Goal: Transaction & Acquisition: Subscribe to service/newsletter

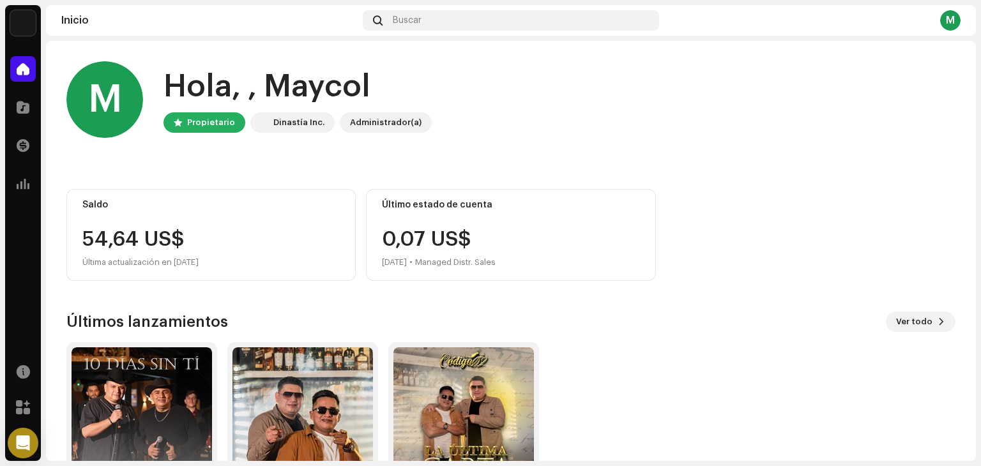
click at [20, 31] on img at bounding box center [23, 23] width 26 height 26
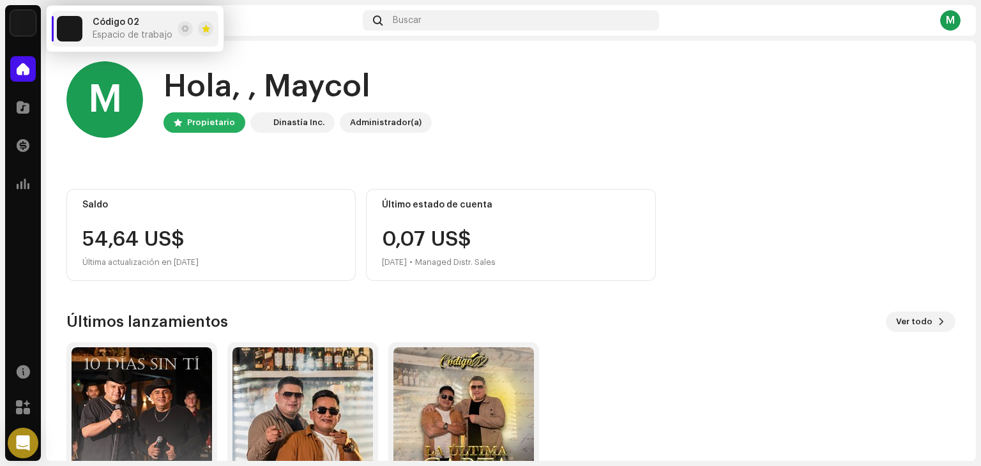
click at [218, 144] on home-user "M Hola, , Maycol Propietario Dinastía Inc. Administrador(a)" at bounding box center [510, 109] width 889 height 97
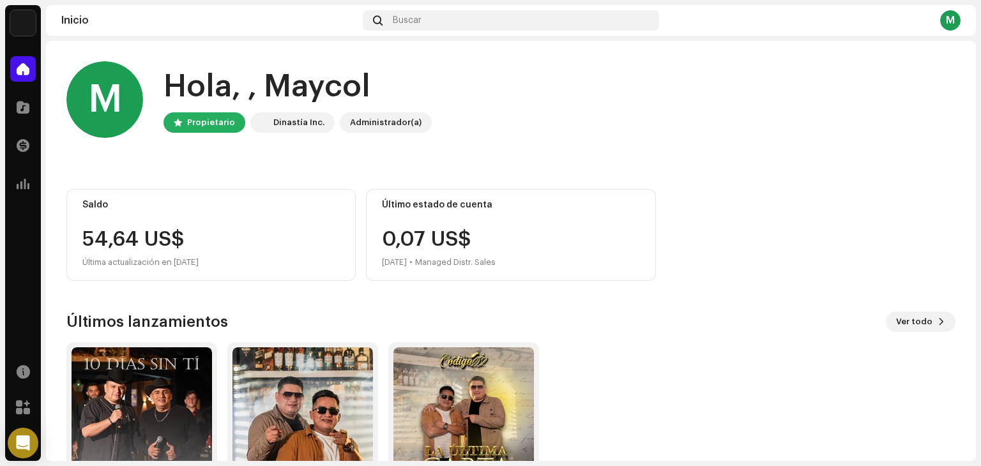
scroll to position [86, 0]
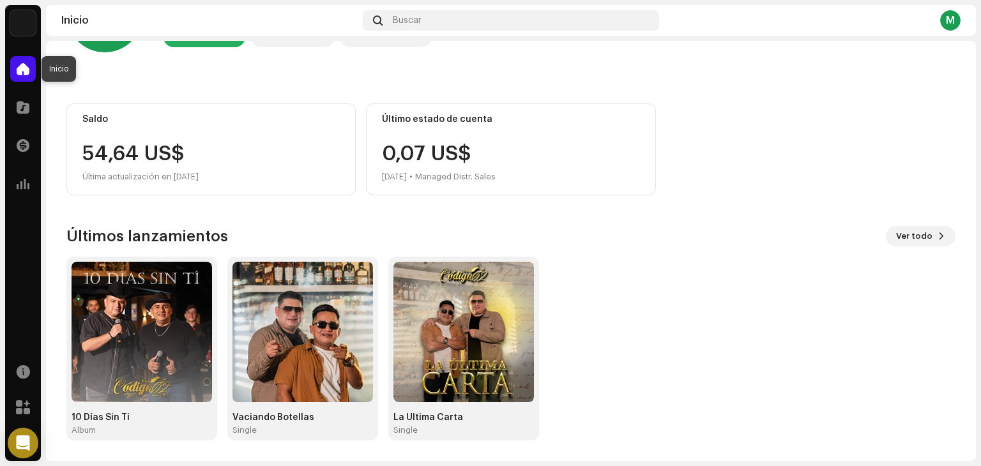
click at [22, 69] on span at bounding box center [23, 69] width 13 height 10
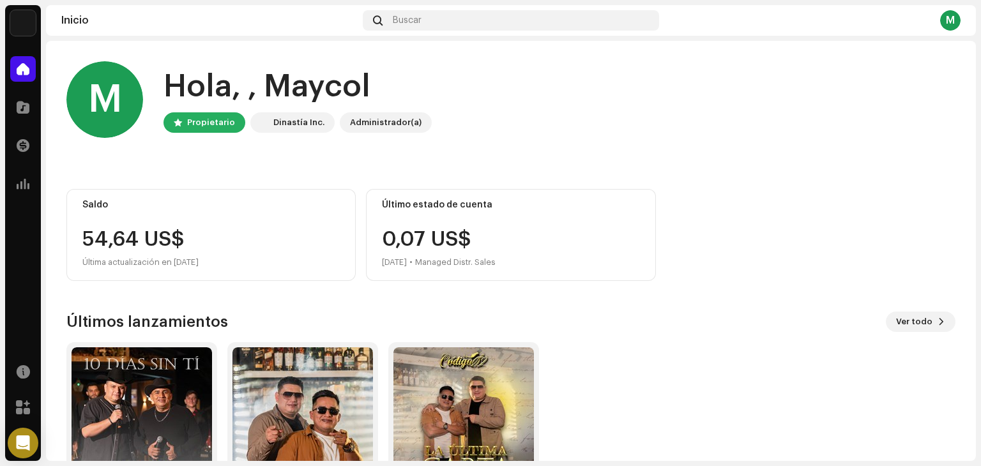
click at [17, 27] on img at bounding box center [23, 23] width 26 height 26
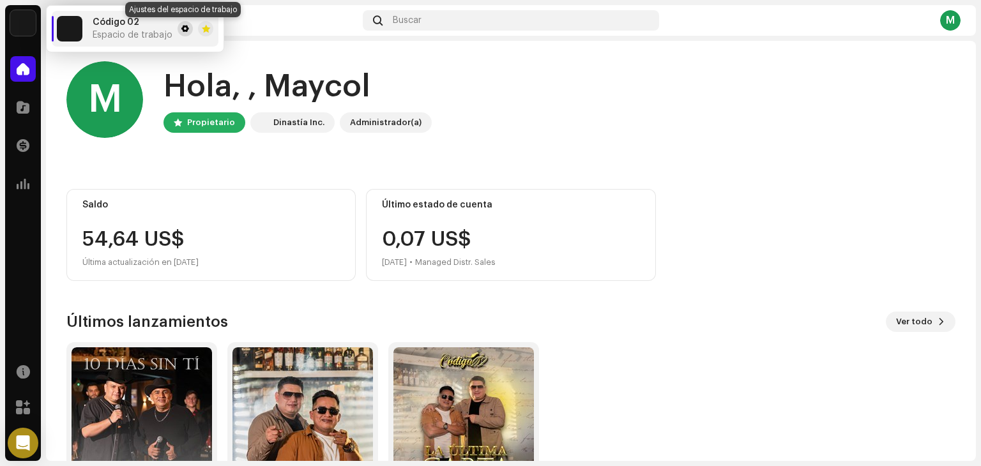
click at [181, 28] on span at bounding box center [185, 29] width 8 height 10
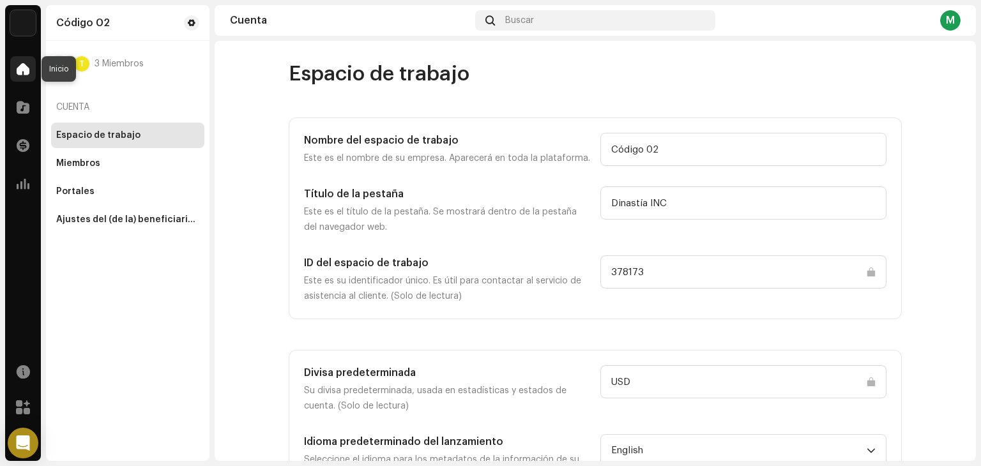
click at [26, 70] on span at bounding box center [23, 69] width 13 height 10
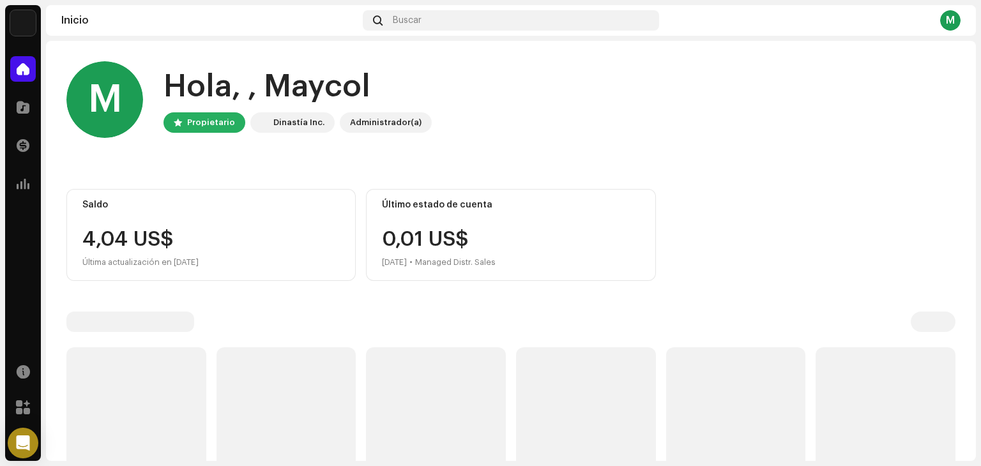
click at [26, 70] on span at bounding box center [23, 69] width 13 height 10
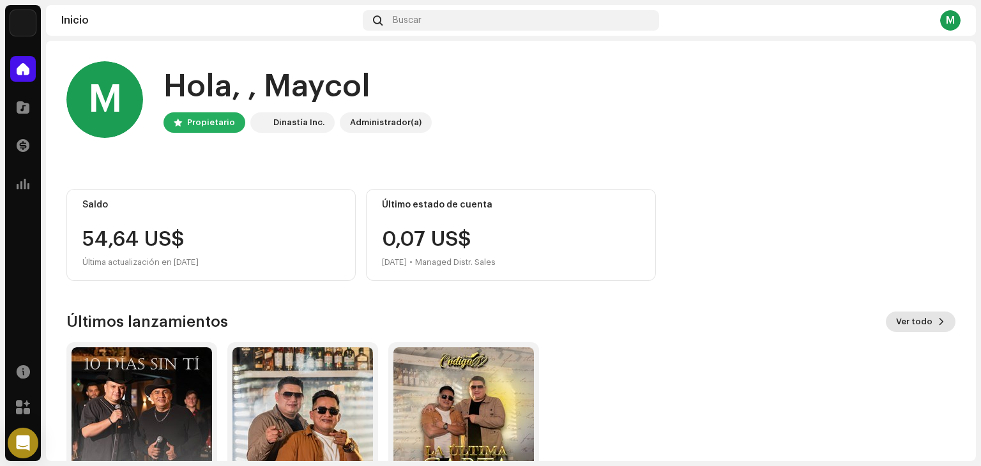
click at [905, 325] on span "Ver todo" at bounding box center [914, 322] width 36 height 26
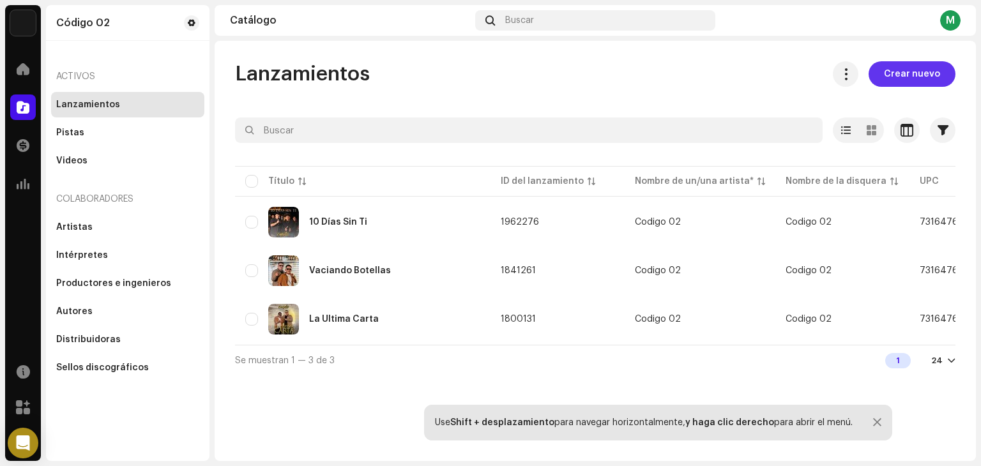
click at [932, 72] on span "Crear nuevo" at bounding box center [912, 74] width 56 height 26
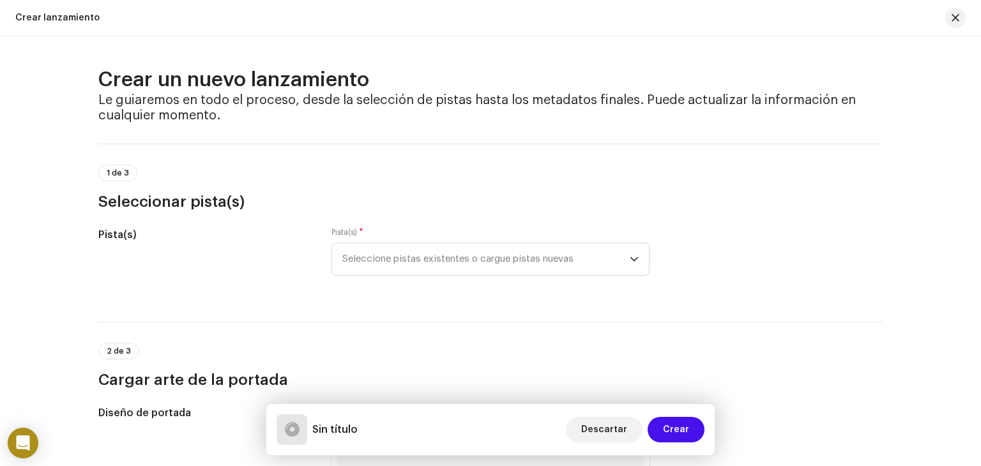
scroll to position [84, 0]
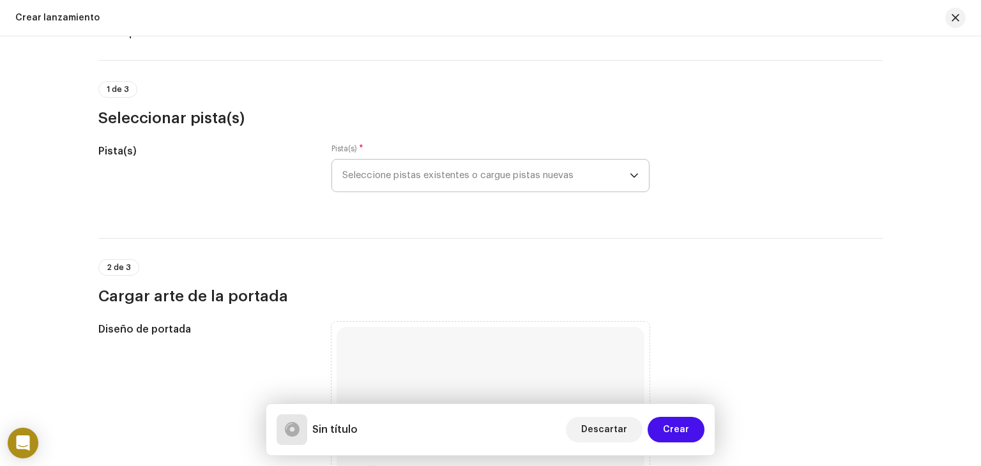
click at [517, 187] on span "Seleccione pistas existentes o cargue pistas nuevas" at bounding box center [485, 176] width 287 height 32
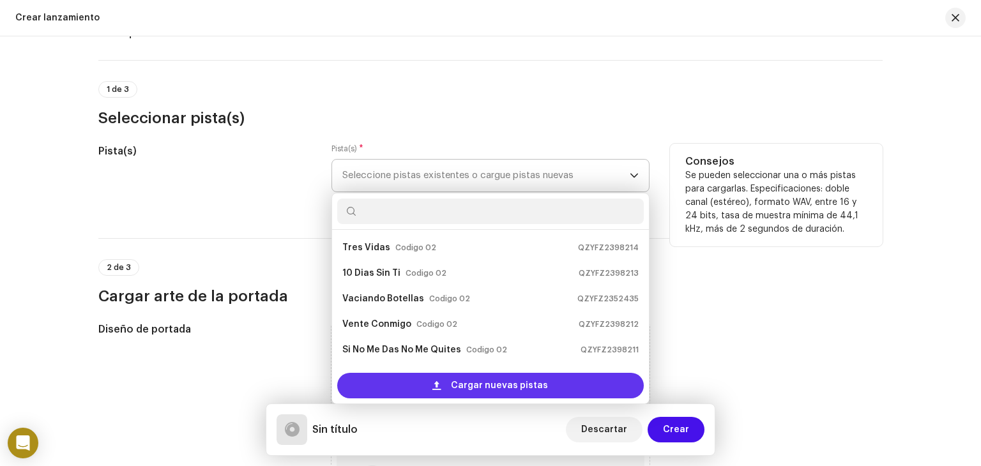
click at [565, 385] on div "Cargar nuevas pistas" at bounding box center [490, 386] width 307 height 26
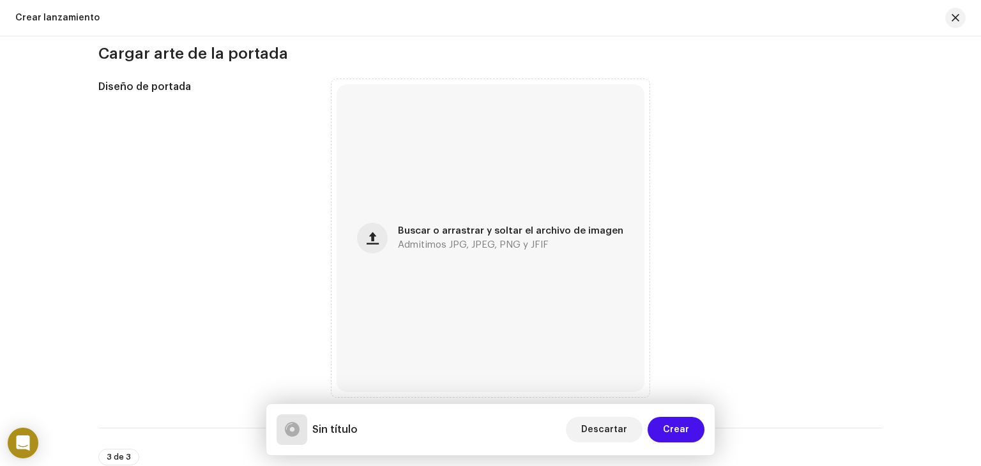
scroll to position [424, 0]
click at [0, 254] on div "Crear un nuevo lanzamiento Le guiaremos en todo el proceso, desde la selección …" at bounding box center [490, 251] width 981 height 430
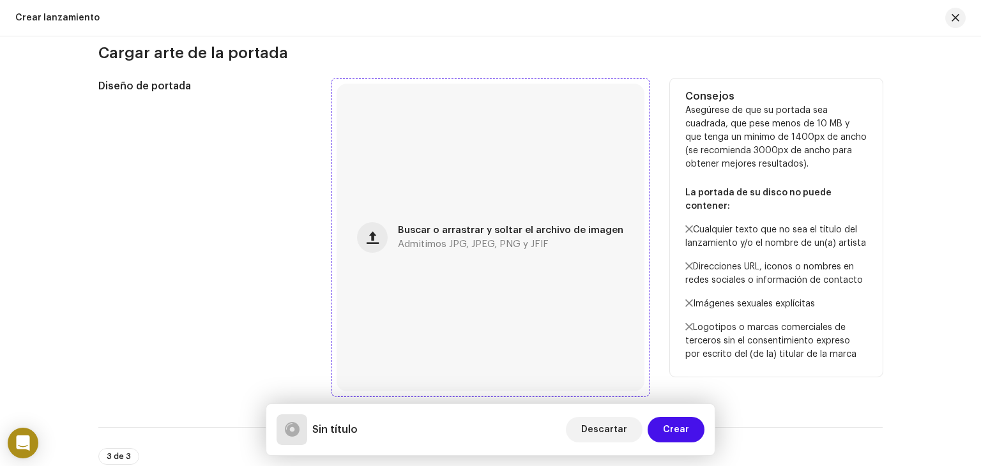
click at [522, 312] on div "Buscar o arrastrar y soltar el archivo de imagen Admitimos JPG, JPEG, PNG y JFIF" at bounding box center [491, 238] width 308 height 308
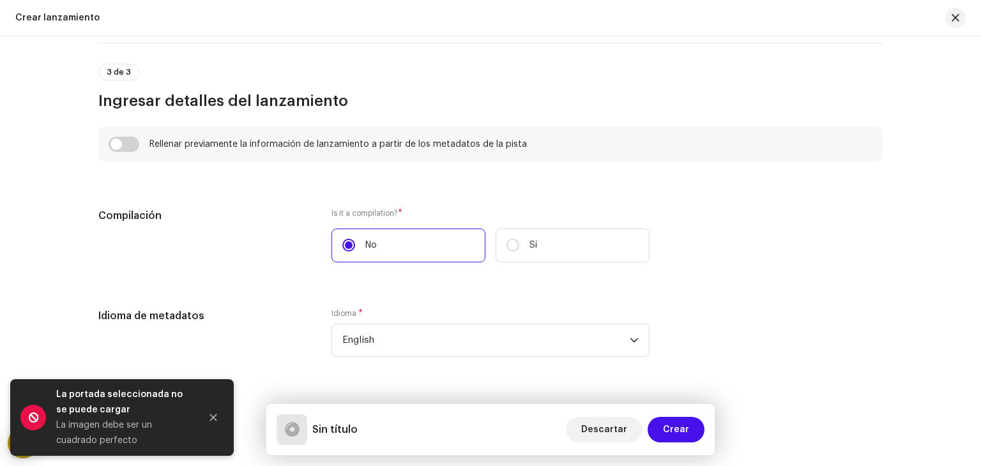
scroll to position [861, 0]
click at [128, 146] on input "checkbox" at bounding box center [124, 143] width 31 height 15
checkbox input "true"
type input "Tres vidas - Codigo 02 & [PERSON_NAME] [PERSON_NAME] (24-48).wav"
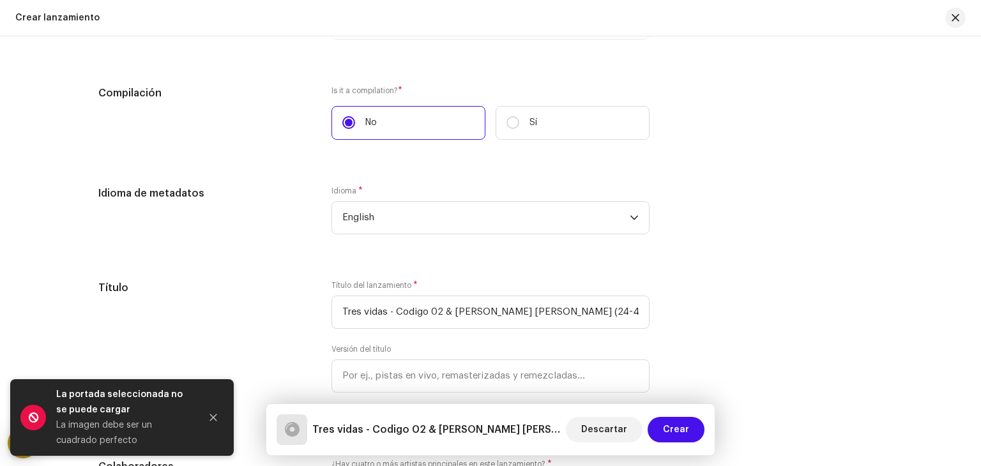
scroll to position [1047, 0]
click at [383, 226] on span "English" at bounding box center [485, 217] width 287 height 32
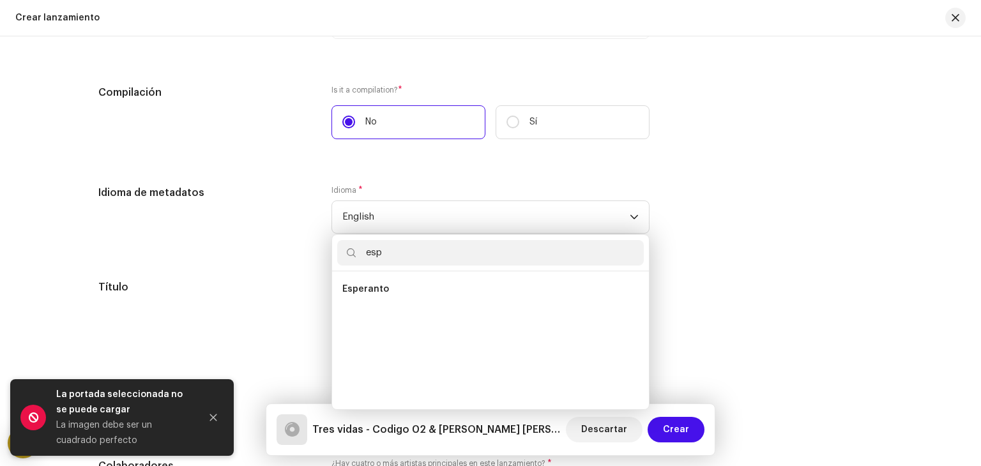
scroll to position [0, 0]
type input "e"
type input "spa"
click at [427, 321] on span "Spanish ([GEOGRAPHIC_DATA])" at bounding box center [411, 314] width 138 height 13
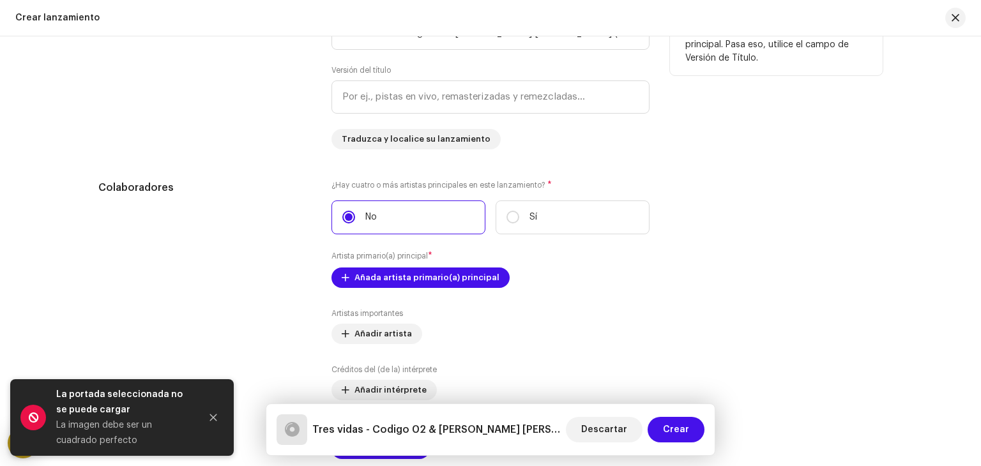
scroll to position [1326, 0]
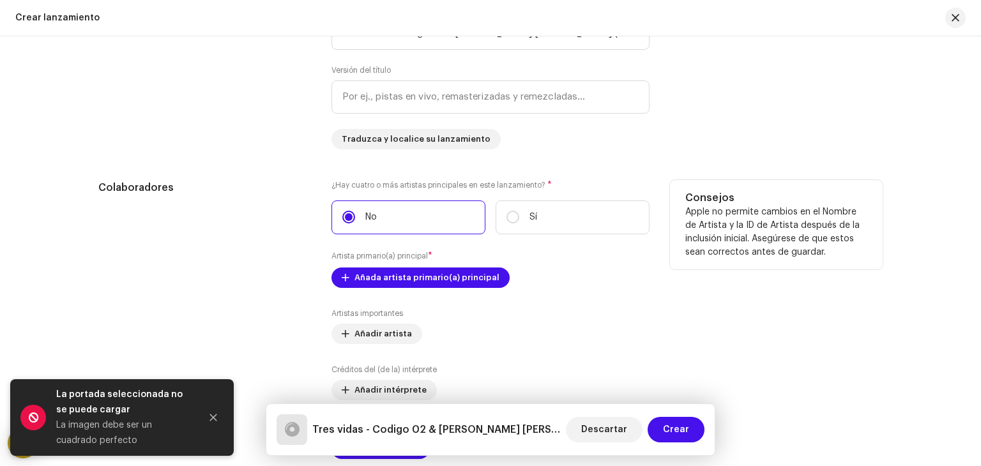
click at [570, 236] on div "¿Hay cuatro o más artistas principales en este lanzamiento? * No Sí Artista pri…" at bounding box center [490, 319] width 318 height 279
click at [549, 225] on label "Sí" at bounding box center [573, 218] width 154 height 34
click at [519, 224] on input "Sí" at bounding box center [512, 217] width 13 height 13
radio input "true"
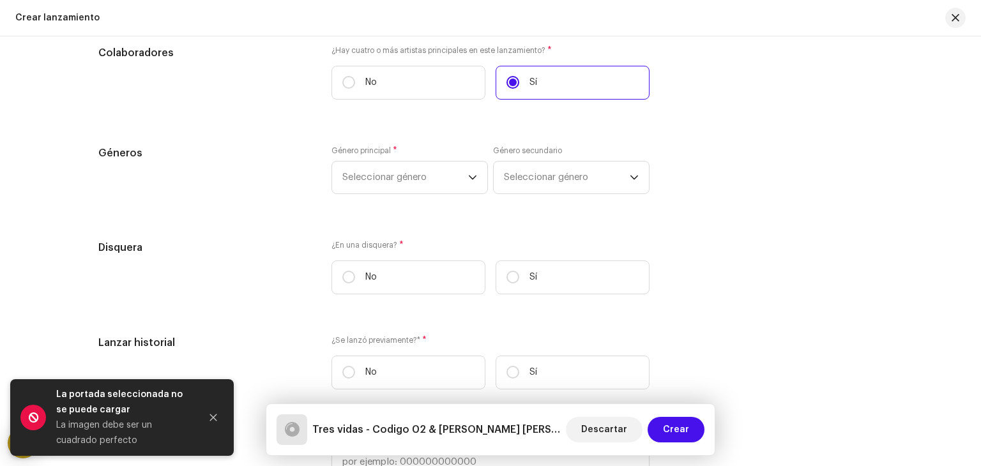
scroll to position [1473, 0]
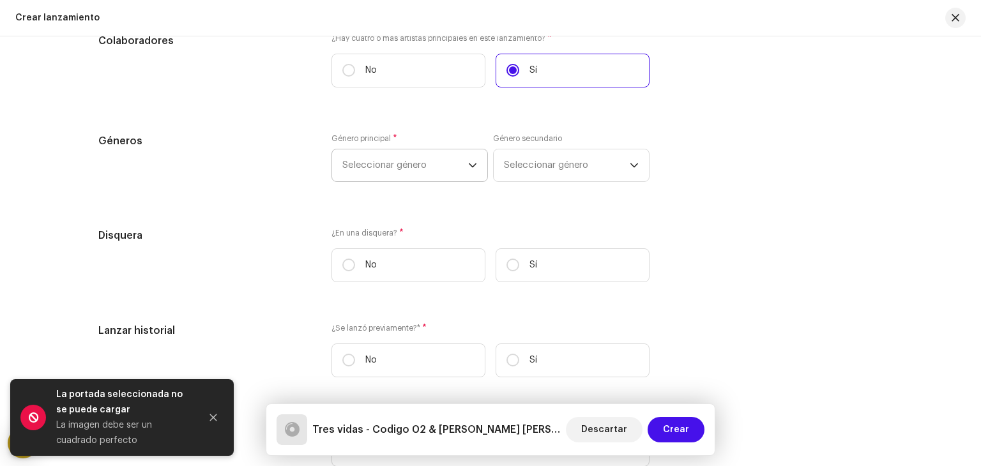
click at [425, 169] on span "Seleccionar género" at bounding box center [405, 165] width 126 height 32
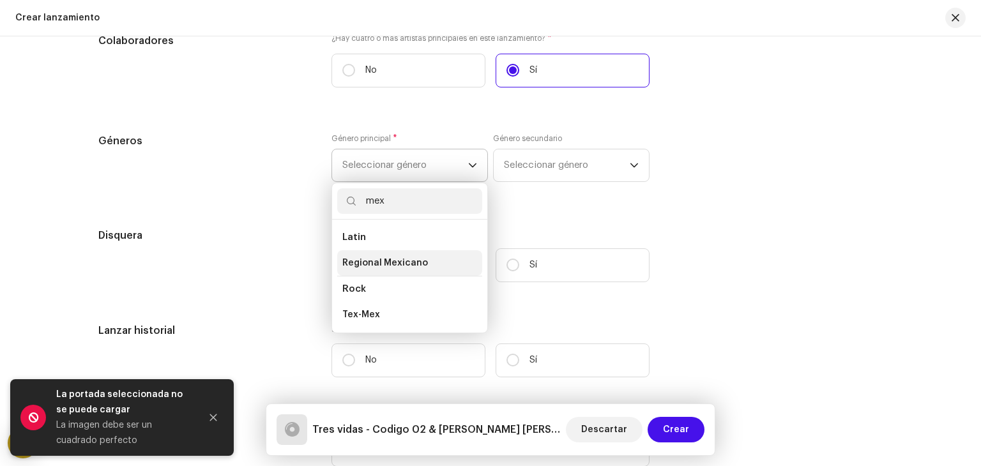
type input "mex"
click at [384, 263] on span "Regional Mexicano" at bounding box center [385, 263] width 86 height 13
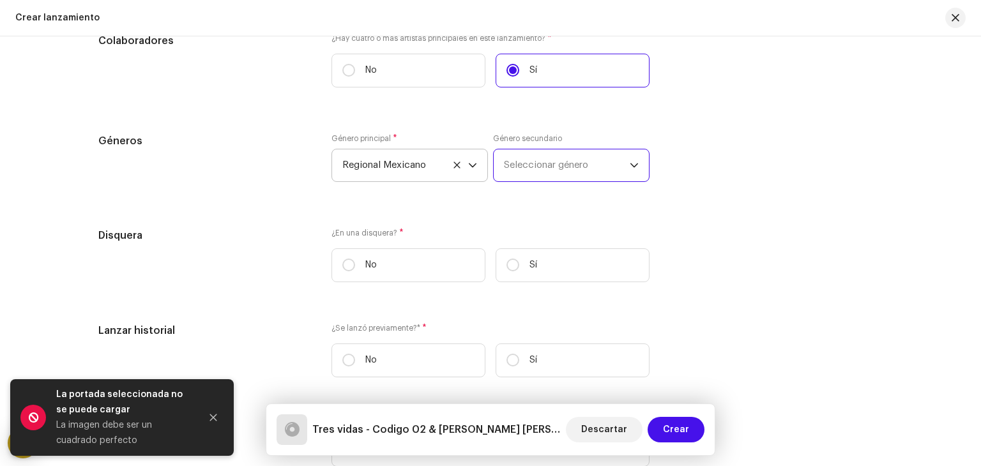
click at [570, 172] on span "Seleccionar género" at bounding box center [567, 165] width 126 height 32
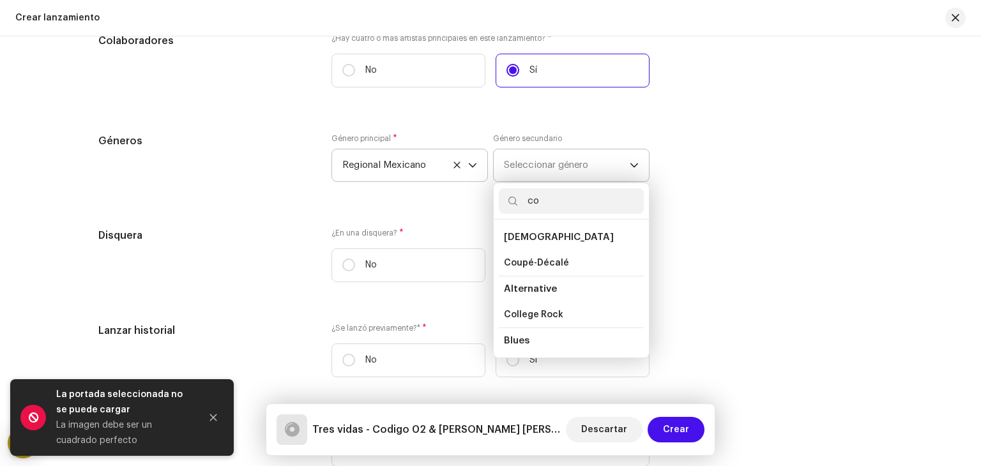
type input "c"
type input "p"
type input "r"
type input "pop"
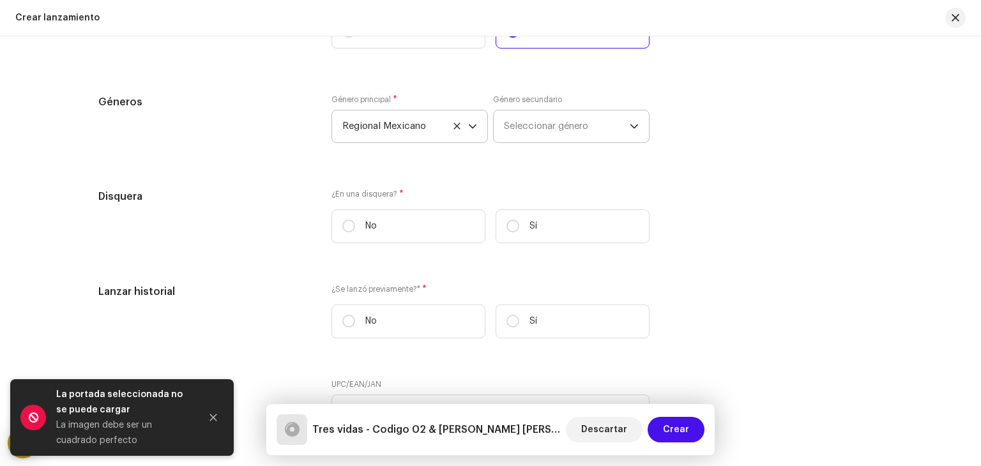
scroll to position [1511, 0]
click at [419, 234] on label "No" at bounding box center [408, 227] width 154 height 34
click at [355, 233] on input "No" at bounding box center [348, 226] width 13 height 13
radio input "true"
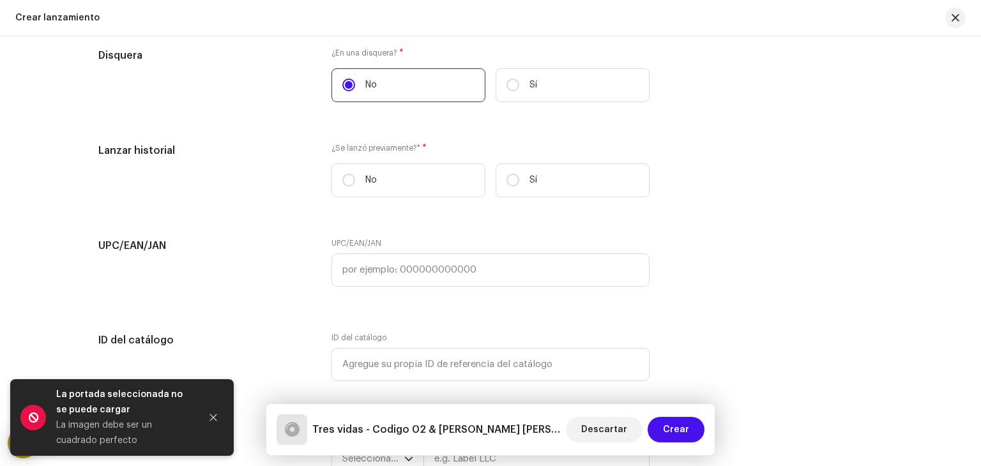
scroll to position [1653, 0]
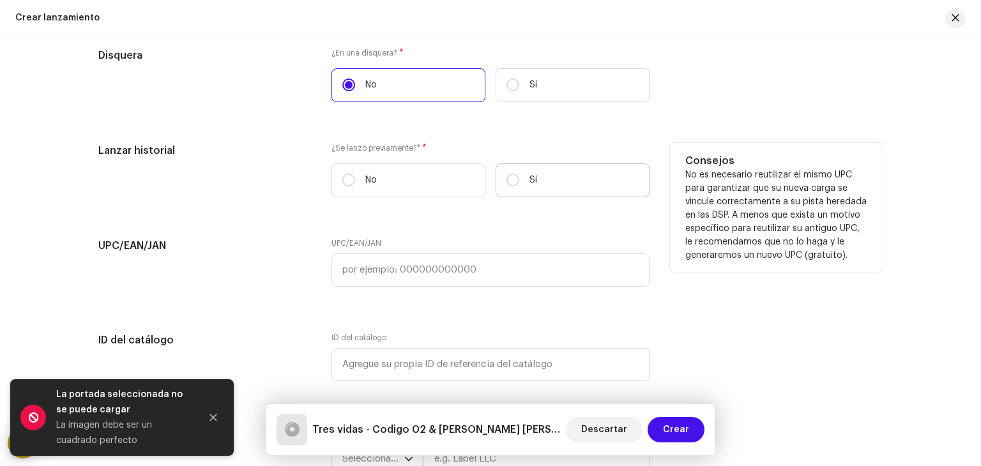
click at [530, 181] on p "Sí" at bounding box center [533, 180] width 8 height 13
click at [519, 181] on input "Sí" at bounding box center [512, 180] width 13 height 13
radio input "true"
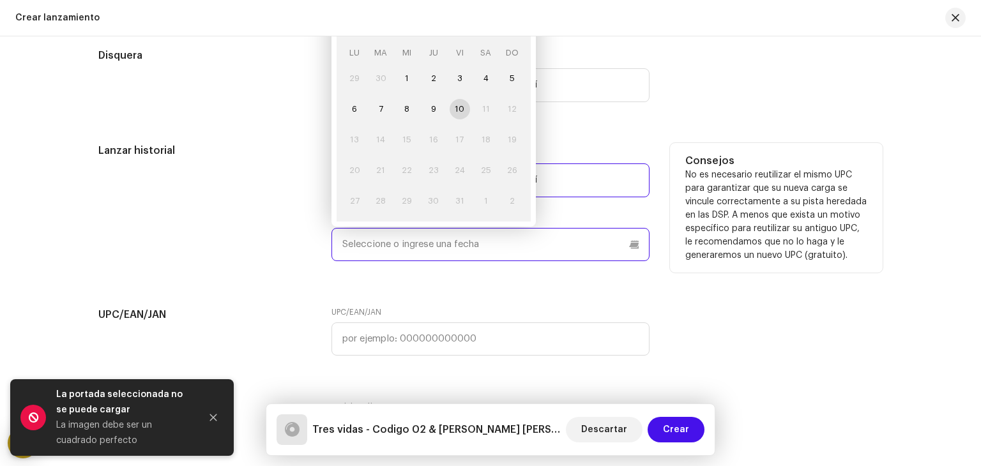
click at [470, 249] on input "text" at bounding box center [490, 244] width 318 height 33
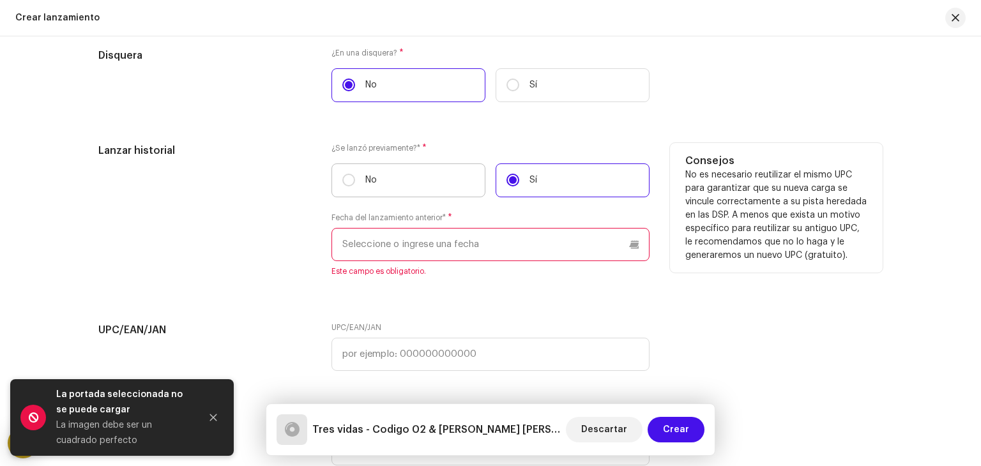
click at [391, 179] on label "No" at bounding box center [408, 180] width 154 height 34
click at [355, 179] on input "No" at bounding box center [348, 180] width 13 height 13
radio input "true"
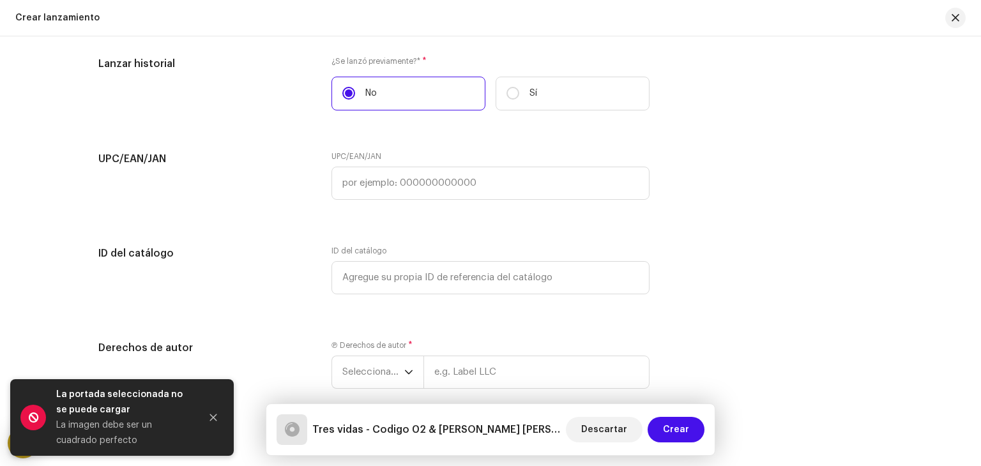
scroll to position [1746, 0]
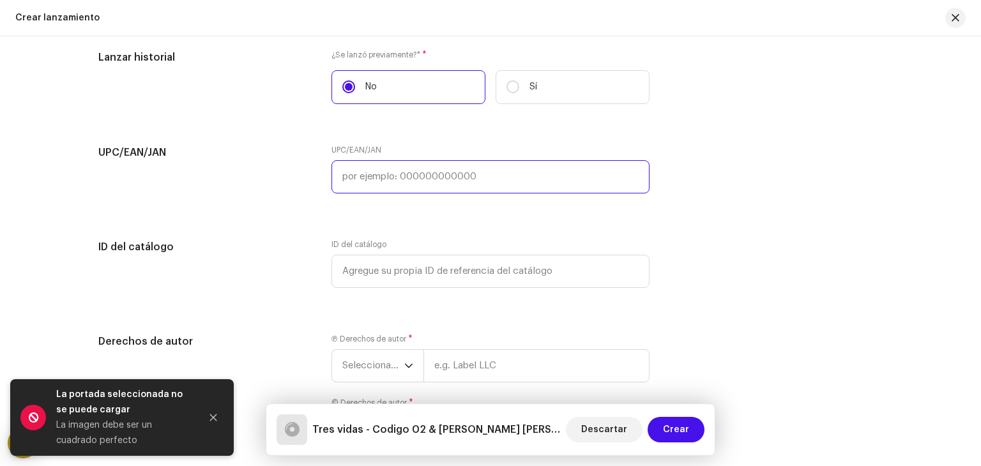
click at [498, 178] on input "text" at bounding box center [490, 176] width 318 height 33
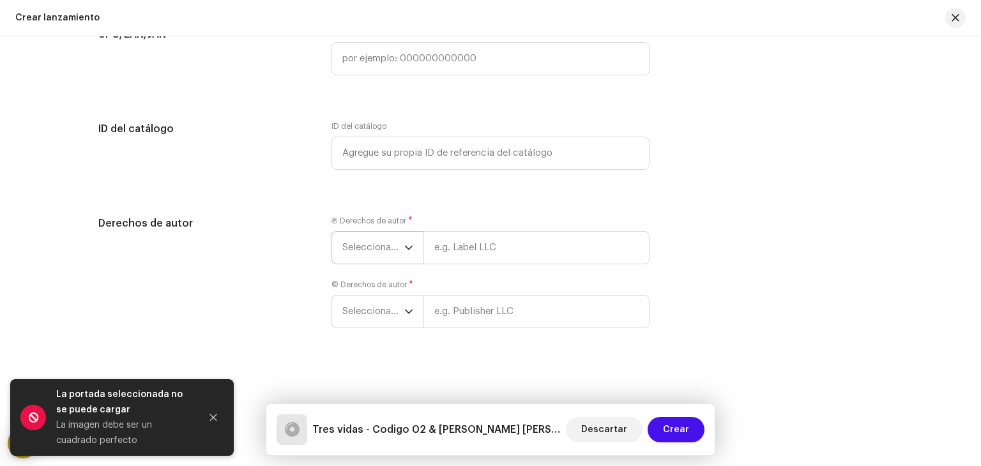
click at [404, 254] on div "dropdown trigger" at bounding box center [408, 248] width 9 height 32
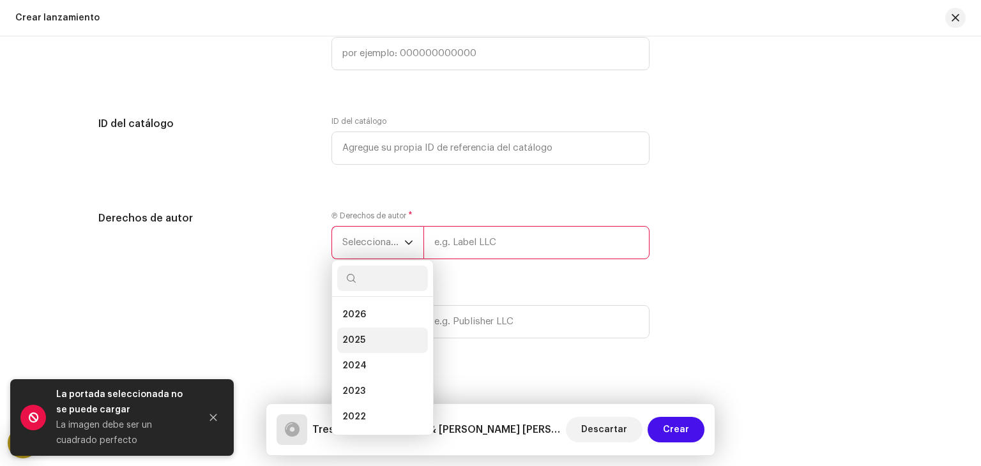
click at [367, 342] on li "2025" at bounding box center [382, 341] width 91 height 26
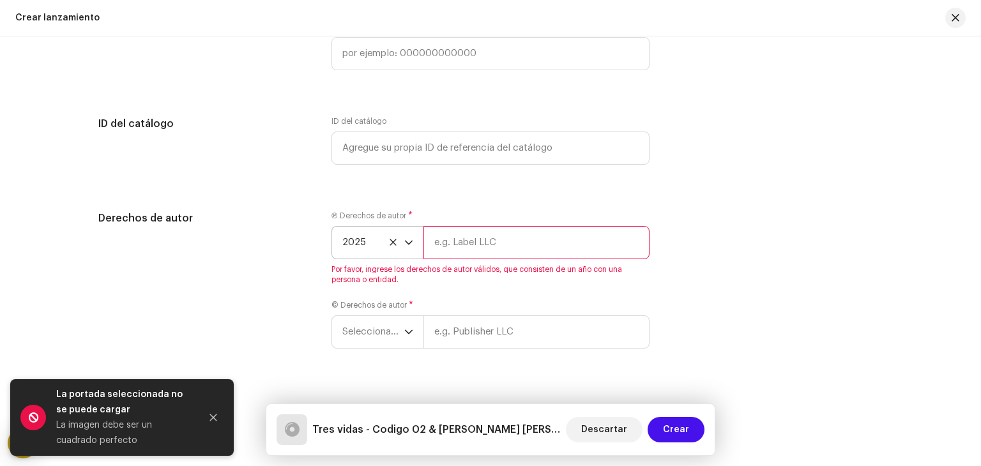
click at [460, 250] on input "text" at bounding box center [536, 242] width 226 height 33
click at [394, 246] on span "2025" at bounding box center [373, 243] width 62 height 32
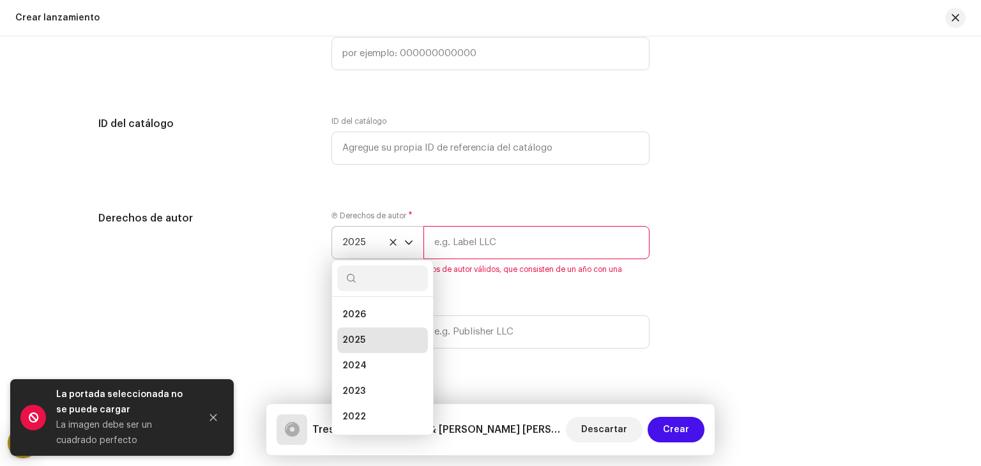
scroll to position [5, 0]
click at [353, 386] on span "2023" at bounding box center [353, 386] width 23 height 13
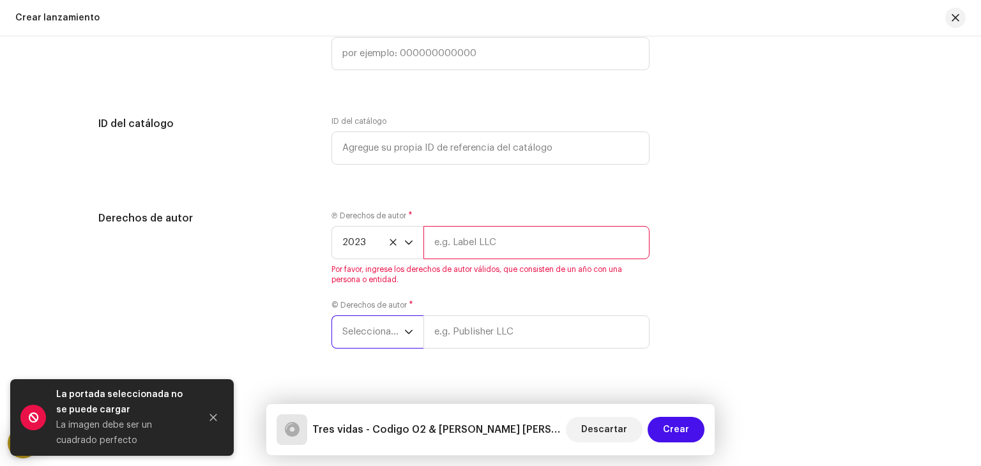
click at [391, 338] on span "Seleccionar año" at bounding box center [373, 332] width 62 height 32
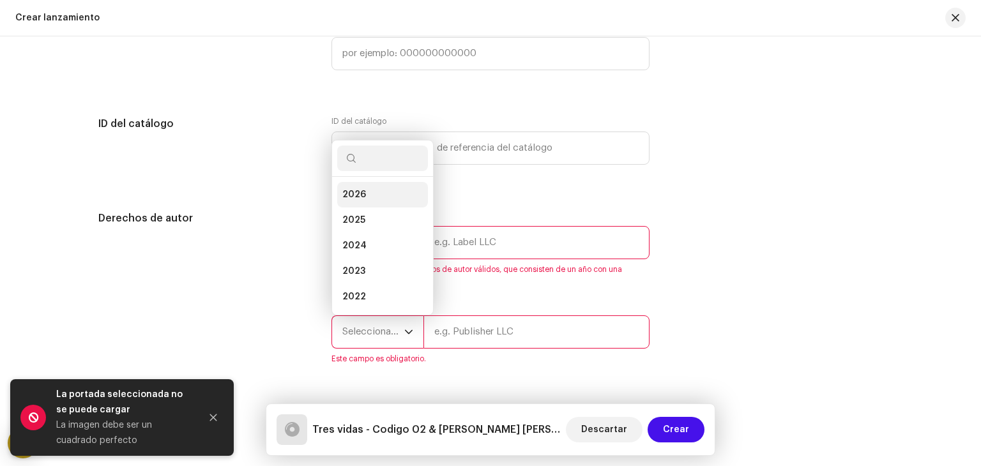
click at [369, 200] on li "2026" at bounding box center [382, 195] width 91 height 26
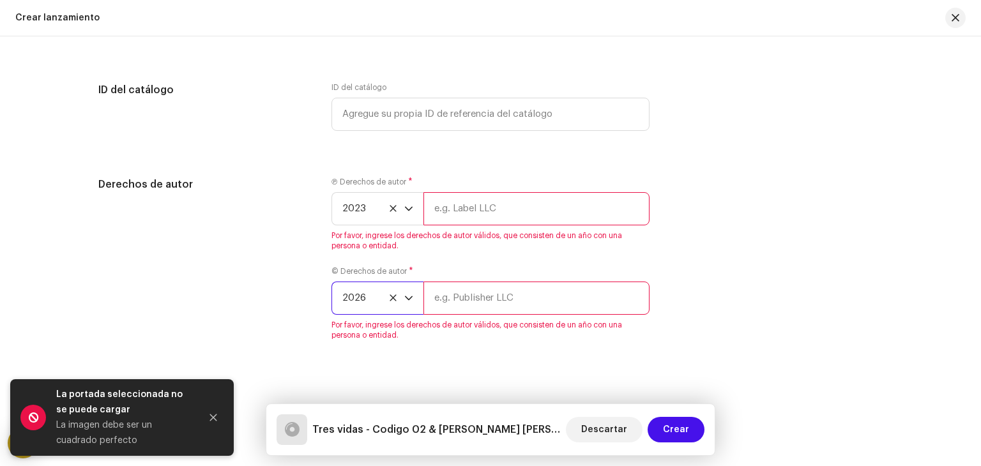
scroll to position [1903, 0]
click at [492, 209] on input "text" at bounding box center [536, 208] width 226 height 33
type input "d"
click at [412, 215] on p-select "2023" at bounding box center [377, 208] width 92 height 33
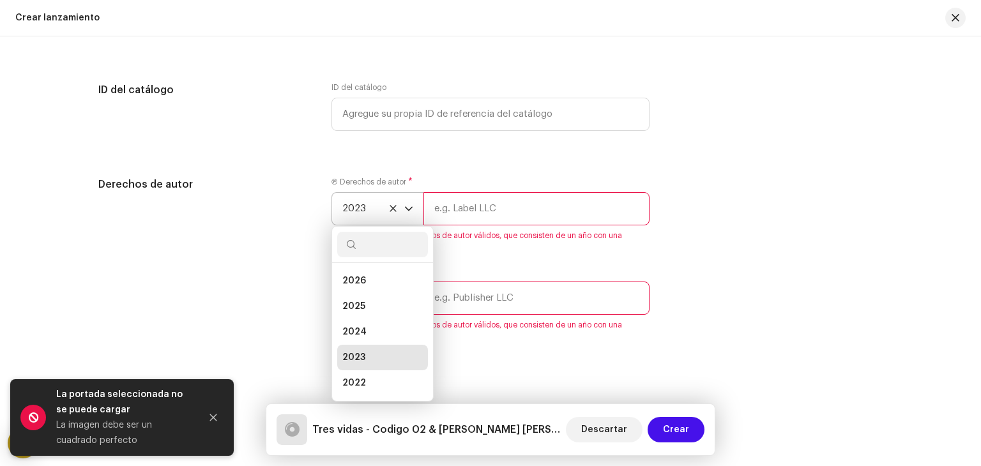
scroll to position [5, 0]
click at [389, 217] on span "2023" at bounding box center [373, 209] width 62 height 32
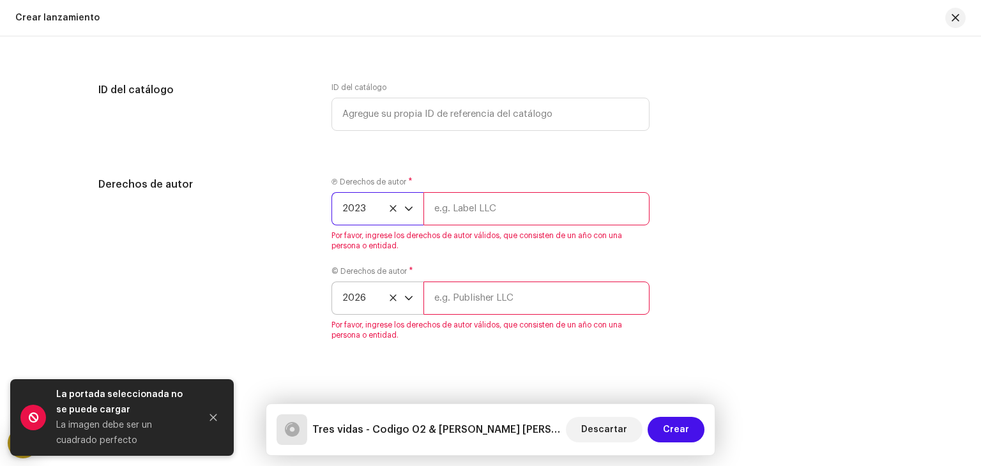
click at [389, 217] on span "2023" at bounding box center [373, 209] width 62 height 32
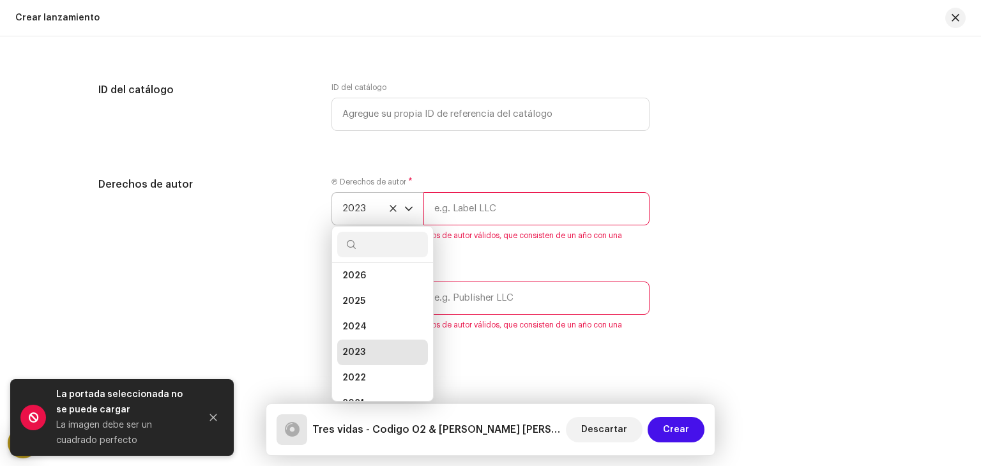
click at [389, 217] on span "2023" at bounding box center [373, 209] width 62 height 32
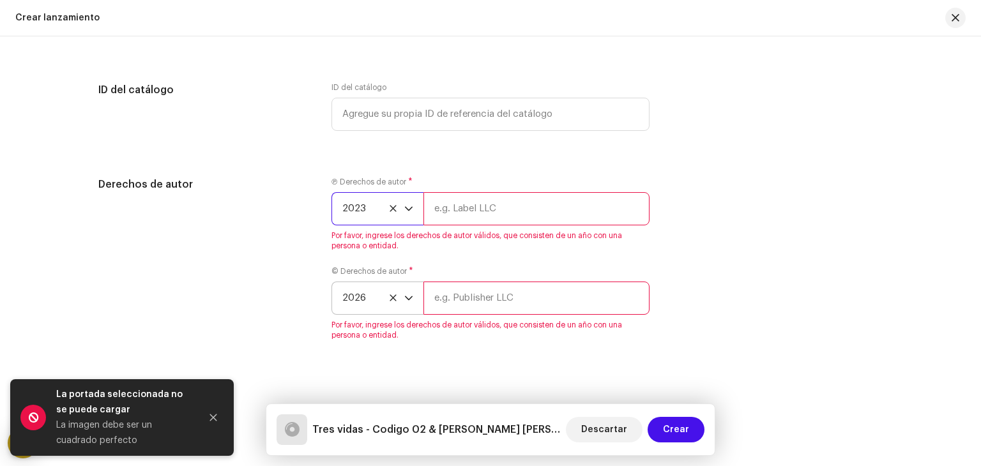
click at [389, 217] on span "2023" at bounding box center [373, 209] width 62 height 32
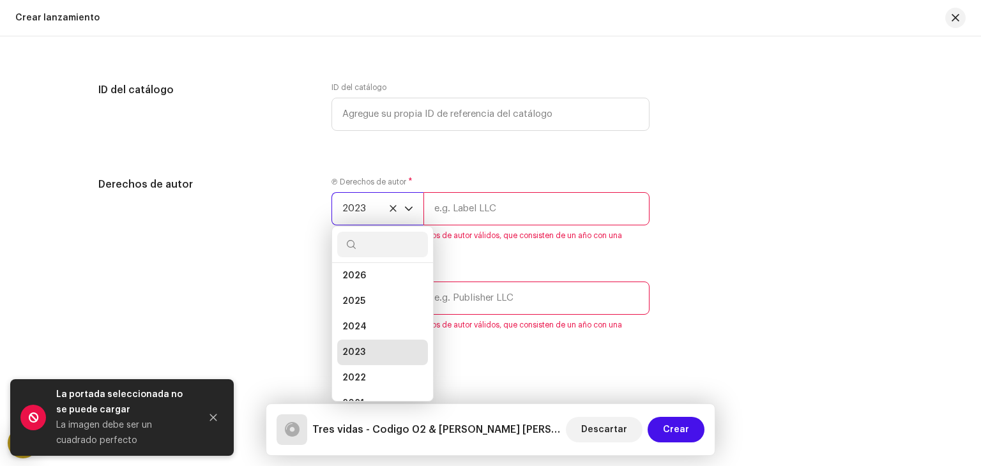
click at [388, 205] on span "2023" at bounding box center [373, 209] width 62 height 32
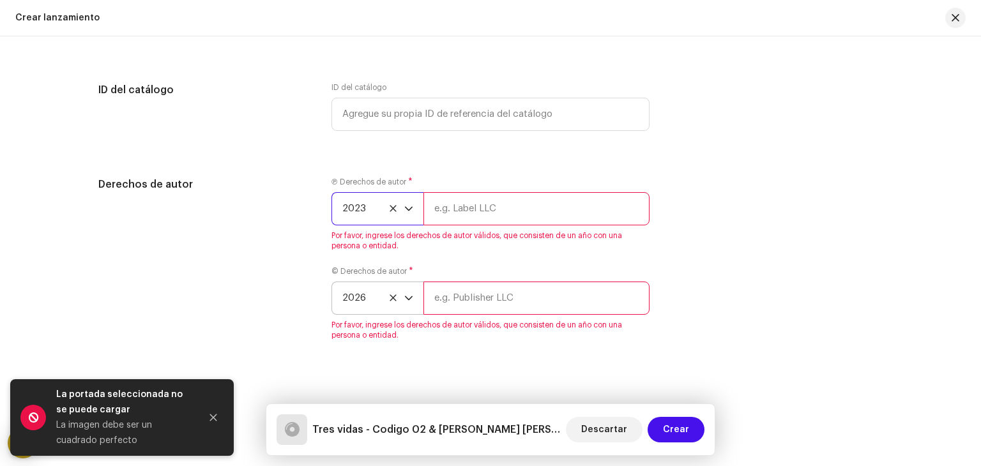
click at [362, 210] on span "2023" at bounding box center [373, 209] width 62 height 32
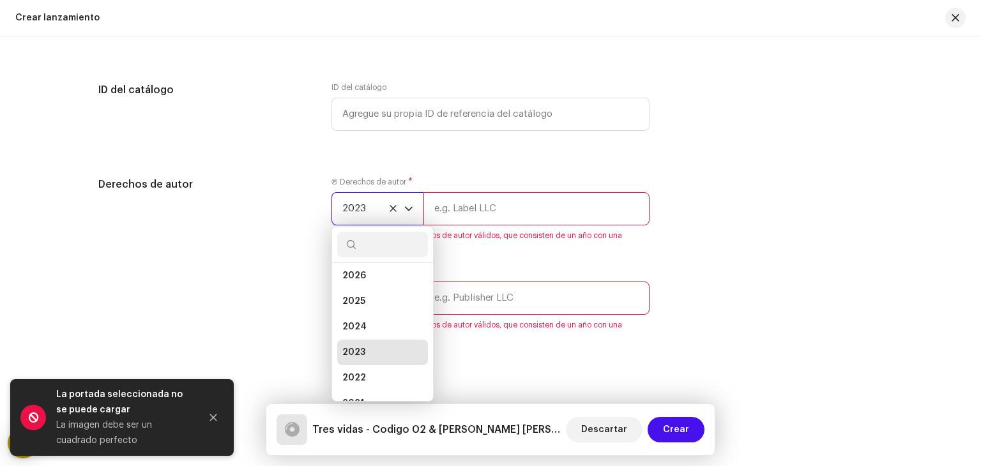
click at [396, 213] on span "2023" at bounding box center [373, 209] width 62 height 32
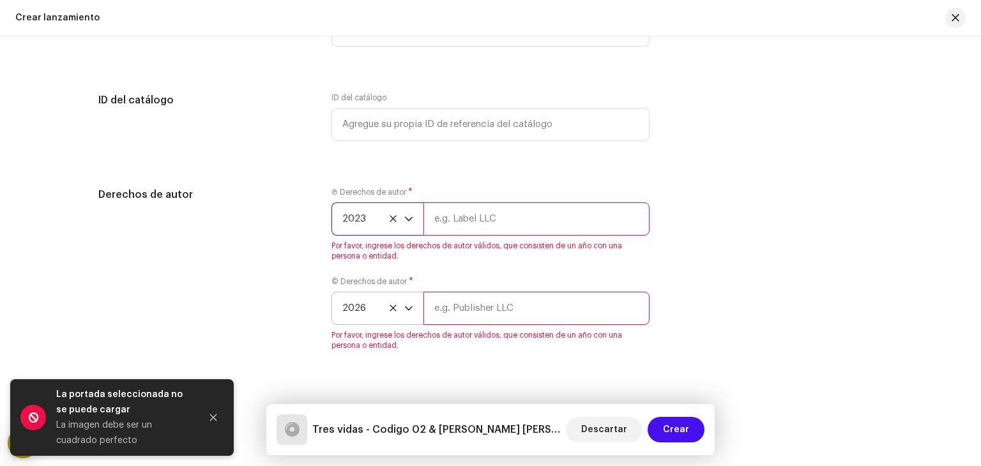
scroll to position [1840, 0]
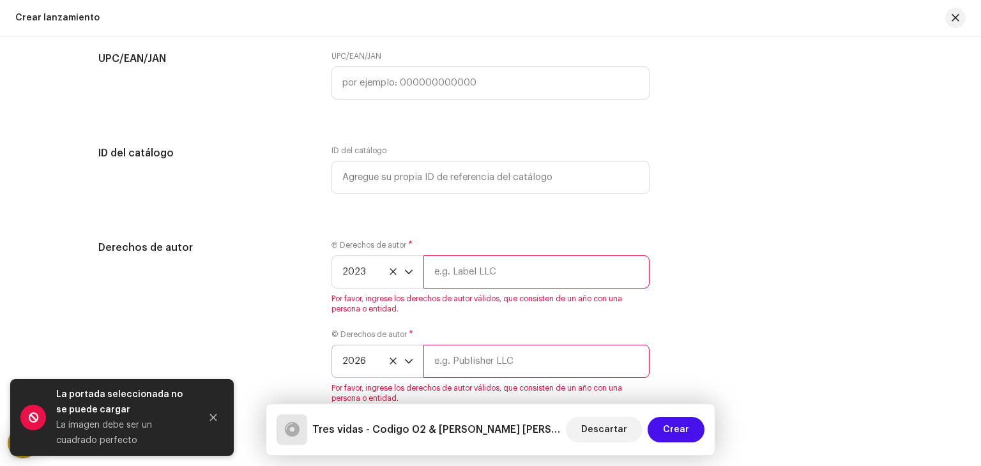
click at [411, 368] on p-select "2026" at bounding box center [377, 361] width 92 height 33
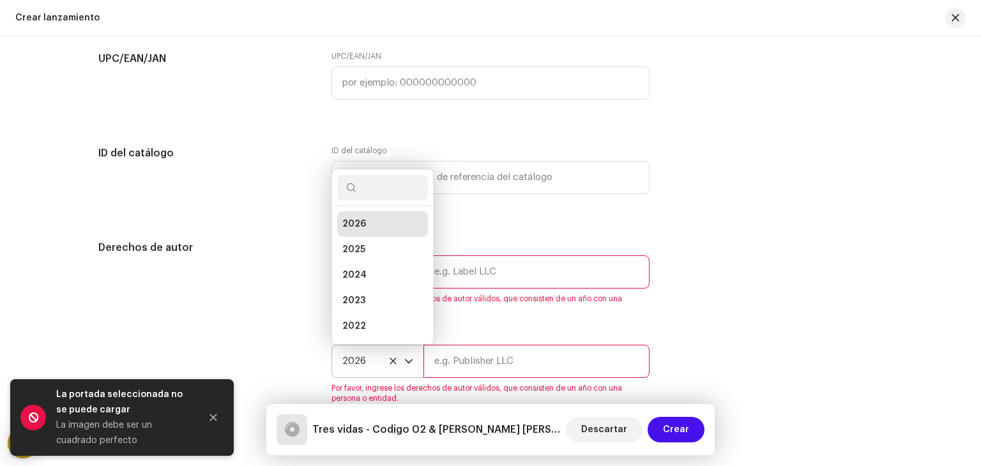
scroll to position [5, 0]
click at [411, 368] on p-select "2026 2026 2025 2024 2023 2022 2021 2020 2019 2018 2017 2016 2015" at bounding box center [377, 361] width 92 height 33
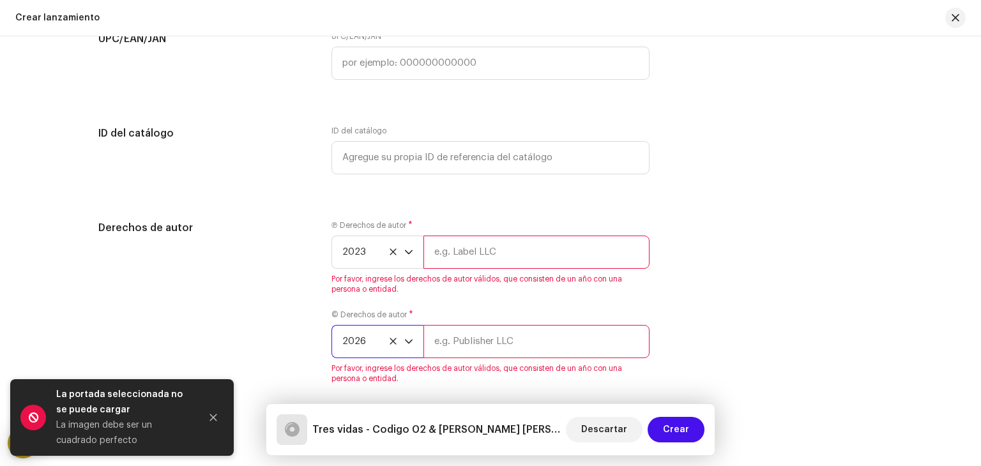
scroll to position [1920, 0]
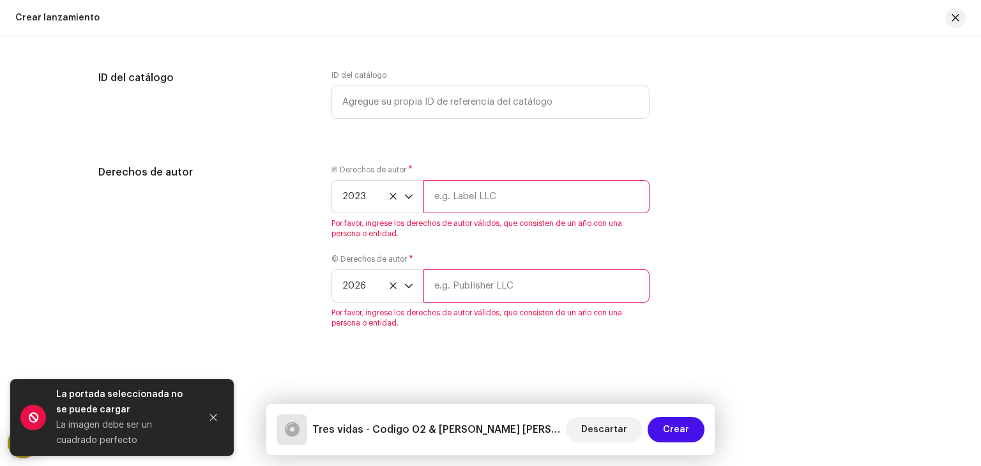
click at [510, 197] on input "text" at bounding box center [536, 196] width 226 height 33
type input "c"
type input "CODIGO 02"
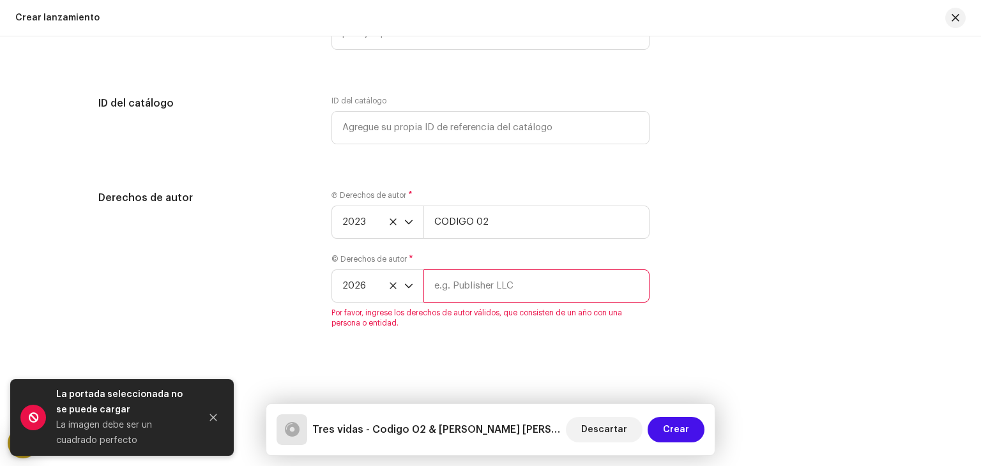
click at [486, 271] on input "text" at bounding box center [536, 286] width 226 height 33
type input "CODIGO 02"
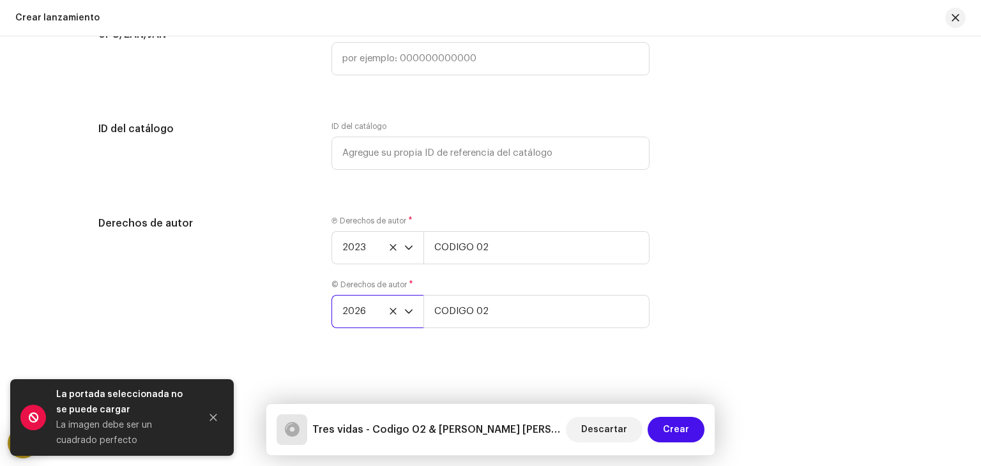
click at [368, 284] on div "© Derechos de autor * 2026 CODIGO 02" at bounding box center [490, 304] width 318 height 49
click at [407, 312] on icon "dropdown trigger" at bounding box center [408, 311] width 9 height 9
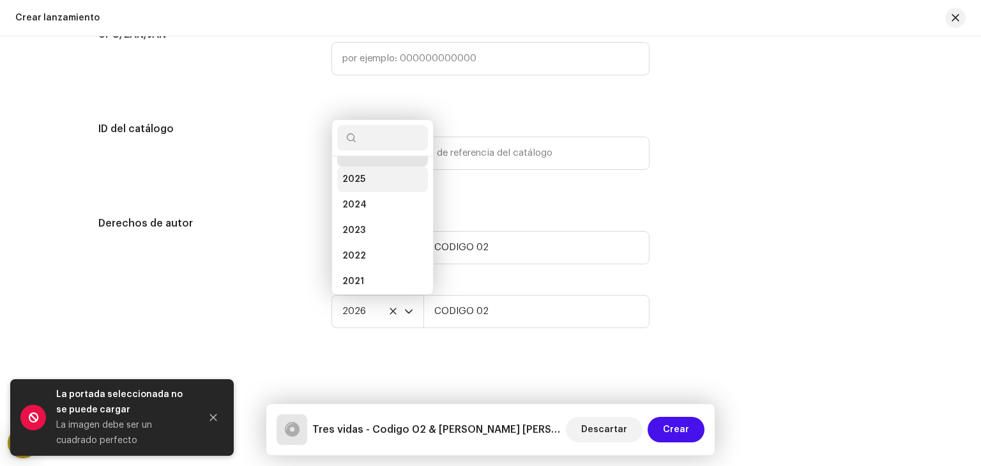
scroll to position [0, 0]
click at [698, 319] on div "Derechos de autor Ⓟ Derechos de autor * 2023 CODIGO 02 © Derechos de autor * 20…" at bounding box center [490, 280] width 784 height 128
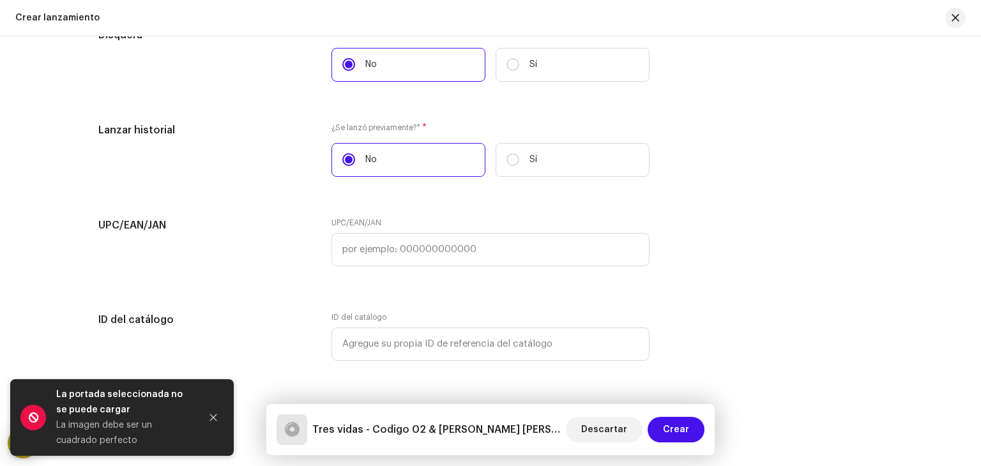
scroll to position [1675, 0]
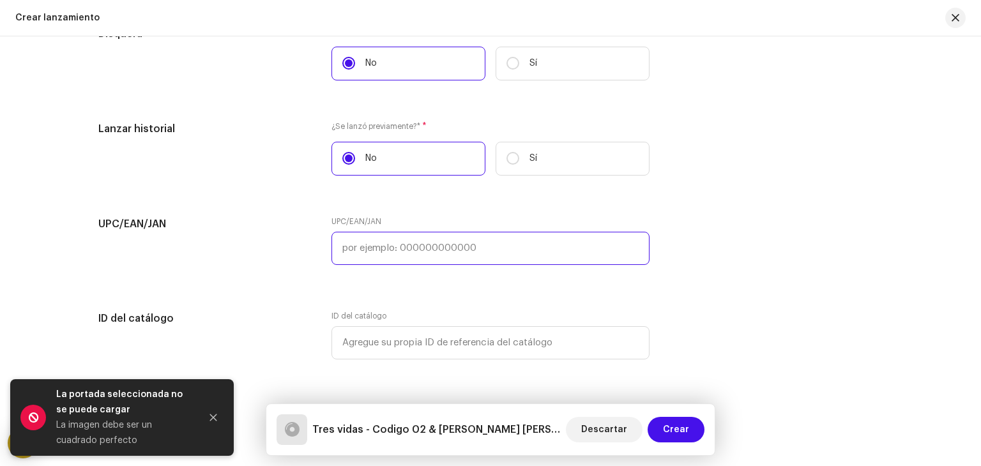
click at [631, 256] on input "text" at bounding box center [490, 248] width 318 height 33
drag, startPoint x: 169, startPoint y: 227, endPoint x: 87, endPoint y: 227, distance: 81.1
copy h5 "UPC/EAN/JAN"
click at [370, 259] on input "text" at bounding box center [490, 248] width 318 height 33
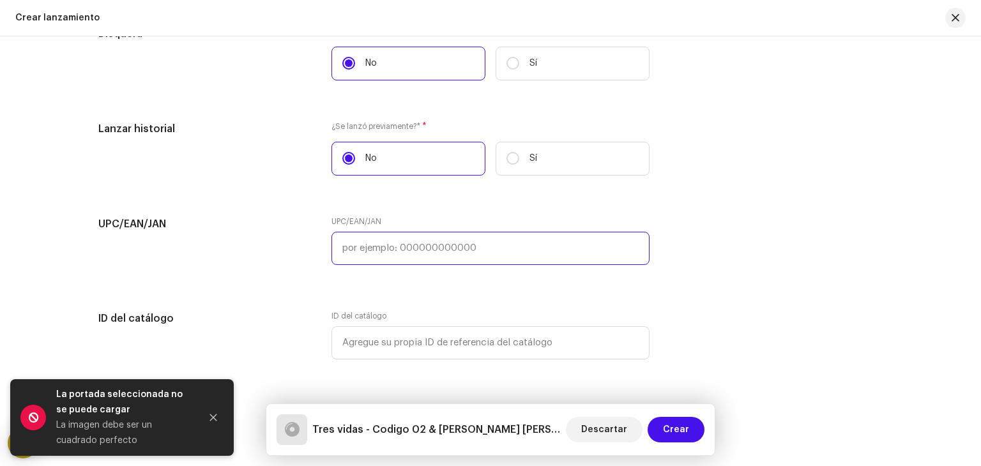
paste input "7316476468347"
type input "7316476468347"
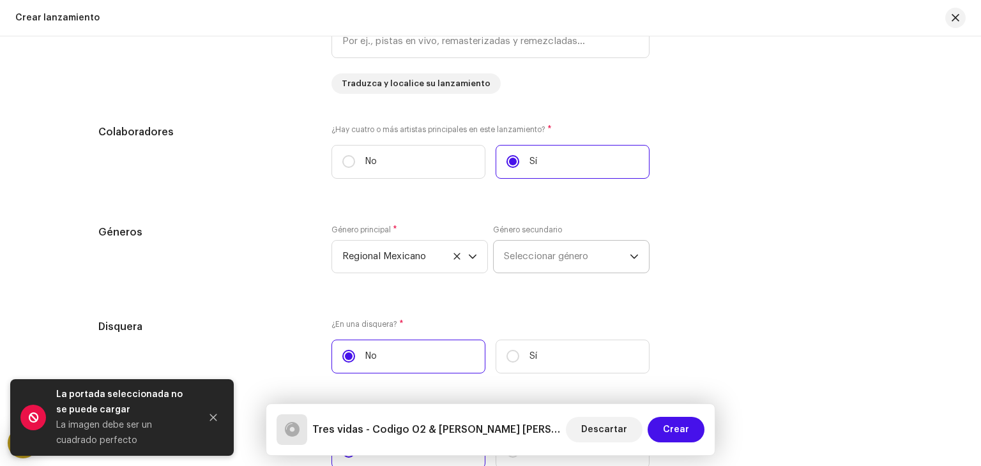
scroll to position [1384, 0]
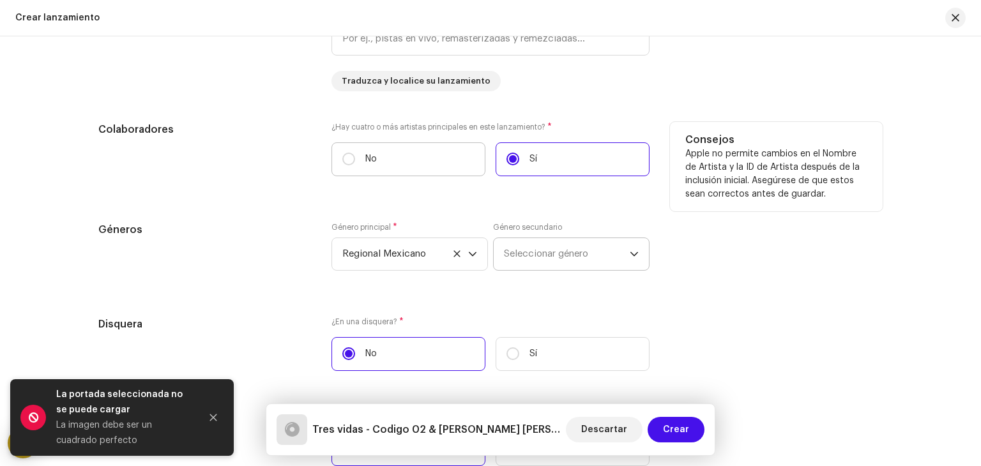
click at [447, 172] on label "No" at bounding box center [408, 159] width 154 height 34
click at [355, 165] on input "No" at bounding box center [348, 159] width 13 height 13
radio input "true"
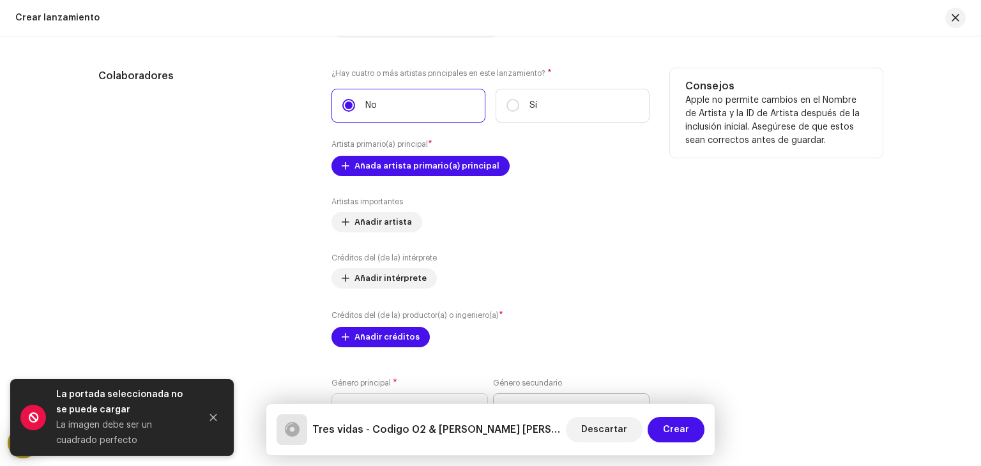
scroll to position [1440, 0]
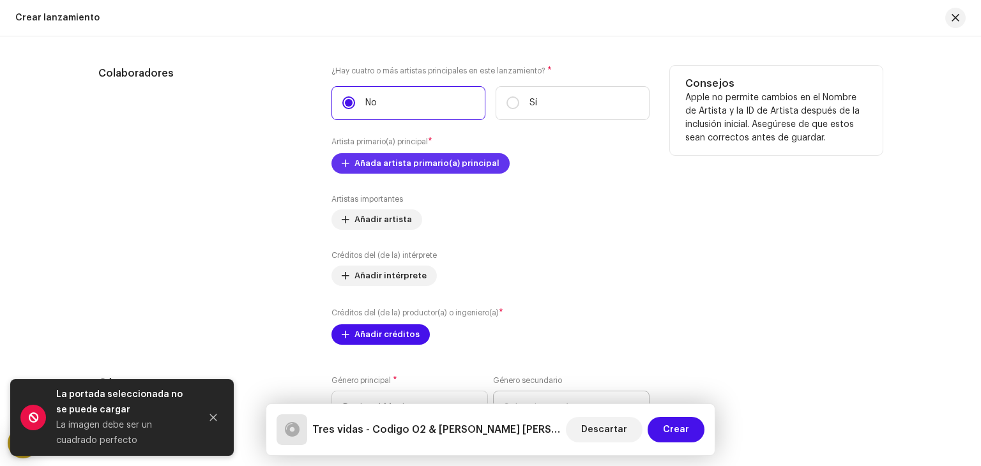
click at [429, 168] on span "Añada artista primario(a) principal" at bounding box center [426, 164] width 145 height 26
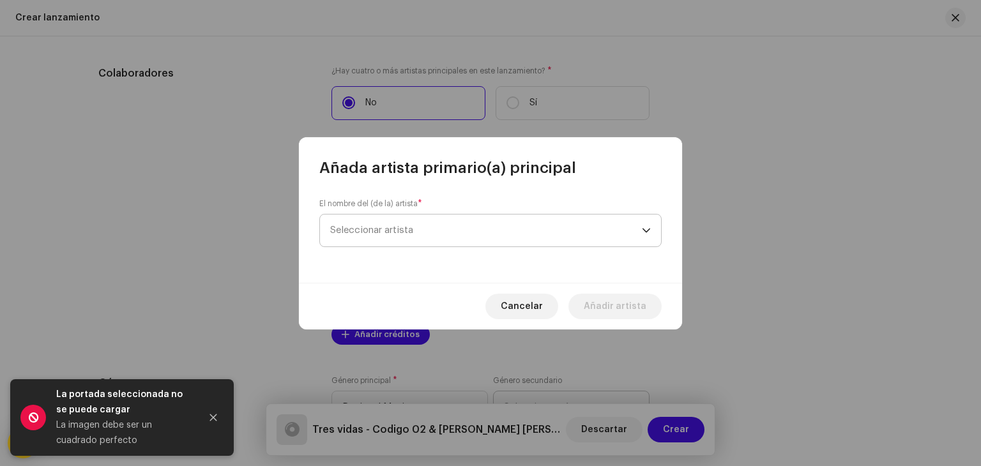
click at [422, 224] on span "Seleccionar artista" at bounding box center [486, 231] width 312 height 32
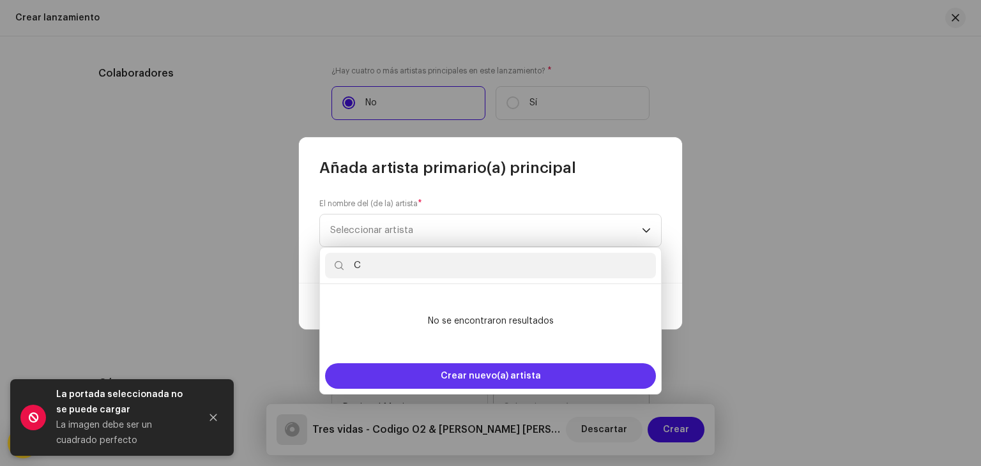
type input "C"
click at [364, 370] on div "Crear nuevo(a) artista" at bounding box center [490, 376] width 331 height 26
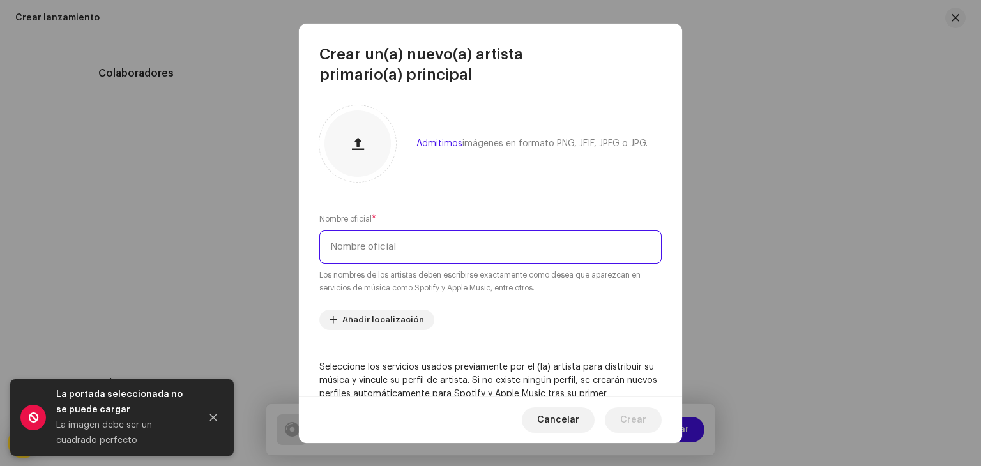
click at [364, 252] on input "text" at bounding box center [490, 247] width 342 height 33
type input "CODIGO 02"
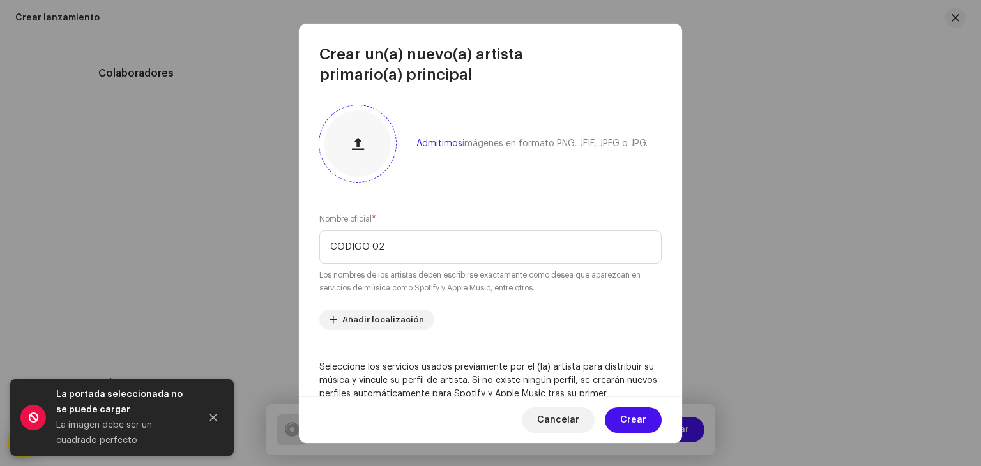
click at [362, 144] on span "button" at bounding box center [358, 144] width 12 height 10
click at [350, 320] on span "Añadir localización" at bounding box center [383, 320] width 82 height 26
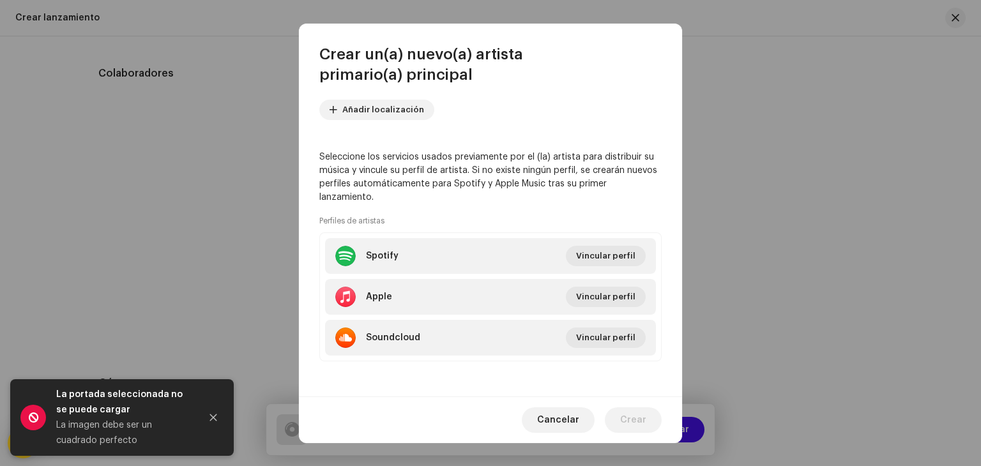
scroll to position [277, 0]
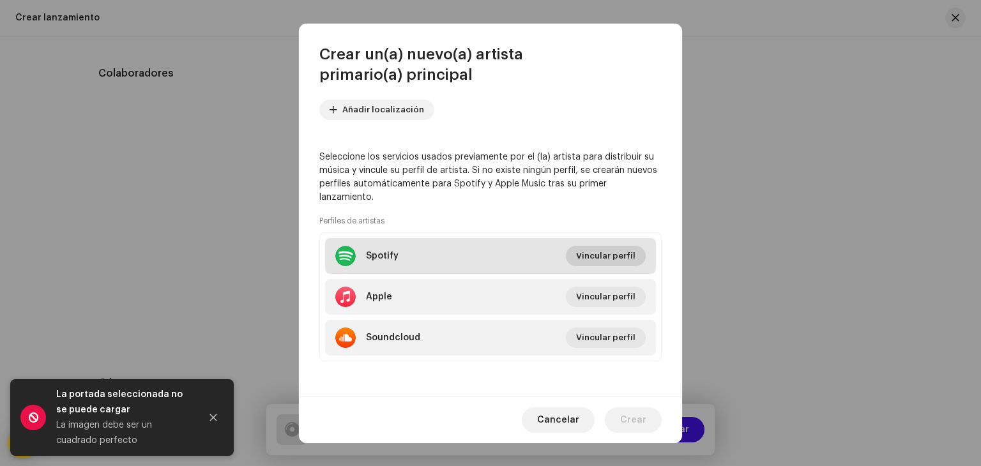
click at [594, 254] on span "Vincular perfil" at bounding box center [605, 256] width 59 height 26
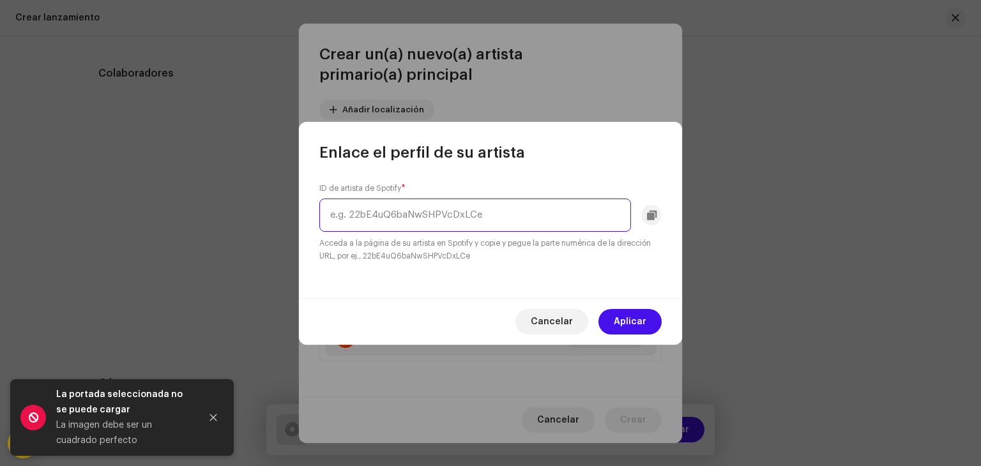
click at [485, 211] on input "text" at bounding box center [475, 215] width 312 height 33
paste input "[URL][DOMAIN_NAME]"
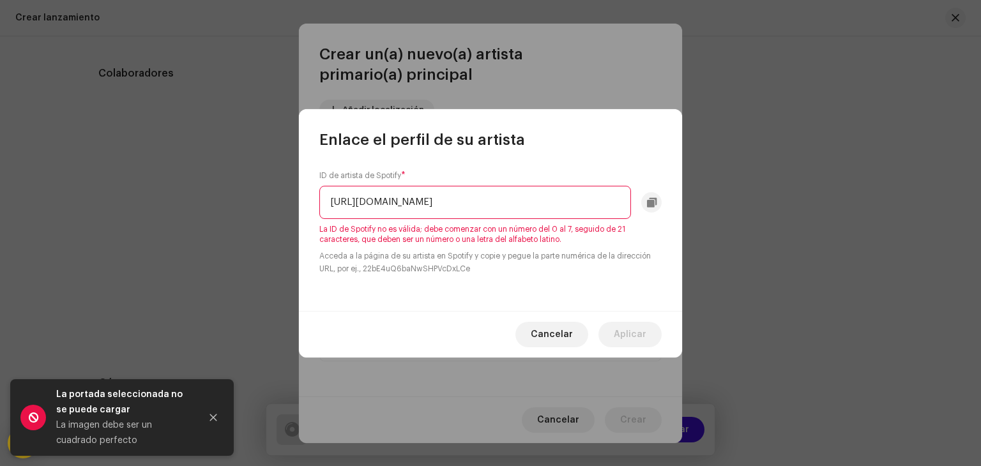
scroll to position [0, 137]
click at [613, 205] on input "[URL][DOMAIN_NAME]" at bounding box center [475, 202] width 312 height 33
type input "cTa_fStWQ61ZsCXArXQ"
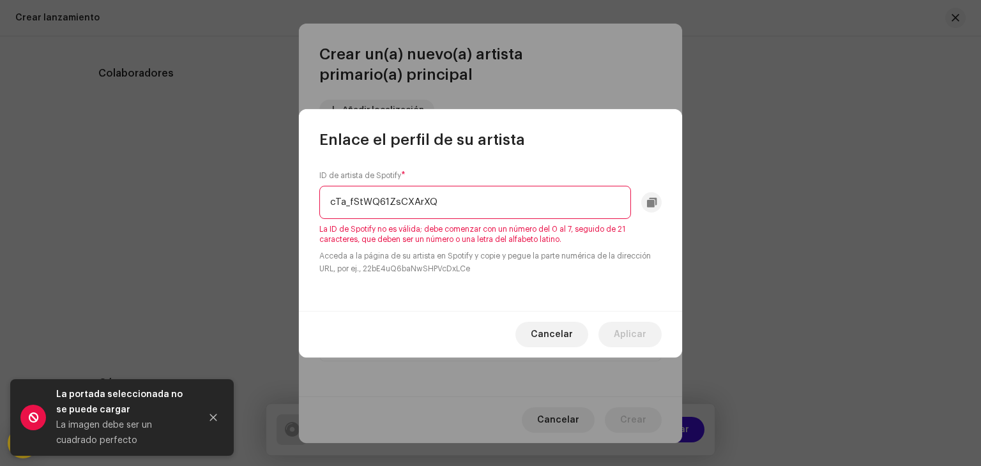
click at [532, 217] on input "cTa_fStWQ61ZsCXArXQ" at bounding box center [475, 202] width 312 height 33
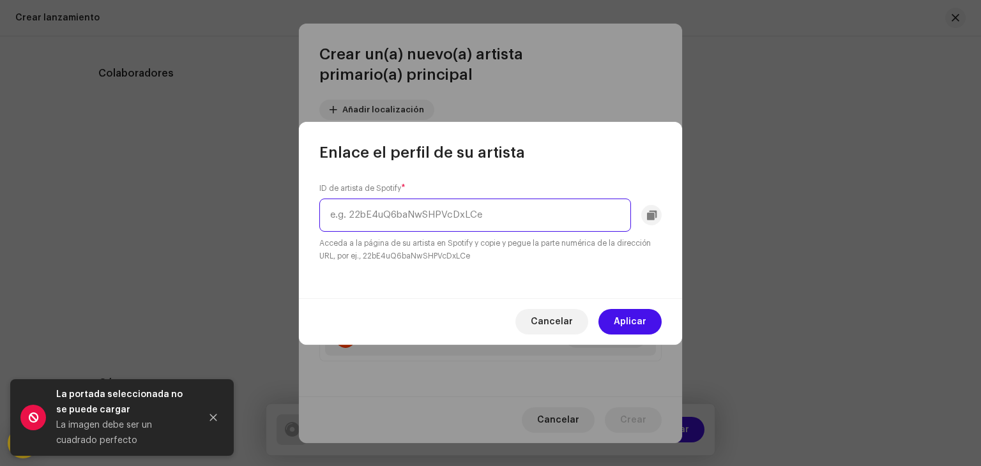
paste input "1RqKSVJpviRZY7IuRSDeHH"
type input "1RqKSVJpviRZY7IuRSDeHH"
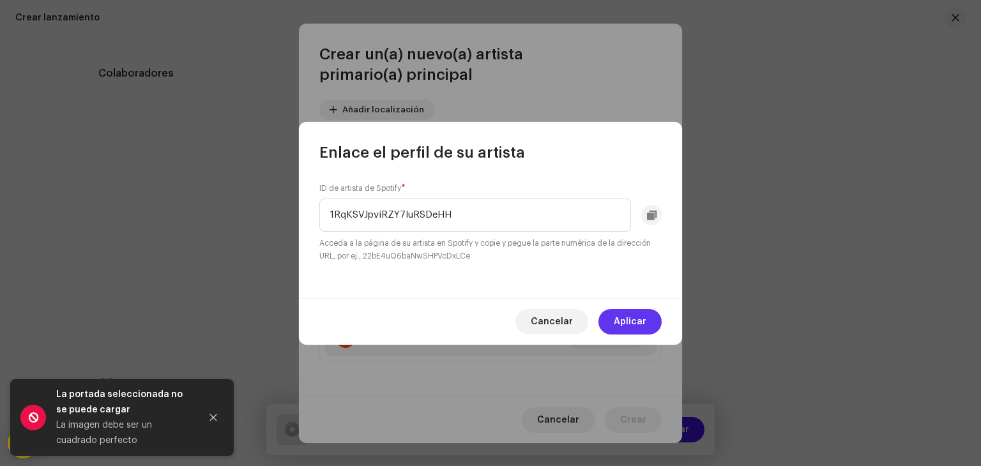
click at [634, 321] on span "Aplicar" at bounding box center [630, 322] width 33 height 26
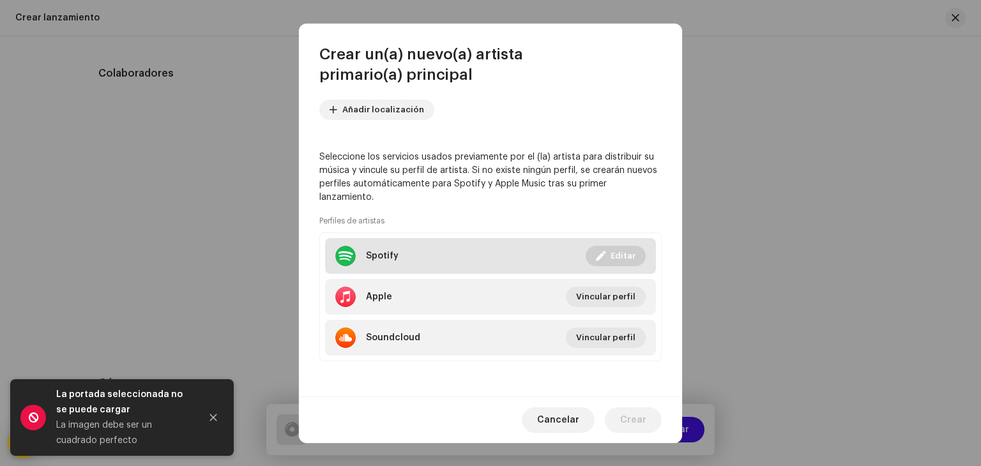
click at [363, 255] on div "Spotify" at bounding box center [366, 256] width 63 height 20
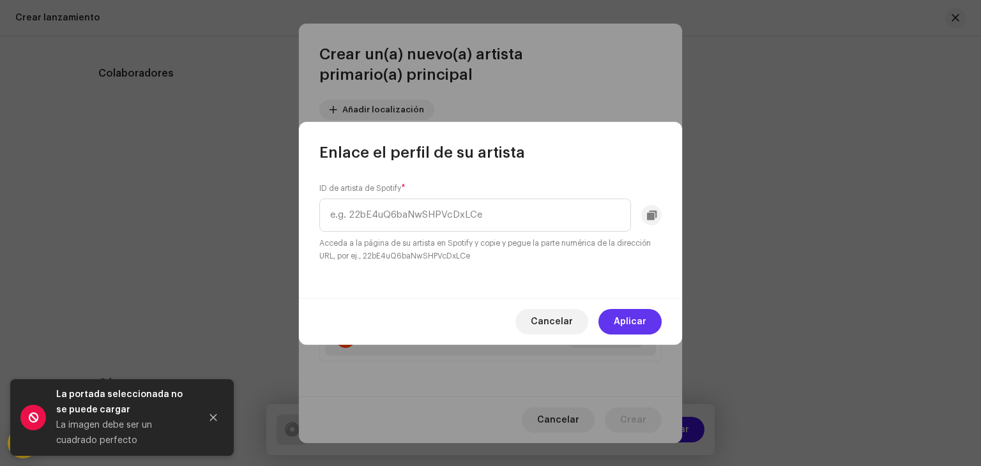
click at [618, 319] on span "Aplicar" at bounding box center [630, 322] width 33 height 26
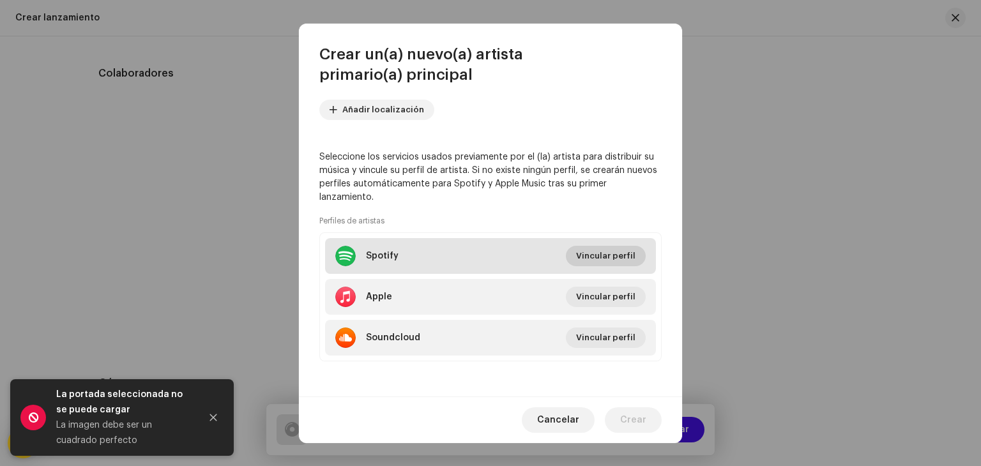
click at [598, 262] on span "Vincular perfil" at bounding box center [605, 256] width 59 height 26
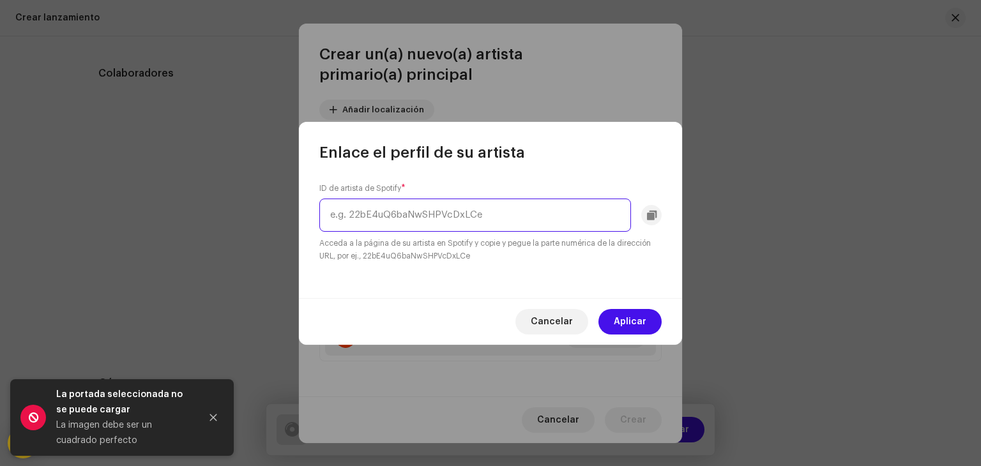
click at [539, 228] on input "text" at bounding box center [475, 215] width 312 height 33
paste input "1RqKSVJpviRZY7IuRSDeHH"
type input "1RqKSVJpviRZY7IuRSDeHH"
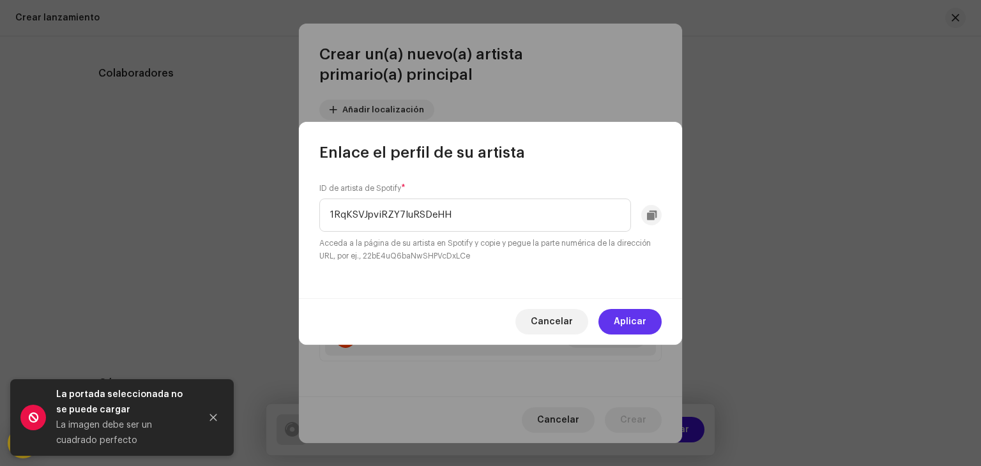
click at [628, 325] on span "Aplicar" at bounding box center [630, 322] width 33 height 26
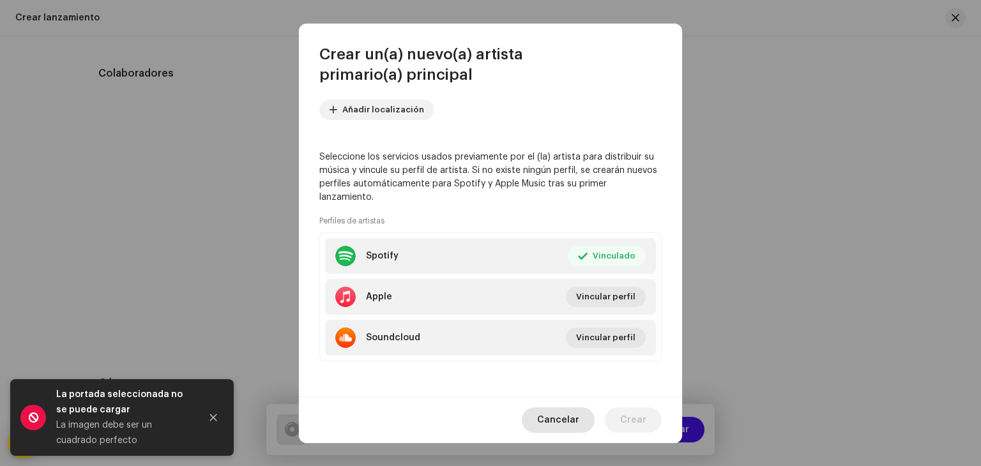
click at [570, 421] on span "Cancelar" at bounding box center [558, 420] width 42 height 26
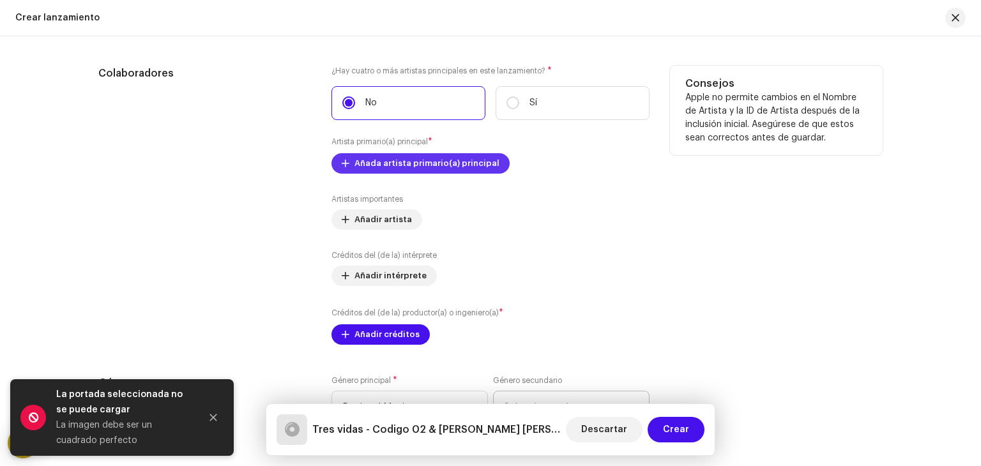
click at [439, 169] on span "Añada artista primario(a) principal" at bounding box center [426, 164] width 145 height 26
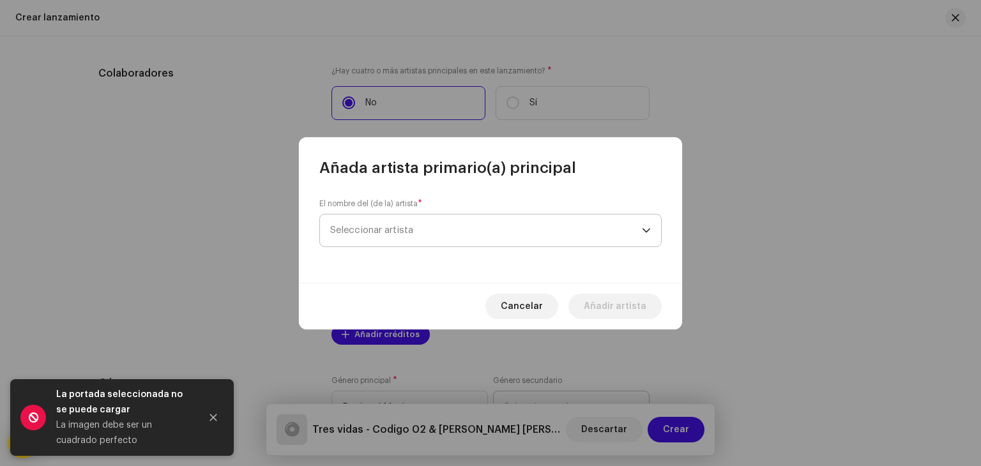
click at [498, 235] on span "Seleccionar artista" at bounding box center [486, 231] width 312 height 32
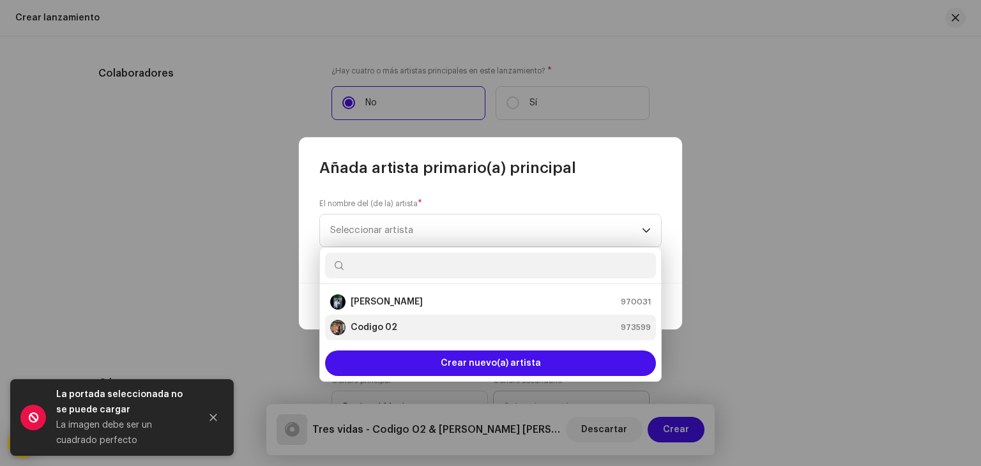
click at [432, 322] on div "Codigo 02 973599" at bounding box center [490, 327] width 321 height 15
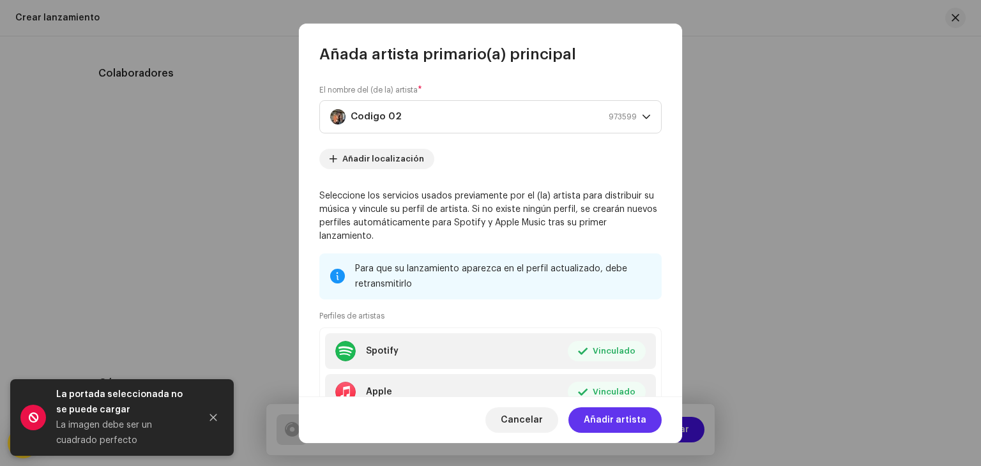
click at [616, 416] on span "Añadir artista" at bounding box center [615, 420] width 63 height 26
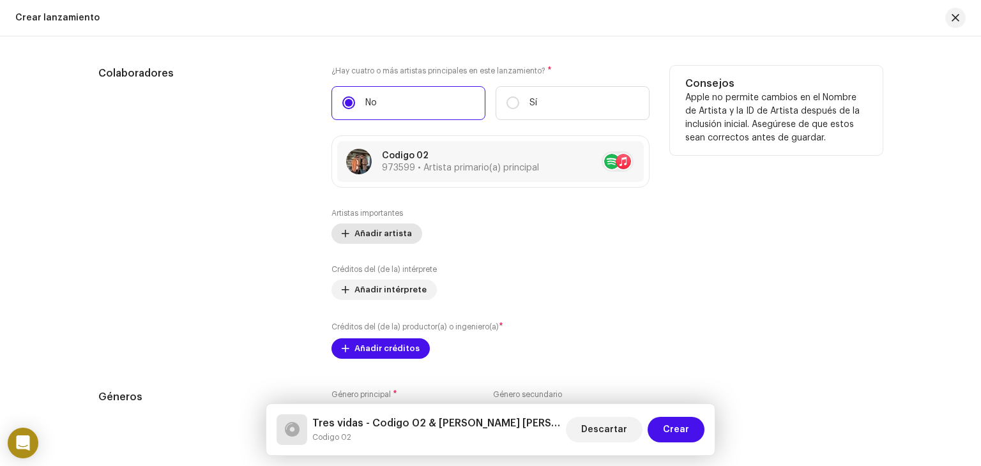
click at [397, 236] on span "Añadir artista" at bounding box center [382, 234] width 57 height 26
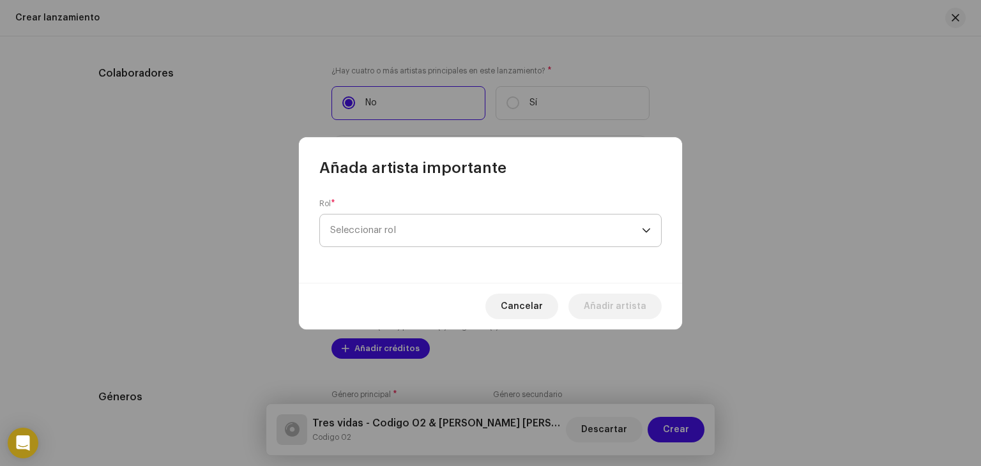
click at [416, 229] on span "Seleccionar rol" at bounding box center [486, 231] width 312 height 32
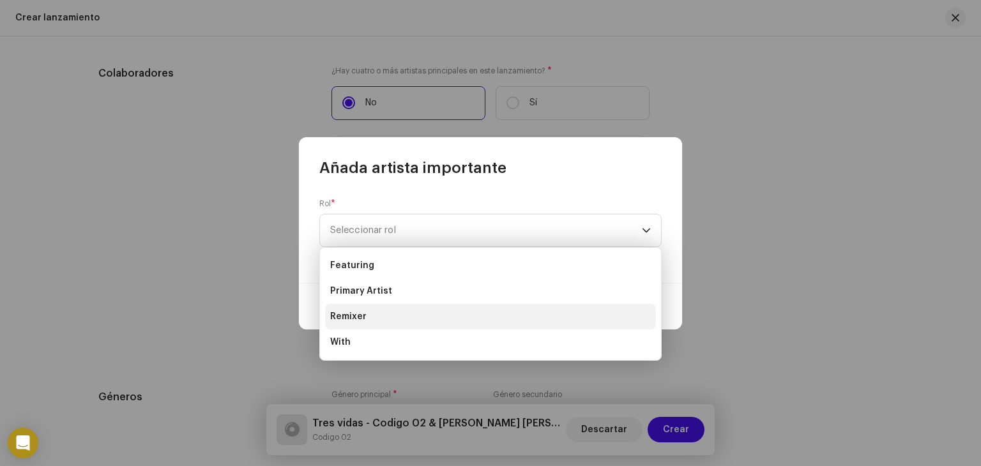
click at [370, 317] on li "Remixer" at bounding box center [490, 317] width 331 height 26
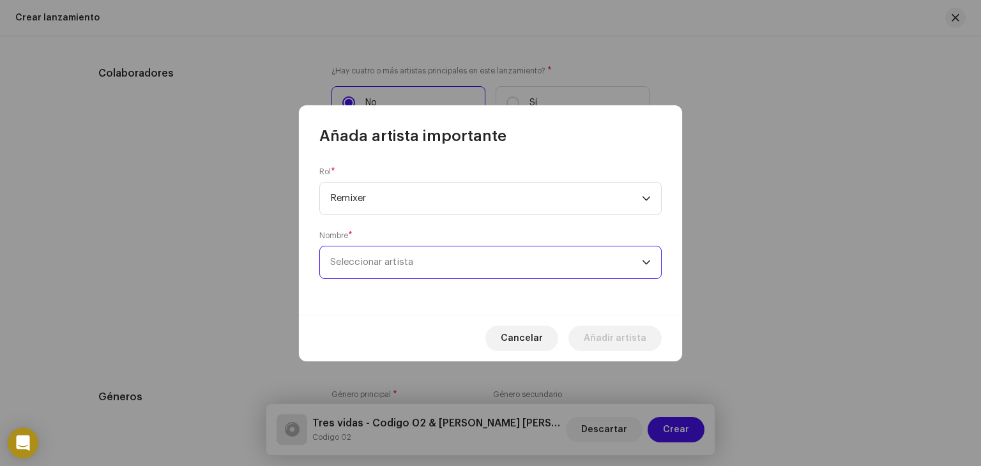
click at [421, 250] on span "Seleccionar artista" at bounding box center [486, 263] width 312 height 32
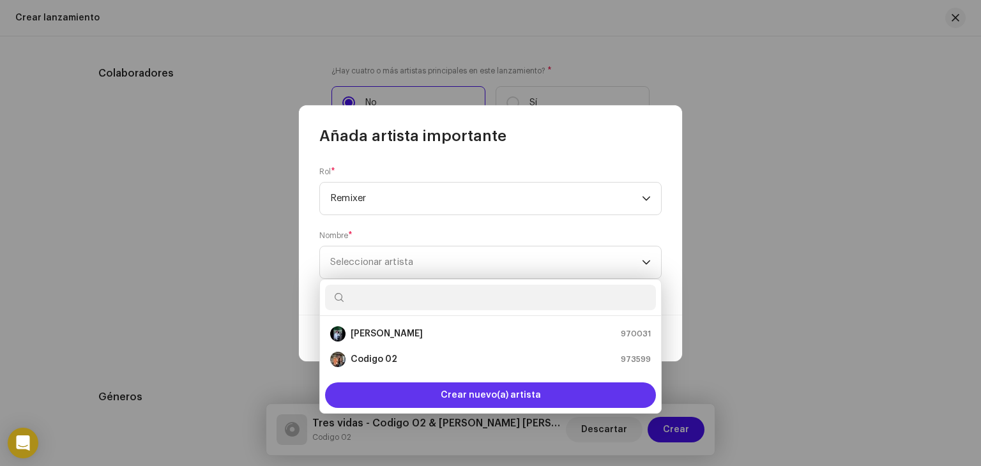
click at [404, 394] on div "Crear nuevo(a) artista" at bounding box center [490, 396] width 331 height 26
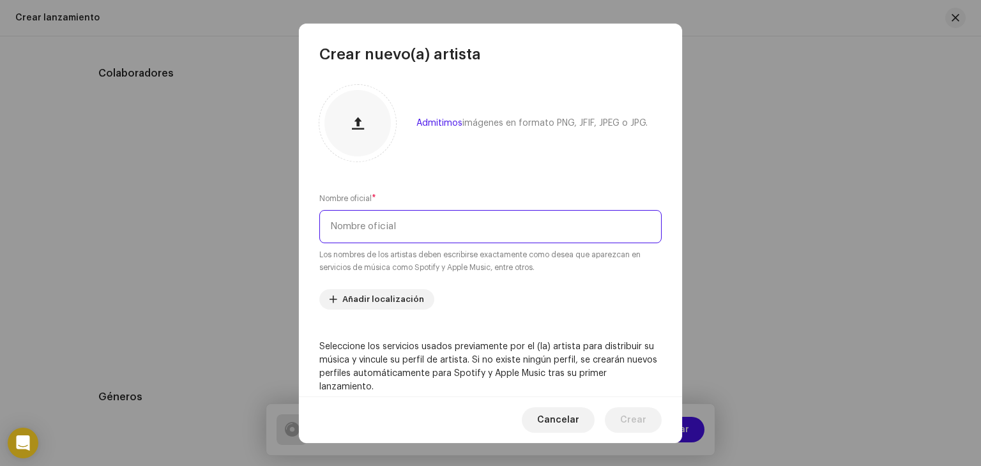
click at [422, 242] on input "text" at bounding box center [490, 226] width 342 height 33
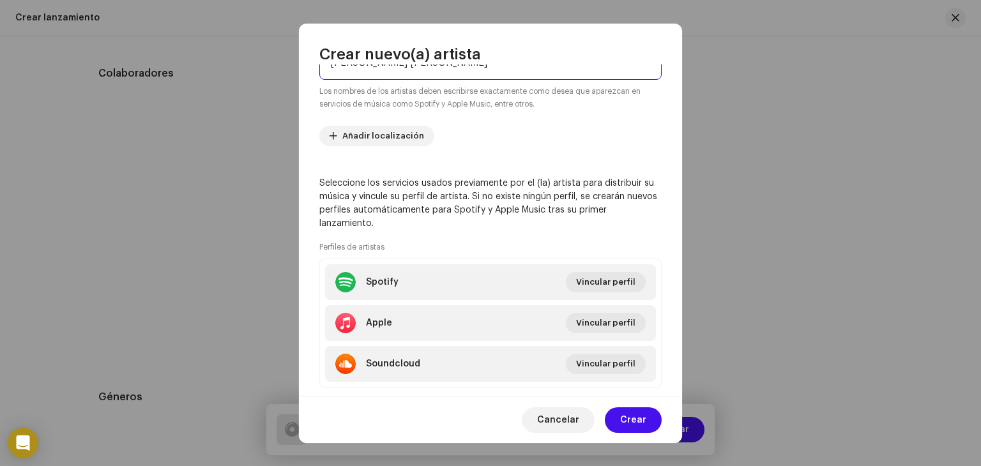
scroll to position [174, 0]
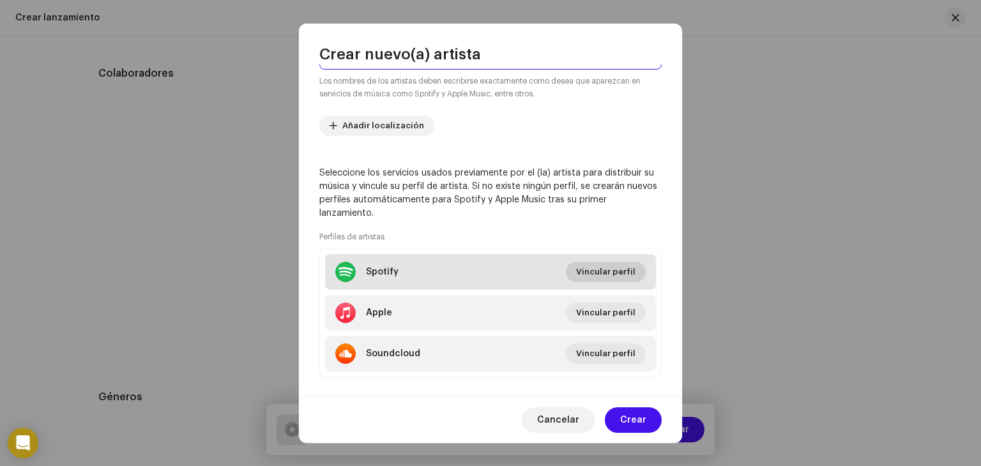
type input "[PERSON_NAME] [PERSON_NAME]"
click at [611, 274] on span "Vincular perfil" at bounding box center [605, 272] width 59 height 26
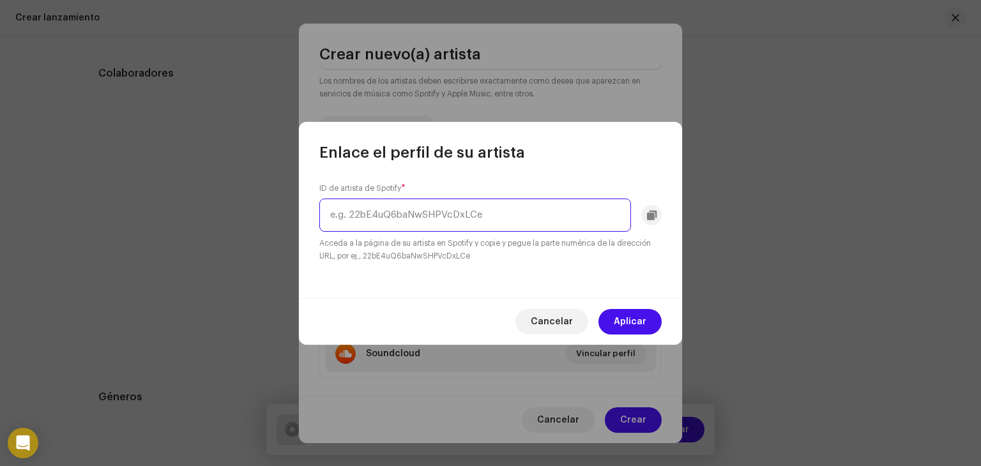
paste input "1eK6Pr9hKJksB2162evVSM"
click at [428, 214] on input "1eK6Pr9hKJksB2162evVSM" at bounding box center [475, 215] width 312 height 33
type input "1eK6Pr9hKJksB2162evVSM"
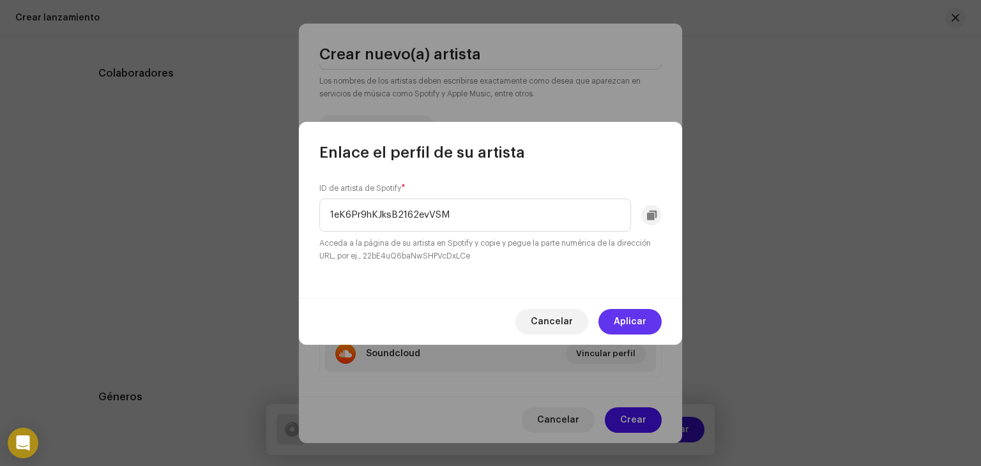
click at [641, 326] on span "Aplicar" at bounding box center [630, 322] width 33 height 26
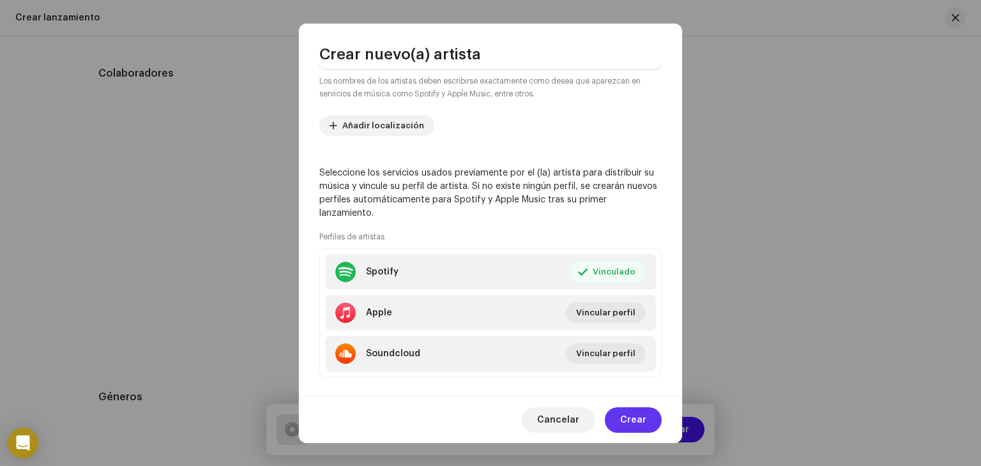
click at [642, 420] on span "Crear" at bounding box center [633, 420] width 26 height 26
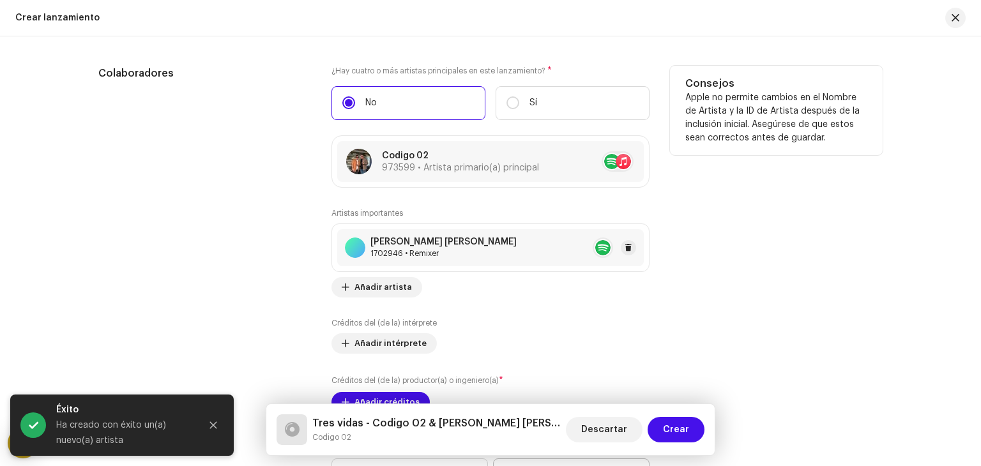
click at [603, 250] on re-a-table-artist-ids at bounding box center [603, 248] width 20 height 20
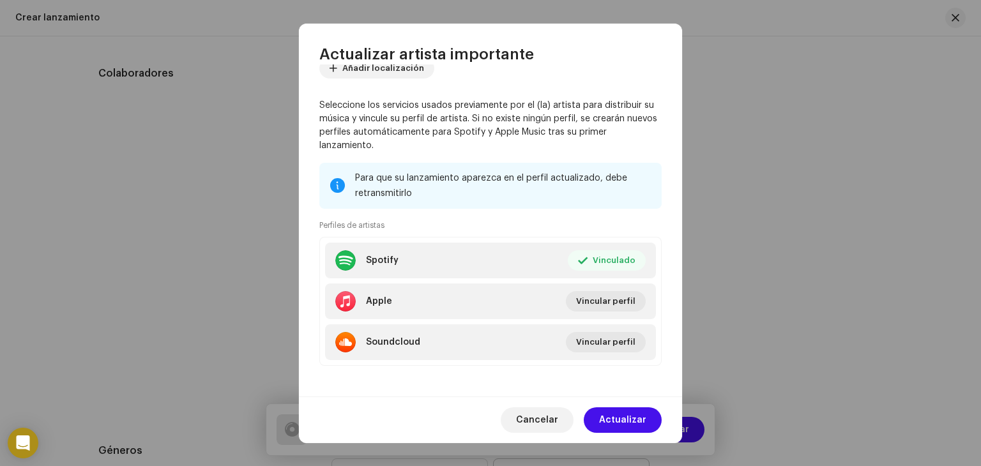
scroll to position [160, 0]
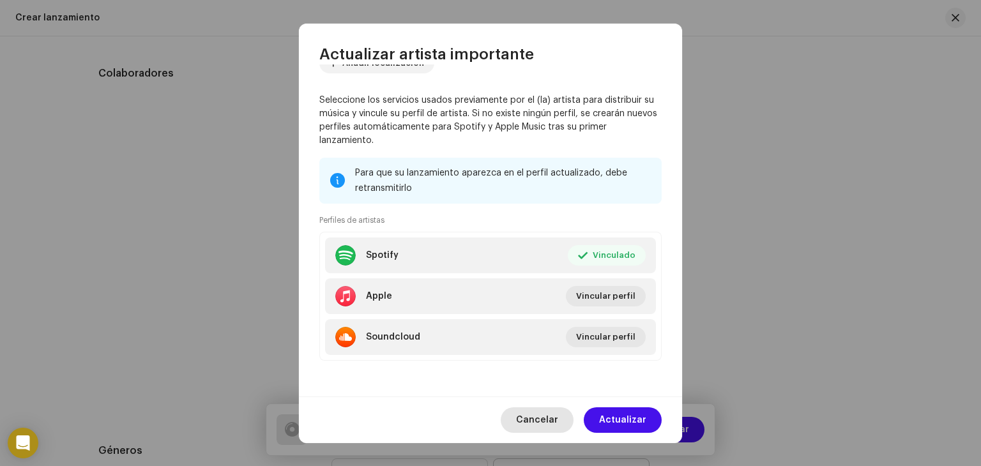
click at [555, 412] on span "Cancelar" at bounding box center [537, 420] width 42 height 26
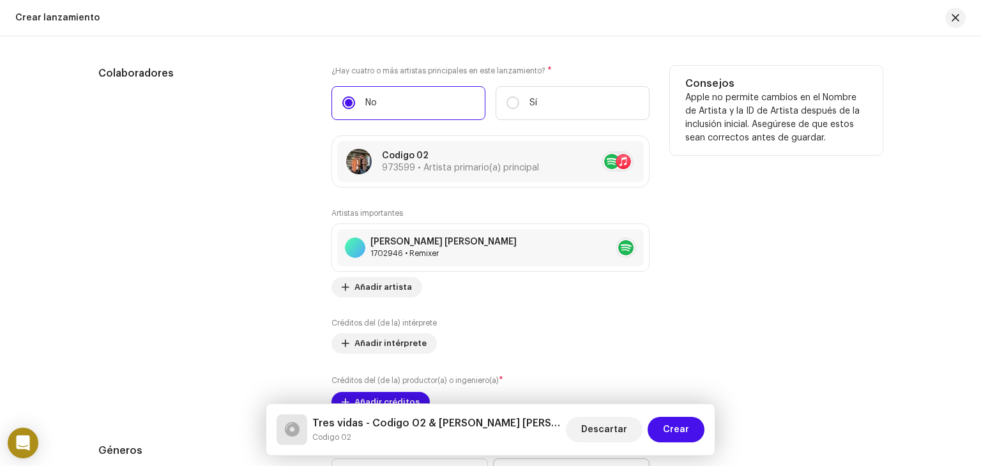
click at [707, 249] on div "Consejos Apple no permite cambios en el Nombre de Artista y la ID de Artista de…" at bounding box center [776, 239] width 213 height 347
click at [195, 219] on div "Colaboradores" at bounding box center [204, 239] width 213 height 347
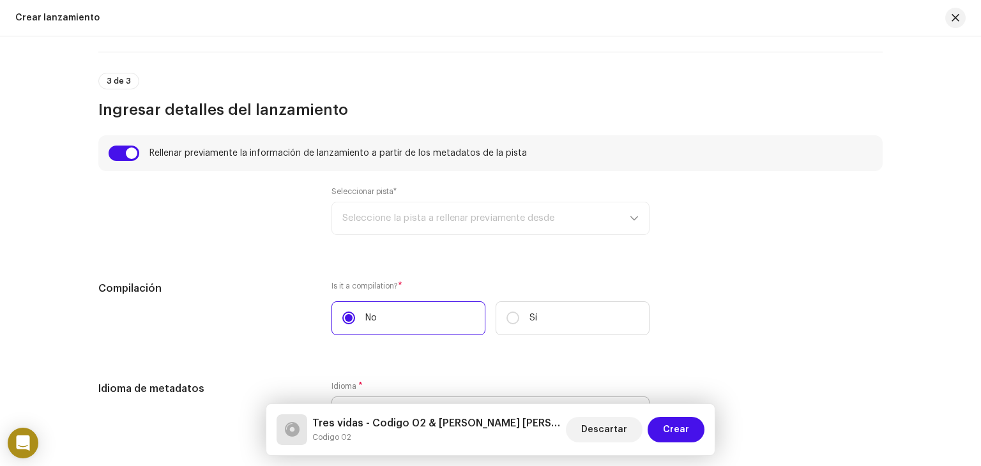
scroll to position [849, 0]
click at [425, 219] on div "Seleccionar pista* Seleccione la pista a rellenar previamente desde" at bounding box center [490, 212] width 318 height 49
click at [490, 222] on div "Seleccionar pista* Seleccione la pista a rellenar previamente desde" at bounding box center [490, 212] width 318 height 49
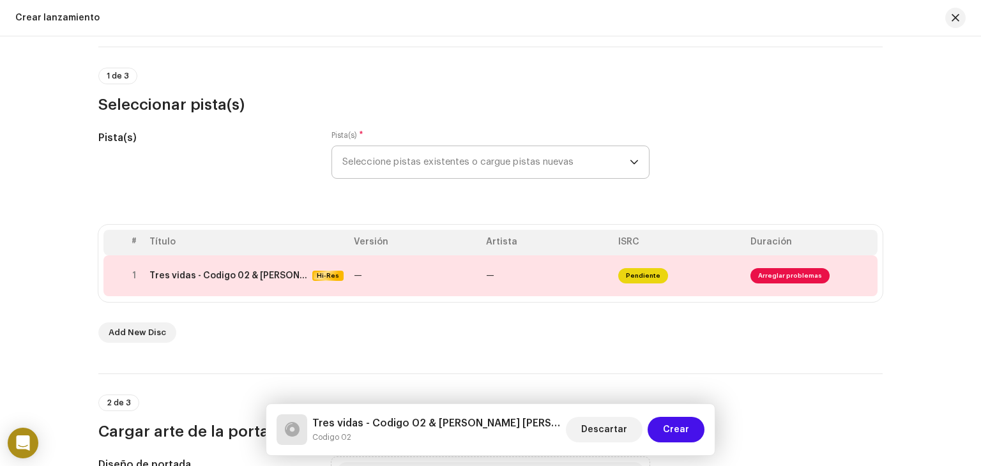
scroll to position [99, 0]
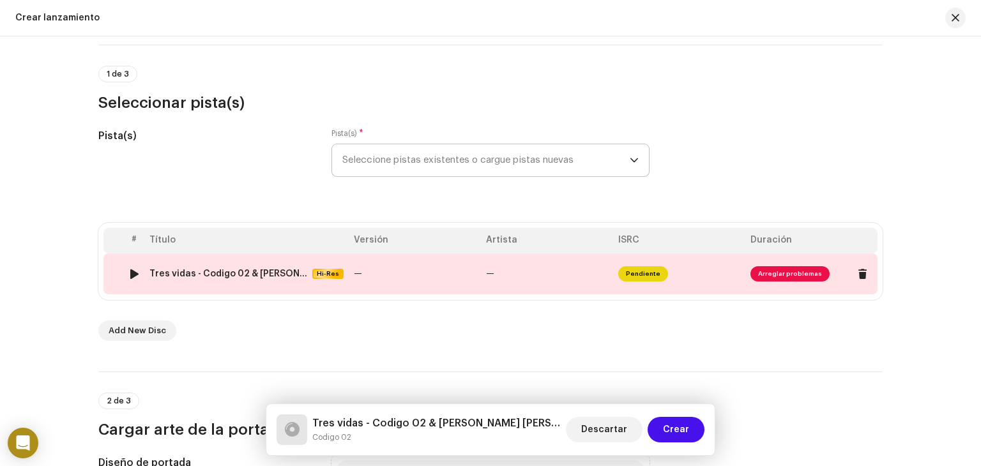
click at [770, 270] on span "Arreglar problemas" at bounding box center [789, 273] width 79 height 15
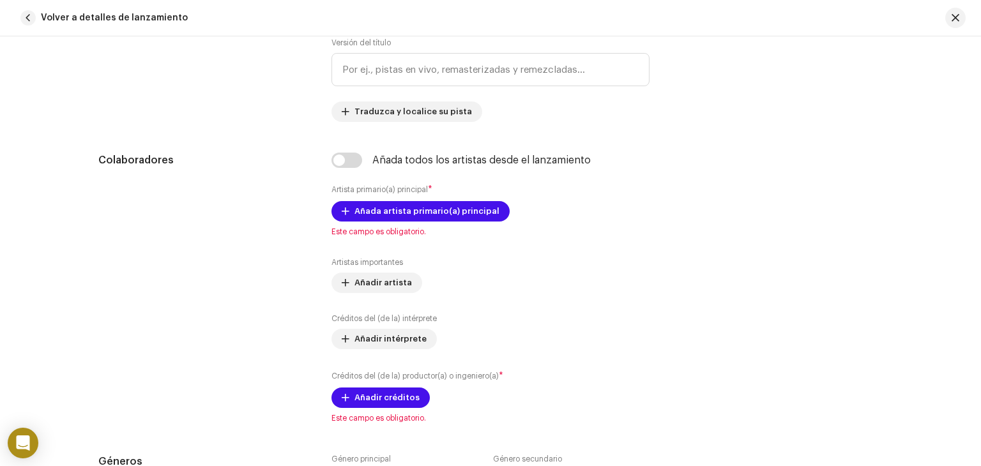
scroll to position [710, 0]
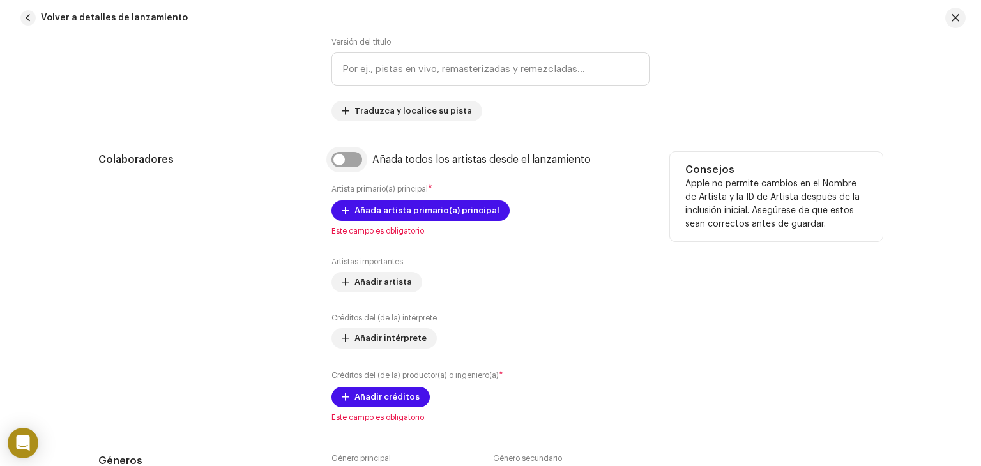
click at [339, 162] on input "checkbox" at bounding box center [346, 159] width 31 height 15
checkbox input "true"
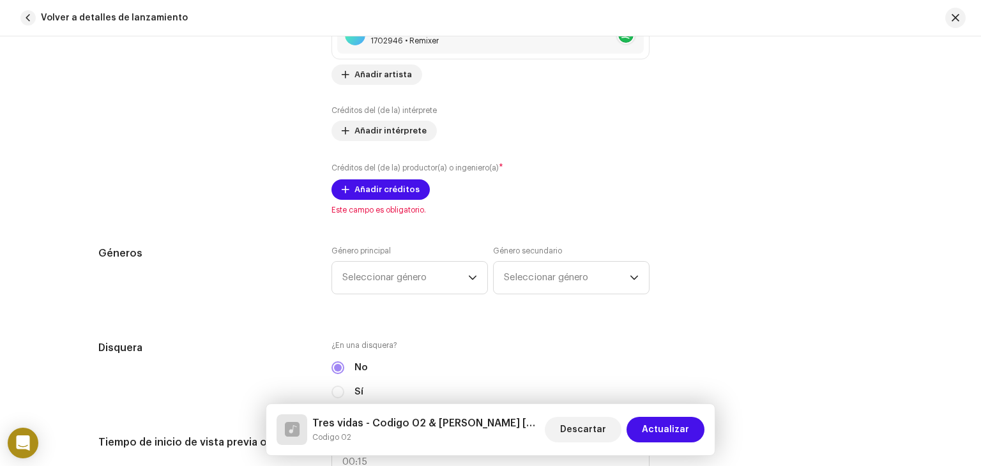
scroll to position [1012, 0]
click at [403, 190] on span "Añadir créditos" at bounding box center [386, 190] width 65 height 26
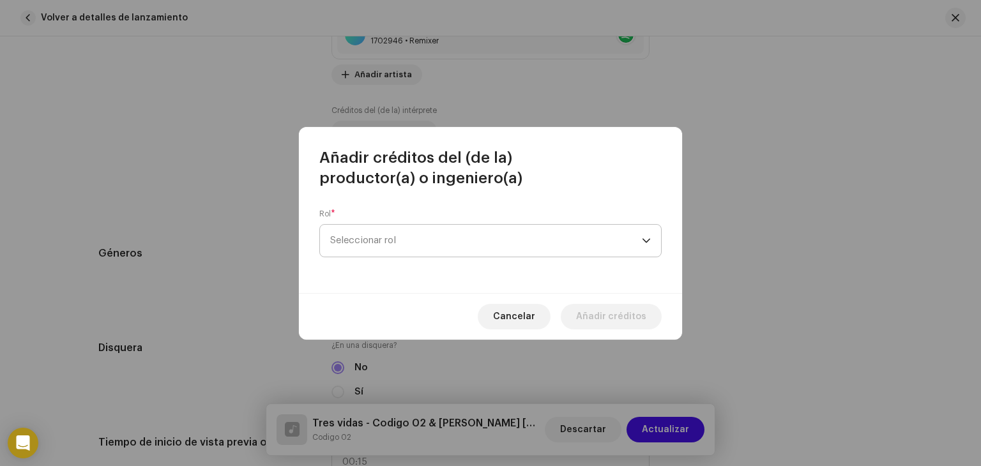
click at [411, 250] on span "Seleccionar rol" at bounding box center [486, 241] width 312 height 32
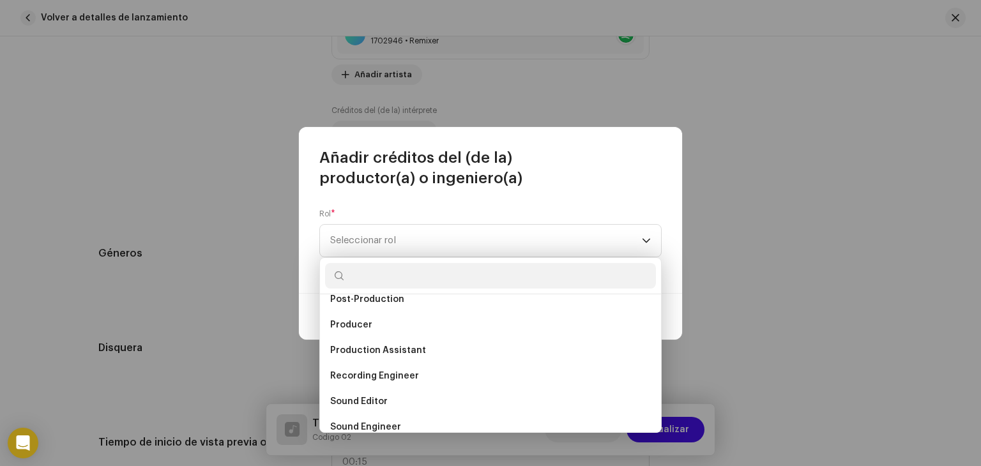
scroll to position [498, 0]
click at [383, 334] on li "Producer" at bounding box center [490, 326] width 331 height 26
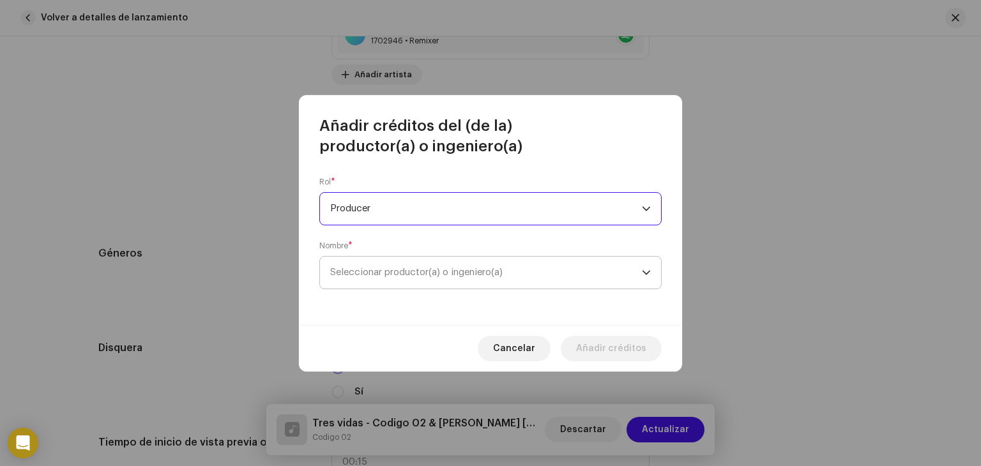
click at [414, 278] on span "Seleccionar productor(a) o ingeniero(a)" at bounding box center [486, 273] width 312 height 32
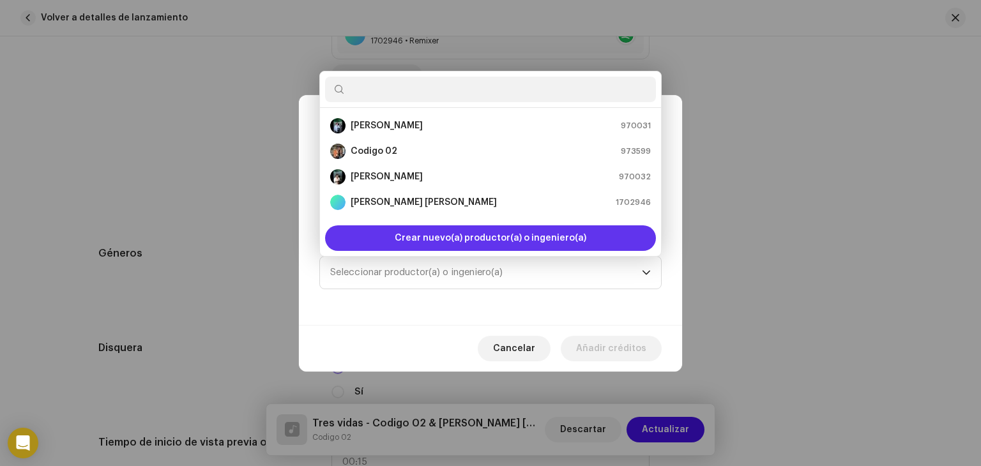
click at [422, 231] on span "Crear nuevo(a) productor(a) o ingeniero(a)" at bounding box center [491, 238] width 192 height 26
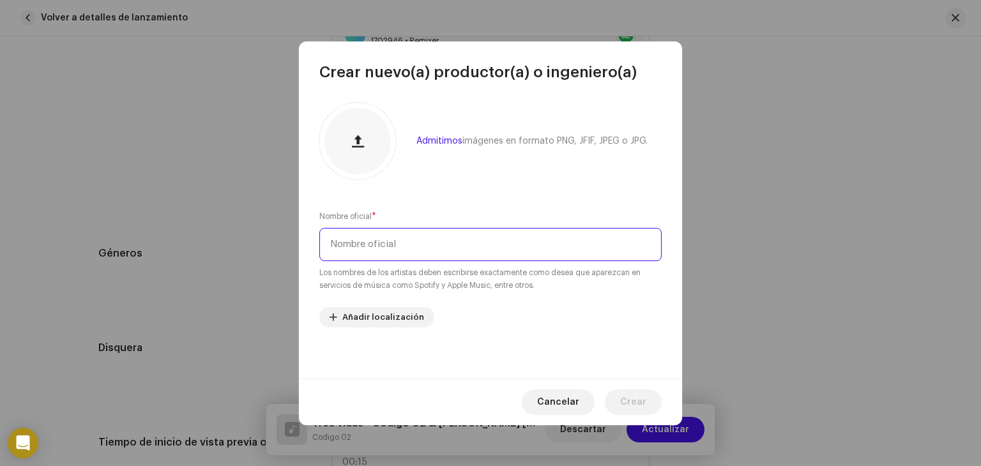
click at [409, 248] on input "text" at bounding box center [490, 244] width 342 height 33
click at [603, 254] on input "[PERSON_NAME]" at bounding box center [490, 244] width 342 height 33
type input "[PERSON_NAME]"
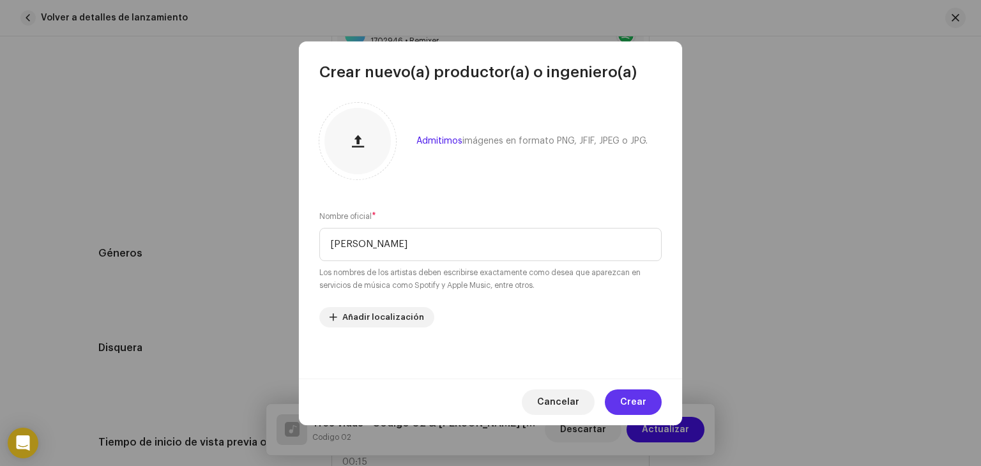
click at [628, 404] on span "Crear" at bounding box center [633, 403] width 26 height 26
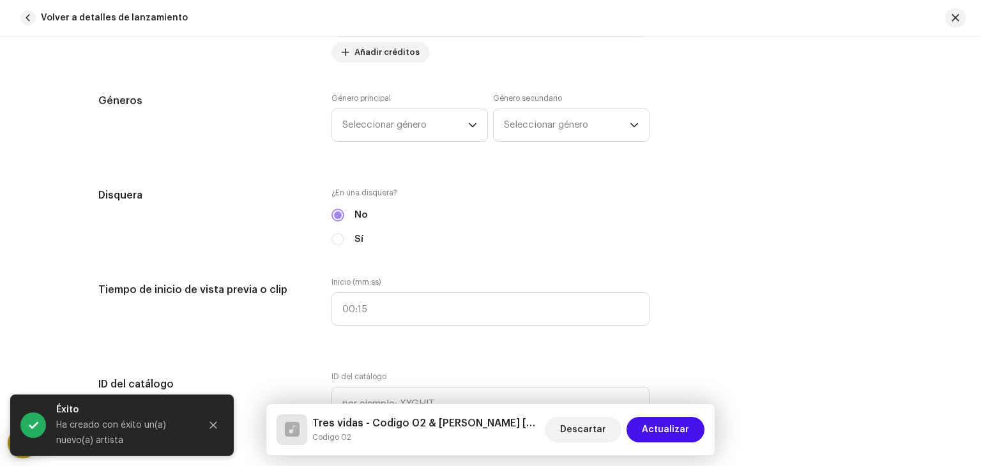
scroll to position [1203, 0]
click at [448, 133] on span "Seleccionar género" at bounding box center [405, 125] width 126 height 32
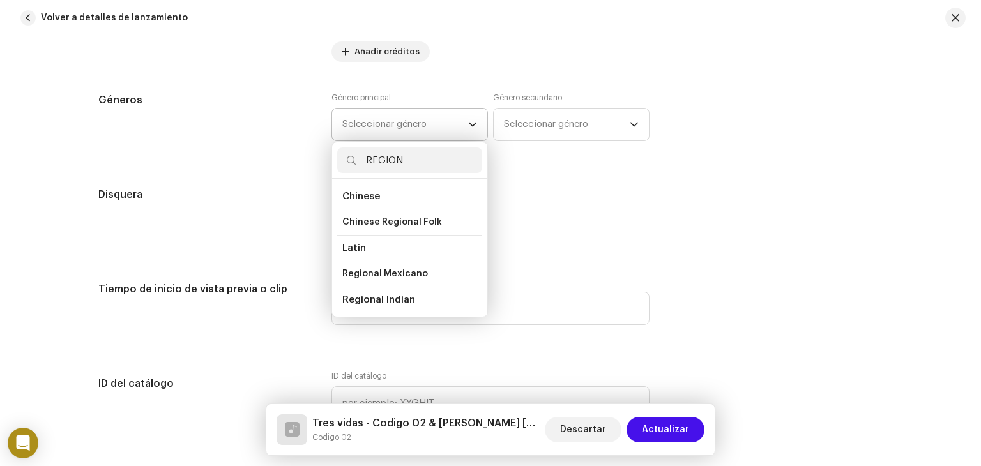
scroll to position [21, 0]
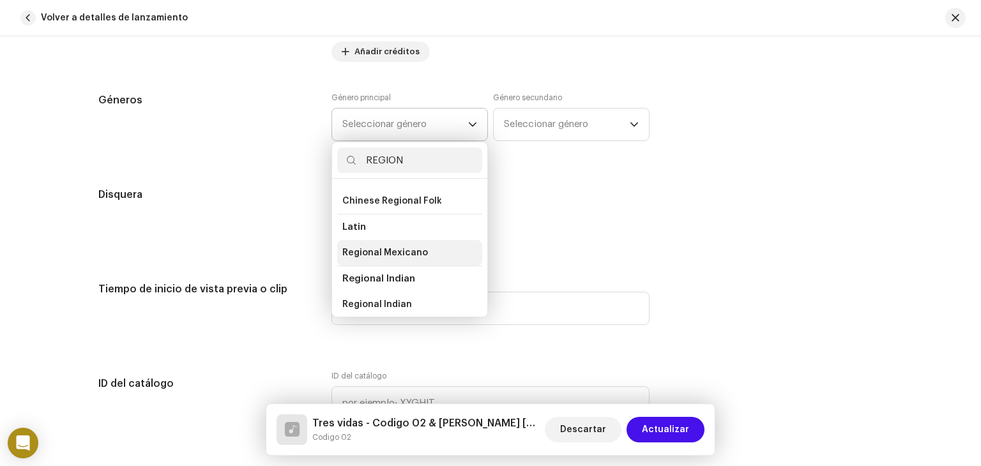
type input "REGION"
click at [427, 260] on li "Regional Mexicano" at bounding box center [409, 253] width 145 height 26
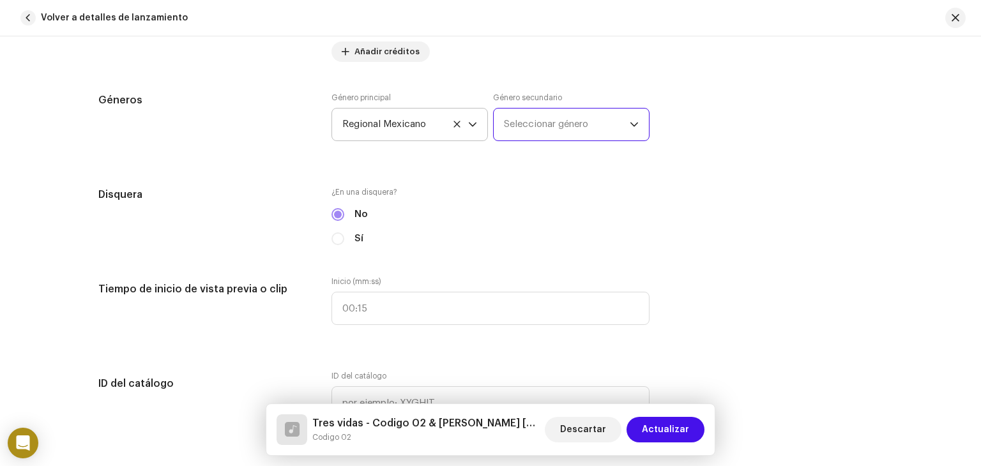
click at [558, 132] on span "Seleccionar género" at bounding box center [567, 125] width 126 height 32
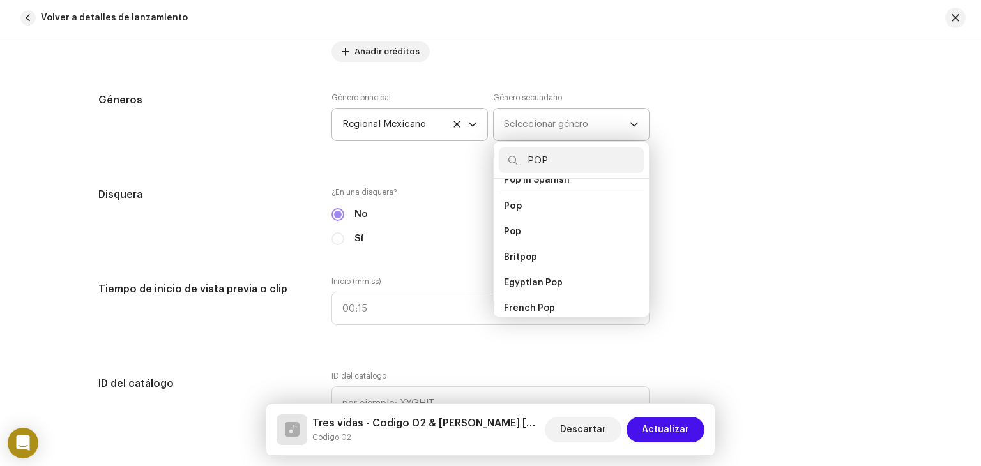
scroll to position [460, 0]
type input "POP"
click at [524, 202] on li "Pop" at bounding box center [571, 212] width 145 height 26
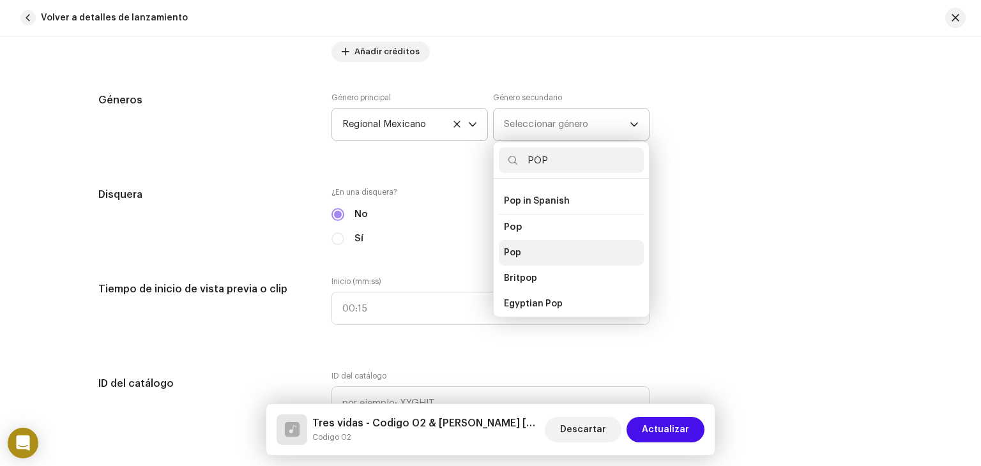
click at [508, 247] on span "Pop" at bounding box center [512, 253] width 17 height 13
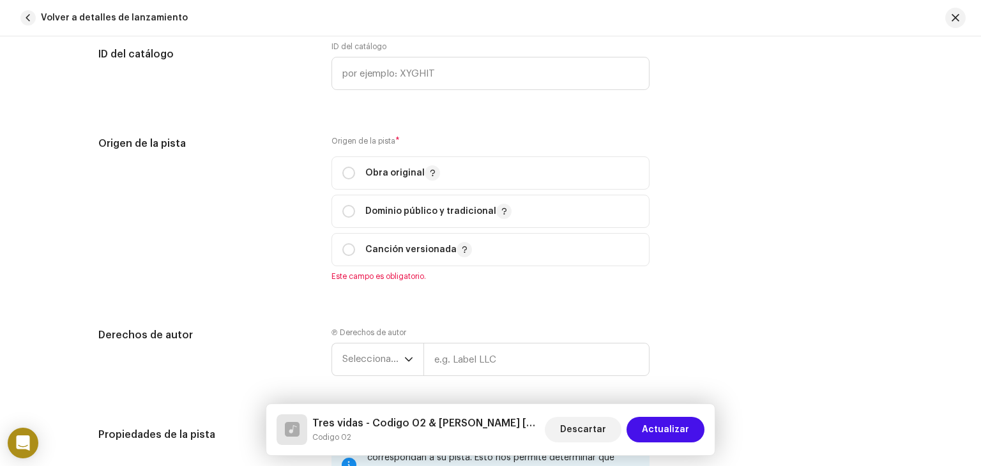
scroll to position [1534, 0]
click at [391, 169] on p "Obra original" at bounding box center [402, 171] width 75 height 15
radio input "true"
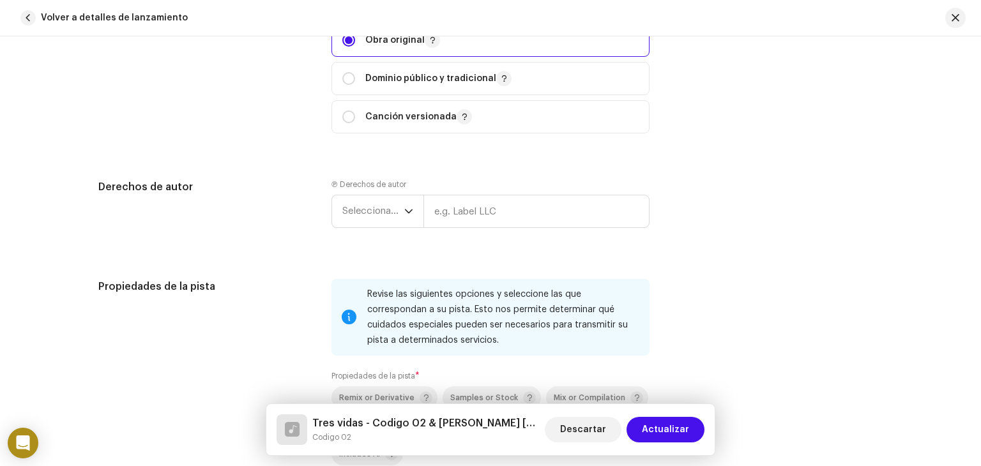
scroll to position [1678, 0]
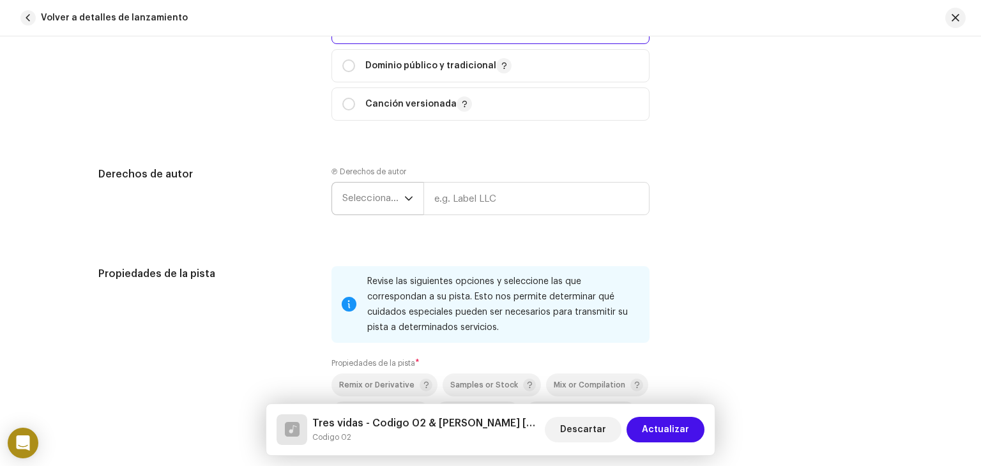
click at [410, 199] on icon "dropdown trigger" at bounding box center [408, 198] width 9 height 9
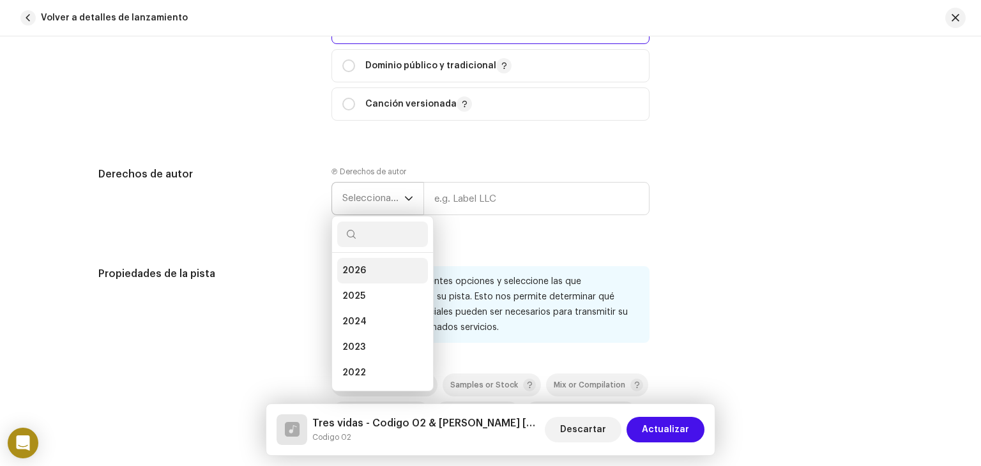
click at [366, 270] on li "2026" at bounding box center [382, 271] width 91 height 26
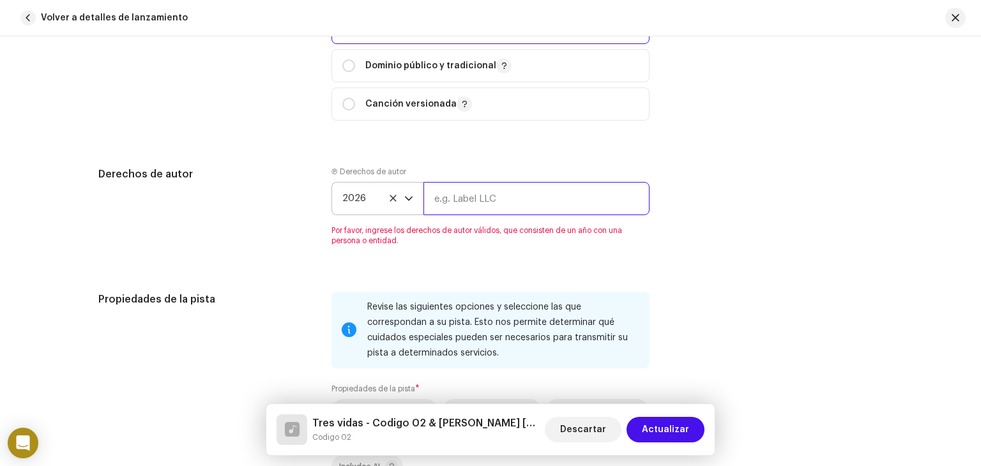
click at [482, 206] on input "text" at bounding box center [536, 198] width 226 height 33
type input "CODIGO 02"
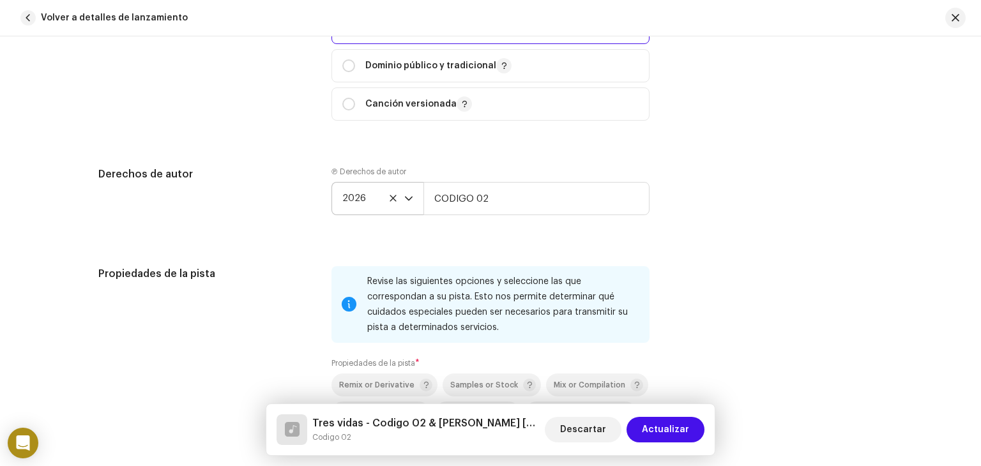
click at [747, 220] on div "Derechos de autor Ⓟ Derechos de autor 2026 CODIGO 02" at bounding box center [490, 201] width 784 height 69
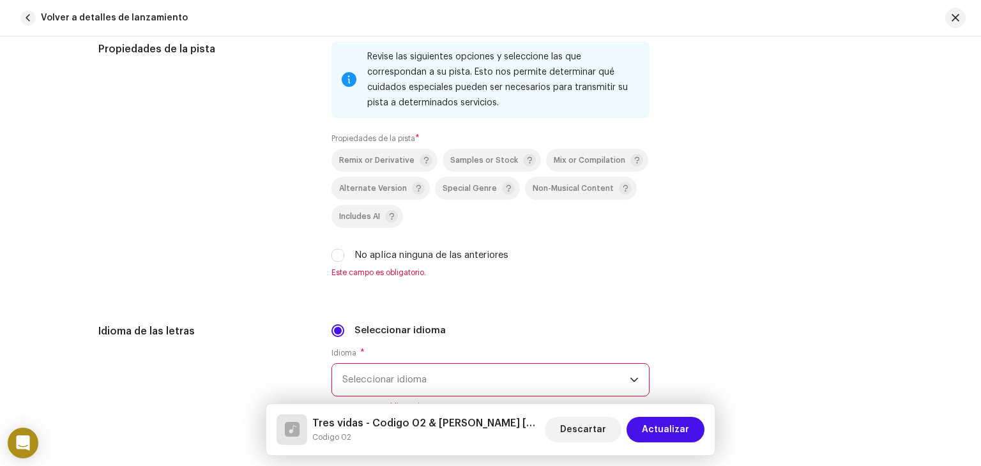
scroll to position [1904, 0]
click at [383, 165] on div "Remix or Derivative" at bounding box center [385, 159] width 93 height 13
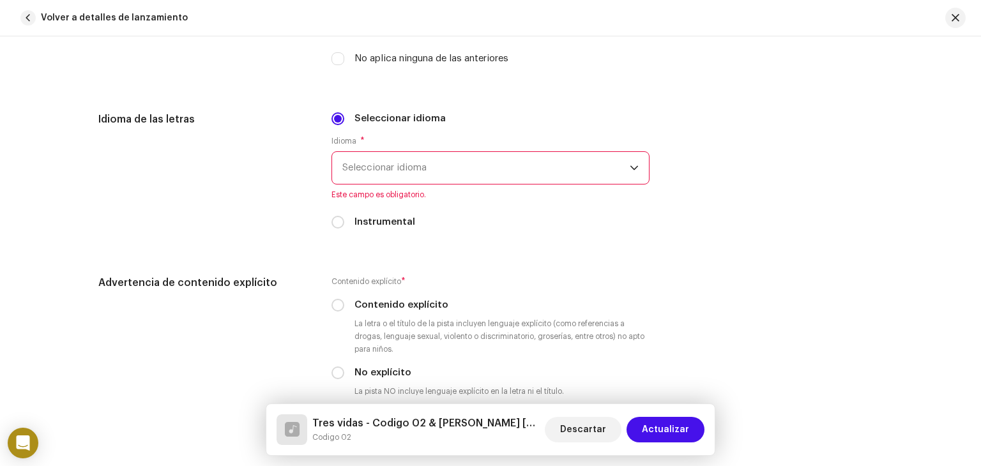
scroll to position [2108, 0]
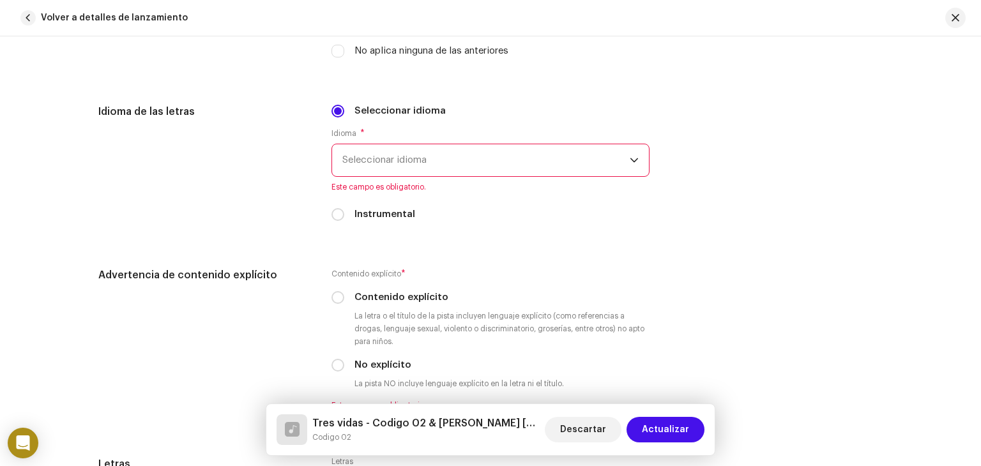
click at [467, 165] on span "Seleccionar idioma" at bounding box center [485, 160] width 287 height 32
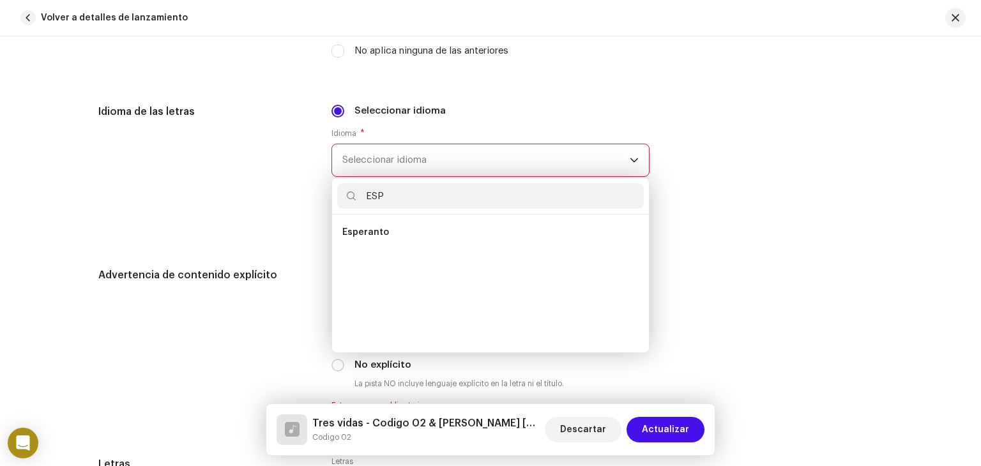
scroll to position [0, 0]
type input "E"
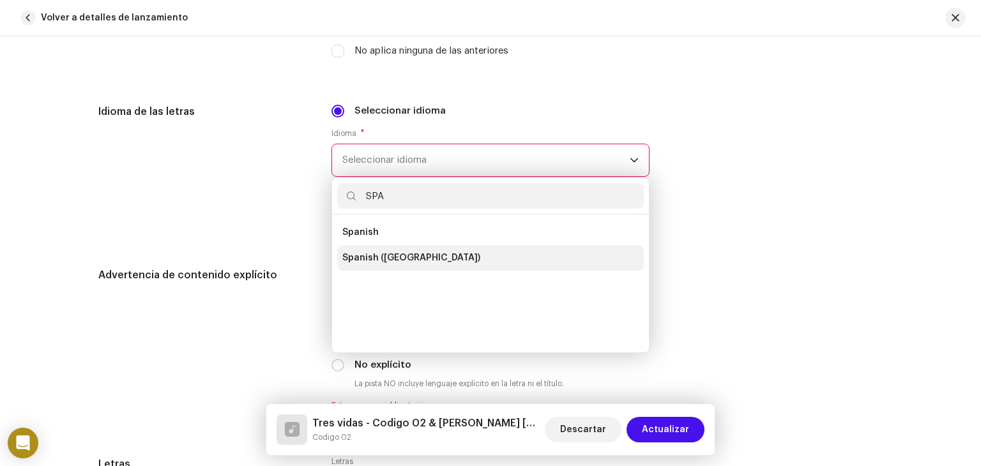
type input "SPA"
click at [403, 260] on span "Spanish ([GEOGRAPHIC_DATA])" at bounding box center [411, 258] width 138 height 13
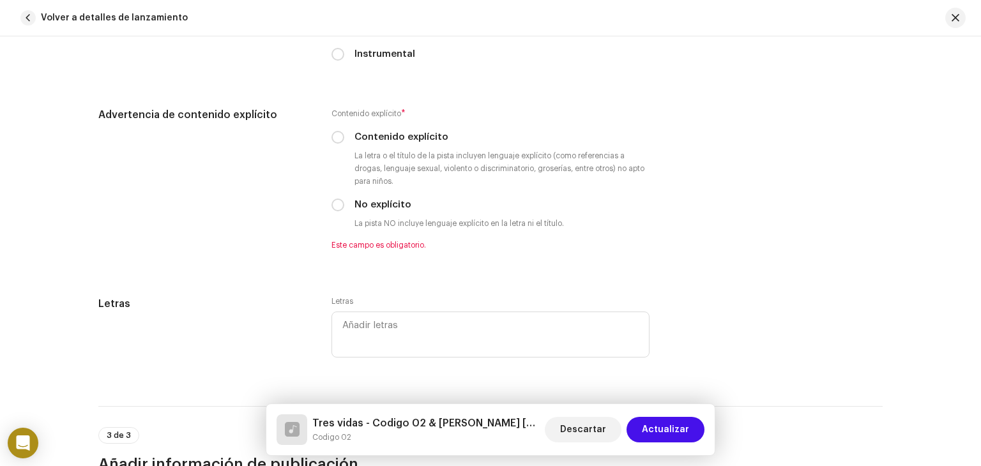
scroll to position [2256, 0]
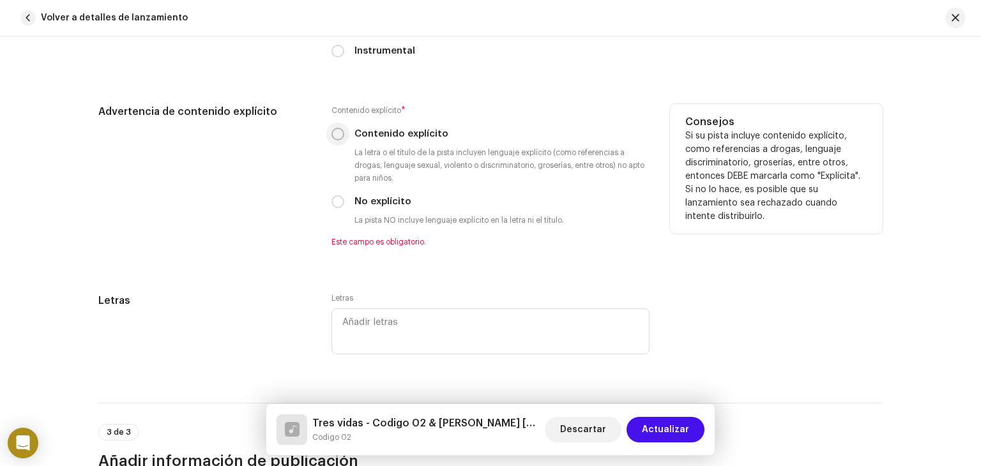
click at [335, 133] on input "Contenido explícito" at bounding box center [337, 134] width 13 height 13
radio input "true"
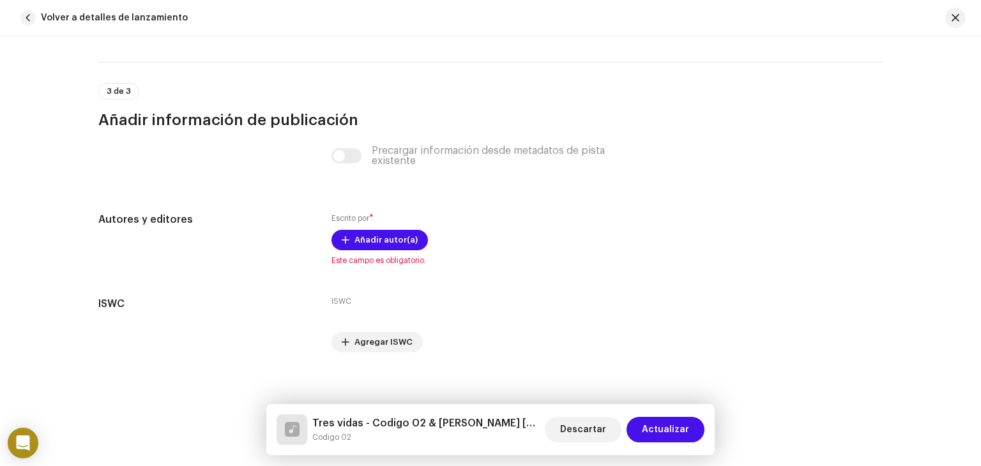
scroll to position [2593, 0]
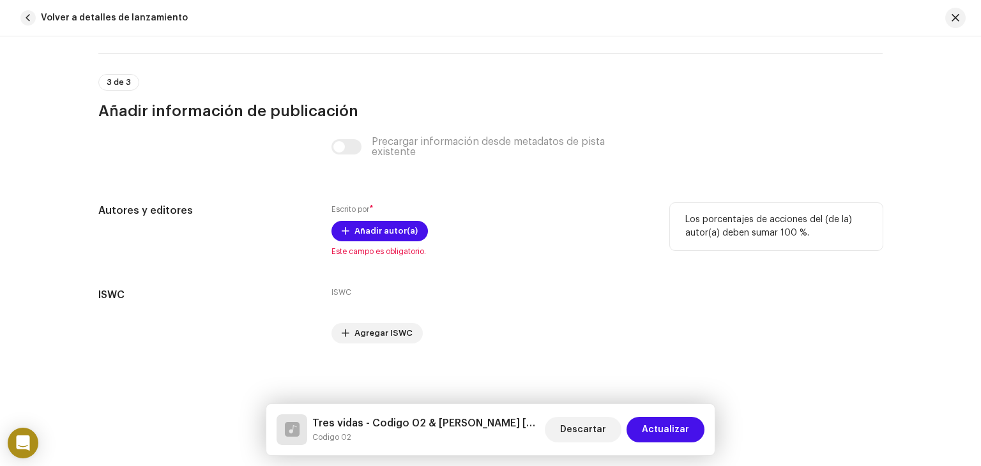
click at [365, 241] on div "Escrito por * Añadir autor(a) Este campo es obligatorio." at bounding box center [490, 230] width 318 height 54
click at [380, 233] on span "Añadir autor(a)" at bounding box center [385, 231] width 63 height 26
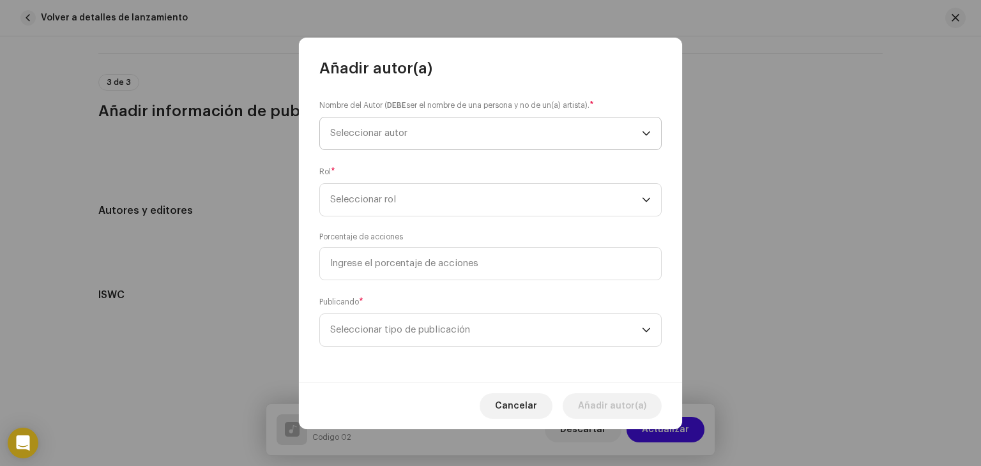
click at [477, 135] on span "Seleccionar autor" at bounding box center [486, 134] width 312 height 32
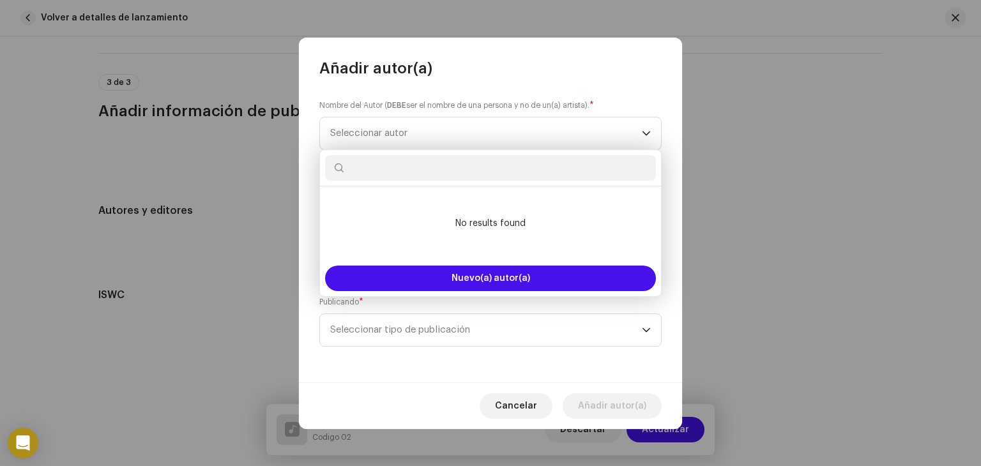
click at [457, 171] on input "text" at bounding box center [490, 168] width 331 height 26
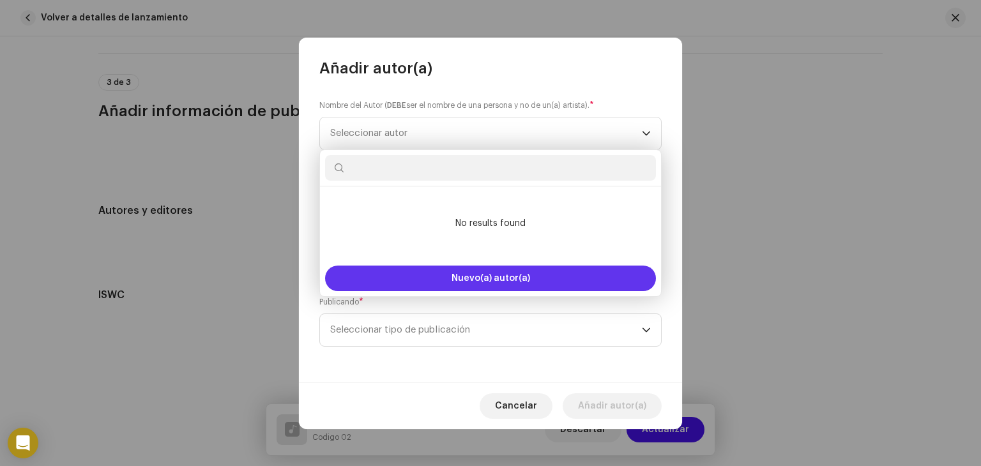
click at [429, 271] on button "Nuevo(a) autor(a)" at bounding box center [490, 279] width 331 height 26
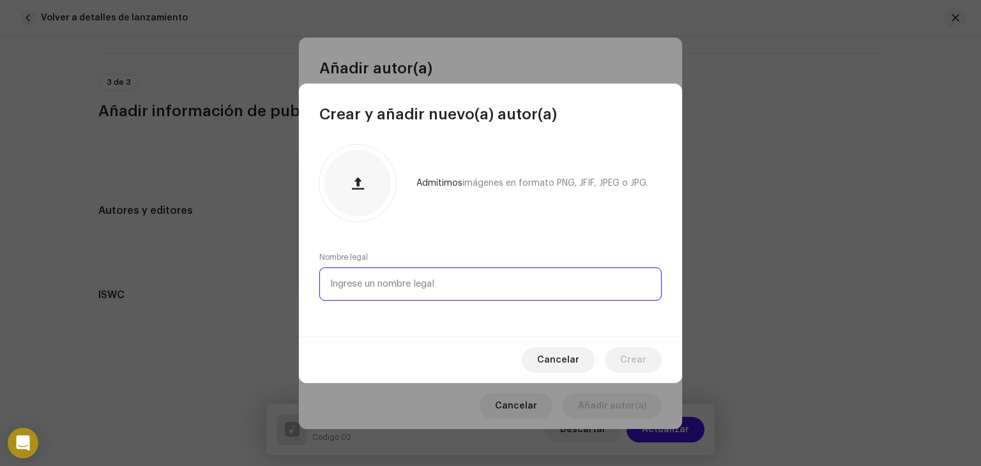
click at [411, 289] on input "text" at bounding box center [490, 284] width 342 height 33
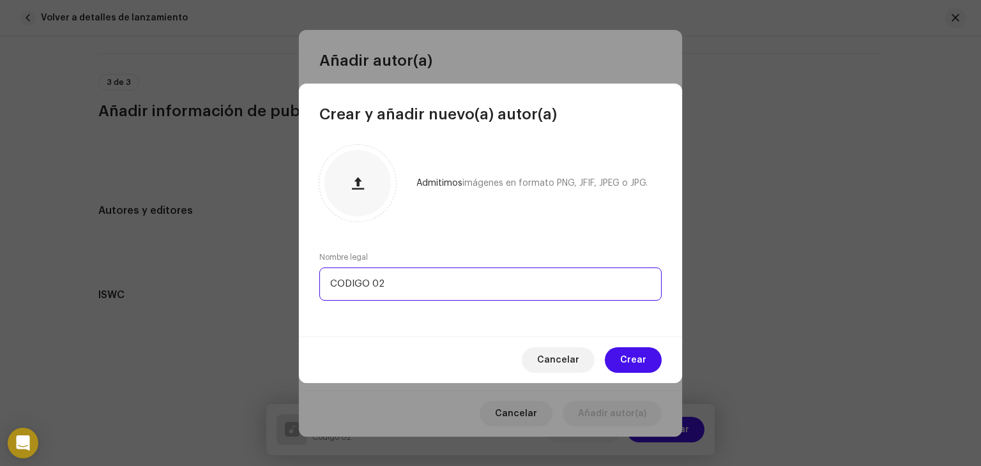
type input "CODIGO 02"
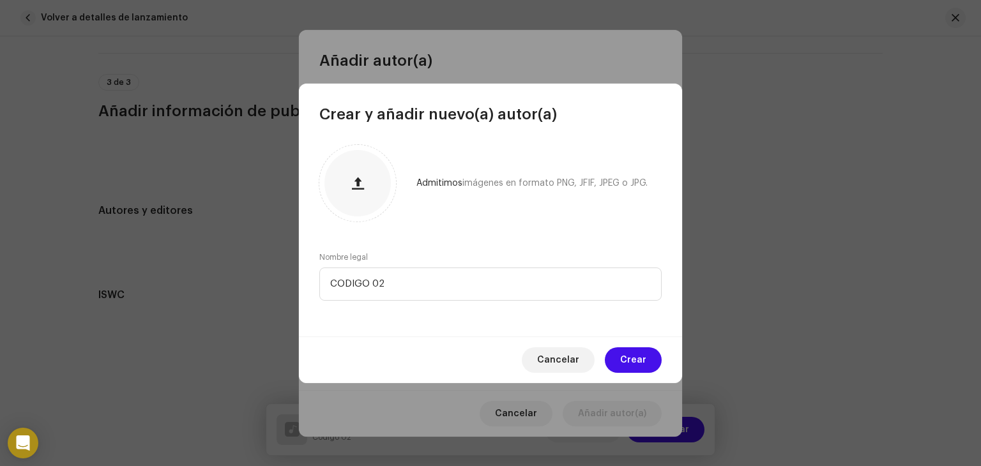
click at [621, 346] on div "Cancelar Crear" at bounding box center [490, 360] width 383 height 47
click at [630, 358] on span "Crear" at bounding box center [633, 360] width 26 height 26
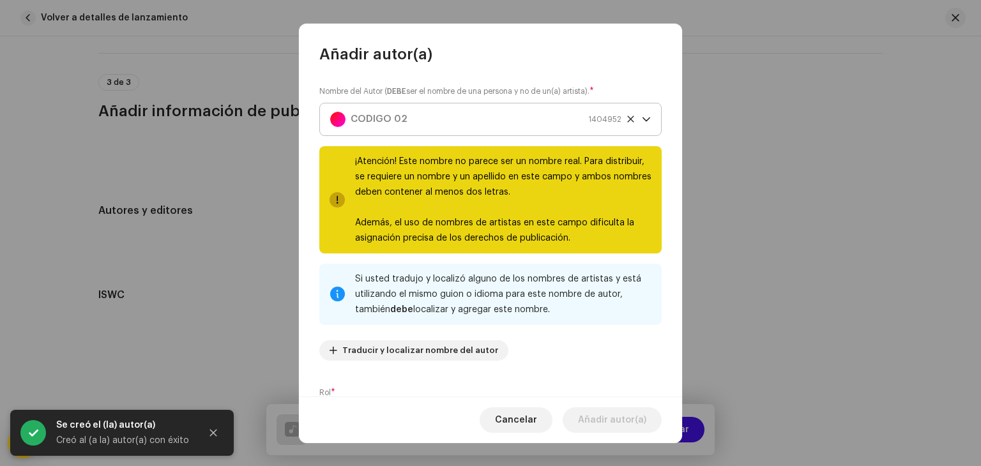
click at [482, 114] on div "CODIGO 02 1404952" at bounding box center [475, 119] width 291 height 32
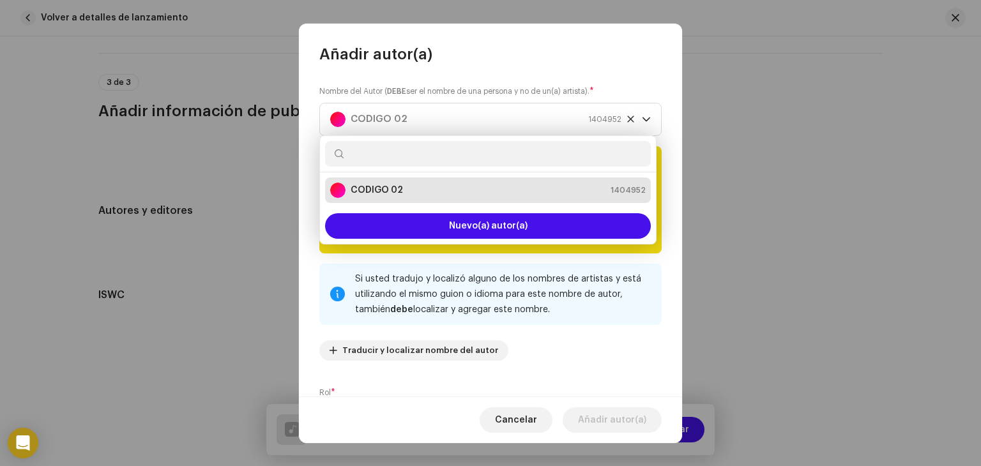
click at [496, 87] on small "Nombre del Autor ( DEBE ser el nombre de una persona y no de un(a) artista)." at bounding box center [454, 91] width 270 height 13
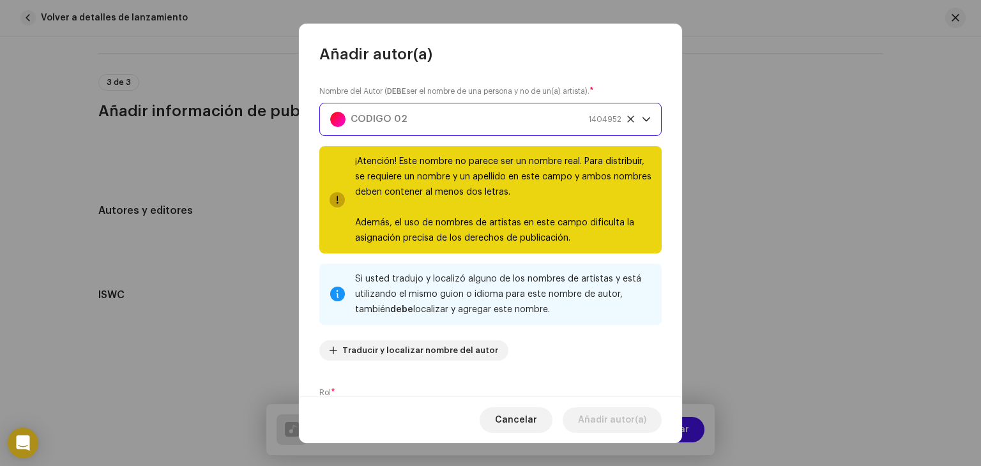
click at [441, 126] on div "CODIGO 02 1404952" at bounding box center [475, 119] width 291 height 32
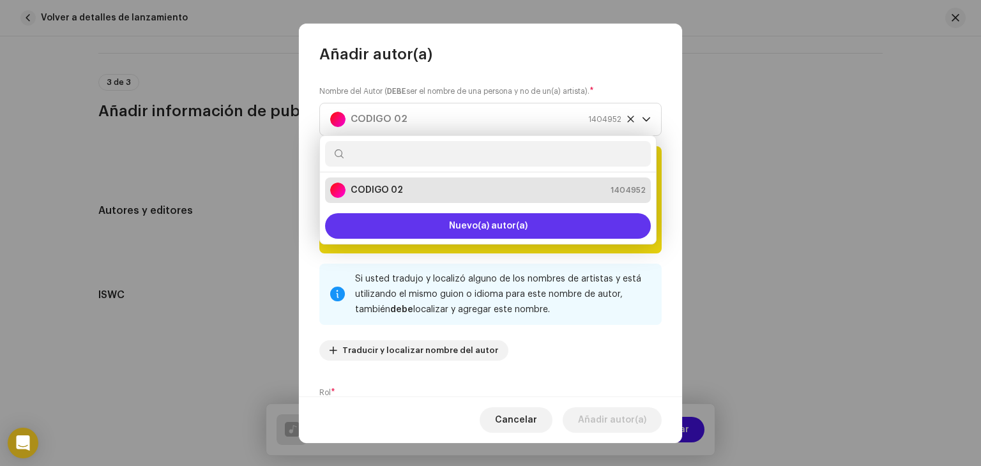
click at [438, 224] on button "Nuevo(a) autor(a)" at bounding box center [488, 226] width 326 height 26
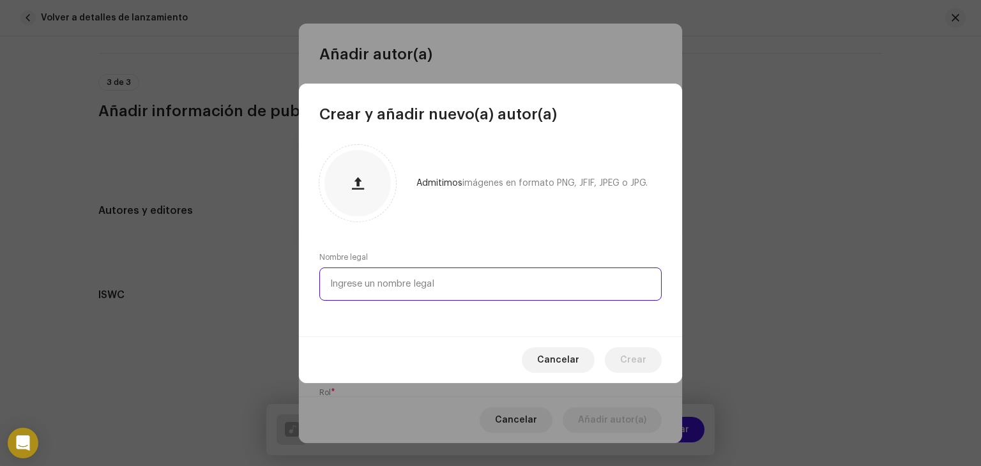
click at [399, 290] on input "text" at bounding box center [490, 284] width 342 height 33
type input "[PERSON_NAME]"
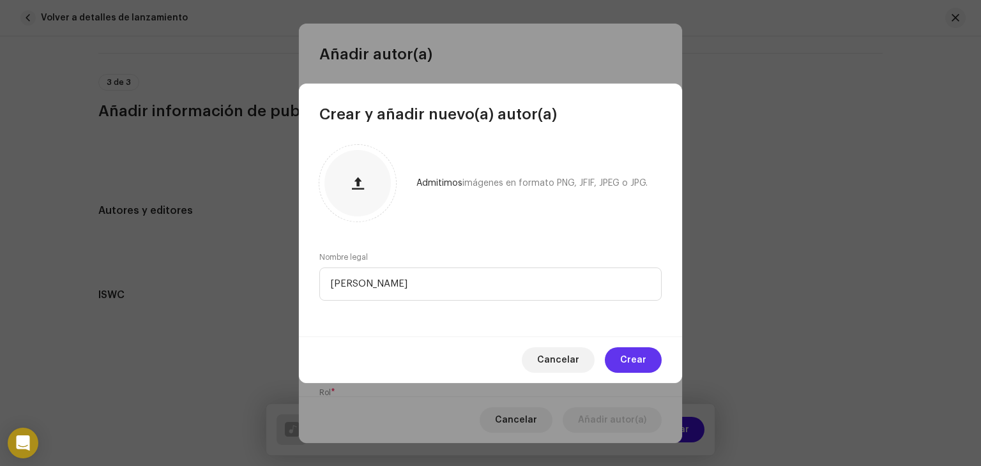
drag, startPoint x: 641, startPoint y: 379, endPoint x: 649, endPoint y: 367, distance: 14.4
click at [649, 367] on div "Cancelar Crear" at bounding box center [490, 360] width 383 height 47
click at [649, 367] on button "Crear" at bounding box center [633, 360] width 57 height 26
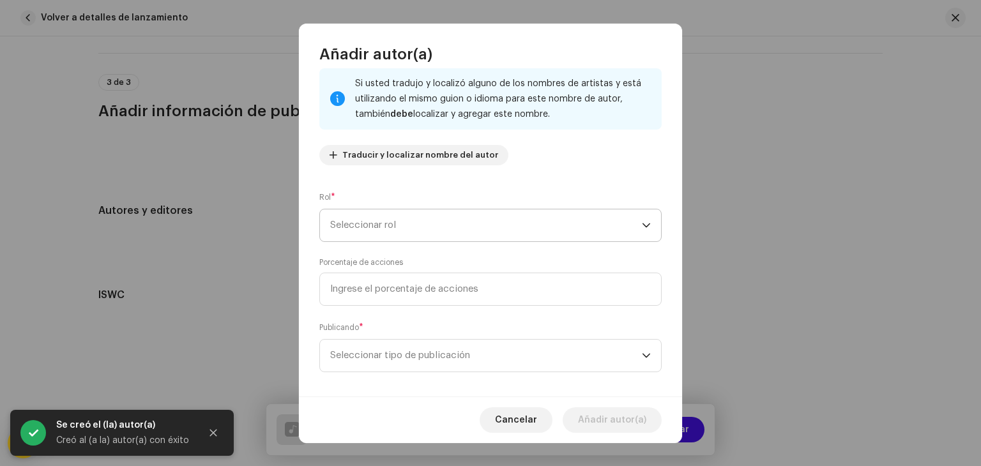
scroll to position [84, 0]
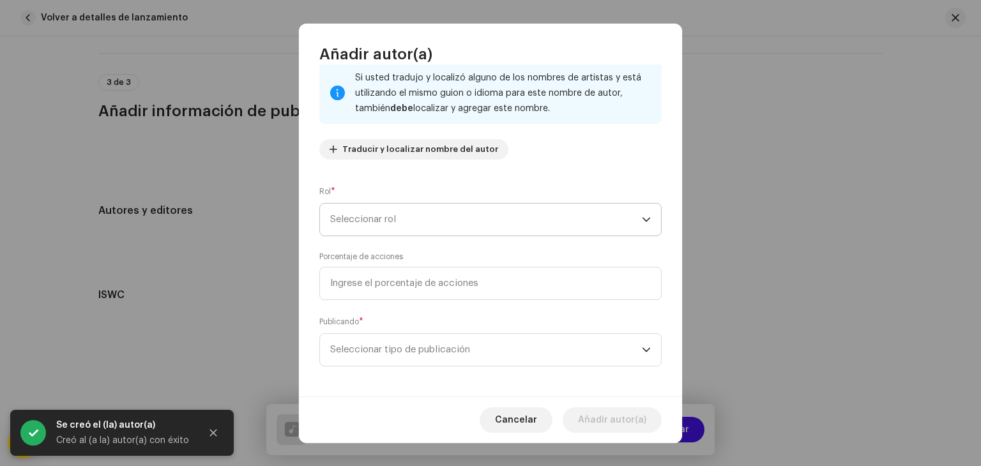
click at [484, 207] on span "Seleccionar rol" at bounding box center [486, 220] width 312 height 32
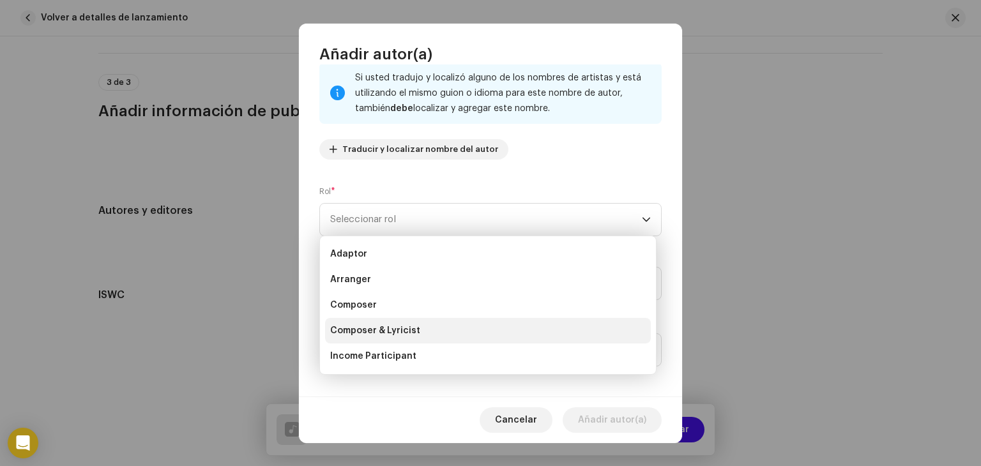
click at [407, 331] on span "Composer & Lyricist" at bounding box center [375, 330] width 90 height 13
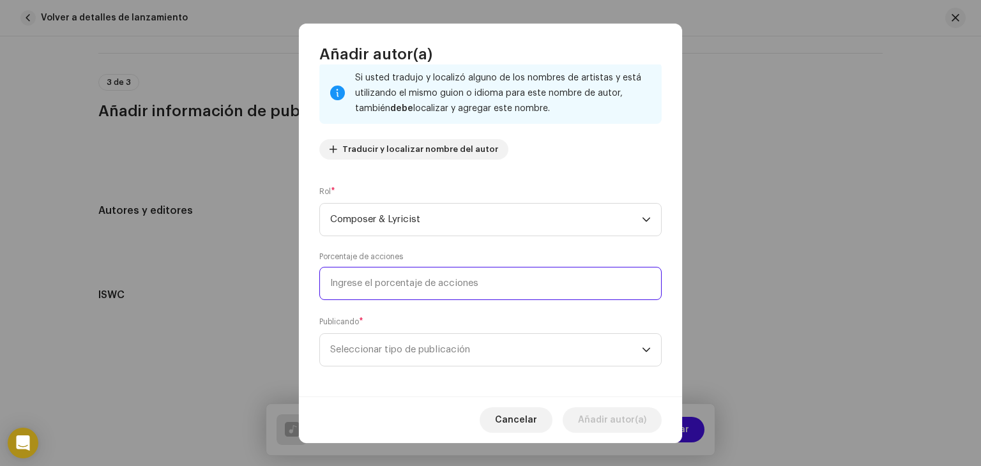
click at [442, 284] on input at bounding box center [490, 283] width 342 height 33
type input "10,00"
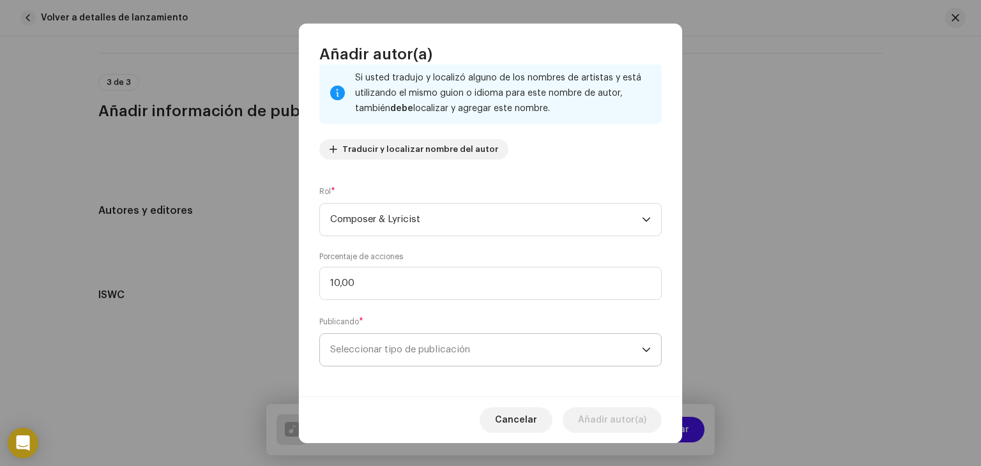
click at [430, 353] on span "Seleccionar tipo de publicación" at bounding box center [486, 350] width 312 height 32
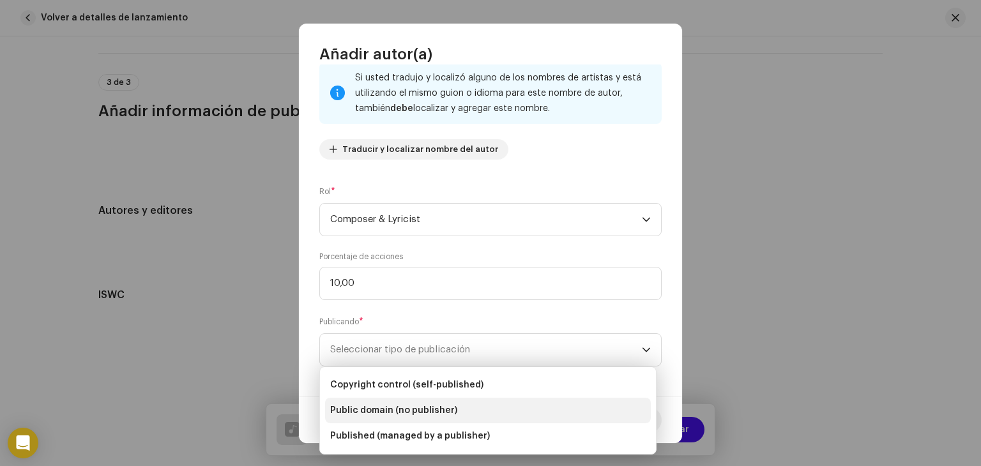
click at [422, 416] on span "Public domain (no publisher)" at bounding box center [393, 410] width 127 height 13
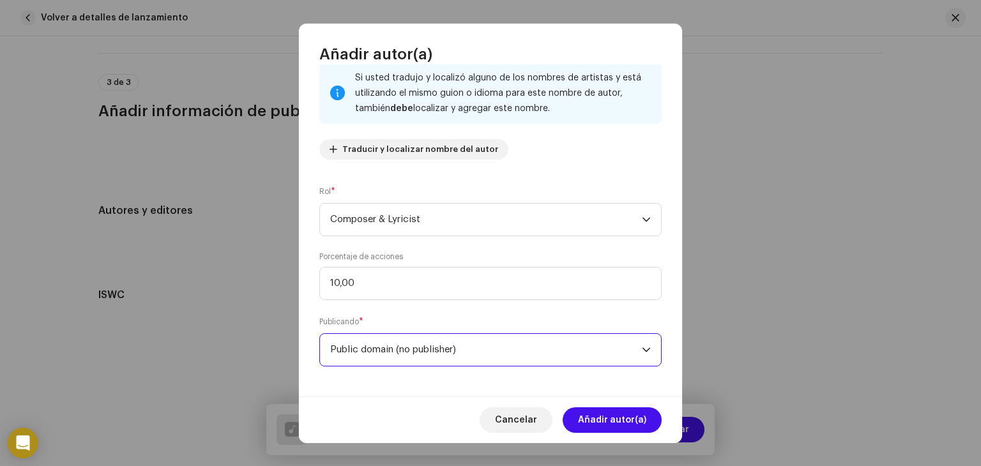
scroll to position [89, 0]
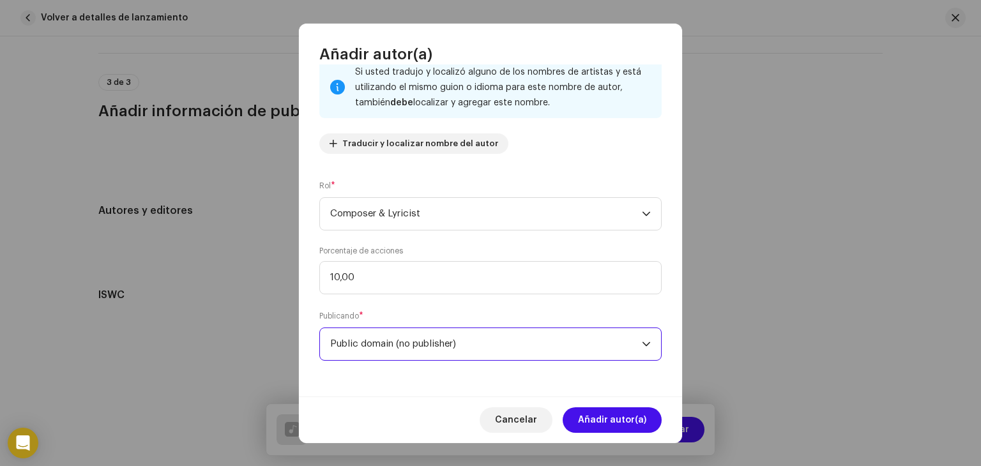
click at [510, 345] on span "Public domain (no publisher)" at bounding box center [486, 344] width 312 height 32
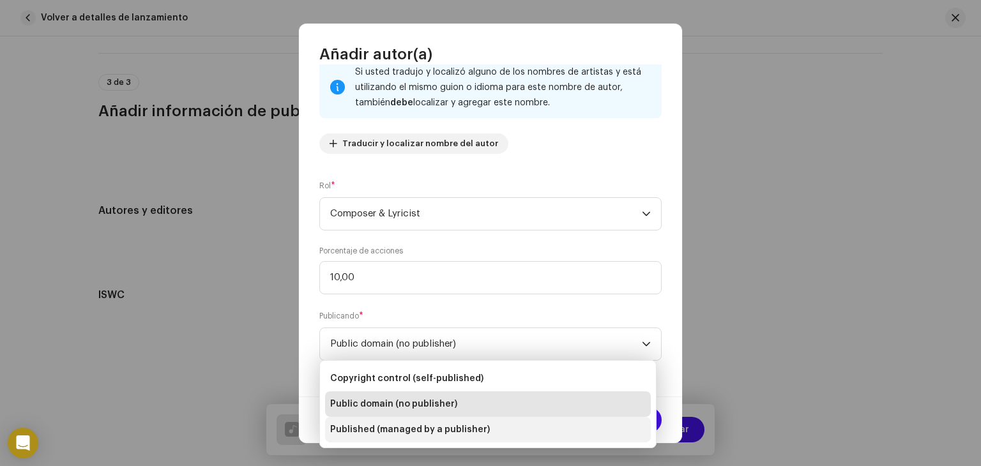
click at [469, 441] on li "Published (managed by a publisher)" at bounding box center [488, 430] width 326 height 26
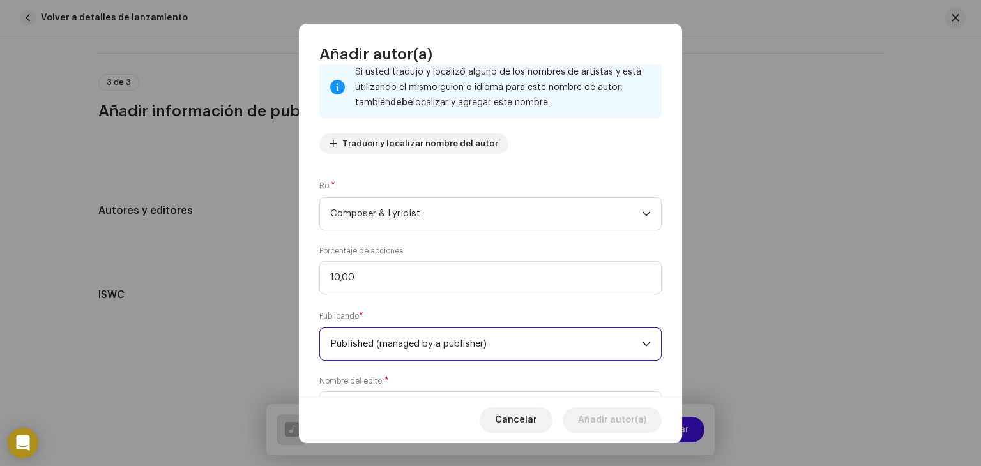
scroll to position [154, 0]
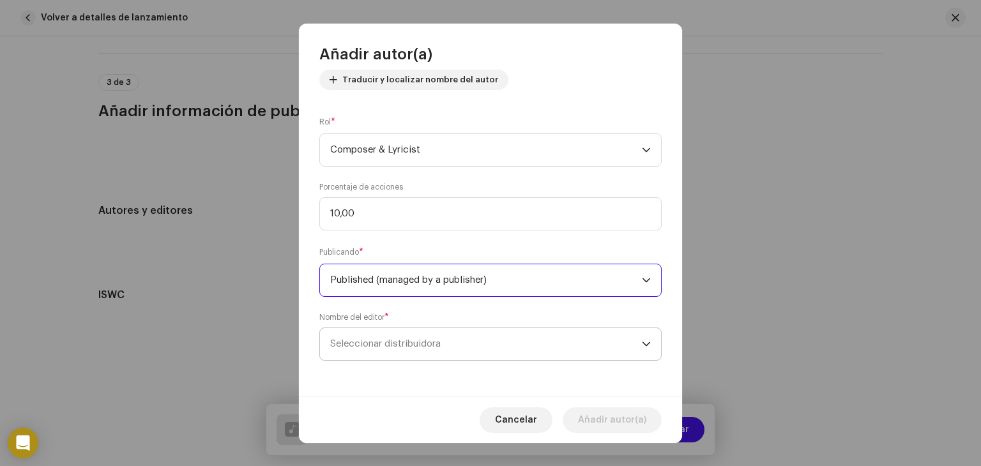
click at [493, 358] on span "Seleccionar distribuidora" at bounding box center [486, 344] width 312 height 32
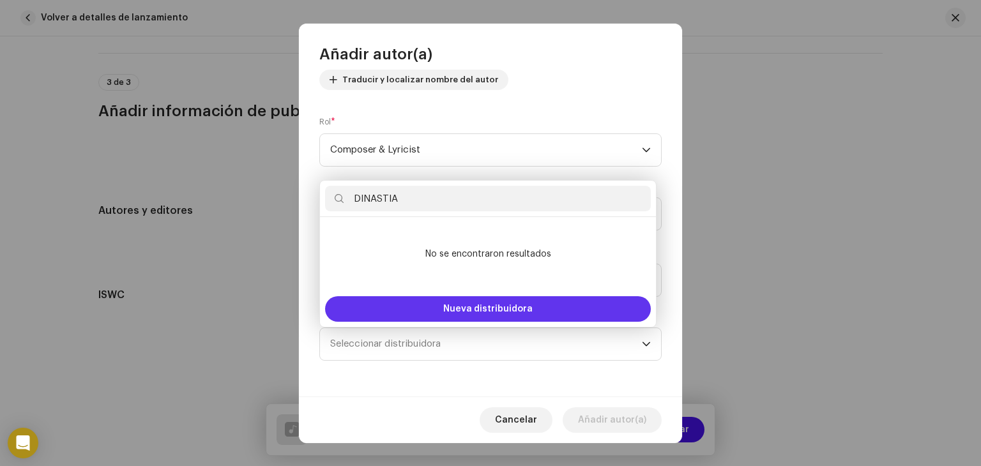
type input "DINASTIA"
click at [513, 307] on span "Nueva distribuidora" at bounding box center [487, 309] width 89 height 9
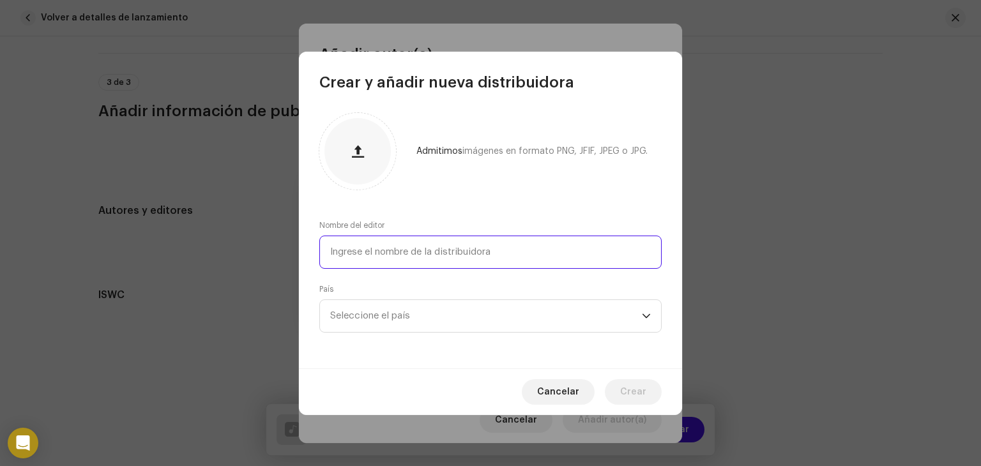
click at [472, 251] on input "text" at bounding box center [490, 252] width 342 height 33
type input "DINASTIA"
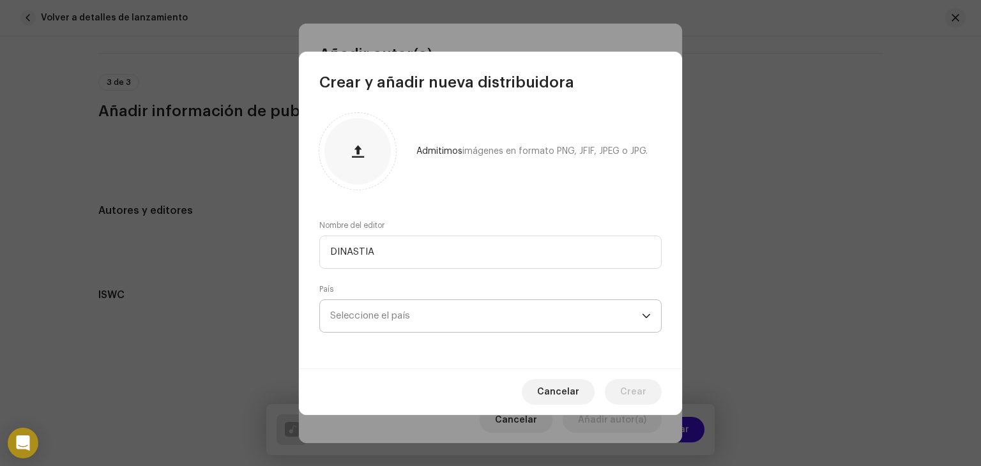
click at [416, 326] on span "Seleccione el país" at bounding box center [486, 316] width 312 height 32
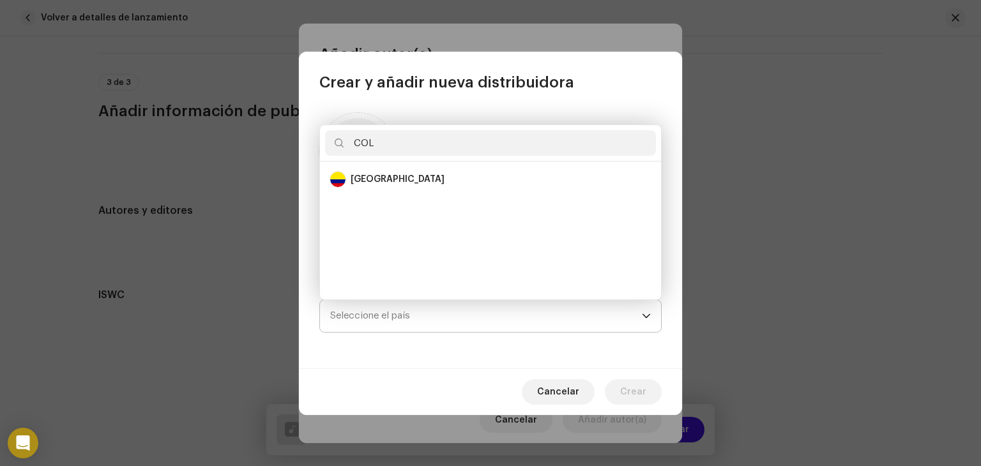
scroll to position [0, 0]
type input "COL"
click at [462, 186] on div "[GEOGRAPHIC_DATA]" at bounding box center [490, 179] width 321 height 15
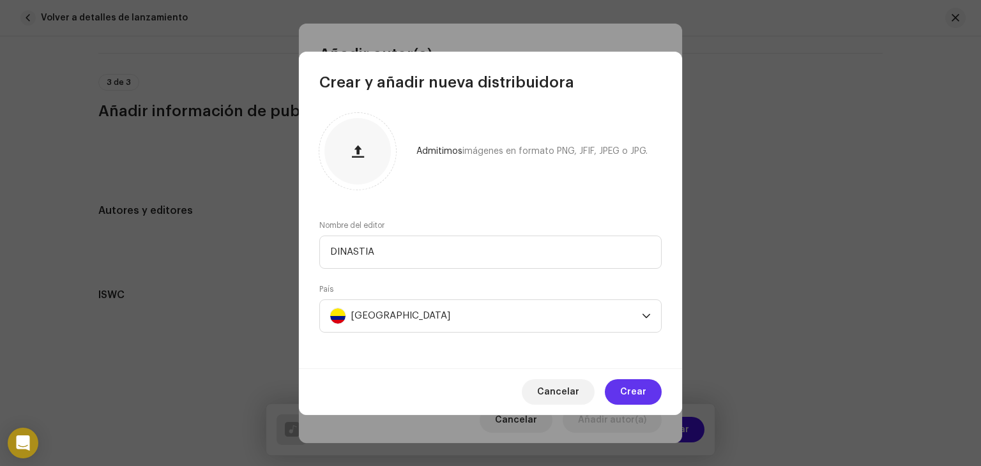
click at [641, 395] on span "Crear" at bounding box center [633, 392] width 26 height 26
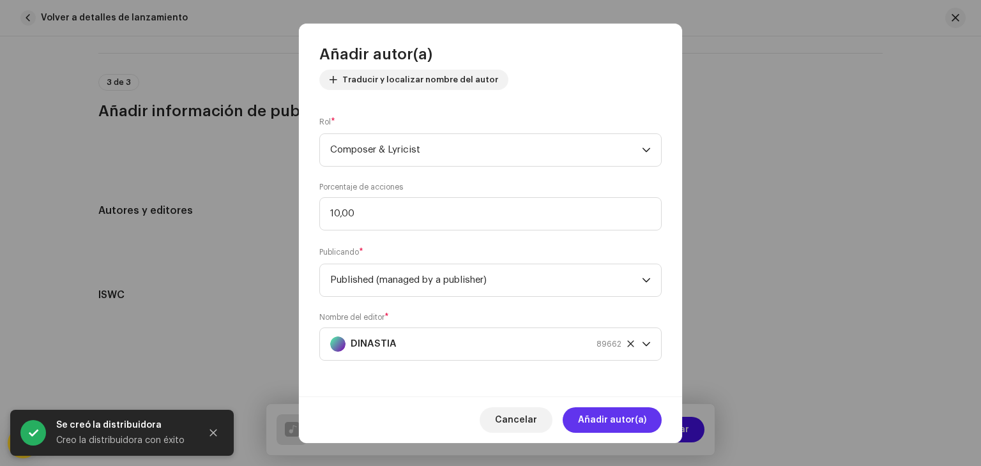
click at [591, 419] on span "Añadir autor(a)" at bounding box center [612, 420] width 68 height 26
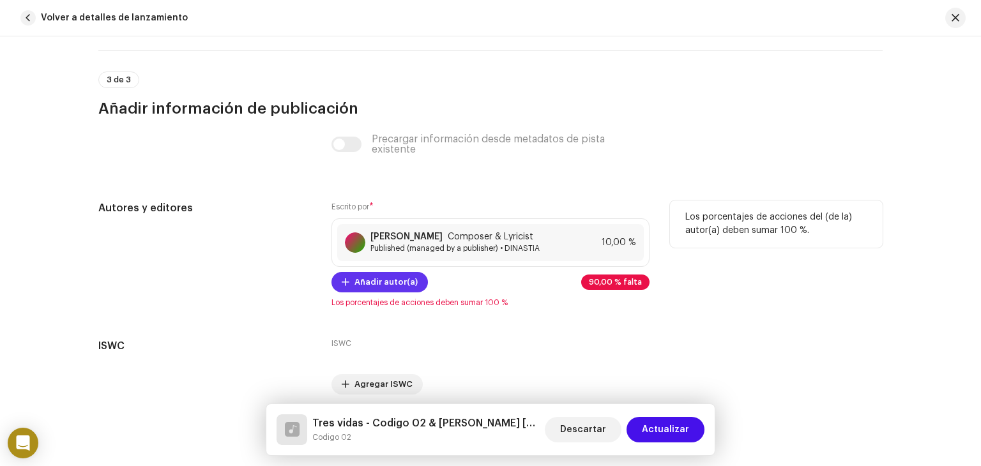
click at [402, 286] on span "Añadir autor(a)" at bounding box center [385, 283] width 63 height 26
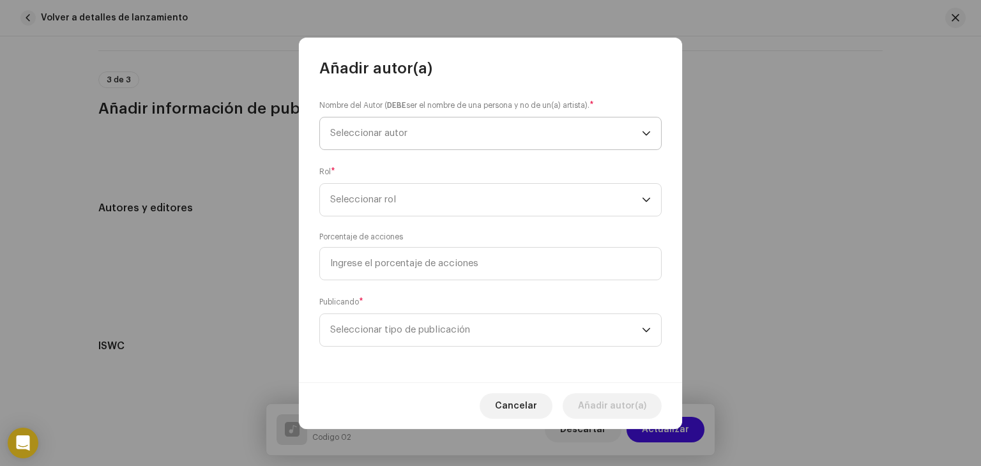
click at [475, 133] on span "Seleccionar autor" at bounding box center [486, 134] width 312 height 32
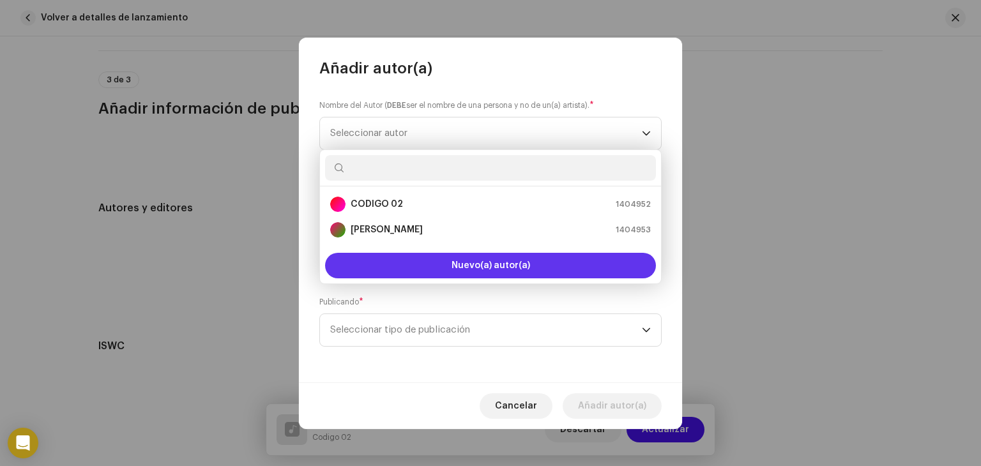
click at [461, 267] on span "Nuevo(a) autor(a)" at bounding box center [491, 265] width 79 height 9
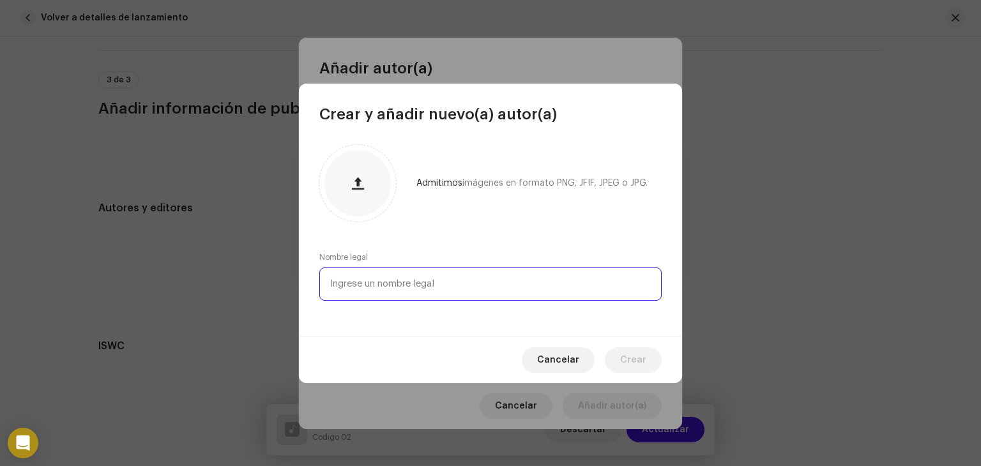
click at [450, 294] on input "text" at bounding box center [490, 284] width 342 height 33
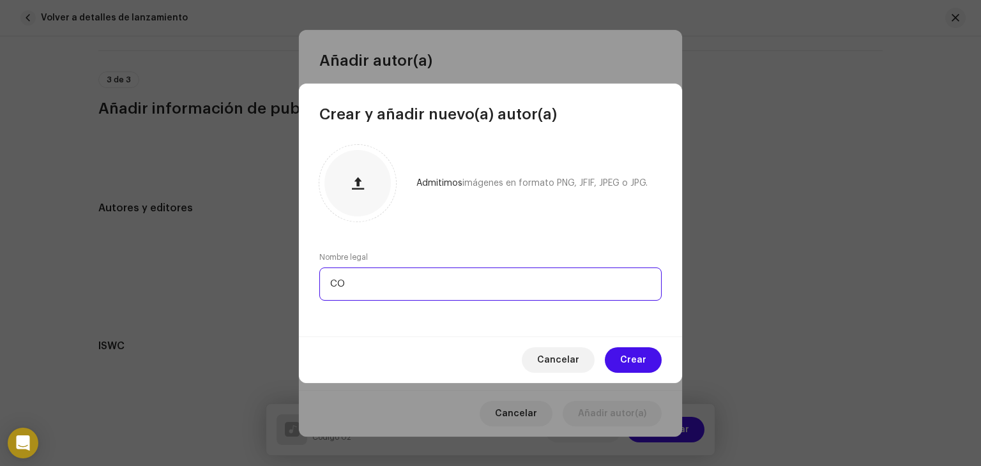
type input "C"
type input "[PERSON_NAME]"
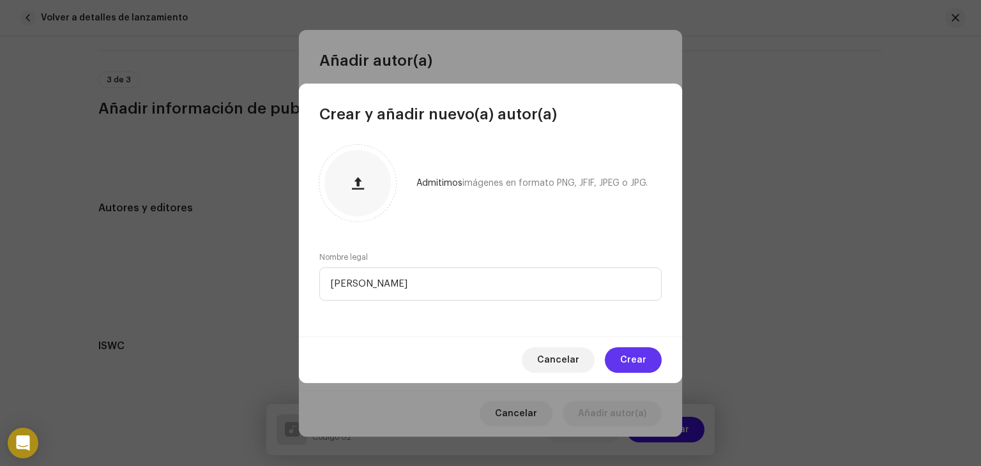
click at [632, 362] on span "Crear" at bounding box center [633, 360] width 26 height 26
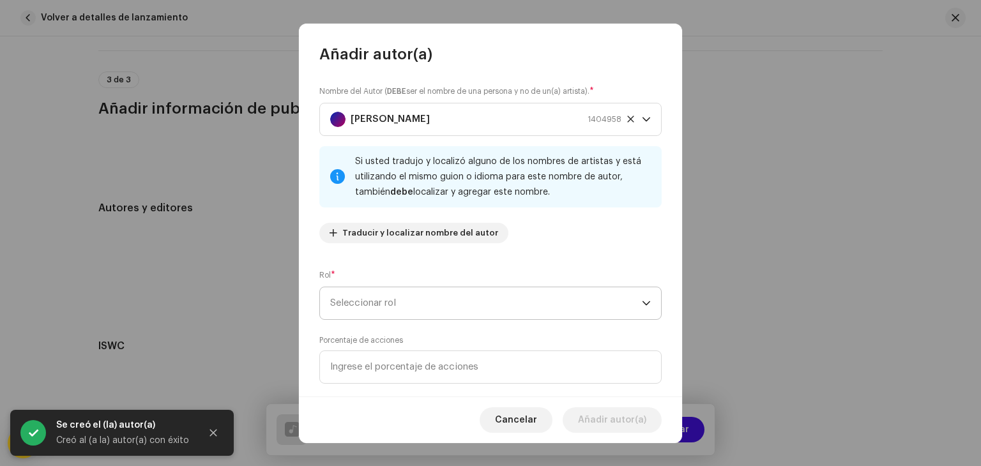
click at [492, 306] on span "Seleccionar rol" at bounding box center [486, 303] width 312 height 32
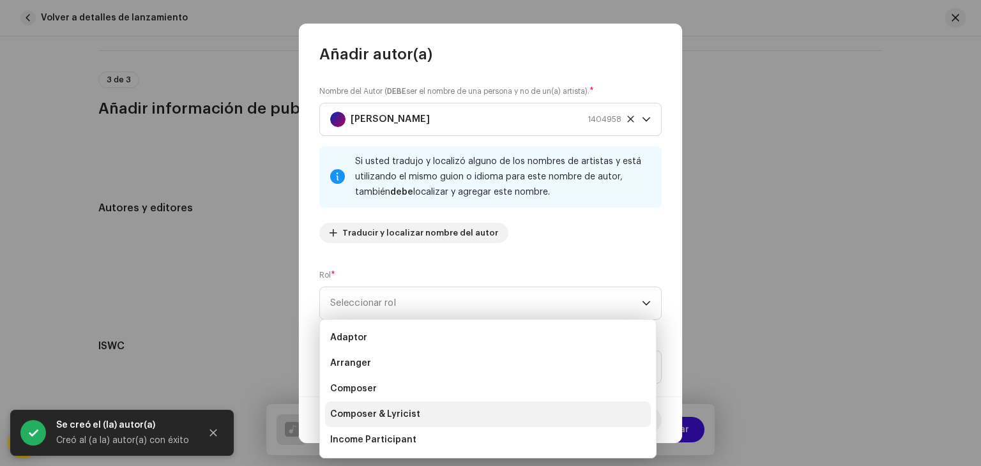
click at [386, 412] on span "Composer & Lyricist" at bounding box center [375, 414] width 90 height 13
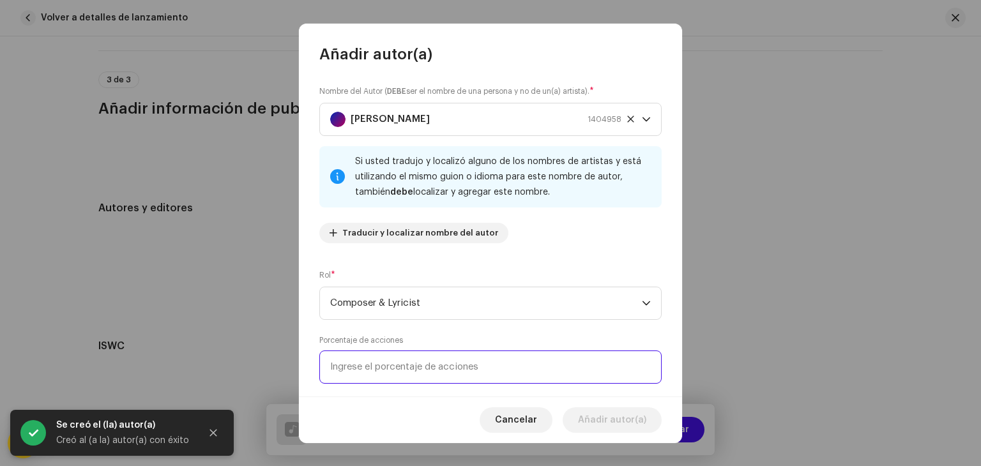
click at [418, 374] on input at bounding box center [490, 367] width 342 height 33
type input "10,00"
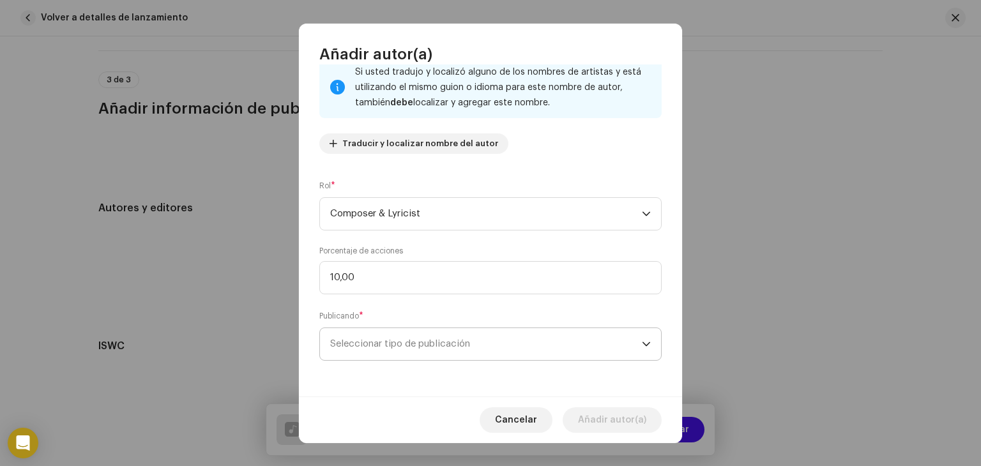
click at [446, 353] on span "Seleccionar tipo de publicación" at bounding box center [486, 344] width 312 height 32
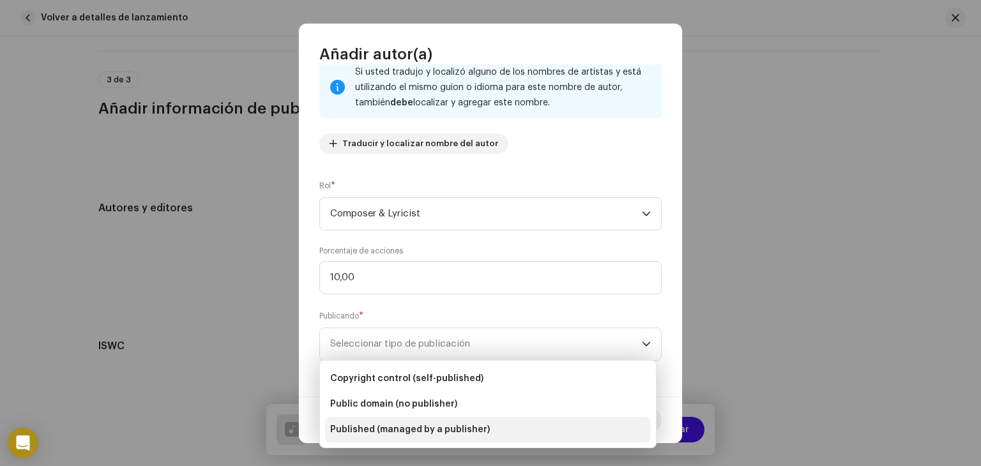
click at [432, 427] on span "Published (managed by a publisher)" at bounding box center [410, 429] width 160 height 13
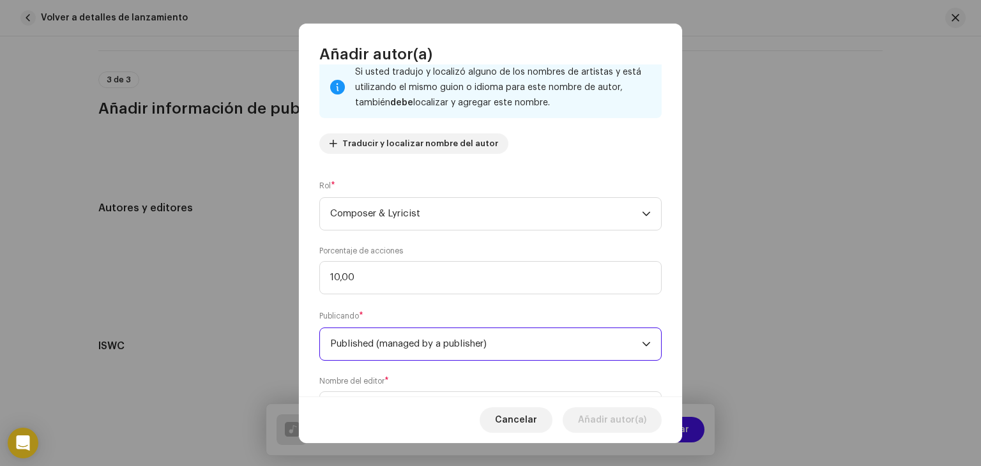
scroll to position [154, 0]
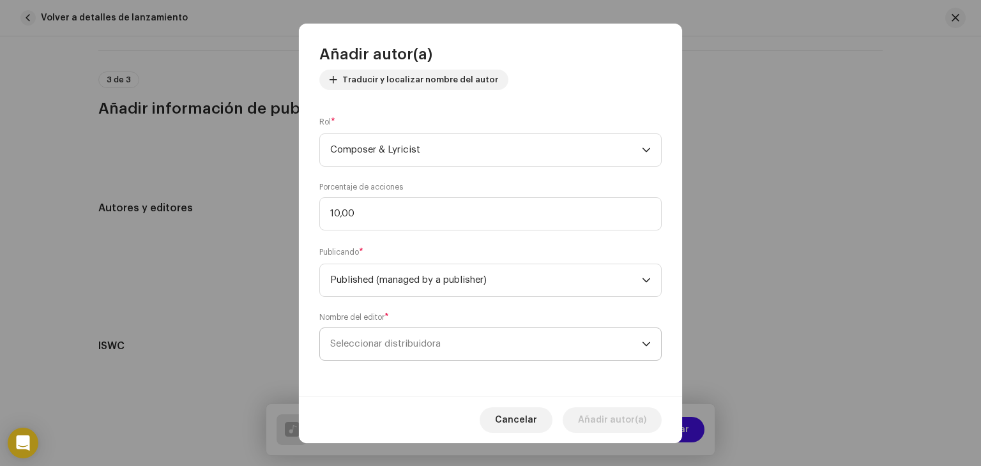
click at [467, 344] on span "Seleccionar distribuidora" at bounding box center [486, 344] width 312 height 32
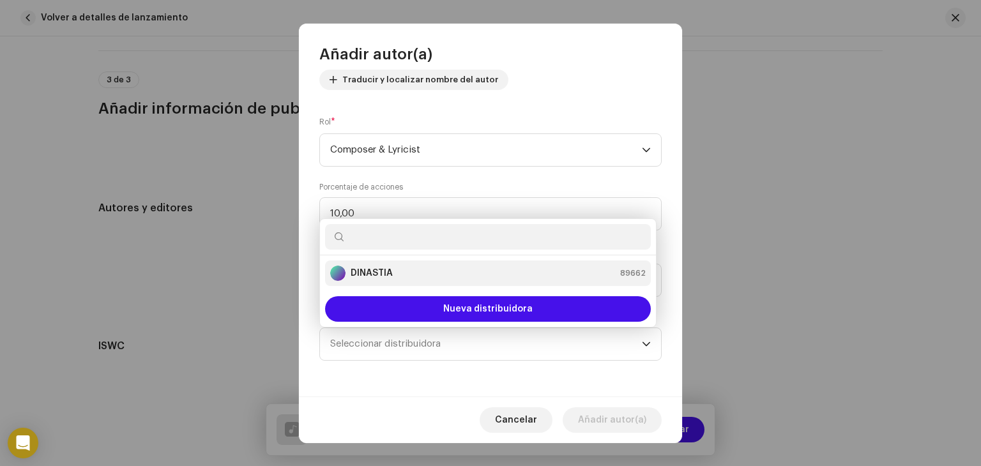
click at [527, 269] on div "DINASTIA 89662" at bounding box center [487, 273] width 315 height 15
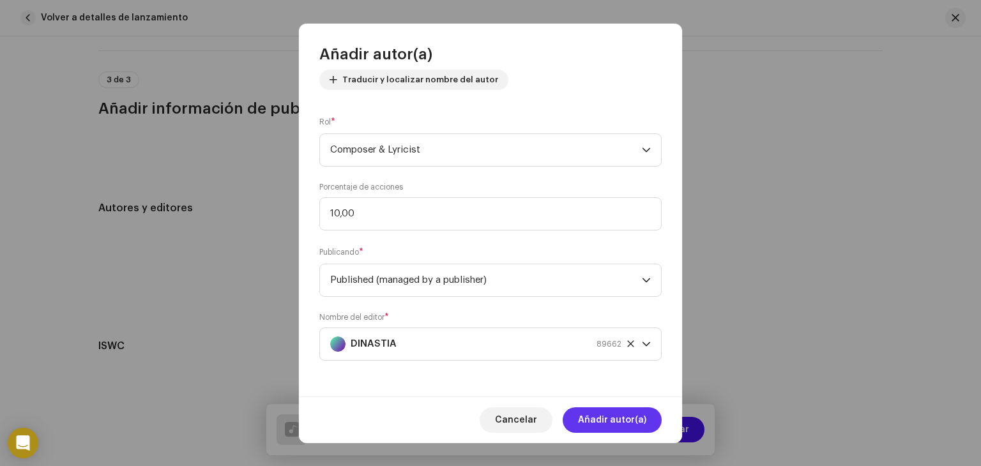
click at [627, 416] on span "Añadir autor(a)" at bounding box center [612, 420] width 68 height 26
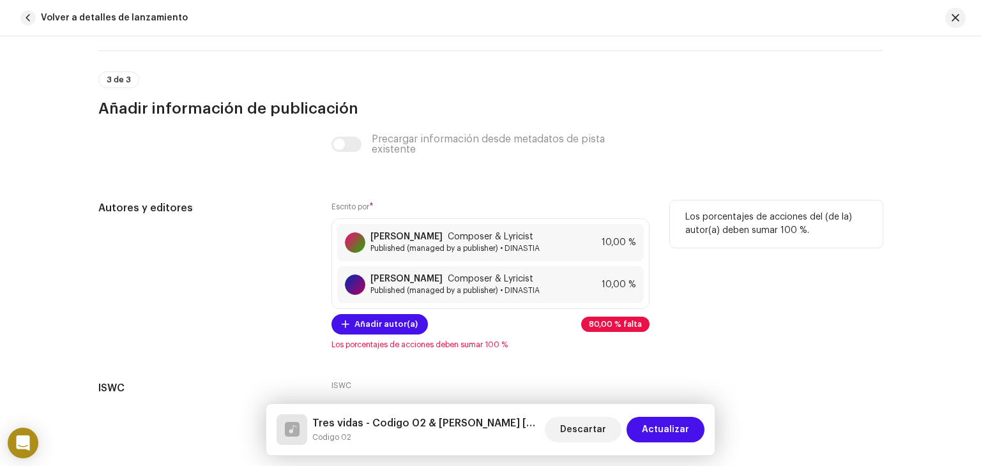
scroll to position [2688, 0]
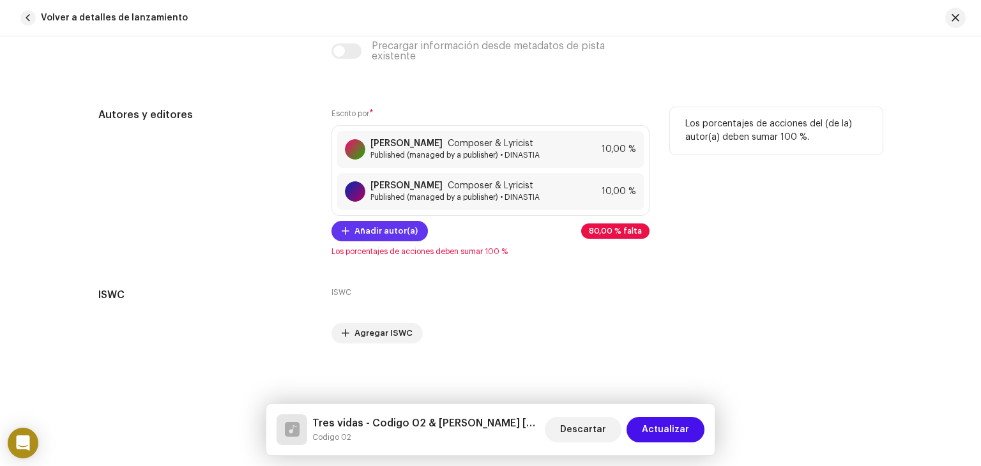
click at [404, 238] on span "Añadir autor(a)" at bounding box center [385, 231] width 63 height 26
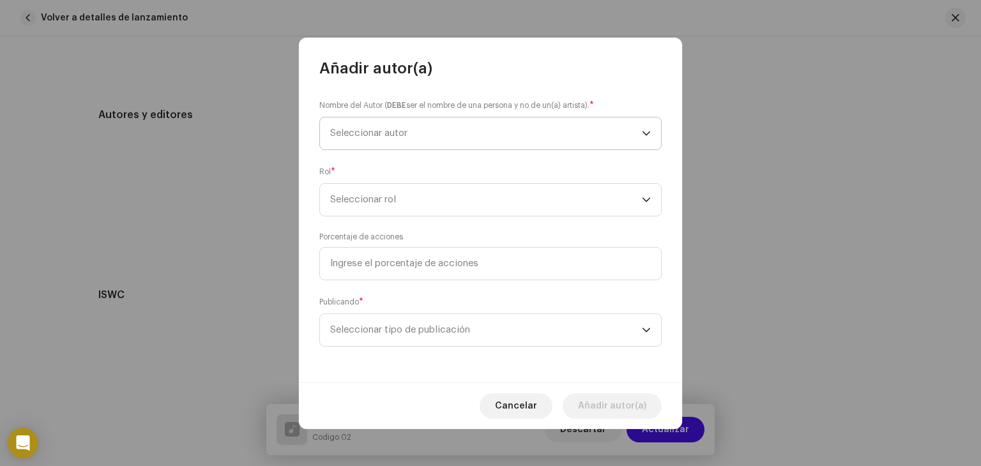
click at [440, 136] on span "Seleccionar autor" at bounding box center [486, 134] width 312 height 32
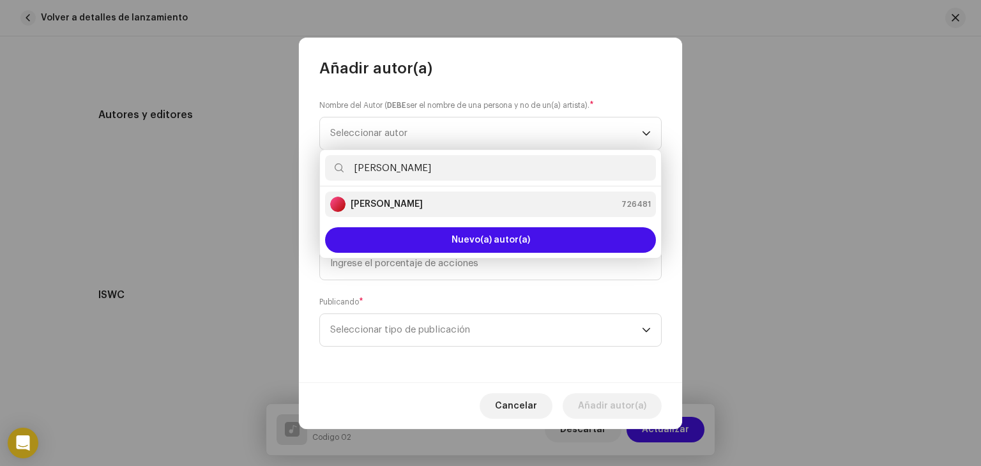
type input "[PERSON_NAME]"
click at [437, 202] on div "[PERSON_NAME] 726481" at bounding box center [490, 204] width 321 height 15
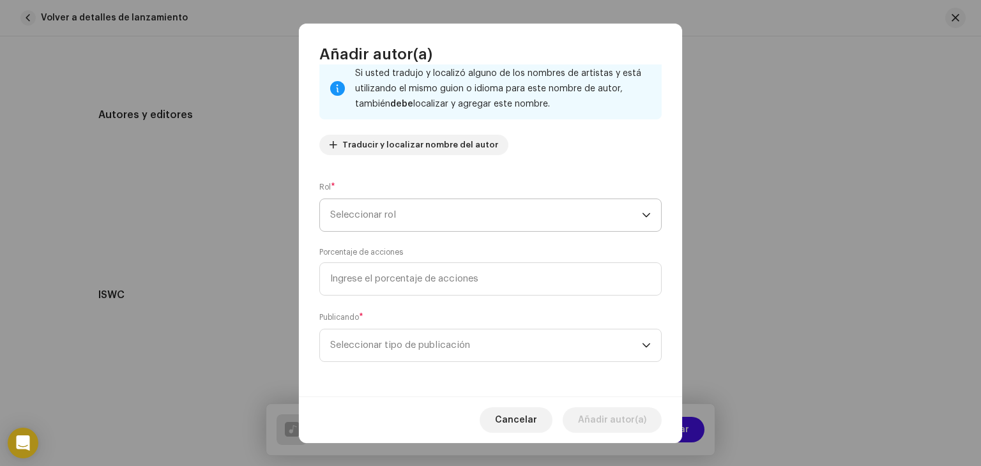
scroll to position [89, 0]
click at [467, 220] on span "Seleccionar rol" at bounding box center [486, 214] width 312 height 32
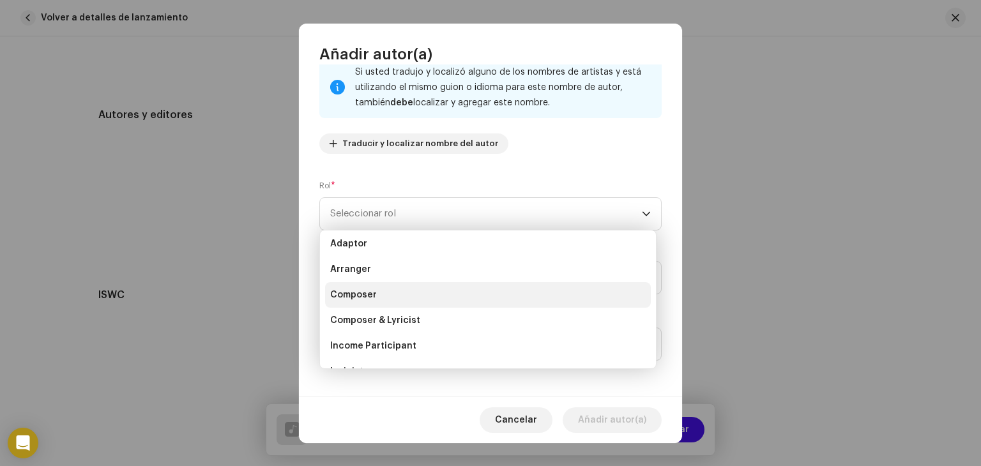
scroll to position [0, 0]
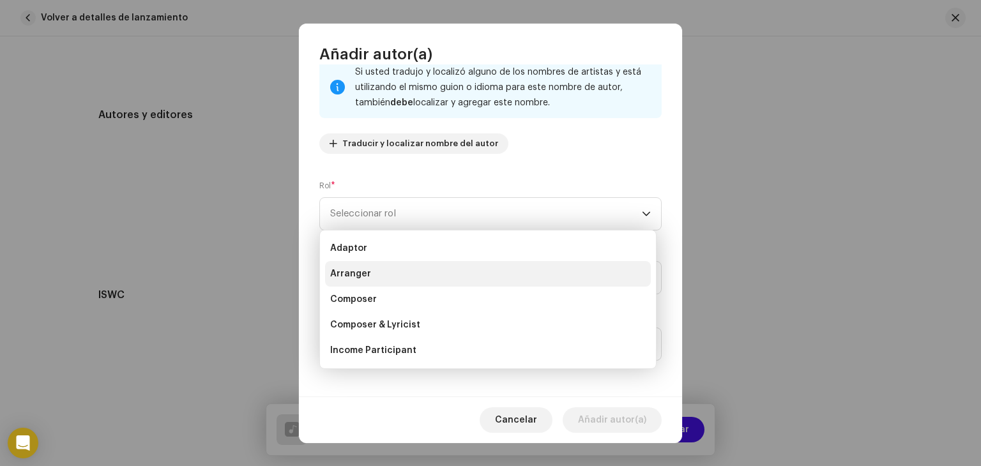
click at [427, 277] on li "Arranger" at bounding box center [488, 274] width 326 height 26
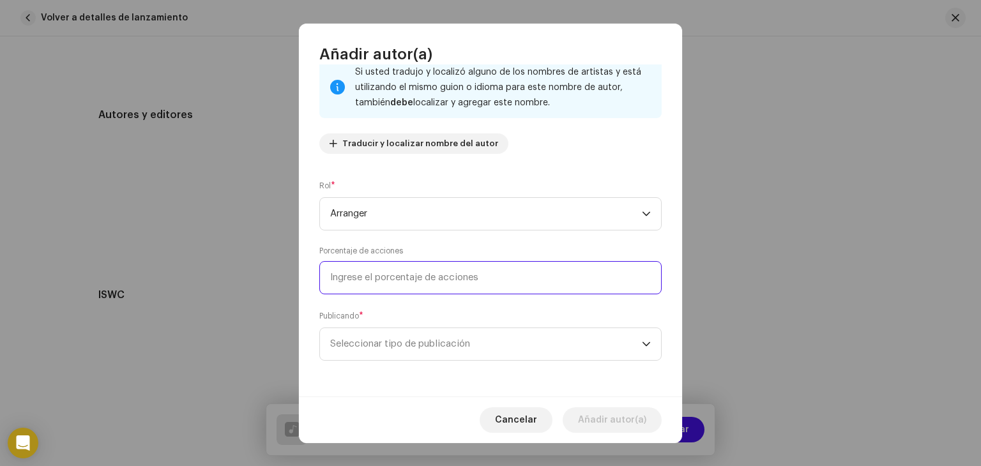
click at [395, 271] on input at bounding box center [490, 277] width 342 height 33
type input "25,00"
click at [378, 340] on span "Seleccionar tipo de publicación" at bounding box center [486, 344] width 312 height 32
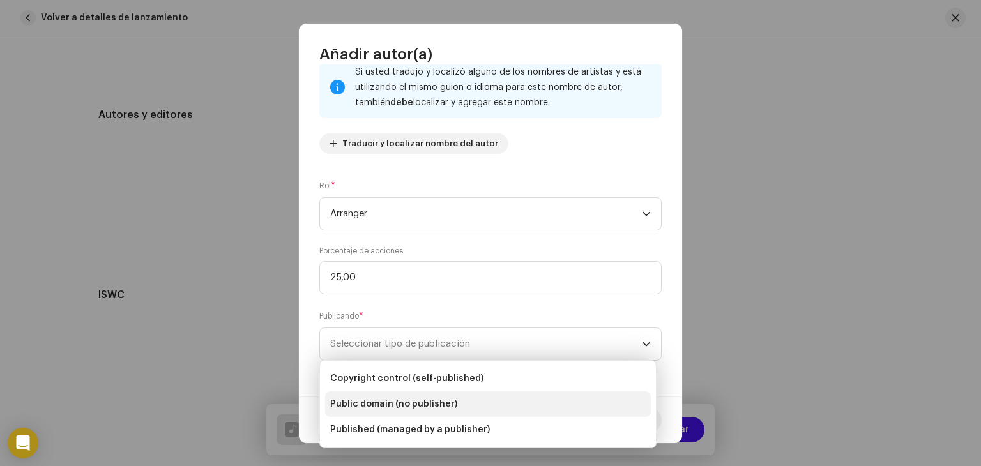
click at [383, 414] on li "Public domain (no publisher)" at bounding box center [488, 404] width 326 height 26
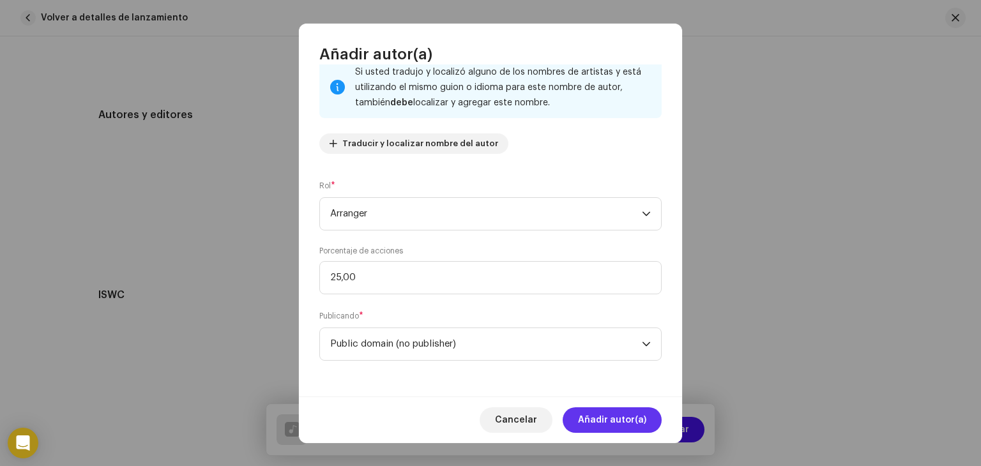
click at [611, 423] on span "Añadir autor(a)" at bounding box center [612, 420] width 68 height 26
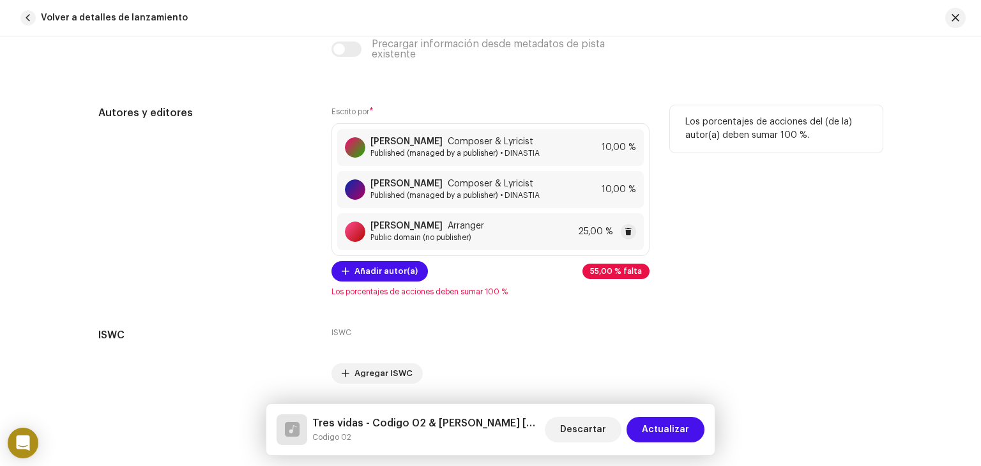
click at [543, 248] on div "[PERSON_NAME] Arranger Public domain (no publisher) 25,00 %" at bounding box center [490, 231] width 307 height 37
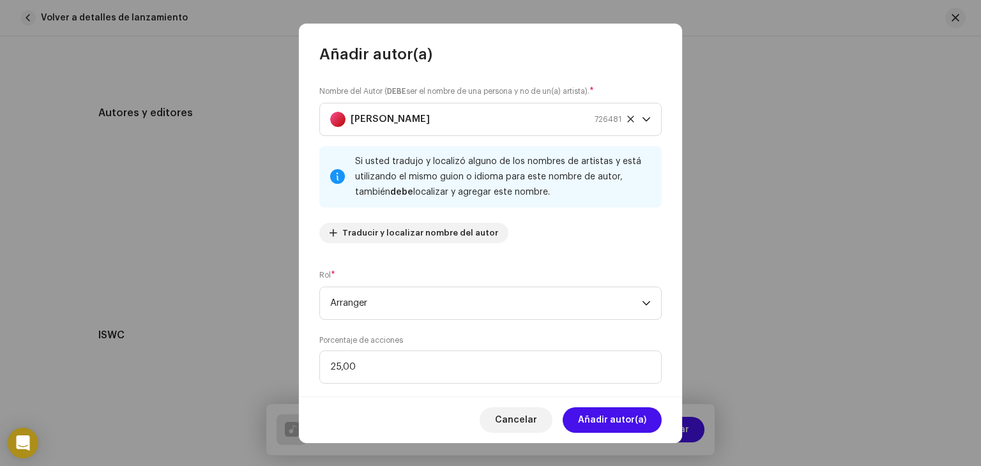
scroll to position [89, 0]
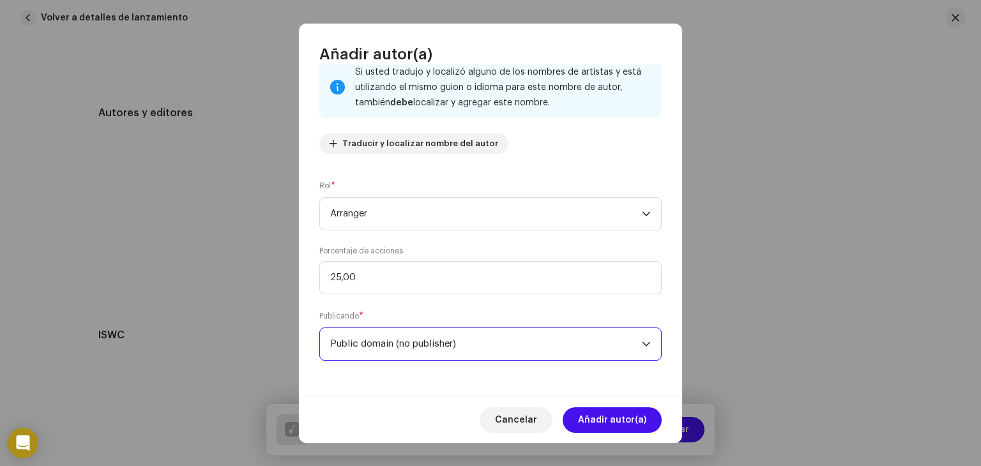
click at [426, 354] on span "Public domain (no publisher)" at bounding box center [486, 344] width 312 height 32
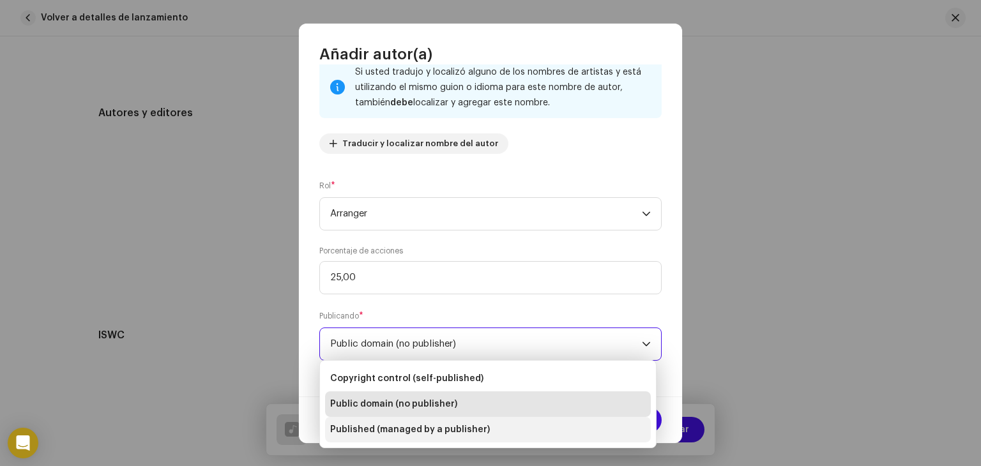
click at [395, 425] on span "Published (managed by a publisher)" at bounding box center [410, 429] width 160 height 13
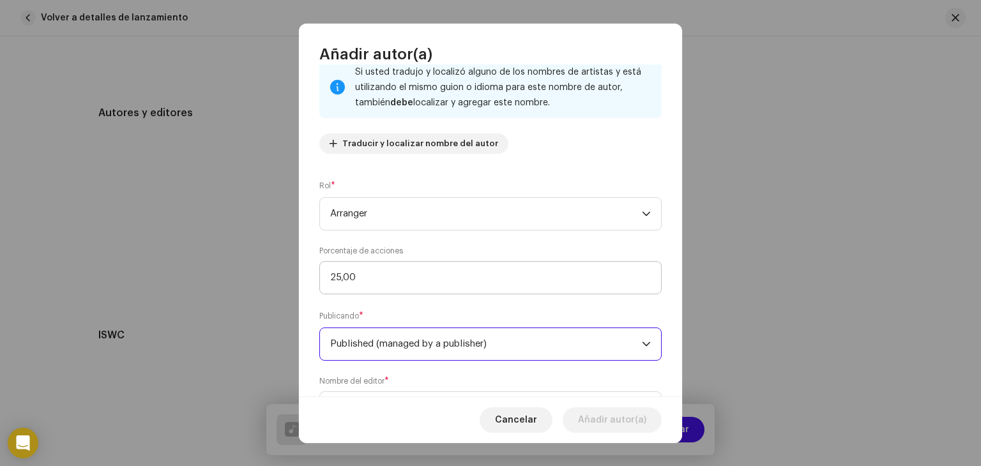
scroll to position [154, 0]
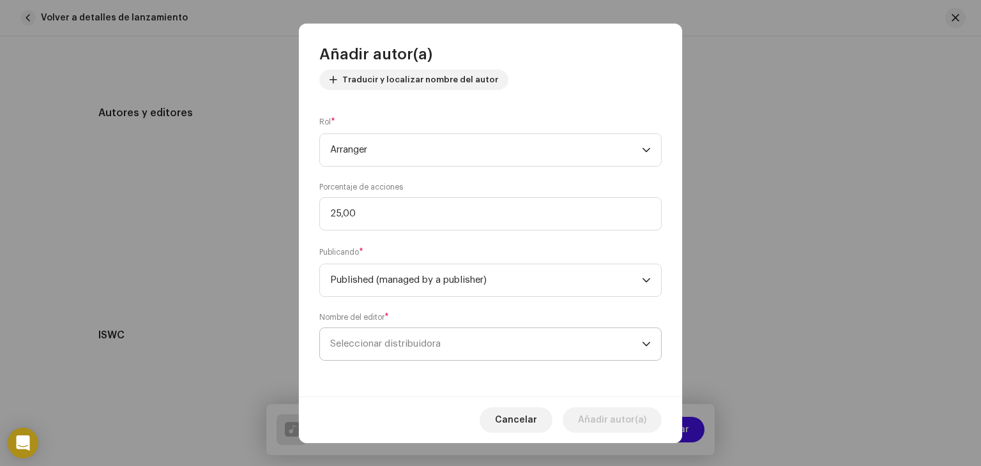
click at [487, 340] on span "Seleccionar distribuidora" at bounding box center [486, 344] width 312 height 32
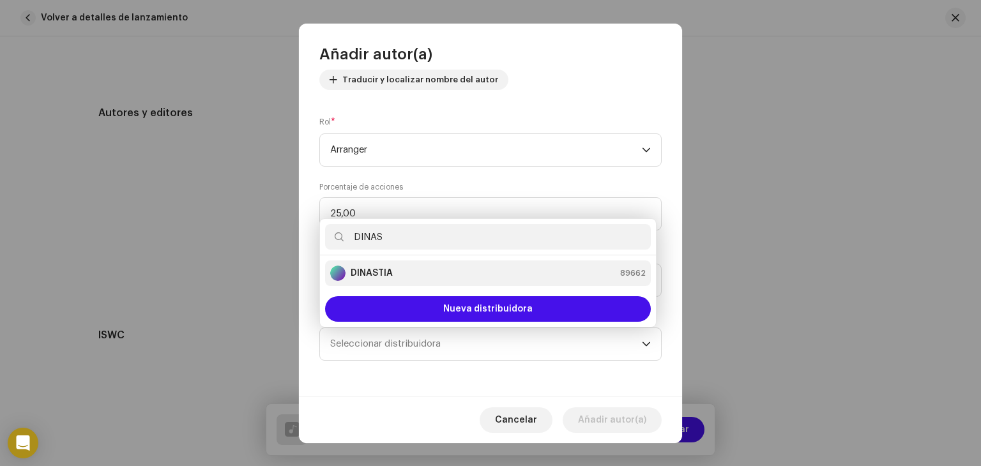
type input "DINAS"
click at [599, 270] on div "DINASTIA 89662" at bounding box center [487, 273] width 315 height 15
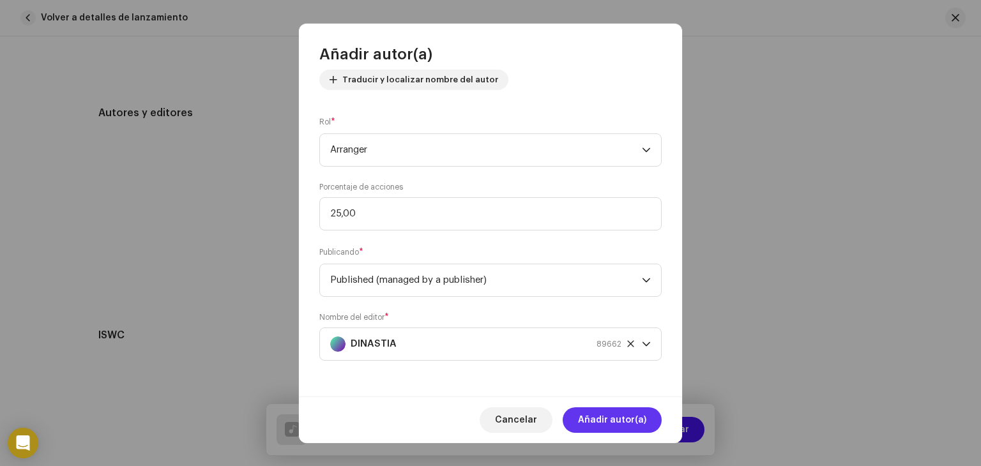
click at [621, 412] on span "Añadir autor(a)" at bounding box center [612, 420] width 68 height 26
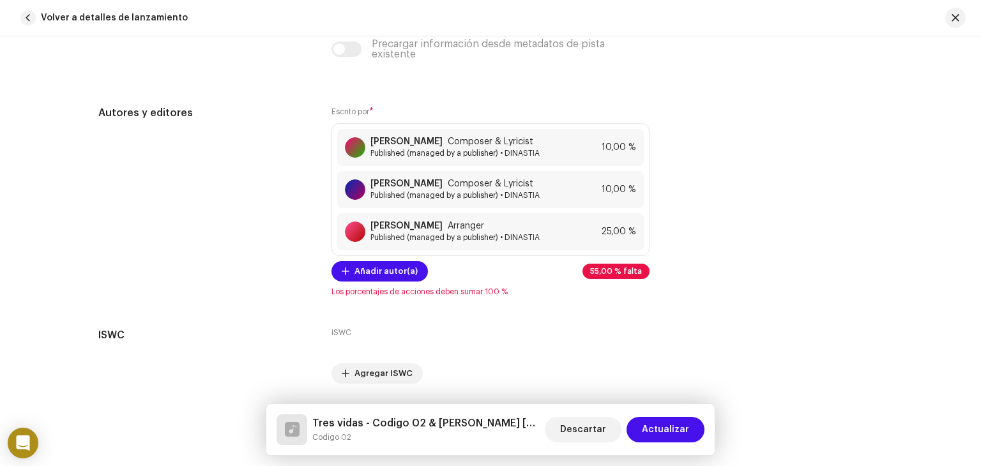
scroll to position [2731, 0]
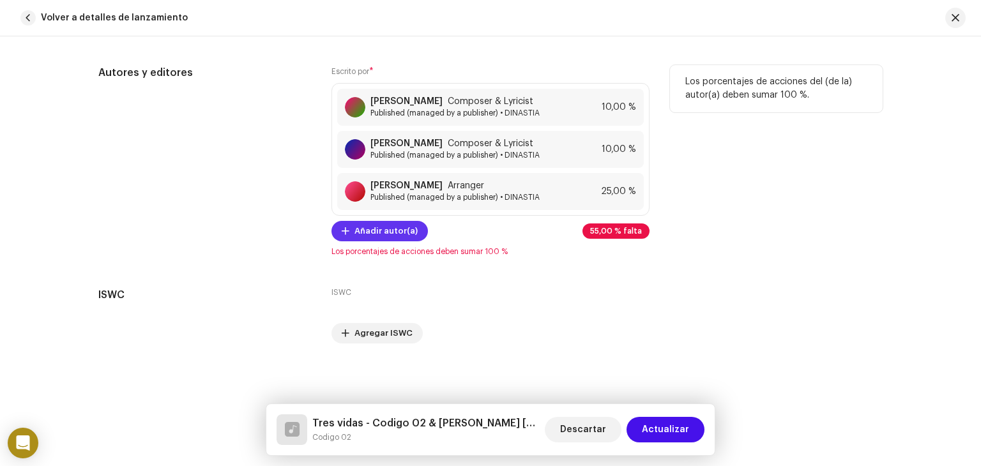
click at [373, 233] on span "Añadir autor(a)" at bounding box center [385, 231] width 63 height 26
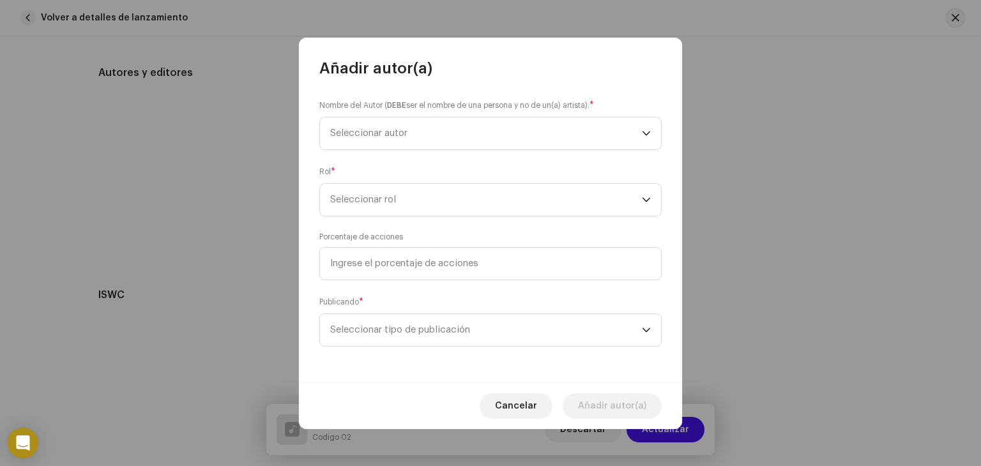
click at [456, 158] on div "Nombre del Autor ( DEBE ser el nombre de una persona y no de un(a) artista). * …" at bounding box center [490, 231] width 383 height 304
click at [474, 147] on span "Seleccionar autor" at bounding box center [486, 134] width 312 height 32
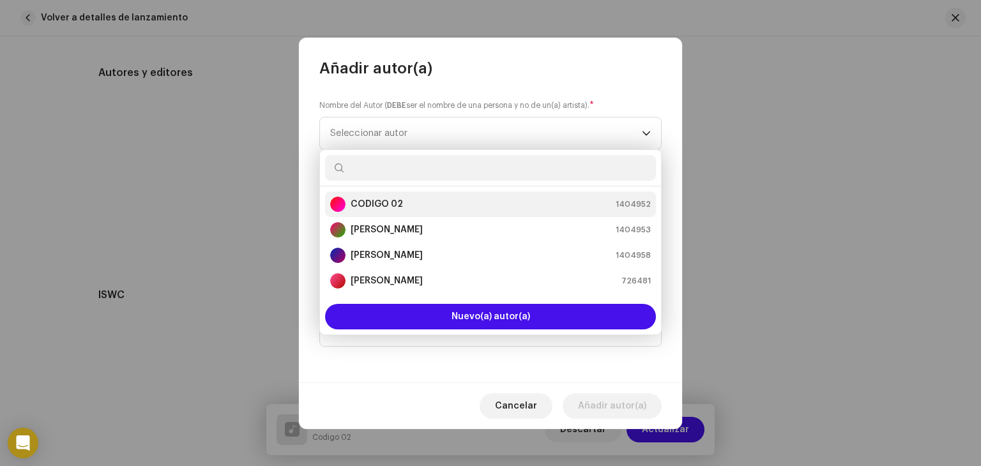
click at [446, 201] on div "CODIGO 02 1404952" at bounding box center [490, 204] width 321 height 15
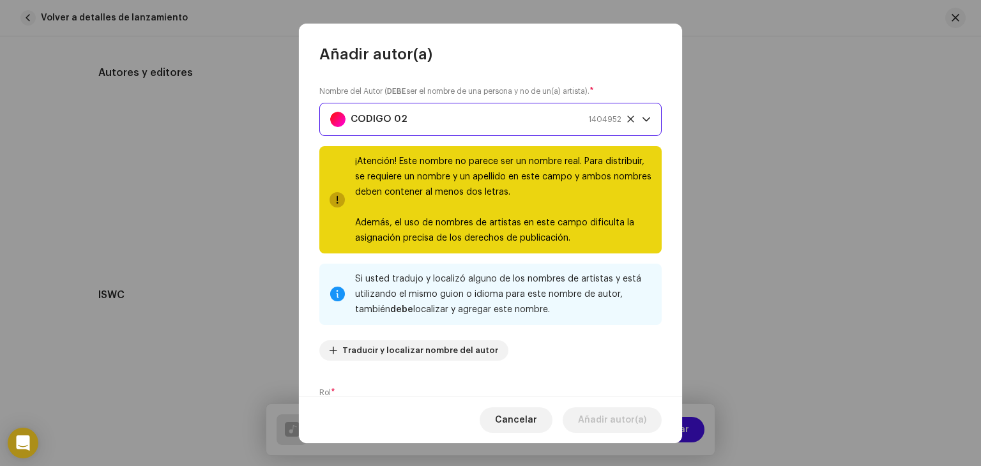
scroll to position [207, 0]
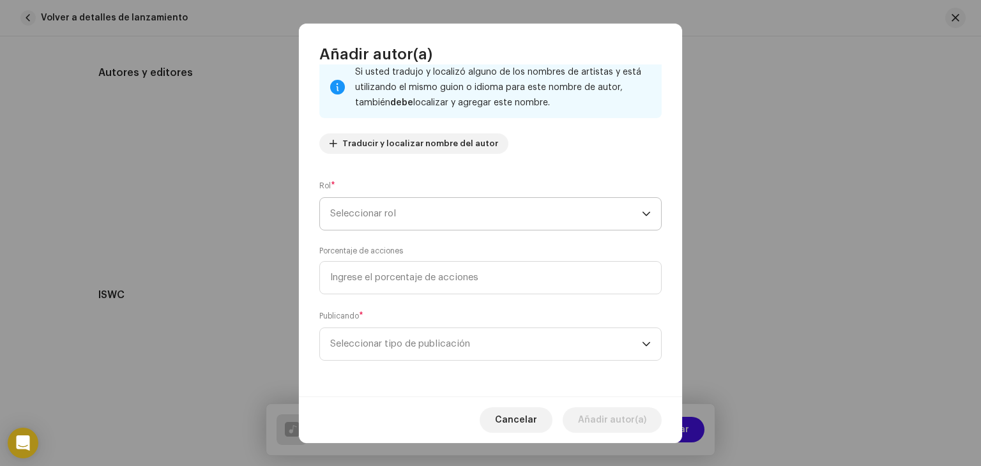
click at [457, 212] on span "Seleccionar rol" at bounding box center [486, 214] width 312 height 32
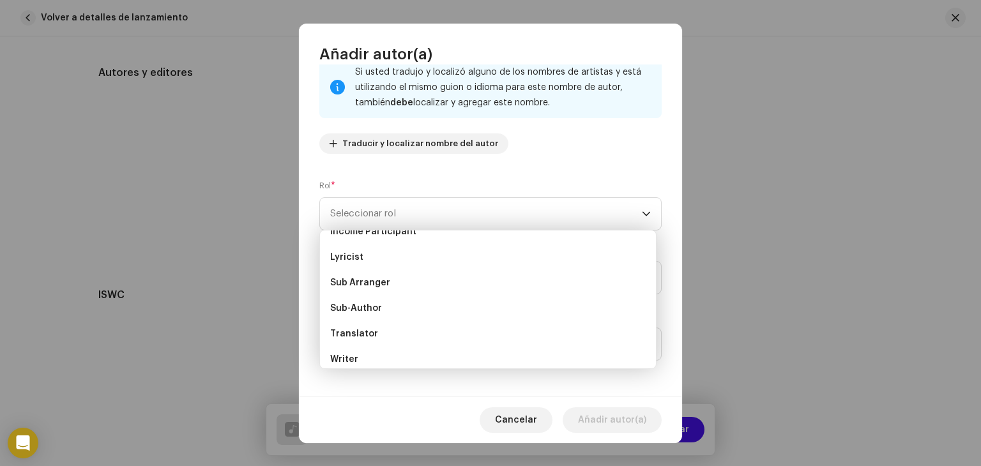
scroll to position [128, 0]
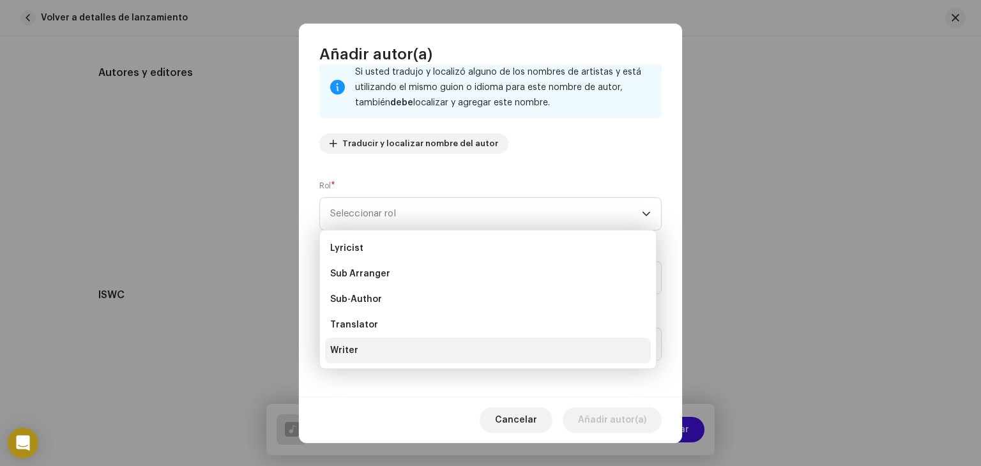
click at [370, 358] on li "Writer" at bounding box center [488, 351] width 326 height 26
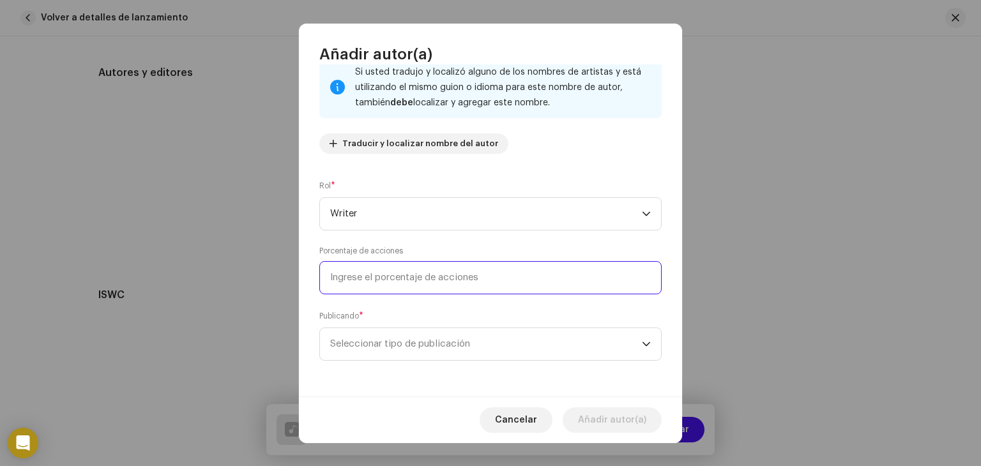
click at [419, 282] on input at bounding box center [490, 277] width 342 height 33
type input "55,00"
click at [396, 338] on span "Seleccionar tipo de publicación" at bounding box center [486, 344] width 312 height 32
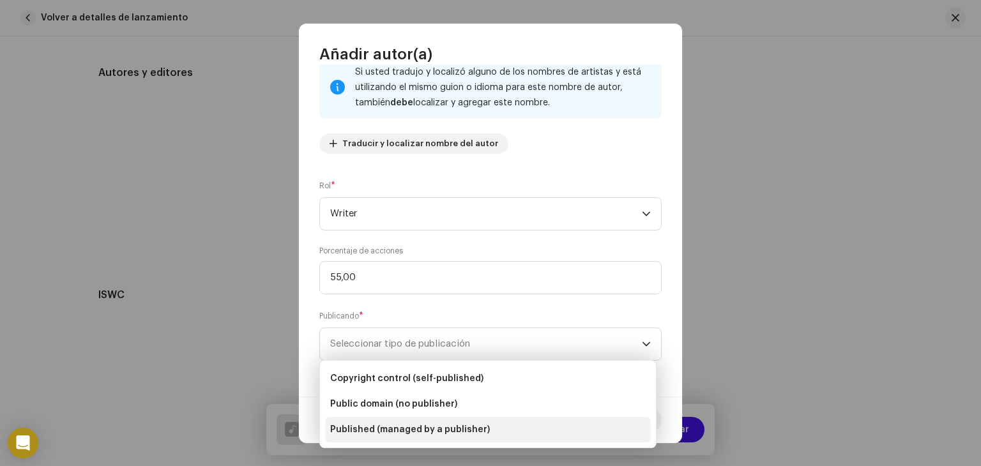
click at [386, 420] on li "Published (managed by a publisher)" at bounding box center [488, 430] width 326 height 26
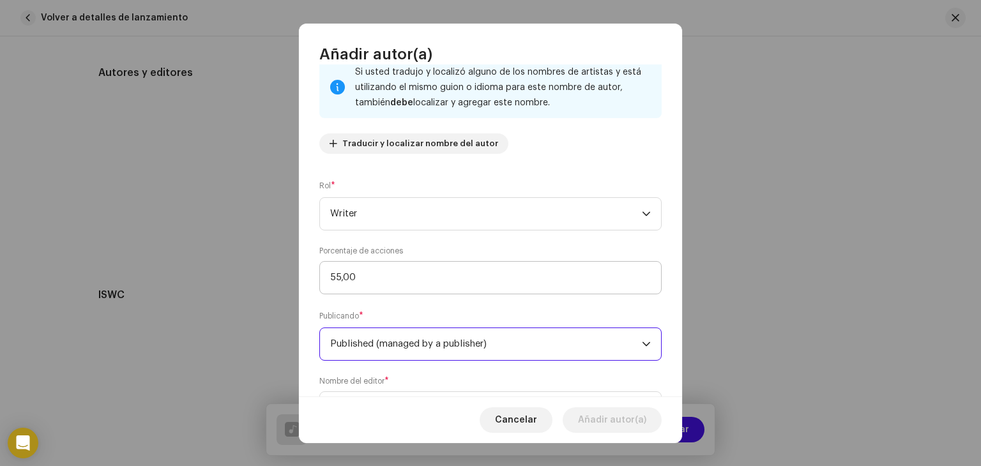
scroll to position [271, 0]
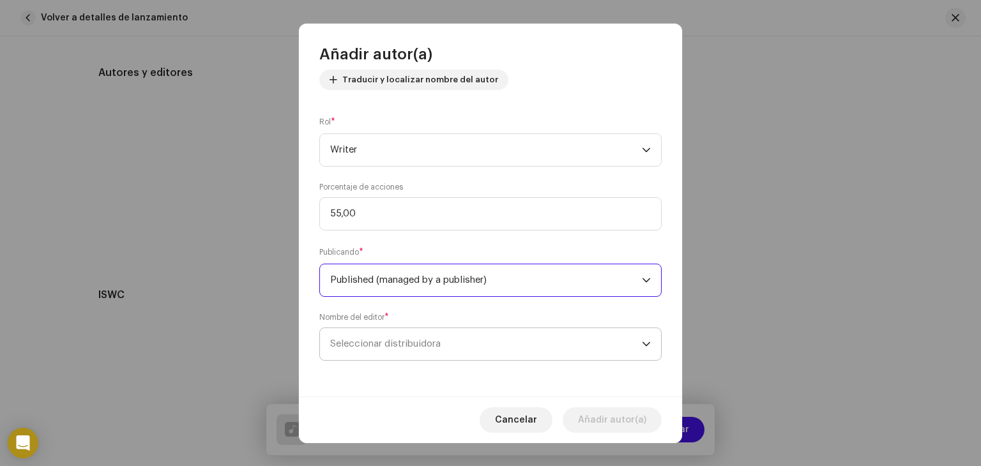
click at [429, 335] on span "Seleccionar distribuidora" at bounding box center [486, 344] width 312 height 32
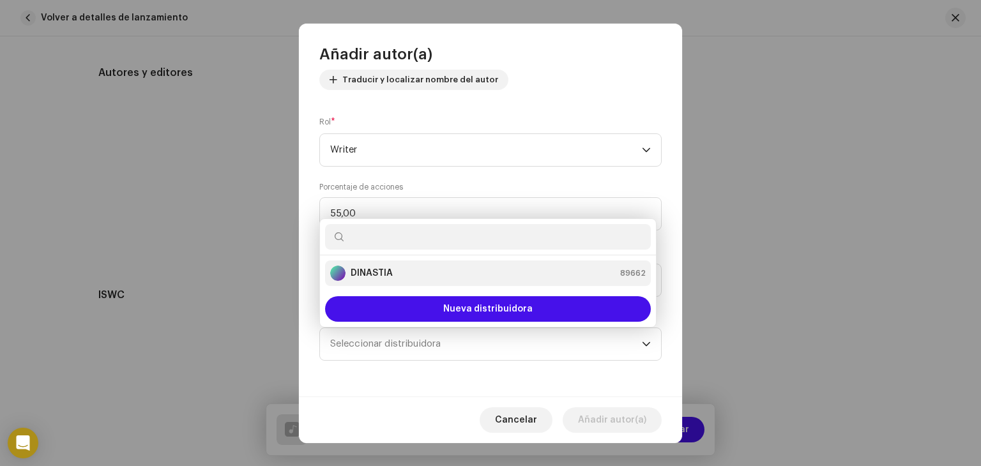
click at [517, 271] on div "DINASTIA 89662" at bounding box center [487, 273] width 315 height 15
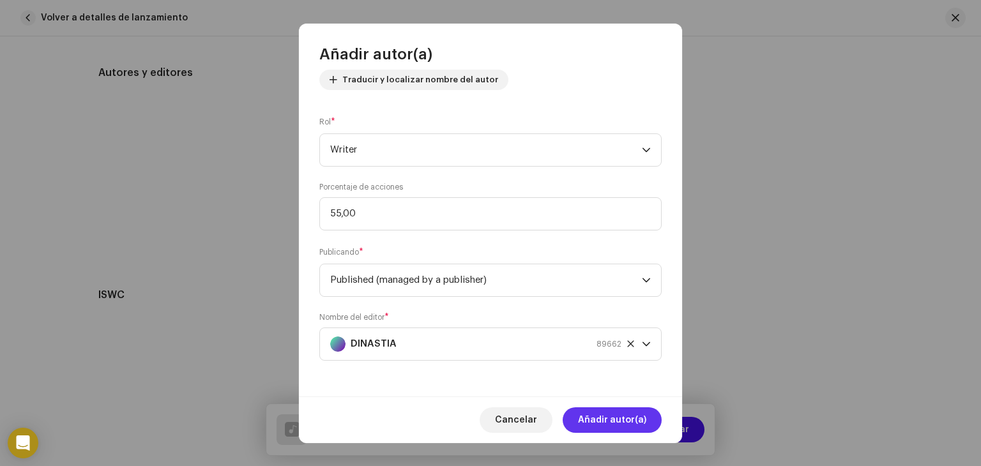
click at [620, 417] on span "Añadir autor(a)" at bounding box center [612, 420] width 68 height 26
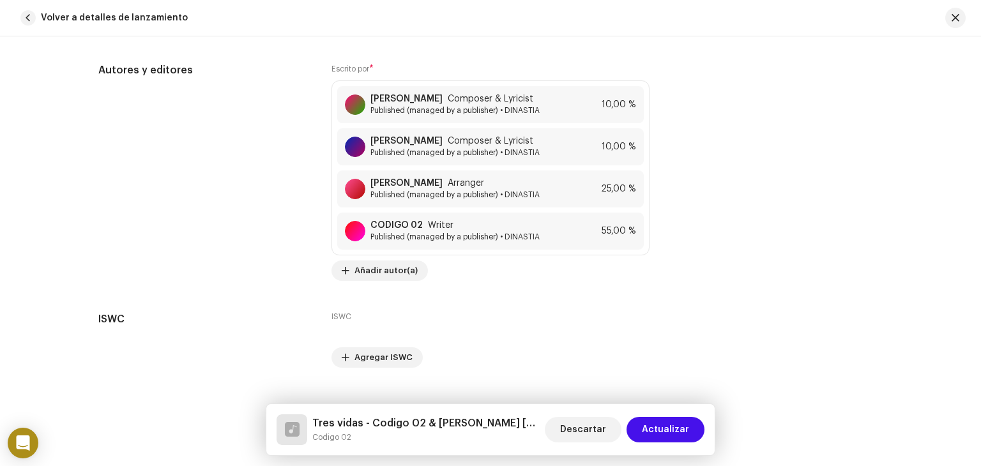
scroll to position [2757, 0]
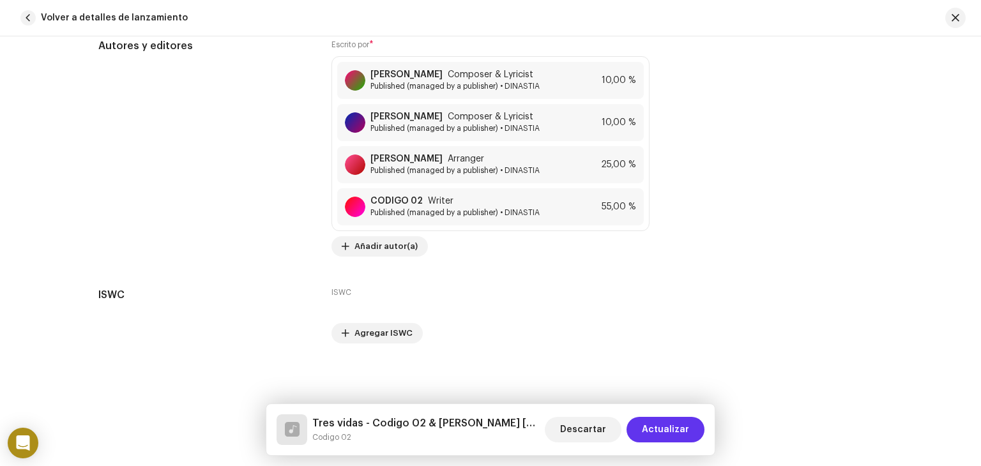
click at [674, 432] on span "Actualizar" at bounding box center [665, 430] width 47 height 26
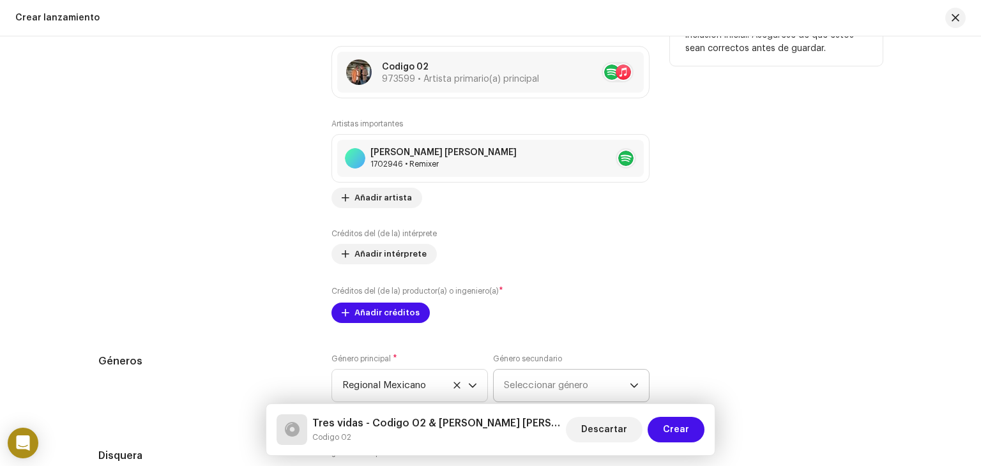
scroll to position [1530, 0]
click at [372, 202] on span "Añadir artista" at bounding box center [382, 198] width 57 height 26
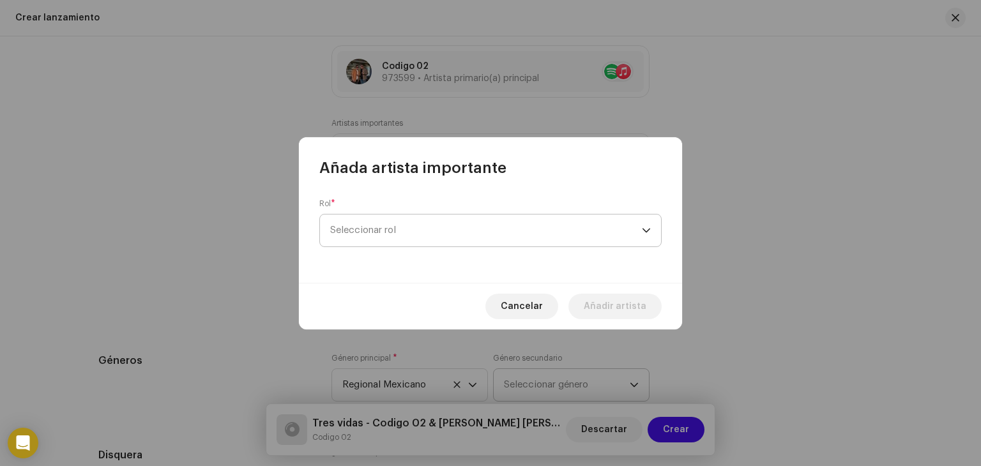
click at [397, 224] on span "Seleccionar rol" at bounding box center [486, 231] width 312 height 32
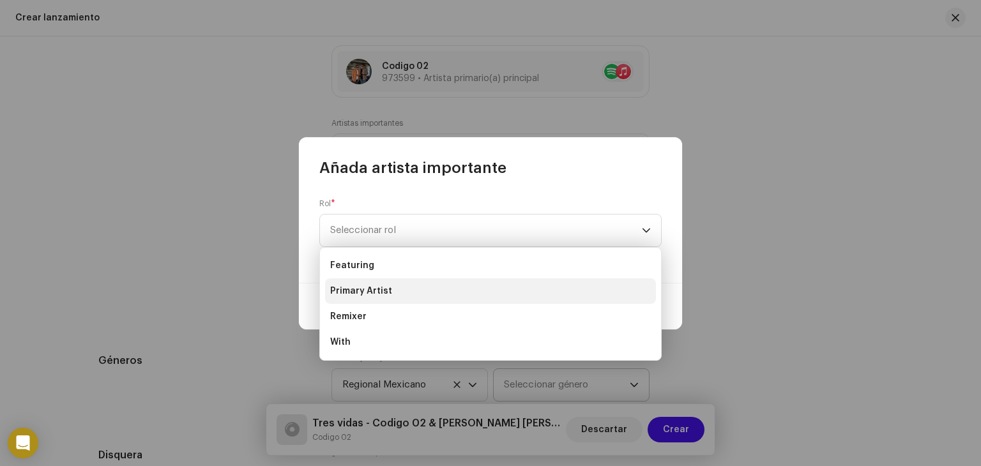
click at [384, 287] on span "Primary Artist" at bounding box center [361, 291] width 62 height 13
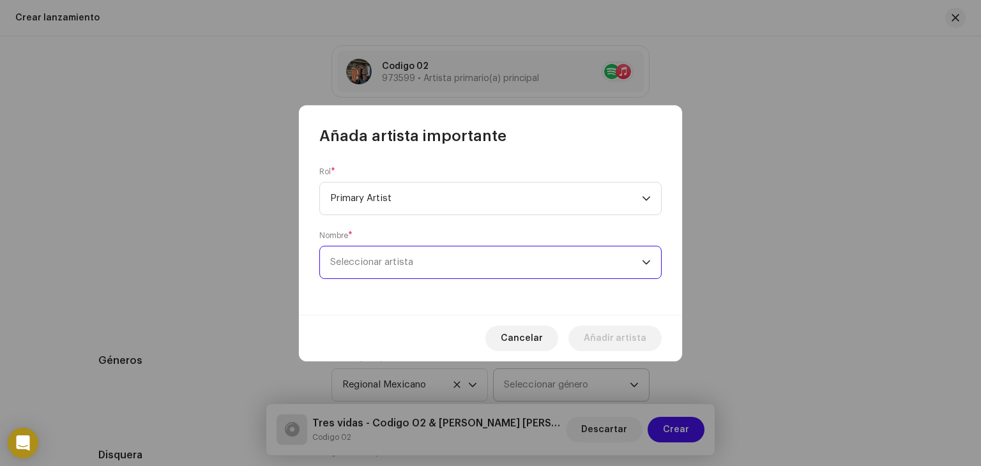
click at [416, 264] on span "Seleccionar artista" at bounding box center [486, 263] width 312 height 32
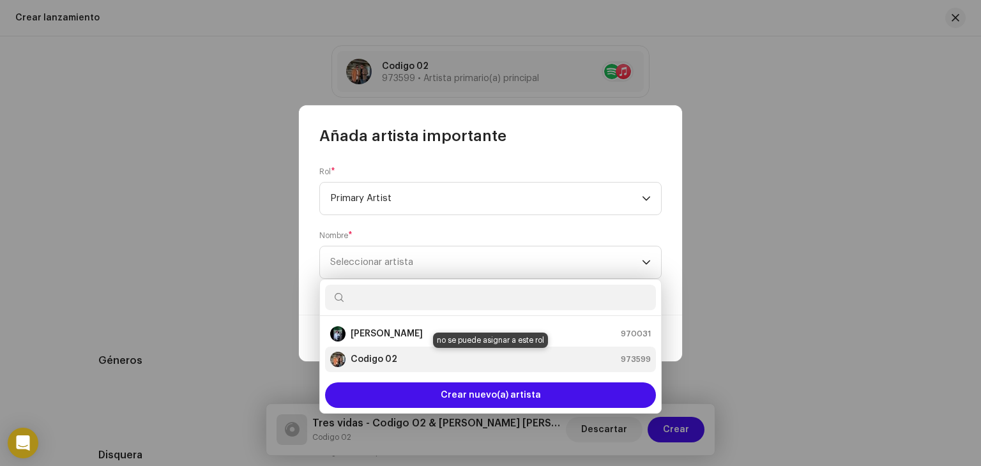
click at [383, 353] on strong "Codigo 02" at bounding box center [374, 359] width 47 height 13
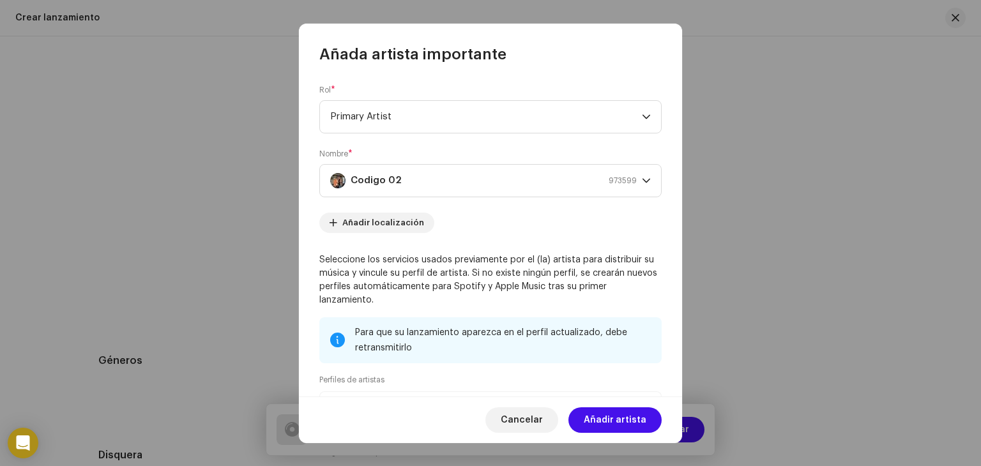
click at [614, 308] on div "Seleccione los servicios usados previamente por el (la) artista para distribuir…" at bounding box center [490, 387] width 342 height 267
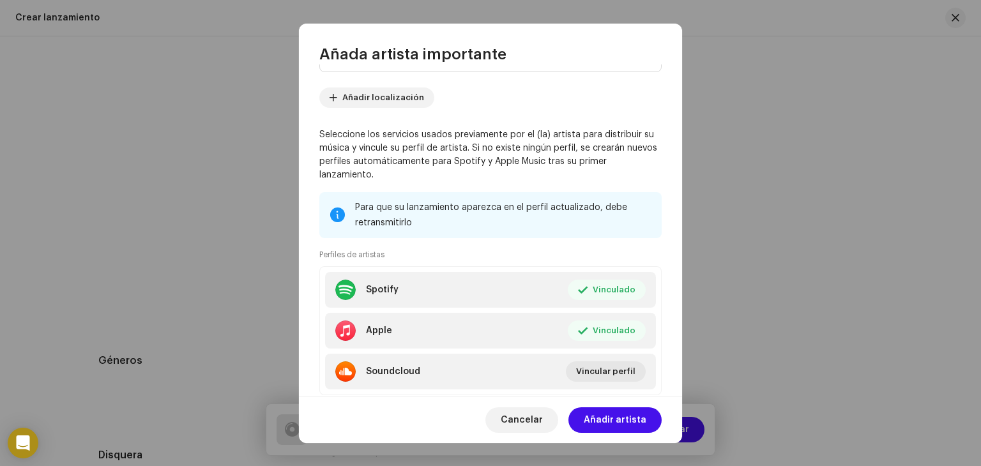
scroll to position [160, 0]
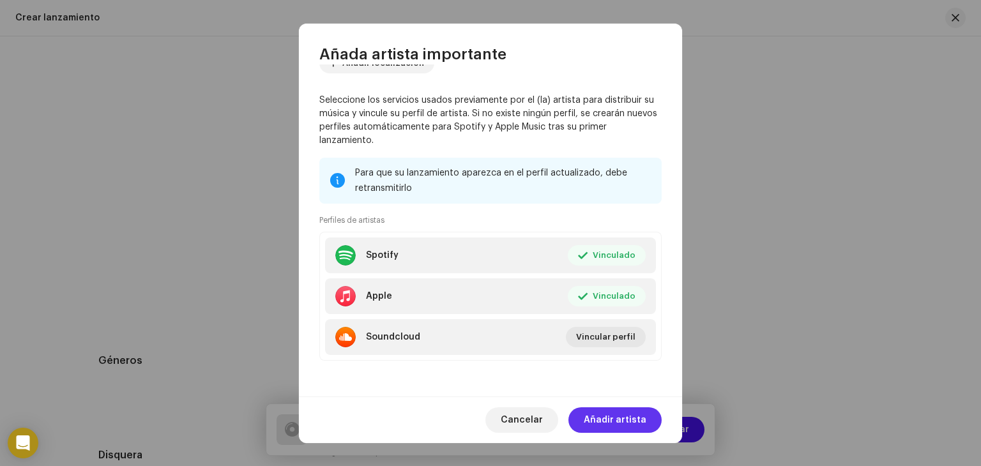
click at [636, 420] on span "Añadir artista" at bounding box center [615, 420] width 63 height 26
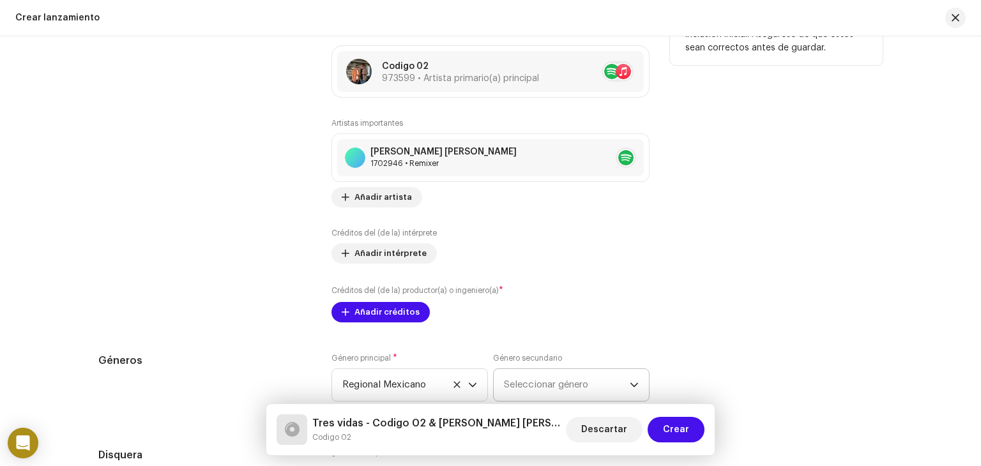
click at [603, 260] on div "Créditos del (de la) intérprete Añadir intérprete" at bounding box center [490, 246] width 318 height 36
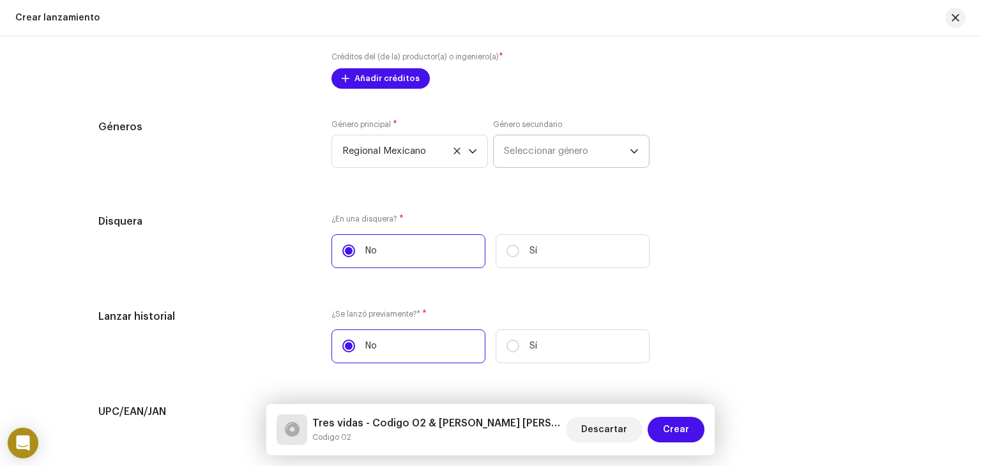
scroll to position [1832, 0]
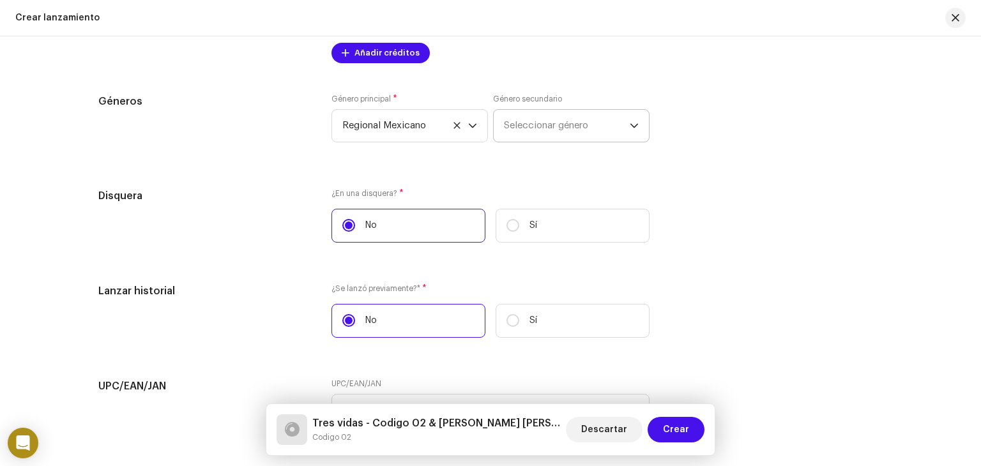
click at [574, 128] on span "Seleccionar género" at bounding box center [567, 126] width 126 height 32
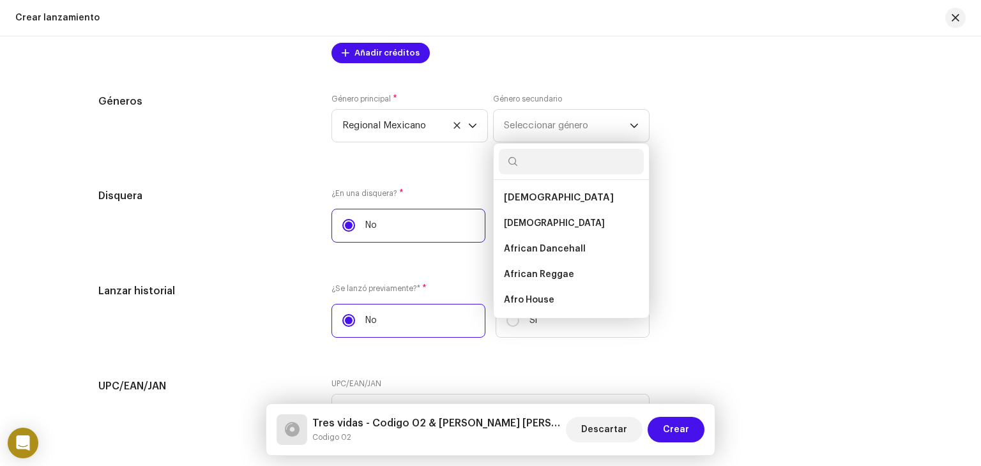
drag, startPoint x: 538, startPoint y: 262, endPoint x: 639, endPoint y: 33, distance: 250.5
click at [639, 33] on div "Crear lanzamiento Crear un nuevo lanzamiento Le guiaremos en todo el proceso, d…" at bounding box center [490, 233] width 981 height 466
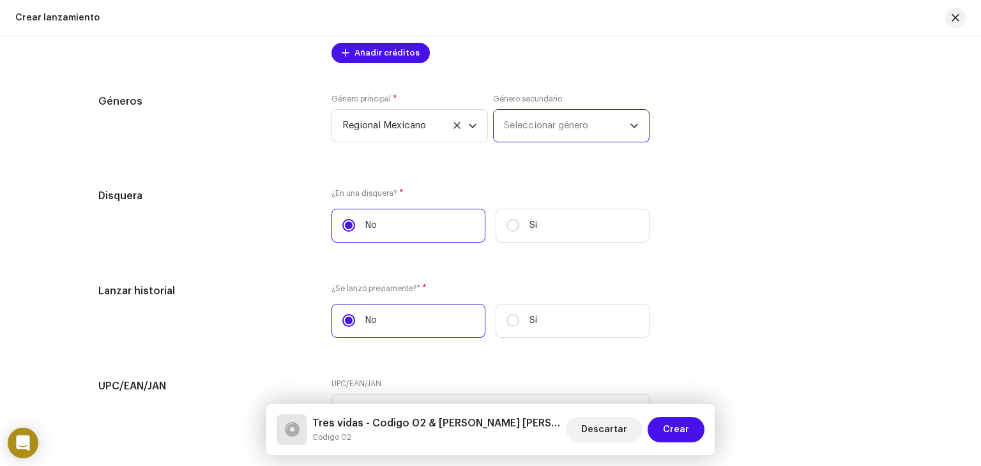
click at [590, 135] on span "Seleccionar género" at bounding box center [567, 126] width 126 height 32
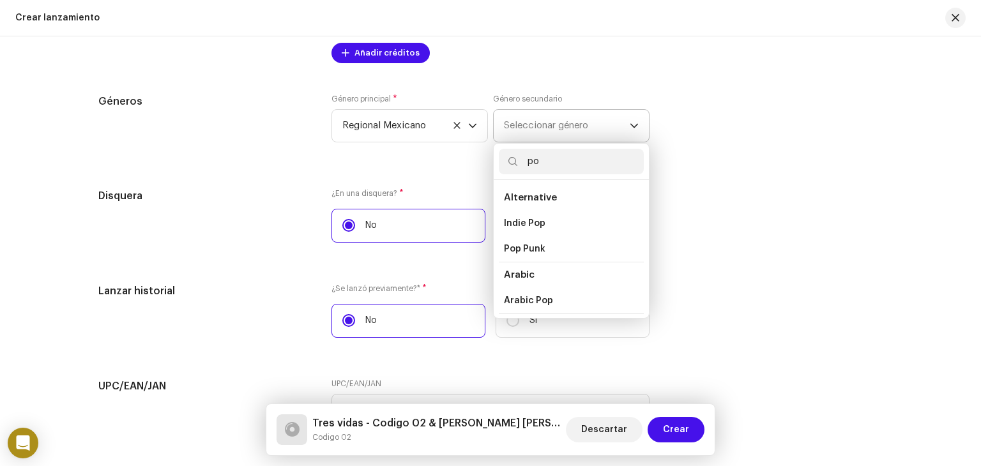
type input "p"
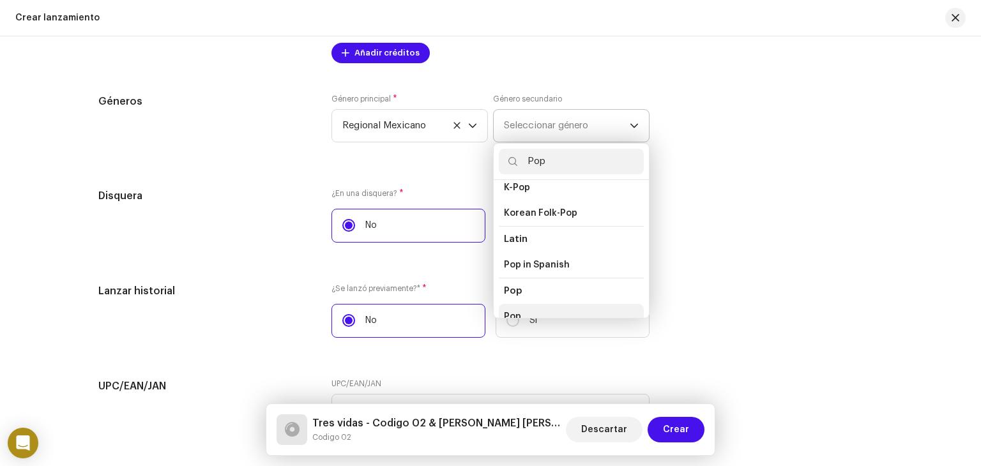
type input "Pop"
click at [513, 310] on span "Pop" at bounding box center [512, 316] width 17 height 13
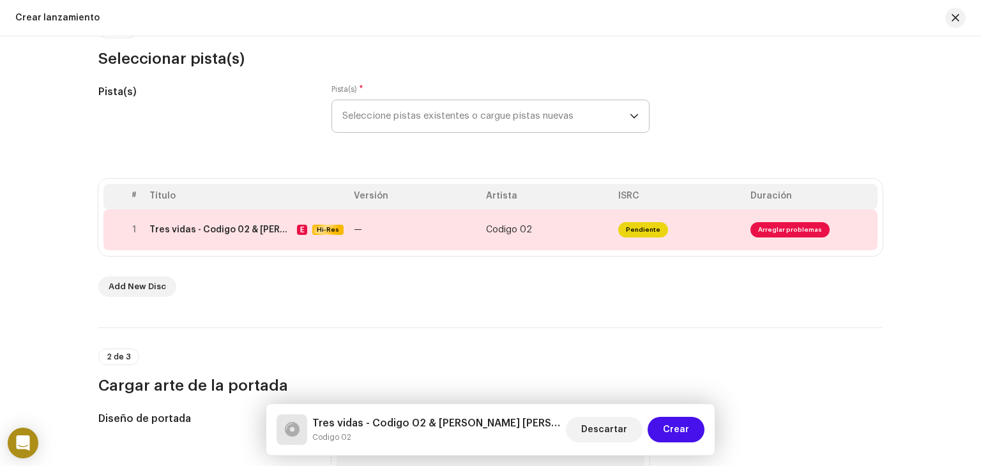
scroll to position [144, 0]
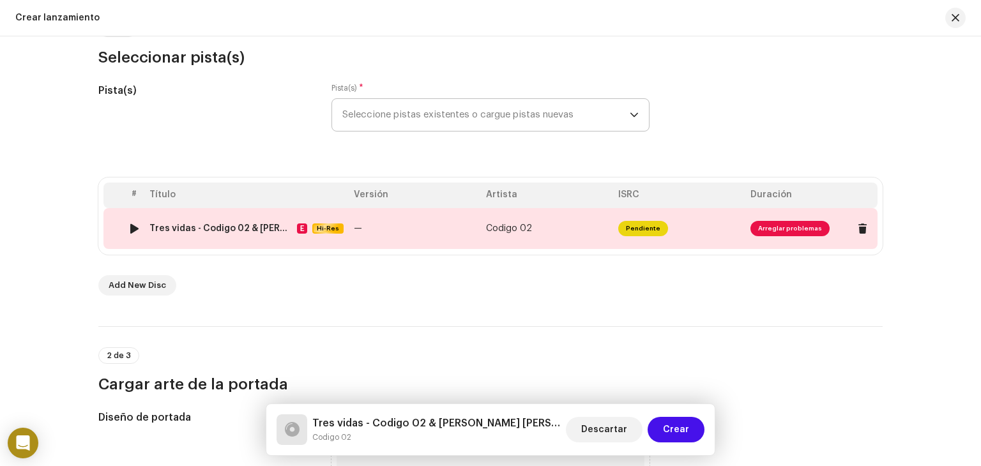
click at [133, 231] on div at bounding box center [135, 229] width 10 height 10
click at [920, 242] on div "Crear un nuevo lanzamiento Le guiaremos en todo el proceso, desde la selección …" at bounding box center [490, 251] width 981 height 430
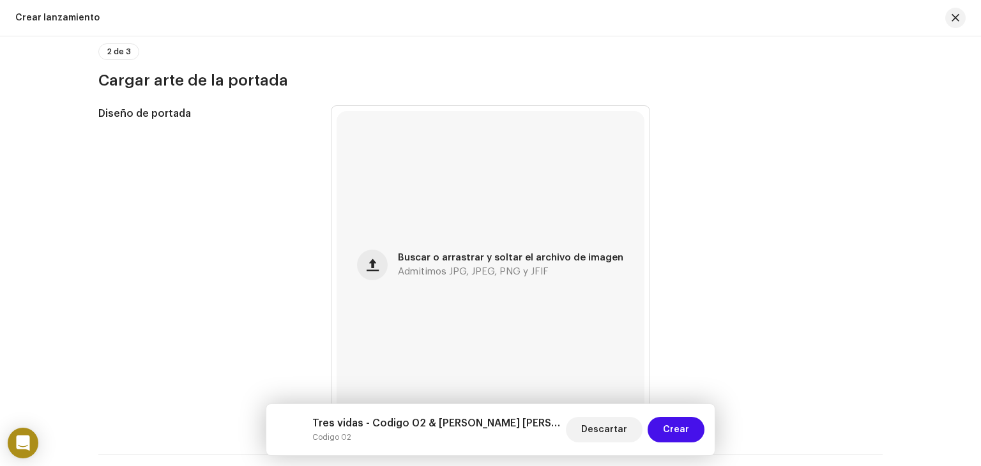
scroll to position [449, 0]
click at [676, 428] on span "Crear" at bounding box center [676, 430] width 26 height 26
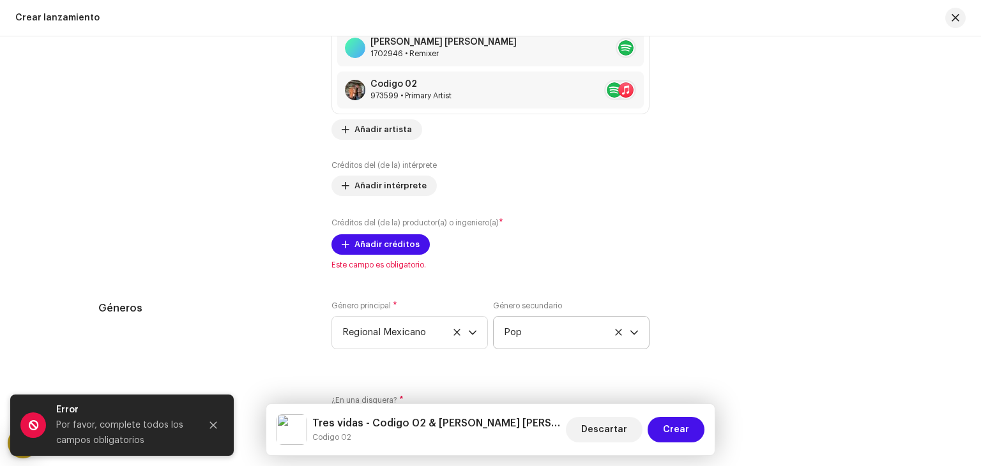
scroll to position [1635, 0]
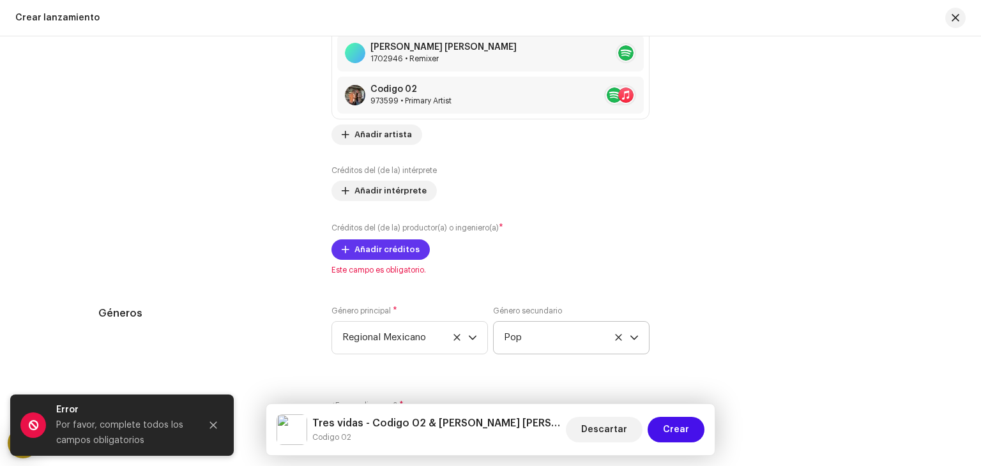
click at [374, 247] on span "Añadir créditos" at bounding box center [386, 250] width 65 height 26
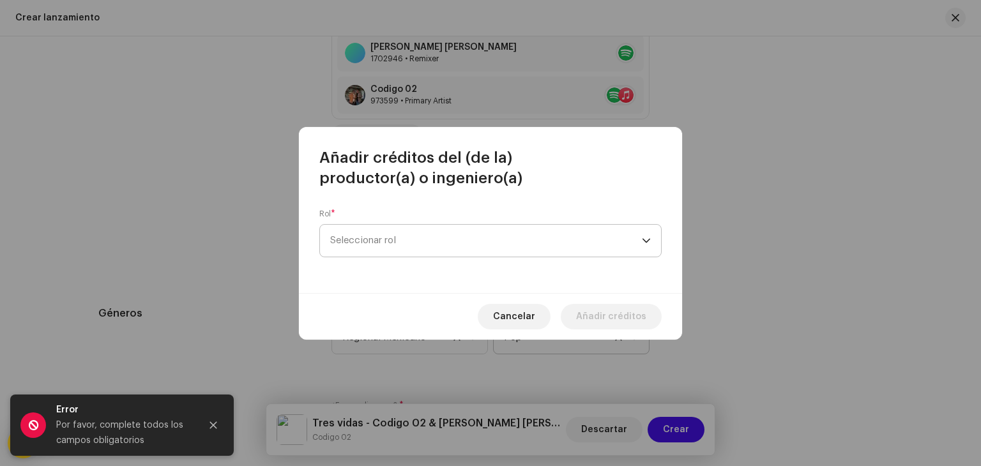
click at [415, 231] on span "Seleccionar rol" at bounding box center [486, 241] width 312 height 32
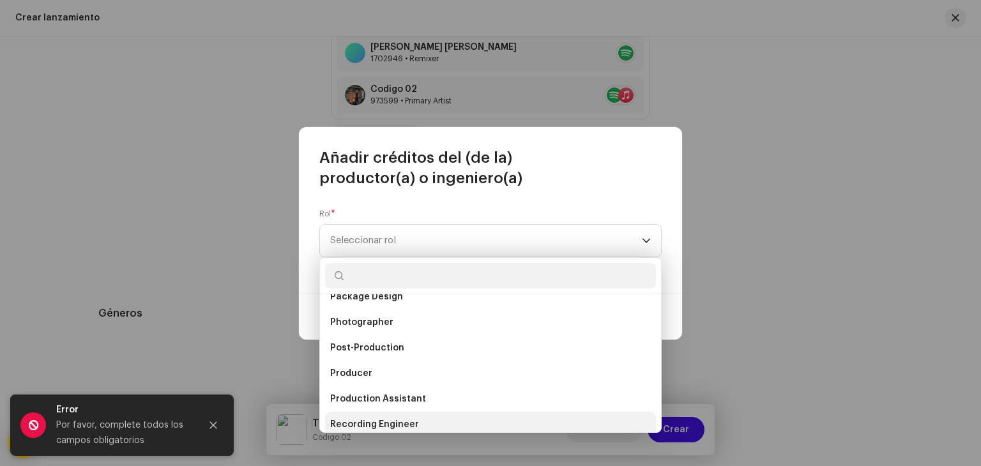
scroll to position [447, 0]
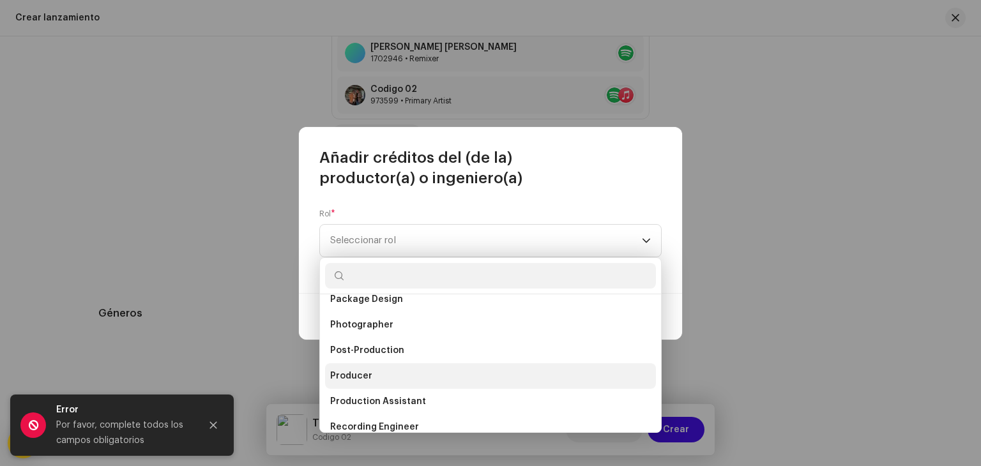
click at [362, 374] on span "Producer" at bounding box center [351, 376] width 42 height 13
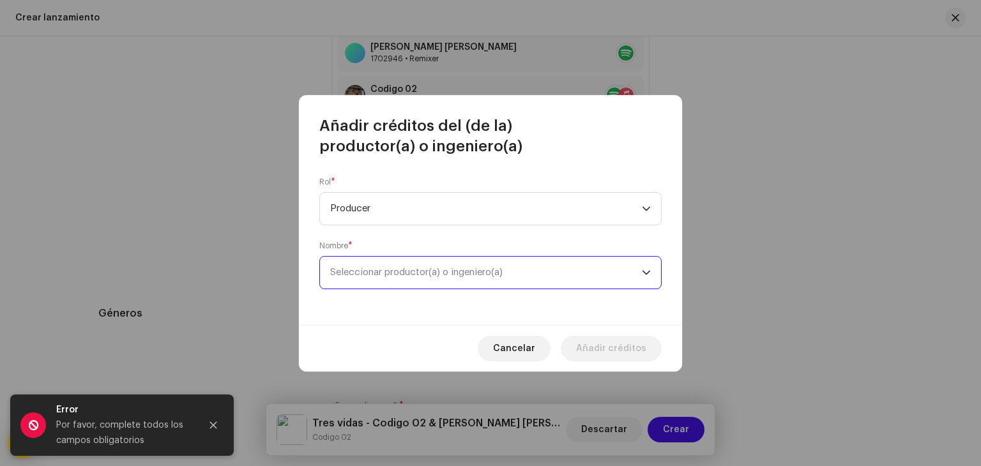
click at [450, 281] on span "Seleccionar productor(a) o ingeniero(a)" at bounding box center [486, 273] width 312 height 32
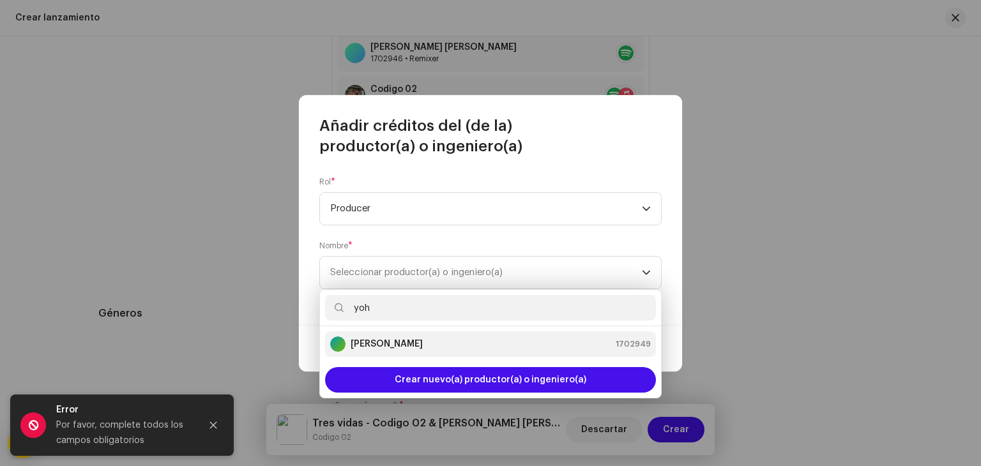
type input "yoh"
click at [413, 348] on strong "[PERSON_NAME]" at bounding box center [387, 344] width 72 height 13
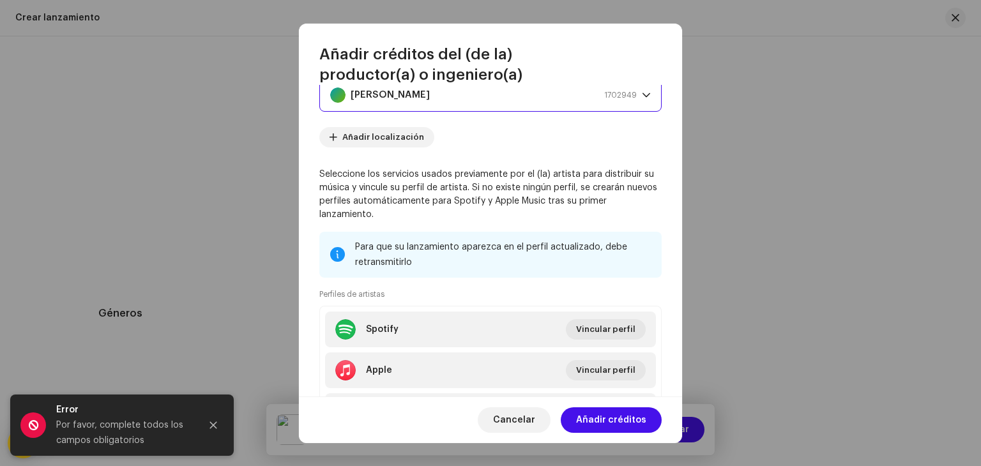
scroll to position [111, 0]
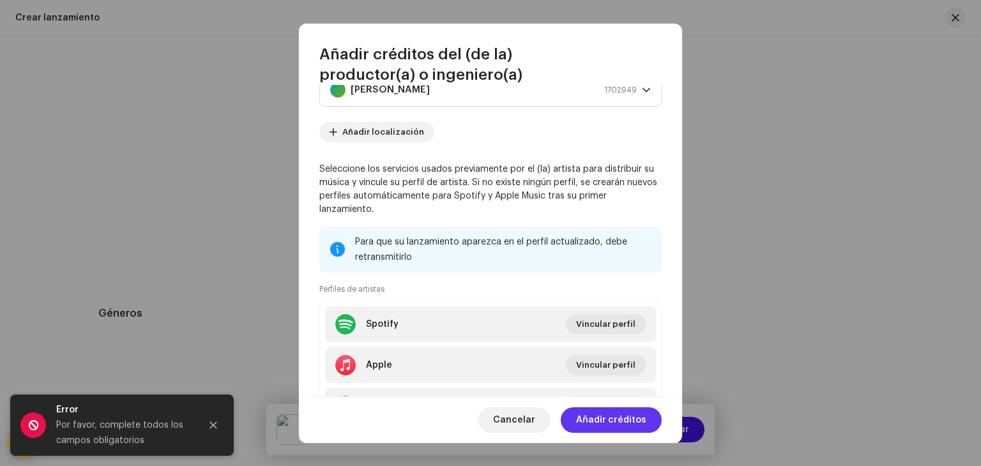
click at [621, 420] on span "Añadir créditos" at bounding box center [611, 420] width 70 height 26
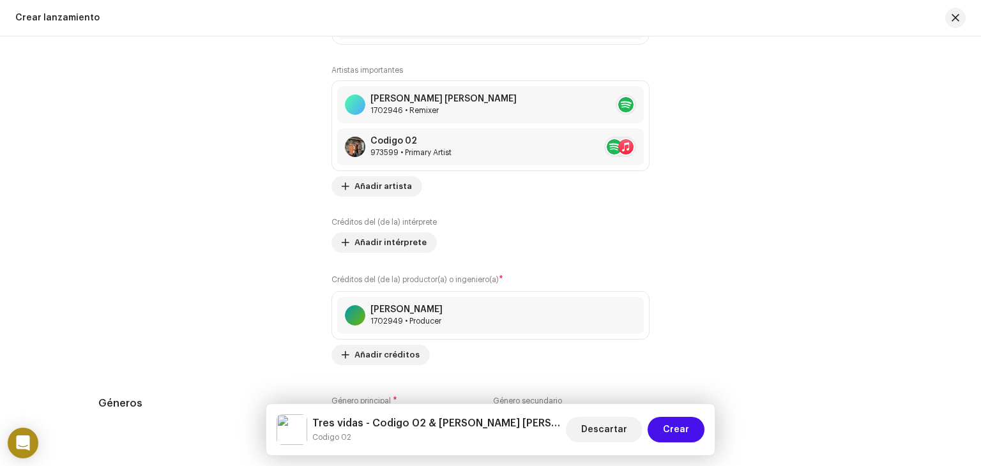
scroll to position [1610, 0]
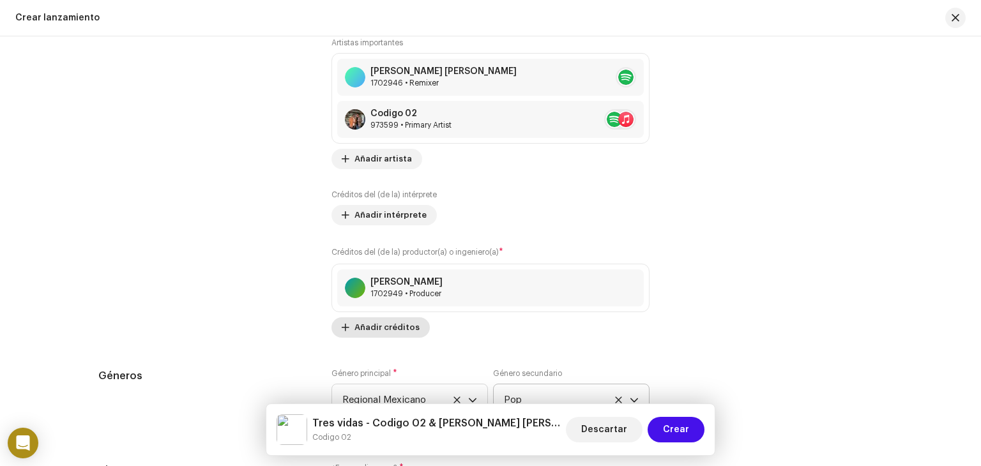
click at [391, 331] on span "Añadir créditos" at bounding box center [386, 328] width 65 height 26
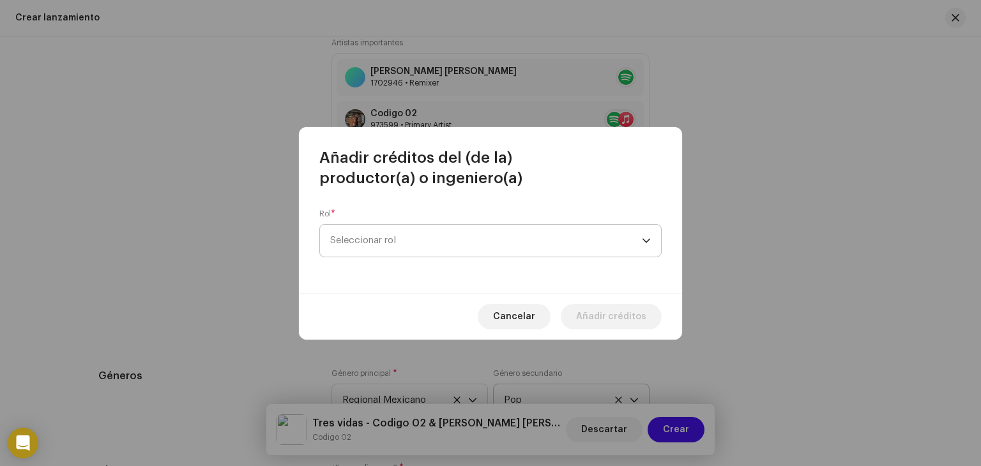
click at [436, 232] on span "Seleccionar rol" at bounding box center [486, 241] width 312 height 32
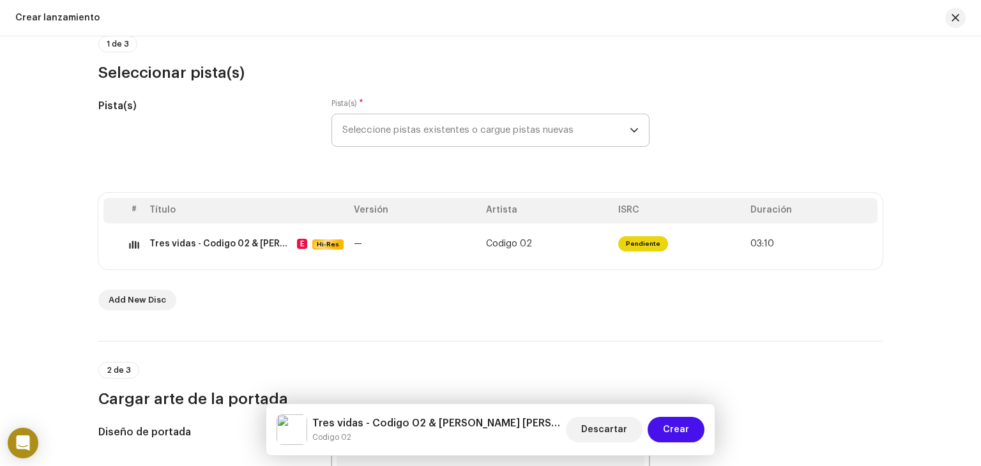
scroll to position [125, 0]
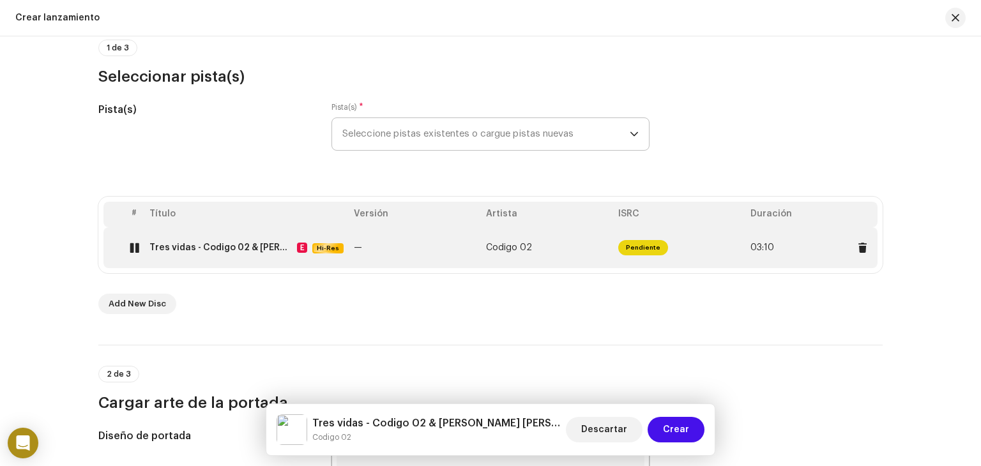
click at [741, 239] on td "Pendiente" at bounding box center [679, 247] width 132 height 41
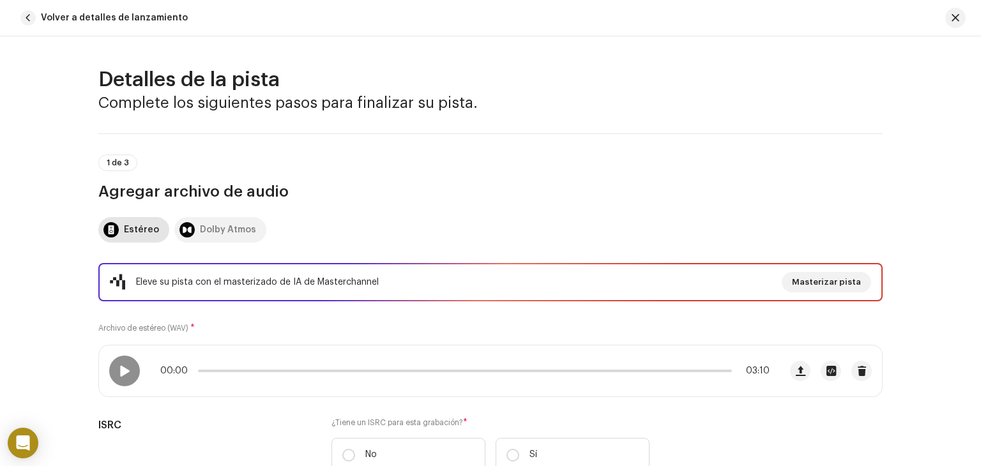
click at [213, 224] on div "Dolby Atmos" at bounding box center [228, 230] width 56 height 26
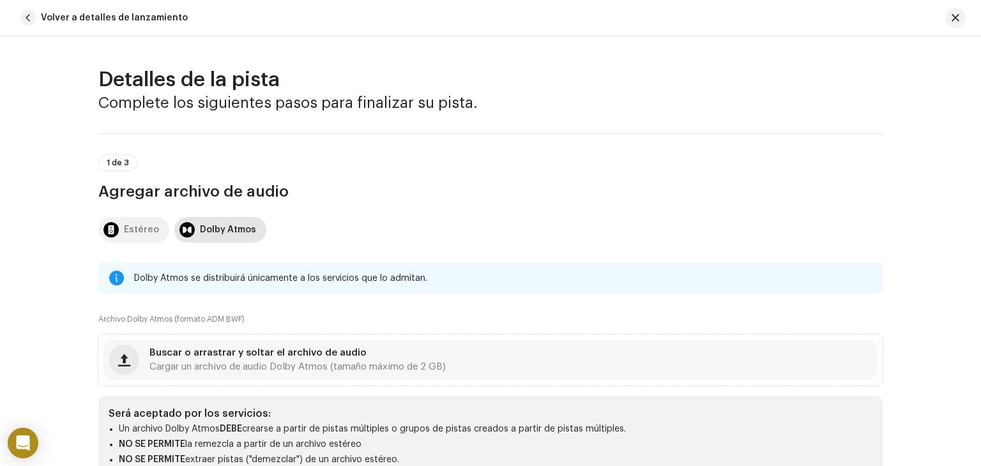
click at [125, 231] on div "Estéreo" at bounding box center [141, 230] width 35 height 26
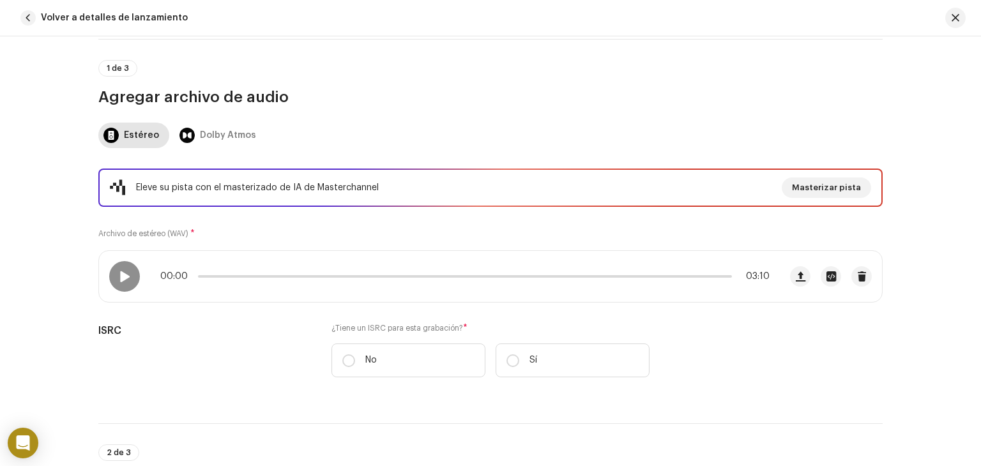
scroll to position [0, 0]
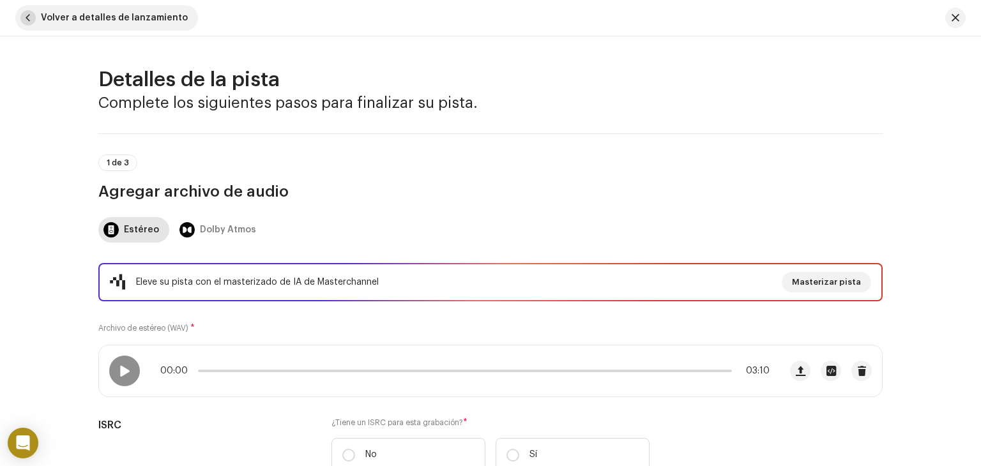
click at [31, 17] on span "button" at bounding box center [27, 17] width 15 height 15
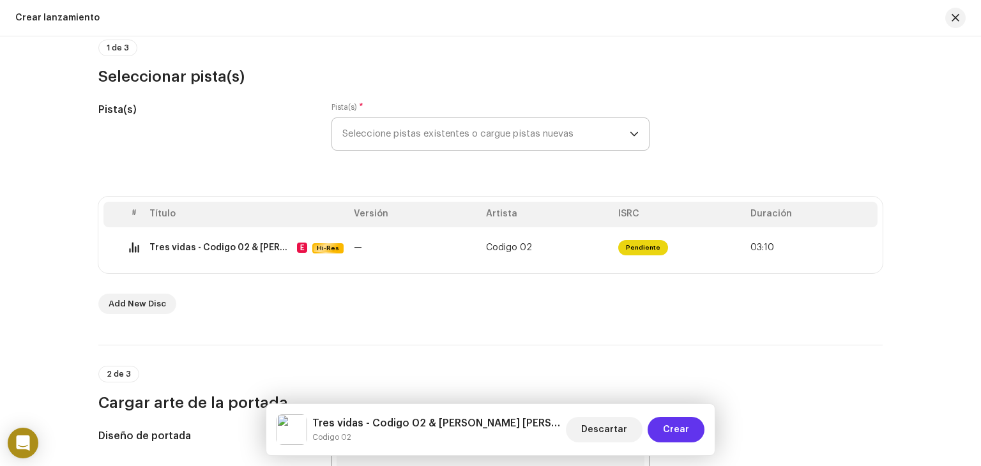
click at [692, 432] on button "Crear" at bounding box center [676, 430] width 57 height 26
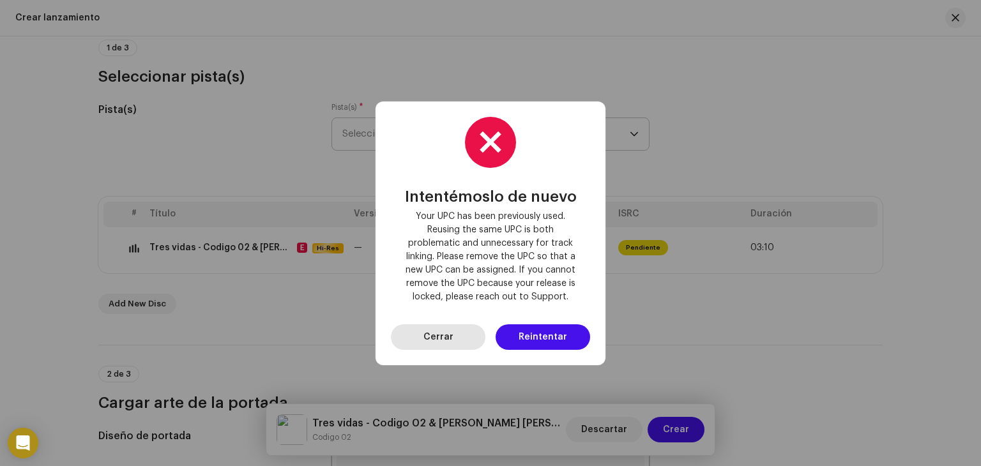
click at [471, 331] on button "Cerrar" at bounding box center [438, 337] width 95 height 26
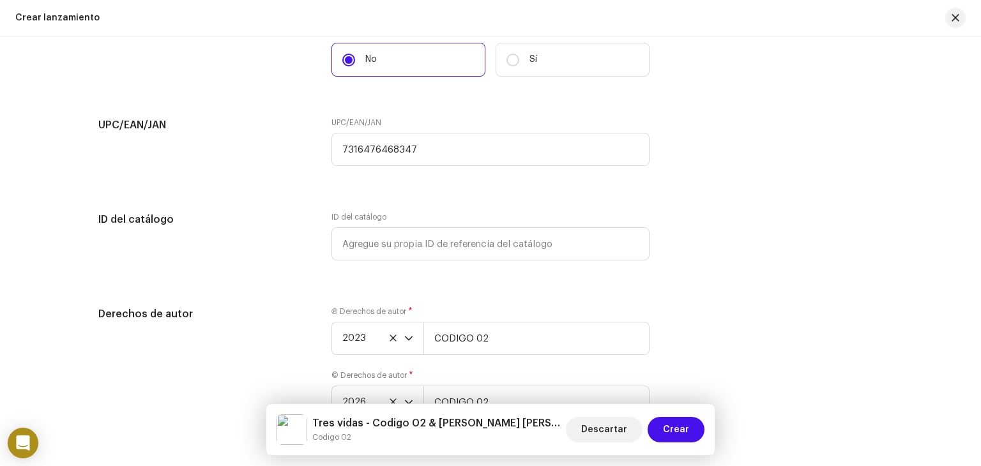
scroll to position [2147, 0]
drag, startPoint x: 423, startPoint y: 156, endPoint x: 41, endPoint y: 156, distance: 382.6
click at [41, 156] on div "Crear un nuevo lanzamiento Le guiaremos en todo el proceso, desde la selección …" at bounding box center [490, 251] width 981 height 430
click at [697, 432] on button "Crear" at bounding box center [676, 430] width 57 height 26
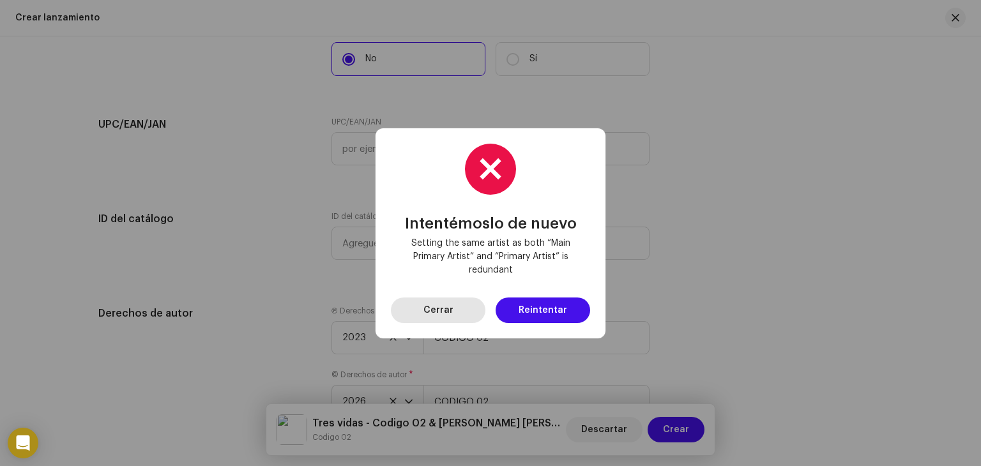
click at [453, 307] on button "Cerrar" at bounding box center [438, 311] width 95 height 26
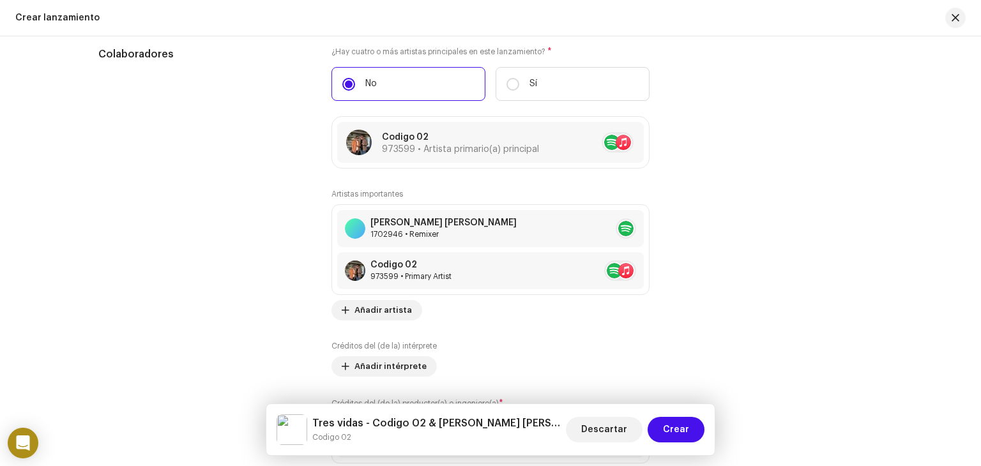
scroll to position [1413, 0]
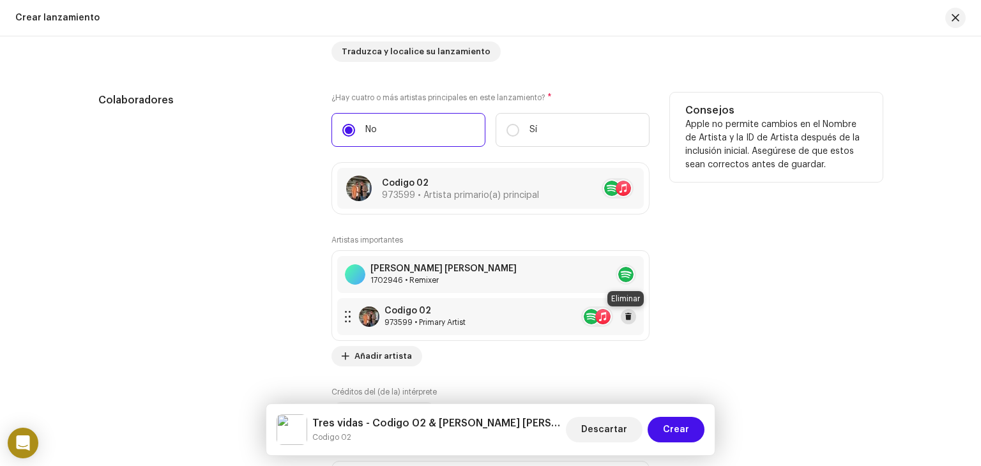
click at [627, 316] on span at bounding box center [629, 317] width 8 height 10
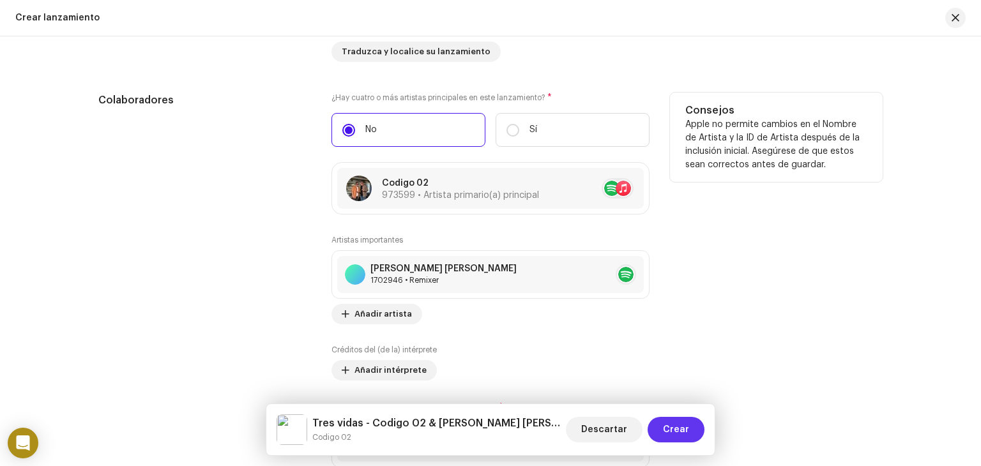
click at [678, 430] on span "Crear" at bounding box center [676, 430] width 26 height 26
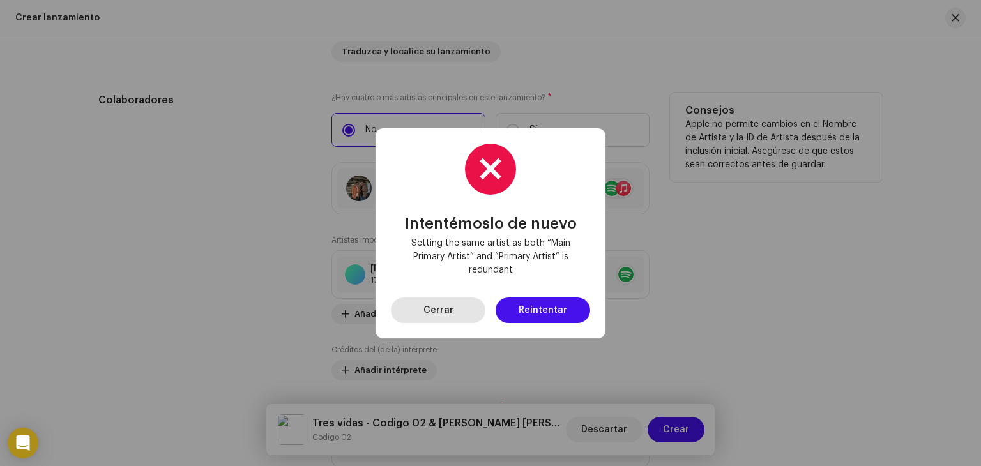
click at [447, 305] on span "Cerrar" at bounding box center [438, 311] width 30 height 26
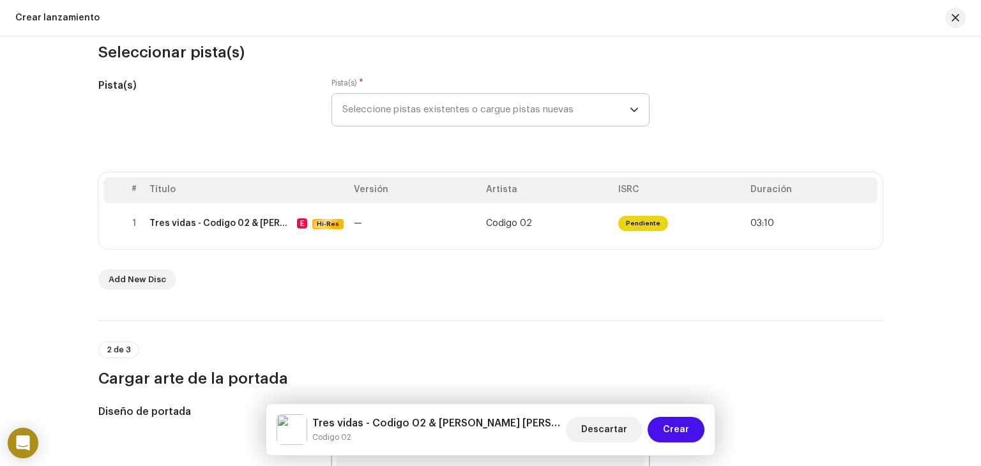
scroll to position [123, 0]
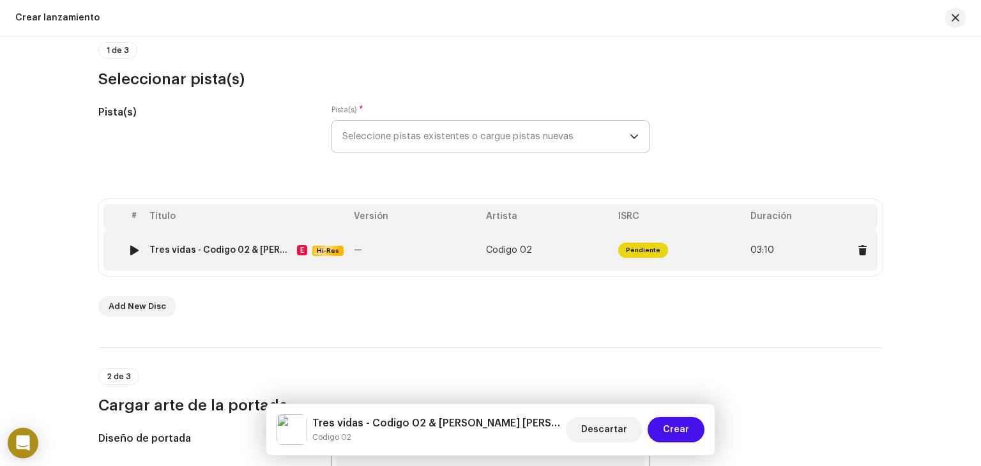
click at [506, 245] on td "Codigo 02" at bounding box center [547, 250] width 132 height 41
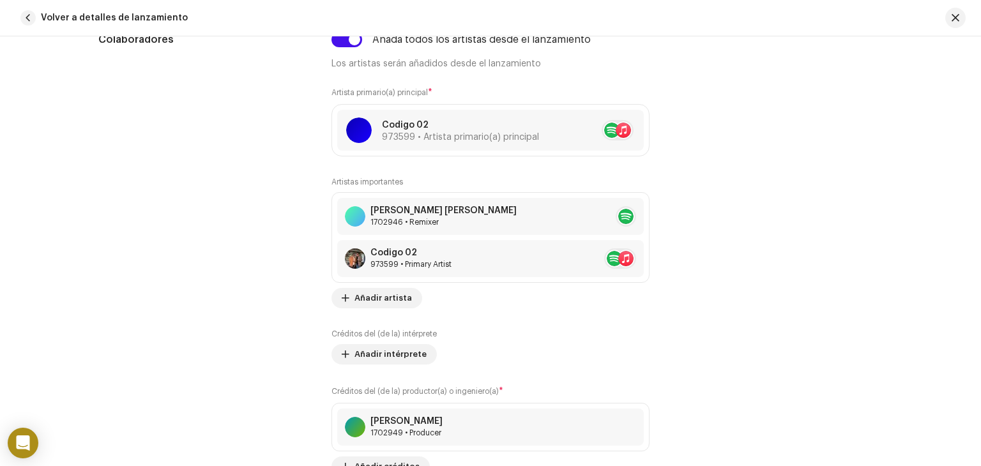
scroll to position [830, 0]
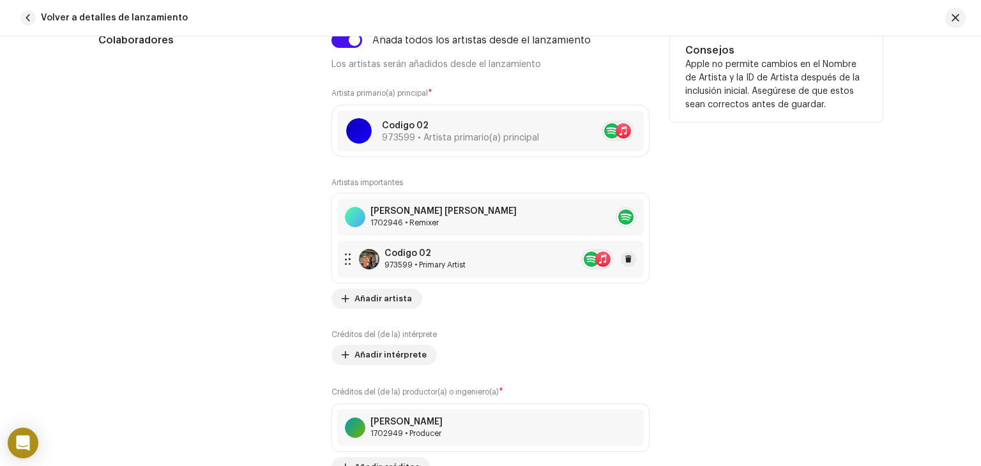
click at [630, 266] on div at bounding box center [608, 259] width 55 height 20
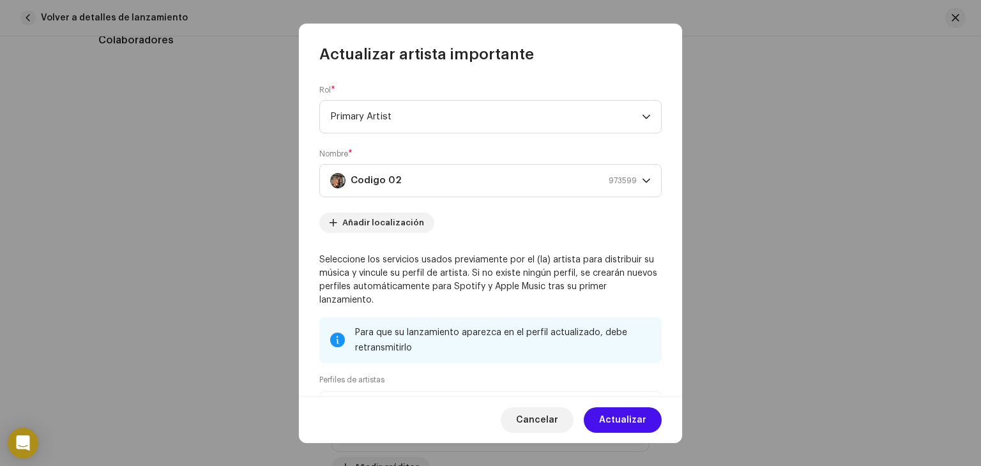
scroll to position [160, 0]
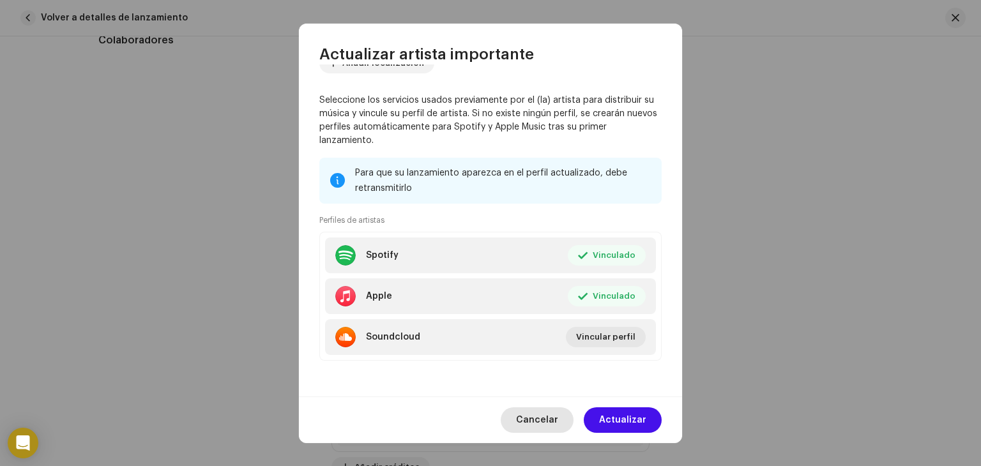
click at [552, 415] on span "Cancelar" at bounding box center [537, 420] width 42 height 26
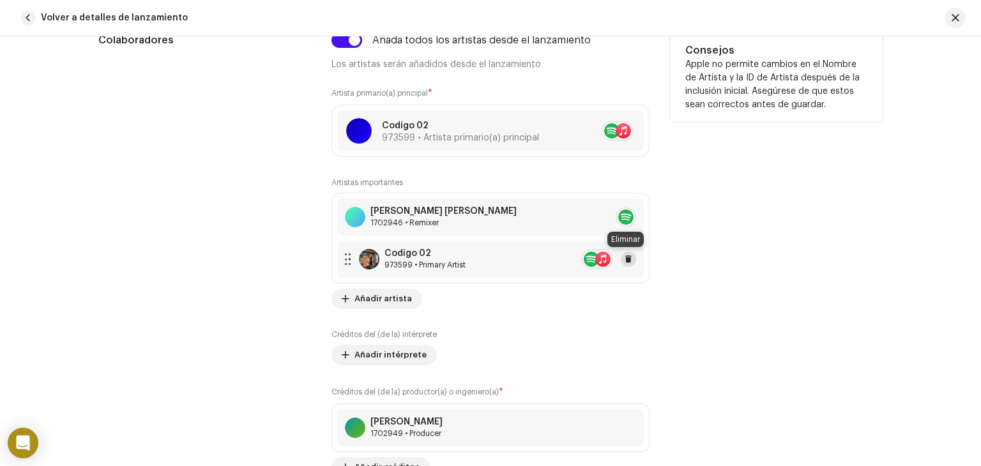
click at [628, 259] on span at bounding box center [629, 259] width 8 height 10
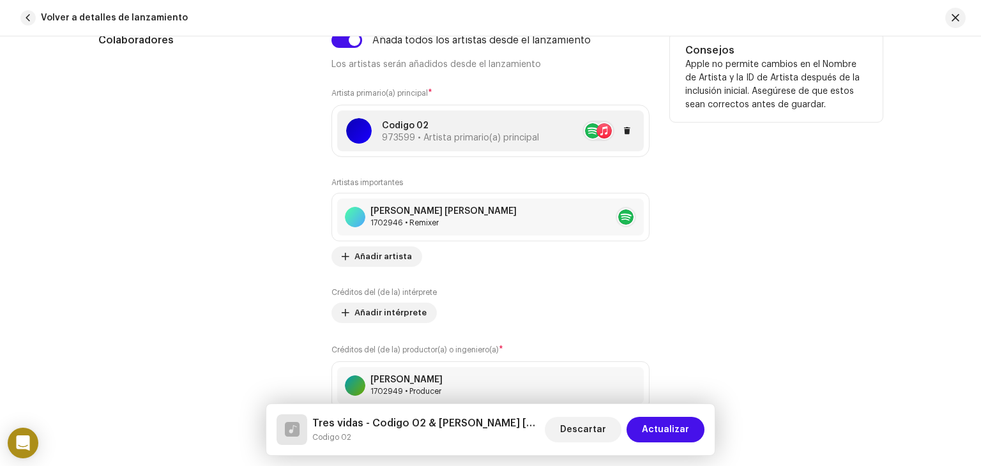
click at [565, 138] on div at bounding box center [587, 131] width 96 height 20
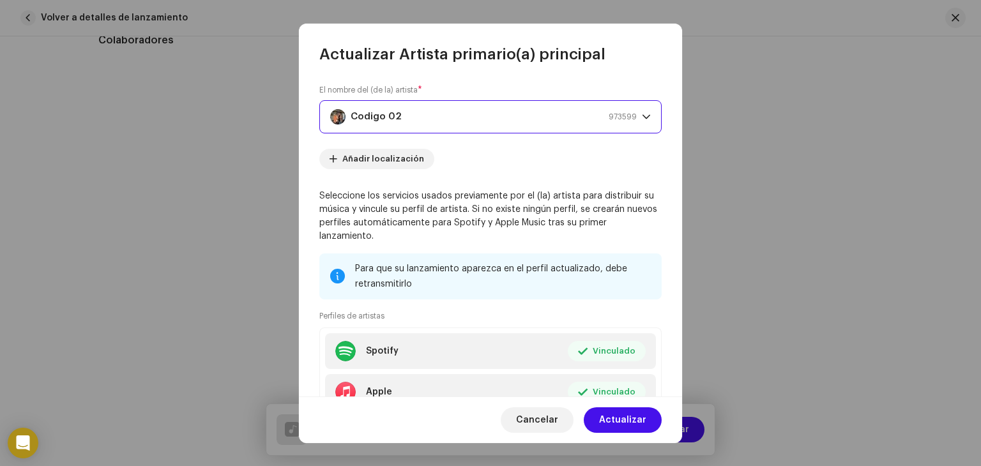
click at [419, 130] on div "Codigo 02 973599" at bounding box center [483, 117] width 307 height 32
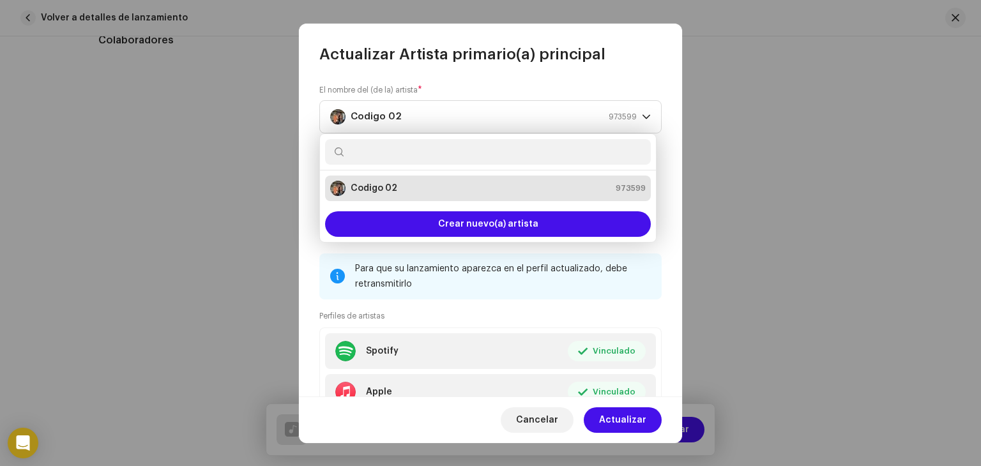
click at [460, 183] on div "Codigo 02 973599" at bounding box center [487, 188] width 315 height 15
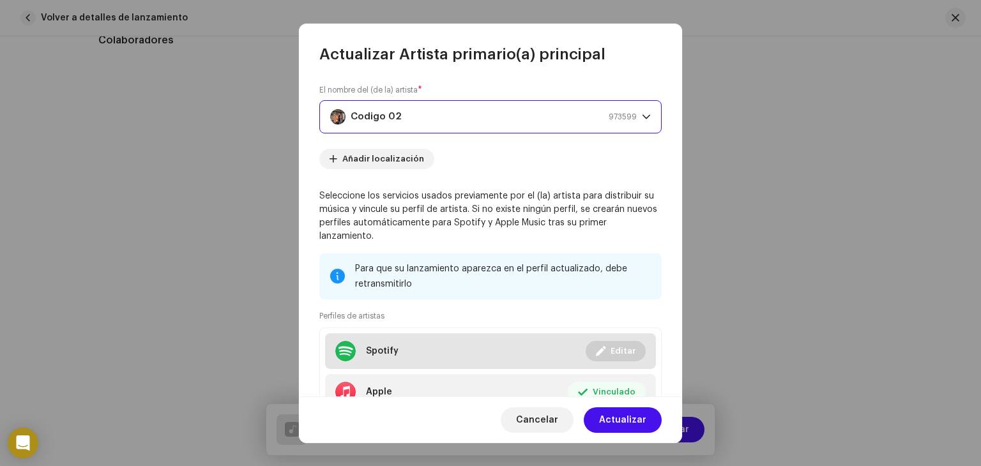
scroll to position [96, 0]
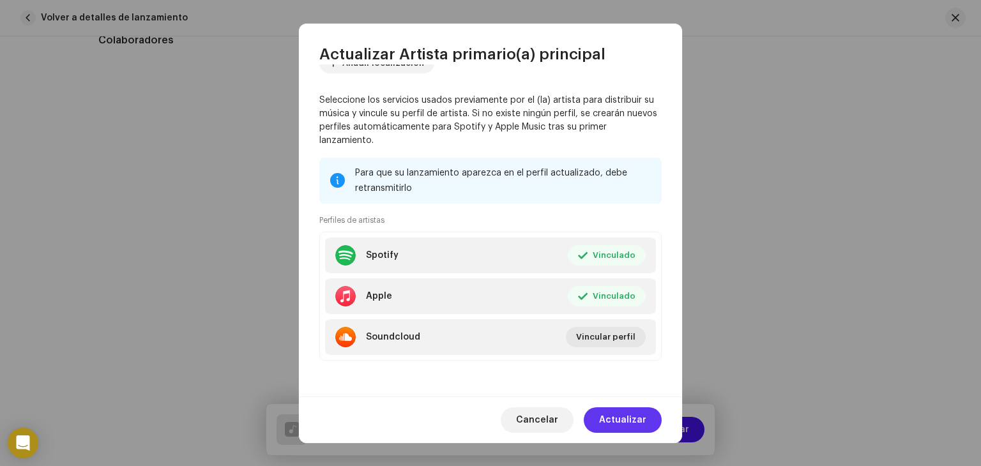
click at [628, 410] on span "Actualizar" at bounding box center [622, 420] width 47 height 26
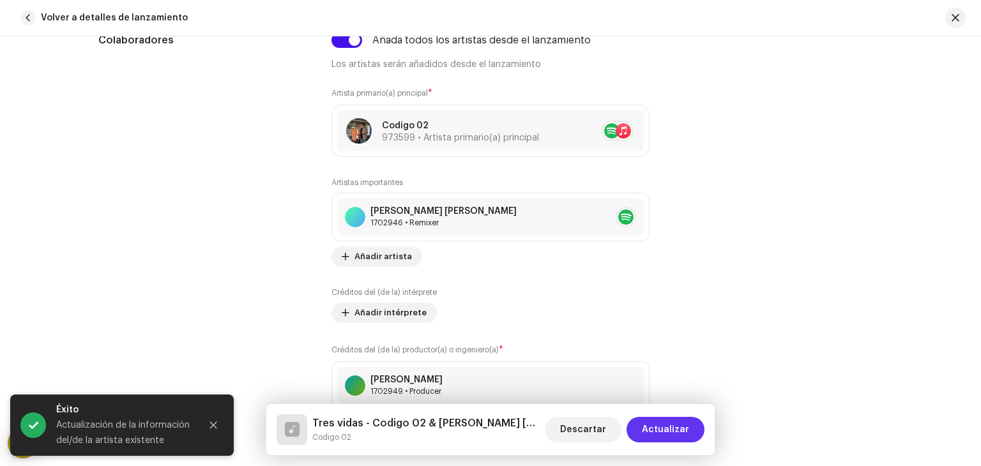
click at [666, 440] on span "Actualizar" at bounding box center [665, 430] width 47 height 26
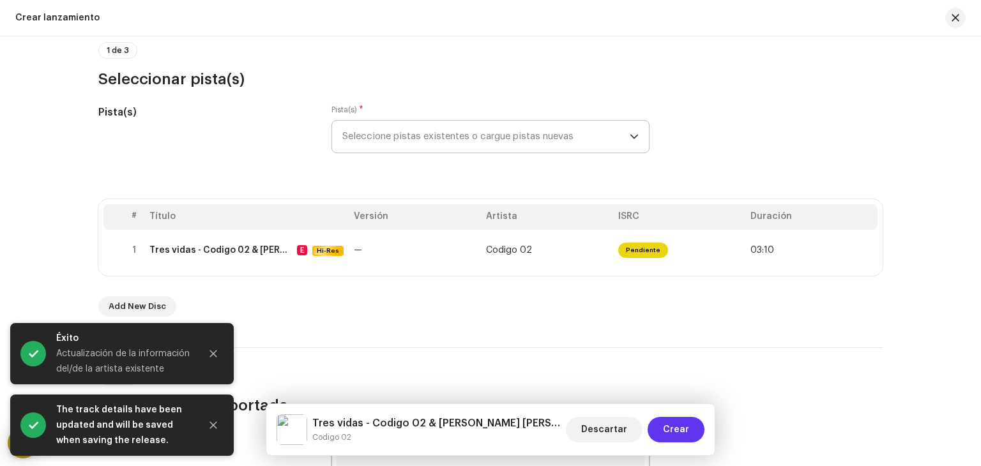
click at [673, 433] on span "Crear" at bounding box center [676, 430] width 26 height 26
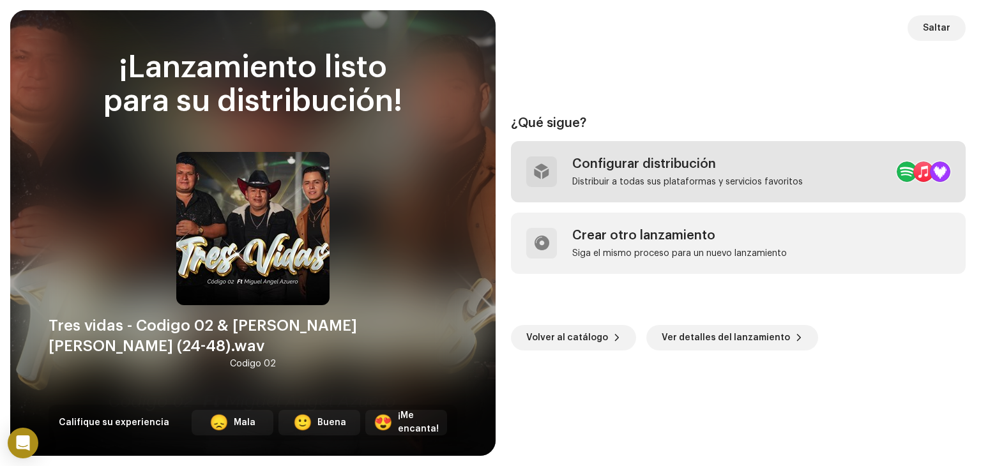
click at [799, 172] on div "Configurar distribución Distribuir a todas sus plataformas y servicios favoritos" at bounding box center [738, 171] width 455 height 61
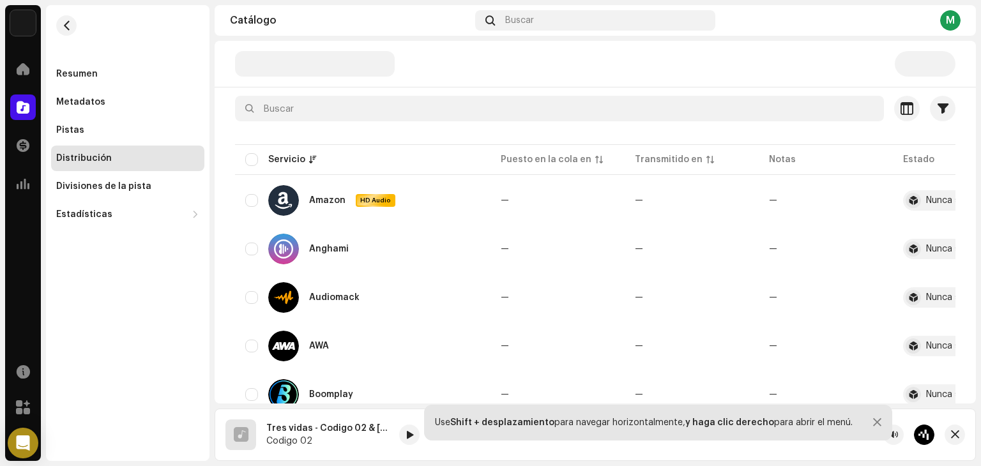
scroll to position [115, 0]
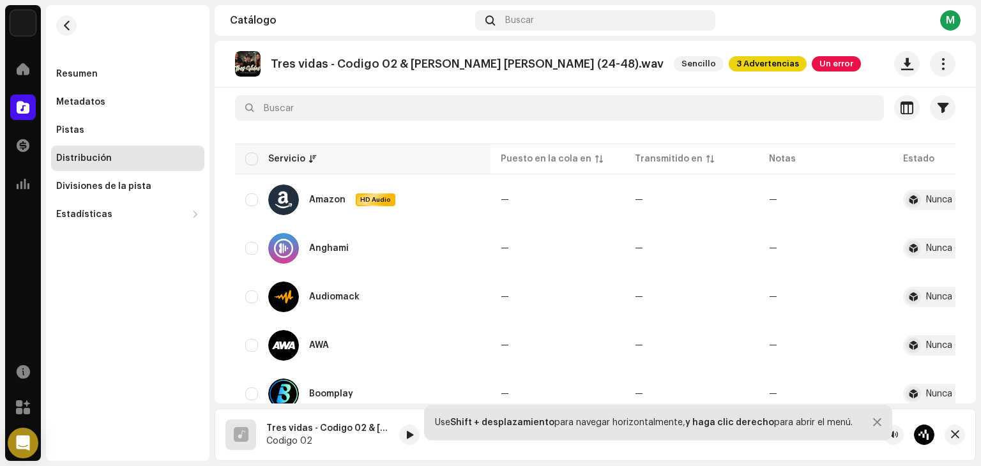
click at [247, 151] on th "Servicio" at bounding box center [362, 159] width 255 height 31
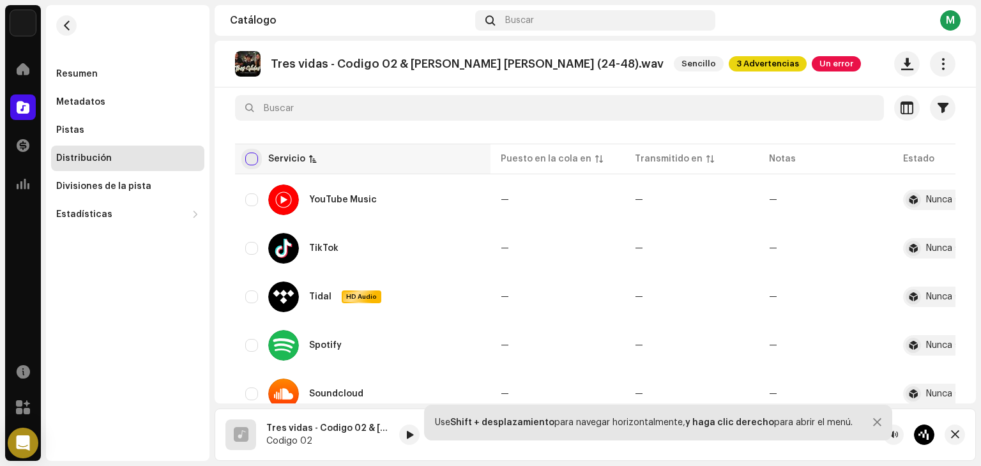
click at [253, 161] on input "checkbox" at bounding box center [251, 159] width 13 height 13
checkbox input "true"
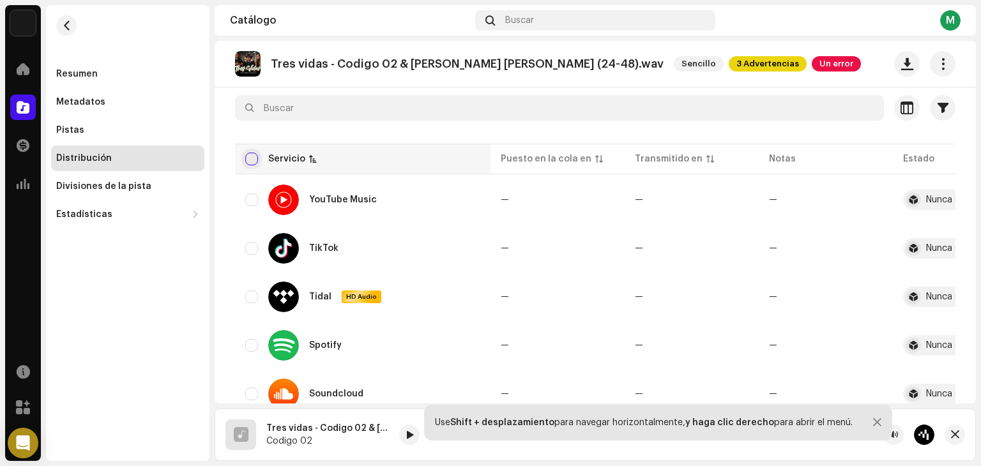
checkbox input "true"
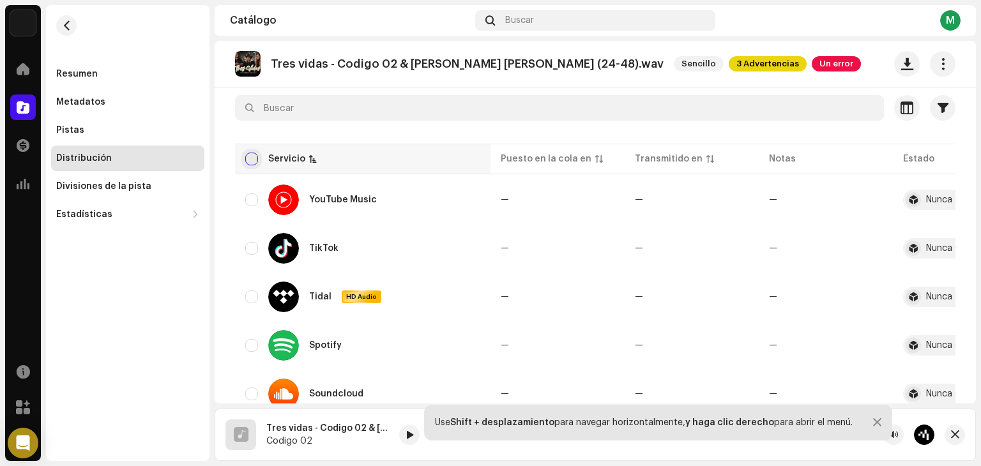
checkbox input "true"
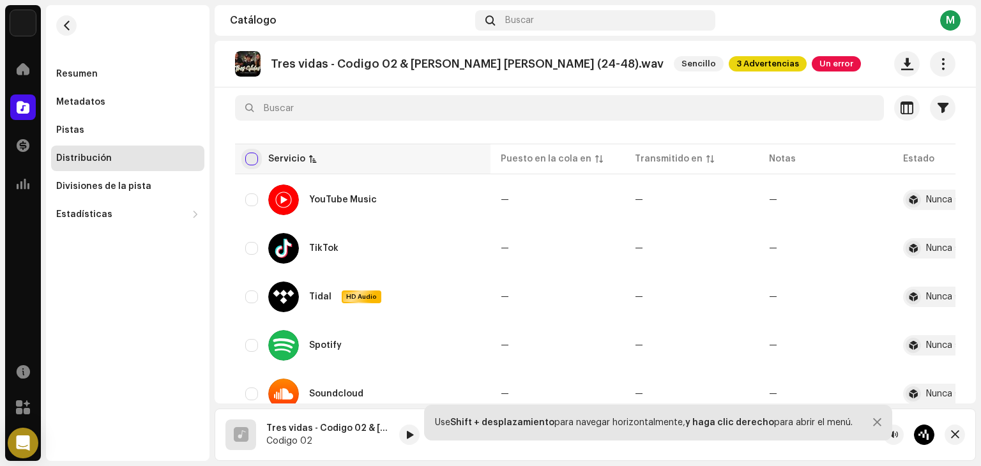
checkbox input "true"
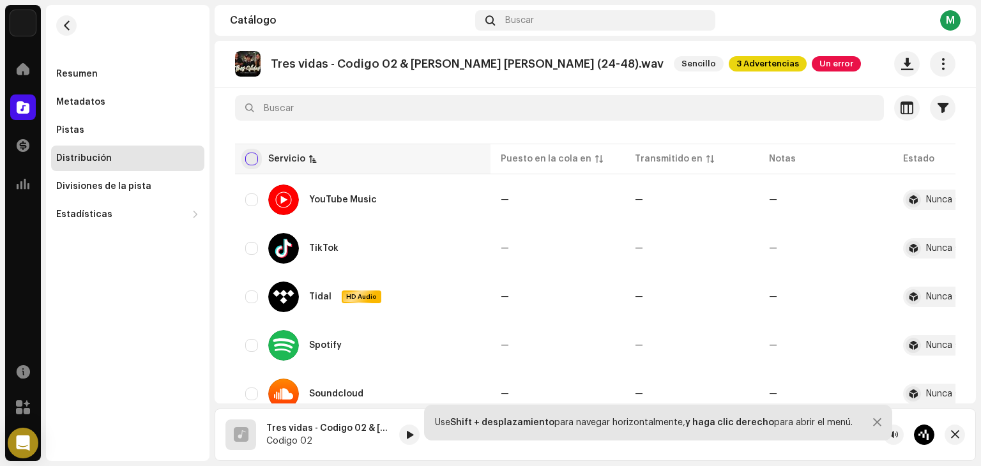
checkbox input "true"
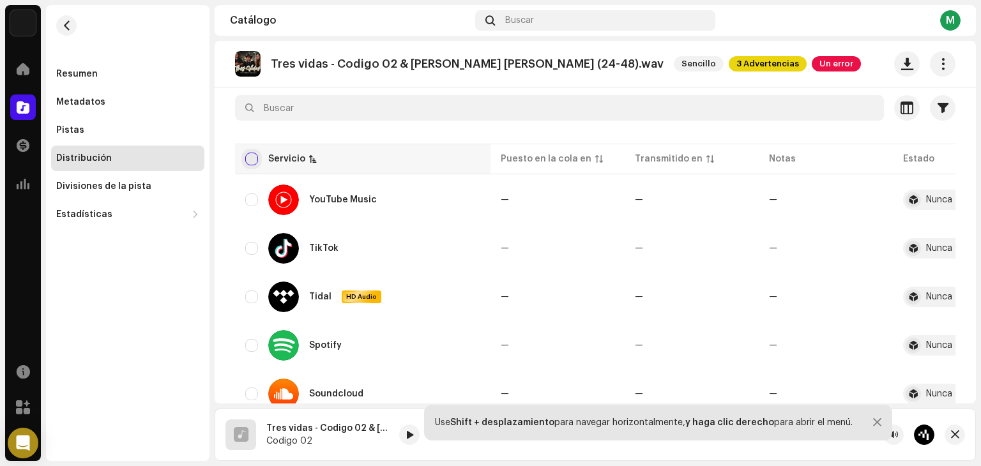
checkbox input "true"
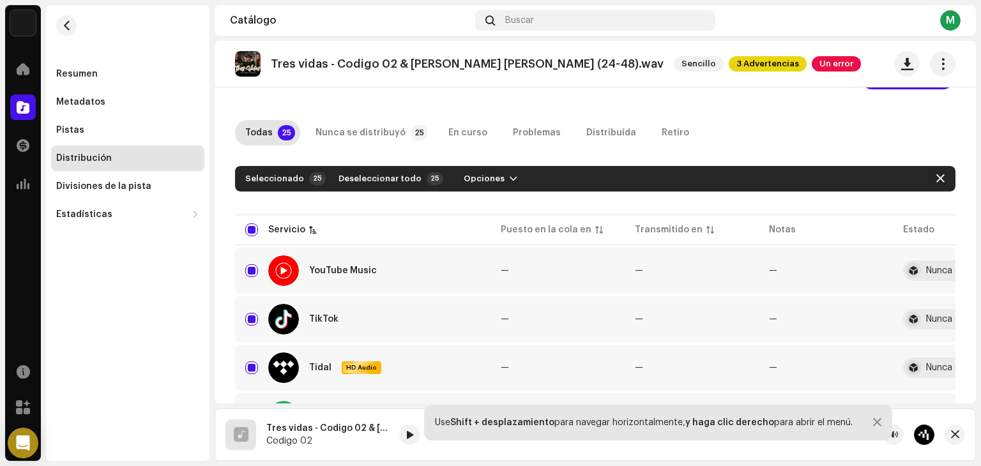
scroll to position [0, 0]
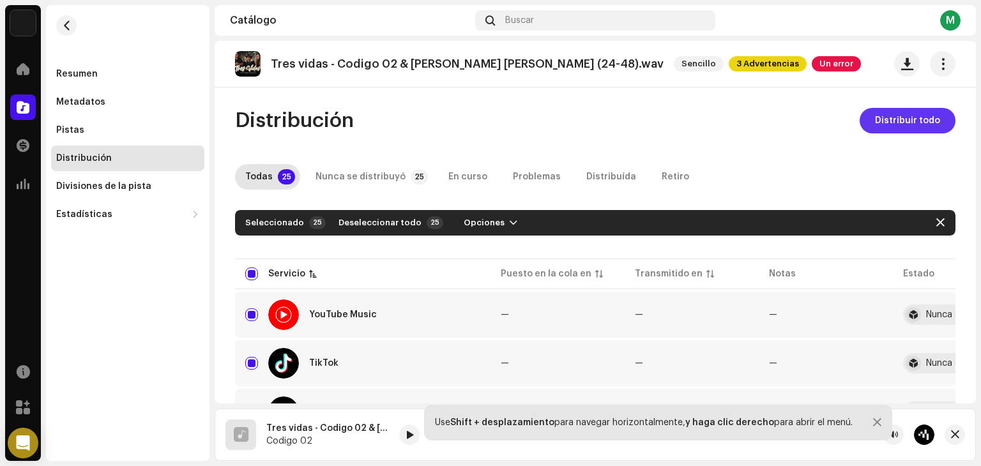
click at [925, 114] on span "Distribuir todo" at bounding box center [907, 121] width 65 height 26
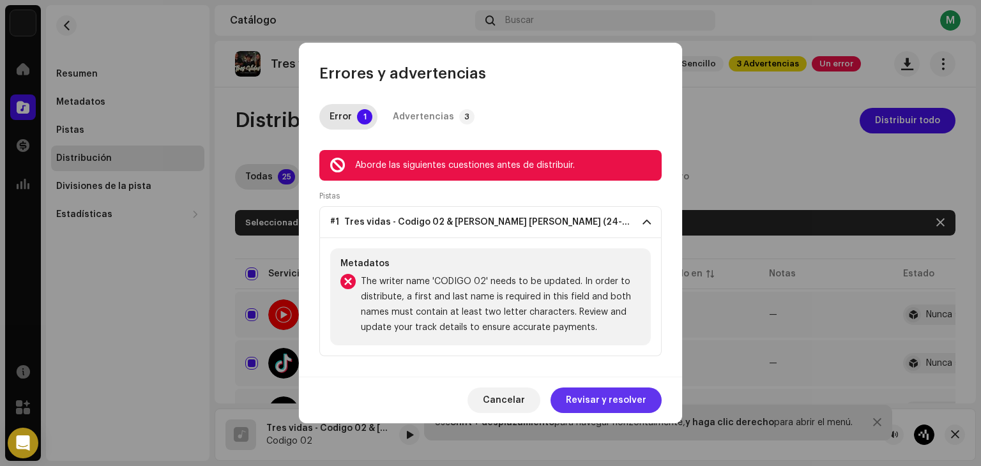
click at [592, 410] on span "Revisar y resolver" at bounding box center [606, 401] width 80 height 26
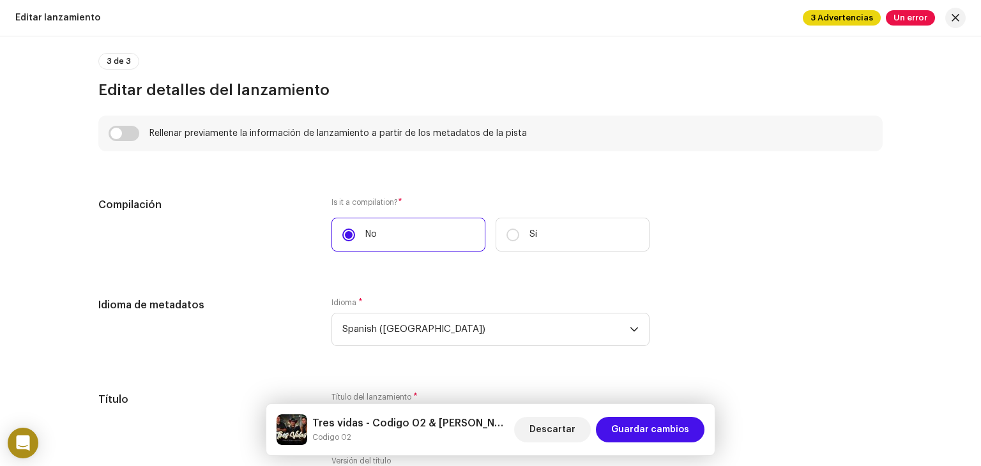
scroll to position [625, 0]
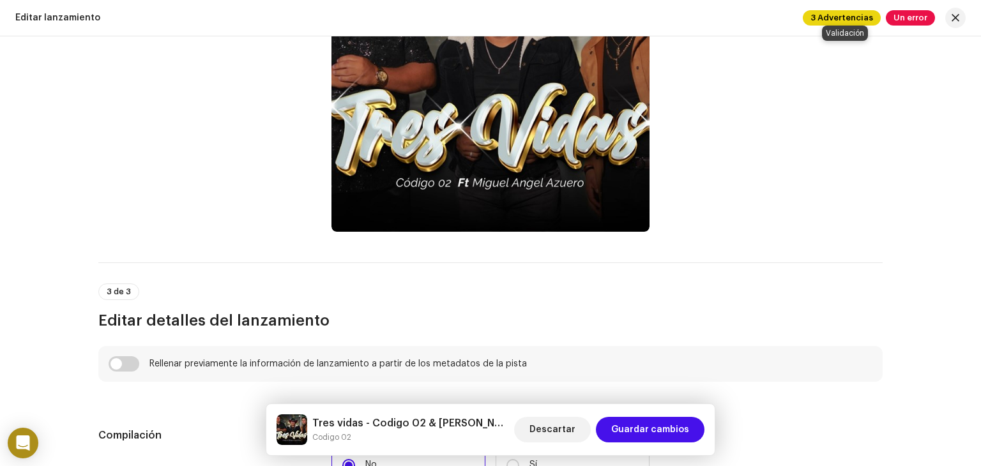
click at [837, 14] on span "3 Advertencias" at bounding box center [842, 17] width 78 height 15
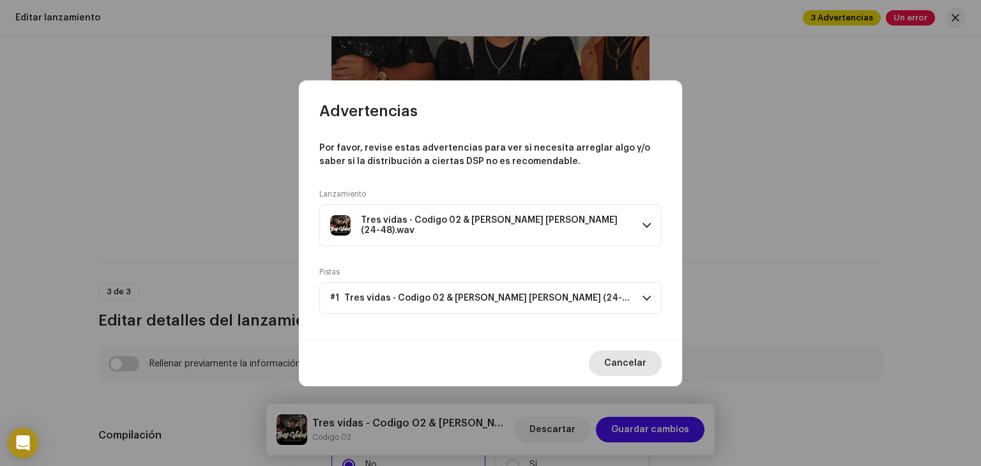
click at [639, 363] on span "Cancelar" at bounding box center [625, 364] width 42 height 26
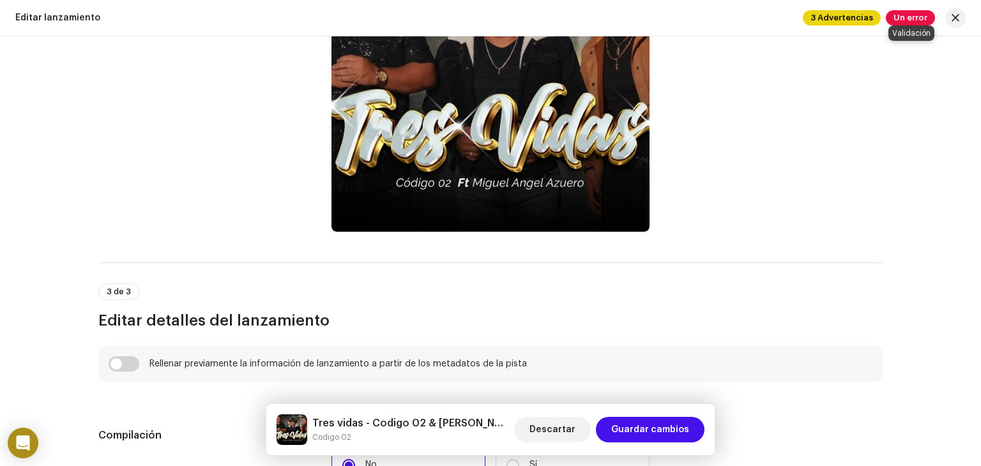
click at [907, 16] on span "Un error" at bounding box center [910, 17] width 49 height 15
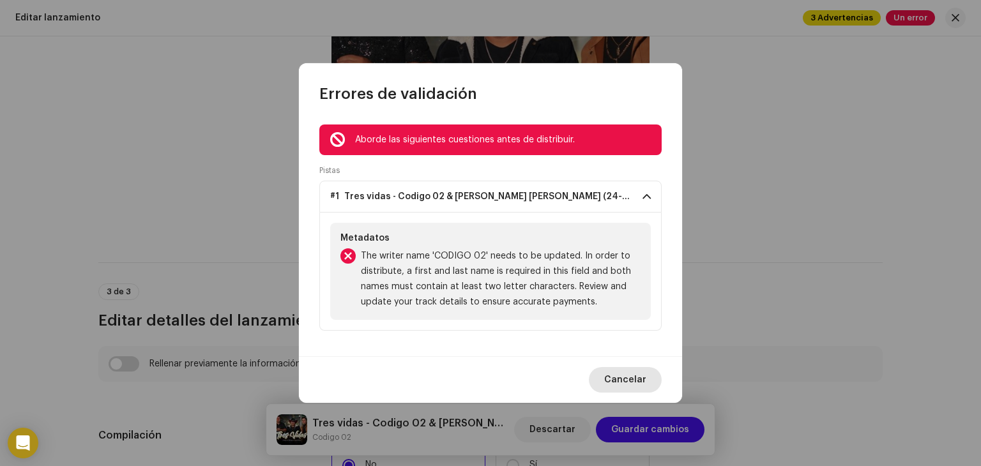
click at [616, 371] on span "Cancelar" at bounding box center [625, 380] width 42 height 26
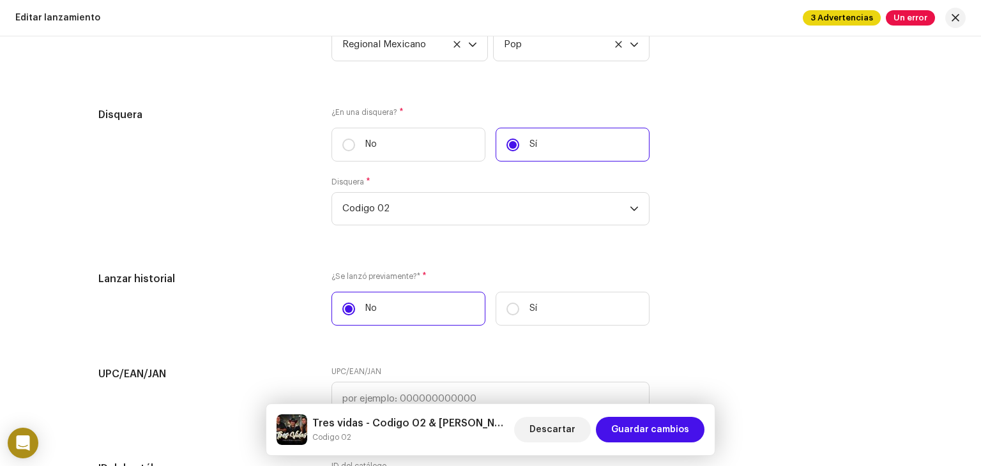
scroll to position [1844, 0]
click at [401, 151] on label "No" at bounding box center [408, 145] width 154 height 34
click at [355, 151] on input "No" at bounding box center [348, 145] width 13 height 13
radio input "true"
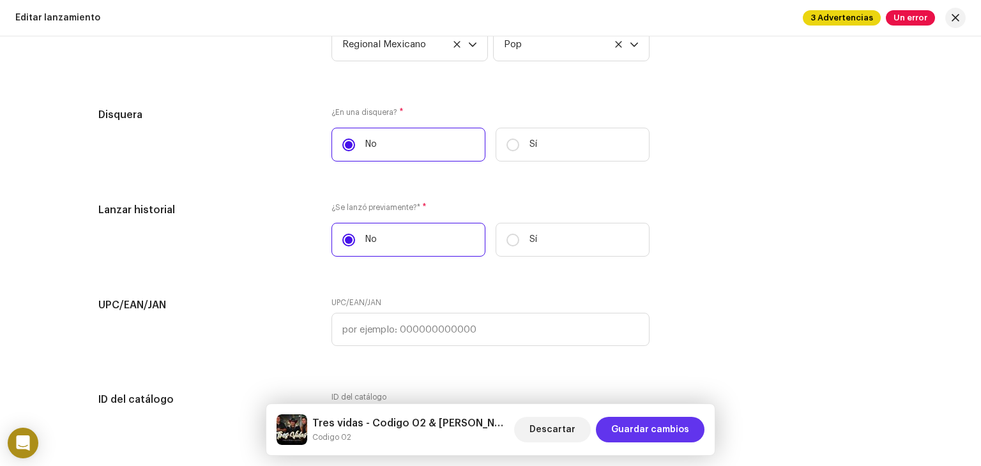
click at [635, 432] on span "Guardar cambios" at bounding box center [650, 430] width 78 height 26
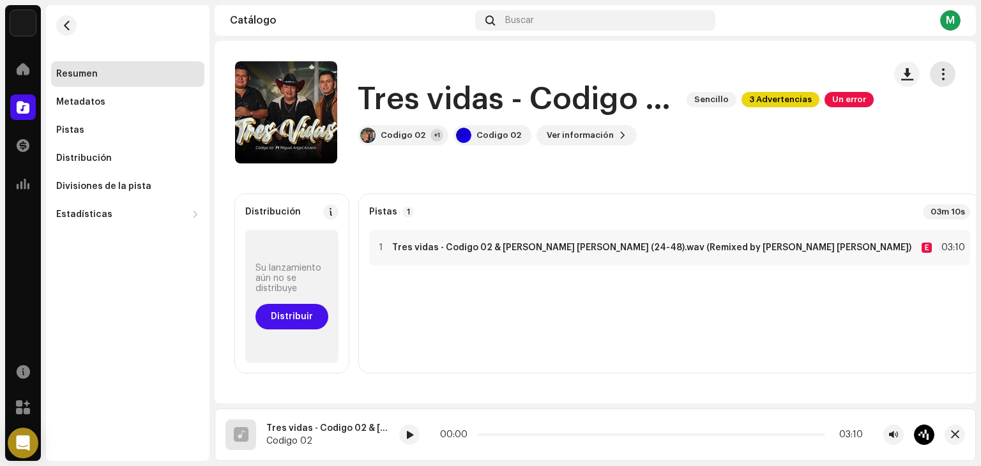
click at [930, 73] on button "button" at bounding box center [943, 74] width 26 height 26
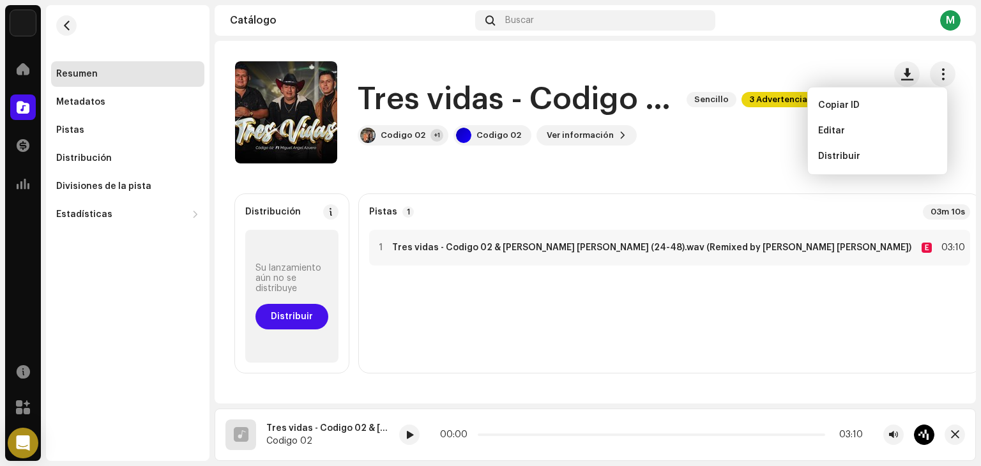
click at [725, 206] on div "Pistas 1 03m 10s" at bounding box center [669, 211] width 601 height 15
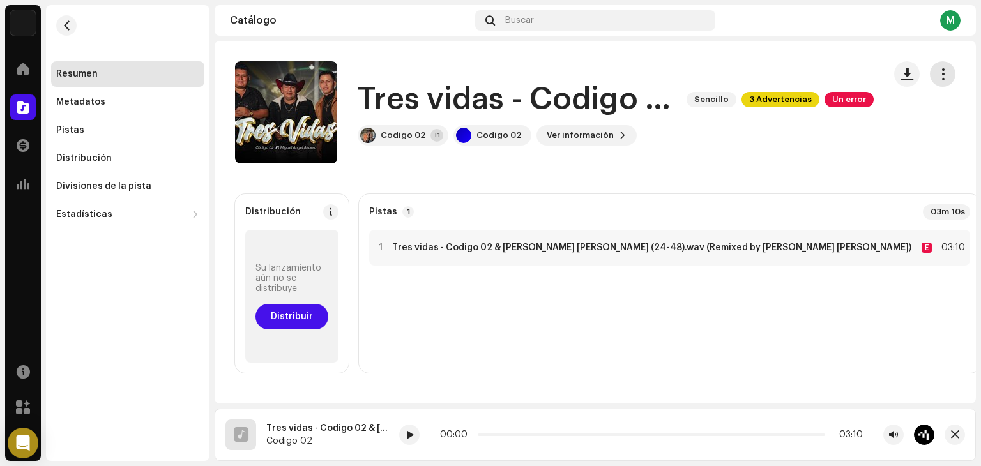
click at [937, 75] on span "button" at bounding box center [943, 74] width 12 height 10
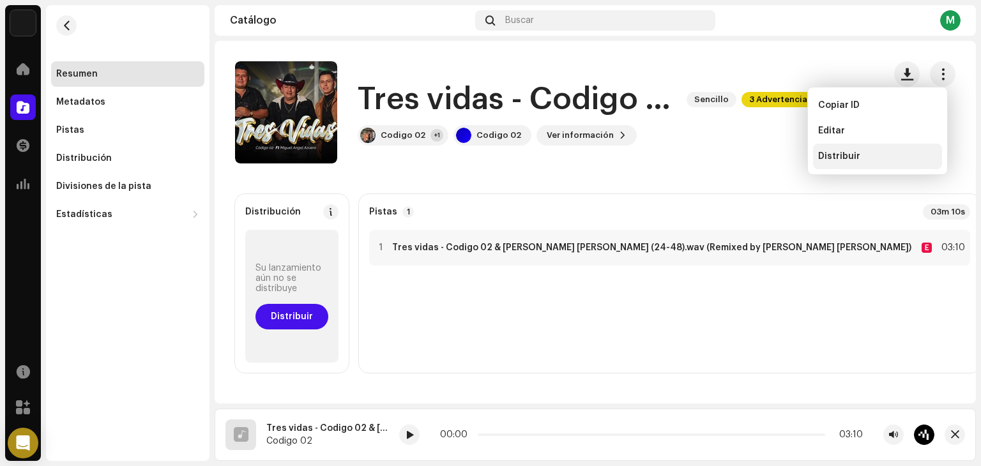
click at [858, 159] on div "Distribuir" at bounding box center [877, 156] width 119 height 10
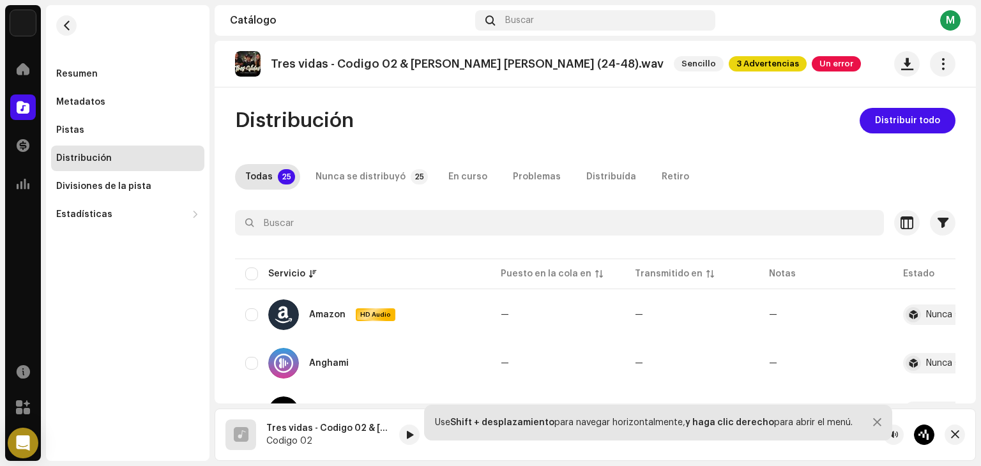
scroll to position [26, 0]
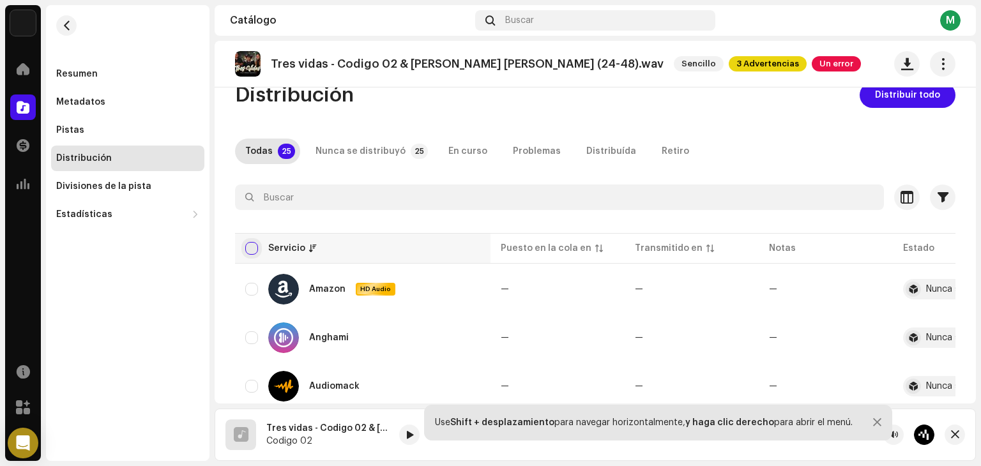
click at [251, 248] on input "checkbox" at bounding box center [251, 248] width 13 height 13
checkbox input "true"
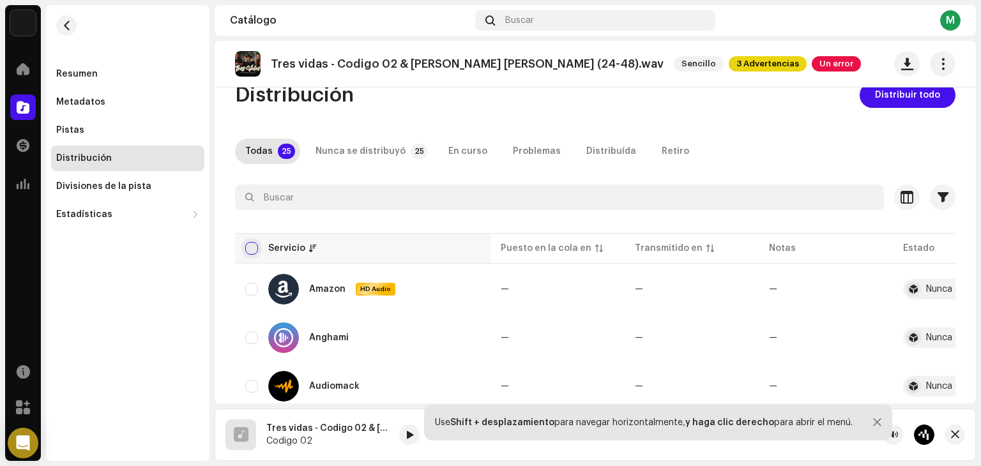
checkbox input "true"
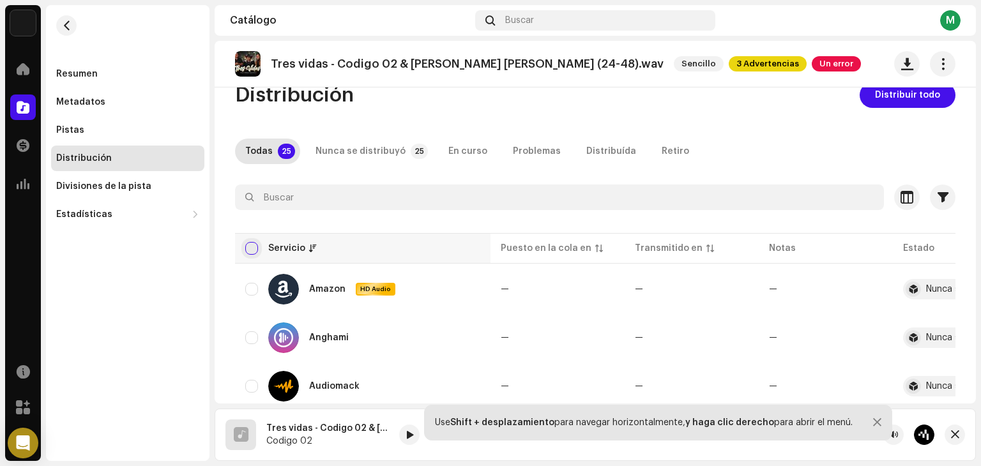
checkbox input "true"
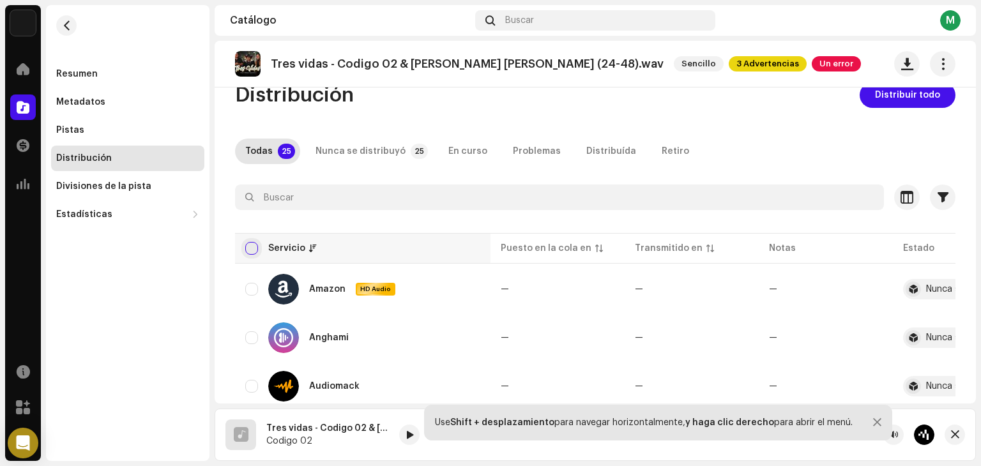
checkbox input "true"
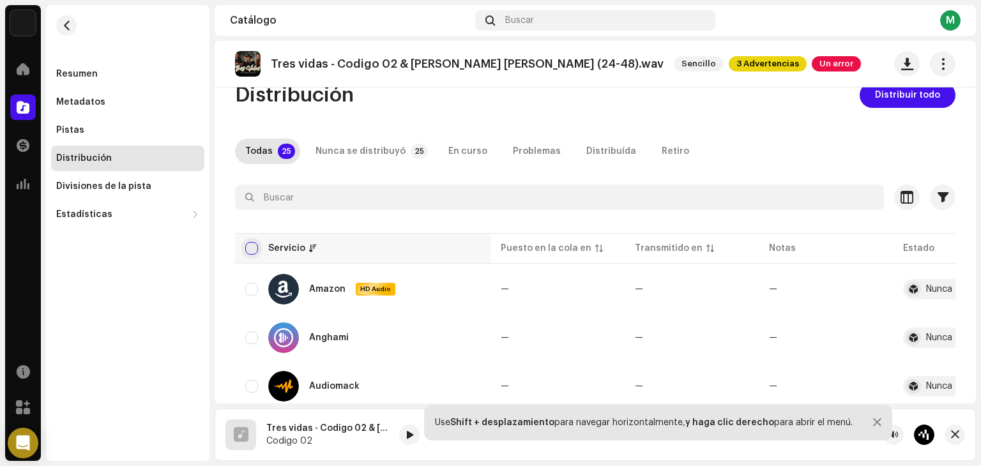
checkbox input "true"
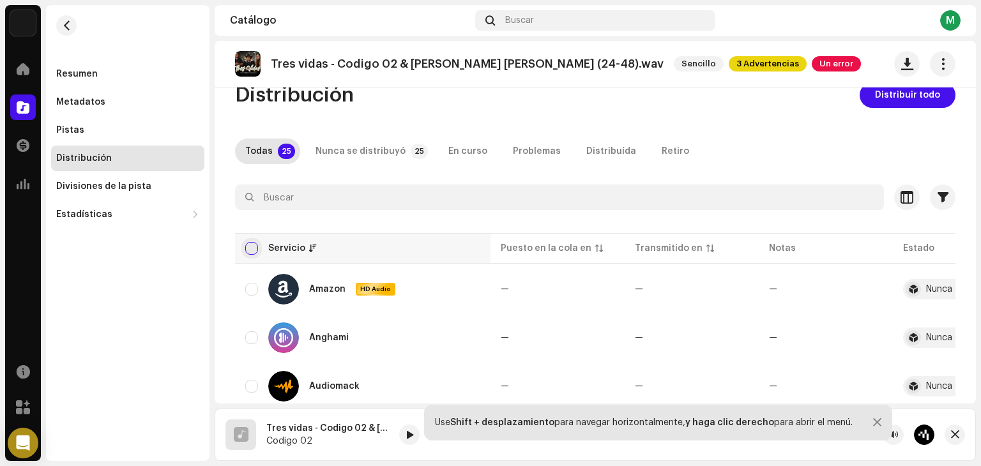
checkbox input "true"
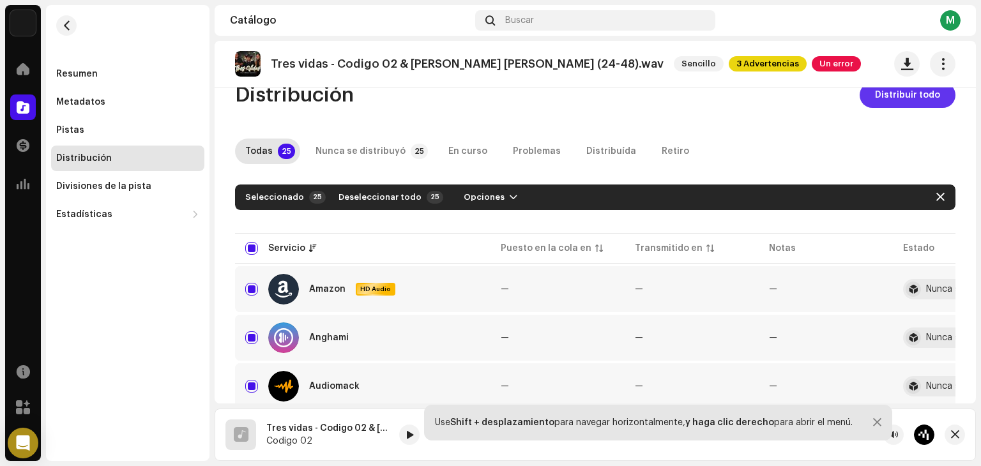
click at [895, 96] on span "Distribuir todo" at bounding box center [907, 95] width 65 height 26
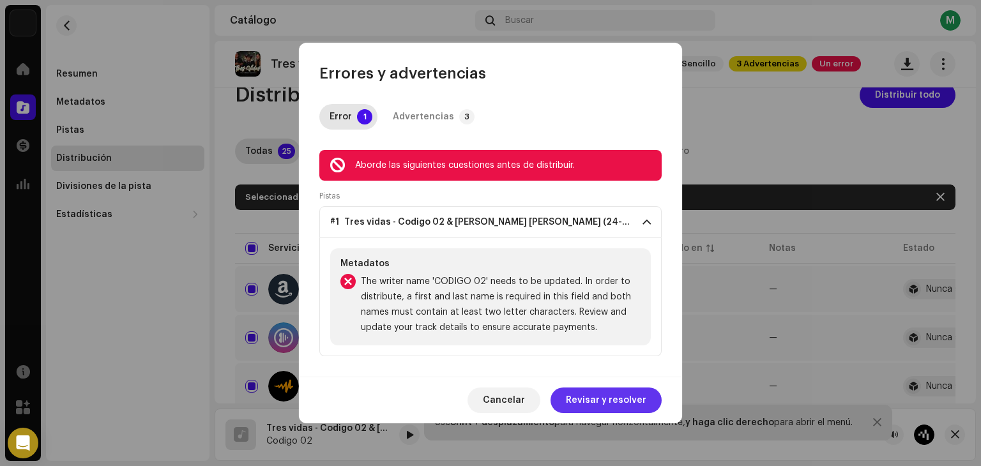
click at [590, 395] on span "Revisar y resolver" at bounding box center [606, 401] width 80 height 26
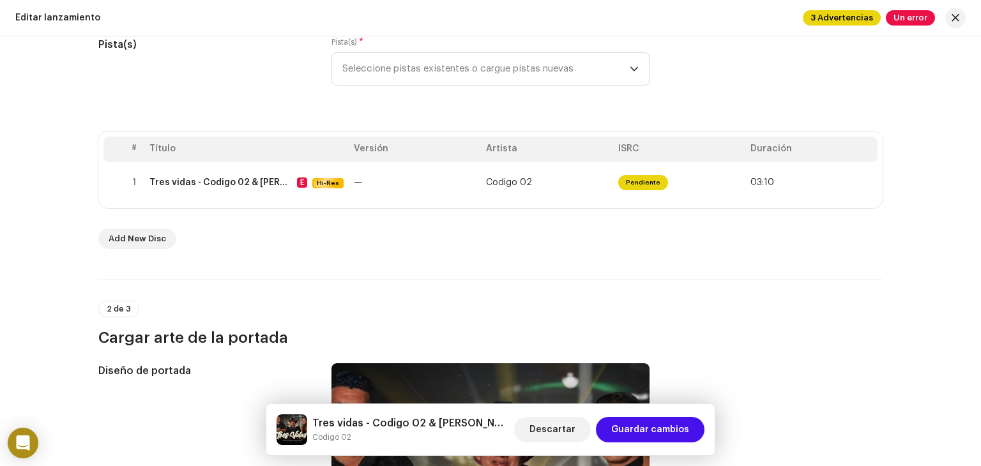
scroll to position [174, 0]
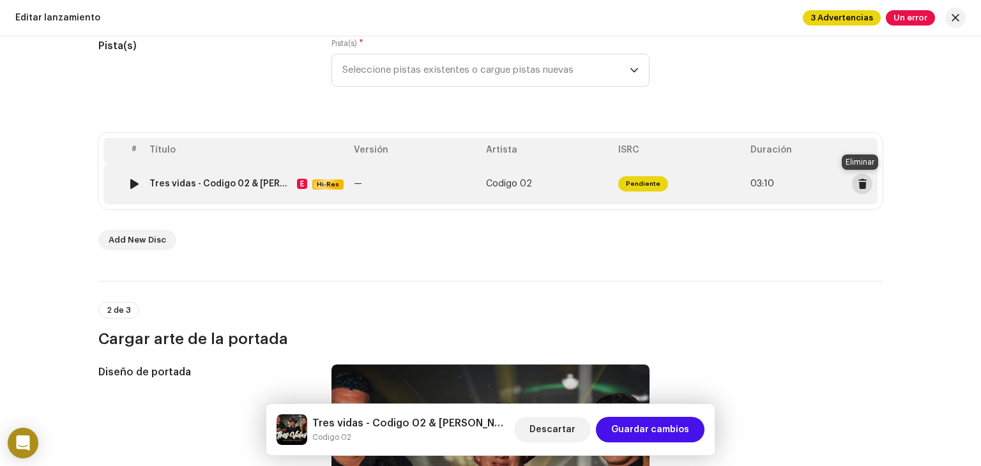
click at [861, 188] on span at bounding box center [863, 184] width 10 height 10
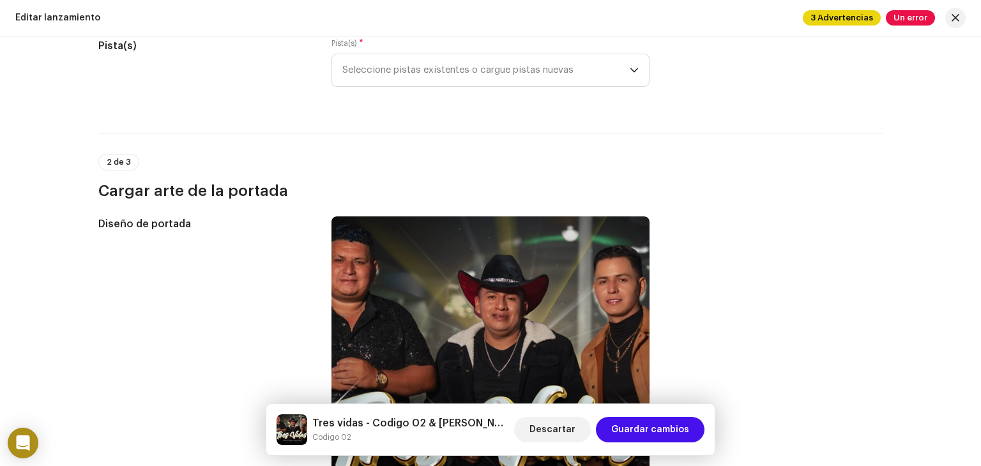
scroll to position [0, 0]
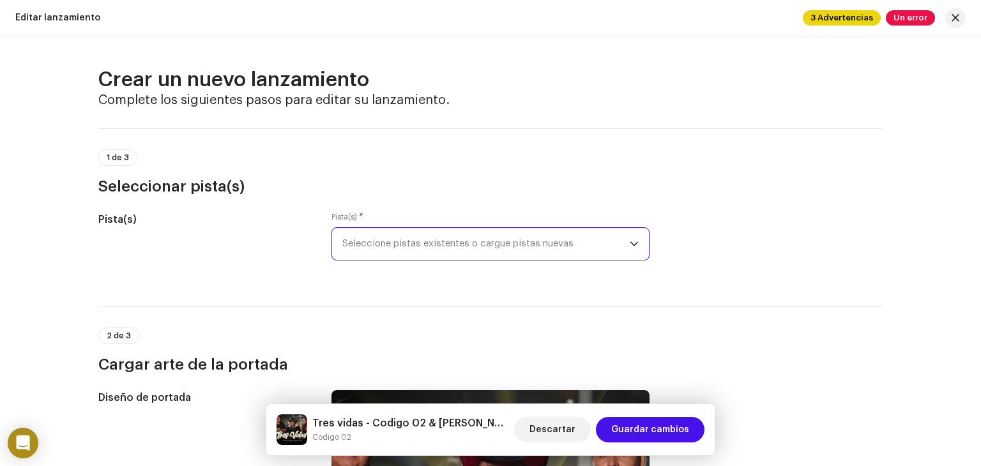
click at [492, 230] on span "Seleccione pistas existentes o cargue pistas nuevas" at bounding box center [485, 244] width 287 height 32
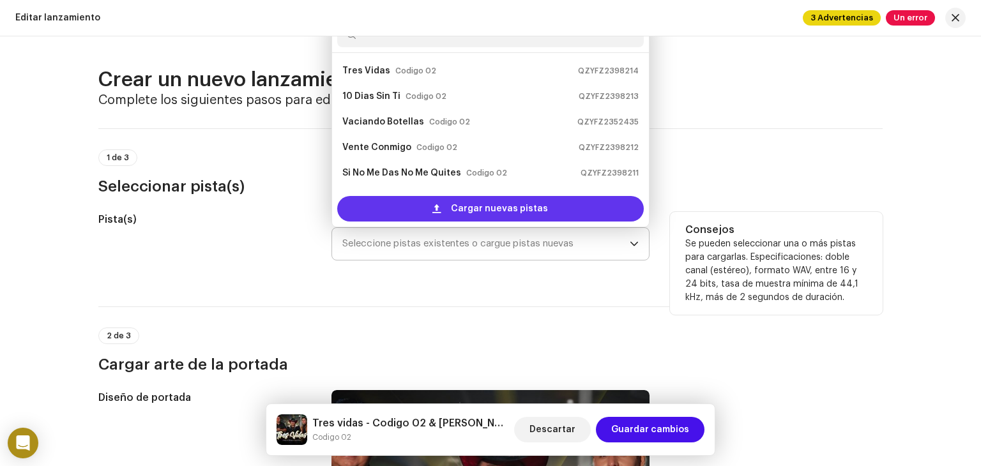
click at [488, 209] on span "Cargar nuevas pistas" at bounding box center [499, 209] width 97 height 26
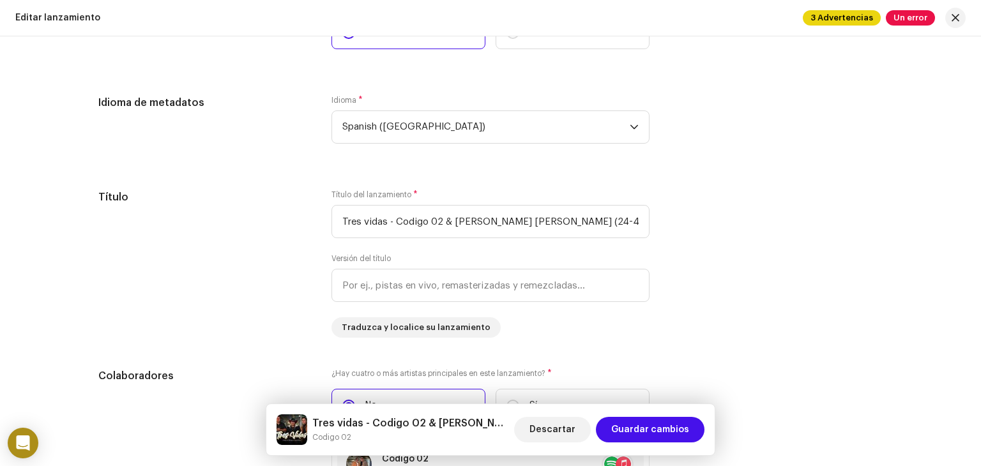
scroll to position [1003, 0]
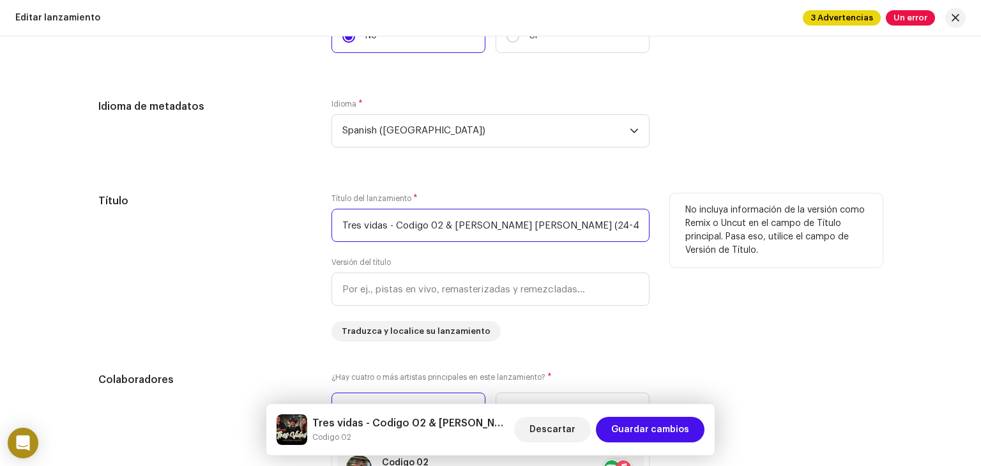
drag, startPoint x: 609, startPoint y: 222, endPoint x: 546, endPoint y: 248, distance: 68.4
click at [546, 248] on div "Título del lanzamiento * Tres vidas - Codigo 02 & [PERSON_NAME] [PERSON_NAME] (…" at bounding box center [490, 268] width 318 height 148
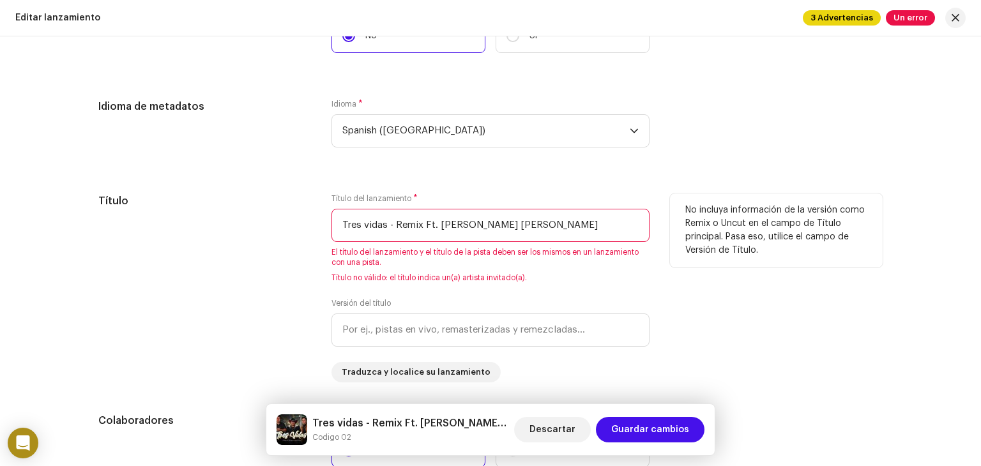
drag, startPoint x: 563, startPoint y: 222, endPoint x: 208, endPoint y: 215, distance: 355.2
click at [208, 215] on div "Título Título del lanzamiento * Tres vidas - Remix Ft. [PERSON_NAME] [PERSON_NA…" at bounding box center [490, 288] width 784 height 189
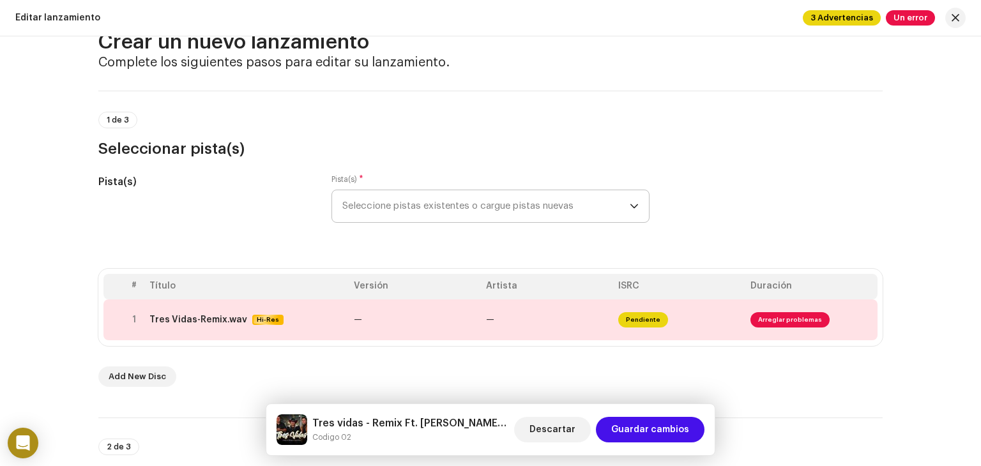
scroll to position [31, 0]
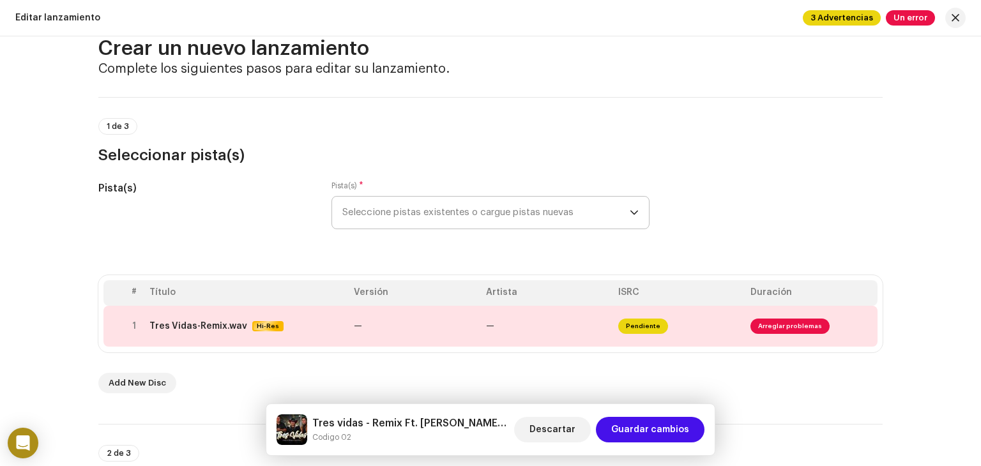
type input "Tres vidas - Remix Ft. [PERSON_NAME] [PERSON_NAME]"
click at [866, 326] on button at bounding box center [862, 326] width 20 height 20
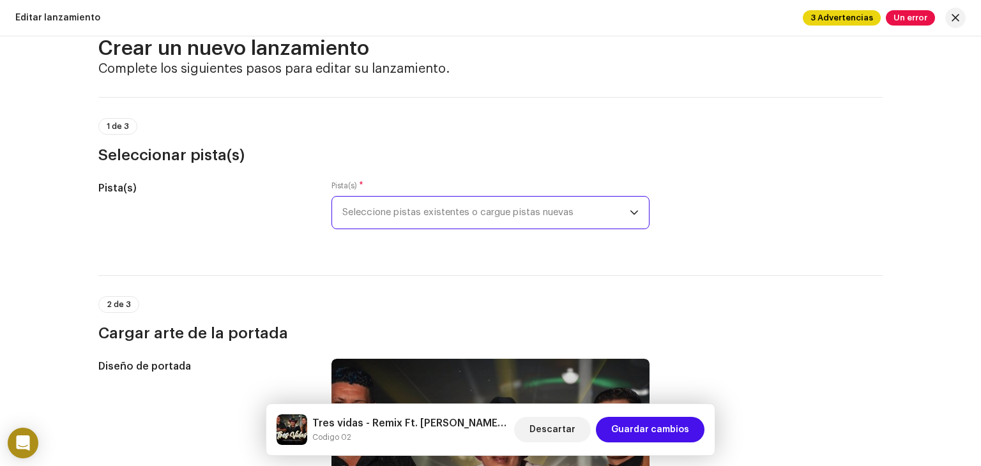
click at [529, 204] on span "Seleccione pistas existentes o cargue pistas nuevas" at bounding box center [485, 213] width 287 height 32
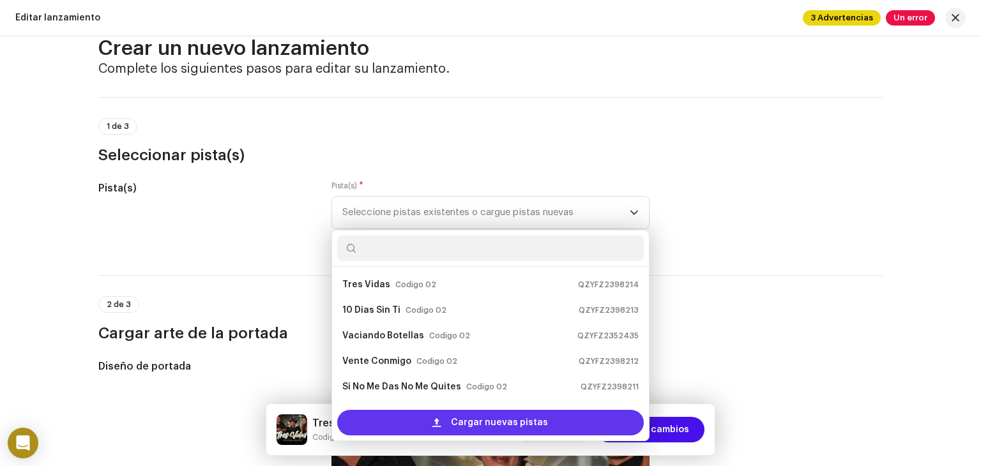
scroll to position [20, 0]
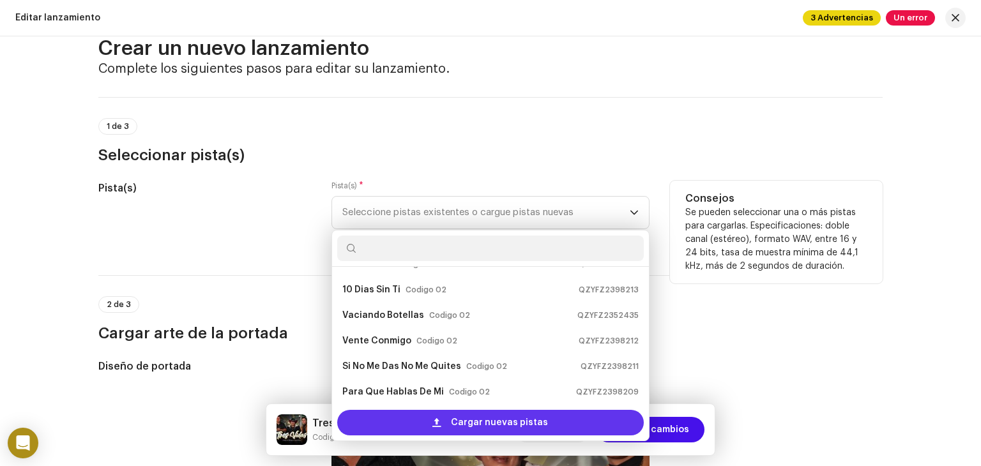
click at [441, 420] on span at bounding box center [436, 423] width 8 height 10
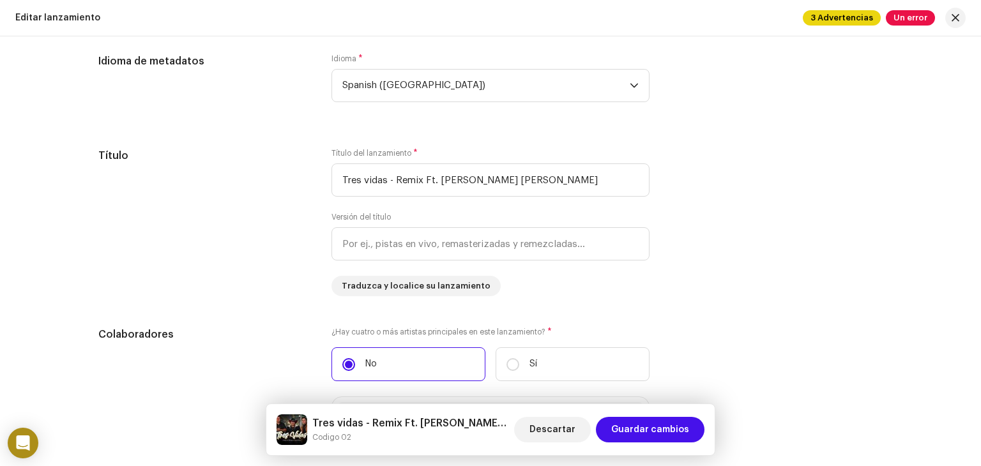
scroll to position [1045, 0]
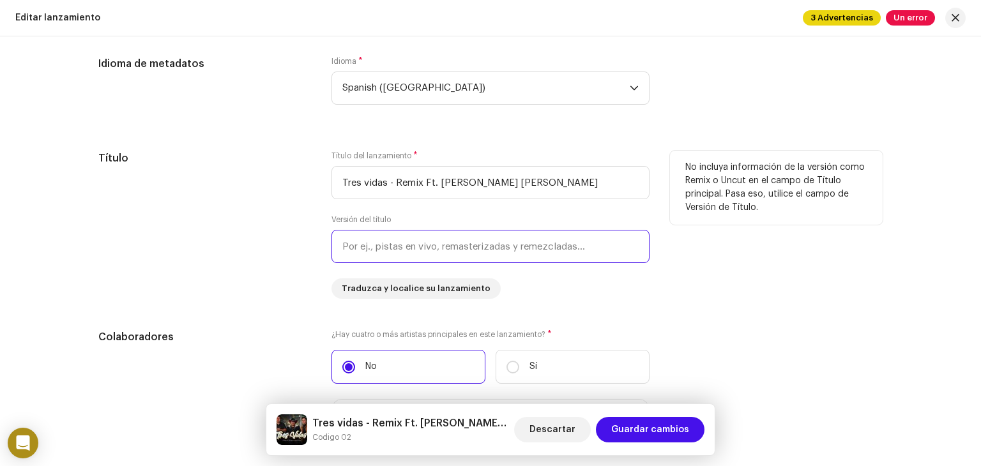
click at [582, 253] on input "text" at bounding box center [490, 246] width 318 height 33
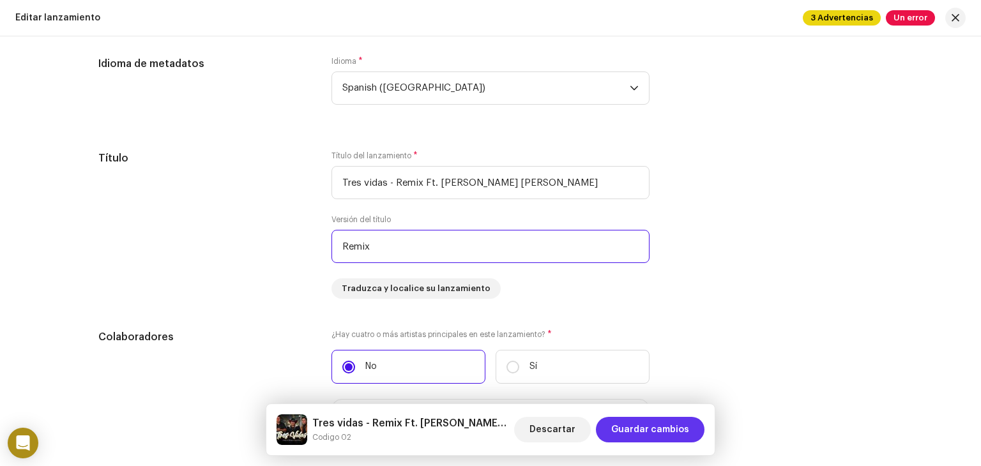
type input "Remix"
click at [685, 427] on span "Guardar cambios" at bounding box center [650, 430] width 78 height 26
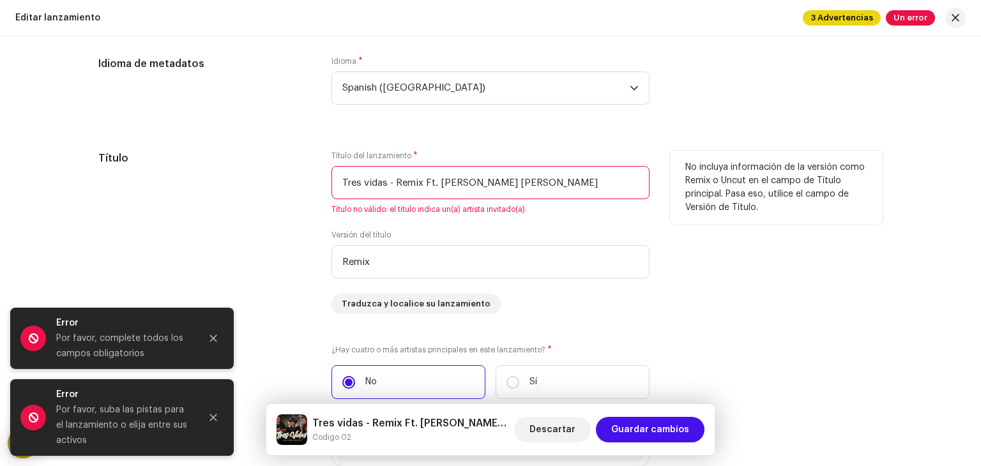
scroll to position [1097, 0]
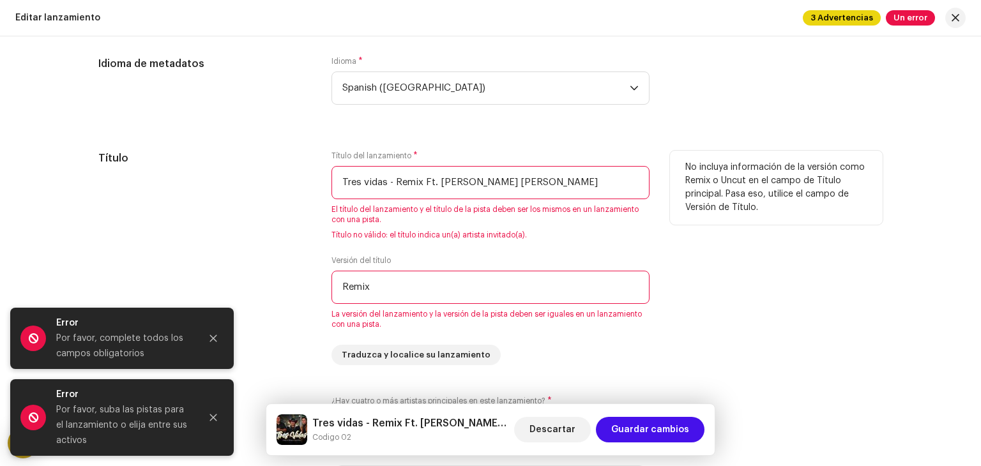
drag, startPoint x: 547, startPoint y: 187, endPoint x: 437, endPoint y: 190, distance: 109.2
click at [437, 190] on input "Tres vidas - Remix Ft. [PERSON_NAME] [PERSON_NAME]" at bounding box center [490, 182] width 318 height 33
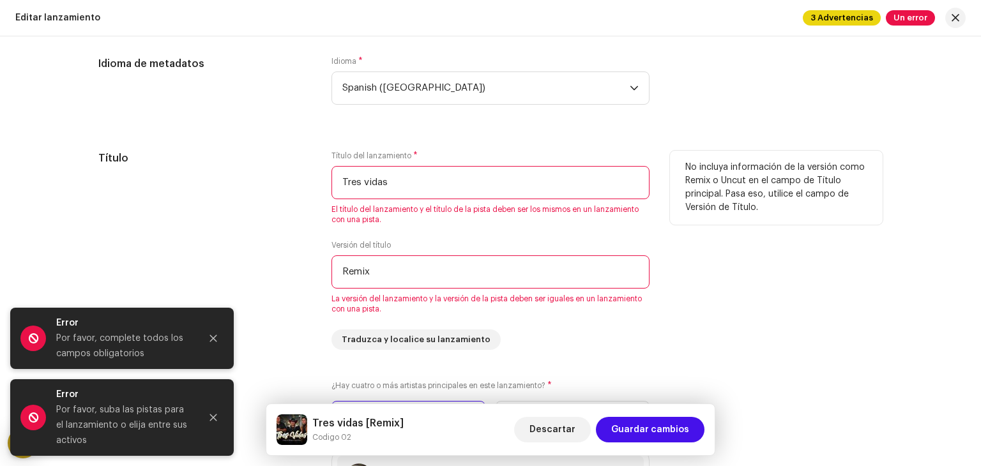
drag, startPoint x: 437, startPoint y: 190, endPoint x: 275, endPoint y: 190, distance: 162.9
click at [275, 190] on div "Título Título del lanzamiento * Tres vidas El título del lanzamiento y el títul…" at bounding box center [490, 250] width 784 height 199
type input "Tres vidas"
click at [501, 277] on input "Remix" at bounding box center [490, 271] width 318 height 33
click at [705, 292] on div "No incluya información de la versión como Remix o Uncut en el campo de Título p…" at bounding box center [776, 250] width 213 height 199
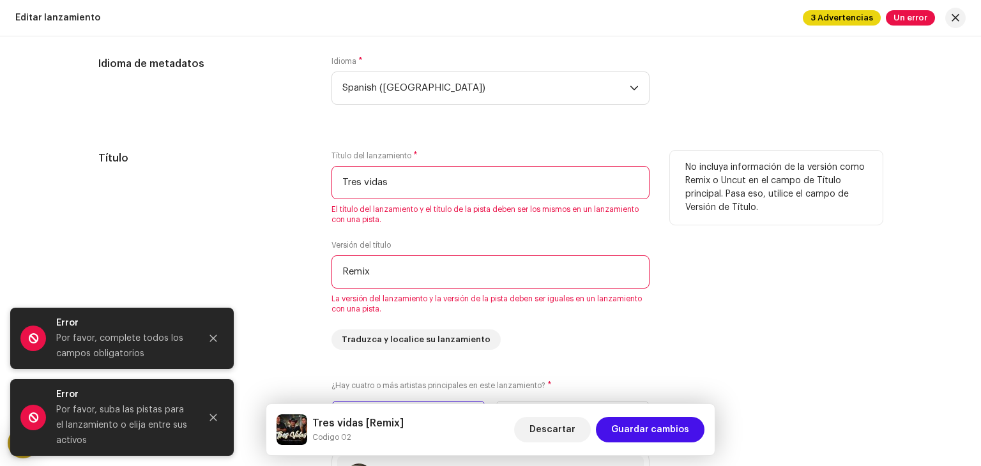
drag, startPoint x: 537, startPoint y: 271, endPoint x: 303, endPoint y: 264, distance: 234.5
click at [303, 264] on div "Título Título del lanzamiento * Tres vidas El título del lanzamiento y el títul…" at bounding box center [490, 250] width 784 height 199
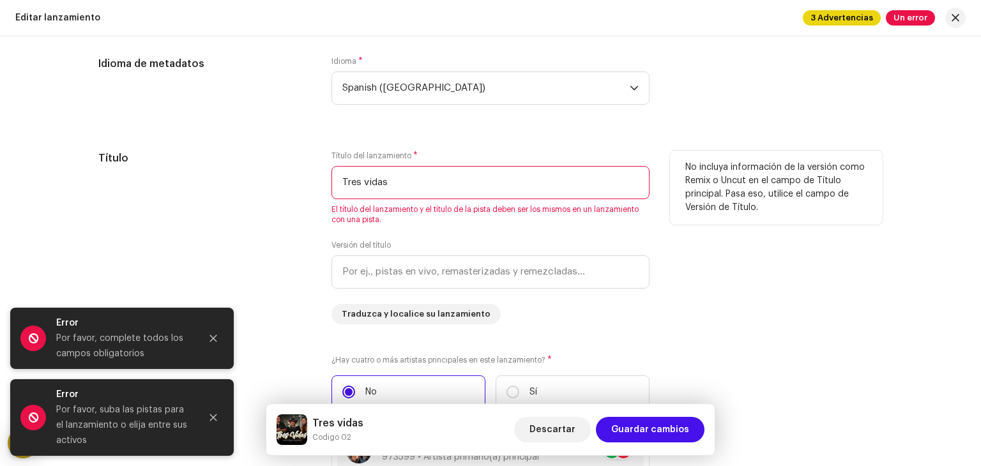
click at [303, 264] on div "Título" at bounding box center [204, 238] width 213 height 174
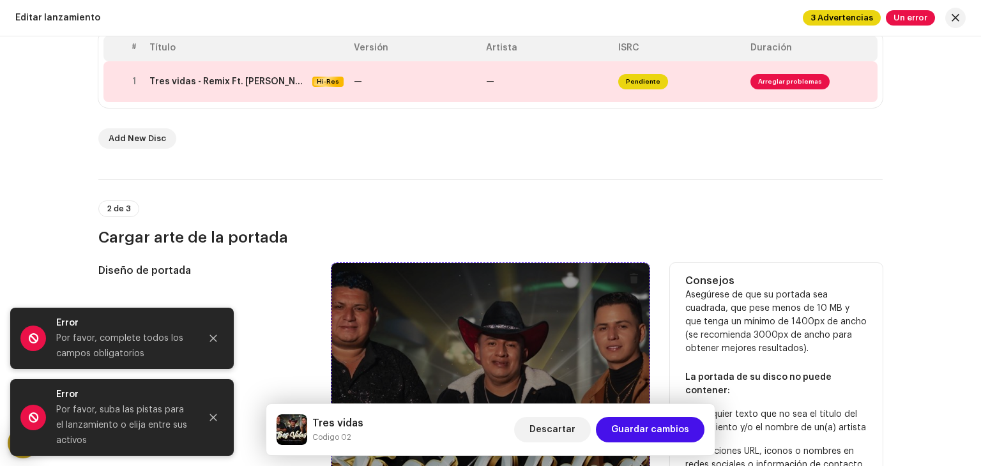
scroll to position [275, 0]
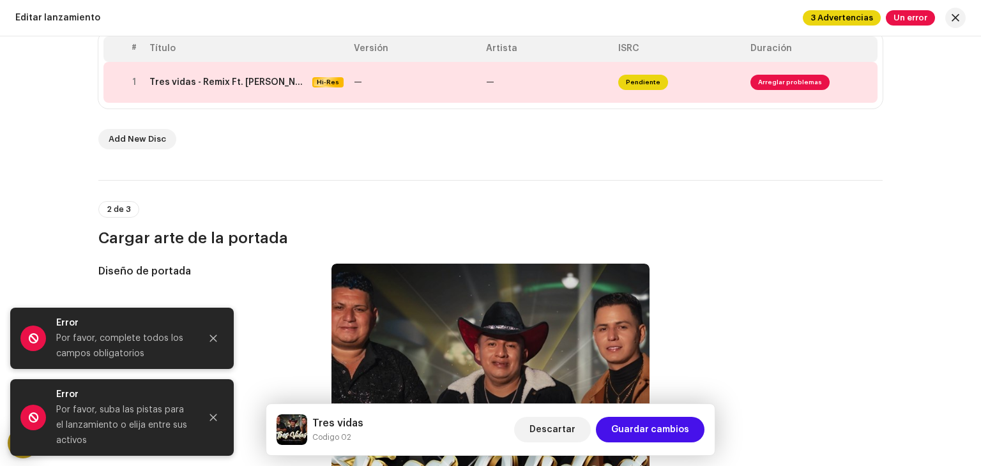
click at [453, 241] on h3 "Cargar arte de la portada" at bounding box center [490, 238] width 784 height 20
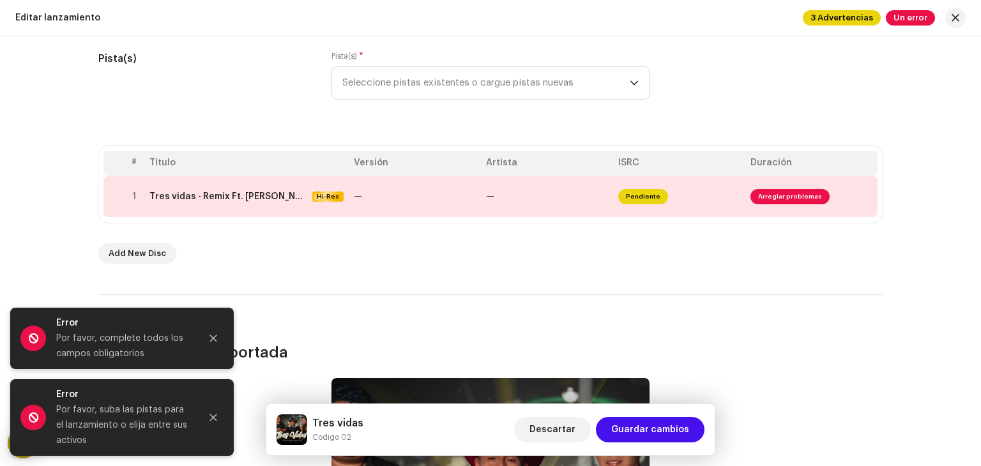
scroll to position [158, 0]
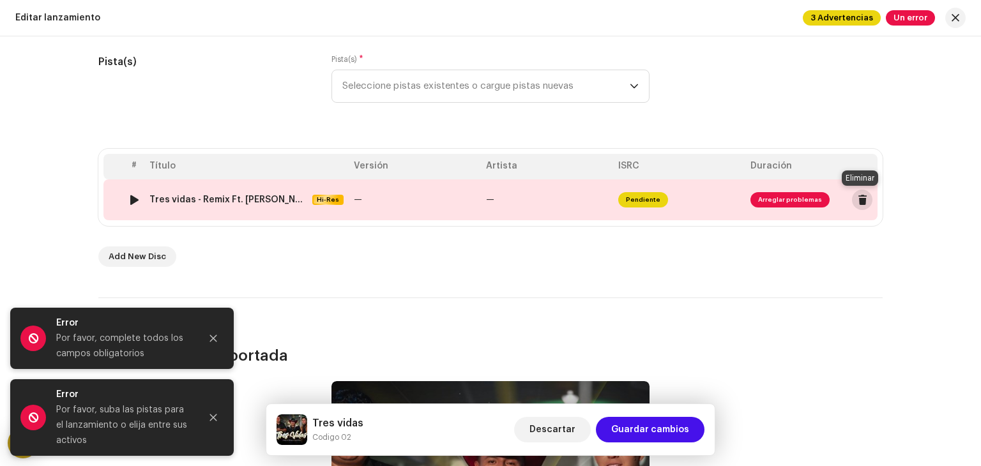
click at [860, 197] on span at bounding box center [863, 200] width 10 height 10
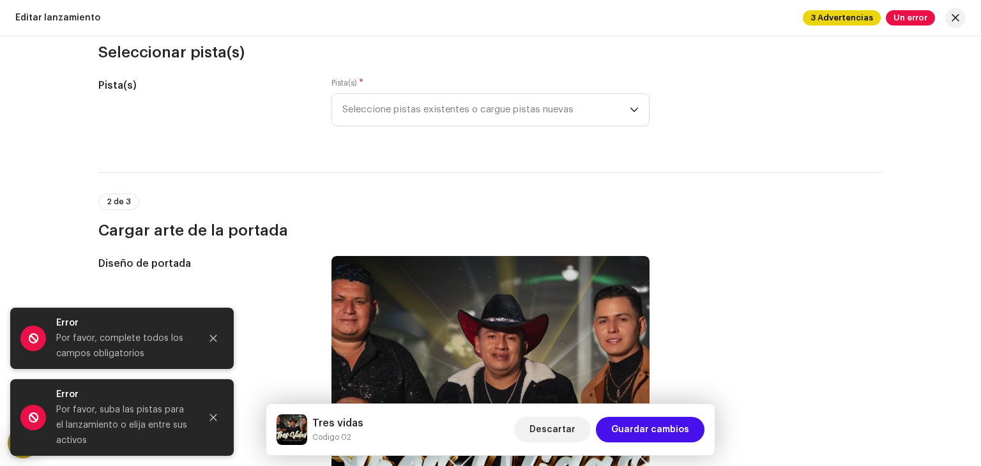
scroll to position [133, 0]
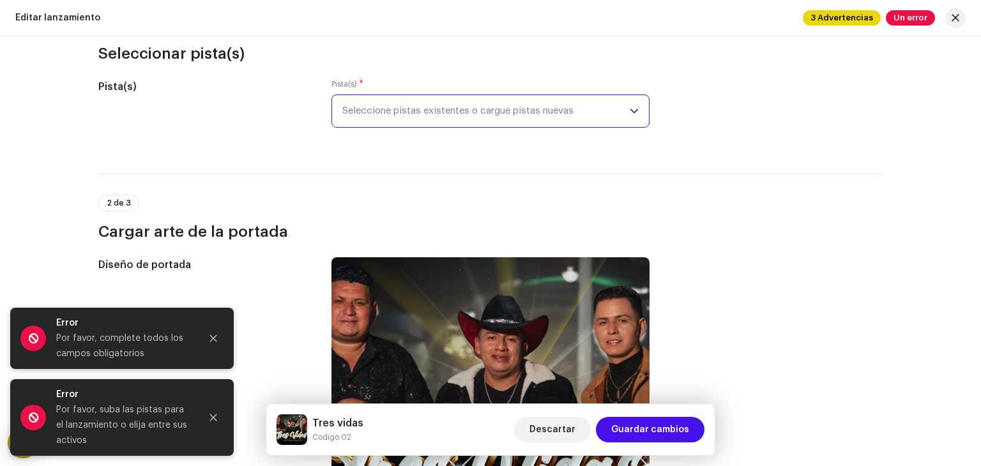
click at [583, 111] on span "Seleccione pistas existentes o cargue pistas nuevas" at bounding box center [485, 111] width 287 height 32
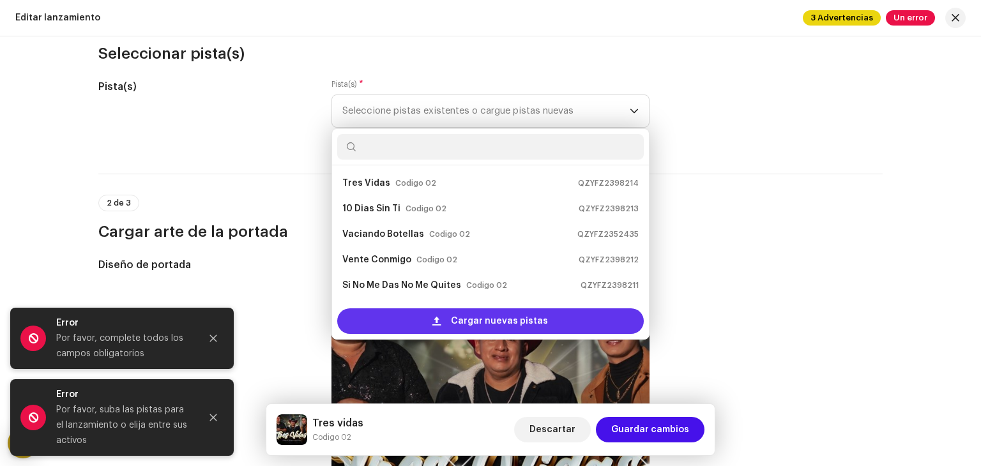
scroll to position [20, 0]
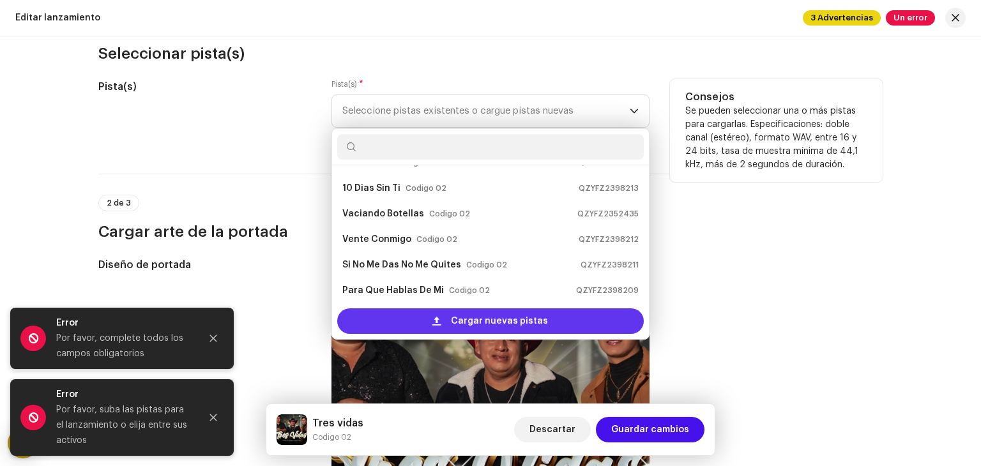
click at [427, 321] on div "Cargar nuevas pistas" at bounding box center [490, 321] width 307 height 26
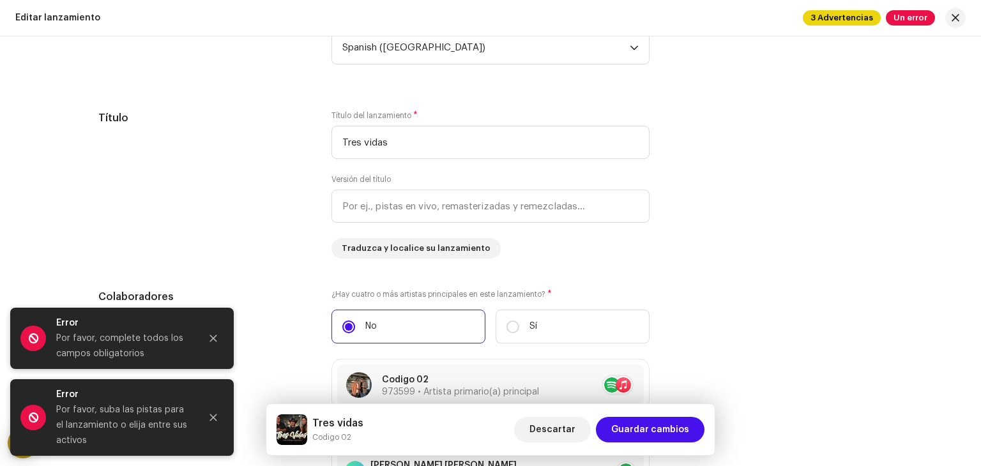
scroll to position [1101, 0]
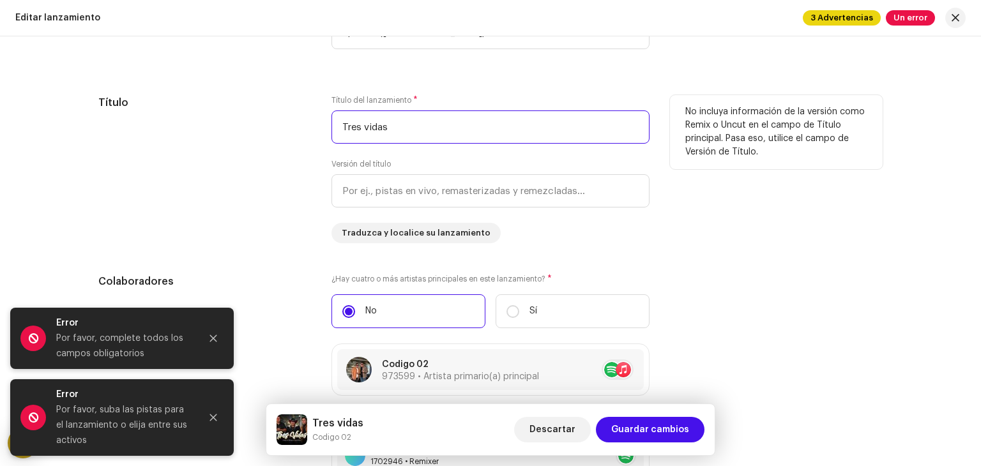
click at [411, 127] on input "Tres vidas" at bounding box center [490, 126] width 318 height 33
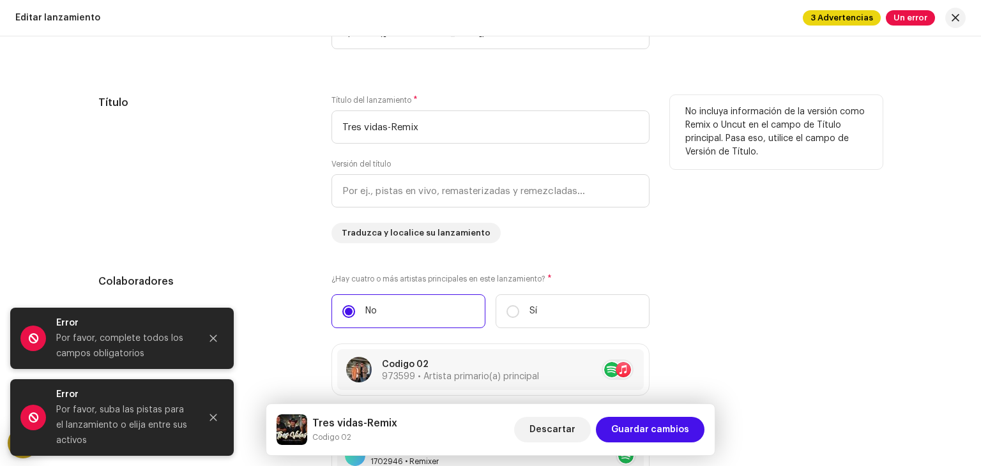
click at [772, 218] on div "No incluya información de la versión como Remix o Uncut en el campo de Título p…" at bounding box center [776, 169] width 213 height 148
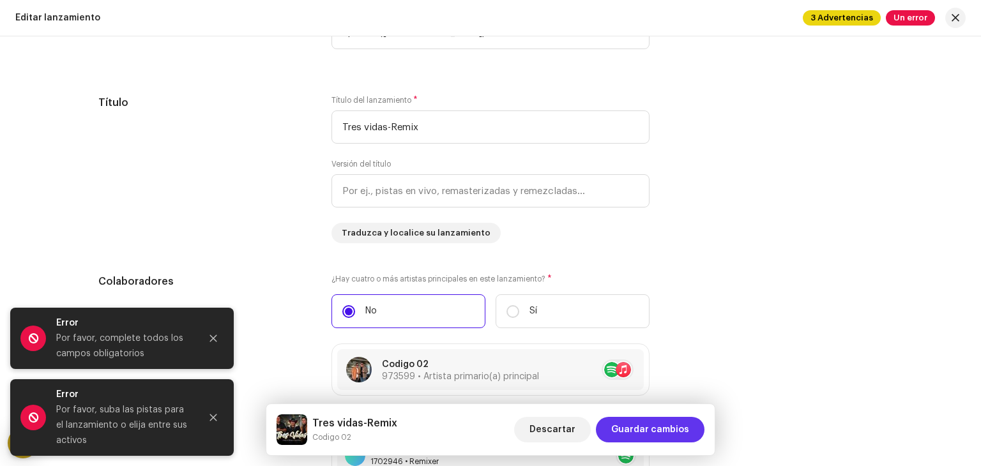
click at [660, 433] on span "Guardar cambios" at bounding box center [650, 430] width 78 height 26
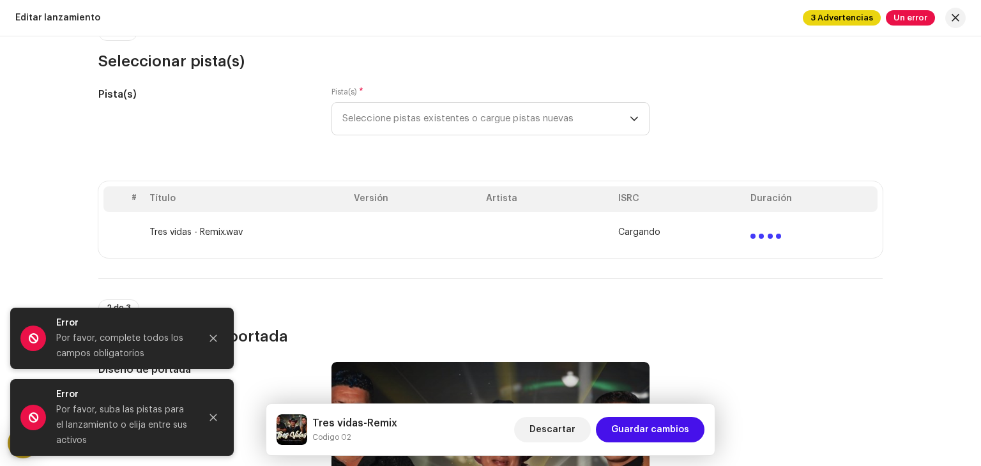
scroll to position [126, 0]
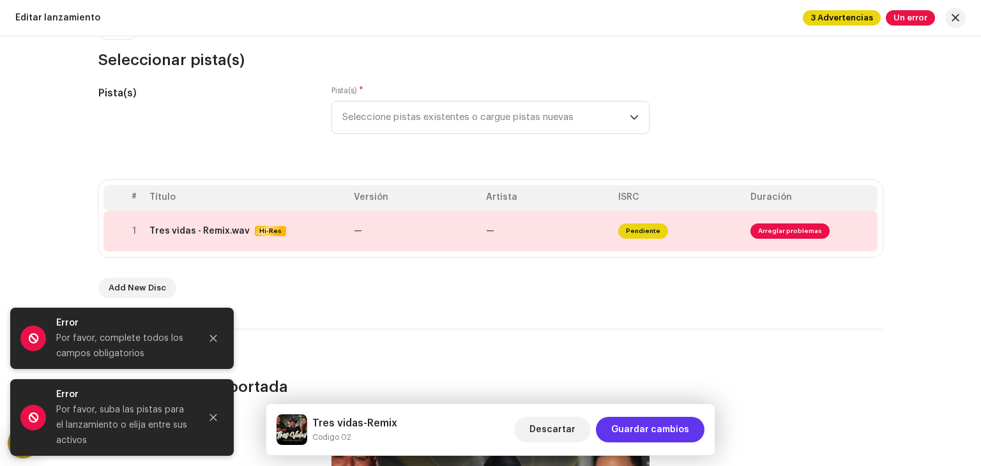
click at [653, 429] on span "Guardar cambios" at bounding box center [650, 430] width 78 height 26
click at [212, 331] on button "Close" at bounding box center [214, 339] width 26 height 26
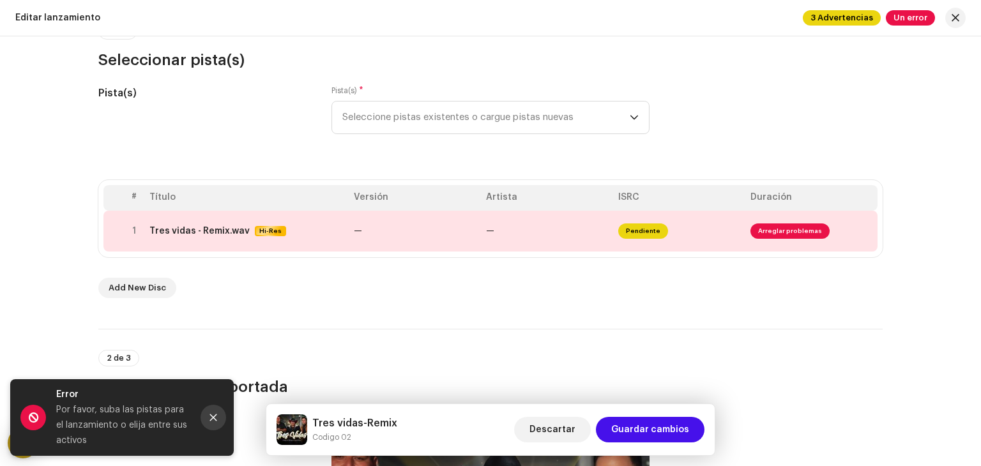
click at [218, 419] on button "Close" at bounding box center [214, 418] width 26 height 26
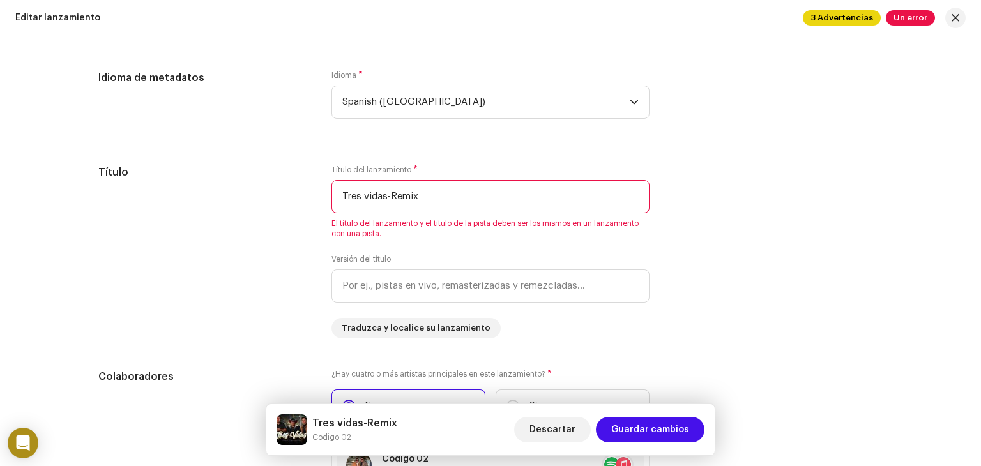
scroll to position [1088, 0]
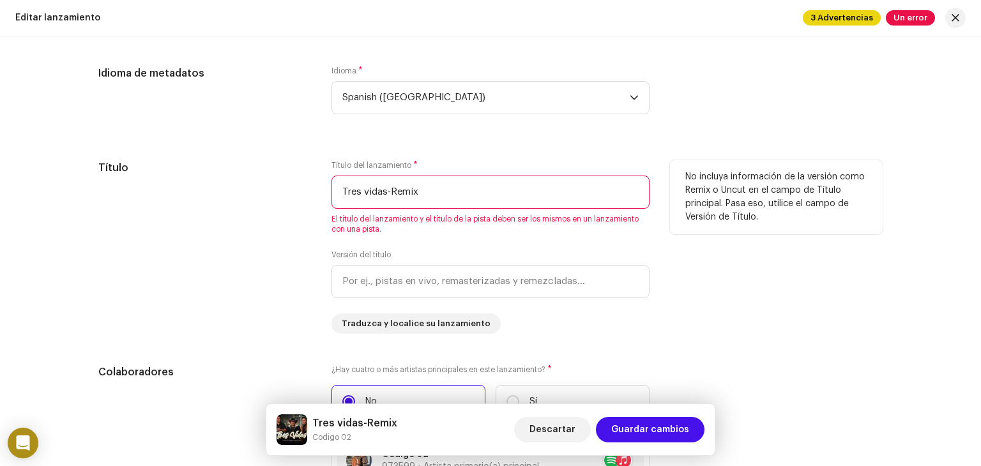
click at [386, 193] on input "Tres vidas-Remix" at bounding box center [490, 192] width 318 height 33
type input "Tres vidas - Remix"
click at [720, 184] on p "No incluya información de la versión como Remix o Uncut en el campo de Título p…" at bounding box center [776, 198] width 182 height 54
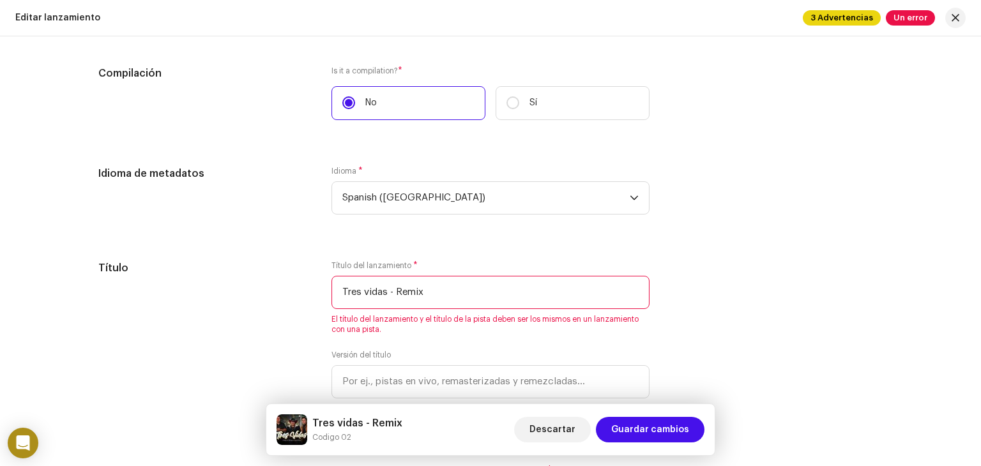
scroll to position [996, 0]
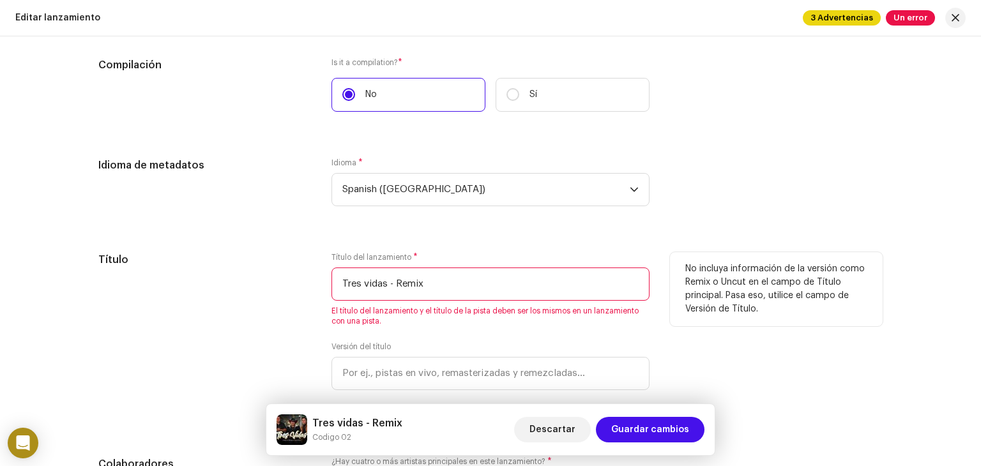
click at [460, 299] on input "Tres vidas - Remix" at bounding box center [490, 284] width 318 height 33
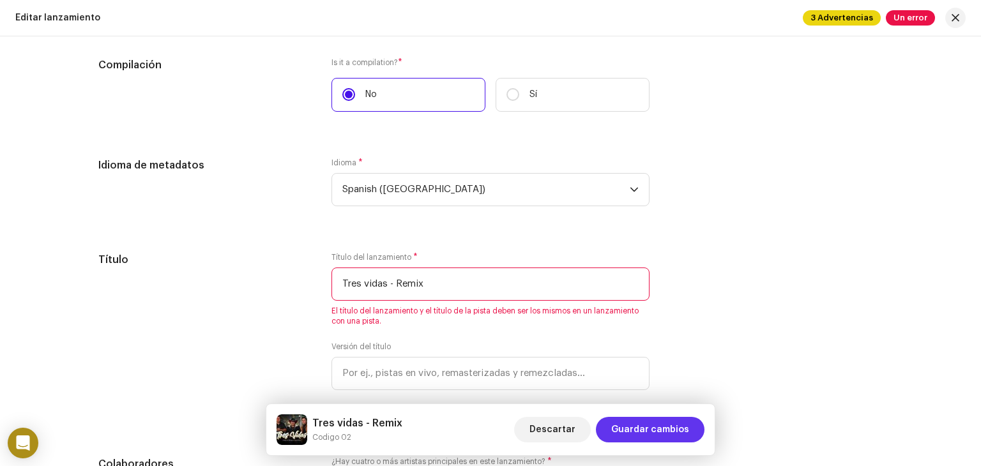
click at [628, 432] on span "Guardar cambios" at bounding box center [650, 430] width 78 height 26
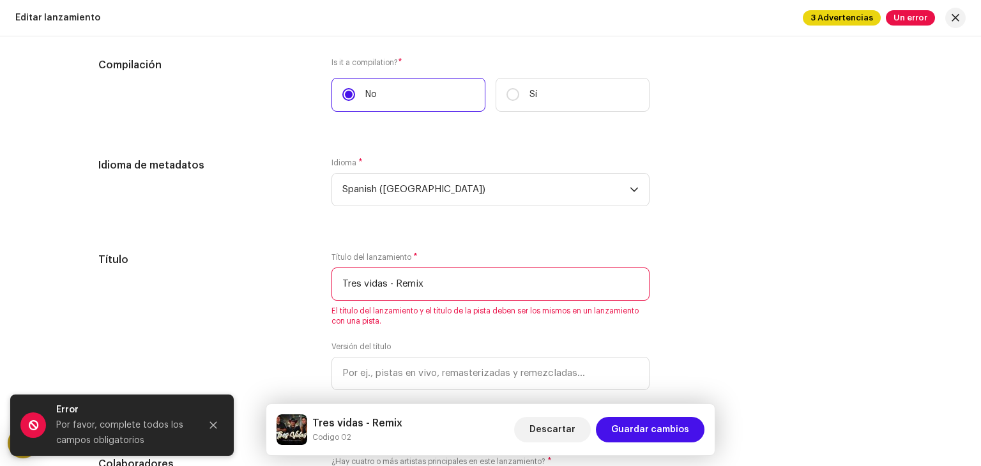
drag, startPoint x: 462, startPoint y: 278, endPoint x: 15, endPoint y: 333, distance: 450.3
click at [15, 333] on div "Crear un nuevo lanzamiento Complete los siguientes pasos para editar su lanzami…" at bounding box center [490, 251] width 981 height 430
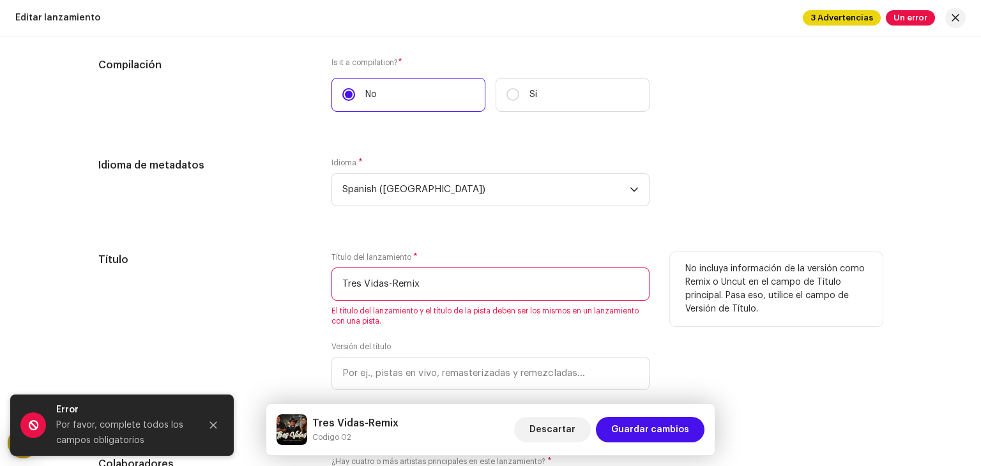
click at [529, 268] on input "Tres Vidas-Remix" at bounding box center [490, 284] width 318 height 33
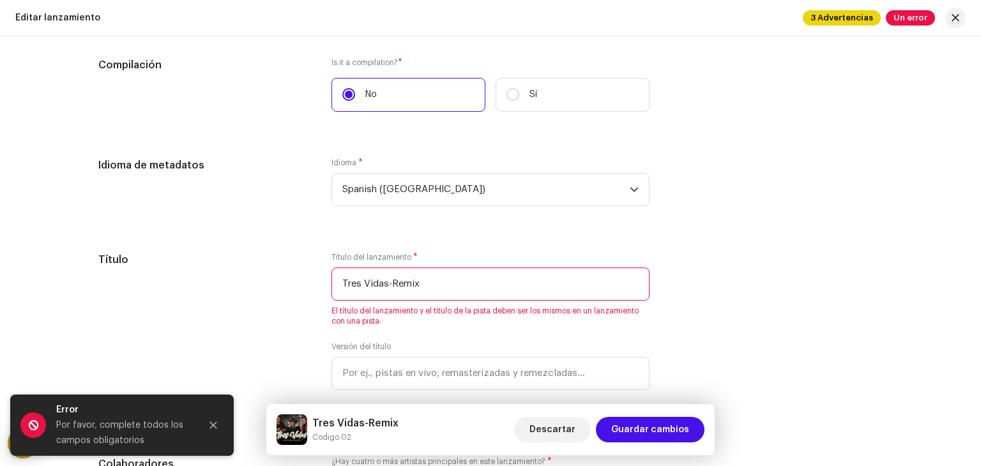
type input "Tres Vidas-Remix"
click at [672, 440] on span "Guardar cambios" at bounding box center [650, 430] width 78 height 26
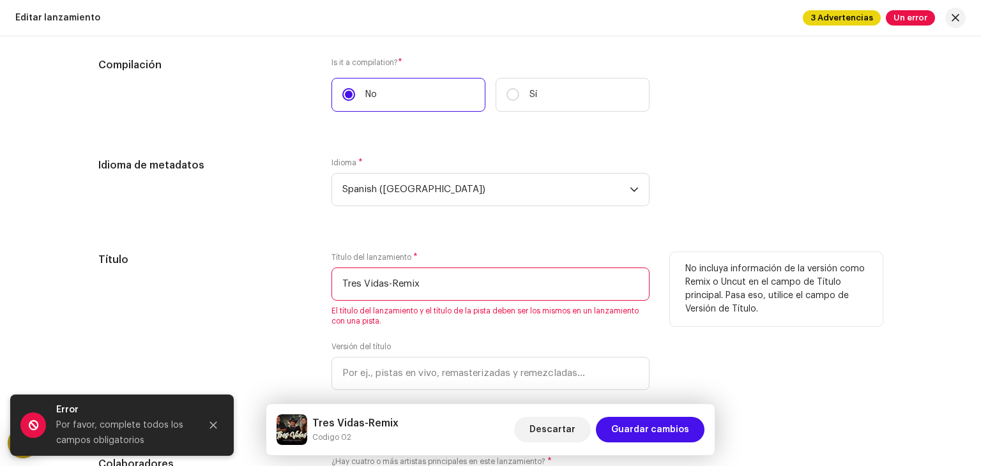
click at [432, 300] on input "Tres Vidas-Remix" at bounding box center [490, 284] width 318 height 33
drag, startPoint x: 432, startPoint y: 300, endPoint x: 151, endPoint y: 336, distance: 282.7
click at [151, 336] on div "Título Título del lanzamiento * Tres Vidas-Remix El título del lanzamiento y el…" at bounding box center [490, 339] width 784 height 174
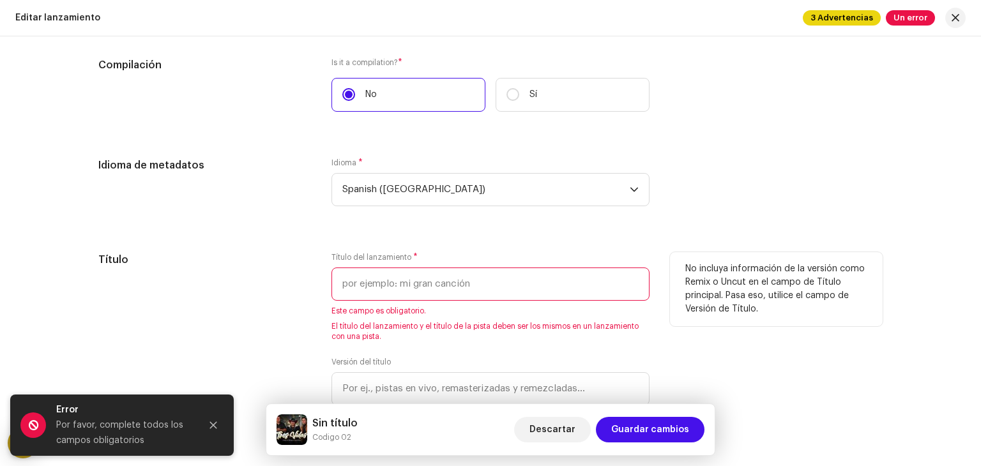
paste input "Tres vidas - Remix"
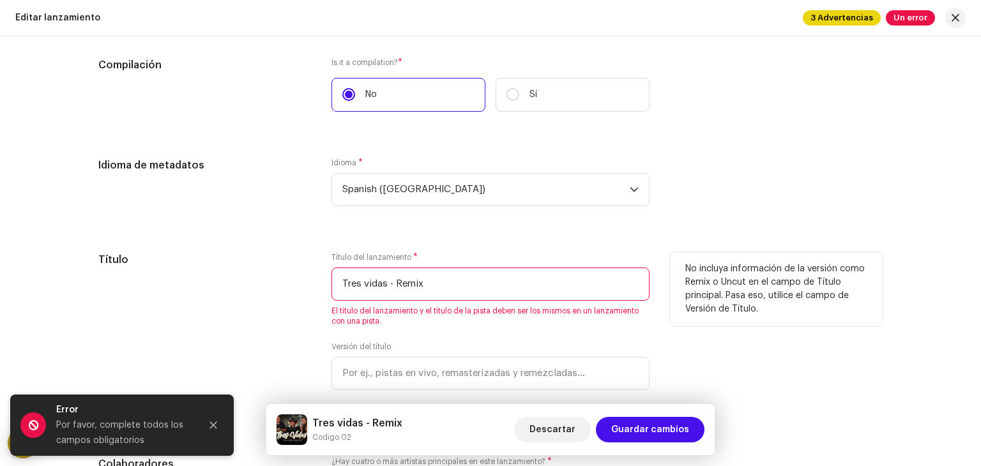
type input "Tres vidas - Remix"
click at [793, 344] on div "No incluya información de la versión como Remix o Uncut en el campo de Título p…" at bounding box center [776, 339] width 213 height 174
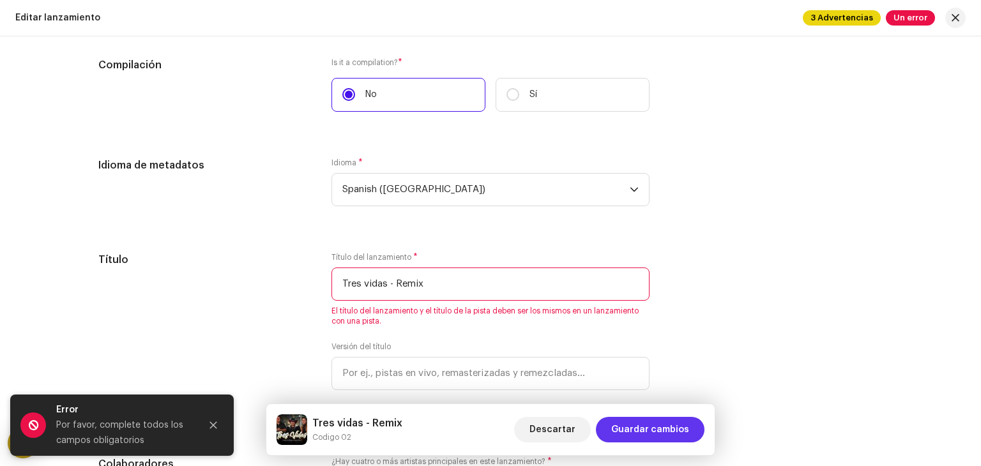
click at [676, 425] on span "Guardar cambios" at bounding box center [650, 430] width 78 height 26
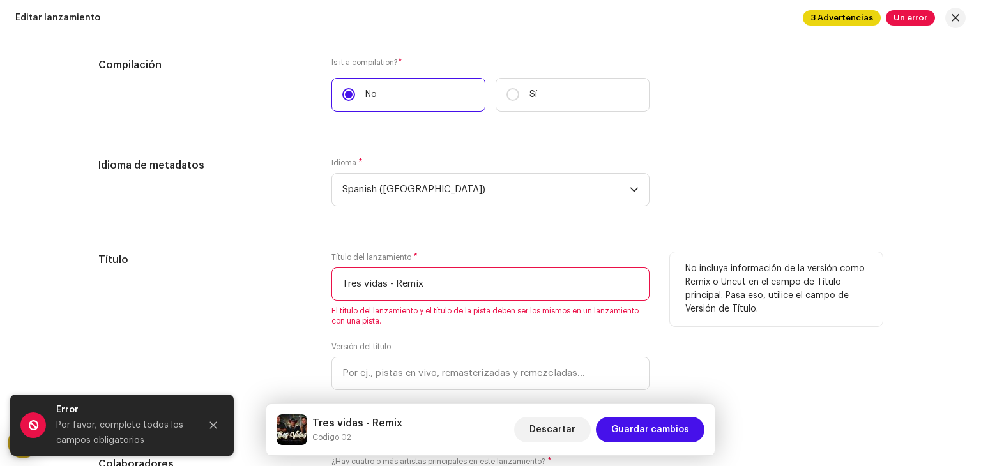
click at [288, 296] on div "Título" at bounding box center [204, 339] width 213 height 174
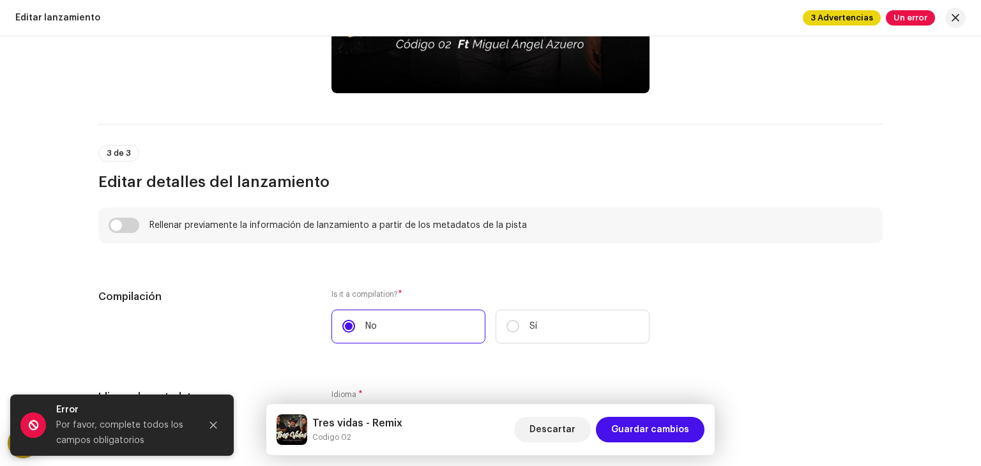
scroll to position [758, 0]
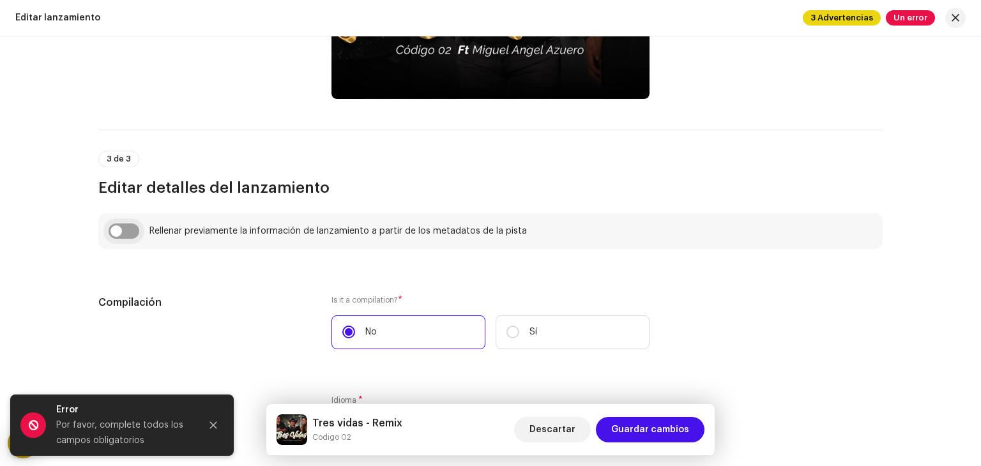
click at [119, 232] on input "checkbox" at bounding box center [124, 231] width 31 height 15
checkbox input "true"
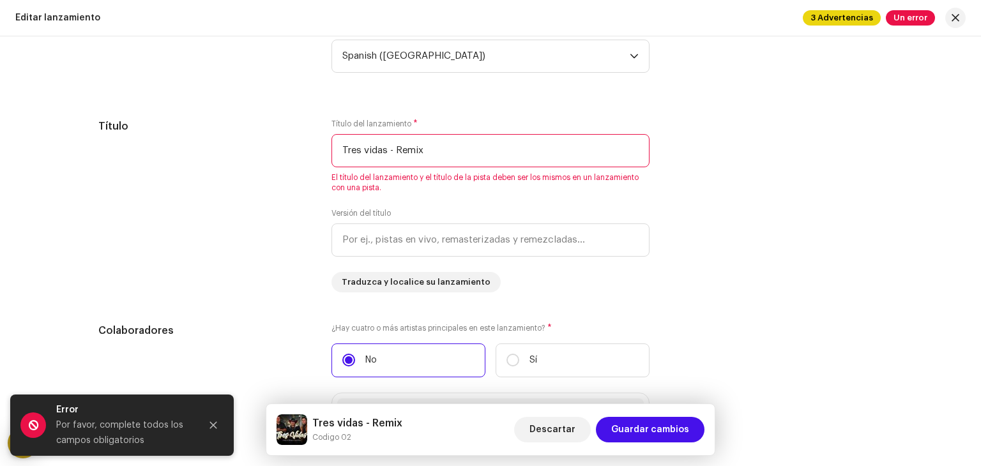
scroll to position [1193, 0]
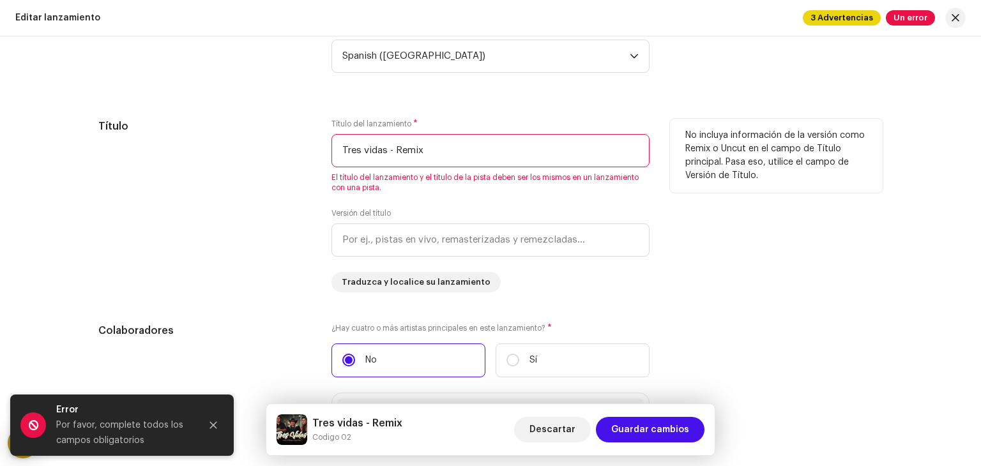
click at [414, 203] on div "Título del lanzamiento * Tres vidas - Remix El título del lanzamiento y el títu…" at bounding box center [490, 206] width 318 height 174
click at [418, 232] on input "text" at bounding box center [490, 240] width 318 height 33
drag, startPoint x: 444, startPoint y: 156, endPoint x: 176, endPoint y: 161, distance: 267.6
click at [176, 161] on div "Título Título del lanzamiento * Tres vidas - Remix El título del lanzamiento y …" at bounding box center [490, 206] width 784 height 174
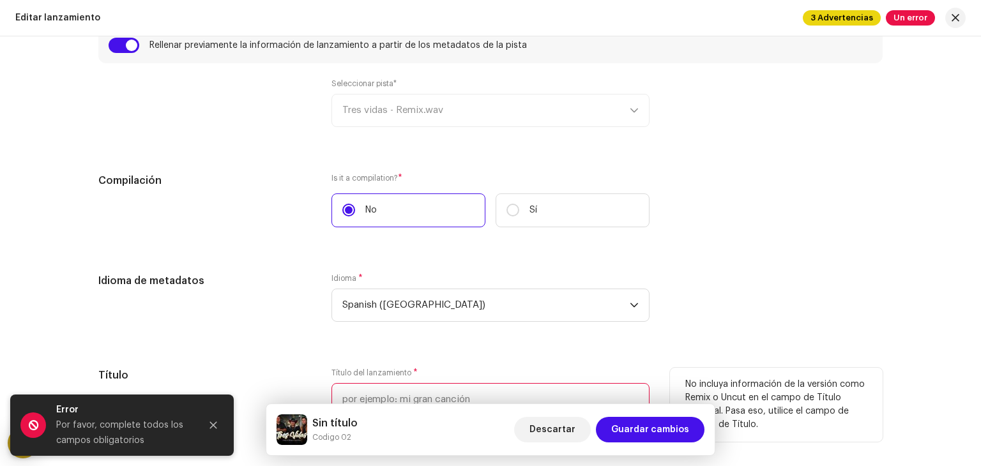
scroll to position [926, 0]
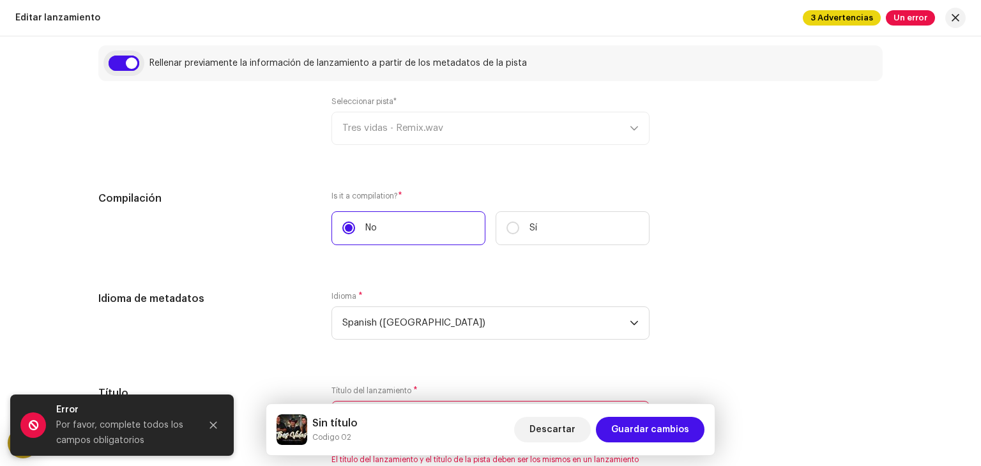
click at [124, 65] on input "checkbox" at bounding box center [124, 63] width 31 height 15
checkbox input "false"
type input "Tres vidas - Remix"
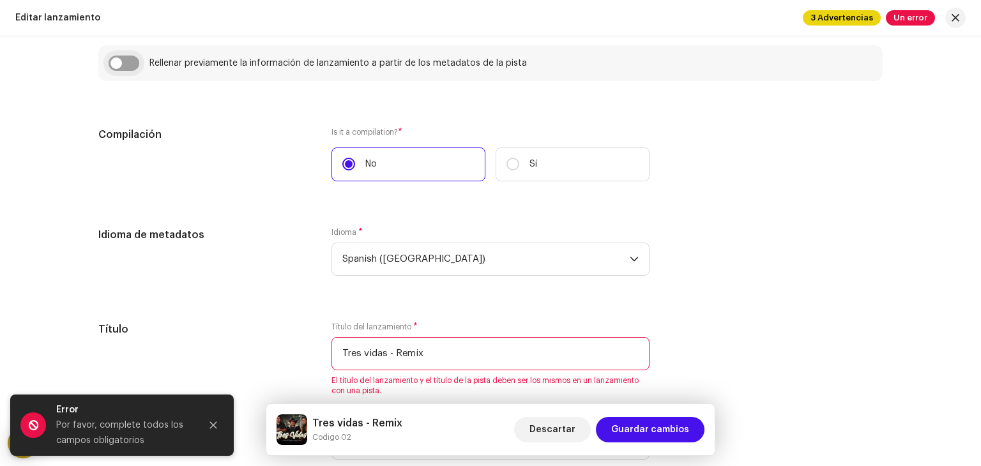
click at [124, 65] on input "checkbox" at bounding box center [124, 63] width 31 height 15
checkbox input "true"
type input "Tres vidas - Remix.wav"
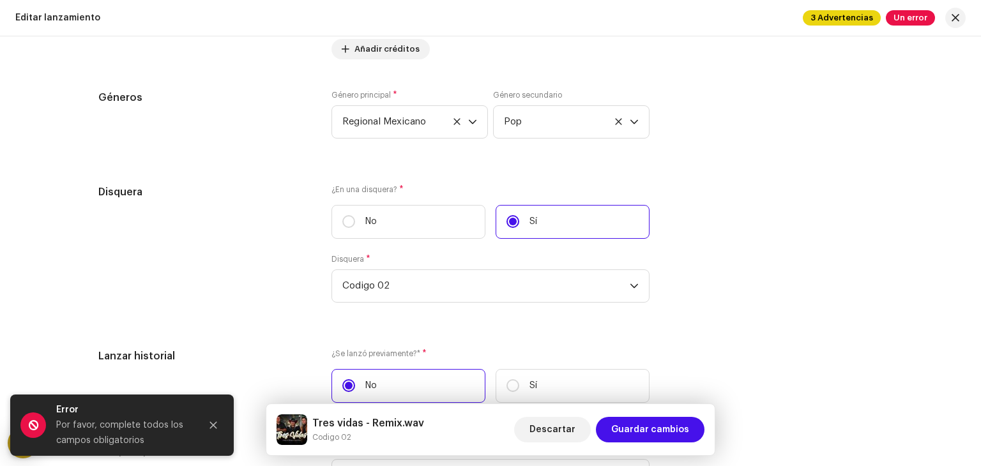
scroll to position [1832, 0]
click at [423, 277] on span "Codigo 02" at bounding box center [485, 286] width 287 height 32
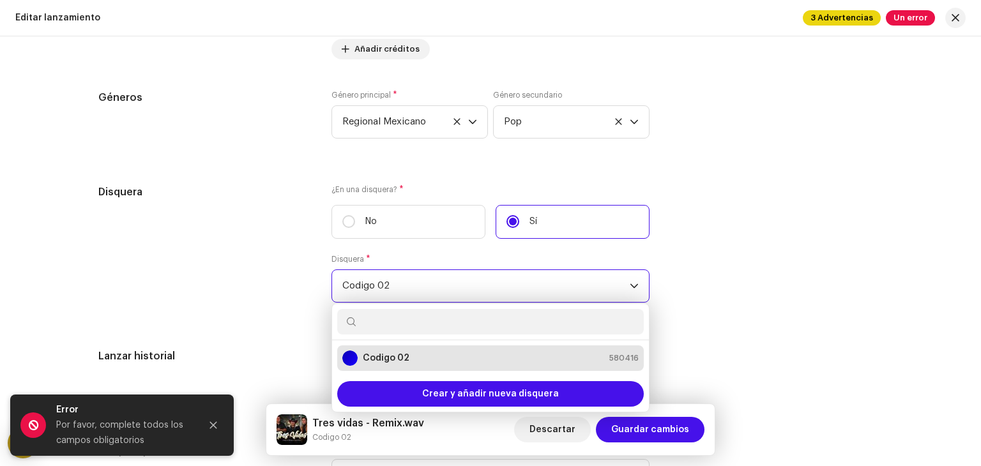
click at [423, 277] on span "Codigo 02" at bounding box center [485, 286] width 287 height 32
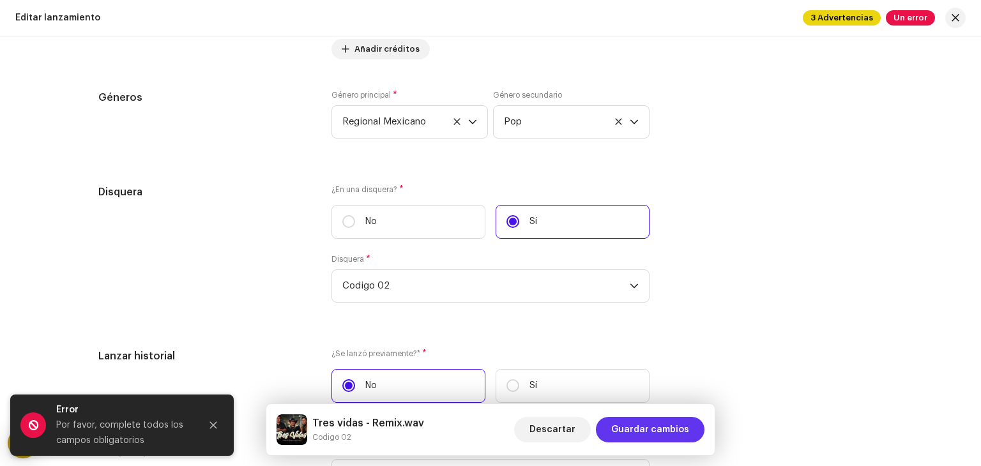
click at [634, 429] on span "Guardar cambios" at bounding box center [650, 430] width 78 height 26
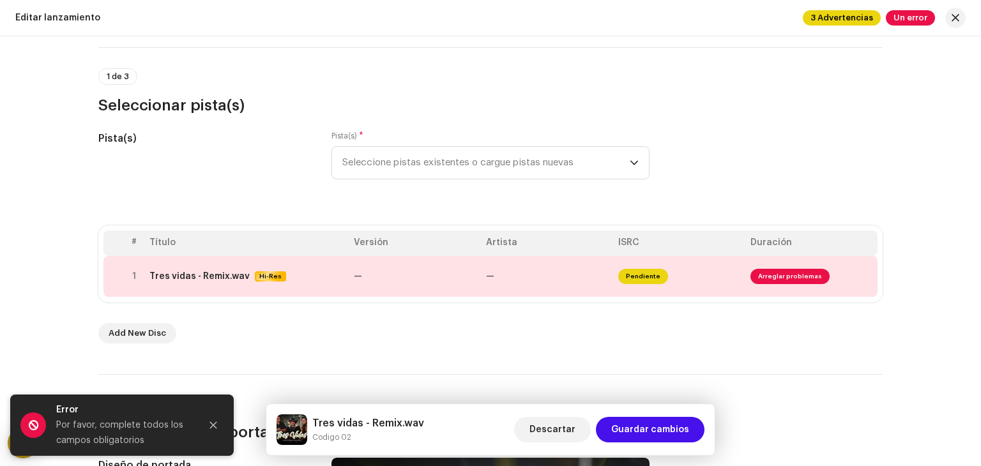
scroll to position [82, 0]
click at [209, 414] on button "Close" at bounding box center [214, 426] width 26 height 26
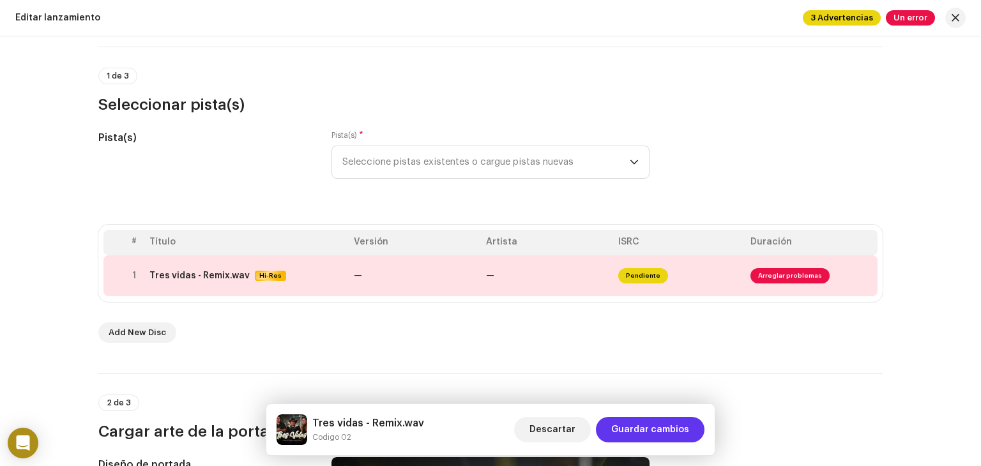
click at [646, 437] on span "Guardar cambios" at bounding box center [650, 430] width 78 height 26
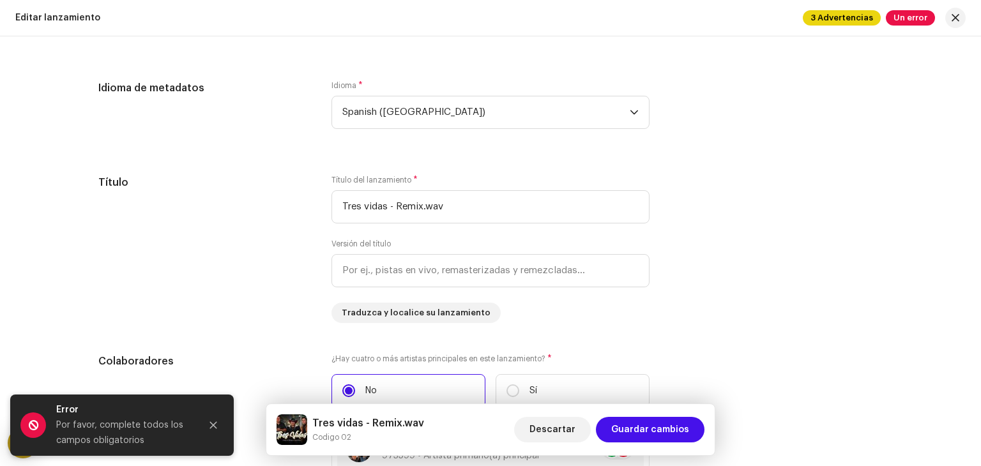
scroll to position [1031, 0]
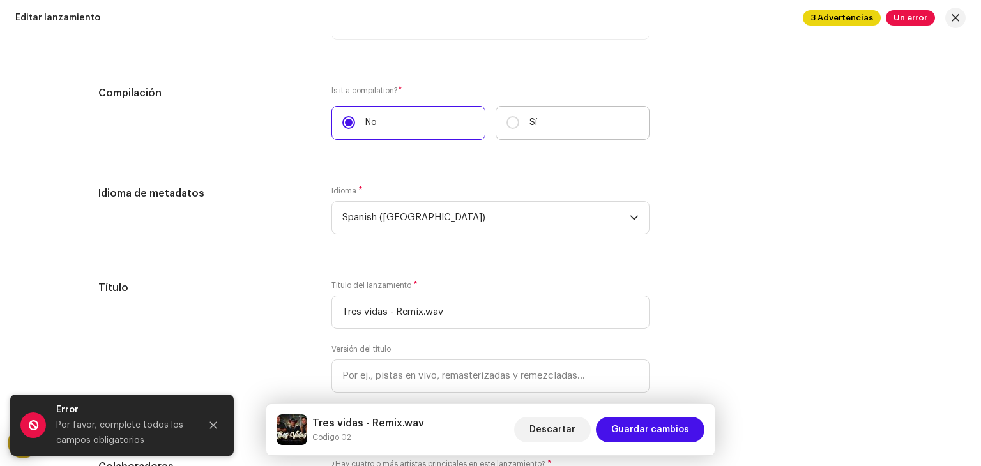
click at [547, 119] on label "Sí" at bounding box center [573, 123] width 154 height 34
click at [519, 119] on input "Sí" at bounding box center [512, 122] width 13 height 13
radio input "true"
click at [399, 119] on label "No" at bounding box center [408, 123] width 154 height 34
click at [355, 119] on input "No" at bounding box center [348, 122] width 13 height 13
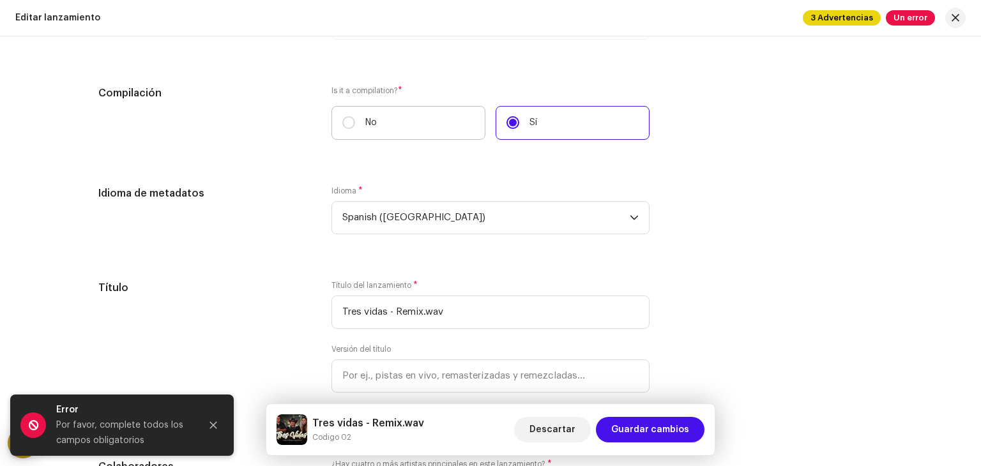
radio input "true"
click at [398, 87] on span "*" at bounding box center [400, 90] width 4 height 9
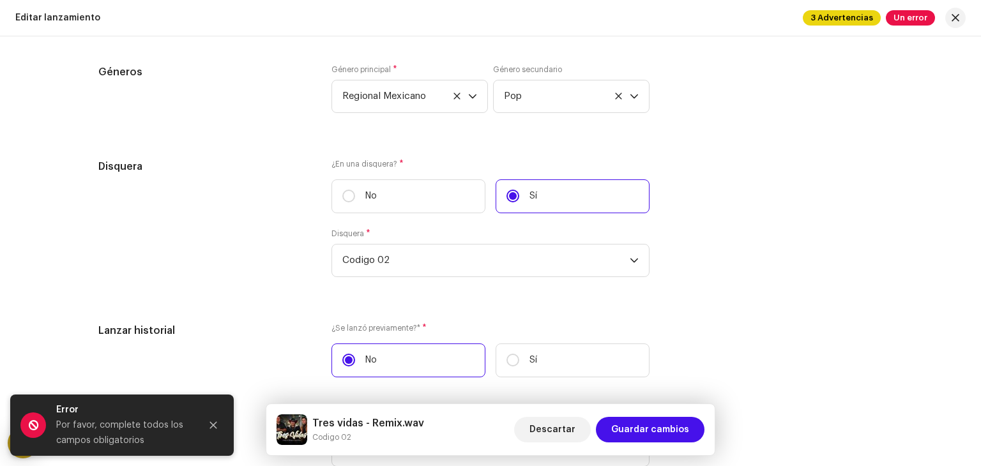
scroll to position [1857, 0]
click at [426, 201] on label "No" at bounding box center [408, 196] width 154 height 34
click at [355, 201] on input "No" at bounding box center [348, 196] width 13 height 13
radio input "true"
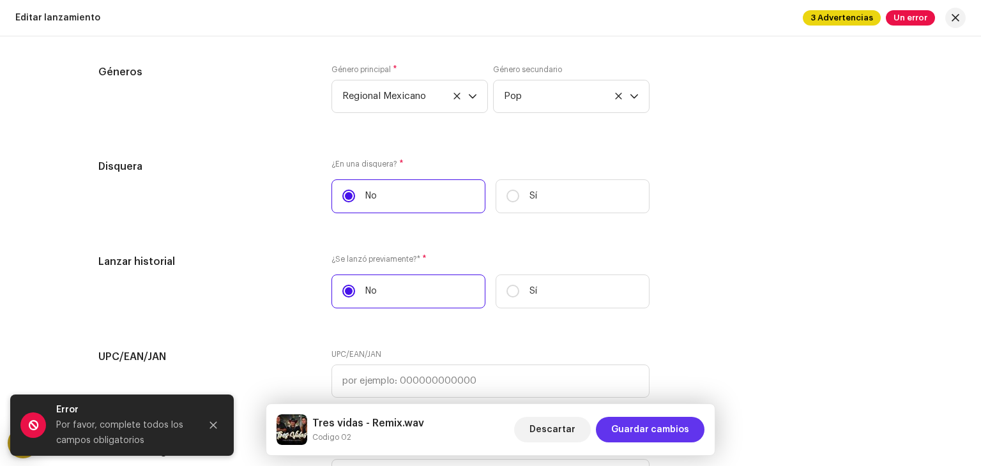
click at [669, 432] on span "Guardar cambios" at bounding box center [650, 430] width 78 height 26
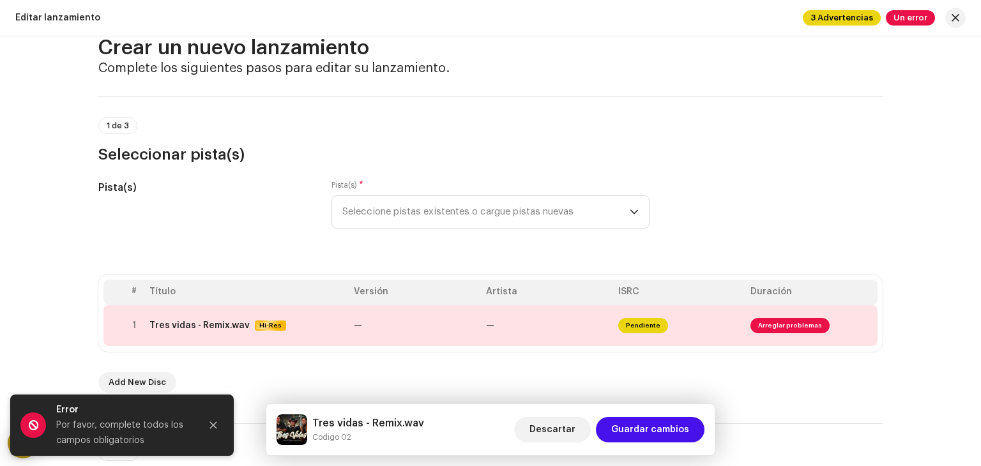
scroll to position [0, 0]
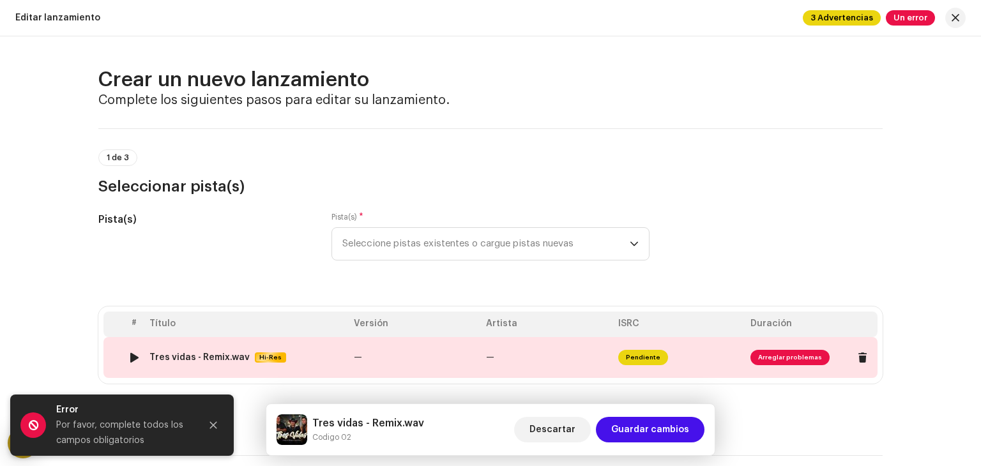
click at [772, 363] on span "Arreglar problemas" at bounding box center [789, 357] width 79 height 15
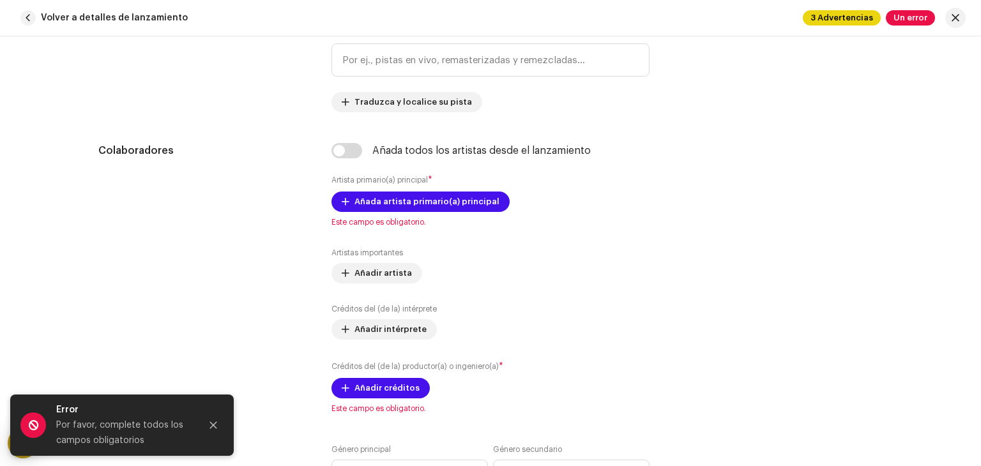
scroll to position [717, 0]
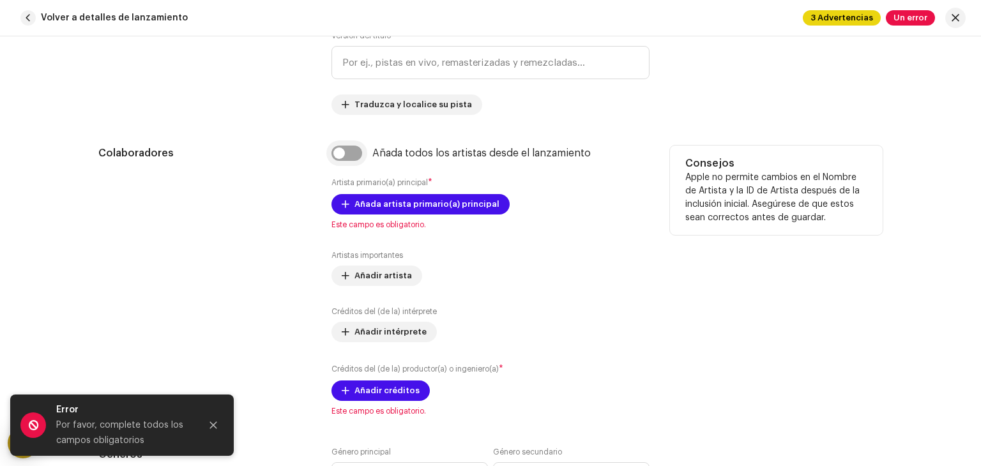
click at [341, 158] on input "checkbox" at bounding box center [346, 153] width 31 height 15
checkbox input "true"
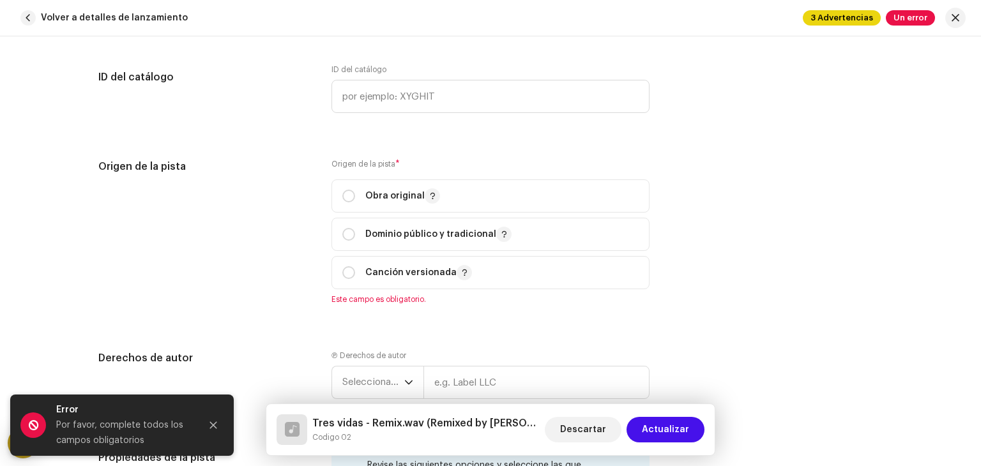
scroll to position [1512, 0]
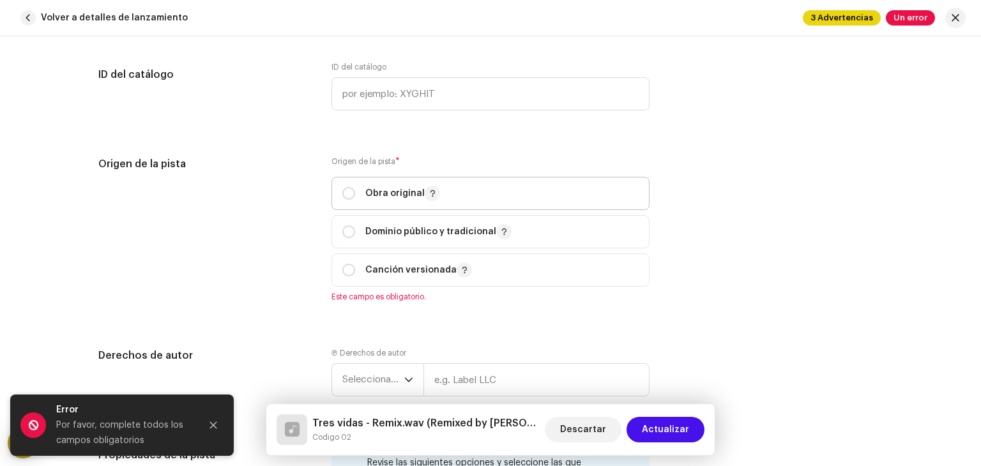
click at [367, 200] on p "Obra original" at bounding box center [402, 193] width 75 height 15
radio input "true"
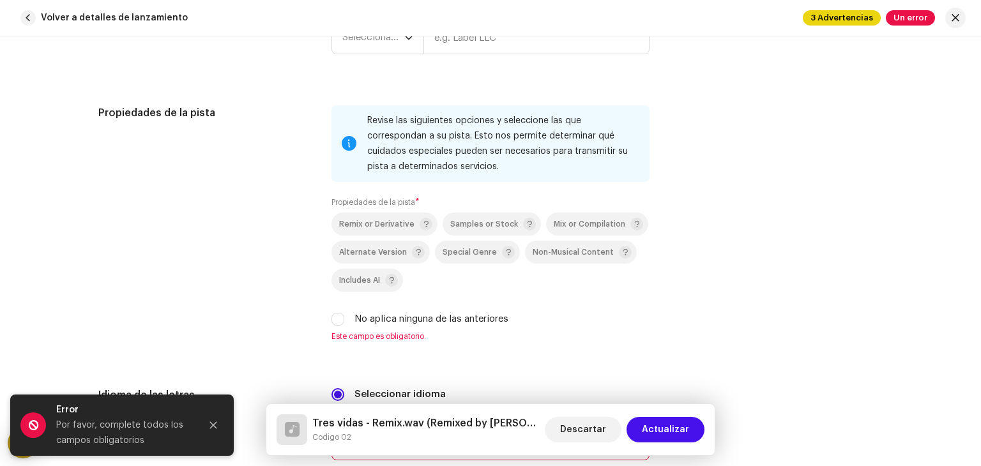
scroll to position [1842, 0]
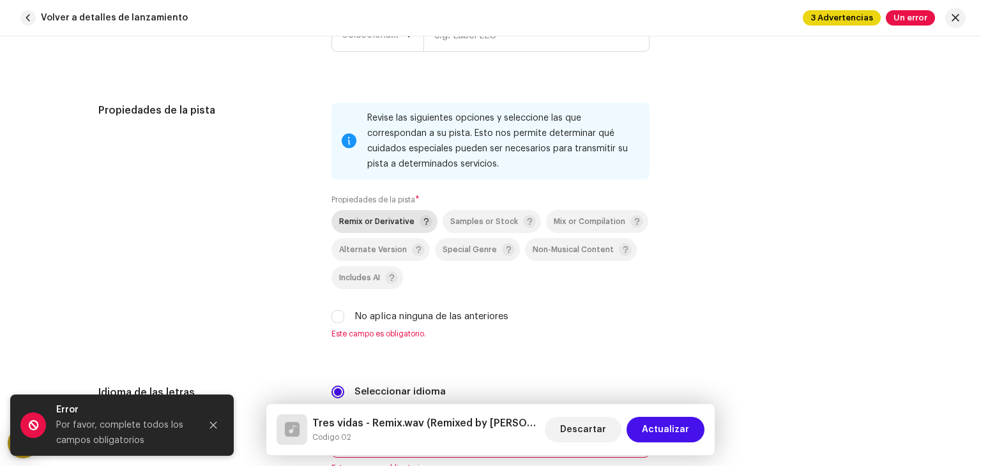
click at [376, 226] on span "Remix or Derivative" at bounding box center [376, 222] width 75 height 8
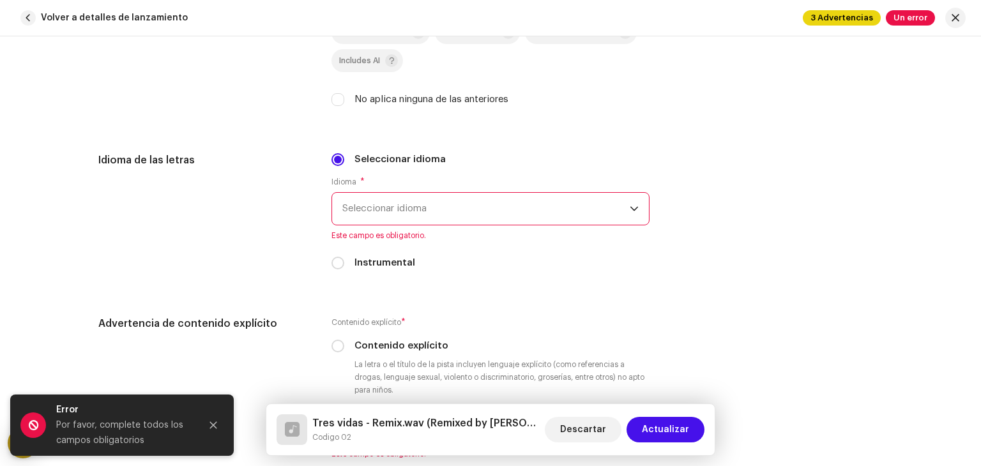
scroll to position [2110, 0]
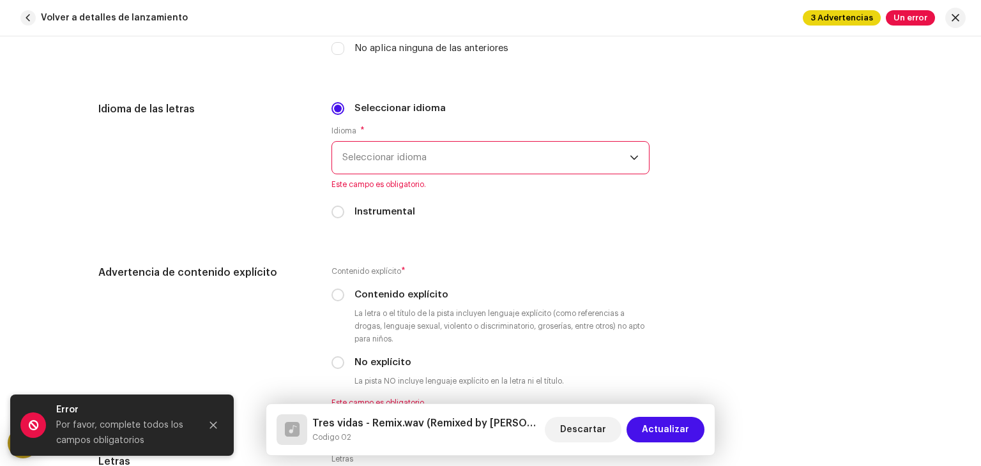
click at [438, 156] on span "Seleccionar idioma" at bounding box center [485, 158] width 287 height 32
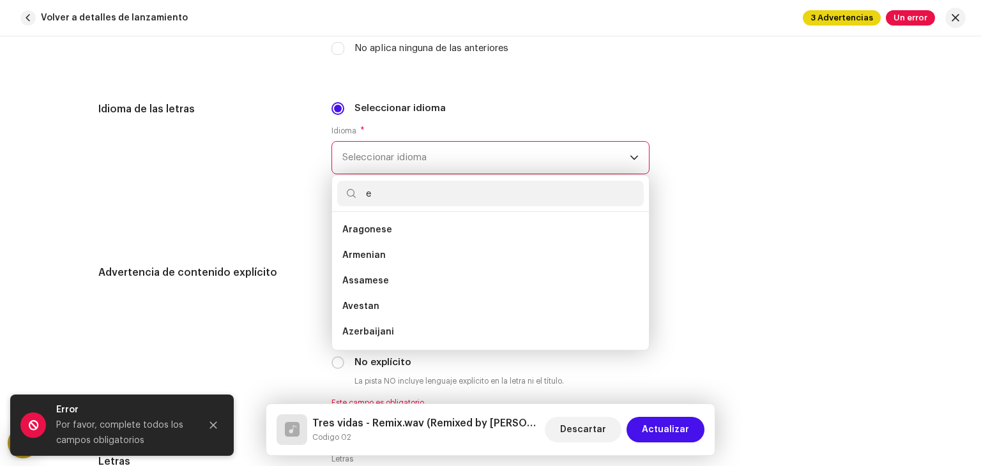
scroll to position [5, 0]
type input "e"
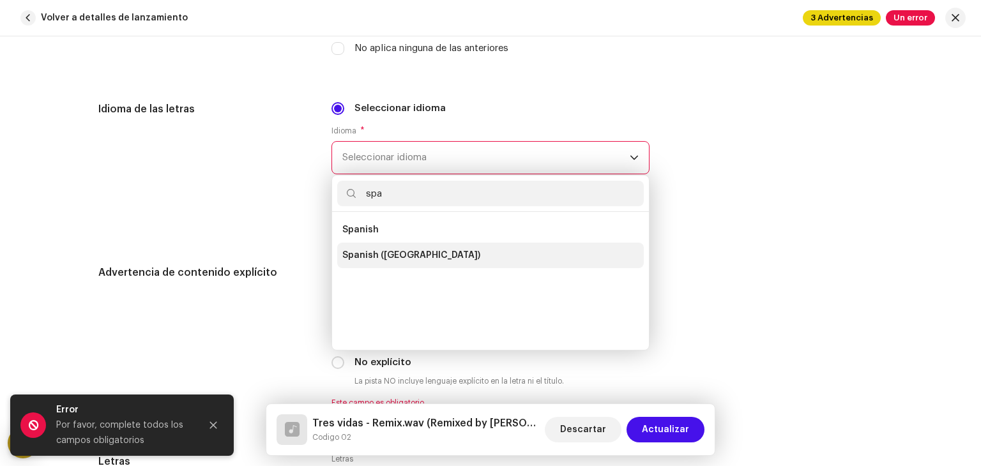
type input "spa"
click at [404, 264] on li "Spanish ([GEOGRAPHIC_DATA])" at bounding box center [490, 256] width 307 height 26
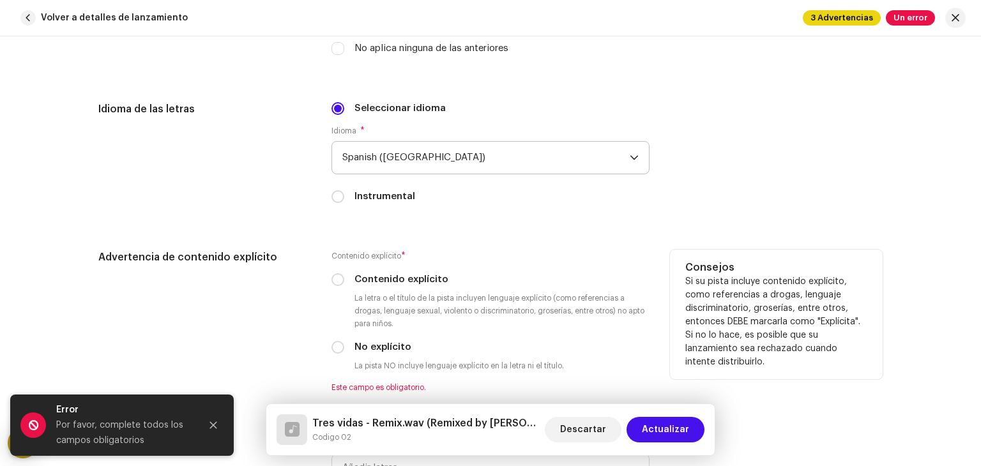
click at [358, 278] on label "Contenido explícito" at bounding box center [401, 280] width 94 height 14
click at [344, 278] on input "Contenido explícito" at bounding box center [337, 279] width 13 height 13
radio input "true"
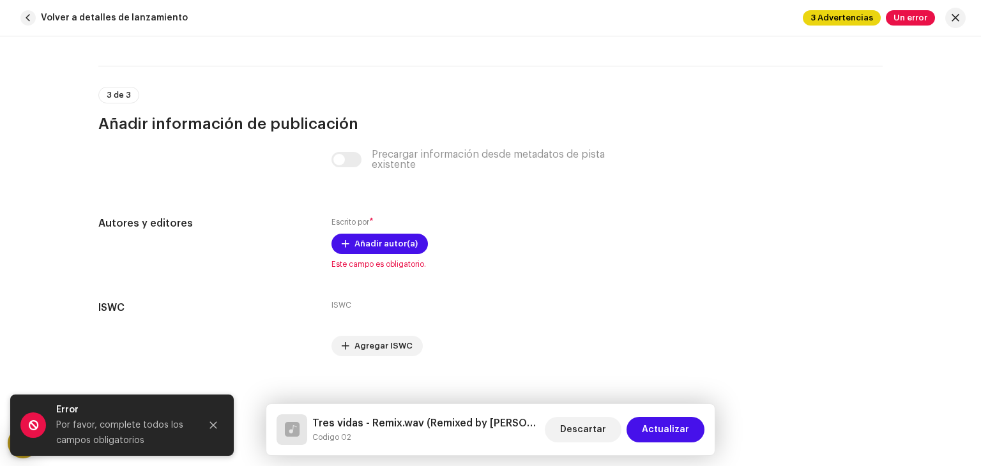
scroll to position [2578, 0]
click at [392, 234] on div "Escrito por * Añadir autor(a) Este campo es obligatorio." at bounding box center [490, 243] width 318 height 54
click at [386, 243] on span "Añadir autor(a)" at bounding box center [385, 244] width 63 height 26
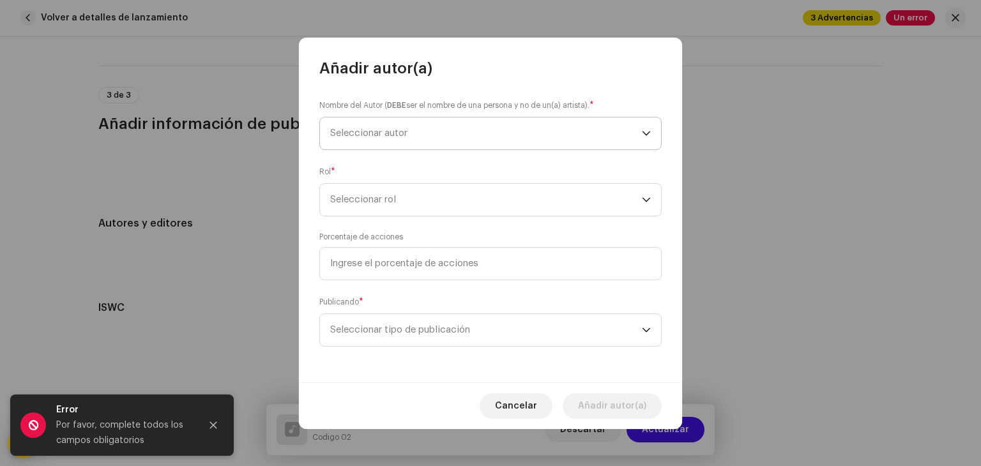
click at [476, 133] on span "Seleccionar autor" at bounding box center [486, 134] width 312 height 32
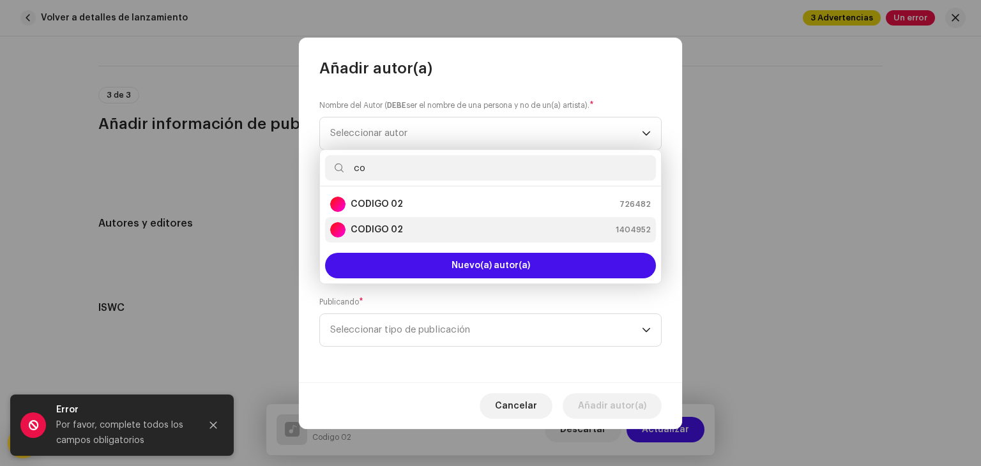
type input "co"
click at [422, 237] on div "CODIGO 02 1404952" at bounding box center [490, 229] width 321 height 15
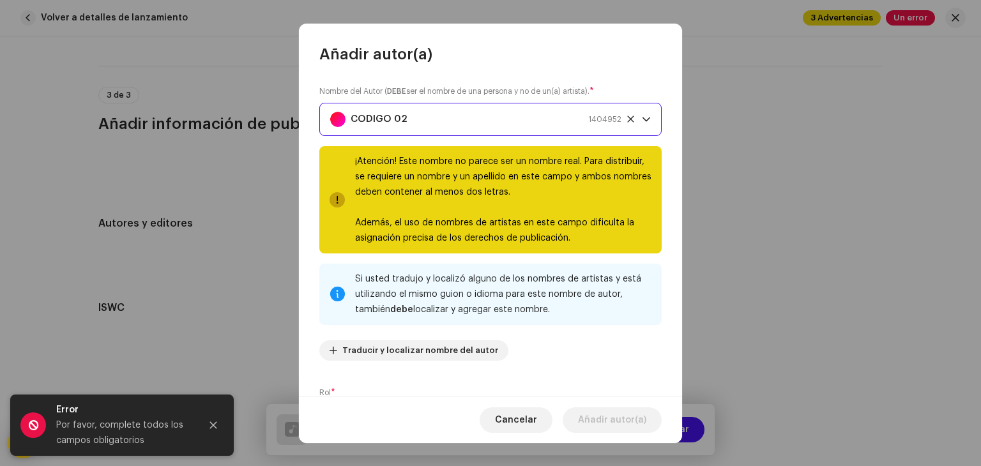
click at [474, 125] on div "CODIGO 02 1404952" at bounding box center [475, 119] width 291 height 32
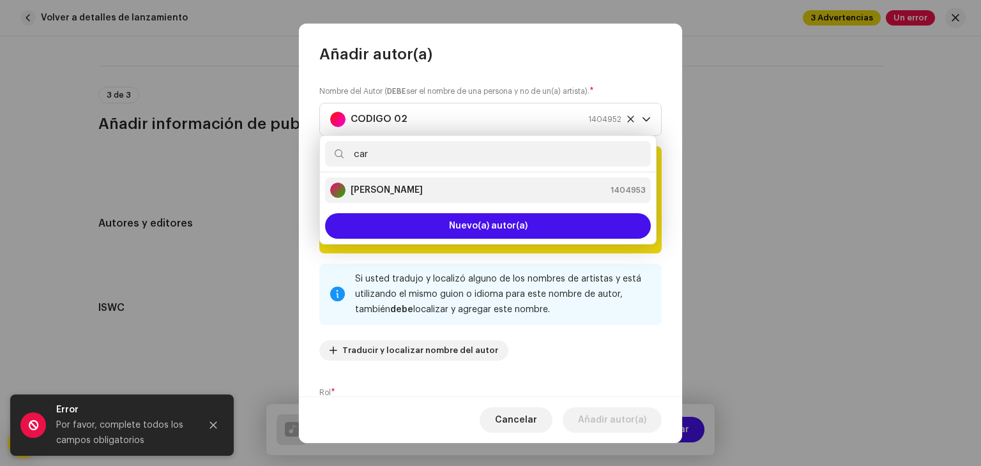
type input "car"
click at [437, 186] on div "[PERSON_NAME] 1404953" at bounding box center [487, 190] width 315 height 15
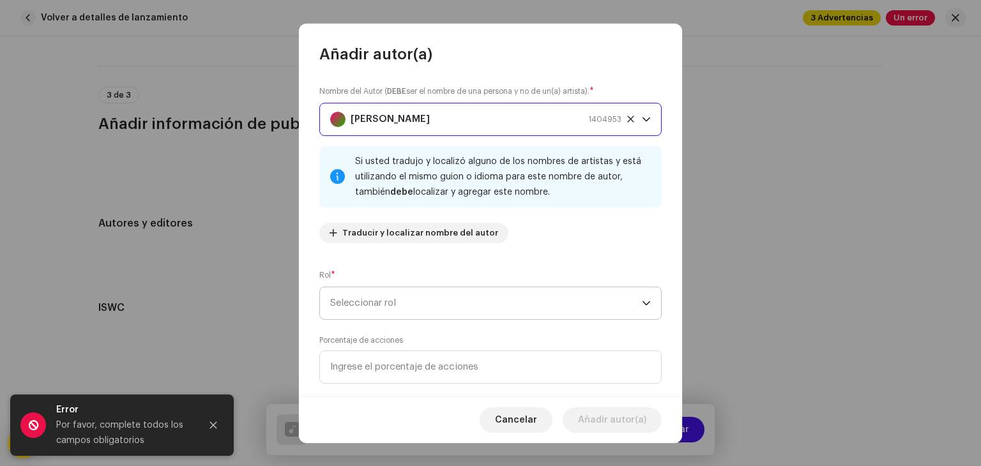
scroll to position [89, 0]
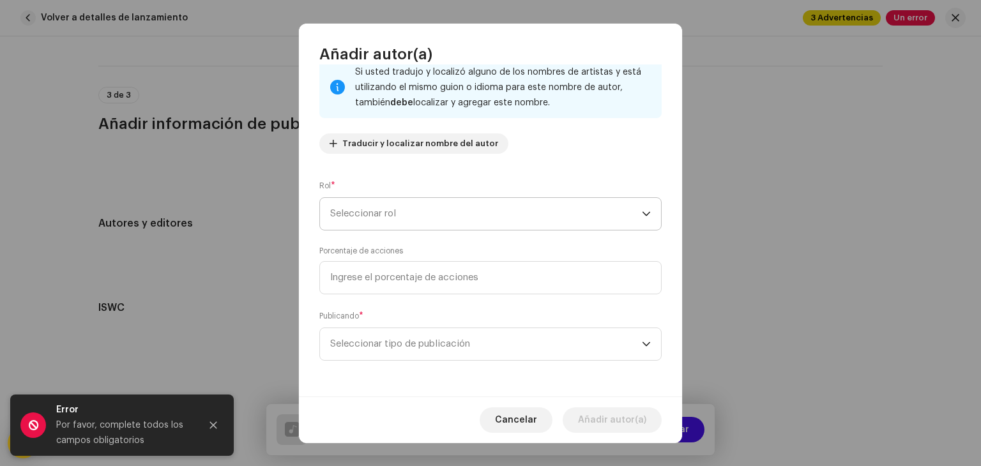
click at [485, 228] on span "Seleccionar rol" at bounding box center [486, 214] width 312 height 32
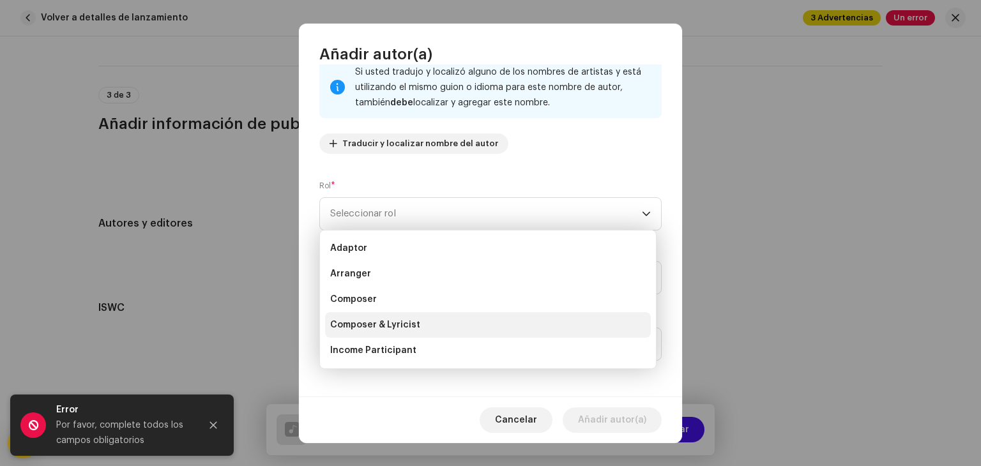
click at [407, 330] on span "Composer & Lyricist" at bounding box center [375, 325] width 90 height 13
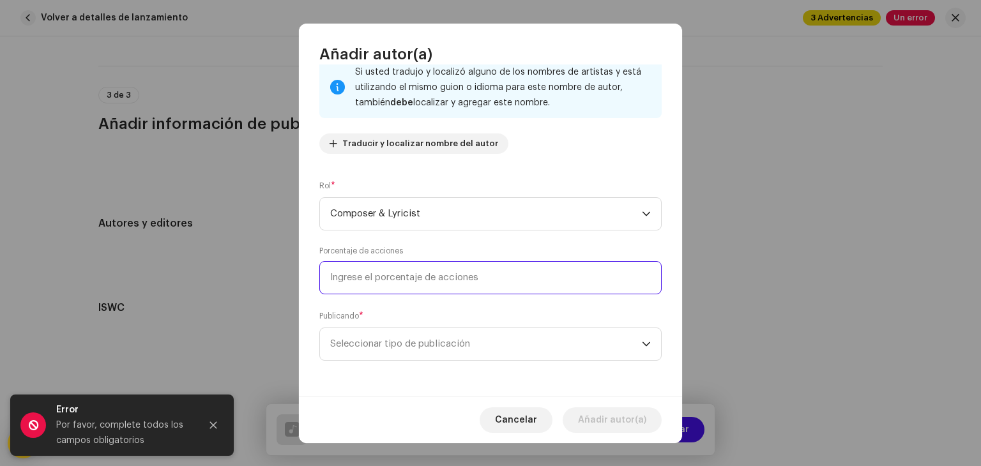
click at [452, 270] on input at bounding box center [490, 277] width 342 height 33
type input "1,00"
type input "10,00"
click at [427, 351] on span "Seleccionar tipo de publicación" at bounding box center [486, 344] width 312 height 32
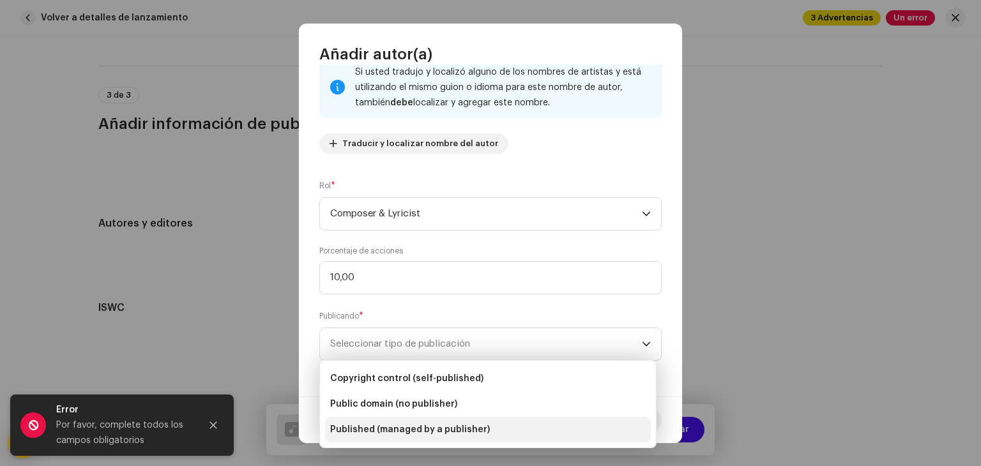
click at [388, 430] on span "Published (managed by a publisher)" at bounding box center [410, 429] width 160 height 13
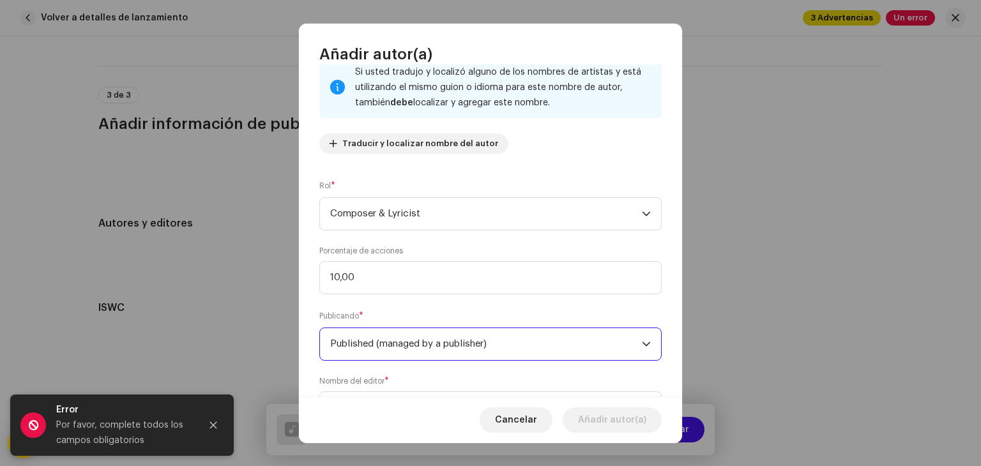
scroll to position [154, 0]
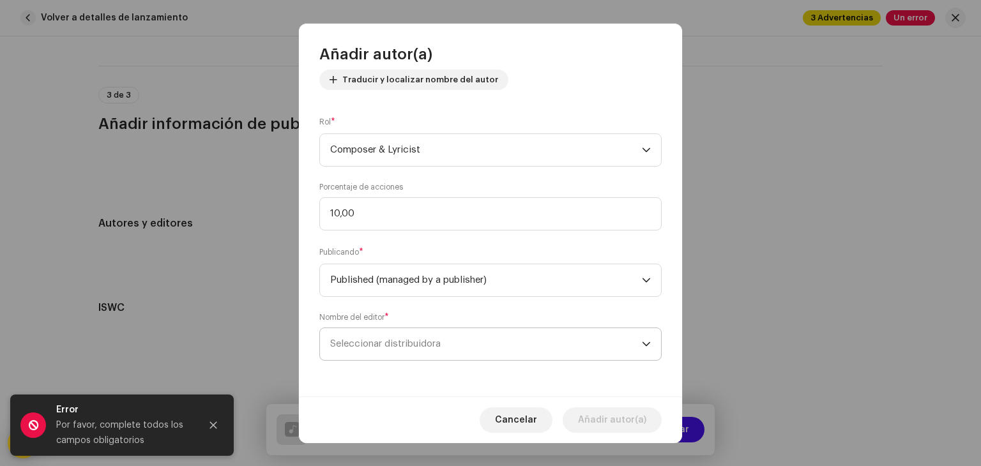
click at [408, 351] on span "Seleccionar distribuidora" at bounding box center [486, 344] width 312 height 32
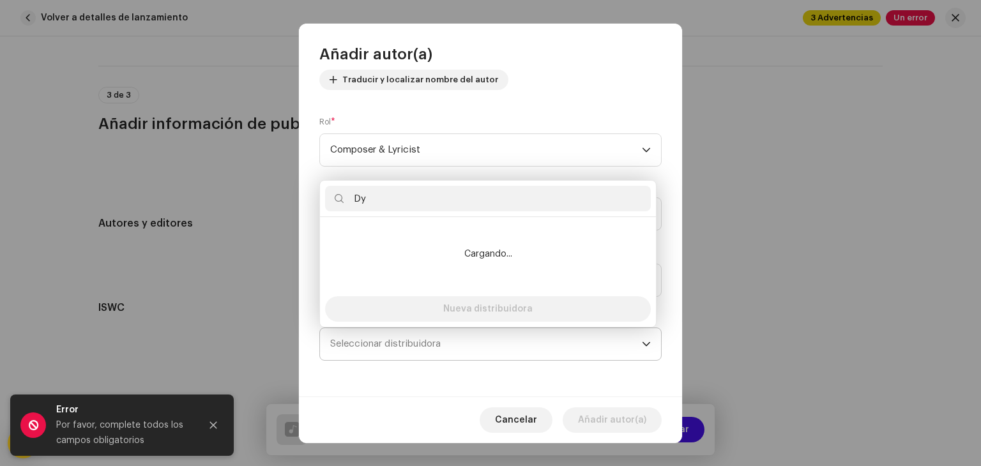
type input "D"
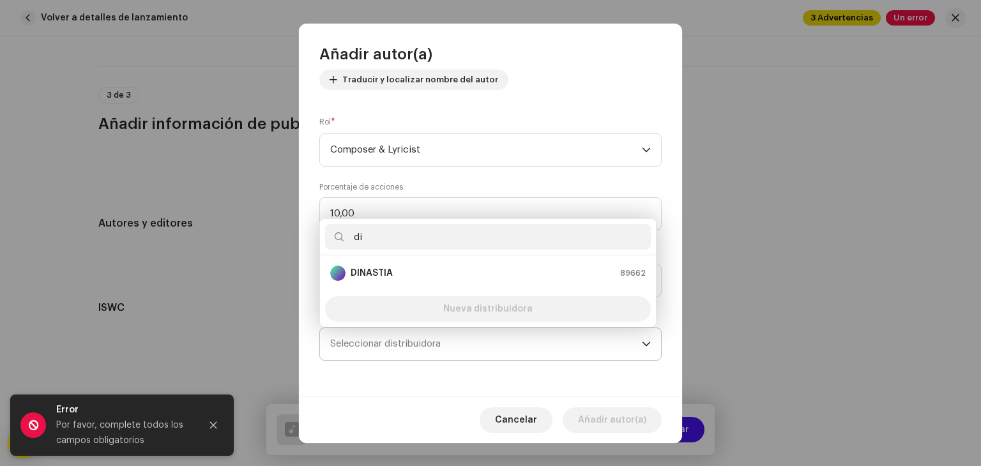
type input "d"
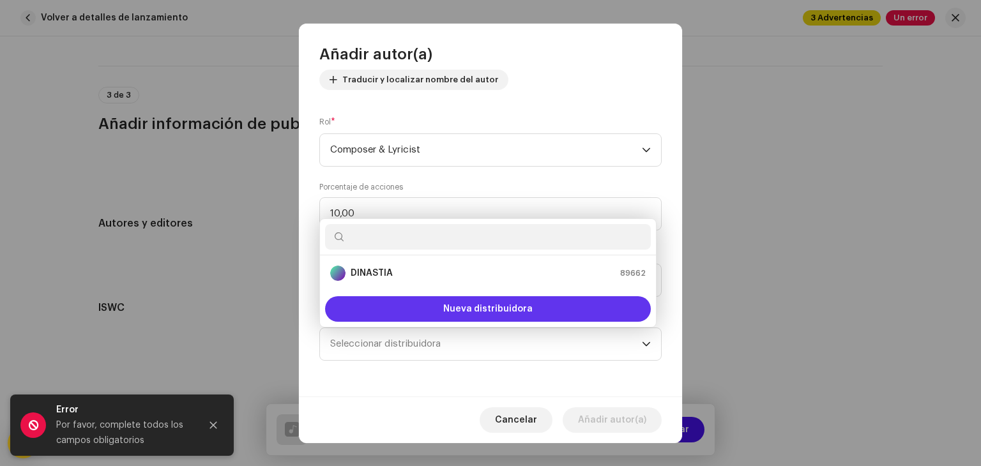
click at [468, 312] on span "Nueva distribuidora" at bounding box center [487, 309] width 89 height 9
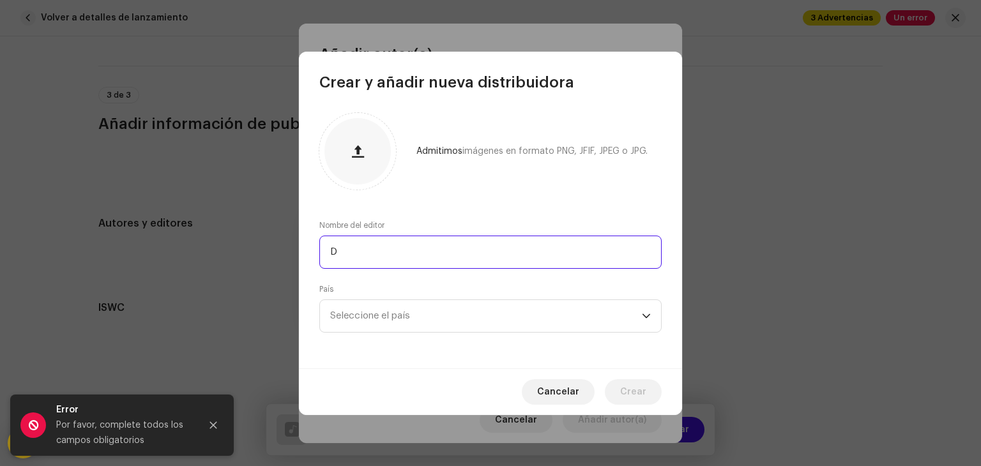
click at [481, 242] on input "D" at bounding box center [490, 252] width 342 height 33
type input "Dynastia"
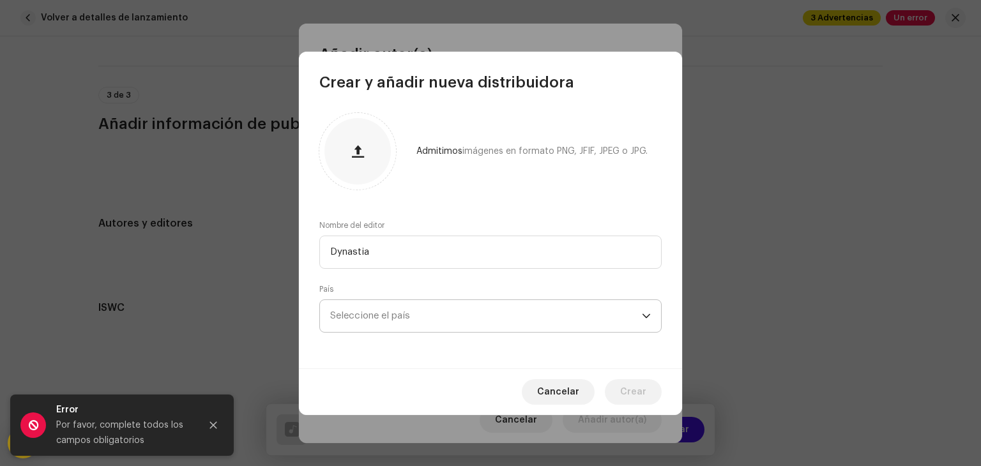
click at [437, 309] on span "Seleccione el país" at bounding box center [486, 316] width 312 height 32
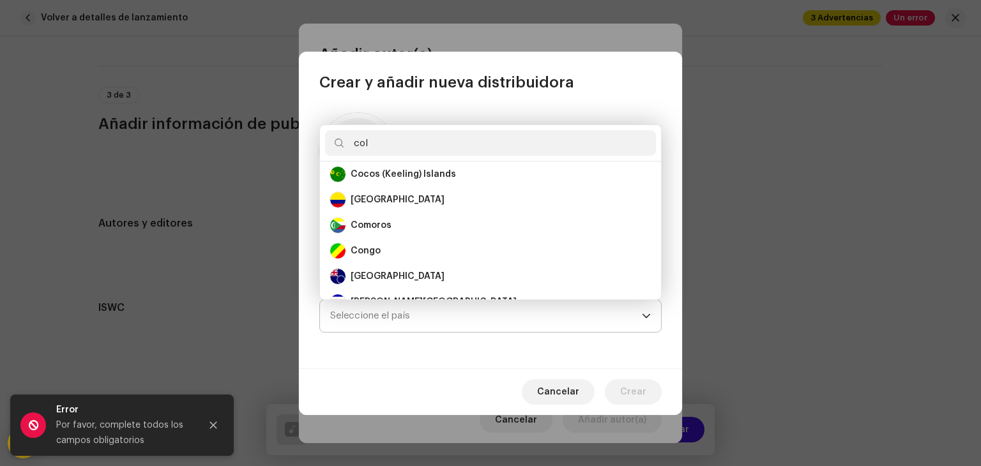
scroll to position [0, 0]
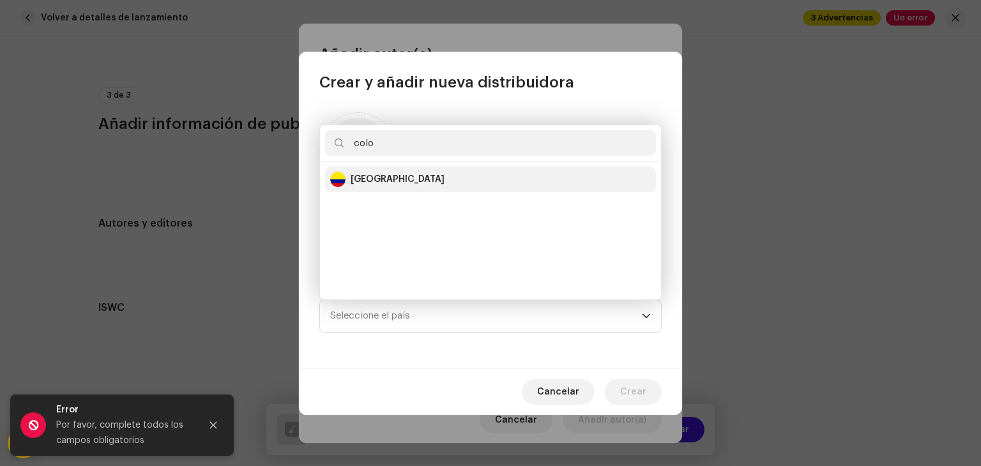
type input "colo"
click at [478, 174] on div "[GEOGRAPHIC_DATA]" at bounding box center [490, 179] width 321 height 15
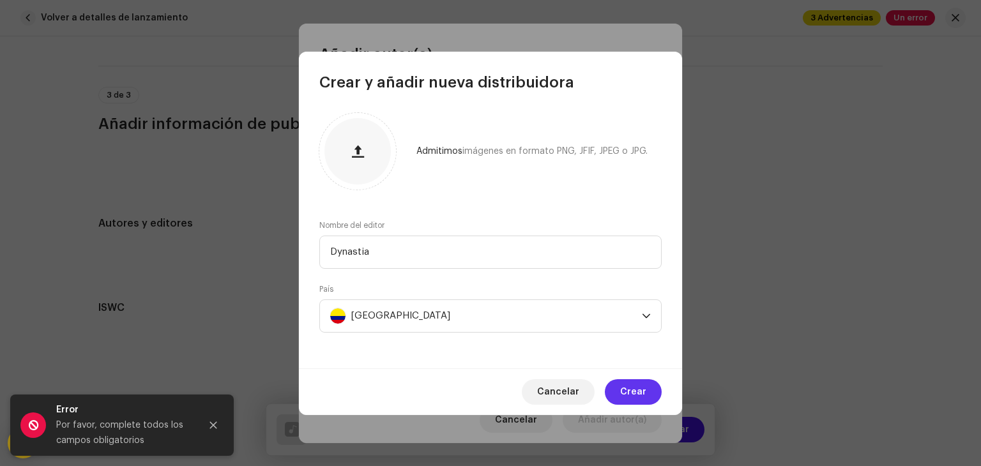
click at [643, 396] on span "Crear" at bounding box center [633, 392] width 26 height 26
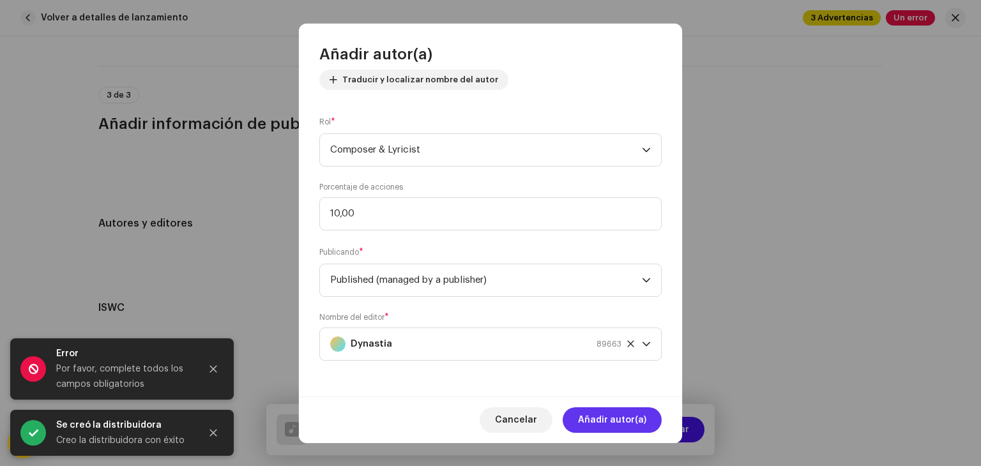
click at [594, 422] on span "Añadir autor(a)" at bounding box center [612, 420] width 68 height 26
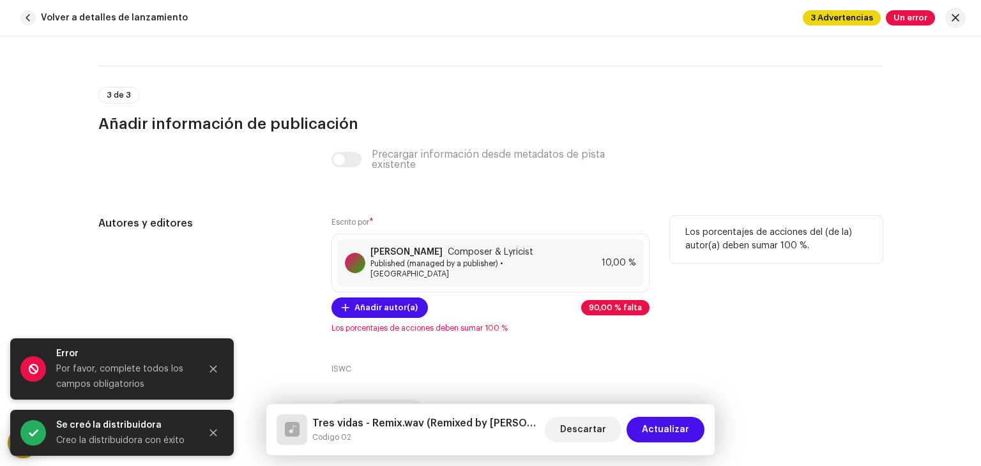
scroll to position [2647, 0]
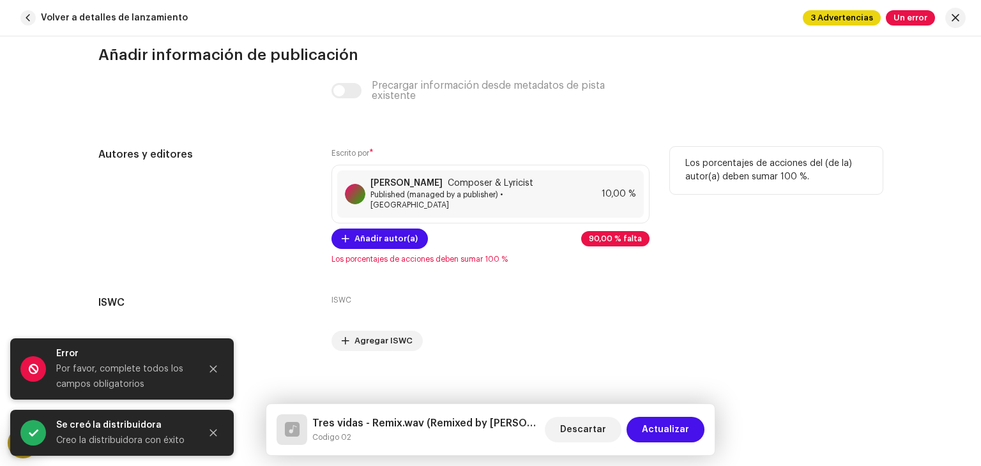
click at [391, 242] on div "Escrito por * [PERSON_NAME] Composer & Lyricist Published (managed by a publish…" at bounding box center [490, 206] width 318 height 118
click at [391, 238] on span "Añadir autor(a)" at bounding box center [385, 239] width 63 height 26
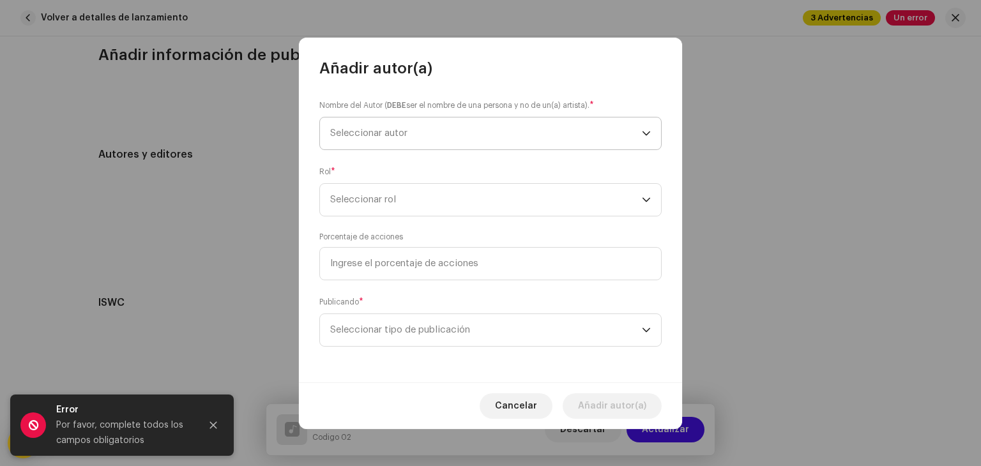
click at [440, 127] on span "Seleccionar autor" at bounding box center [486, 134] width 312 height 32
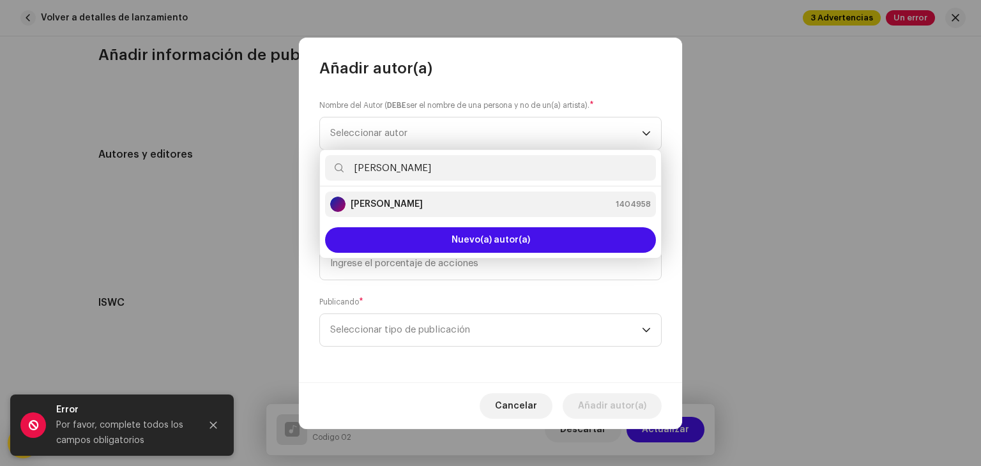
type input "[PERSON_NAME]"
click at [434, 200] on div "[PERSON_NAME] 1404958" at bounding box center [490, 204] width 321 height 15
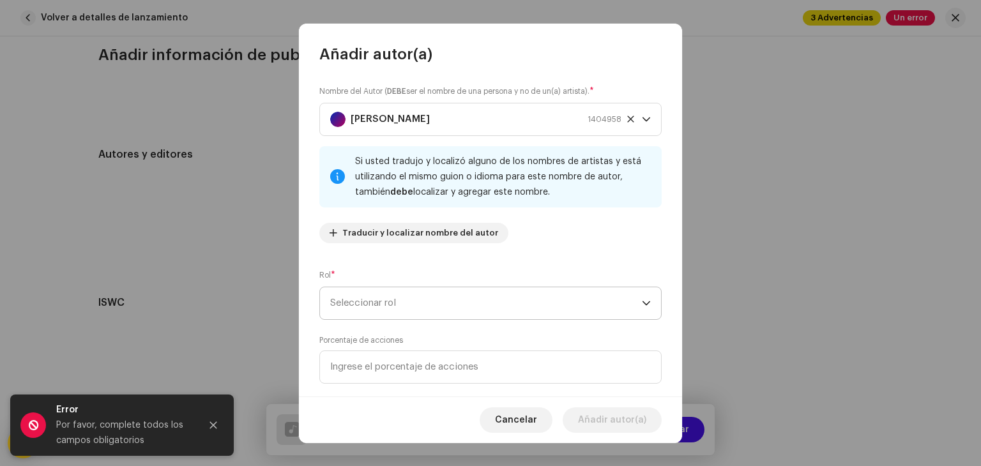
click at [429, 307] on span "Seleccionar rol" at bounding box center [486, 303] width 312 height 32
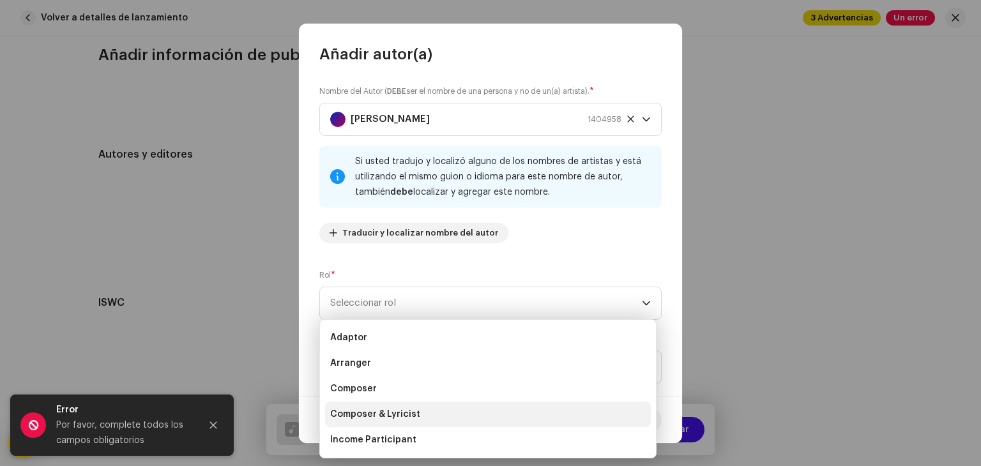
click at [391, 418] on span "Composer & Lyricist" at bounding box center [375, 414] width 90 height 13
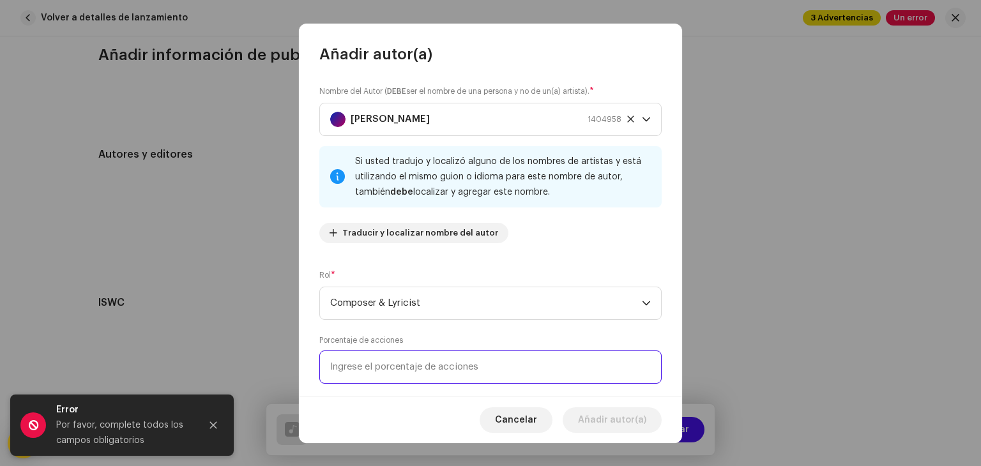
click at [427, 365] on input at bounding box center [490, 367] width 342 height 33
type input "10,00"
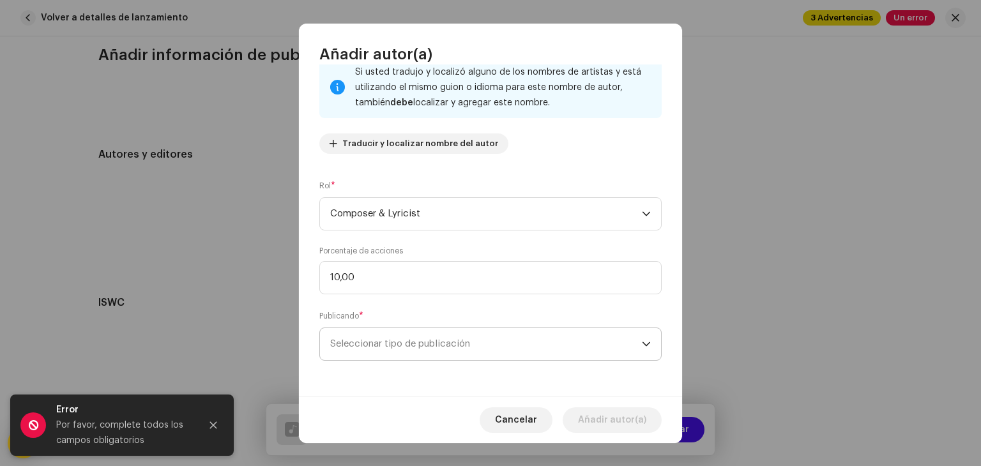
click at [437, 351] on span "Seleccionar tipo de publicación" at bounding box center [486, 344] width 312 height 32
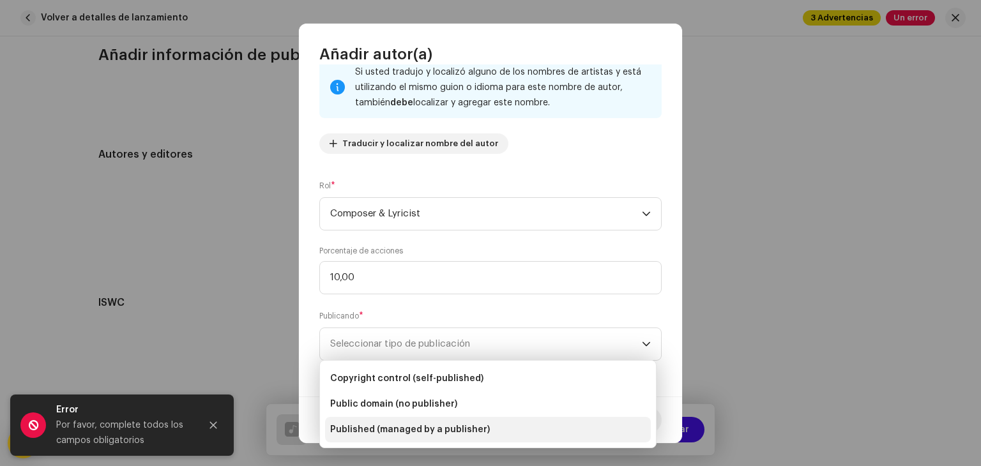
click at [418, 441] on li "Published (managed by a publisher)" at bounding box center [488, 430] width 326 height 26
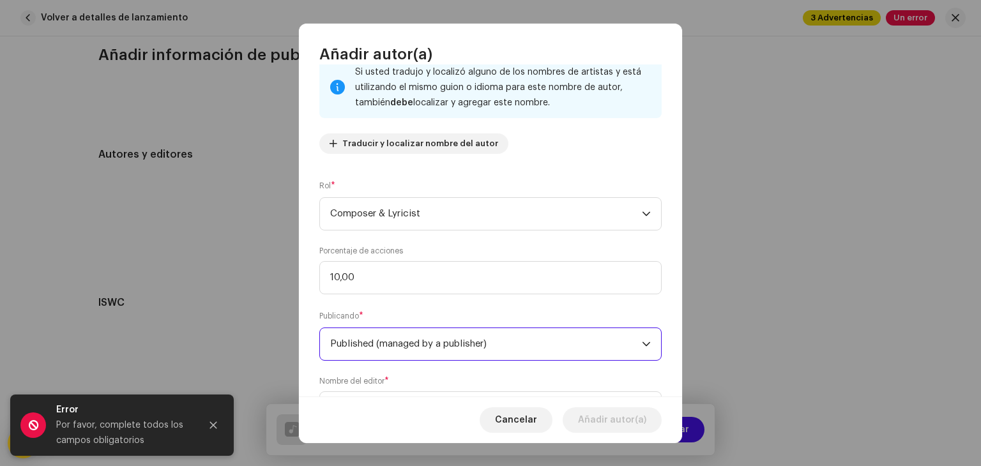
scroll to position [154, 0]
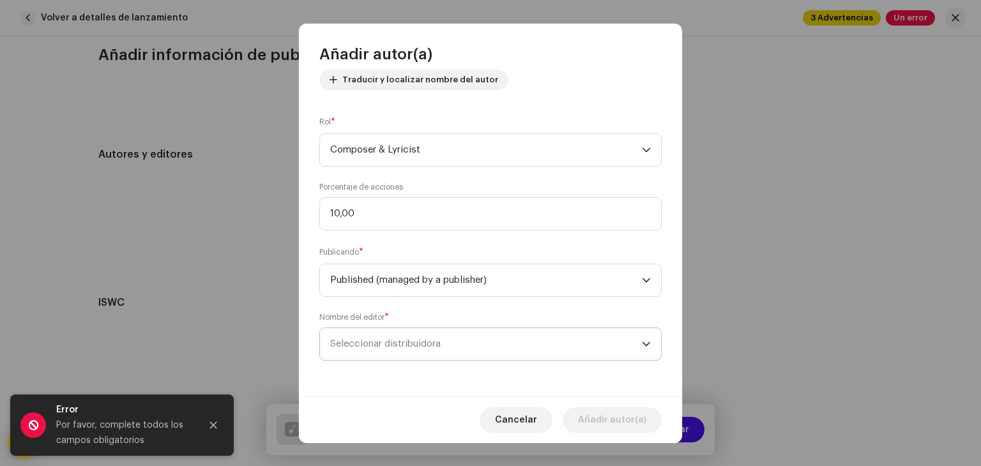
click at [435, 341] on span "Seleccionar distribuidora" at bounding box center [385, 344] width 110 height 10
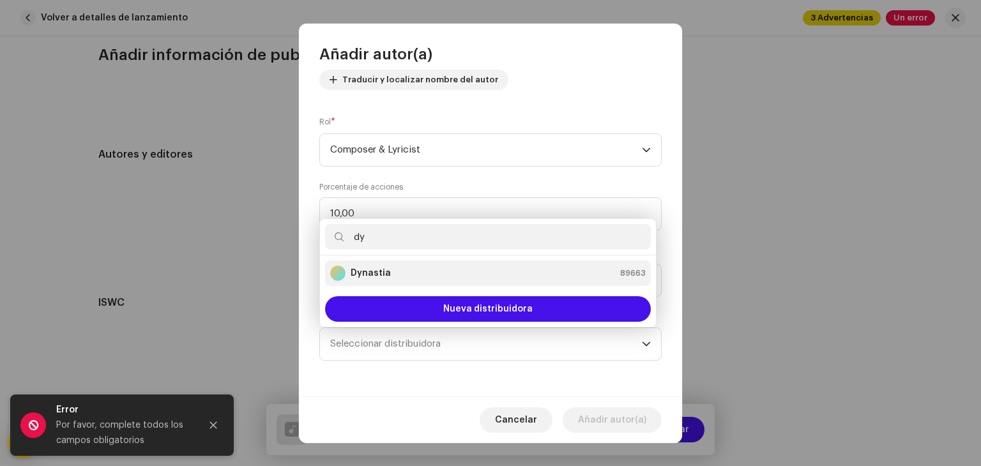
type input "dy"
click at [491, 269] on div "Dynastia 89663" at bounding box center [487, 273] width 315 height 15
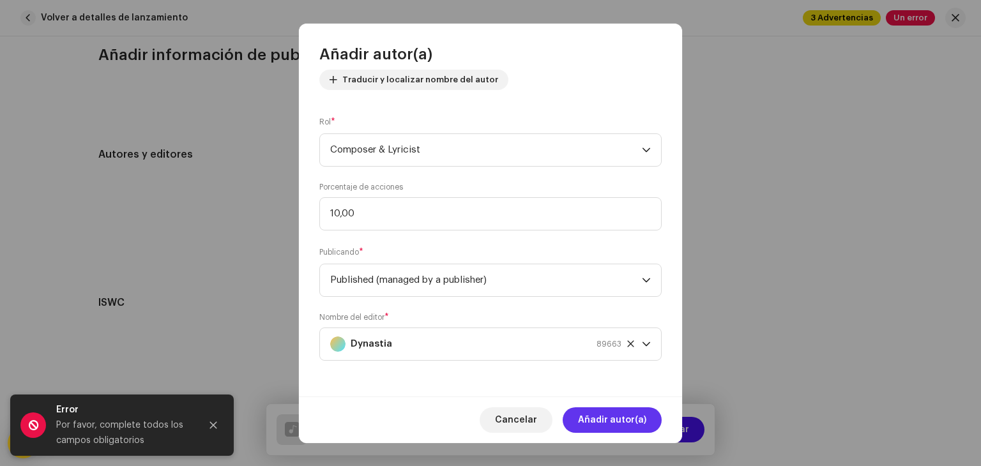
click at [608, 429] on span "Añadir autor(a)" at bounding box center [612, 420] width 68 height 26
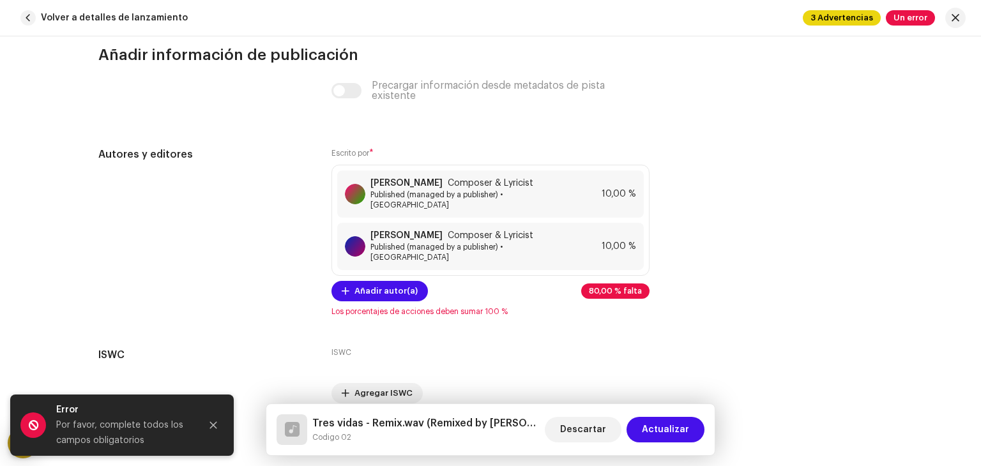
scroll to position [2688, 0]
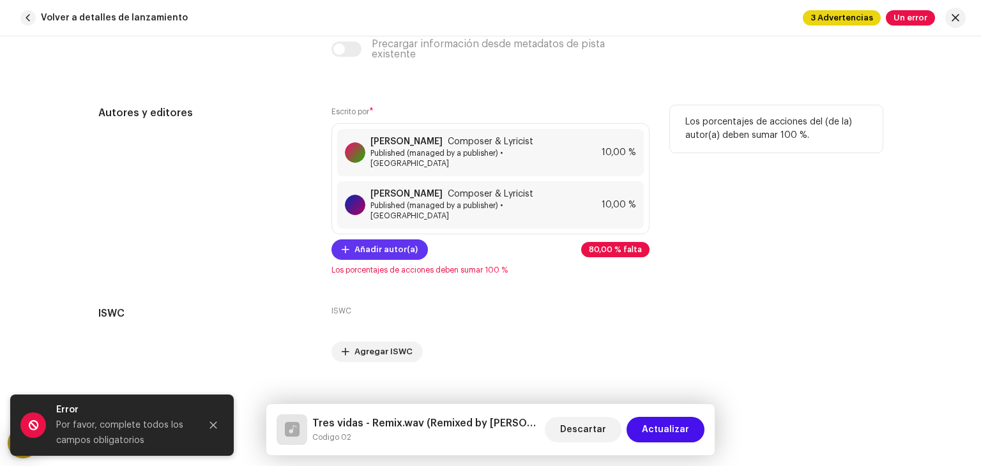
click at [390, 237] on span "Añadir autor(a)" at bounding box center [385, 250] width 63 height 26
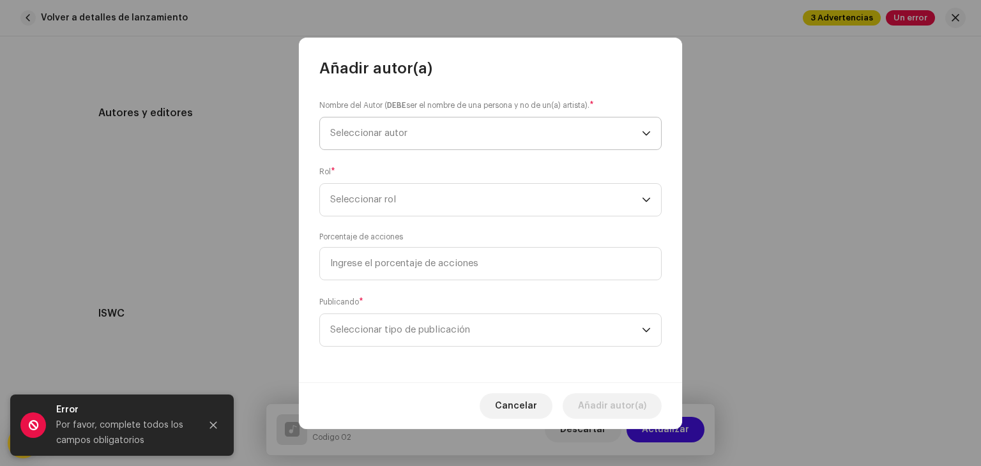
click at [454, 121] on span "Seleccionar autor" at bounding box center [486, 134] width 312 height 32
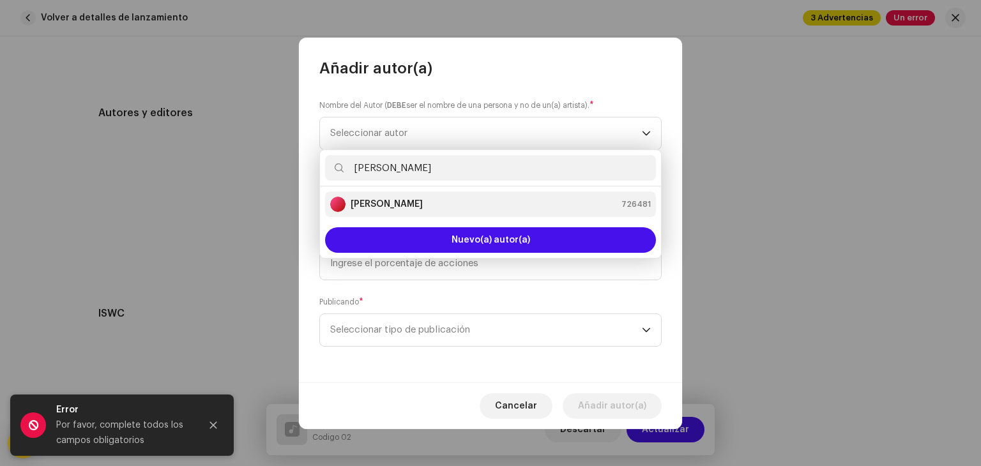
type input "[PERSON_NAME]"
click at [480, 208] on div "[PERSON_NAME] 726481" at bounding box center [490, 204] width 321 height 15
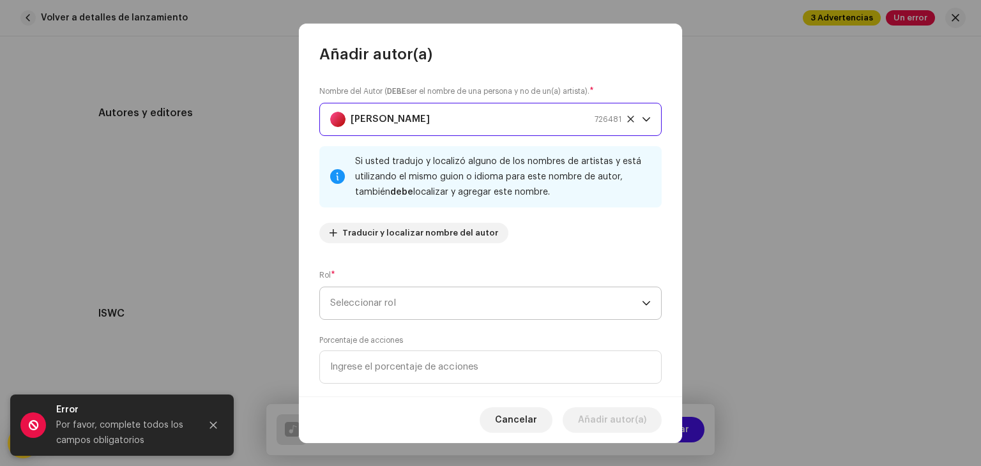
click at [422, 305] on span "Seleccionar rol" at bounding box center [486, 303] width 312 height 32
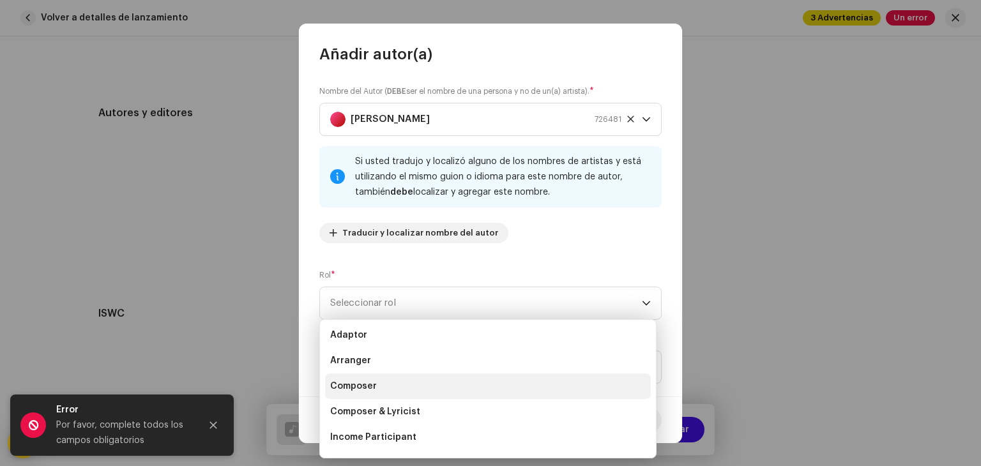
scroll to position [0, 0]
click at [383, 393] on li "Composer" at bounding box center [488, 389] width 326 height 26
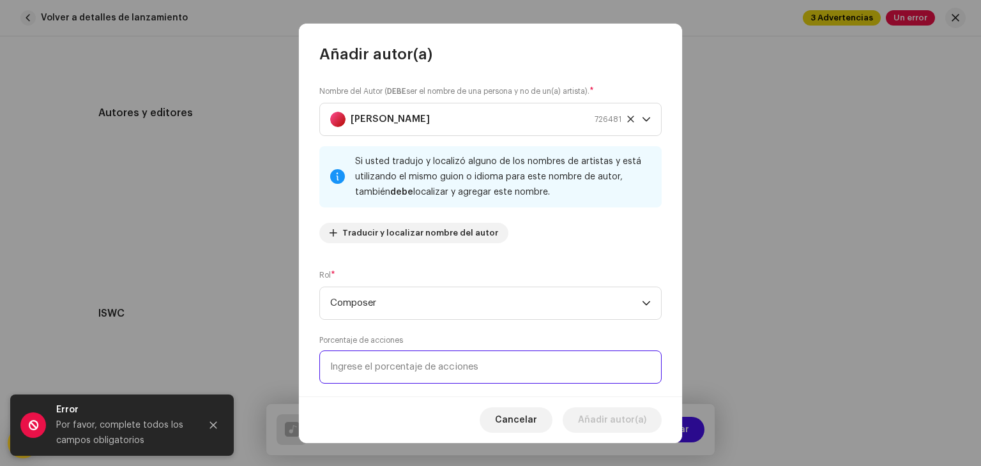
click at [406, 372] on input at bounding box center [490, 367] width 342 height 33
type input "25,00"
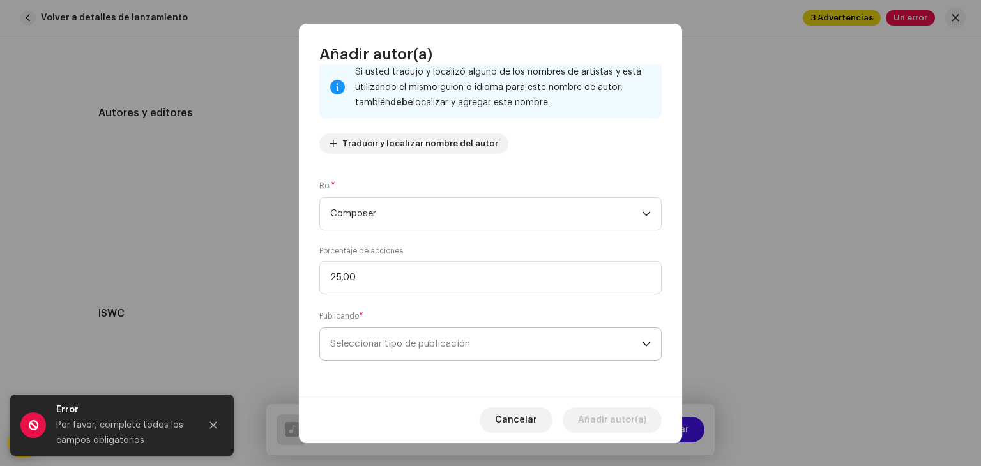
click at [411, 353] on span "Seleccionar tipo de publicación" at bounding box center [486, 344] width 312 height 32
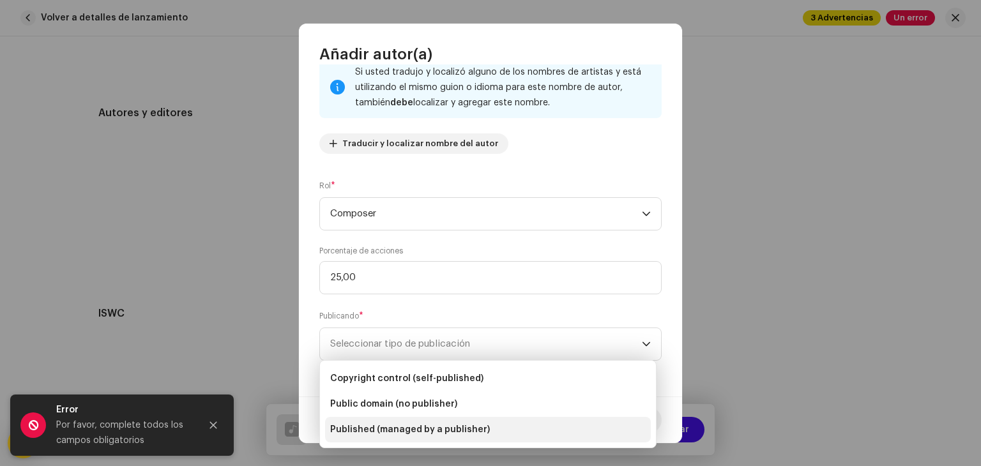
click at [404, 425] on span "Published (managed by a publisher)" at bounding box center [410, 429] width 160 height 13
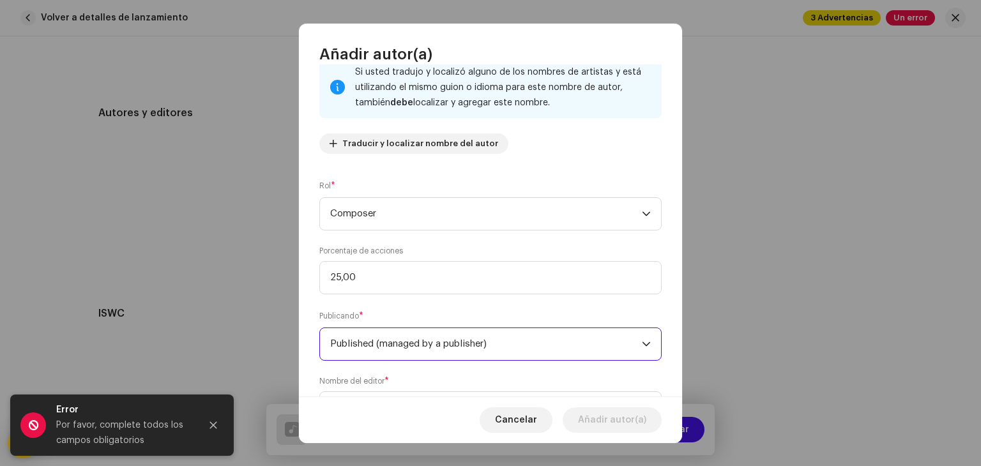
scroll to position [154, 0]
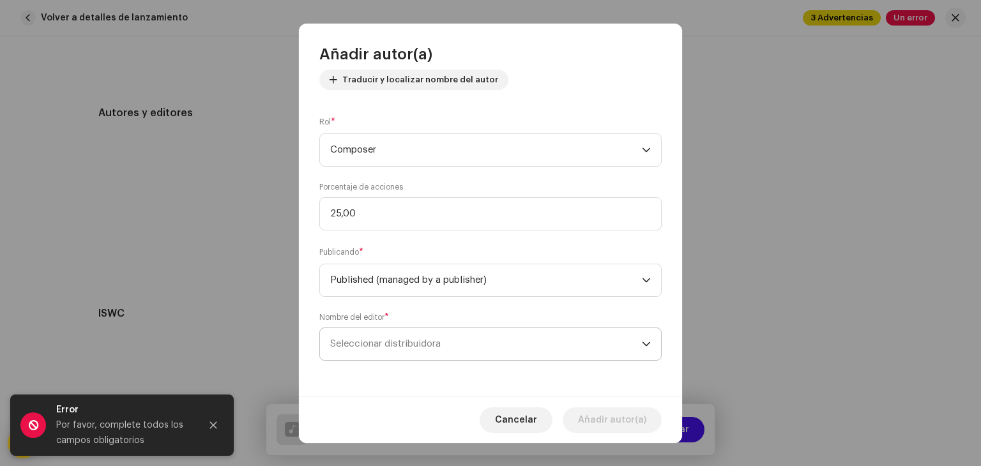
click at [431, 336] on span "Seleccionar distribuidora" at bounding box center [486, 344] width 312 height 32
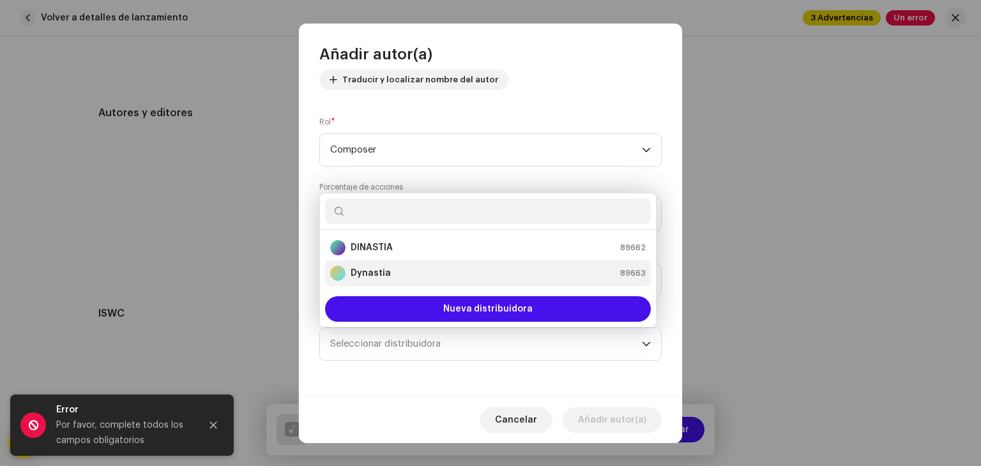
click at [482, 280] on div "Dynastia 89663" at bounding box center [487, 273] width 315 height 15
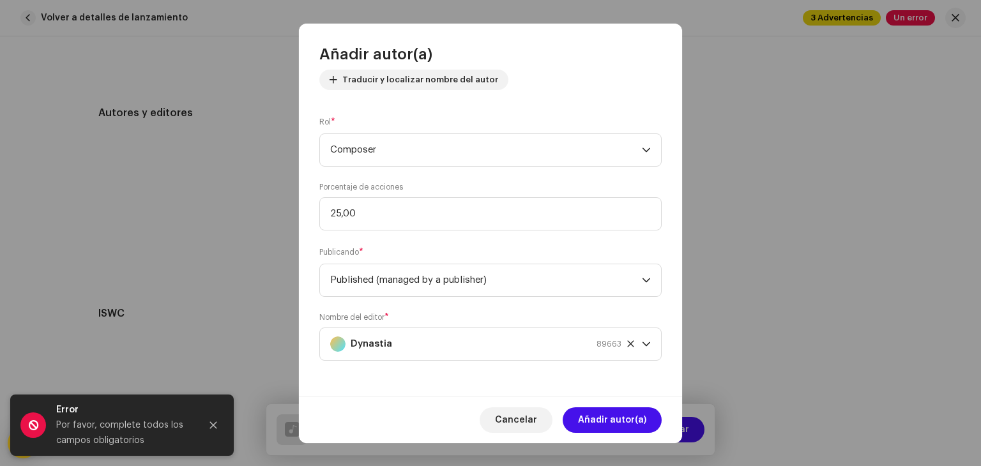
click at [629, 433] on div "Cancelar Añadir autor(a)" at bounding box center [490, 420] width 383 height 47
click at [622, 424] on span "Añadir autor(a)" at bounding box center [612, 420] width 68 height 26
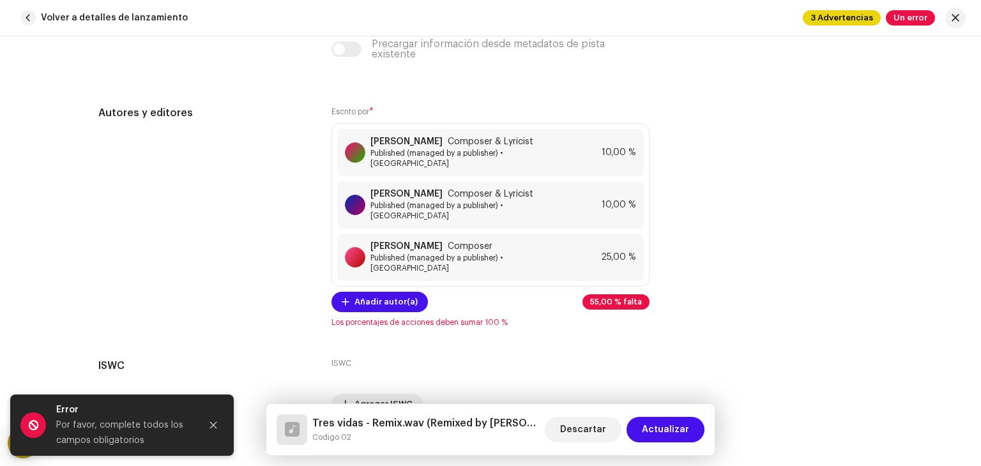
scroll to position [2731, 0]
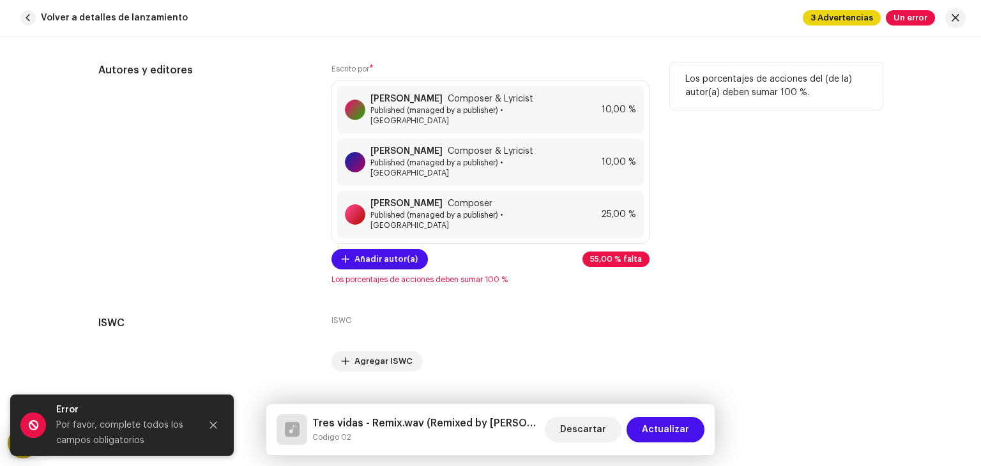
click at [384, 241] on div "Escrito por * [PERSON_NAME] Composer & Lyricist Published (managed by a publish…" at bounding box center [490, 174] width 318 height 222
click at [374, 247] on span "Añadir autor(a)" at bounding box center [385, 260] width 63 height 26
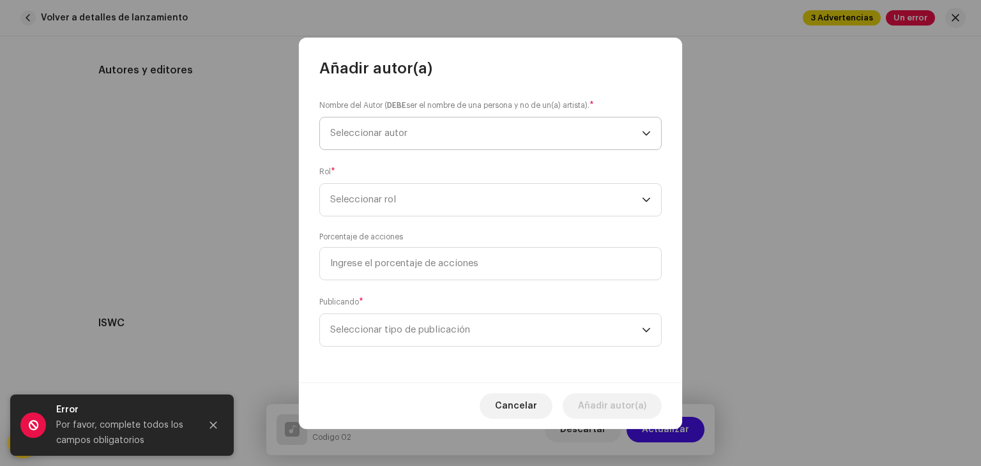
click at [455, 128] on span "Seleccionar autor" at bounding box center [486, 134] width 312 height 32
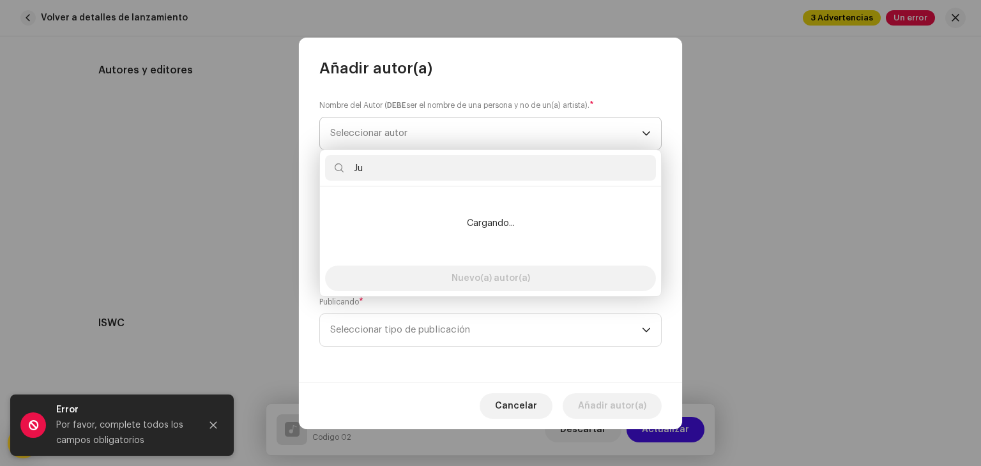
type input "J"
type input "M"
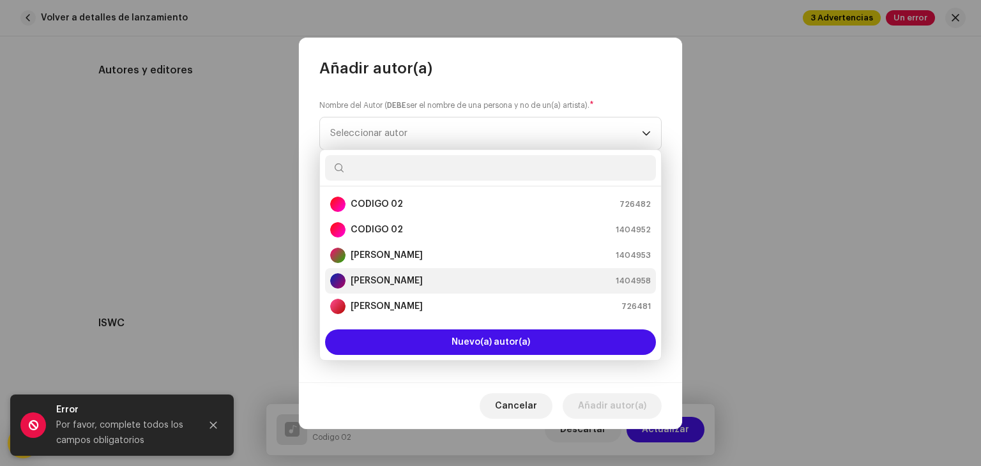
scroll to position [51, 0]
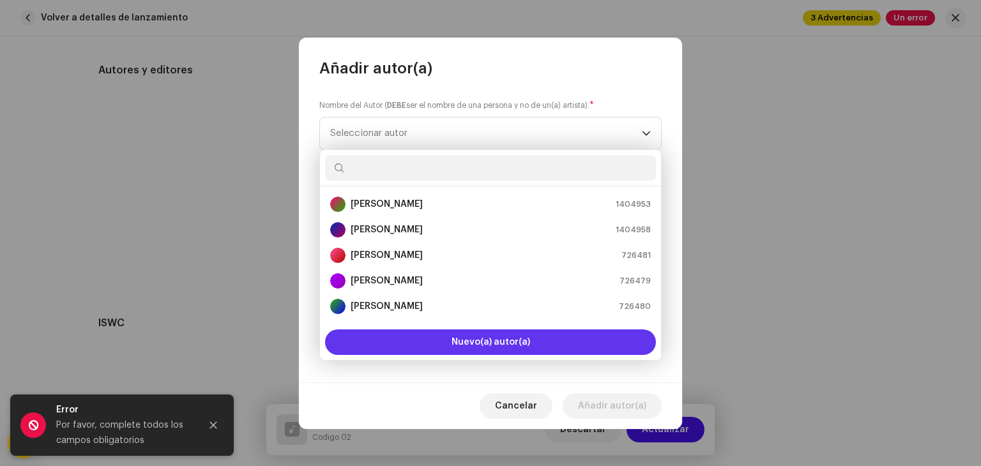
click at [455, 340] on span "Nuevo(a) autor(a)" at bounding box center [491, 342] width 79 height 9
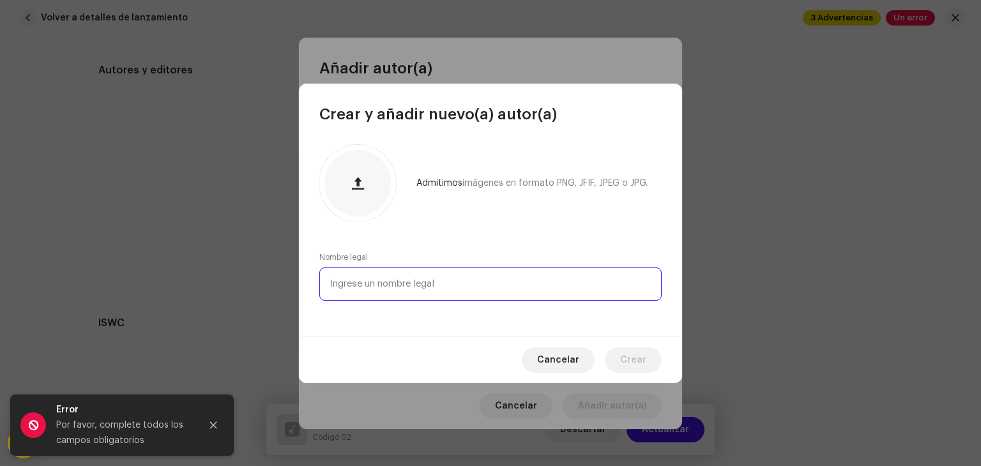
click at [427, 289] on input "text" at bounding box center [490, 284] width 342 height 33
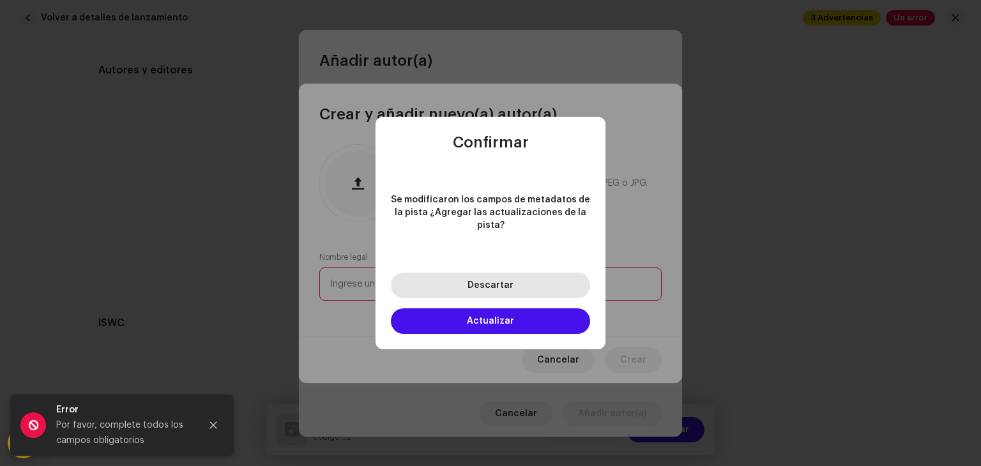
click at [464, 287] on button "Descartar" at bounding box center [490, 286] width 199 height 26
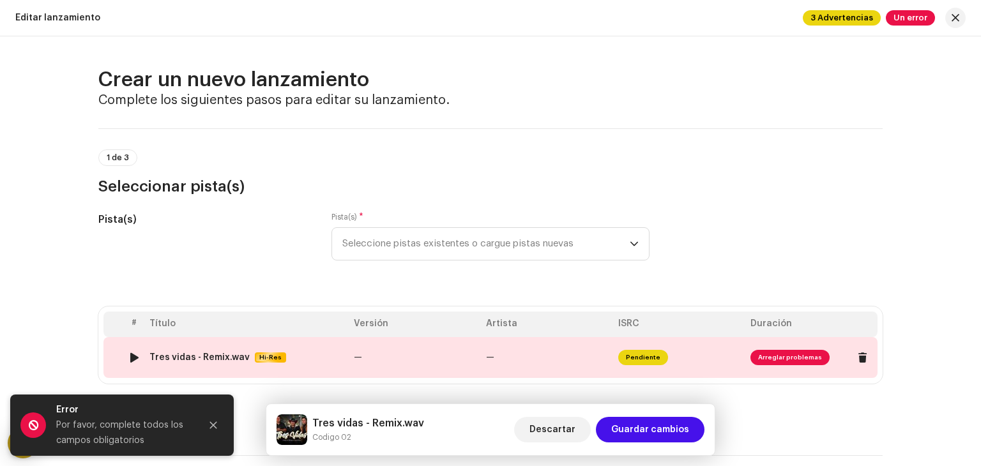
click at [381, 359] on td "—" at bounding box center [415, 357] width 132 height 41
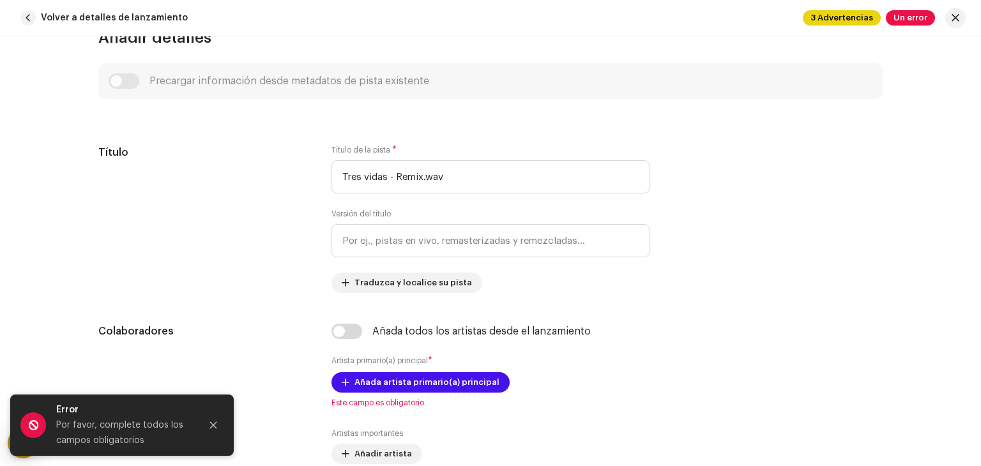
scroll to position [540, 0]
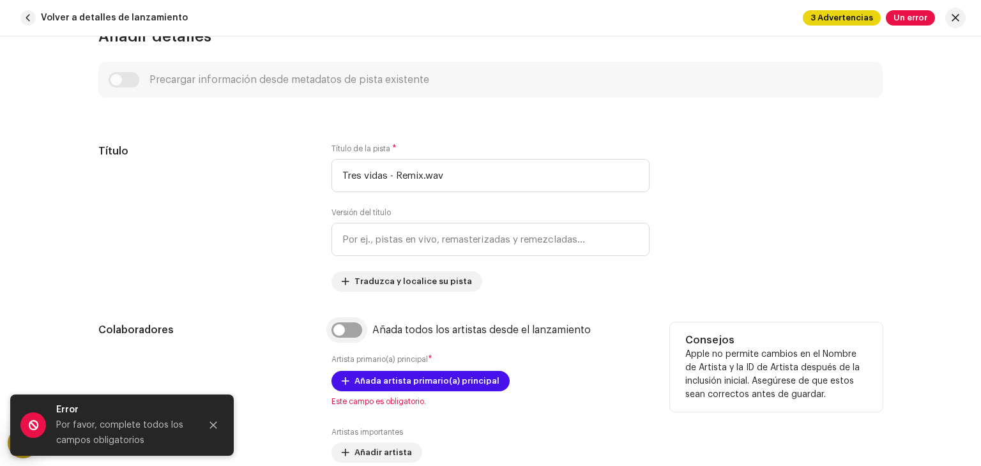
click at [345, 330] on input "checkbox" at bounding box center [346, 330] width 31 height 15
checkbox input "true"
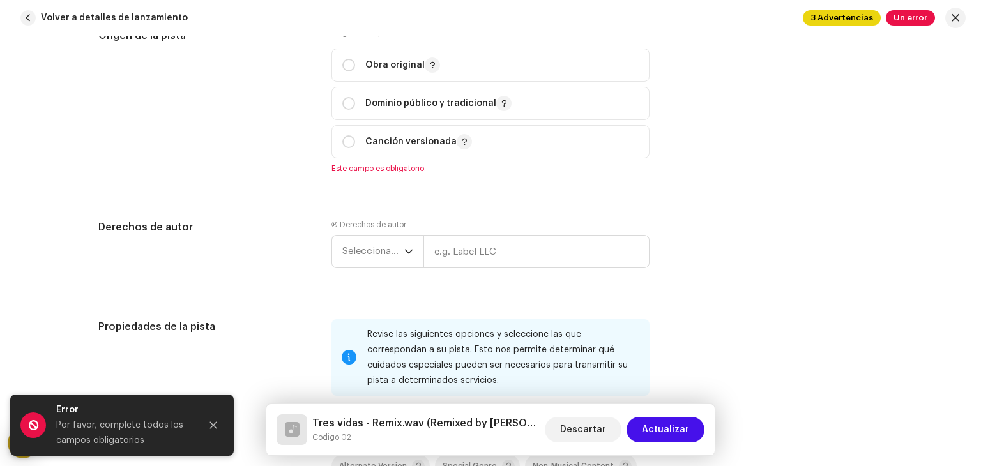
scroll to position [1648, 0]
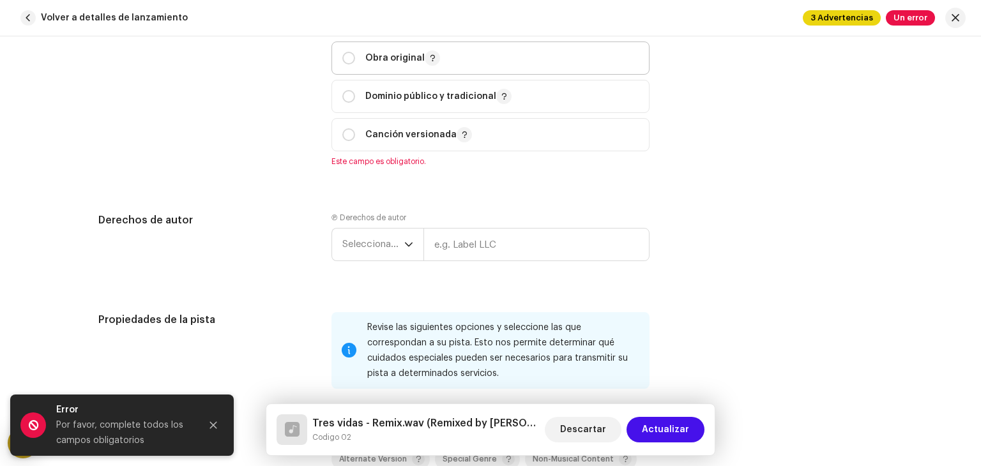
click at [400, 50] on span "Obra original" at bounding box center [490, 58] width 296 height 32
radio input "true"
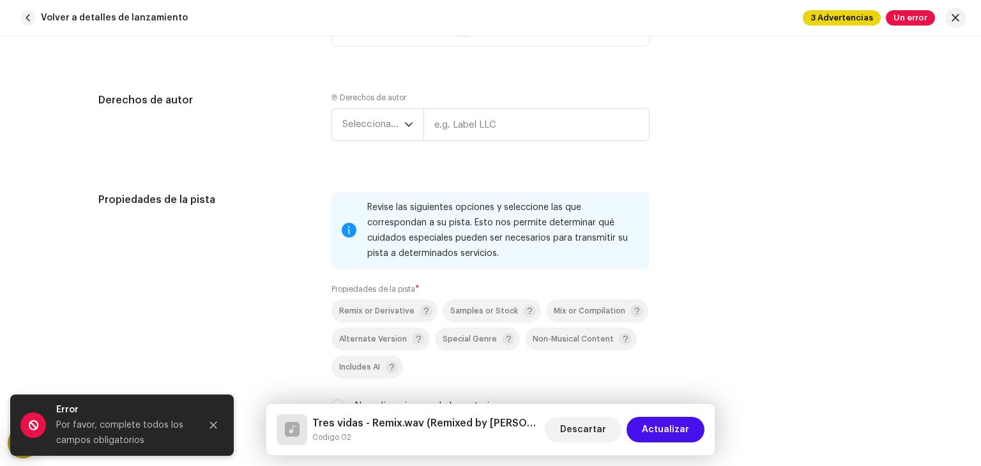
scroll to position [1758, 0]
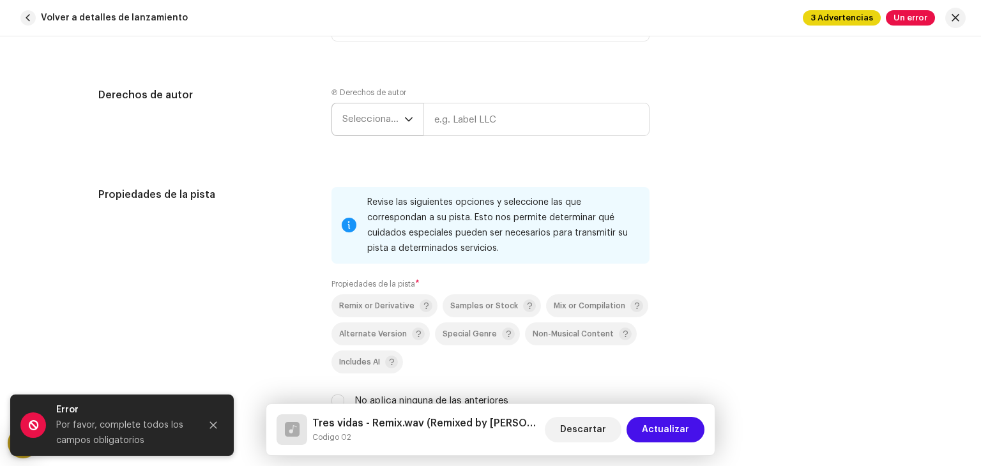
click at [404, 135] on div "dropdown trigger" at bounding box center [408, 119] width 9 height 32
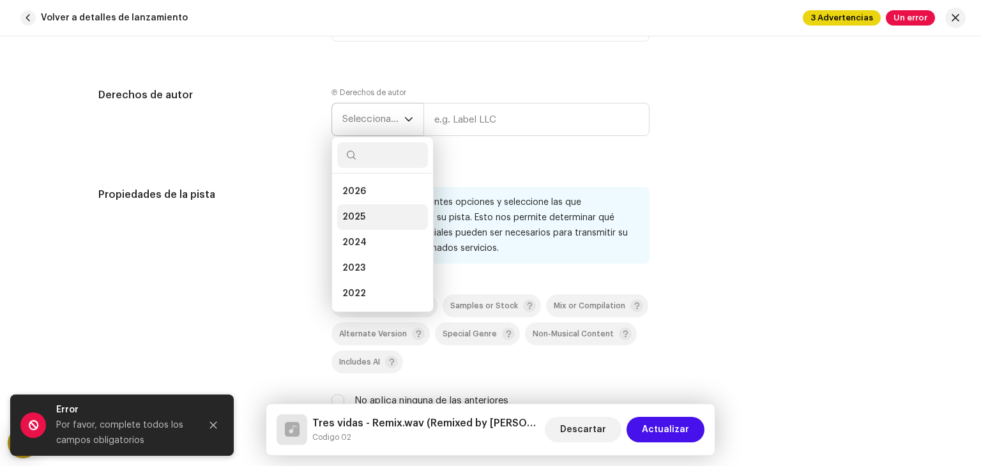
click at [376, 207] on li "2025" at bounding box center [382, 217] width 91 height 26
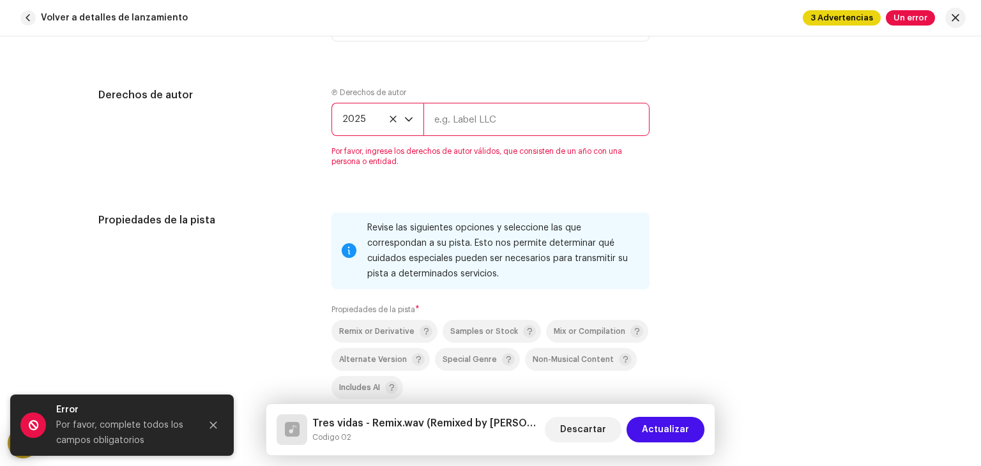
click at [400, 124] on span "2025" at bounding box center [373, 119] width 62 height 32
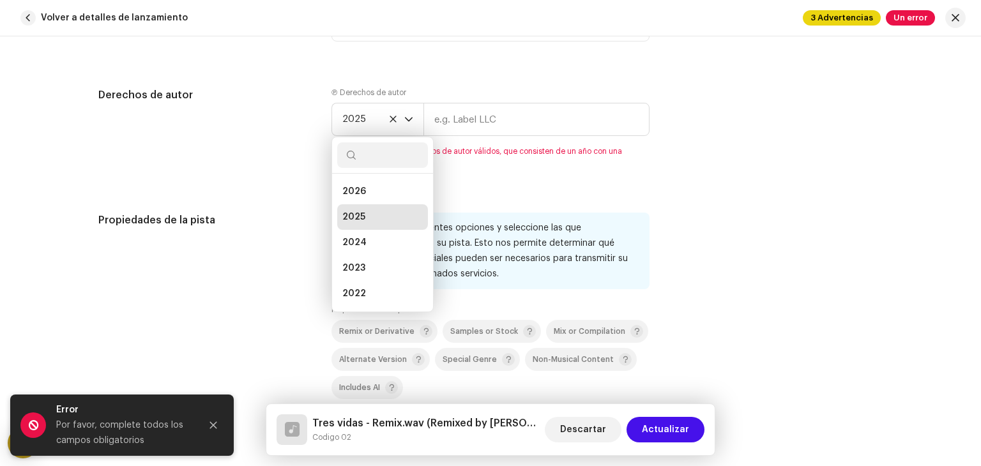
scroll to position [5, 0]
click at [378, 179] on li "2026" at bounding box center [382, 187] width 91 height 26
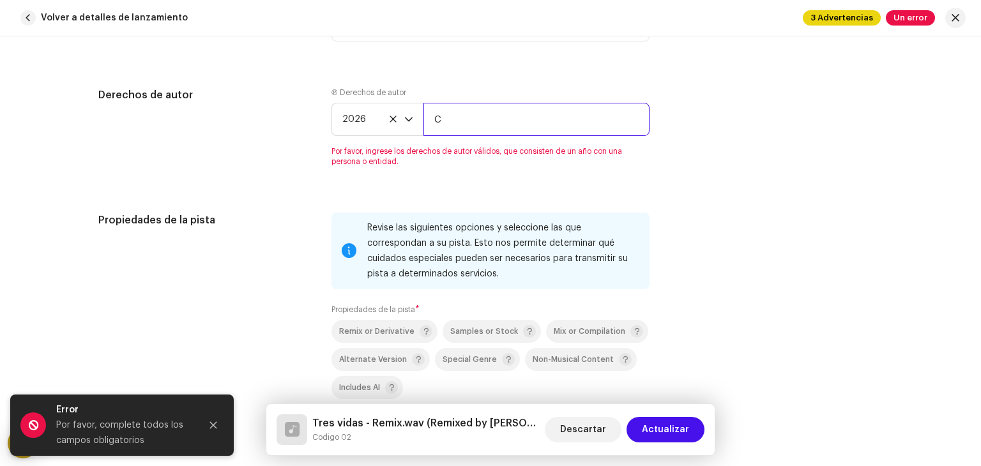
click at [474, 123] on input "C" at bounding box center [536, 119] width 226 height 33
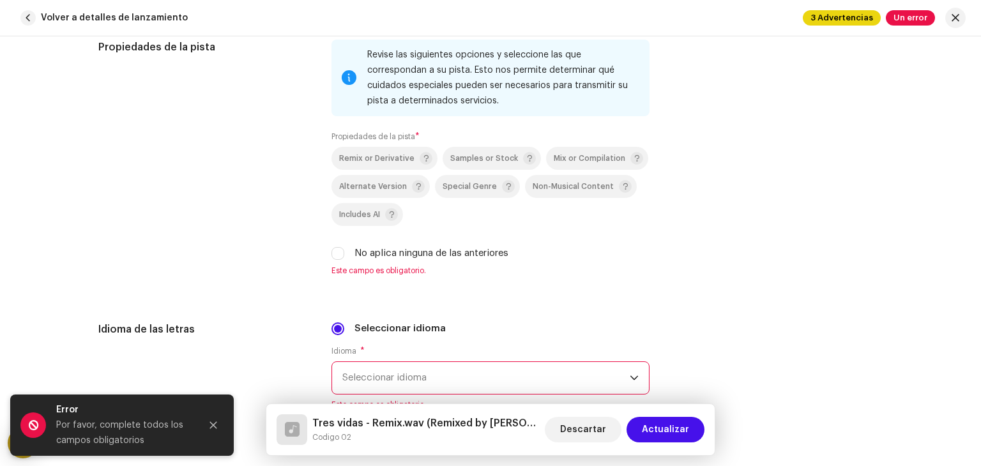
scroll to position [1931, 0]
type input "CODIGO 02"
click at [358, 164] on div "Remix or Derivative" at bounding box center [385, 157] width 93 height 13
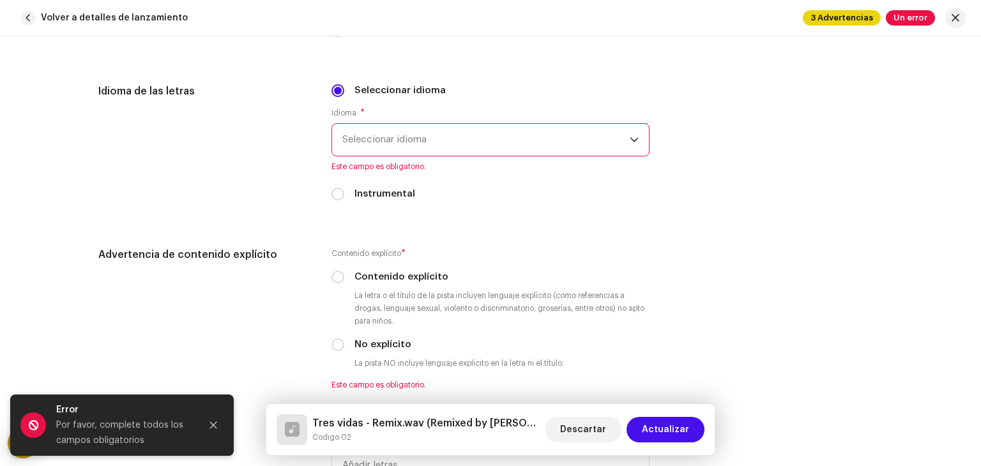
scroll to position [2129, 0]
click at [436, 144] on span "Seleccionar idioma" at bounding box center [485, 139] width 287 height 32
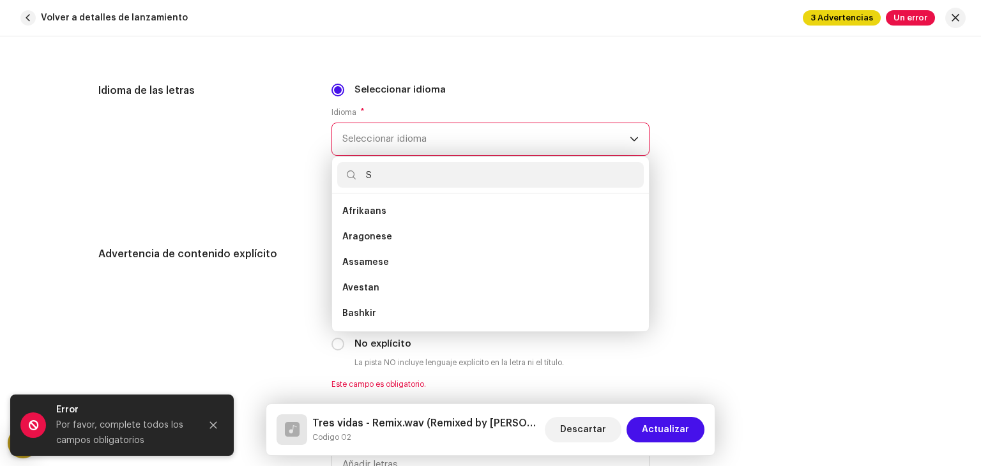
scroll to position [0, 0]
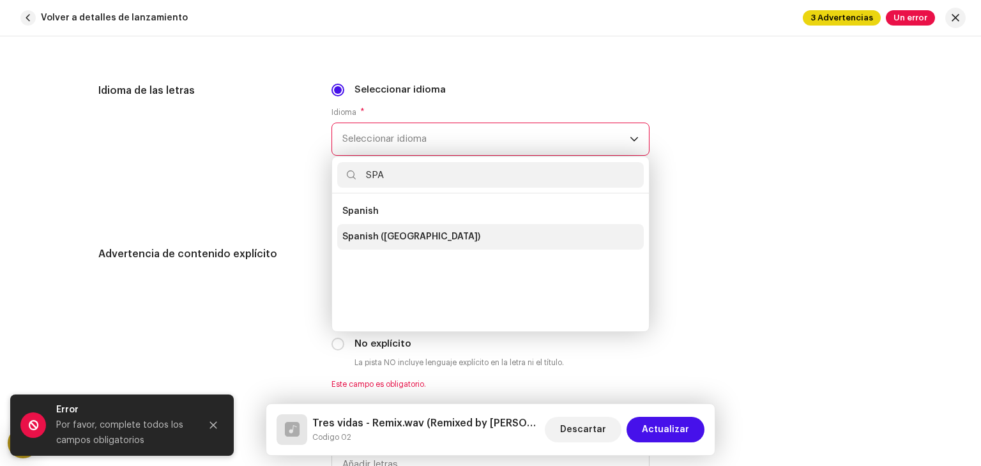
type input "SPA"
click at [366, 243] on span "Spanish ([GEOGRAPHIC_DATA])" at bounding box center [411, 237] width 138 height 13
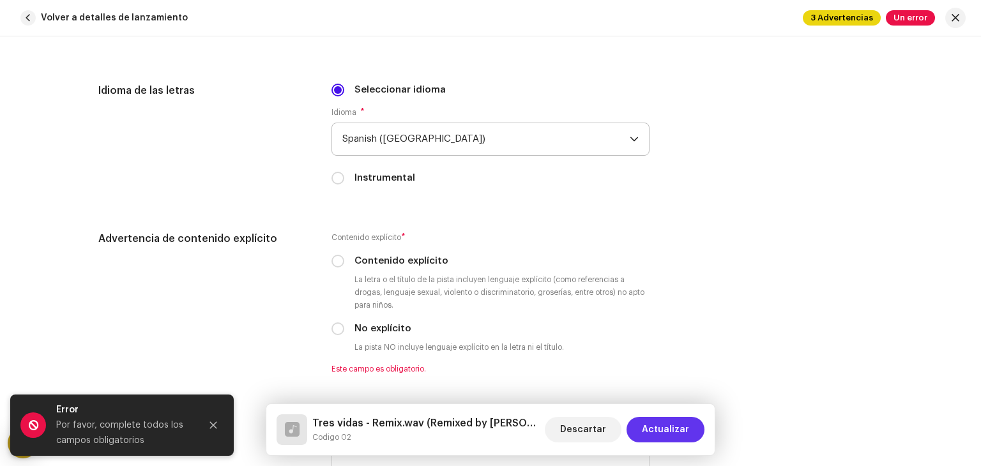
click at [653, 431] on span "Actualizar" at bounding box center [665, 430] width 47 height 26
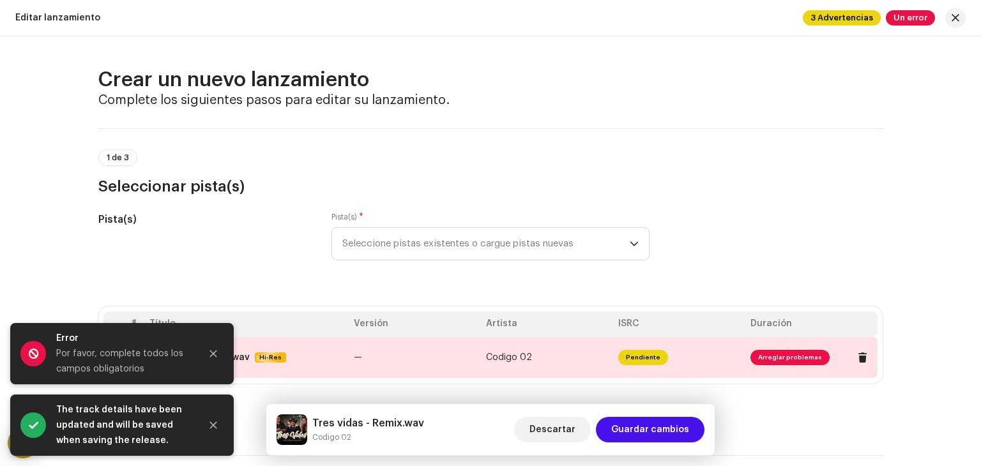
click at [432, 372] on td "—" at bounding box center [415, 357] width 132 height 41
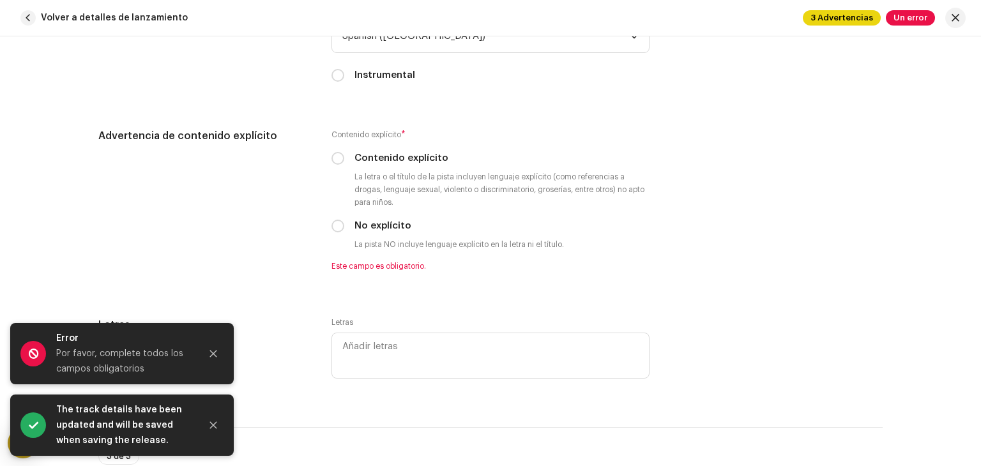
scroll to position [2232, 0]
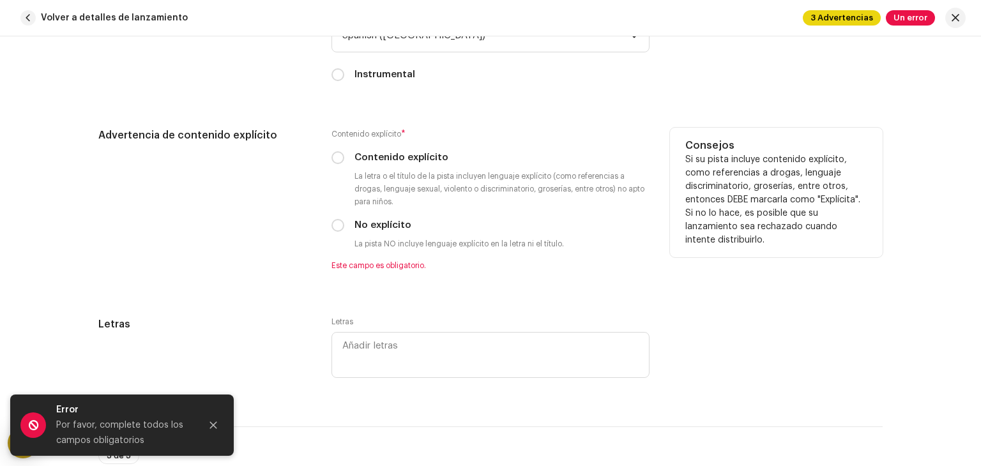
click at [394, 153] on label "Contenido explícito" at bounding box center [401, 158] width 94 height 14
click at [344, 153] on input "Contenido explícito" at bounding box center [337, 157] width 13 height 13
radio input "true"
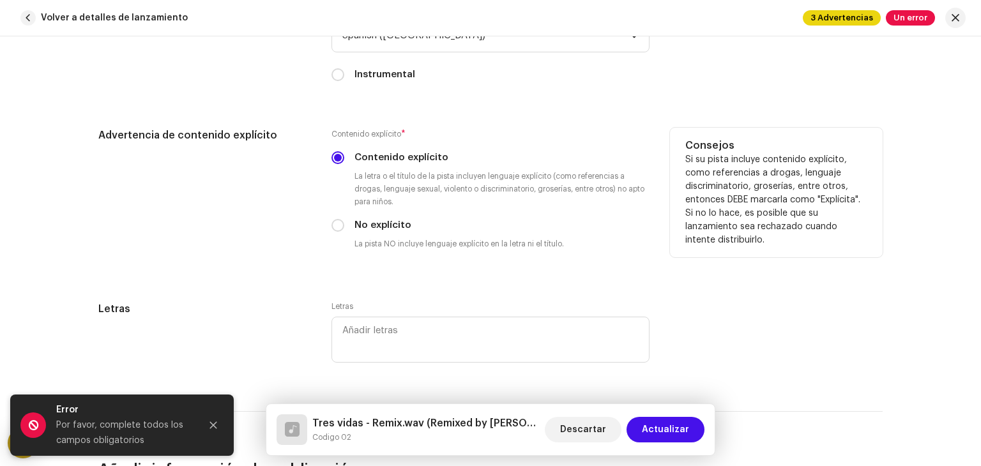
scroll to position [2593, 0]
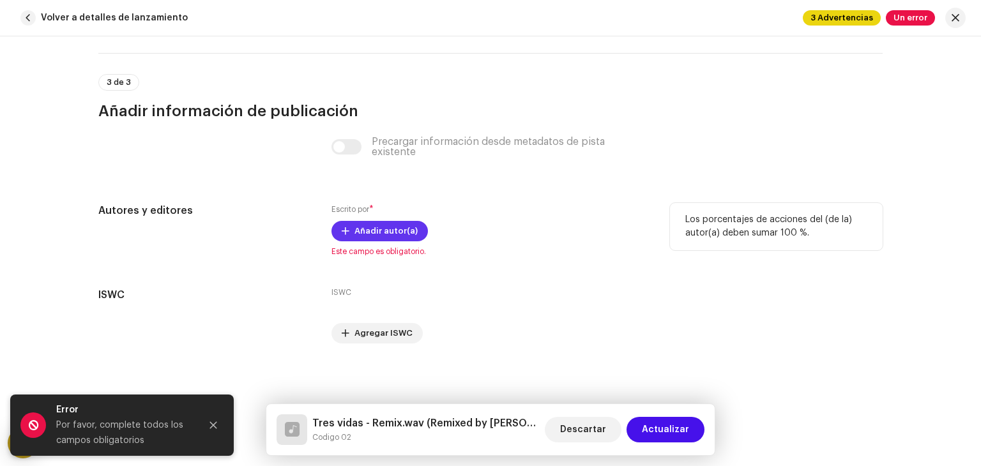
click at [373, 233] on span "Añadir autor(a)" at bounding box center [385, 231] width 63 height 26
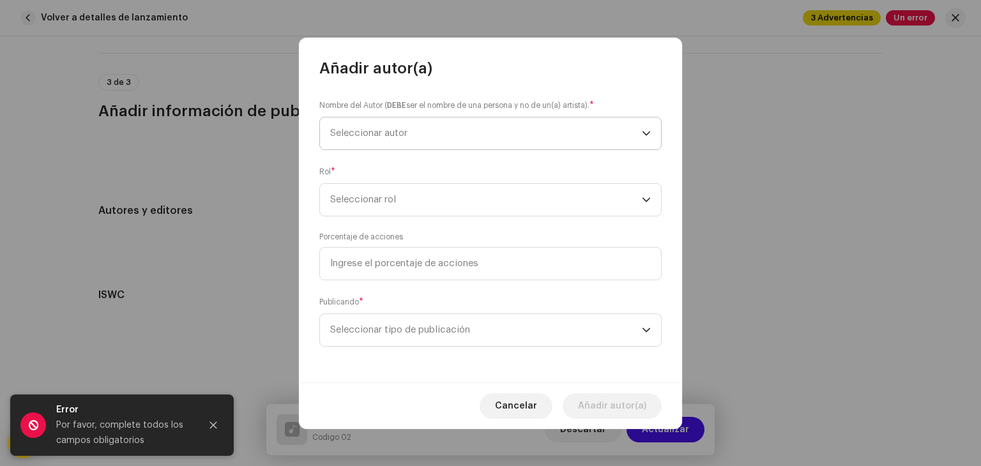
click at [405, 123] on span "Seleccionar autor" at bounding box center [486, 134] width 312 height 32
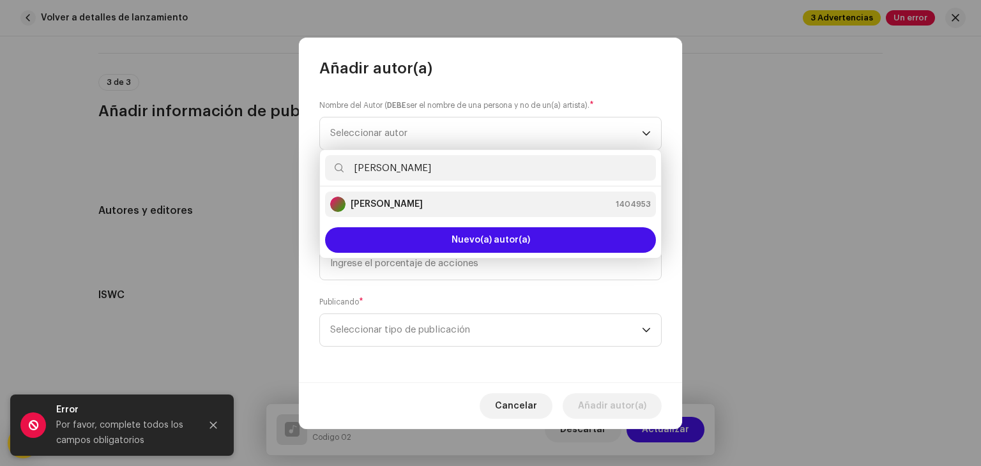
type input "[PERSON_NAME]"
click at [386, 198] on strong "[PERSON_NAME]" at bounding box center [387, 204] width 72 height 13
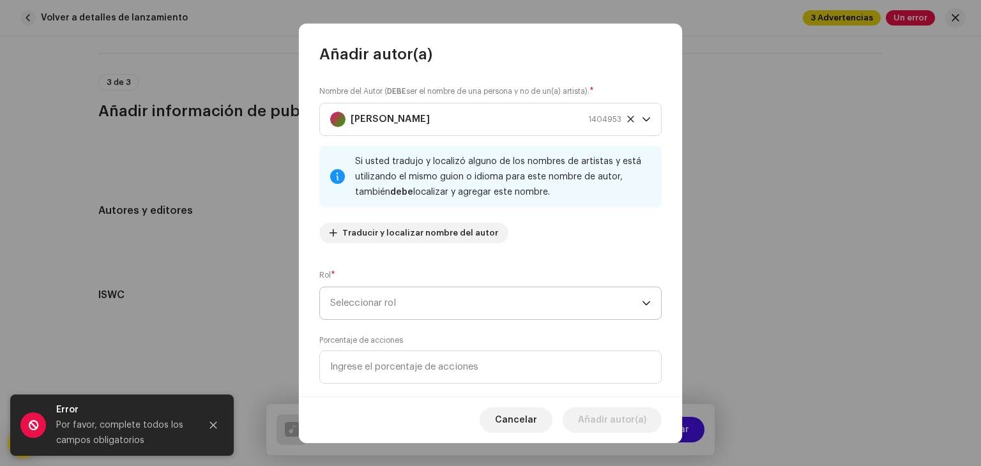
click at [401, 304] on span "Seleccionar rol" at bounding box center [486, 303] width 312 height 32
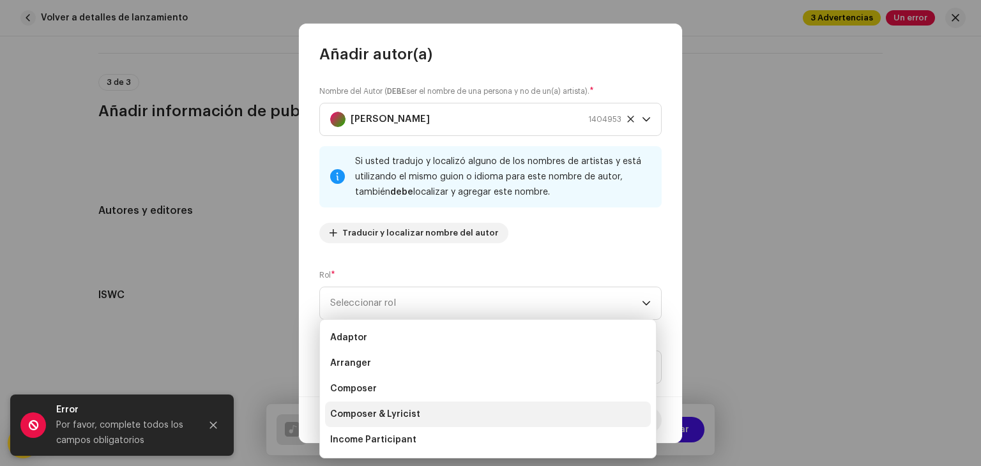
click at [356, 411] on span "Composer & Lyricist" at bounding box center [375, 414] width 90 height 13
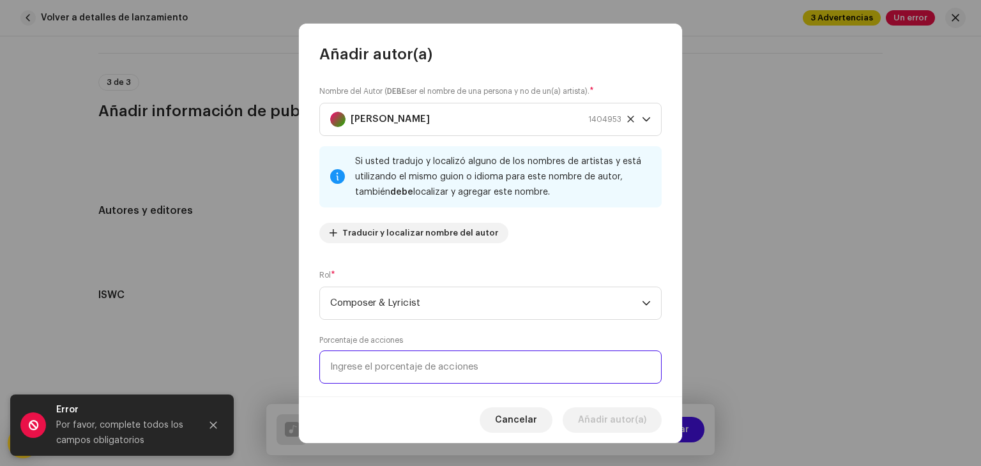
click at [401, 361] on input at bounding box center [490, 367] width 342 height 33
type input "10,00"
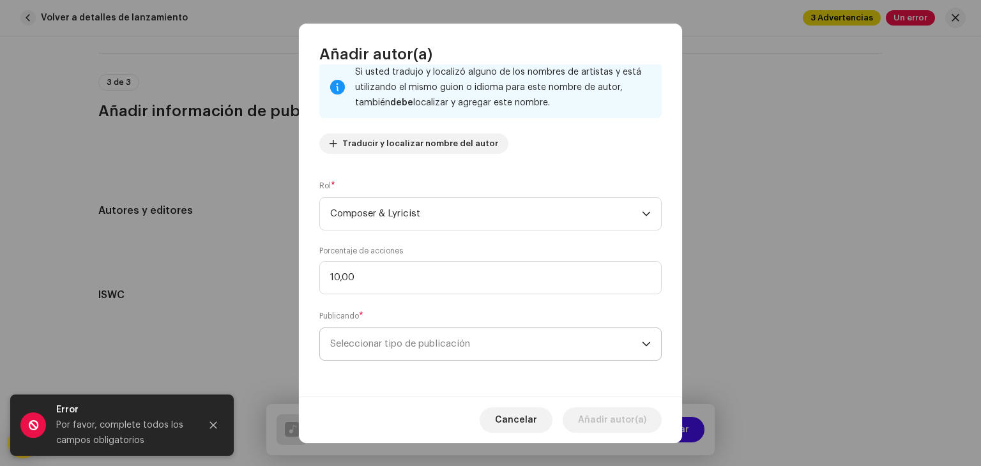
click at [405, 351] on span "Seleccionar tipo de publicación" at bounding box center [486, 344] width 312 height 32
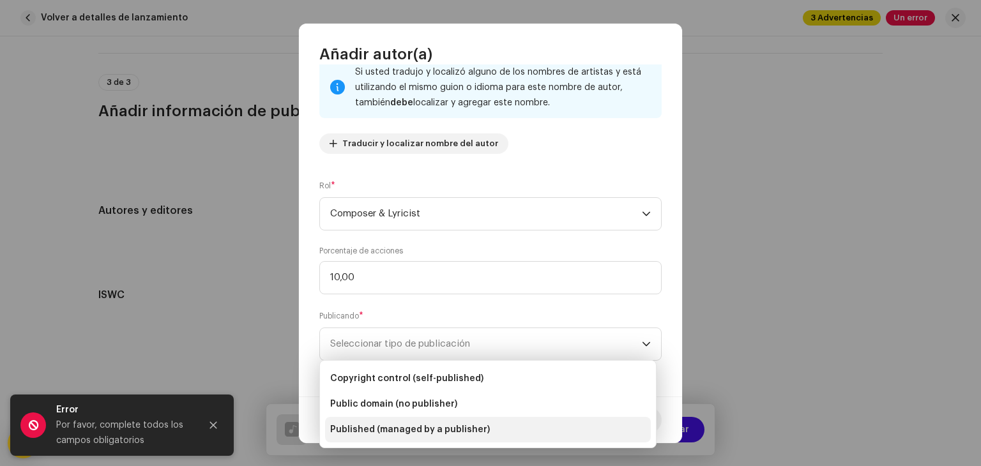
click at [392, 429] on span "Published (managed by a publisher)" at bounding box center [410, 429] width 160 height 13
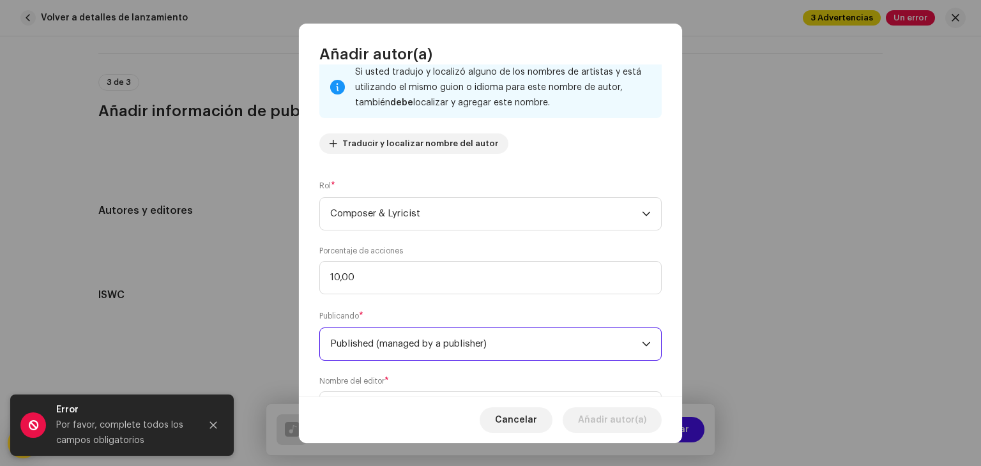
scroll to position [154, 0]
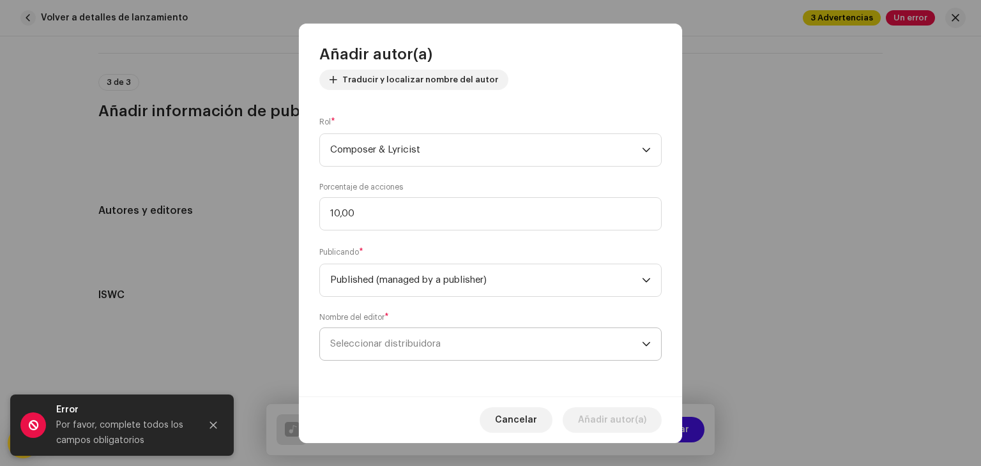
click at [411, 346] on span "Seleccionar distribuidora" at bounding box center [385, 344] width 110 height 10
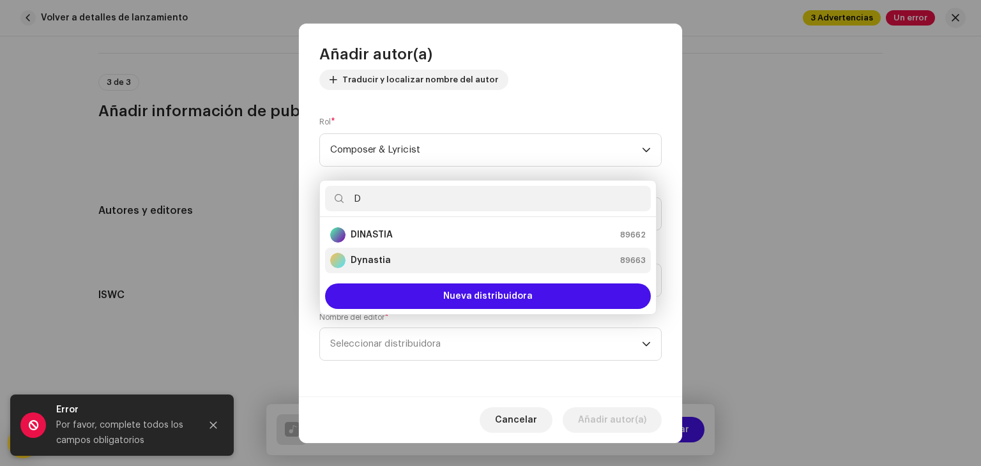
type input "D"
click at [488, 264] on div "Dynastia 89663" at bounding box center [487, 260] width 315 height 15
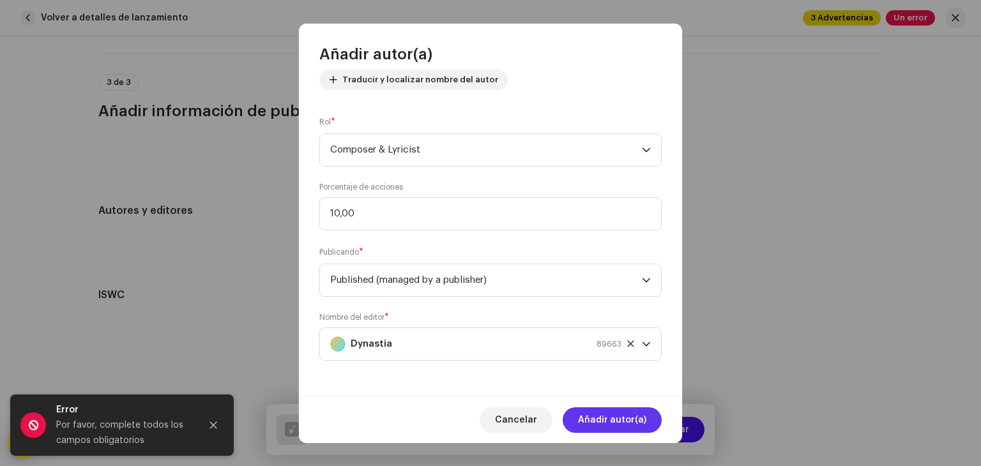
click at [602, 422] on span "Añadir autor(a)" at bounding box center [612, 420] width 68 height 26
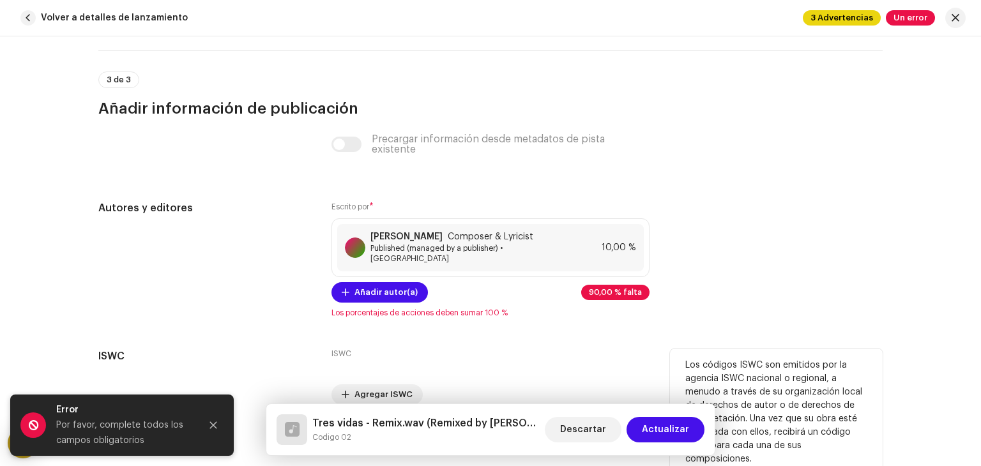
scroll to position [2647, 0]
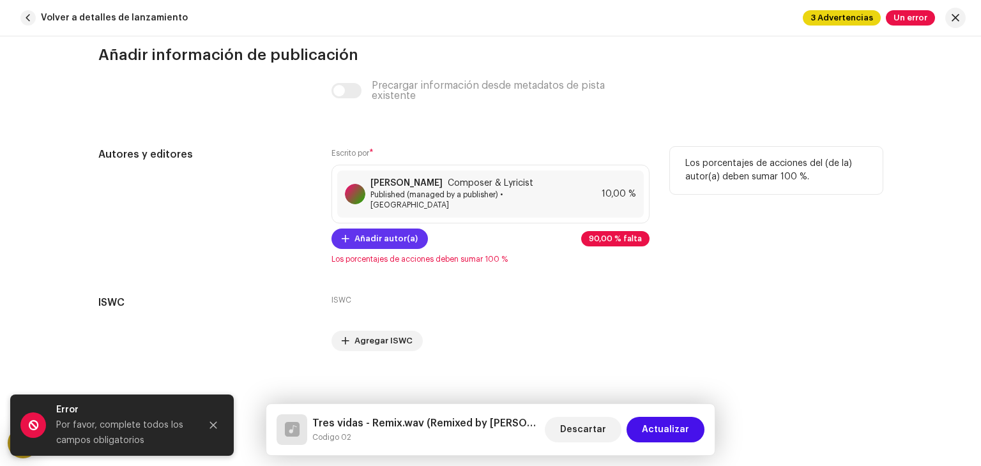
click at [368, 235] on span "Añadir autor(a)" at bounding box center [385, 239] width 63 height 26
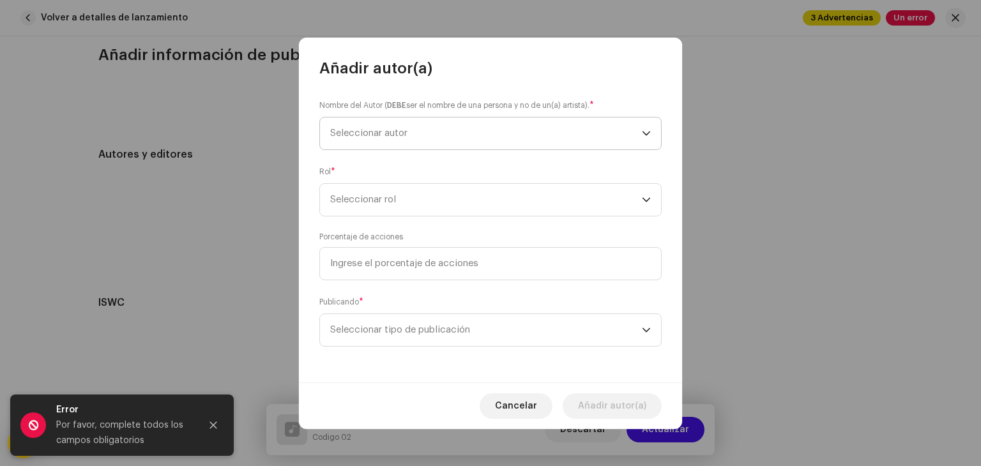
click at [445, 141] on span "Seleccionar autor" at bounding box center [486, 134] width 312 height 32
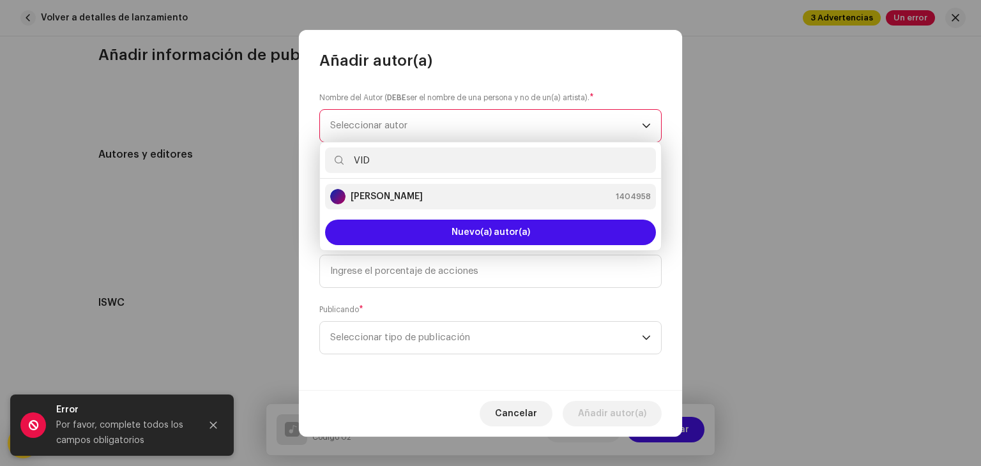
type input "VID"
click at [361, 194] on strong "[PERSON_NAME]" at bounding box center [387, 196] width 72 height 13
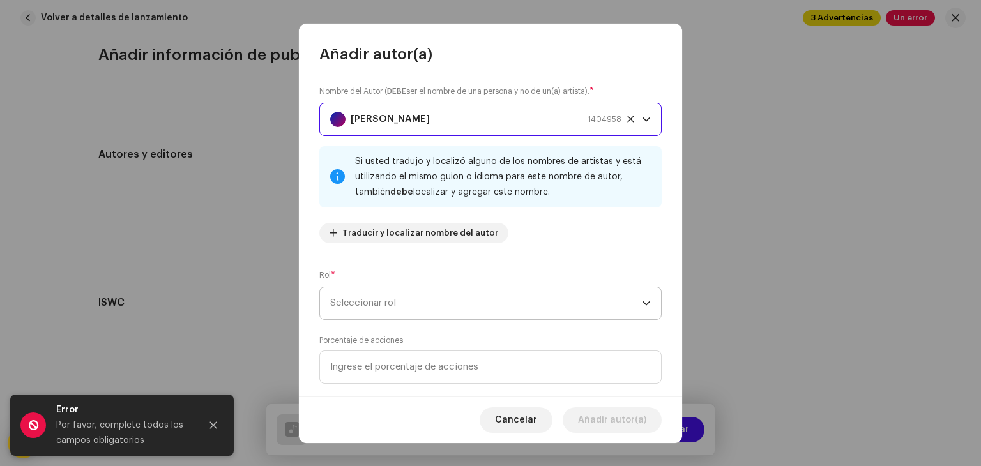
click at [388, 308] on span "Seleccionar rol" at bounding box center [486, 303] width 312 height 32
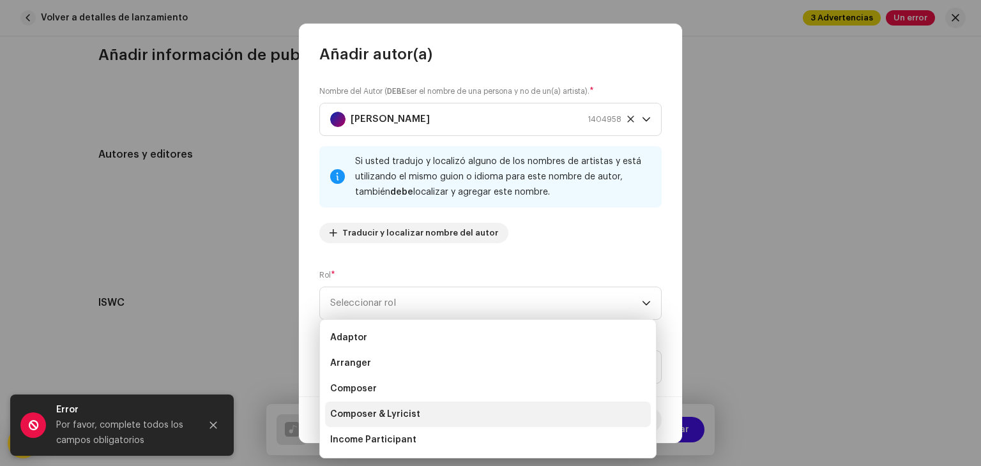
click at [347, 413] on span "Composer & Lyricist" at bounding box center [375, 414] width 90 height 13
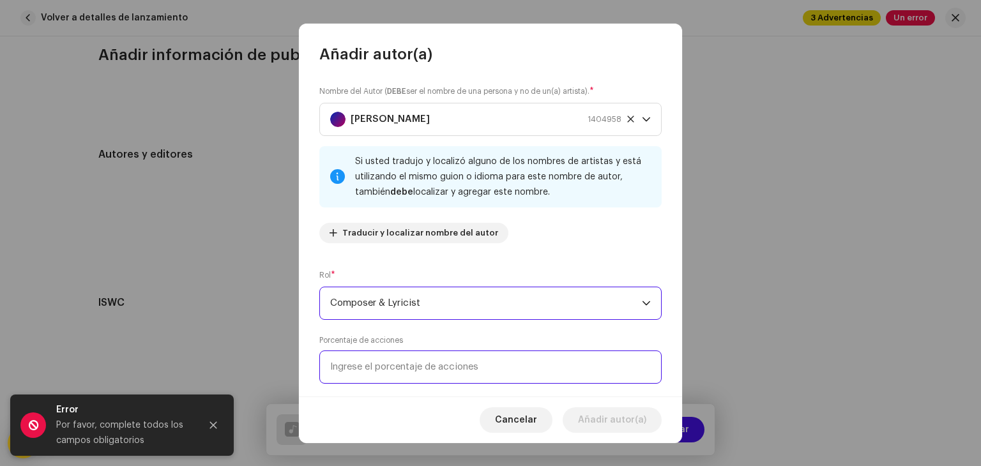
click at [382, 365] on input at bounding box center [490, 367] width 342 height 33
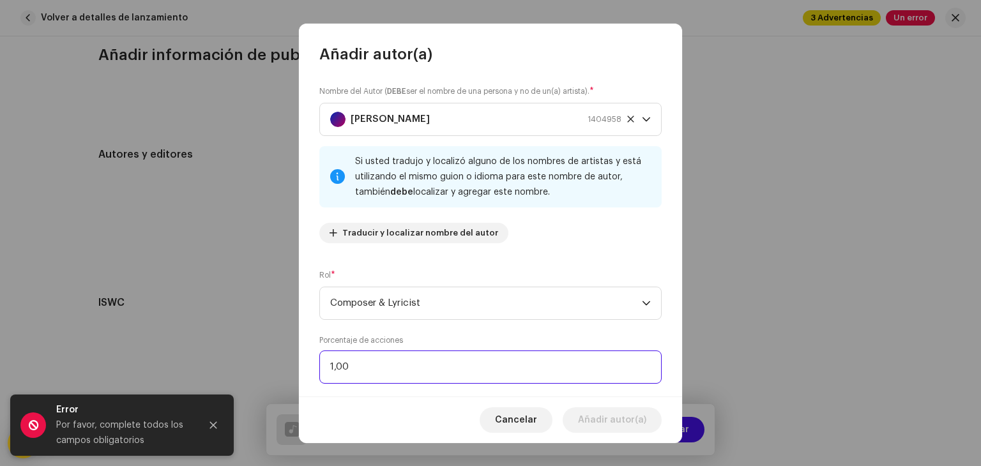
type input "10,00"
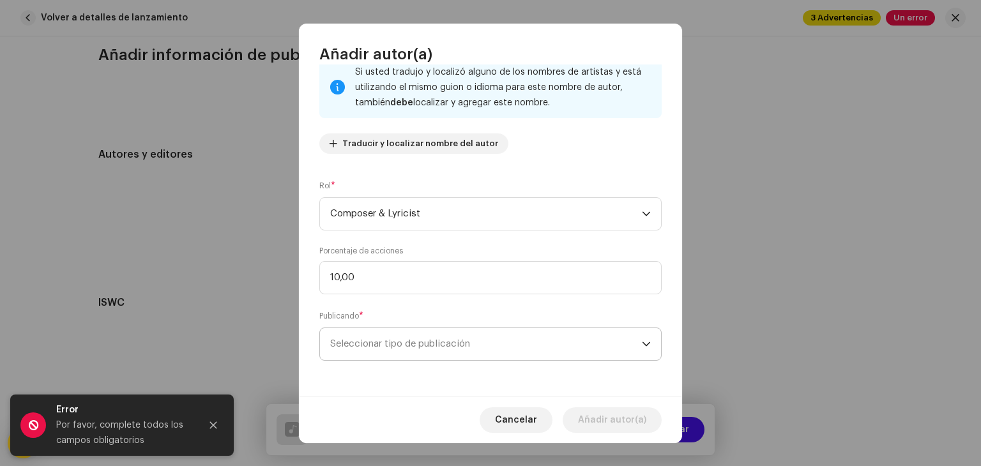
click at [384, 359] on span "Seleccionar tipo de publicación" at bounding box center [486, 344] width 312 height 32
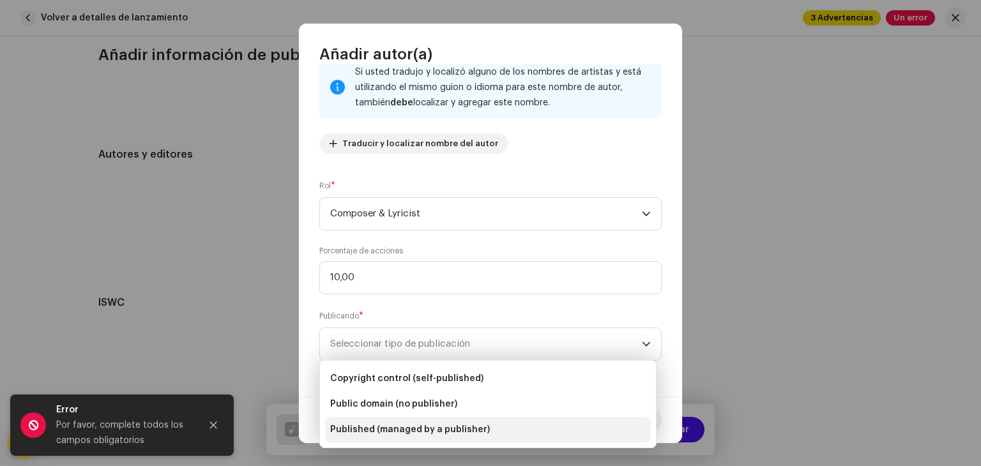
click at [373, 432] on span "Published (managed by a publisher)" at bounding box center [410, 429] width 160 height 13
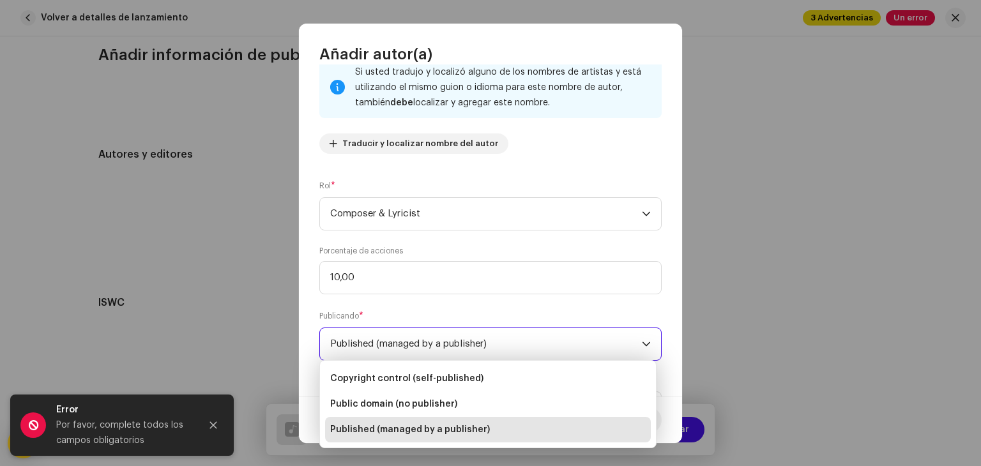
click at [373, 432] on span "Published (managed by a publisher)" at bounding box center [410, 429] width 160 height 13
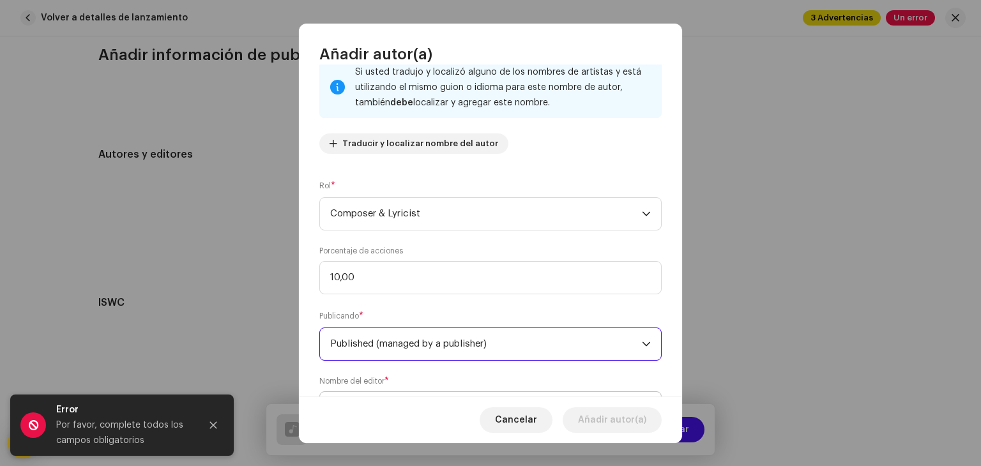
scroll to position [154, 0]
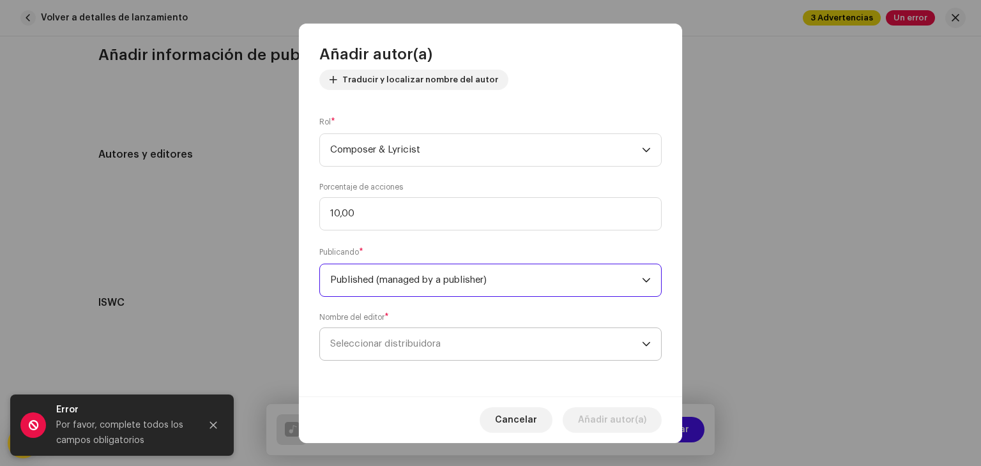
click at [450, 332] on span "Seleccionar distribuidora" at bounding box center [486, 344] width 312 height 32
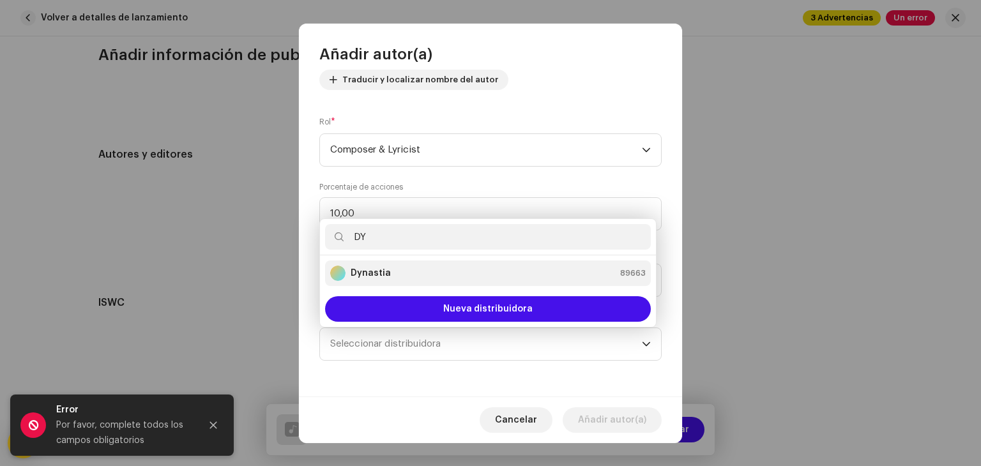
type input "DY"
click at [482, 281] on li "Dynastia 89663" at bounding box center [488, 274] width 326 height 26
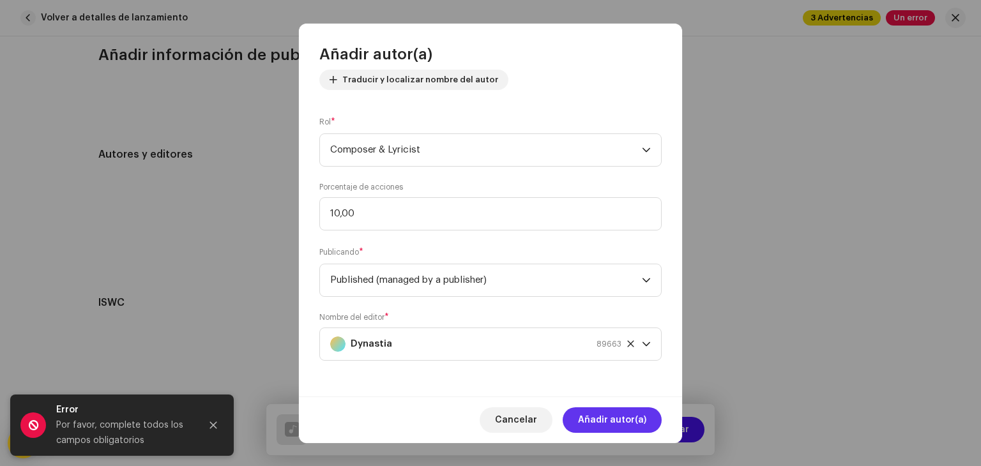
click at [621, 430] on span "Añadir autor(a)" at bounding box center [612, 420] width 68 height 26
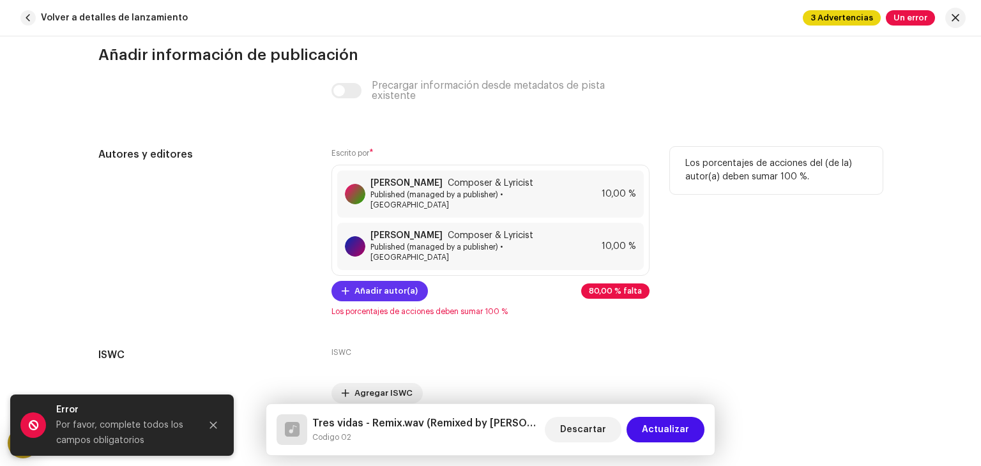
click at [393, 278] on span "Añadir autor(a)" at bounding box center [385, 291] width 63 height 26
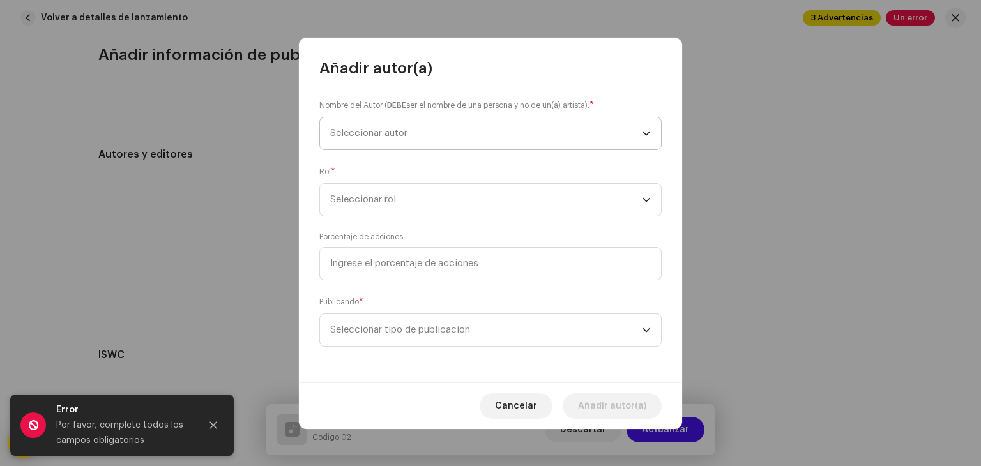
click at [448, 139] on span "Seleccionar autor" at bounding box center [486, 134] width 312 height 32
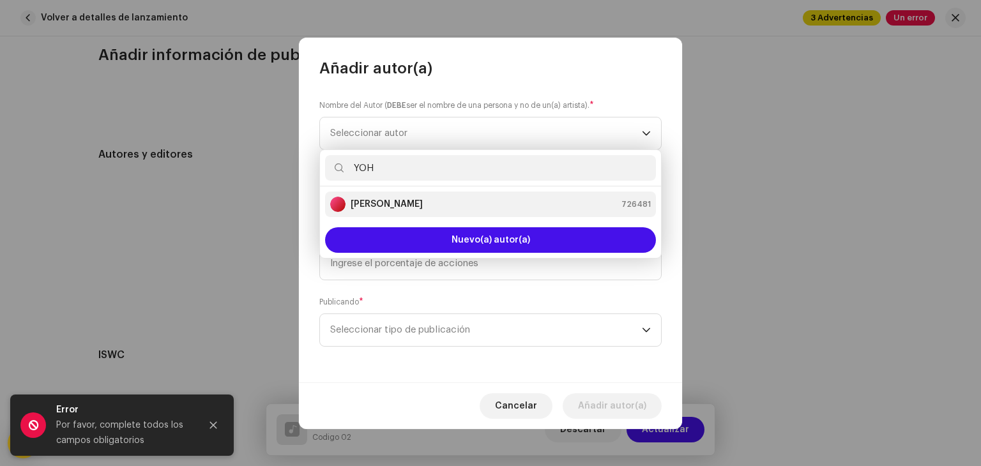
type input "YOH"
click at [402, 208] on strong "[PERSON_NAME]" at bounding box center [387, 204] width 72 height 13
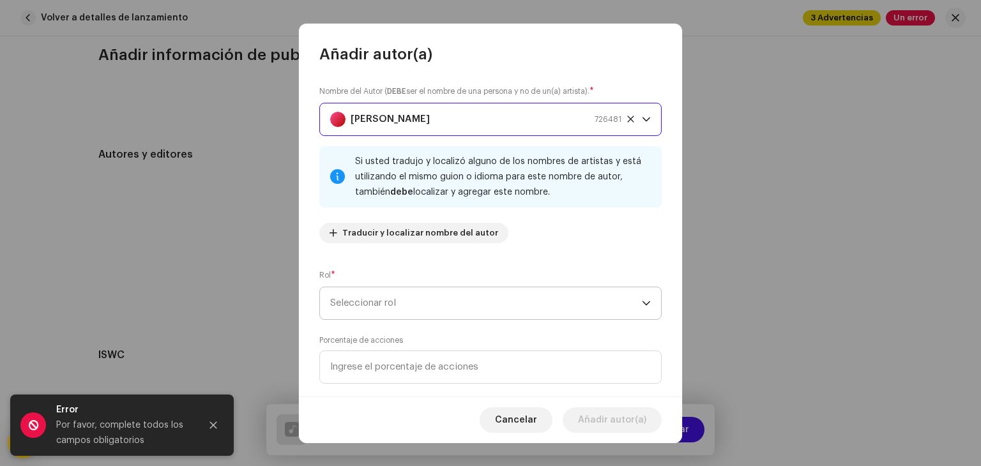
click at [361, 302] on span "Seleccionar rol" at bounding box center [486, 303] width 312 height 32
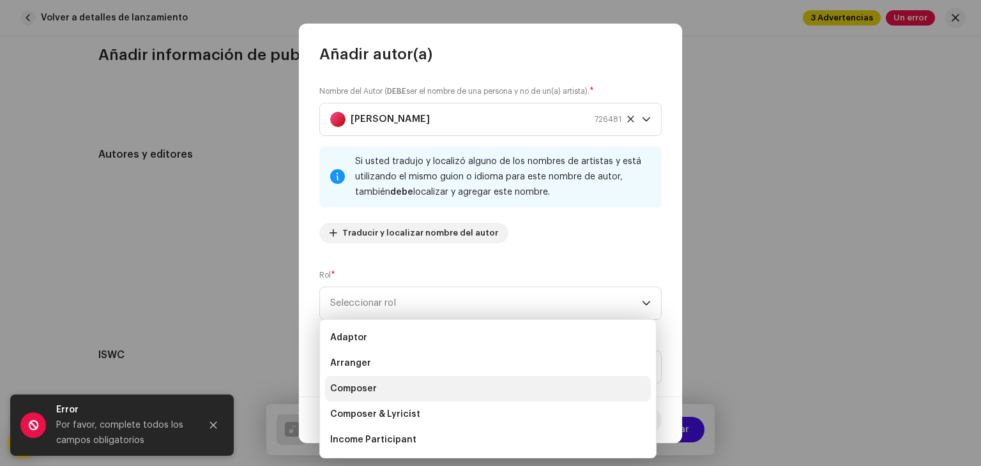
click at [388, 394] on li "Composer" at bounding box center [488, 389] width 326 height 26
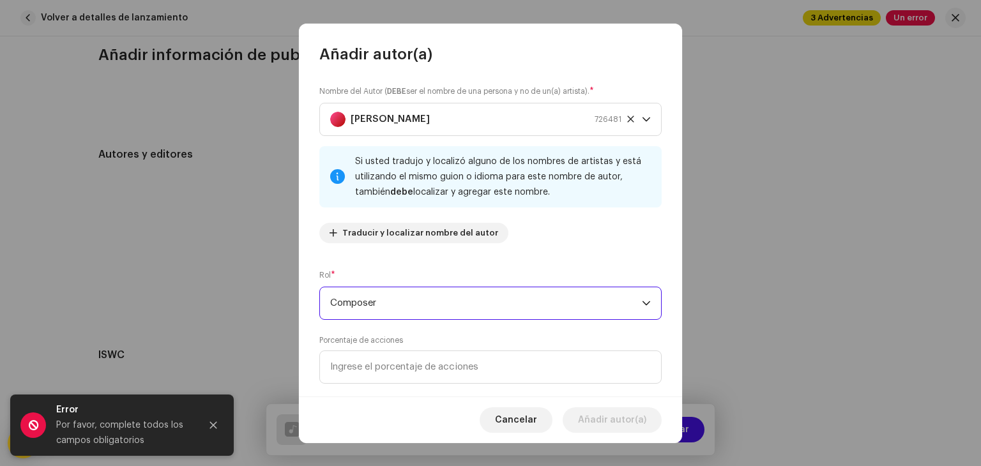
scroll to position [89, 0]
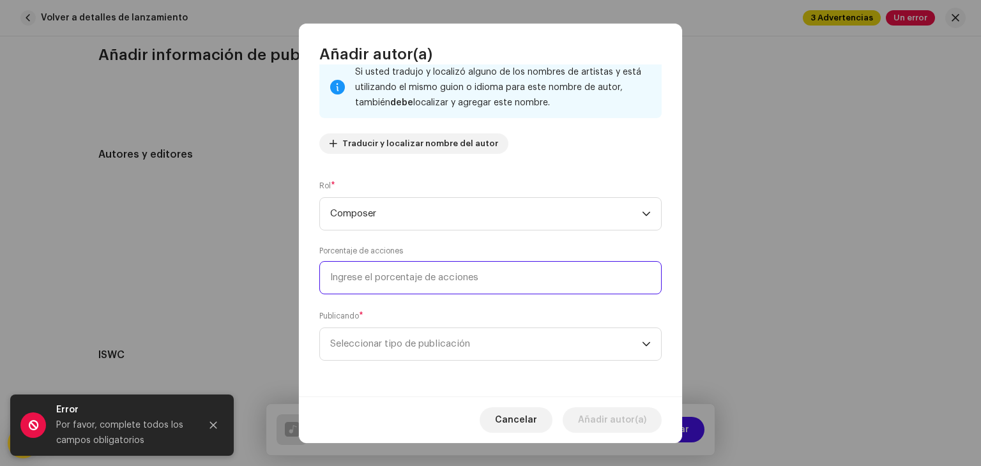
click at [436, 277] on input at bounding box center [490, 277] width 342 height 33
type input "15,00"
click at [402, 333] on span "Seleccionar tipo de publicación" at bounding box center [486, 344] width 312 height 32
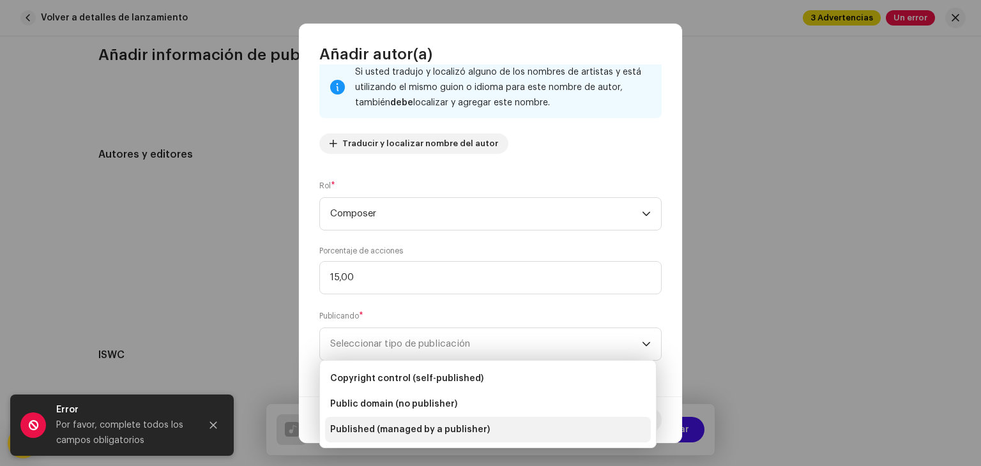
click at [388, 437] on li "Published (managed by a publisher)" at bounding box center [488, 430] width 326 height 26
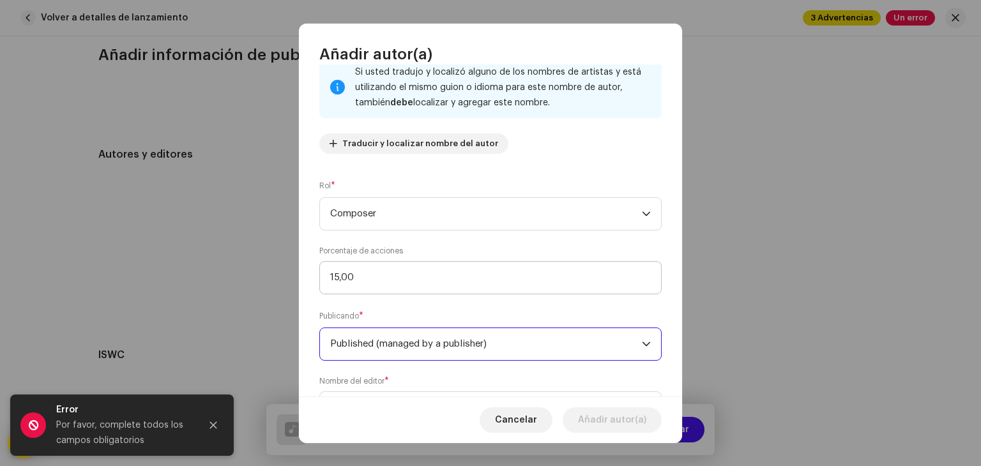
scroll to position [154, 0]
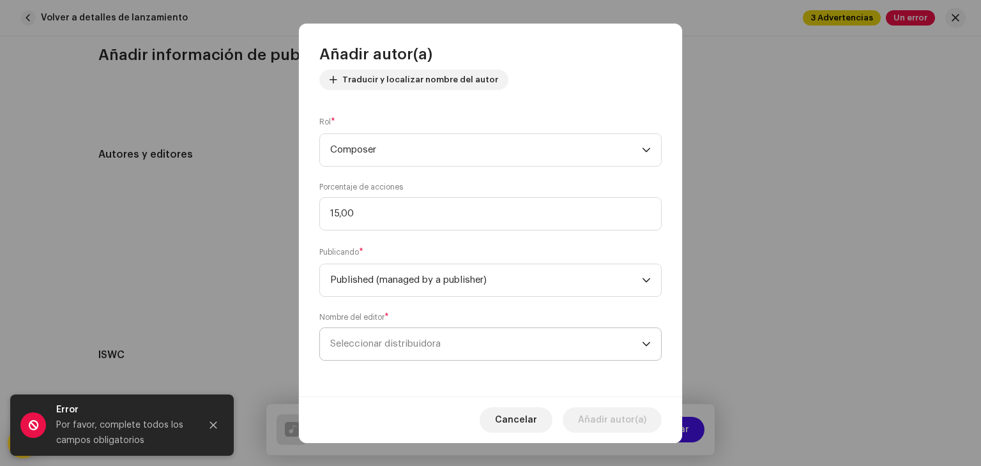
click at [441, 339] on span "Seleccionar distribuidora" at bounding box center [385, 344] width 110 height 10
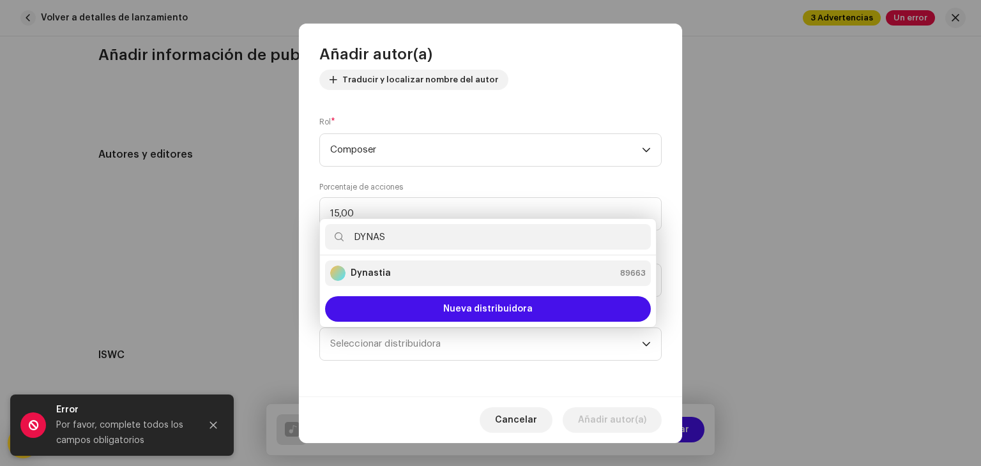
type input "DYNAS"
click at [481, 277] on div "Dynastia 89663" at bounding box center [487, 273] width 315 height 15
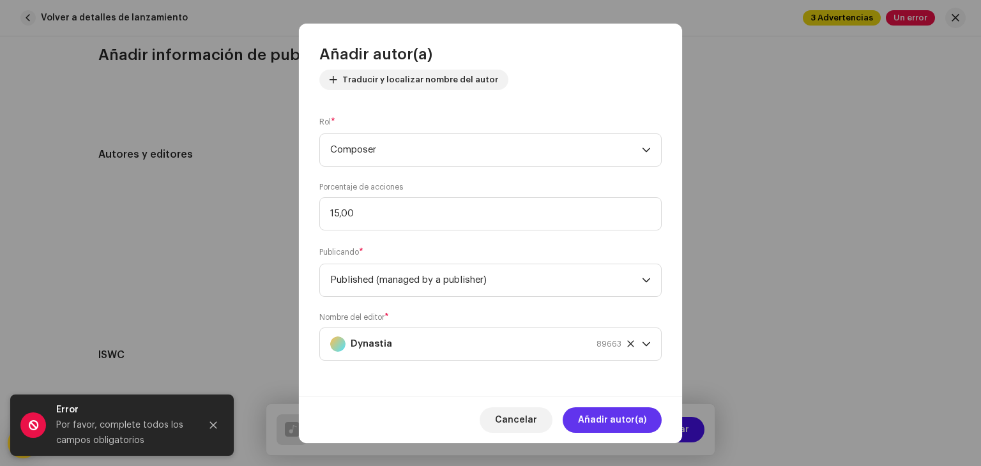
click at [591, 421] on span "Añadir autor(a)" at bounding box center [612, 420] width 68 height 26
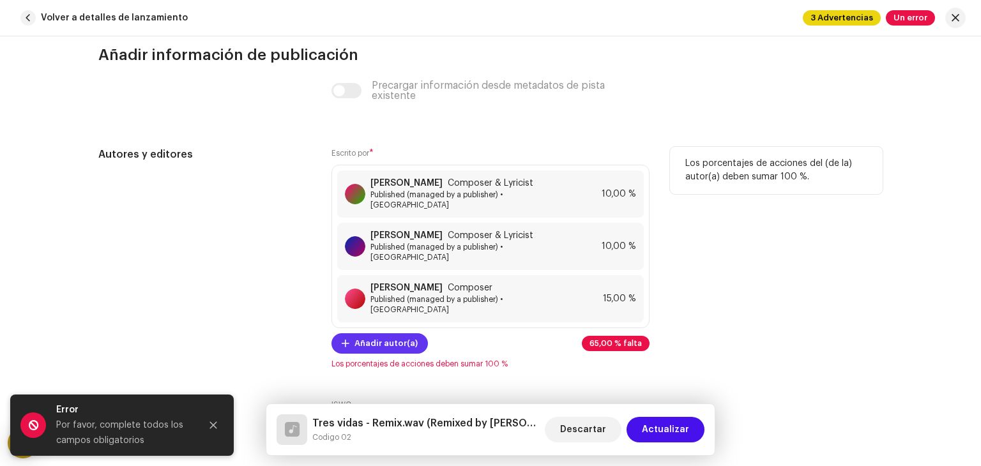
click at [399, 331] on span "Añadir autor(a)" at bounding box center [385, 344] width 63 height 26
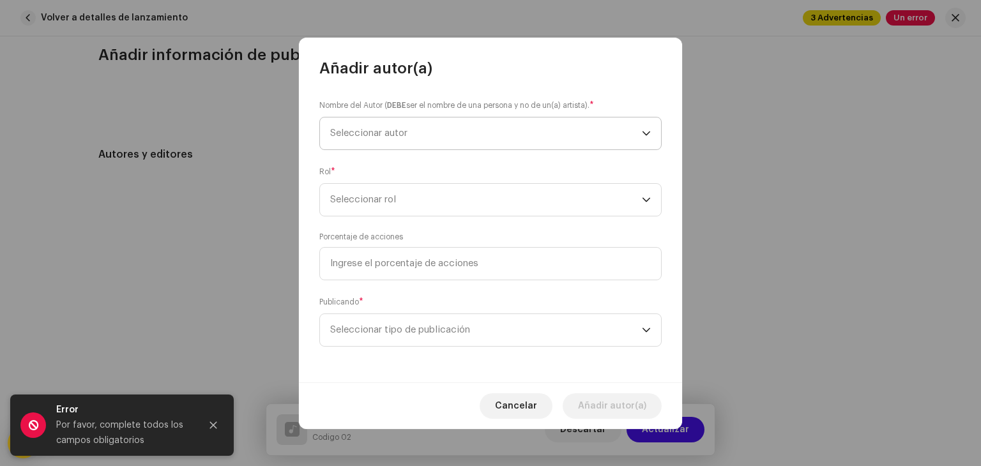
click at [445, 144] on span "Seleccionar autor" at bounding box center [486, 134] width 312 height 32
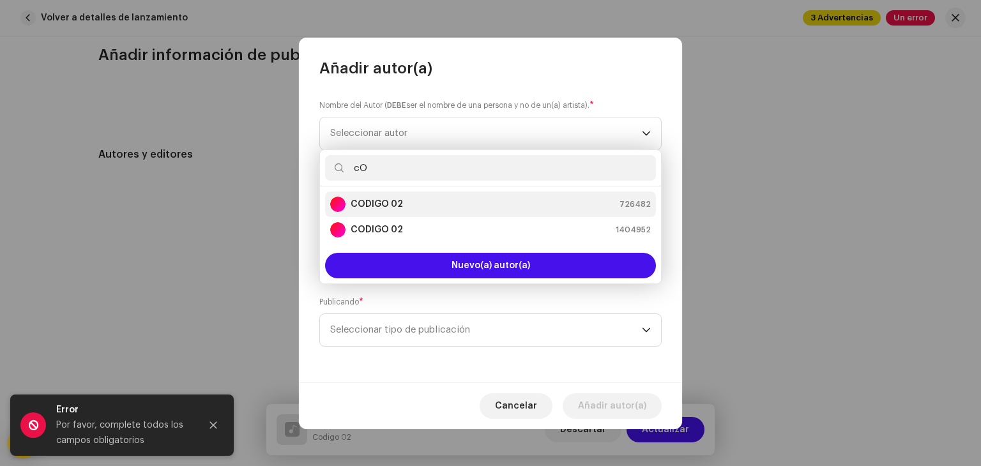
type input "cO"
click at [399, 204] on strong "CODIGO 02" at bounding box center [377, 204] width 52 height 13
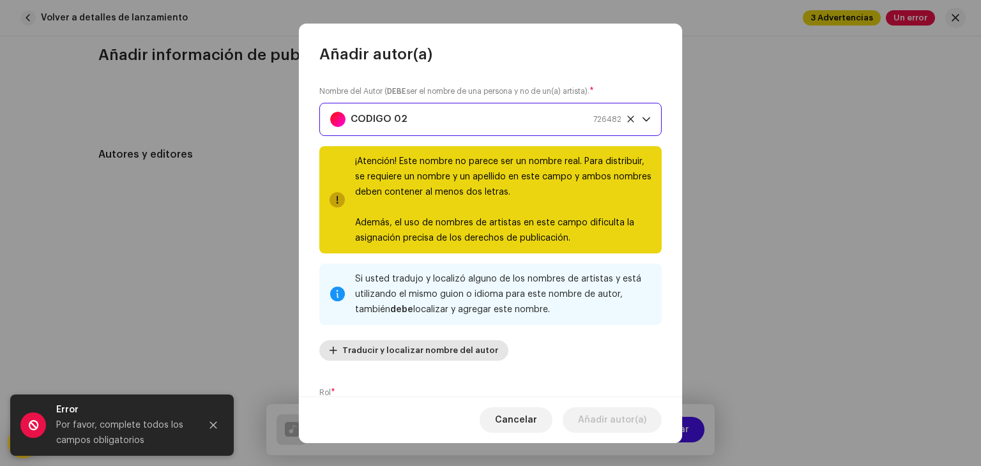
scroll to position [207, 0]
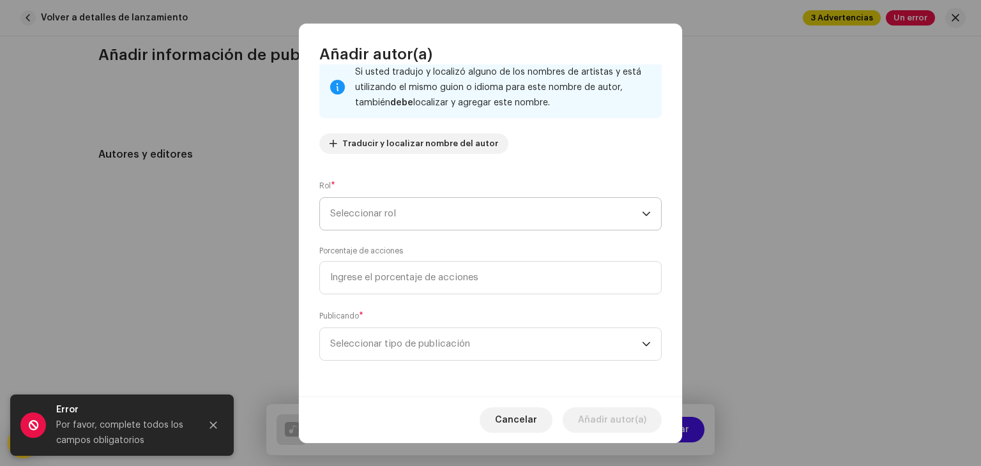
click at [466, 200] on span "Seleccionar rol" at bounding box center [486, 214] width 312 height 32
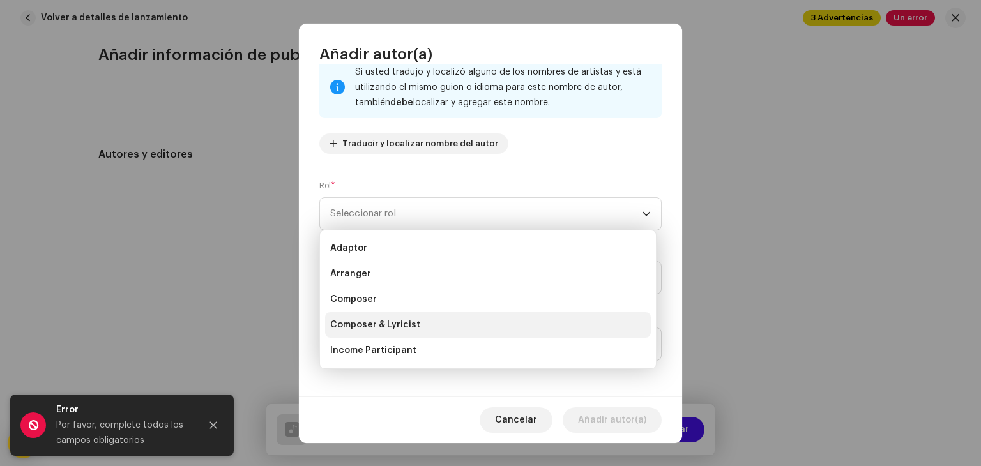
click at [387, 314] on li "Composer & Lyricist" at bounding box center [488, 325] width 326 height 26
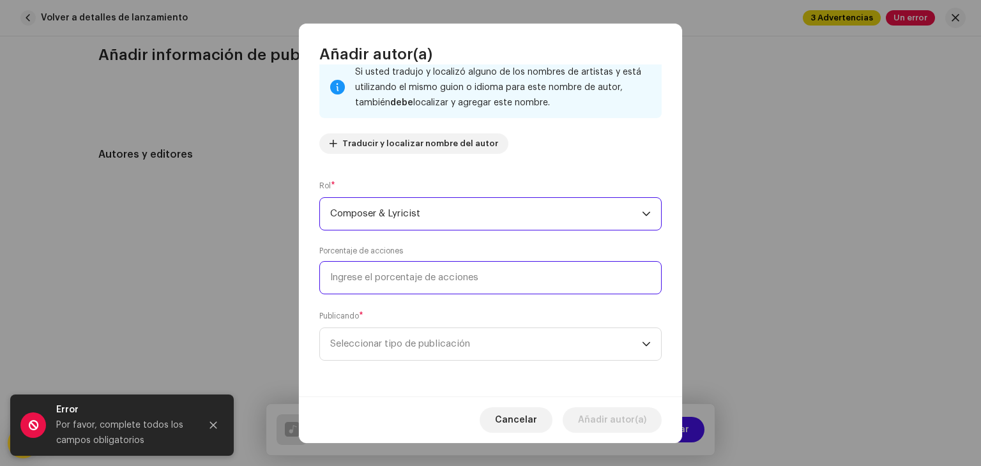
click at [377, 289] on input at bounding box center [490, 277] width 342 height 33
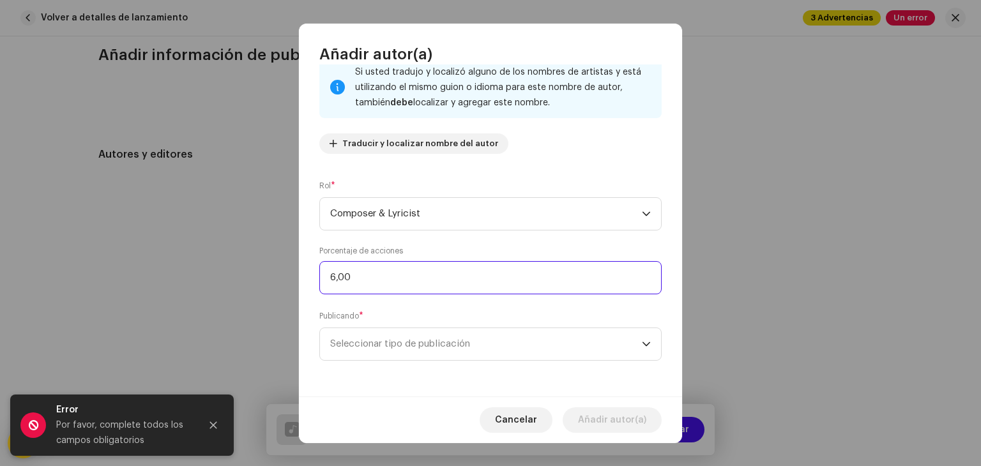
type input "65,00"
click at [369, 337] on span "Seleccionar tipo de publicación" at bounding box center [486, 344] width 312 height 32
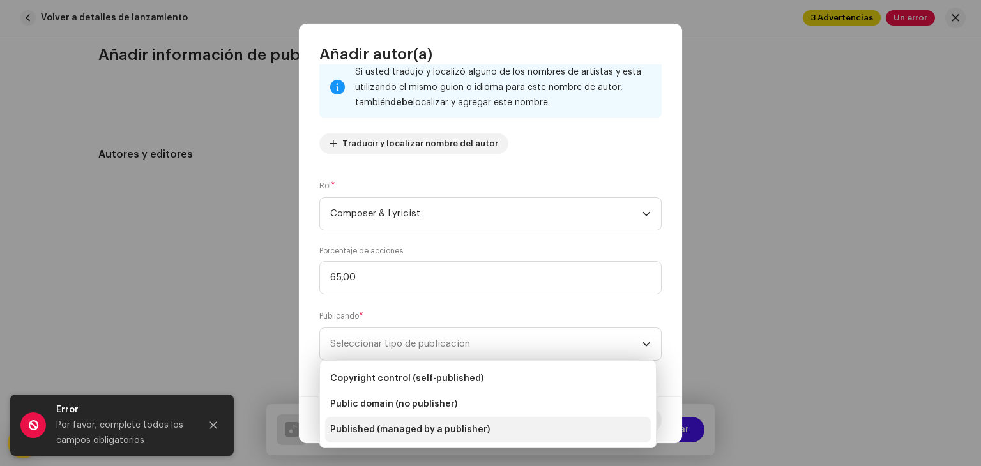
click at [374, 423] on span "Published (managed by a publisher)" at bounding box center [410, 429] width 160 height 13
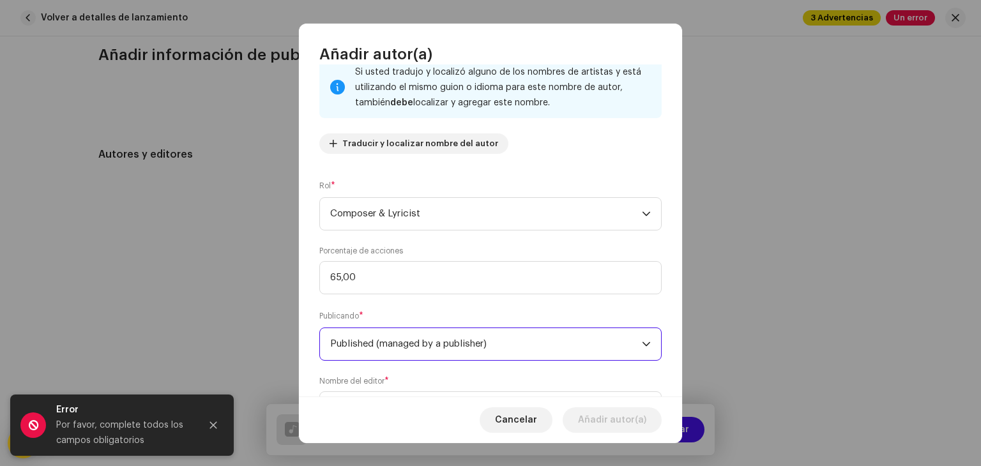
scroll to position [271, 0]
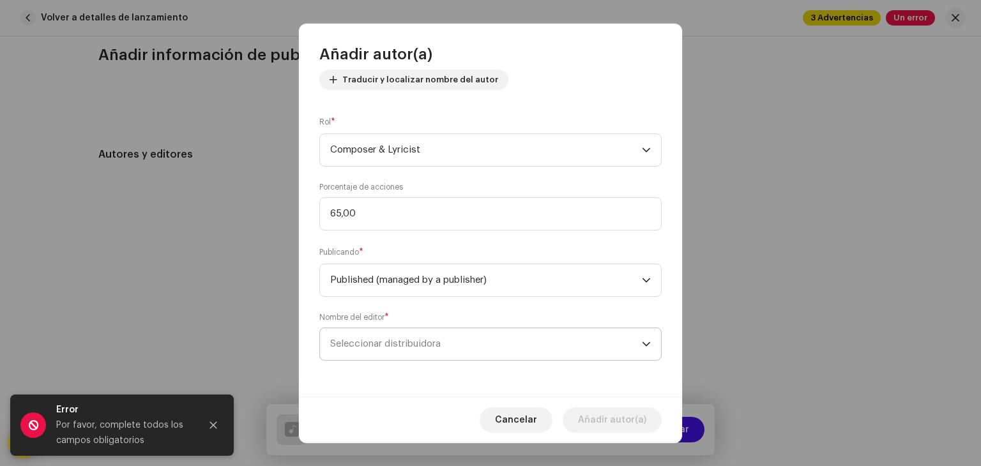
click at [427, 331] on span "Seleccionar distribuidora" at bounding box center [486, 344] width 312 height 32
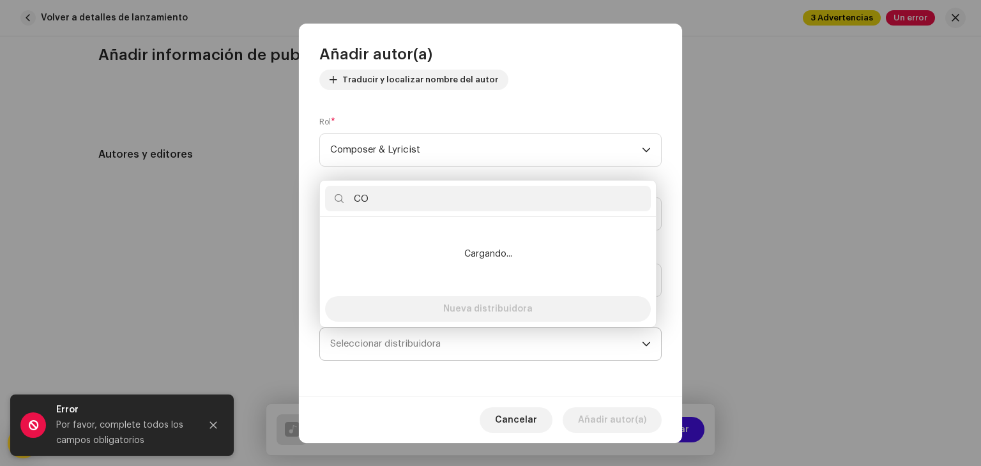
type input "C"
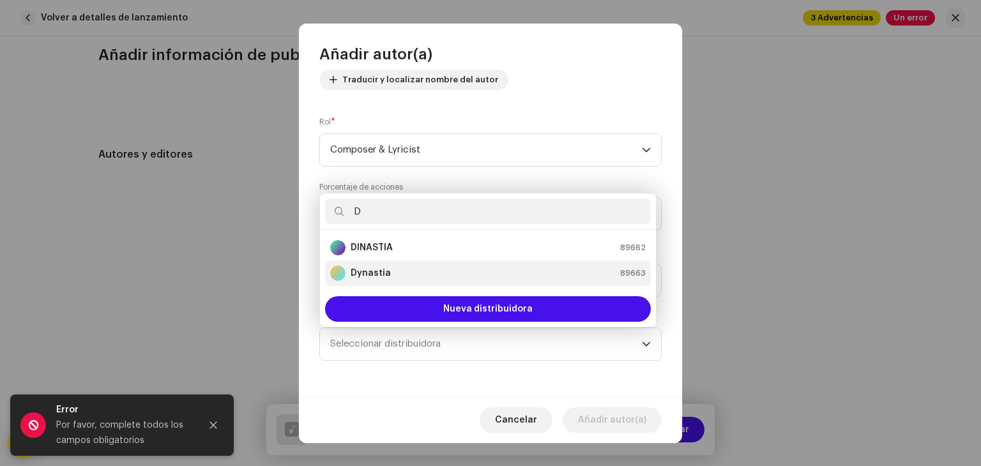
type input "D"
click at [465, 280] on div "Dynastia 89663" at bounding box center [487, 273] width 315 height 15
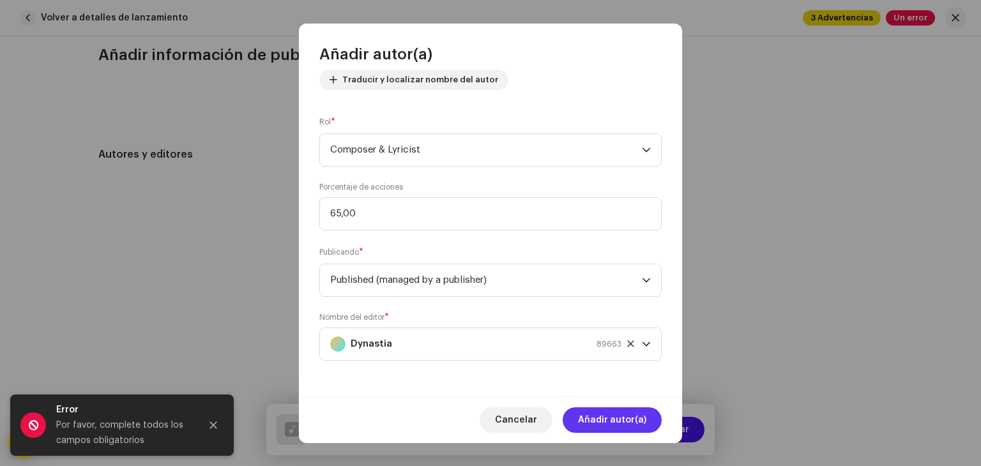
click at [603, 425] on span "Añadir autor(a)" at bounding box center [612, 420] width 68 height 26
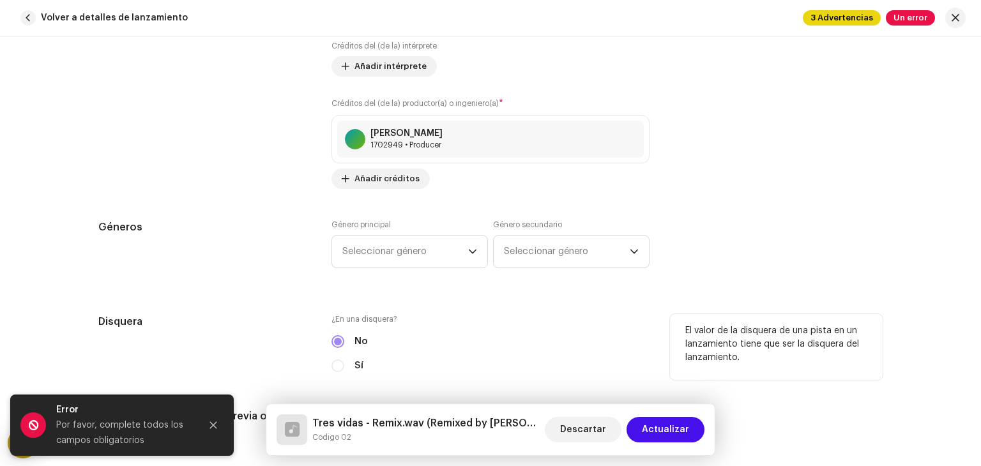
scroll to position [1060, 0]
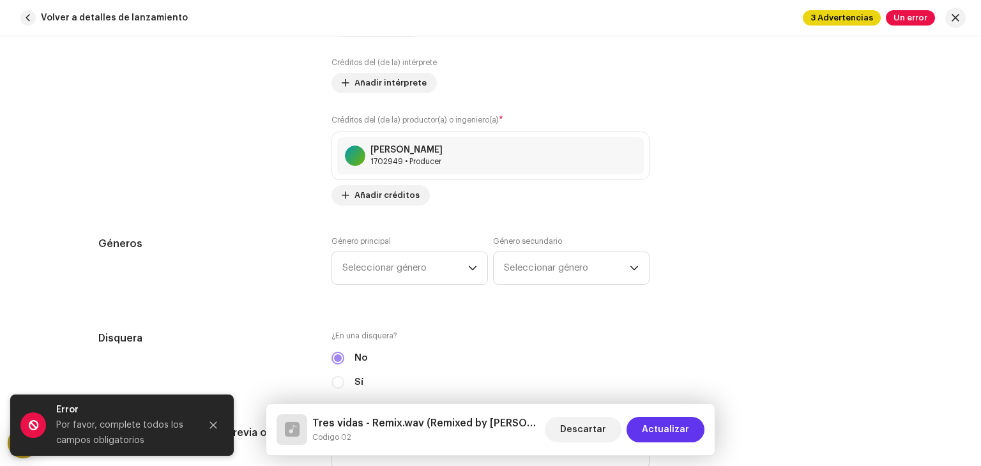
click at [664, 427] on span "Actualizar" at bounding box center [665, 430] width 47 height 26
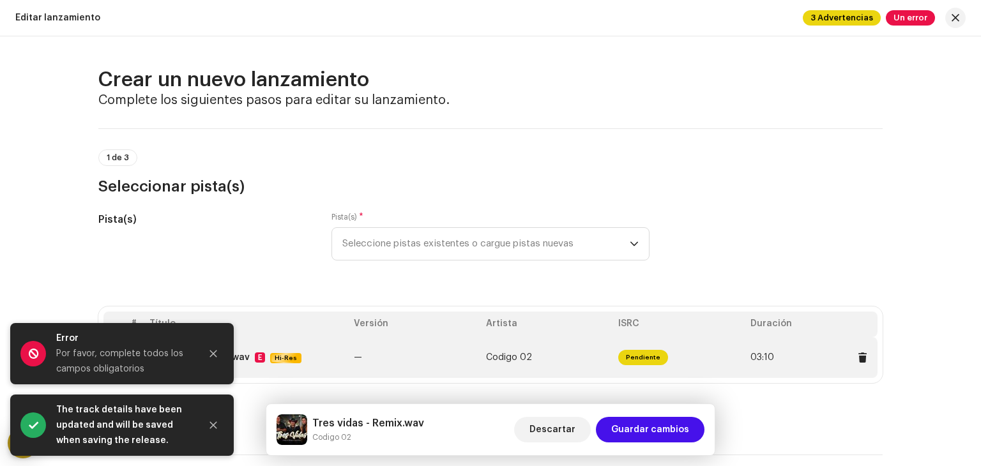
click at [565, 354] on td "Codigo 02" at bounding box center [547, 357] width 132 height 41
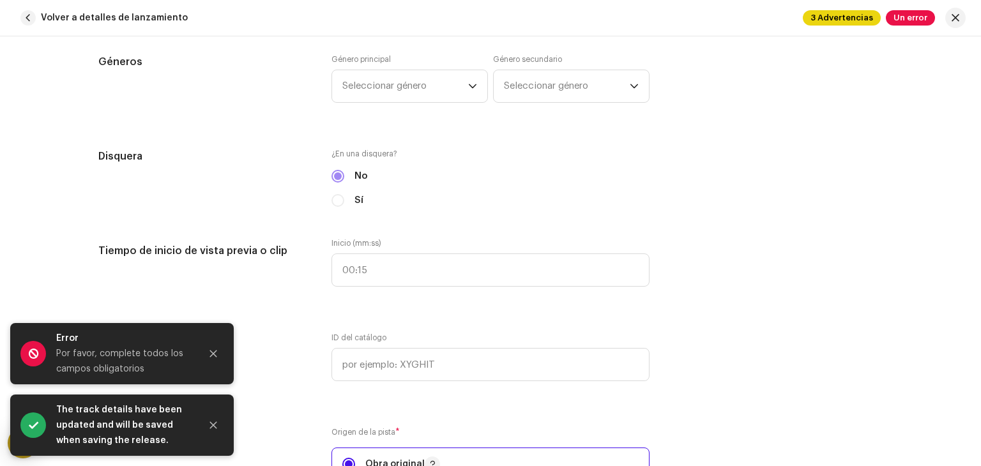
scroll to position [1233, 0]
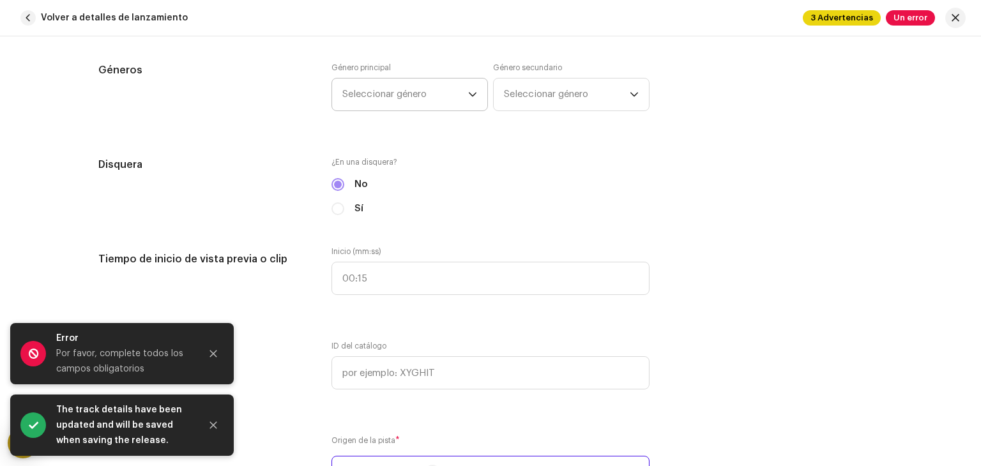
click at [402, 110] on p-select "Seleccionar género" at bounding box center [409, 94] width 156 height 33
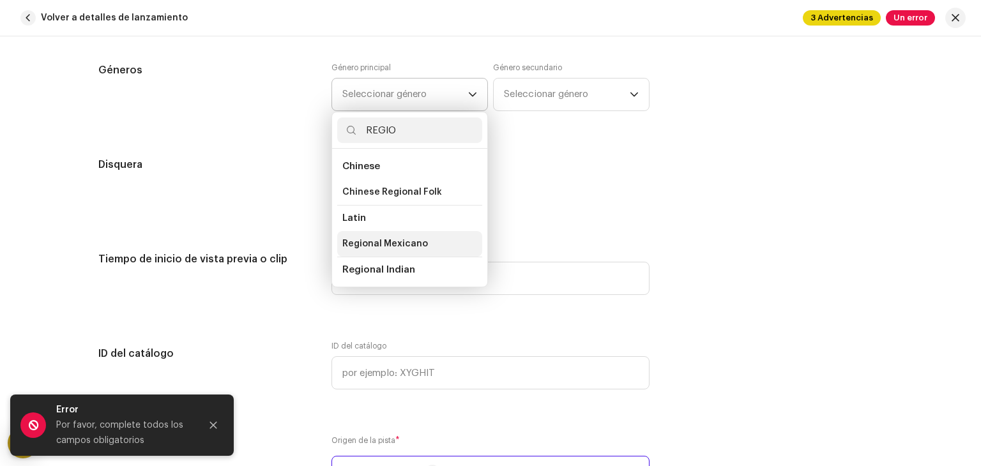
type input "REGIO"
click at [406, 241] on span "Regional Mexicano" at bounding box center [385, 244] width 86 height 13
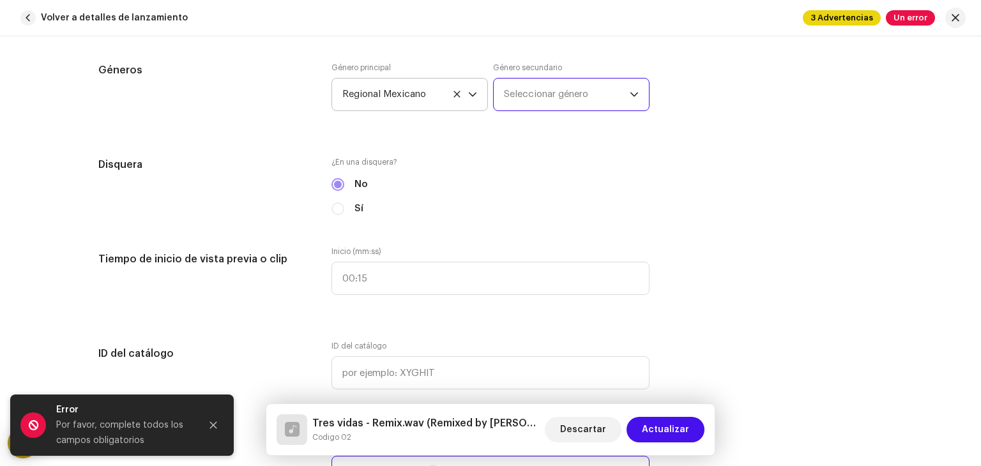
click at [577, 97] on span "Seleccionar género" at bounding box center [567, 95] width 126 height 32
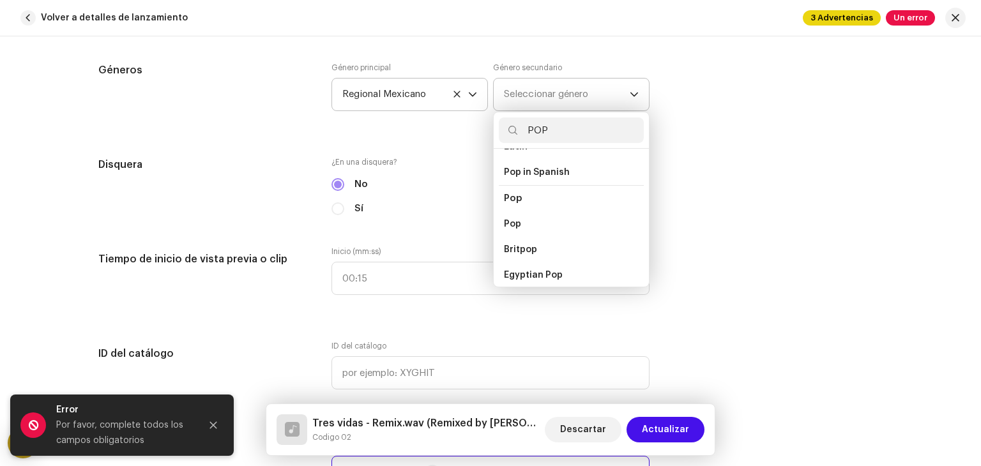
scroll to position [444, 0]
type input "POP"
click at [529, 211] on li "Pop" at bounding box center [571, 224] width 145 height 26
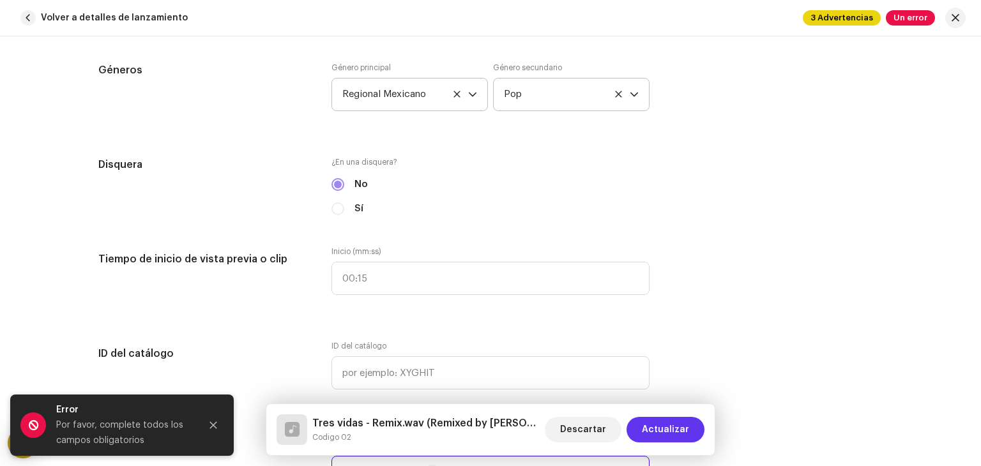
click at [681, 425] on span "Actualizar" at bounding box center [665, 430] width 47 height 26
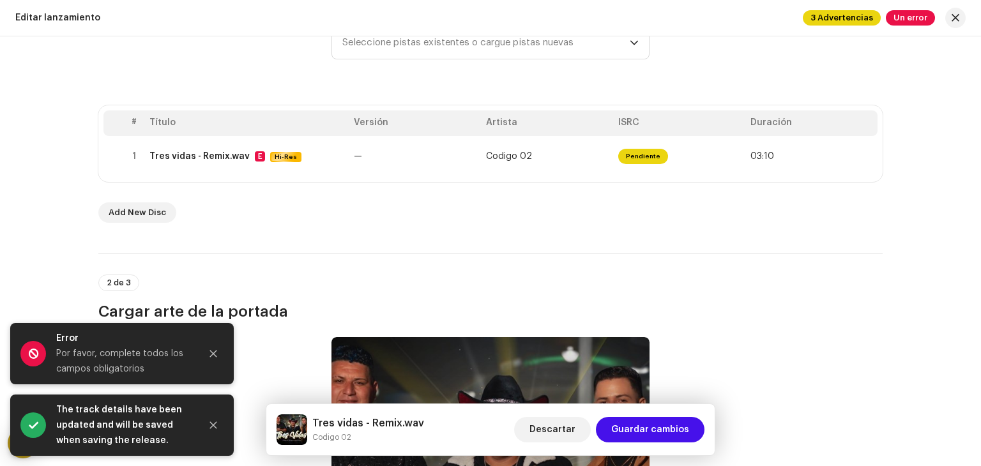
scroll to position [202, 0]
click at [693, 445] on div "Tres vidas - Remix.wav Codigo 02 Descartar Guardar cambios" at bounding box center [490, 429] width 448 height 51
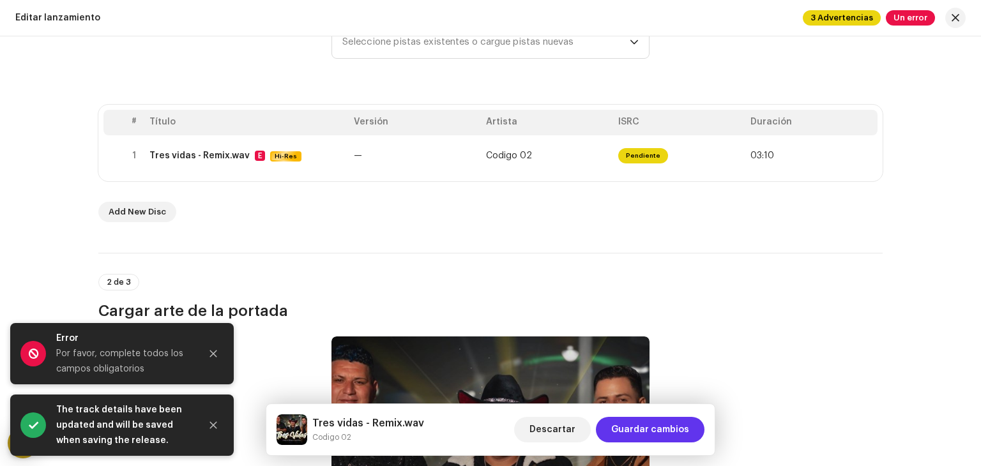
click at [677, 429] on span "Guardar cambios" at bounding box center [650, 430] width 78 height 26
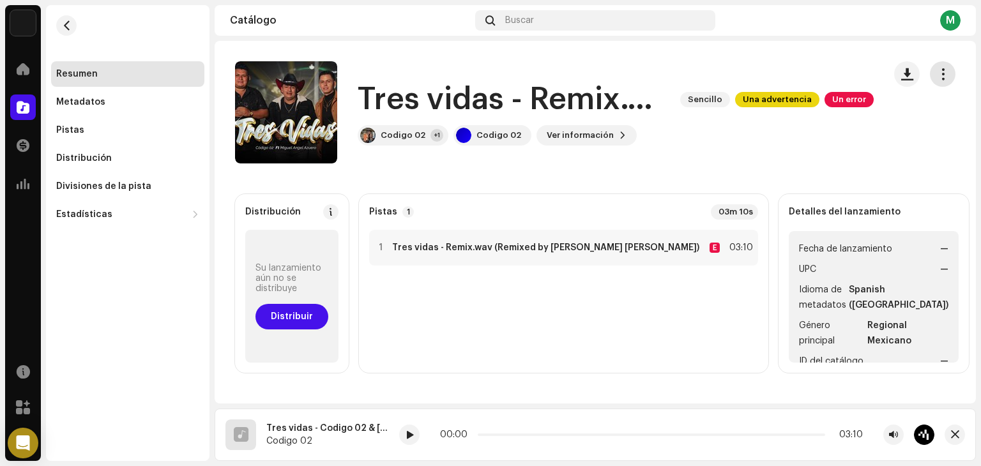
click at [943, 72] on button "button" at bounding box center [943, 74] width 26 height 26
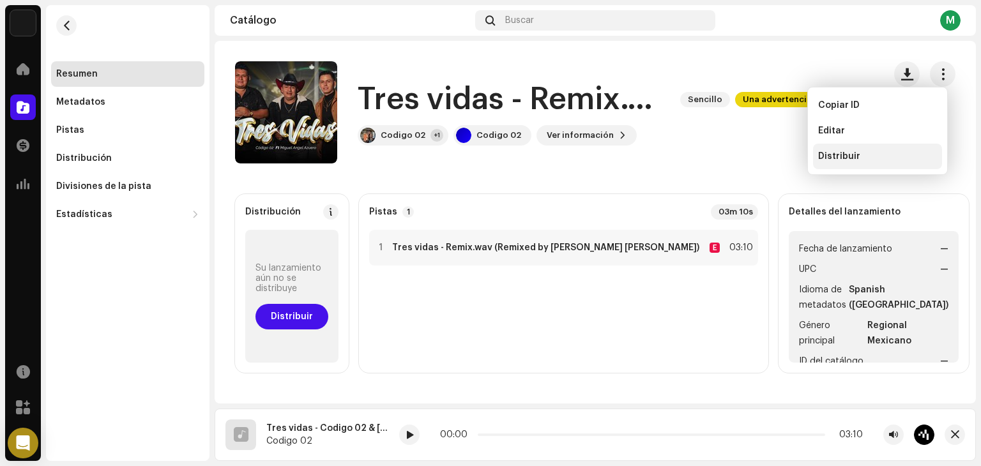
click at [837, 159] on span "Distribuir" at bounding box center [839, 156] width 42 height 10
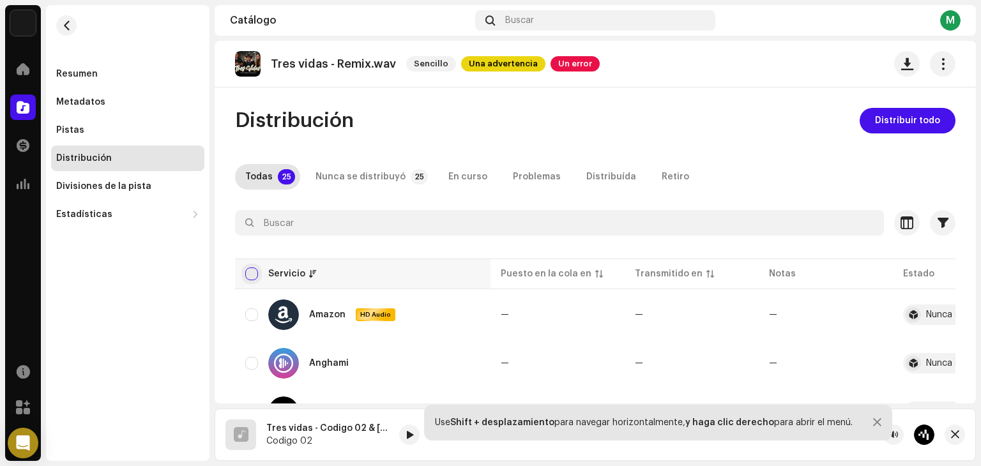
click at [256, 279] on input "checkbox" at bounding box center [251, 274] width 13 height 13
checkbox input "true"
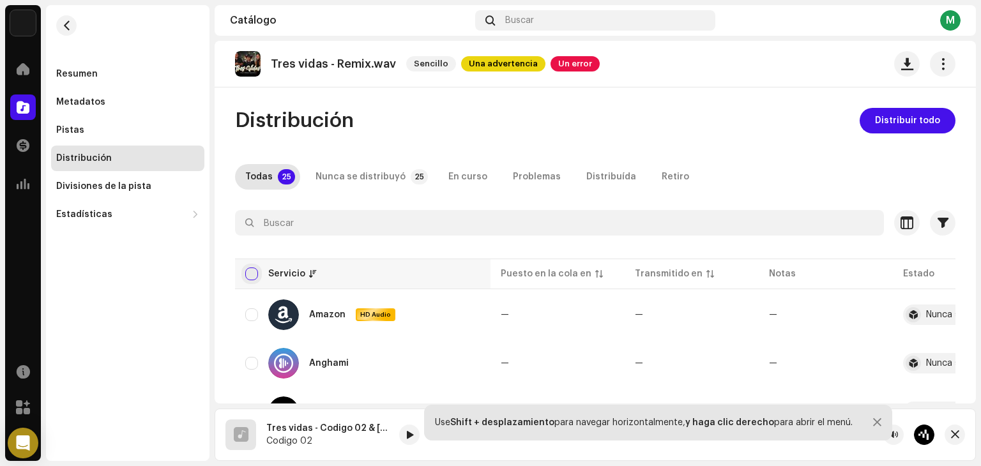
checkbox input "true"
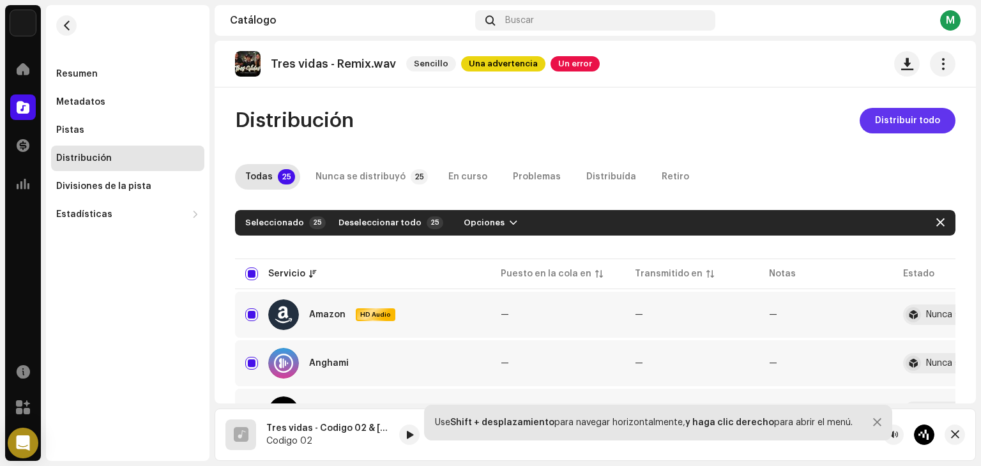
click at [902, 112] on span "Distribuir todo" at bounding box center [907, 121] width 65 height 26
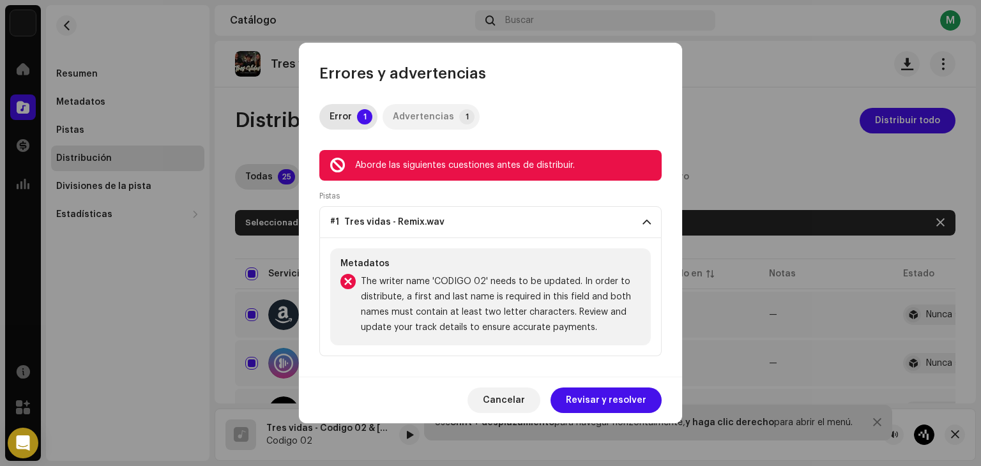
click at [414, 116] on div "Advertencias" at bounding box center [423, 117] width 61 height 26
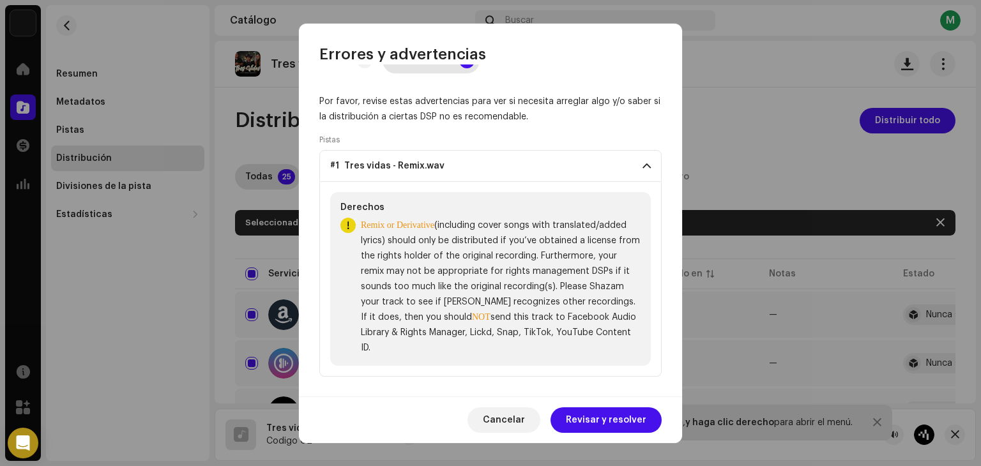
scroll to position [38, 0]
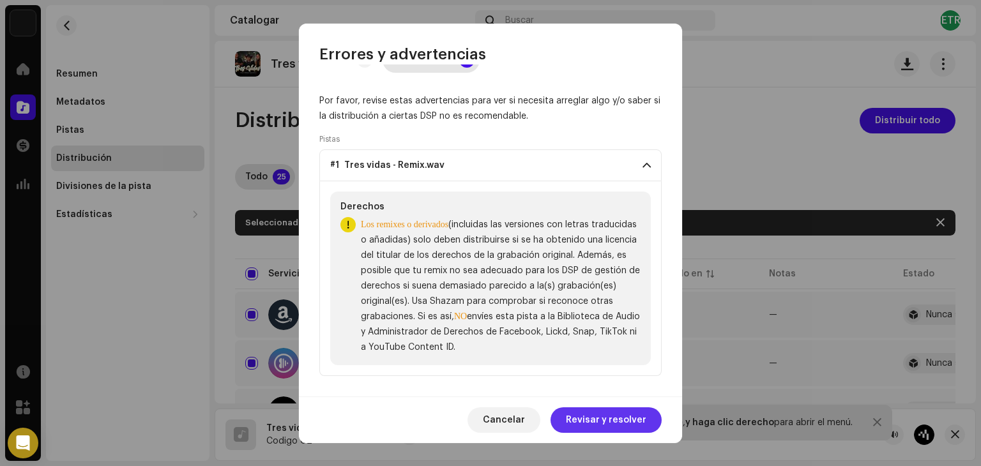
click at [579, 411] on span "Revisar y resolver" at bounding box center [606, 420] width 80 height 26
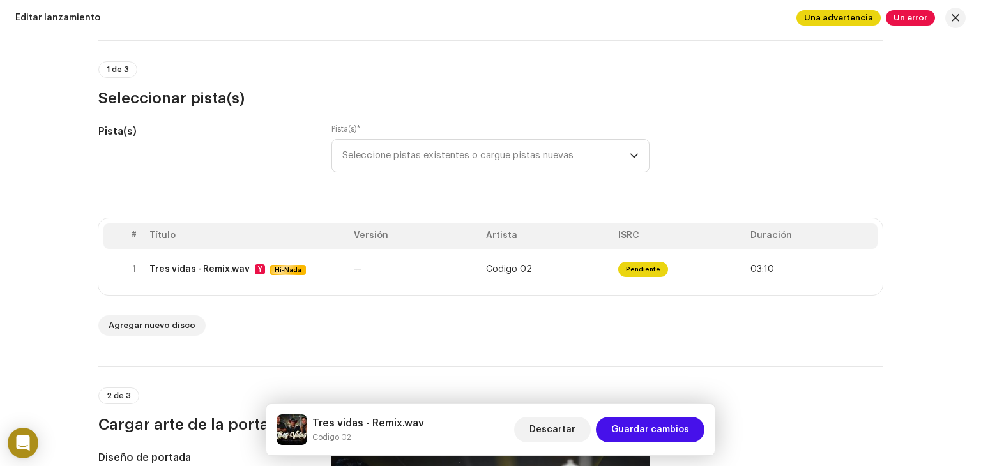
scroll to position [52, 0]
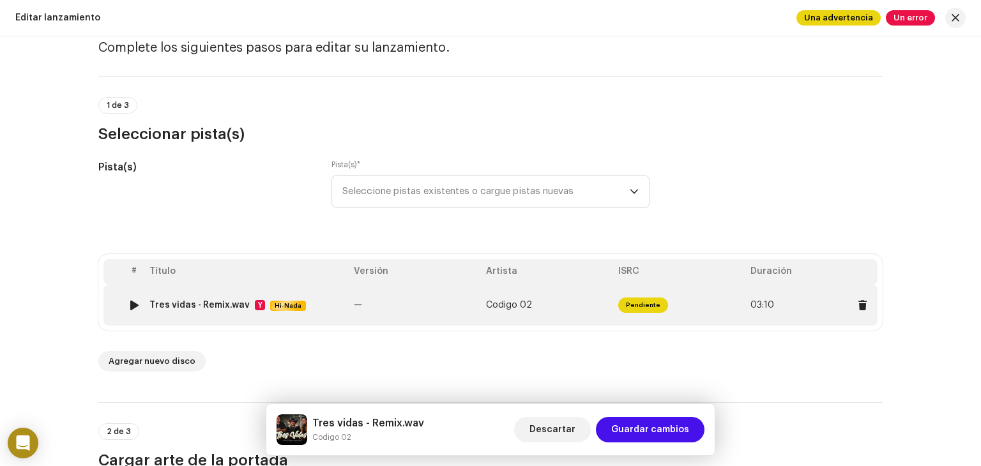
click at [537, 295] on td "Codigo 02" at bounding box center [547, 305] width 132 height 41
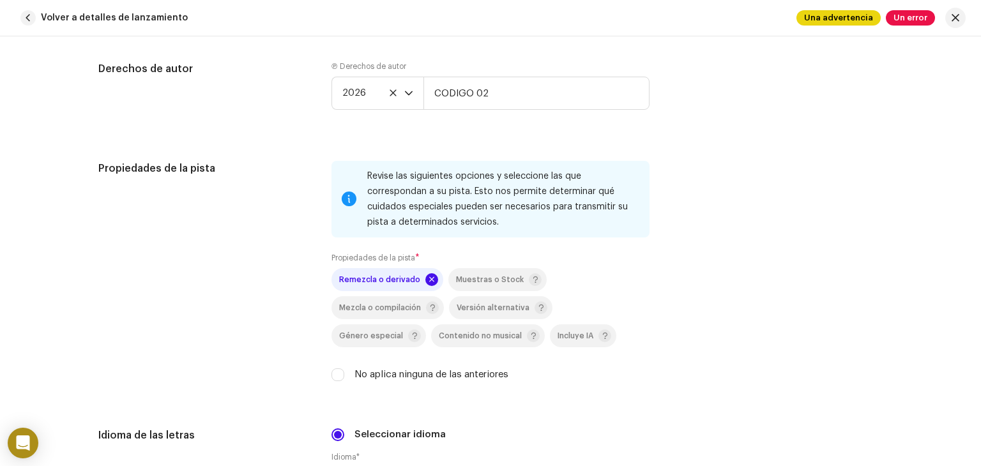
scroll to position [1885, 0]
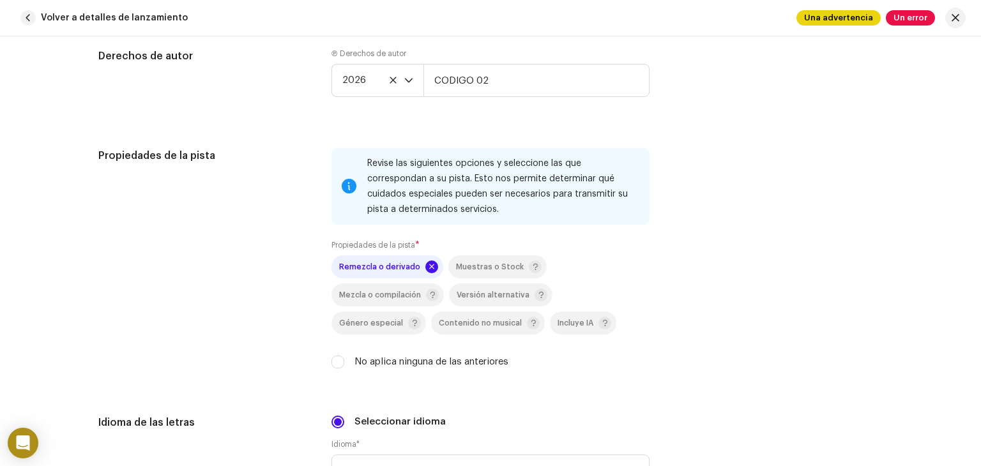
click at [425, 272] on span at bounding box center [431, 267] width 13 height 13
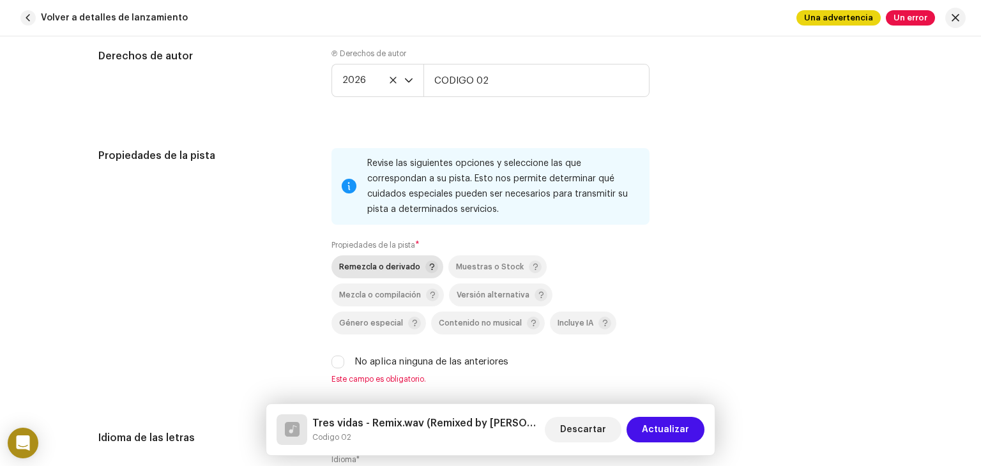
click at [455, 366] on label "No aplica ninguna de las anteriores" at bounding box center [431, 362] width 154 height 14
click at [344, 366] on input "No aplica ninguna de las anteriores" at bounding box center [337, 362] width 13 height 13
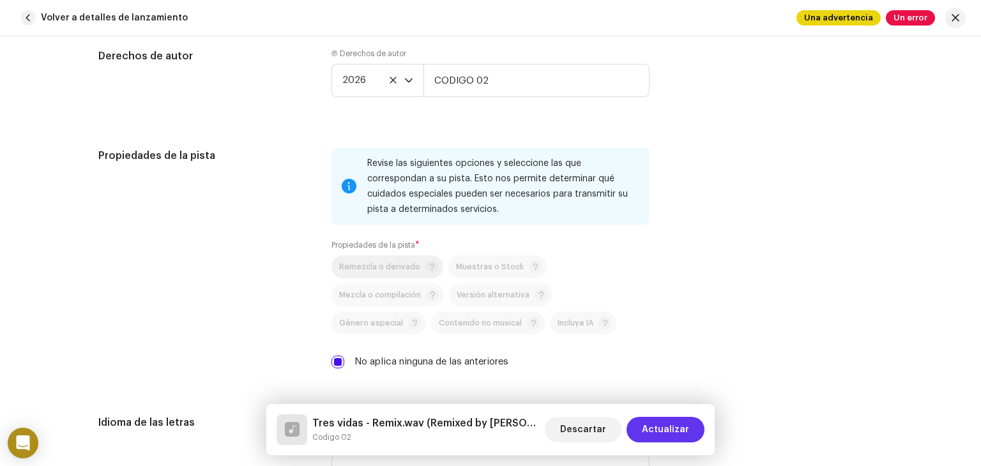
click at [653, 423] on span "Actualizar" at bounding box center [665, 430] width 47 height 26
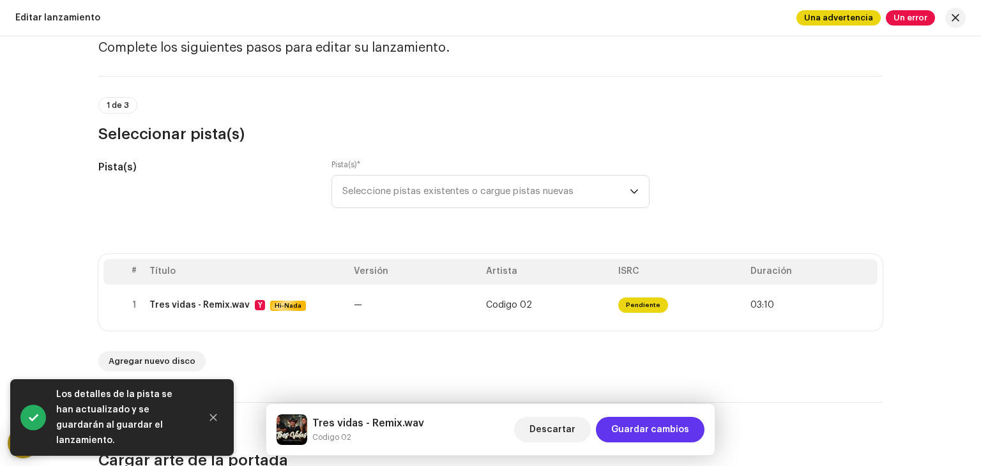
click at [660, 432] on span "Guardar cambios" at bounding box center [650, 430] width 78 height 26
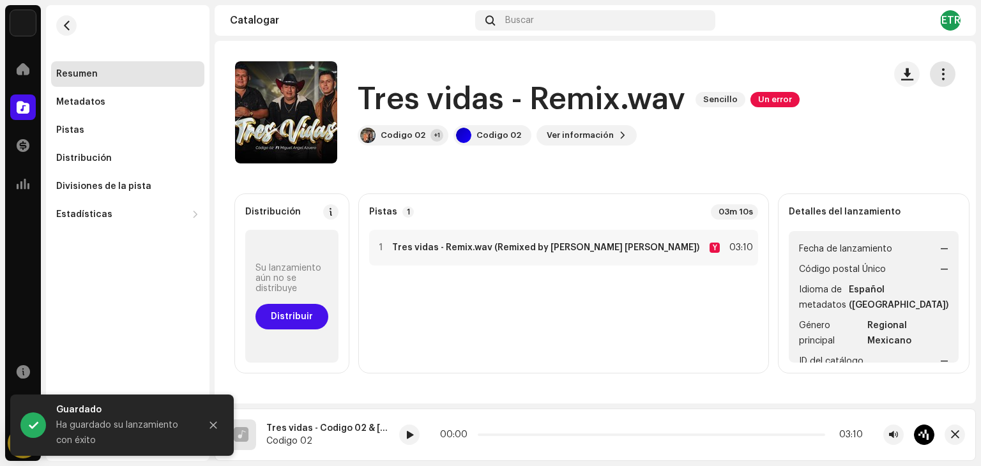
click at [937, 77] on span "button" at bounding box center [943, 74] width 12 height 10
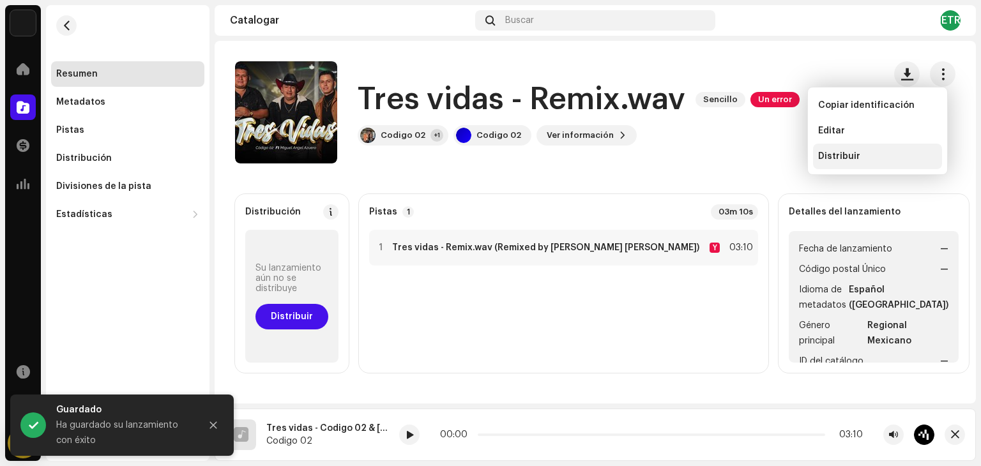
click at [861, 163] on div "Distribuir" at bounding box center [877, 157] width 129 height 26
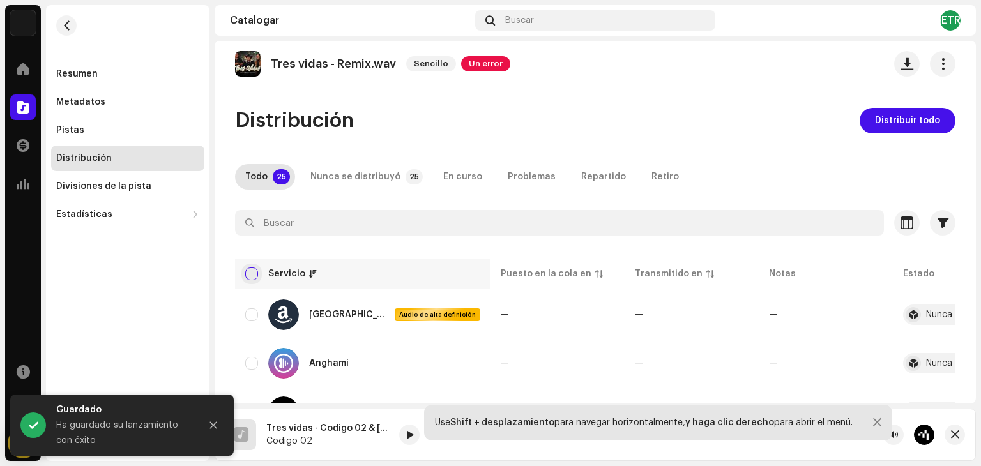
click at [251, 270] on input "checkbox" at bounding box center [251, 274] width 13 height 13
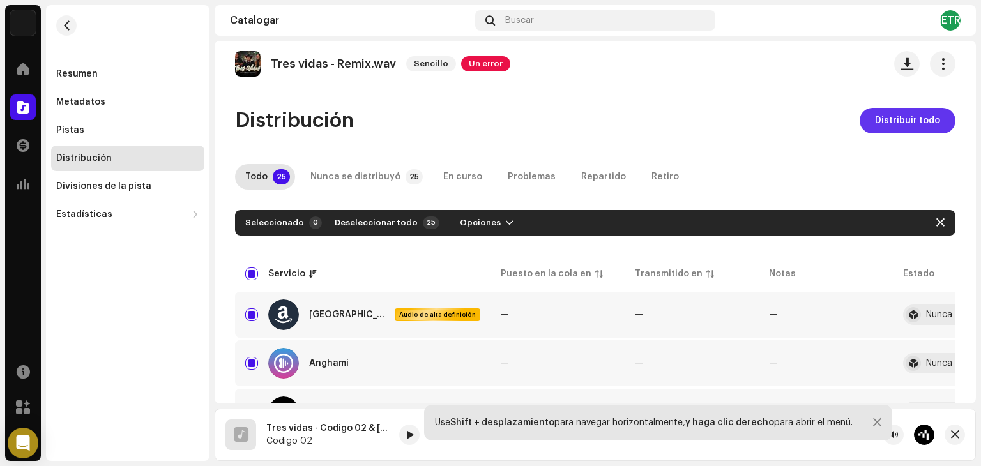
click at [876, 118] on font "Distribuir todo" at bounding box center [907, 120] width 65 height 9
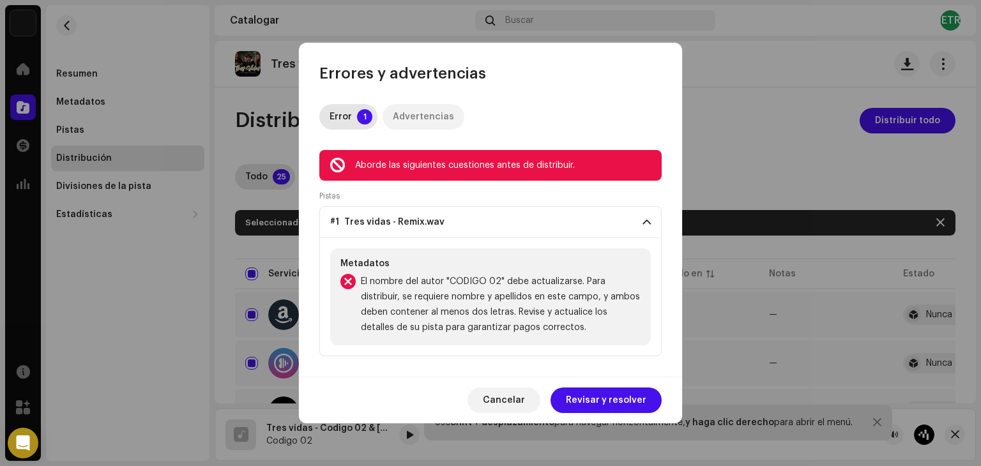
click at [422, 113] on font "Advertencias" at bounding box center [423, 116] width 61 height 9
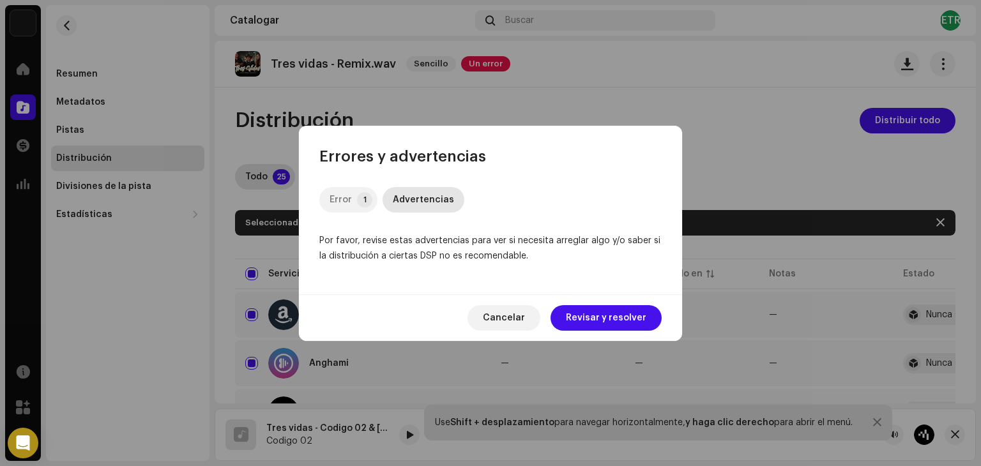
click at [347, 193] on div "Error" at bounding box center [341, 200] width 22 height 26
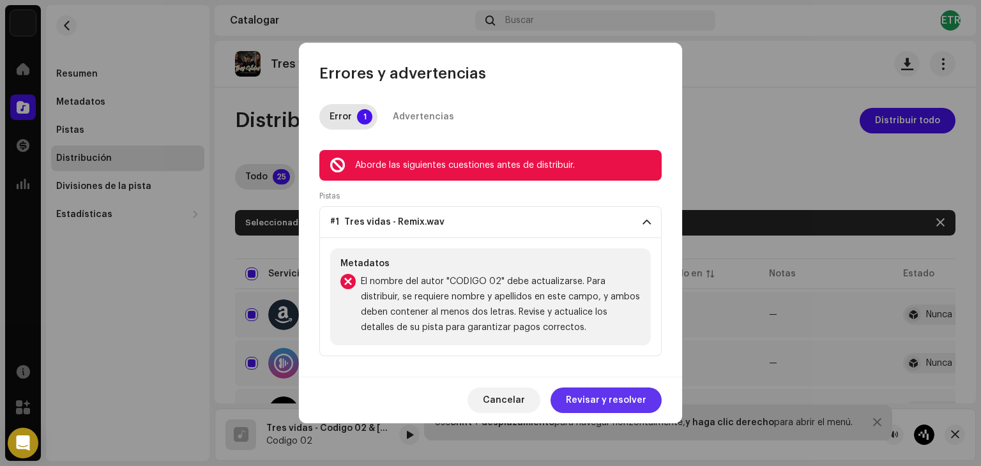
click at [580, 391] on span "Revisar y resolver" at bounding box center [606, 401] width 80 height 26
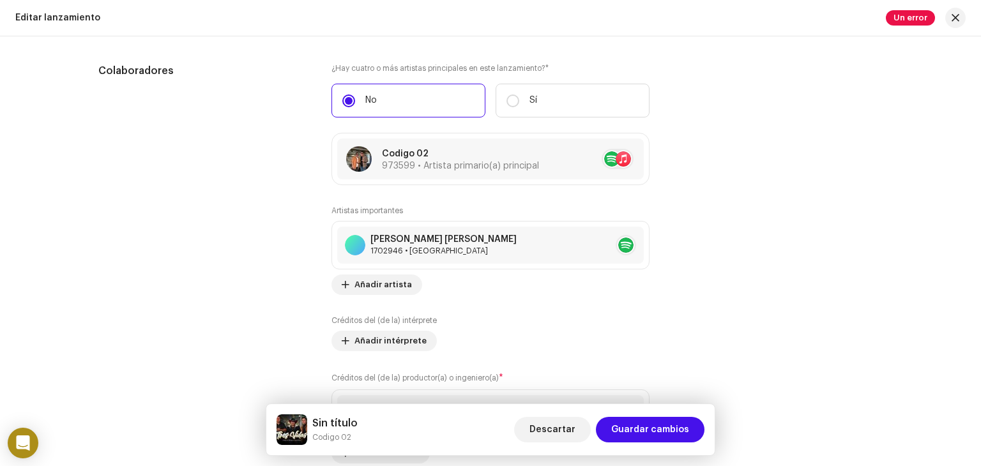
scroll to position [1364, 0]
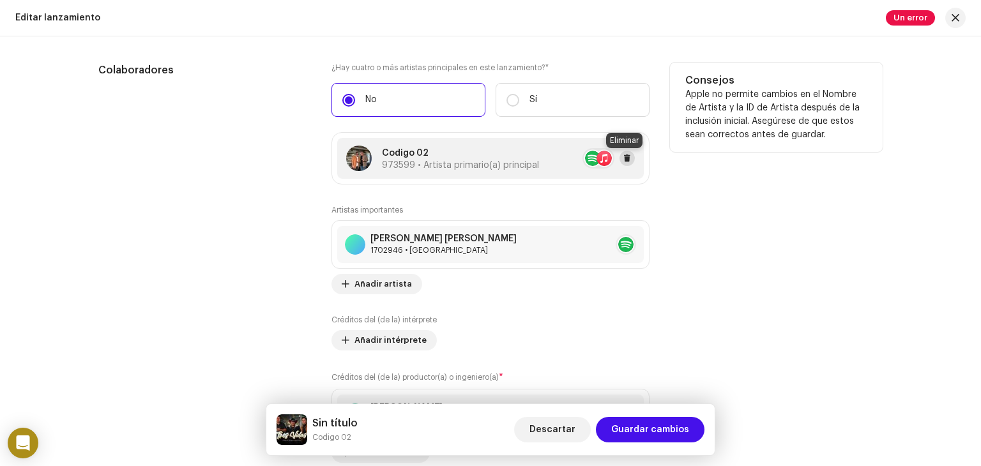
click at [626, 157] on span at bounding box center [627, 158] width 8 height 10
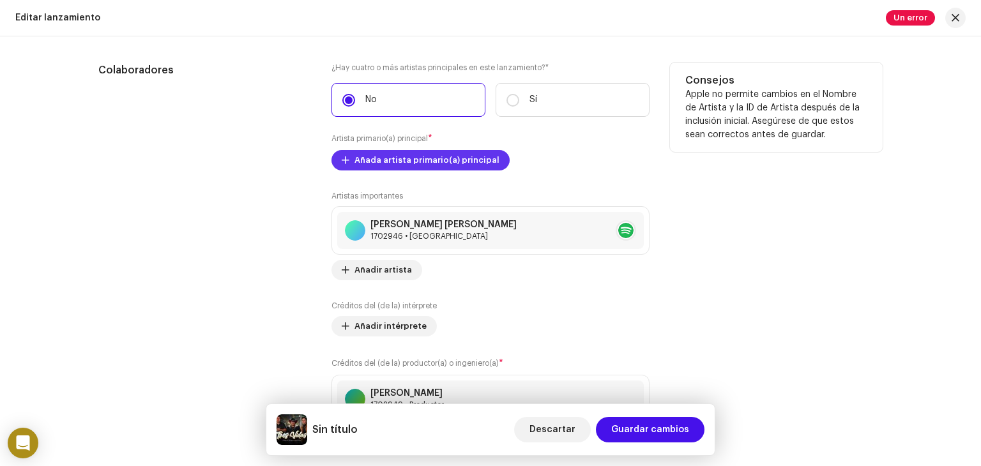
click at [443, 159] on span "Añada artista primario(a) principal" at bounding box center [426, 161] width 145 height 26
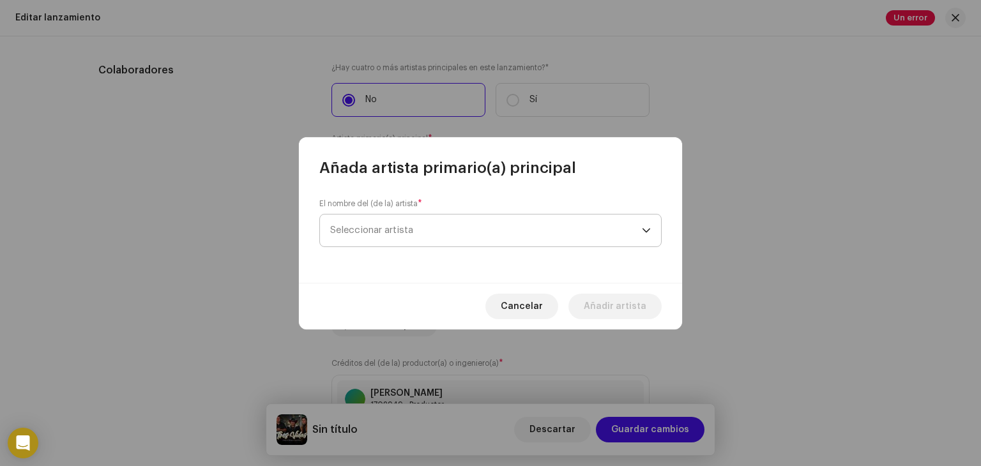
click at [427, 234] on span "Seleccionar artista" at bounding box center [486, 231] width 312 height 32
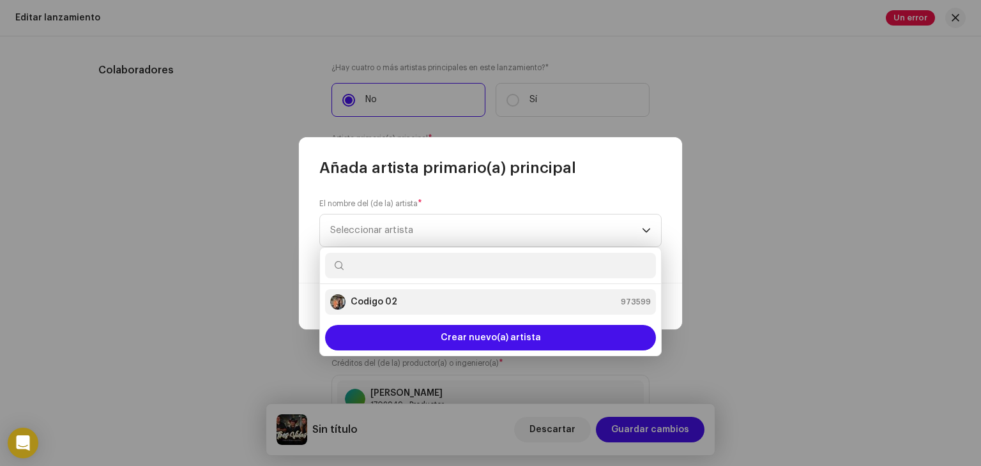
click at [393, 294] on div "Codigo 02" at bounding box center [363, 301] width 67 height 15
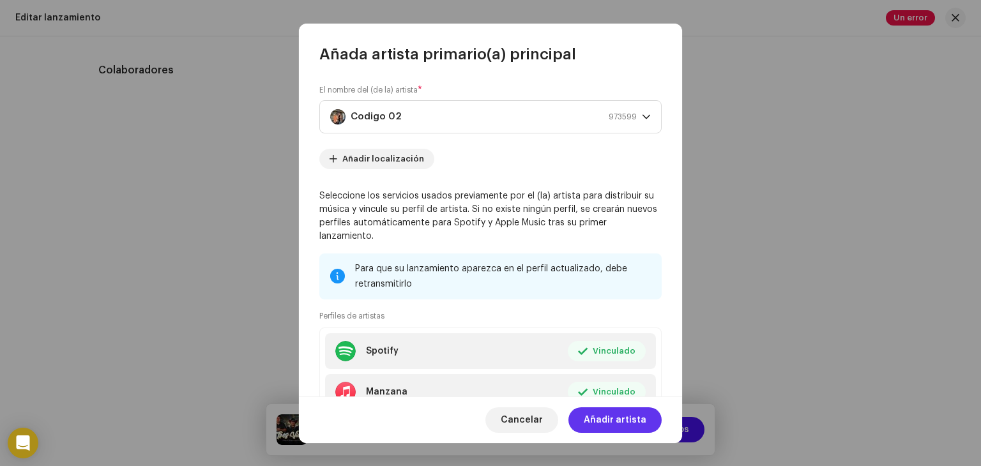
click at [600, 416] on font "Añadir artista" at bounding box center [615, 420] width 63 height 9
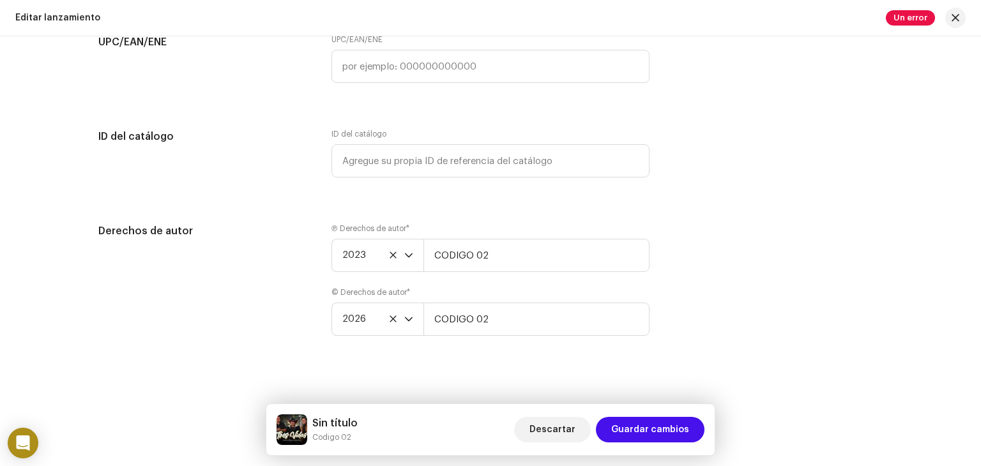
scroll to position [2189, 0]
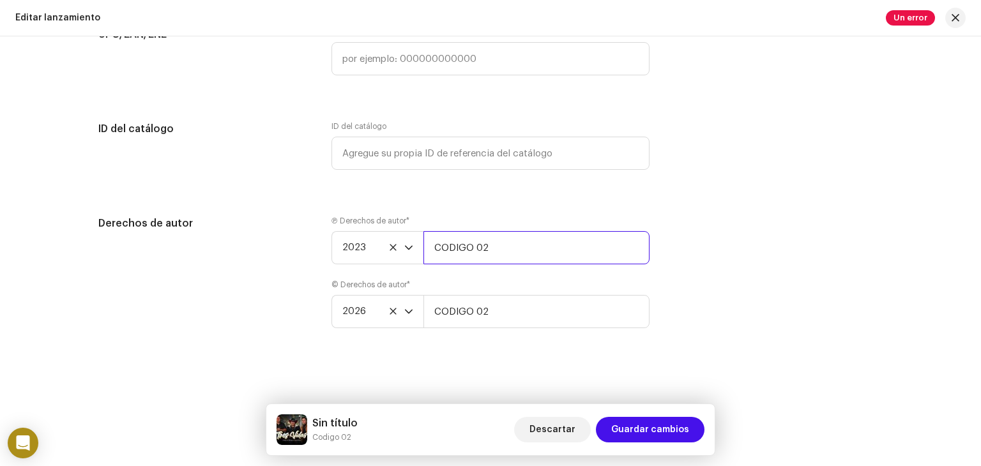
click at [509, 252] on input "CODIGO 02" at bounding box center [536, 247] width 226 height 33
click at [413, 250] on p-select "2023" at bounding box center [377, 247] width 92 height 33
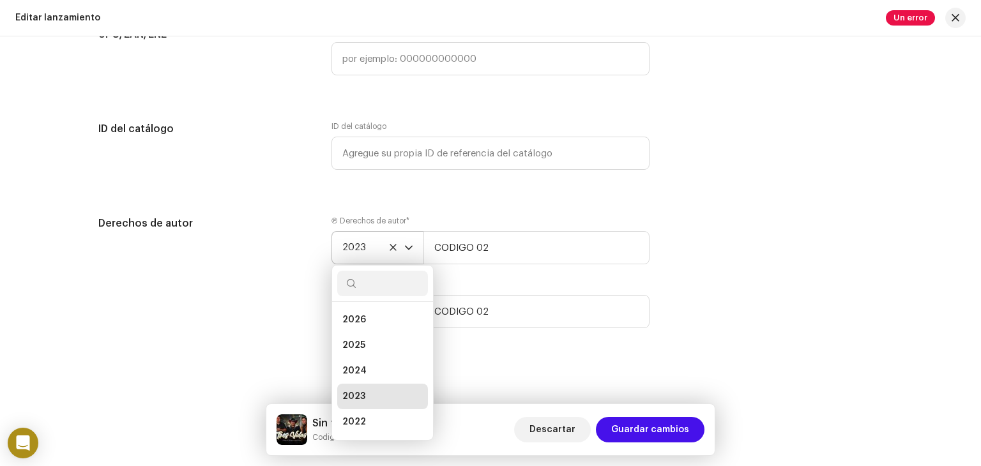
scroll to position [5, 0]
click at [372, 304] on li "2026" at bounding box center [382, 315] width 91 height 26
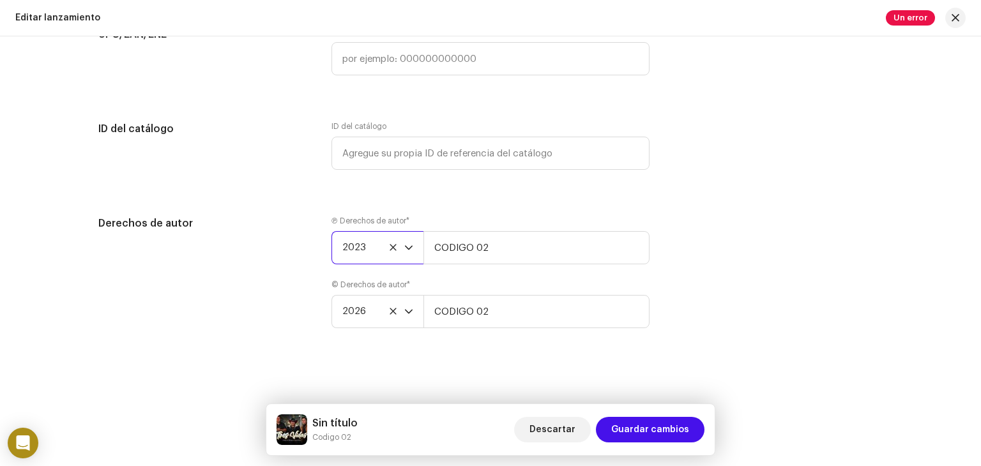
click at [385, 243] on span "2023" at bounding box center [373, 248] width 62 height 32
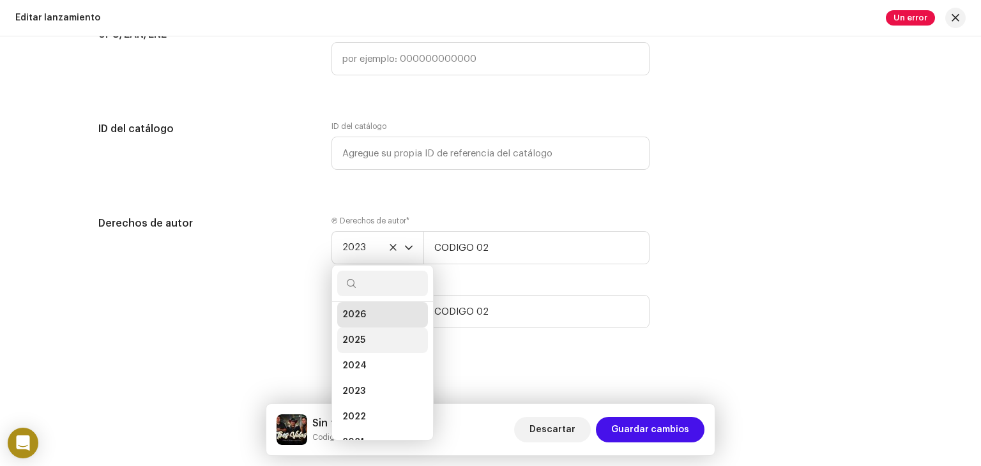
click at [351, 334] on span "2025" at bounding box center [353, 340] width 23 height 13
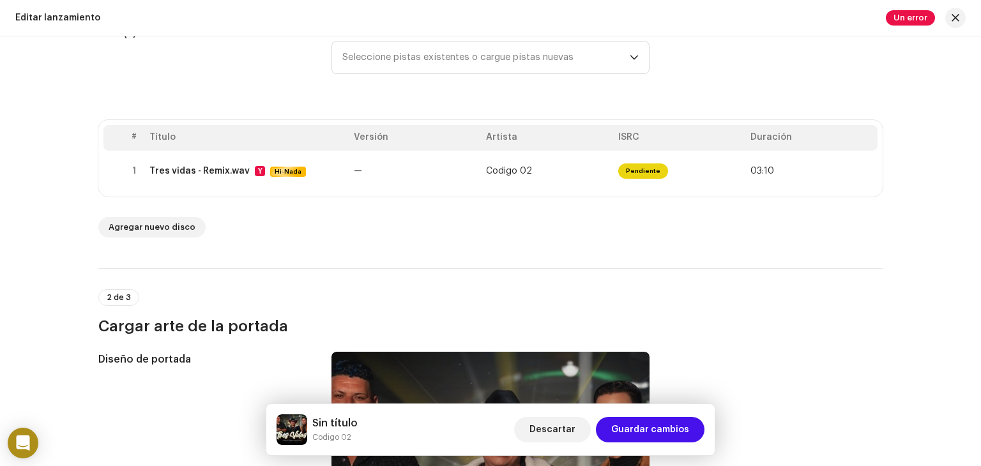
scroll to position [170, 0]
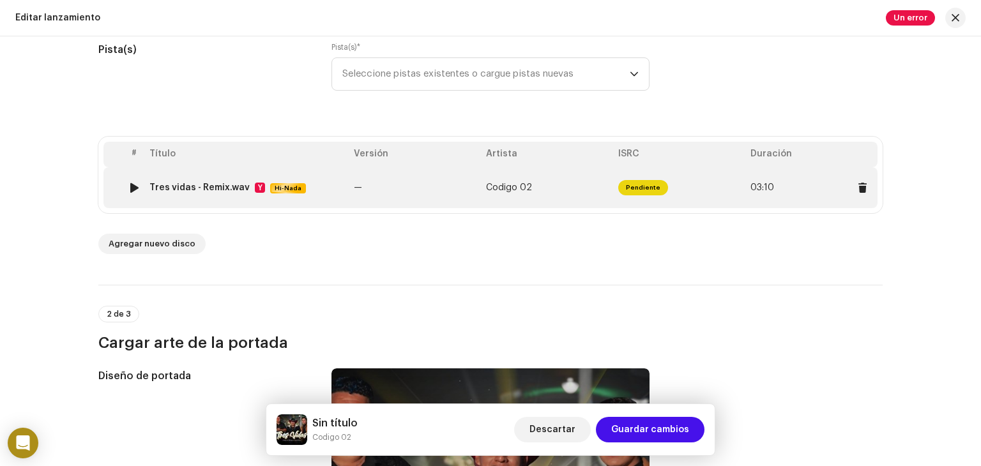
click at [543, 186] on td "Codigo 02" at bounding box center [547, 187] width 132 height 41
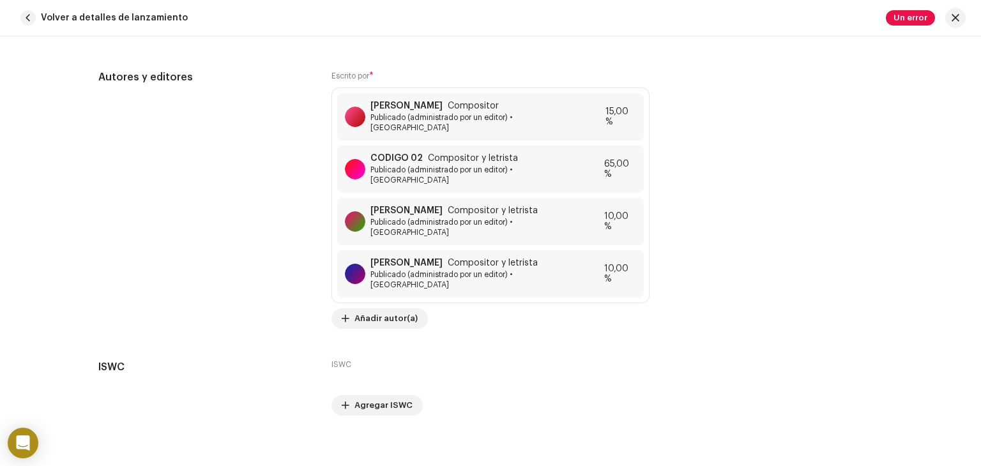
scroll to position [2813, 0]
click at [621, 162] on button at bounding box center [628, 169] width 15 height 15
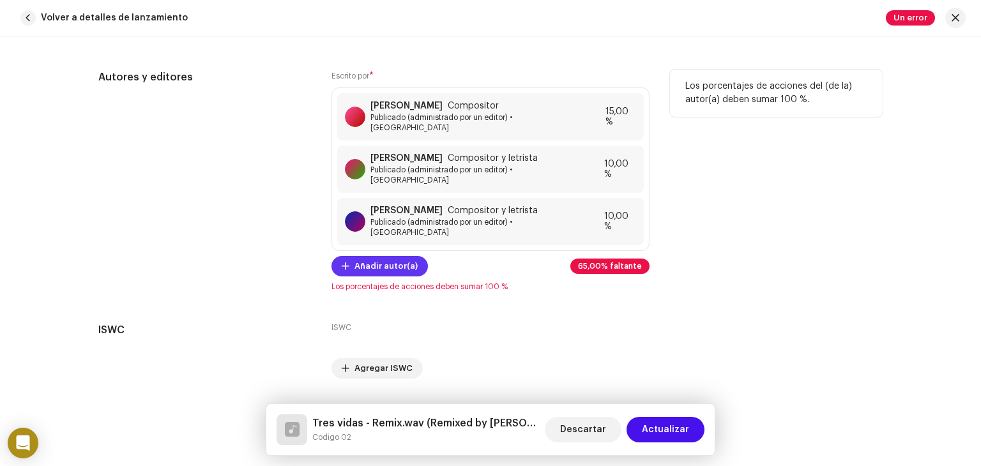
click at [393, 254] on span "Añadir autor(a)" at bounding box center [385, 267] width 63 height 26
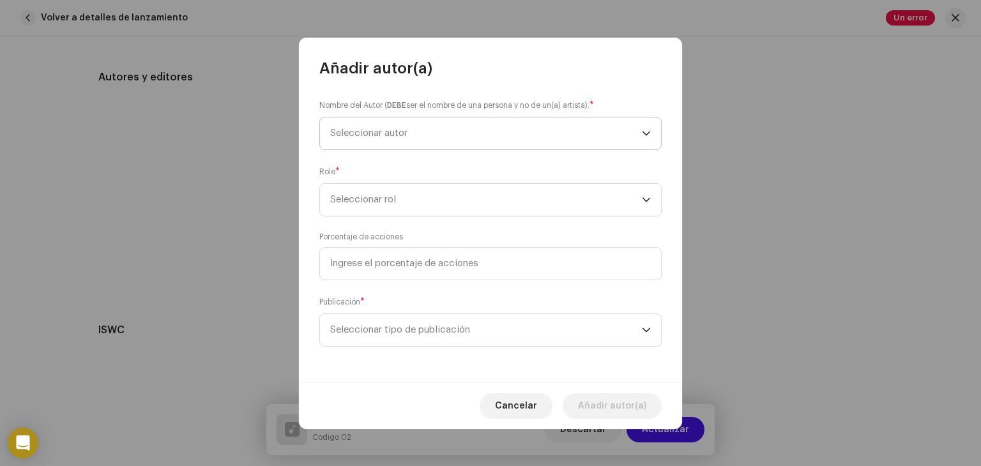
click at [445, 135] on span "Seleccionar autor" at bounding box center [486, 134] width 312 height 32
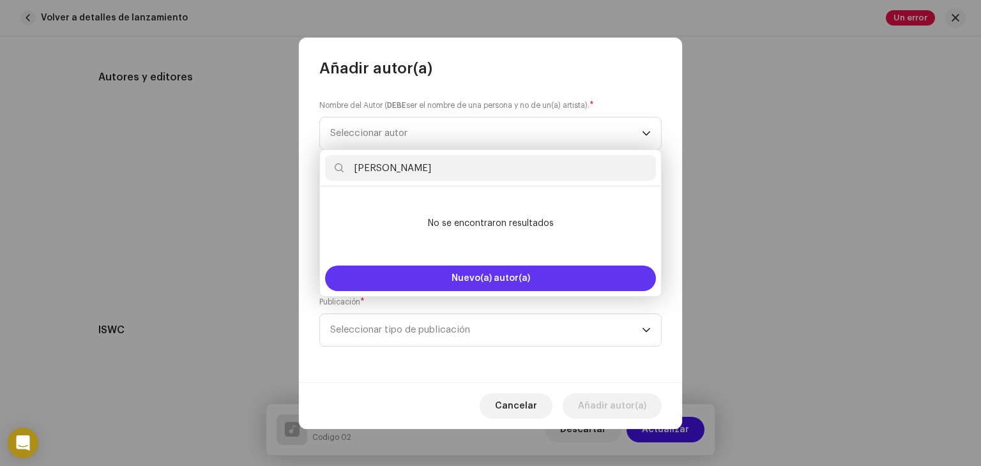
click at [435, 285] on button "Nuevo(a) autor(a)" at bounding box center [490, 279] width 331 height 26
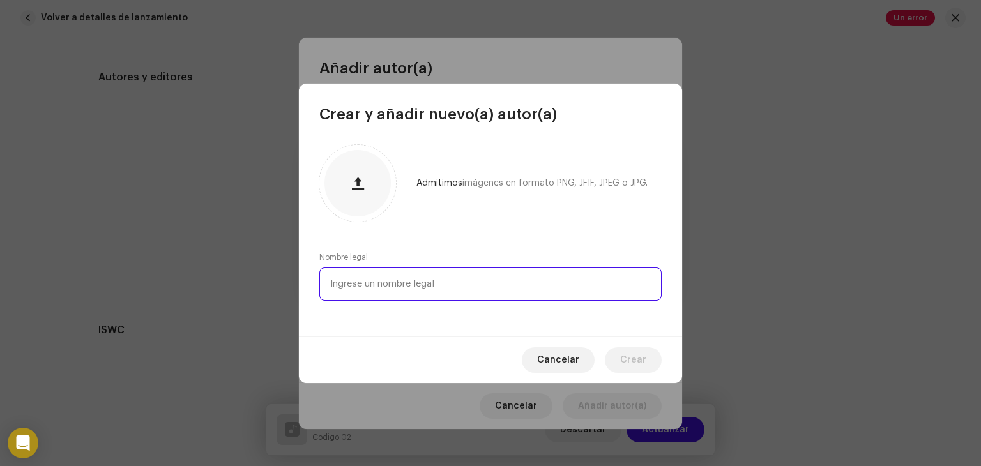
click at [419, 286] on input "text" at bounding box center [490, 284] width 342 height 33
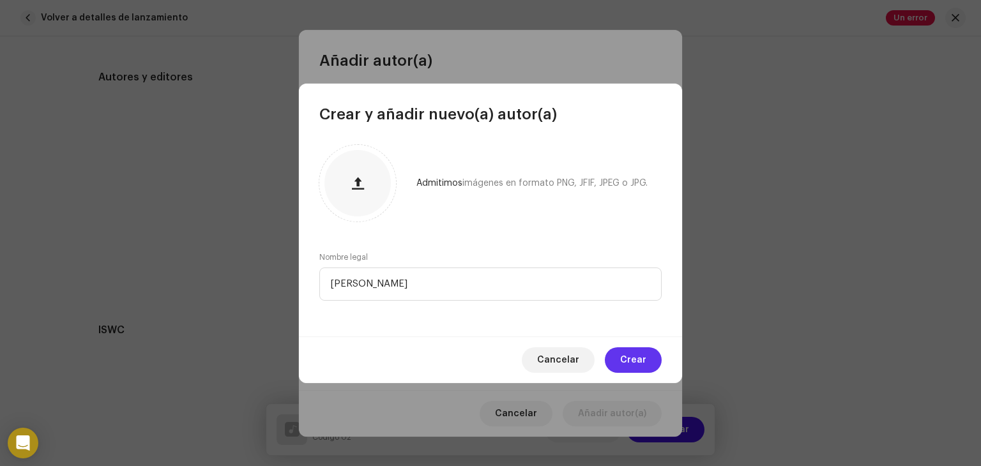
click at [613, 360] on button "Crear" at bounding box center [633, 360] width 57 height 26
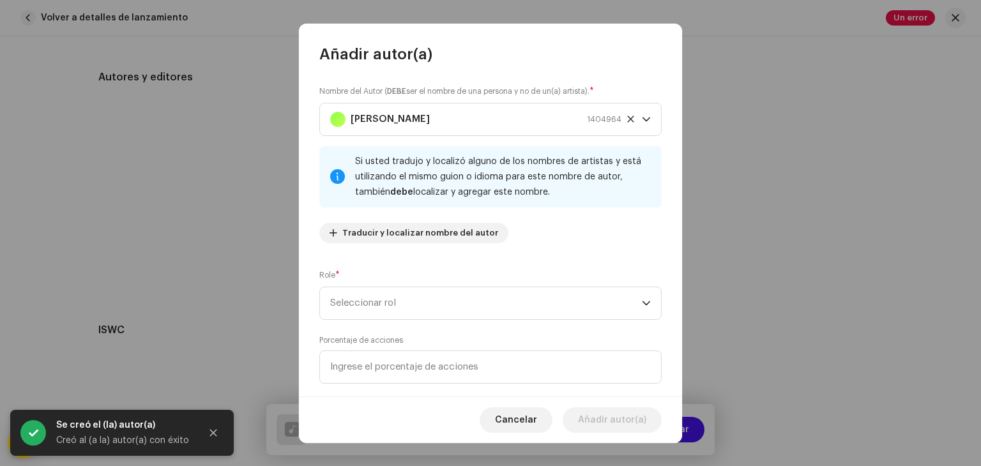
click at [456, 203] on div "Si usted tradujo y localizó alguno de los nombres de artistas y está utilizando…" at bounding box center [490, 176] width 342 height 61
click at [409, 295] on span "Seleccionar rol" at bounding box center [486, 303] width 312 height 32
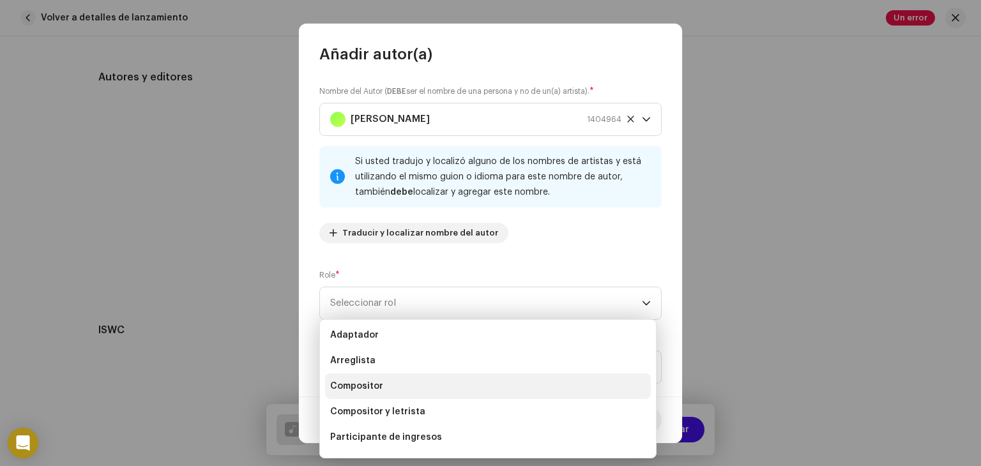
scroll to position [0, 0]
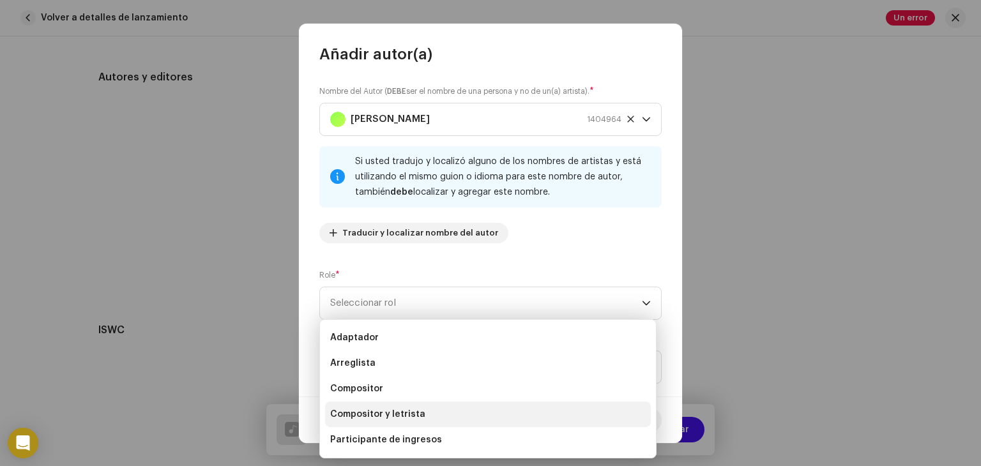
click at [372, 417] on font "Compositor y letrista" at bounding box center [377, 414] width 95 height 9
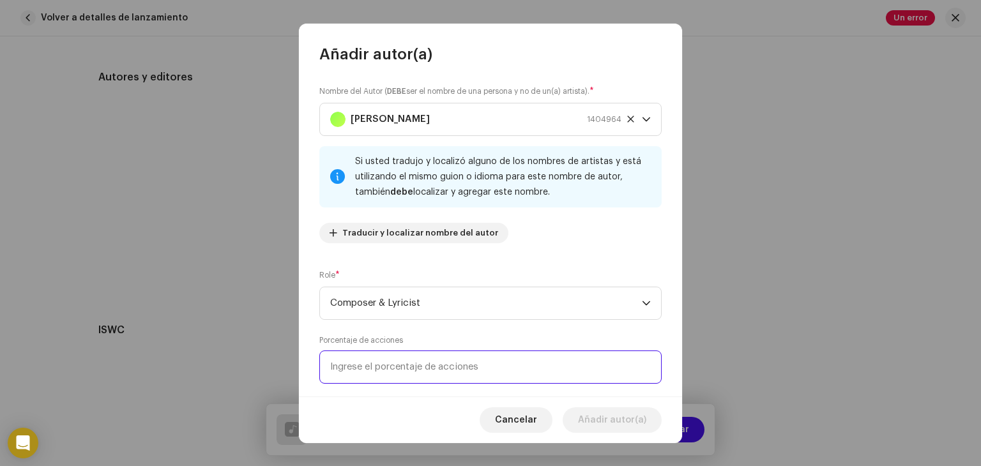
click at [407, 363] on input at bounding box center [490, 367] width 342 height 33
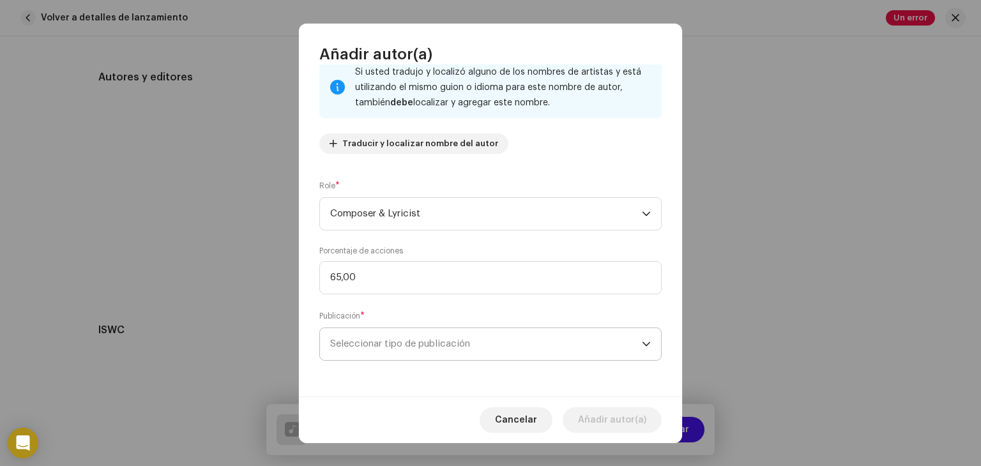
click at [509, 340] on span "Seleccionar tipo de publicación" at bounding box center [486, 344] width 312 height 32
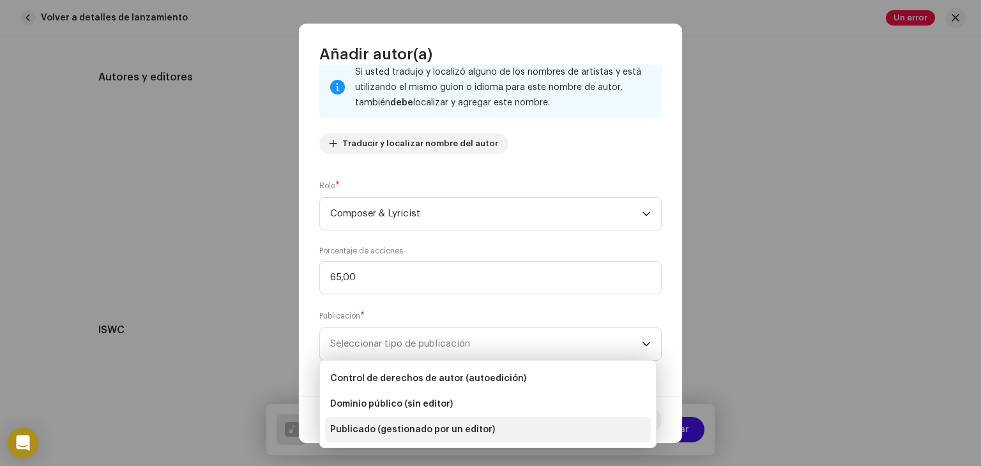
click at [411, 425] on font "Publicado (gestionado por un editor)" at bounding box center [412, 429] width 165 height 9
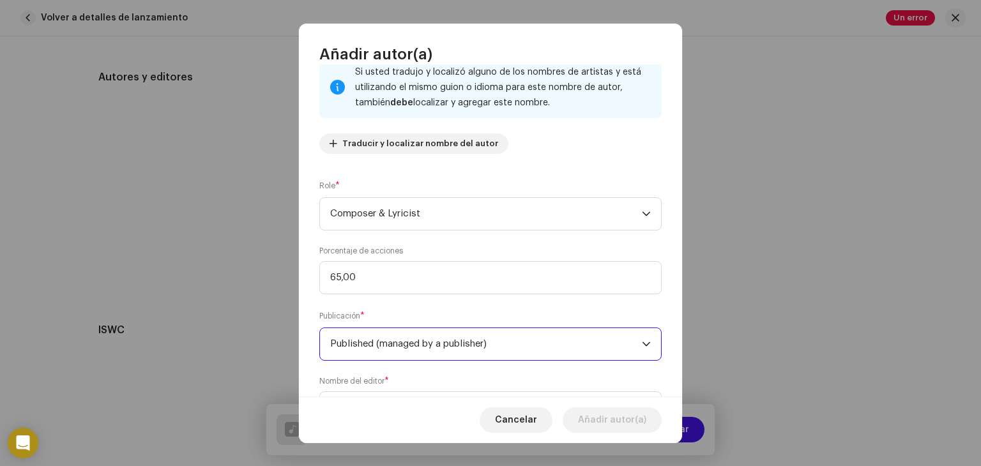
scroll to position [154, 0]
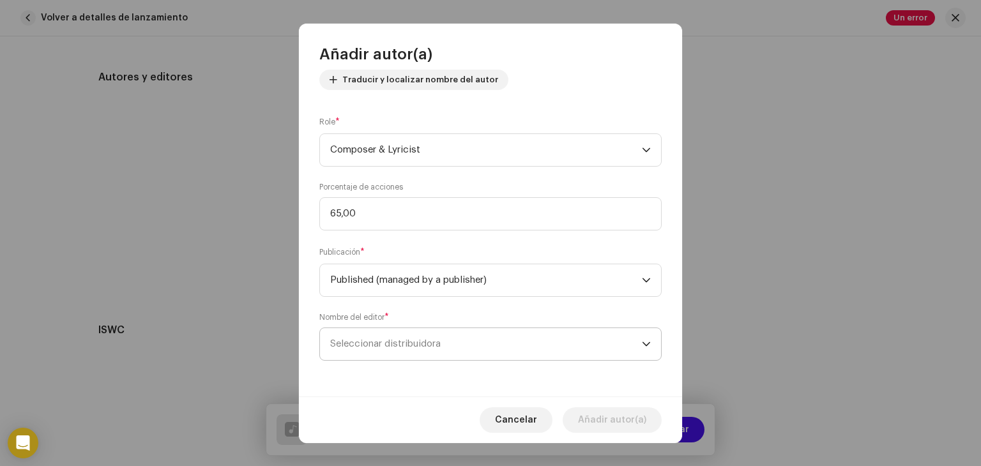
click at [435, 352] on span "Seleccionar distribuidora" at bounding box center [486, 344] width 312 height 32
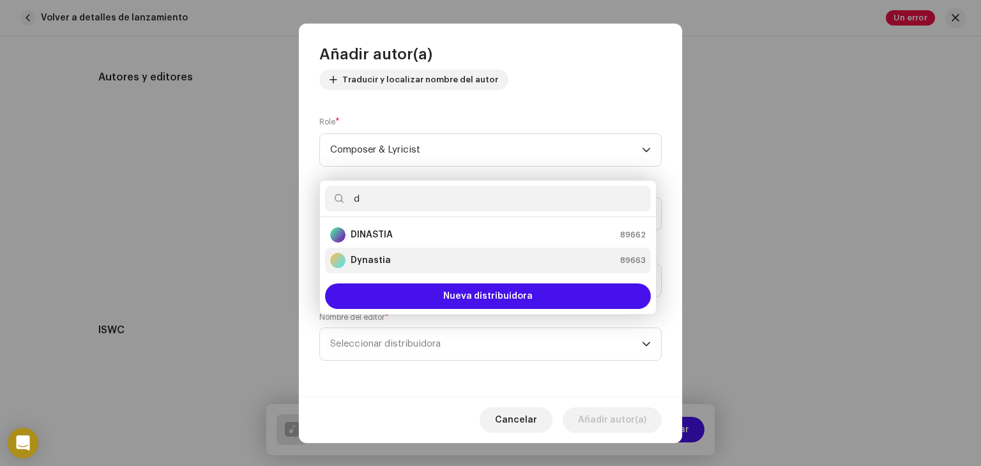
click at [464, 261] on div "Dynastia 89663" at bounding box center [487, 260] width 315 height 15
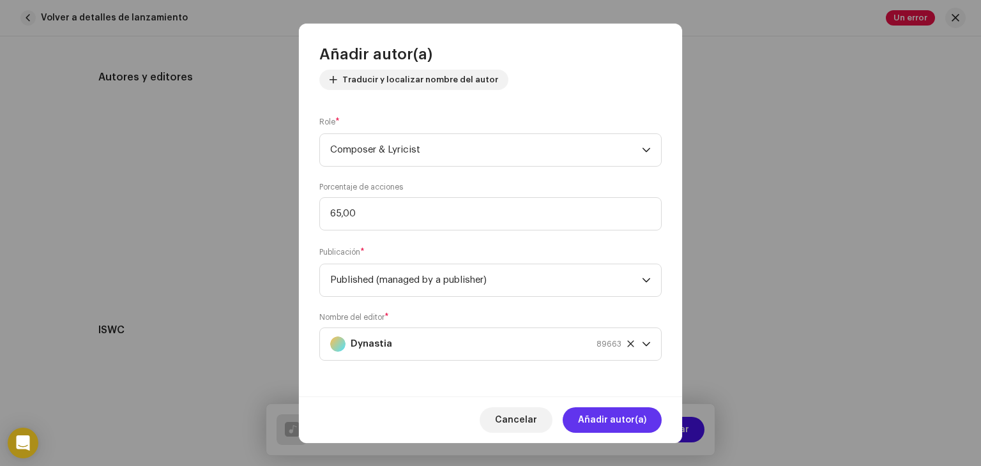
click at [595, 412] on span "Añadir autor(a)" at bounding box center [612, 420] width 68 height 26
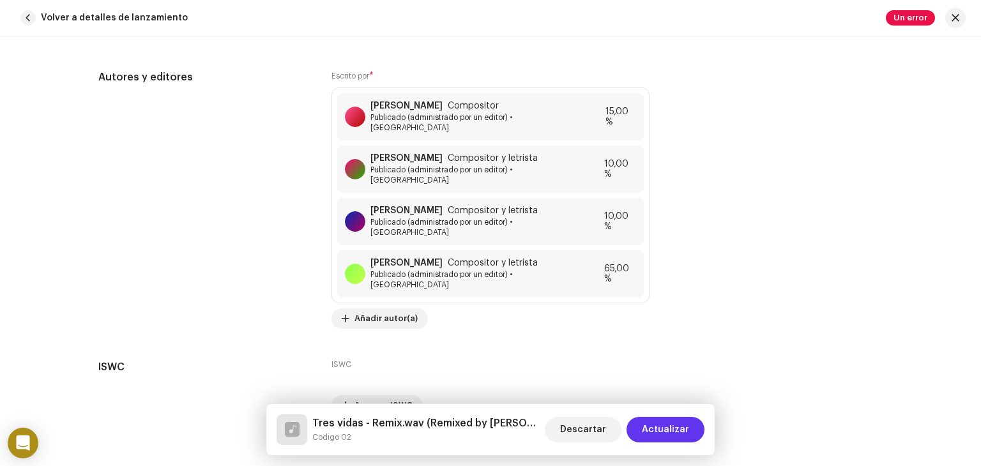
click at [654, 428] on font "Actualizar" at bounding box center [665, 429] width 47 height 9
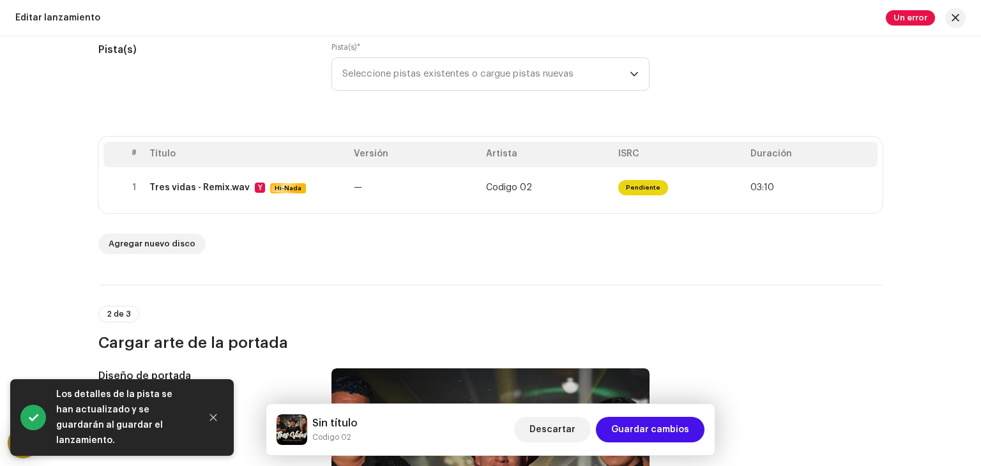
click at [654, 428] on font "Guardar cambios" at bounding box center [650, 429] width 78 height 9
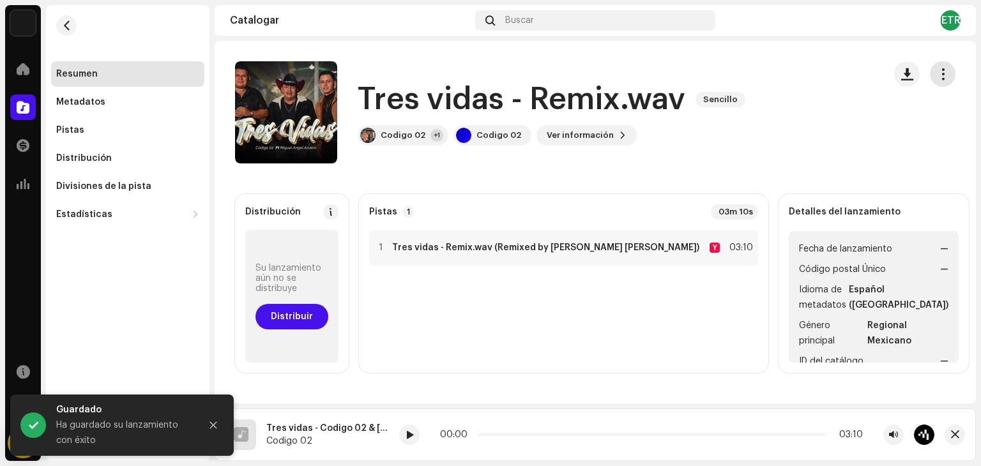
click at [937, 75] on span "button" at bounding box center [943, 74] width 12 height 10
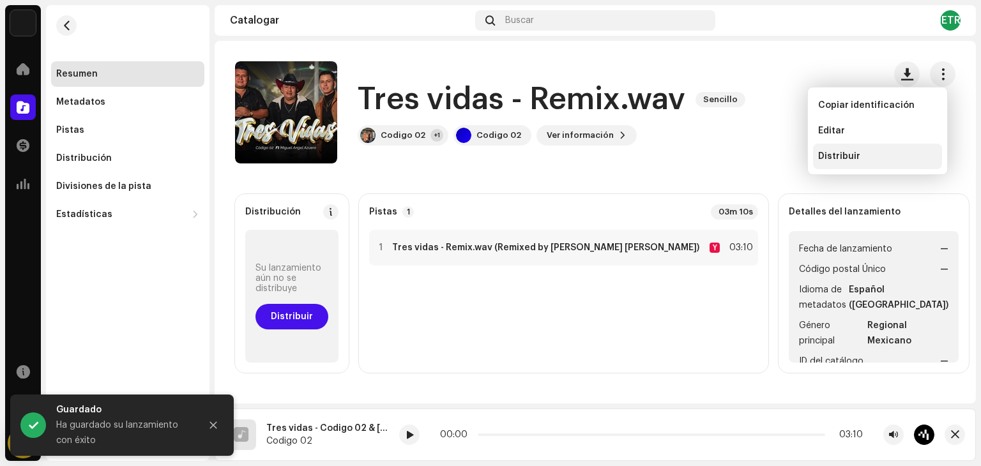
click at [840, 152] on font "Distribuir" at bounding box center [839, 156] width 42 height 9
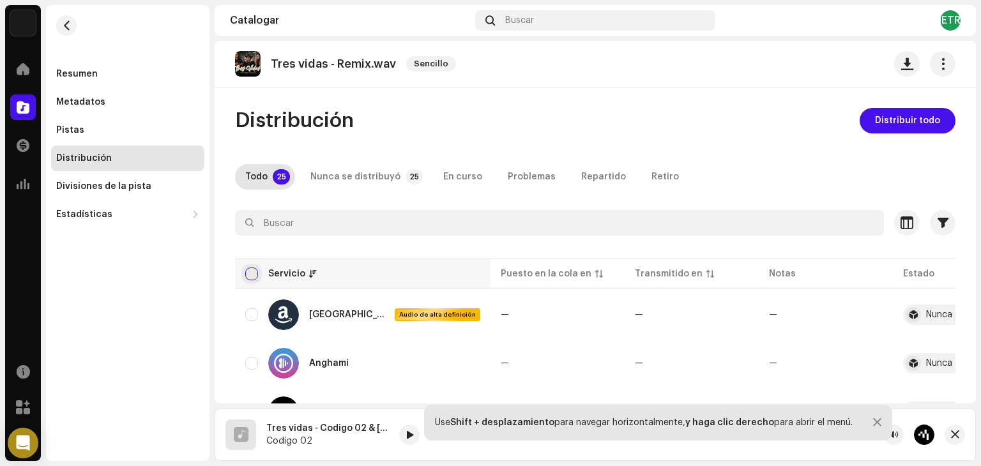
click at [252, 275] on input "checkbox" at bounding box center [251, 274] width 13 height 13
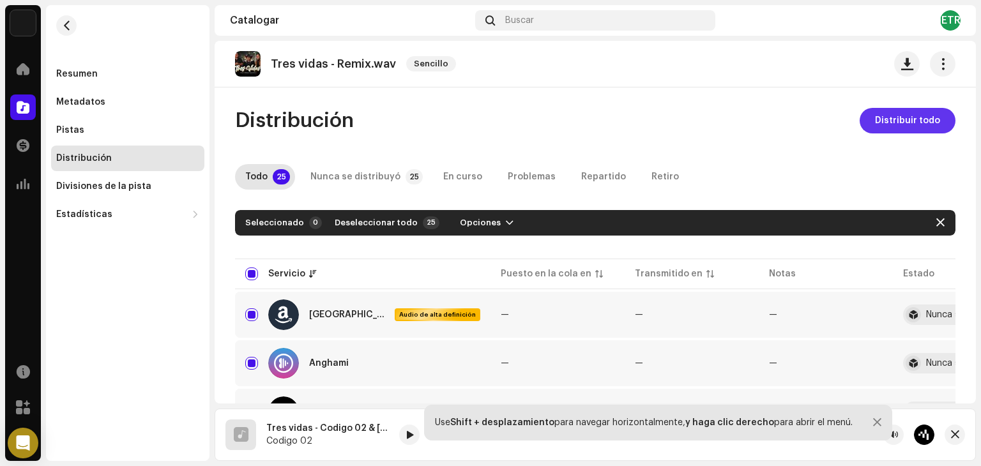
click at [875, 116] on font "Distribuir todo" at bounding box center [907, 120] width 65 height 9
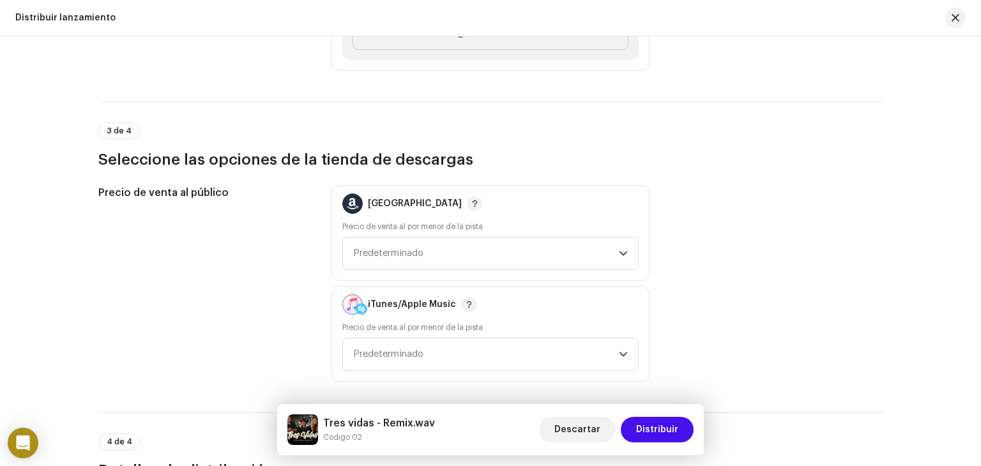
scroll to position [1458, 0]
click at [547, 238] on p-select "Predeterminado" at bounding box center [490, 254] width 296 height 33
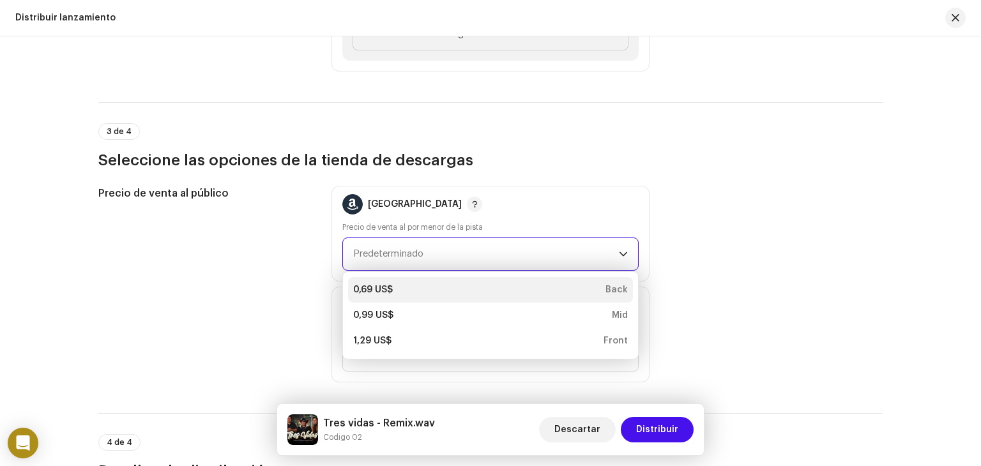
click at [478, 300] on li "0,69 US$ Back" at bounding box center [490, 290] width 285 height 26
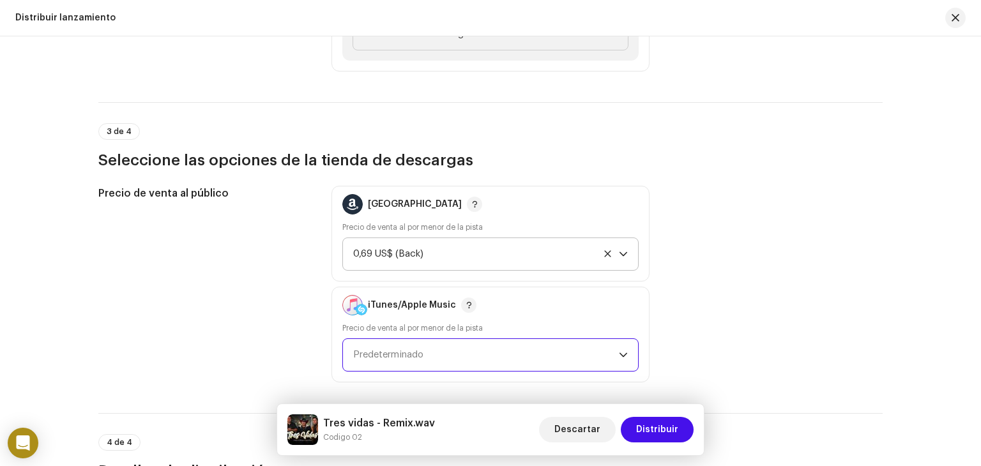
click at [482, 342] on span "Predeterminado" at bounding box center [486, 355] width 266 height 32
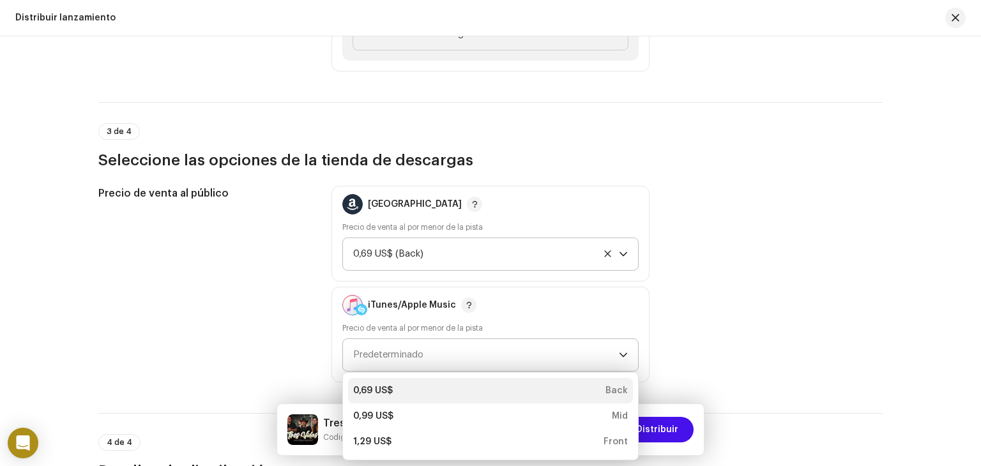
click at [439, 390] on div "0,69 US$ Back" at bounding box center [490, 390] width 275 height 13
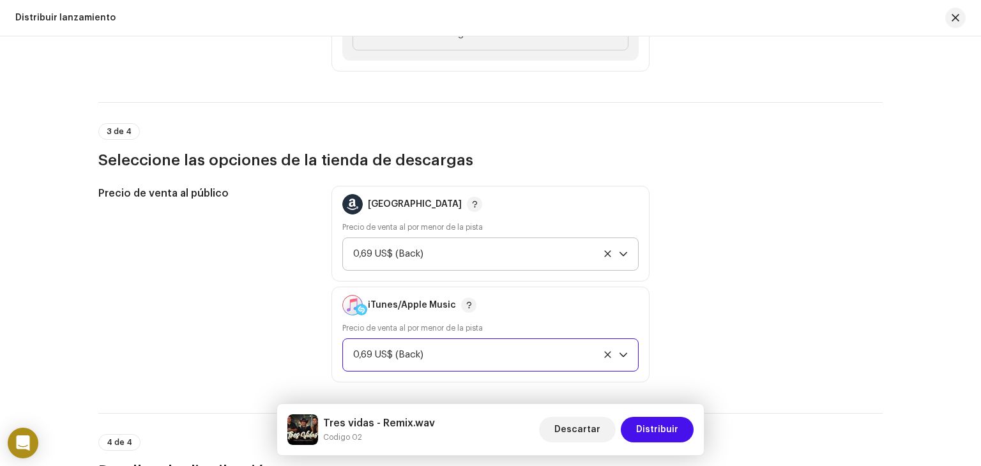
click at [432, 356] on div "0,69 US$ (Back)" at bounding box center [475, 355] width 245 height 32
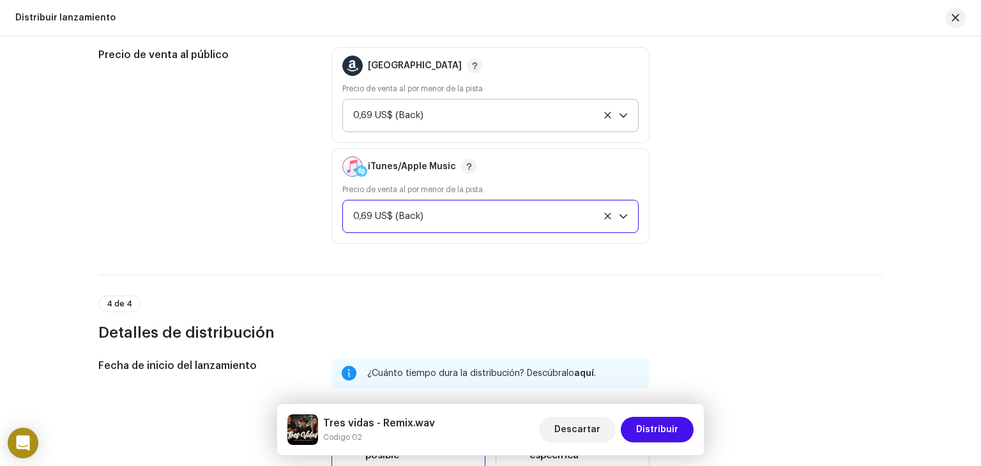
scroll to position [1604, 0]
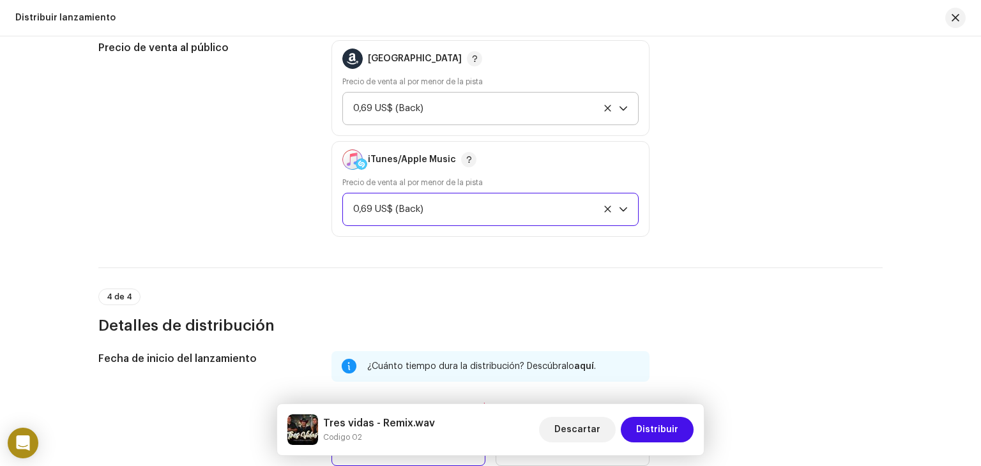
click at [475, 200] on div "0,69 US$ (Back)" at bounding box center [475, 210] width 245 height 32
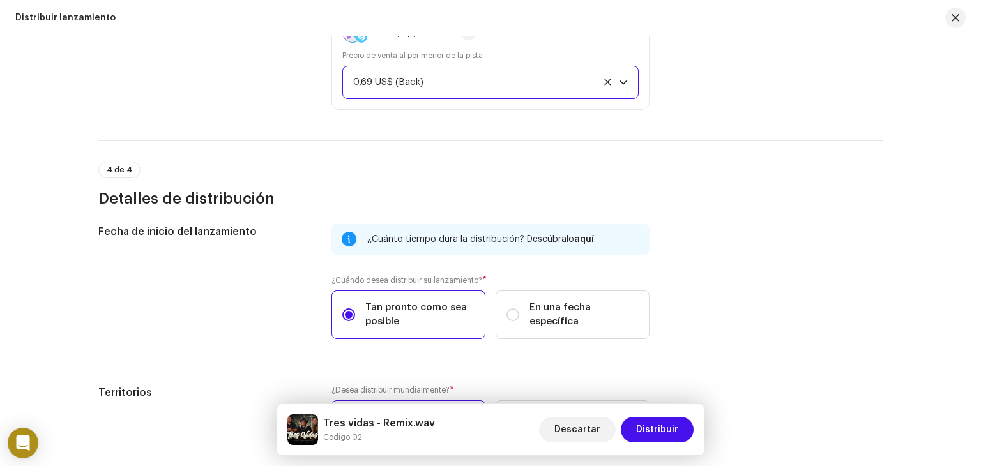
scroll to position [1837, 0]
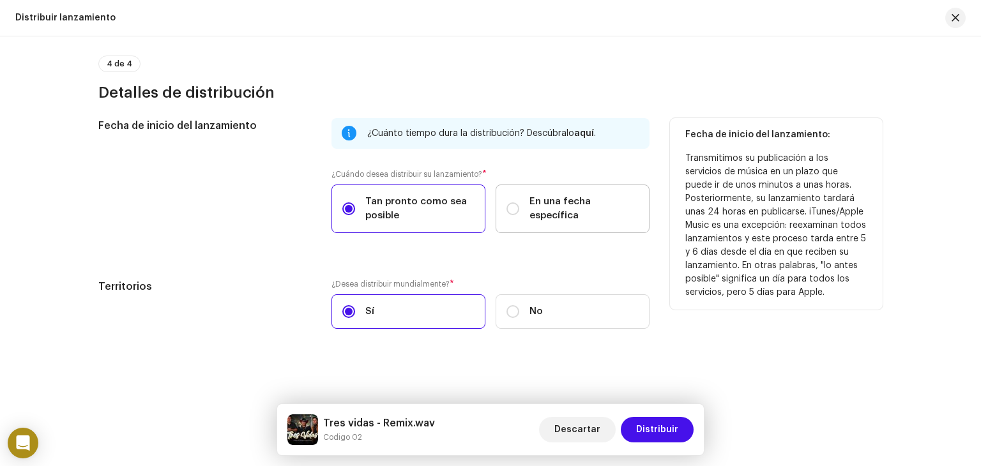
click at [566, 214] on span "En una fecha específica" at bounding box center [583, 209] width 109 height 28
click at [519, 214] on input "En una fecha específica" at bounding box center [512, 208] width 13 height 13
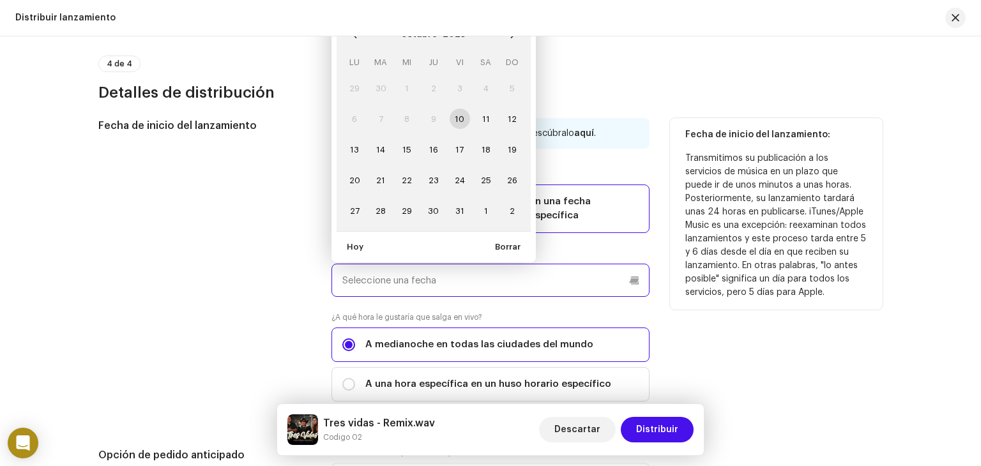
click at [471, 277] on input "text" at bounding box center [490, 280] width 318 height 33
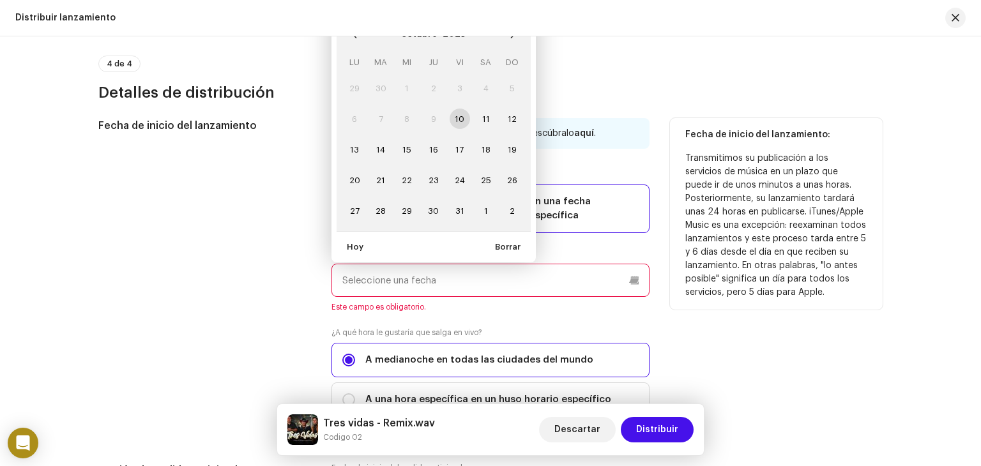
click at [455, 118] on td "10" at bounding box center [459, 118] width 26 height 31
click at [462, 120] on td "10" at bounding box center [459, 118] width 26 height 31
click at [459, 120] on td "10" at bounding box center [459, 118] width 26 height 31
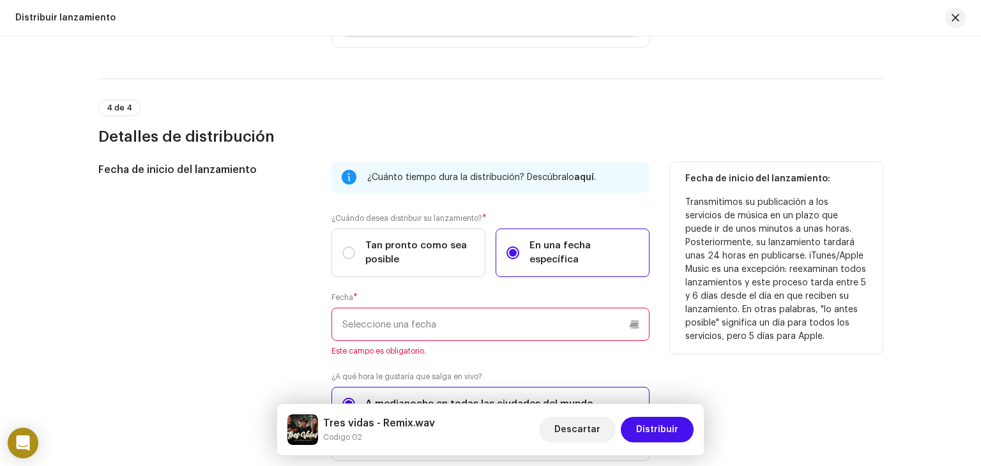
scroll to position [1793, 0]
click at [402, 322] on input "text" at bounding box center [490, 323] width 318 height 33
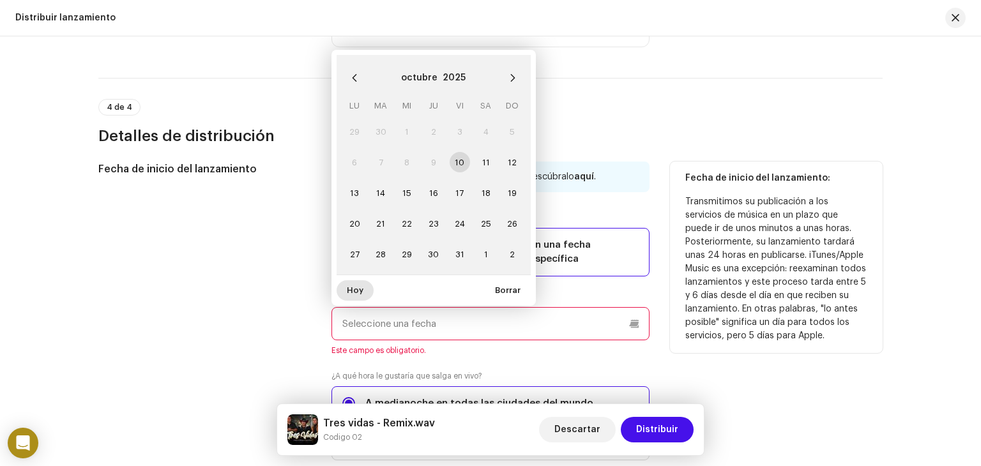
click at [359, 289] on span "Hoy" at bounding box center [355, 291] width 17 height 26
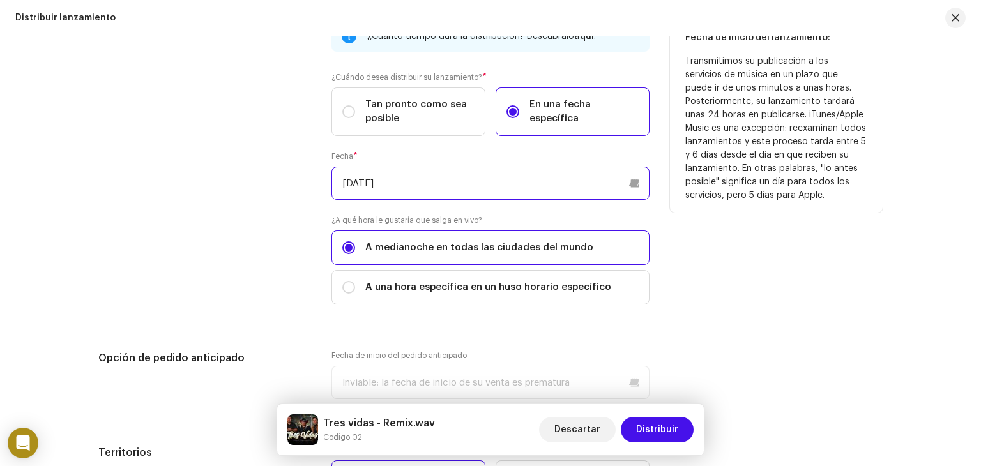
scroll to position [1984, 0]
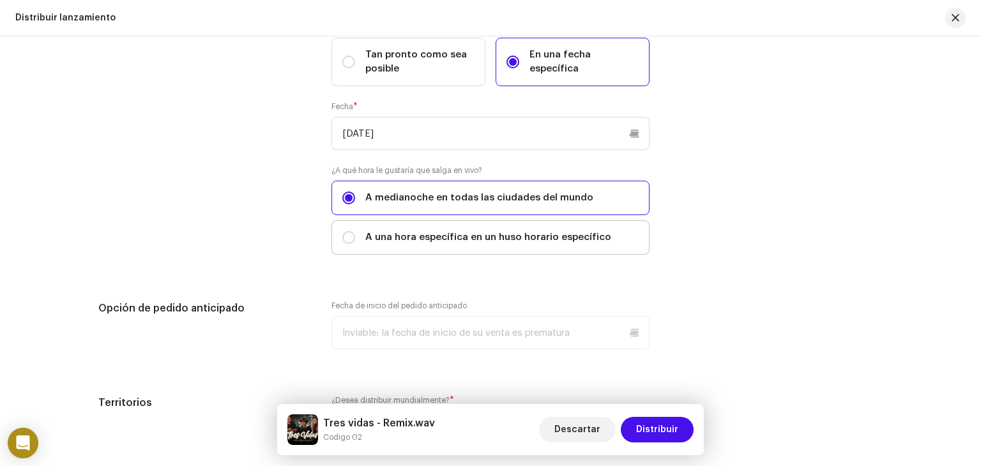
click at [407, 246] on label "A una hora específica en un huso horario específico" at bounding box center [490, 237] width 318 height 34
click at [355, 244] on input "A una hora específica en un huso horario específico" at bounding box center [348, 237] width 13 height 13
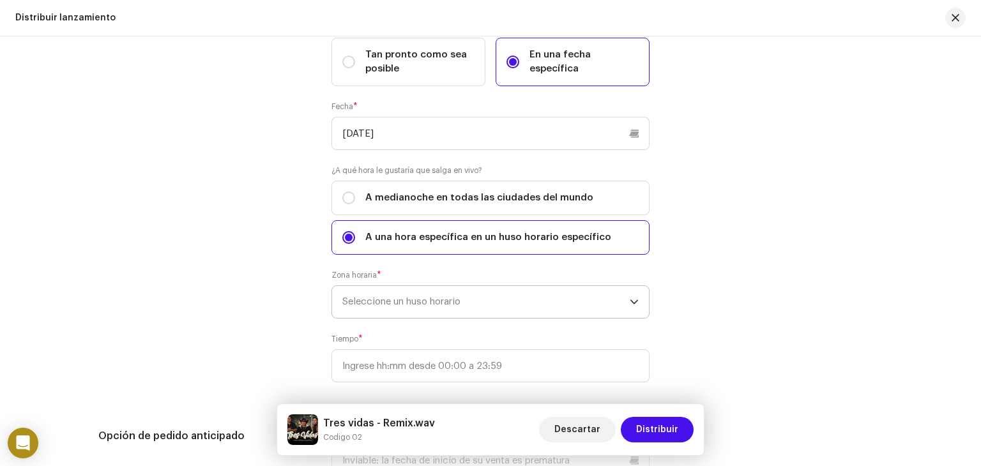
click at [391, 312] on span "Seleccione un huso horario" at bounding box center [485, 302] width 287 height 32
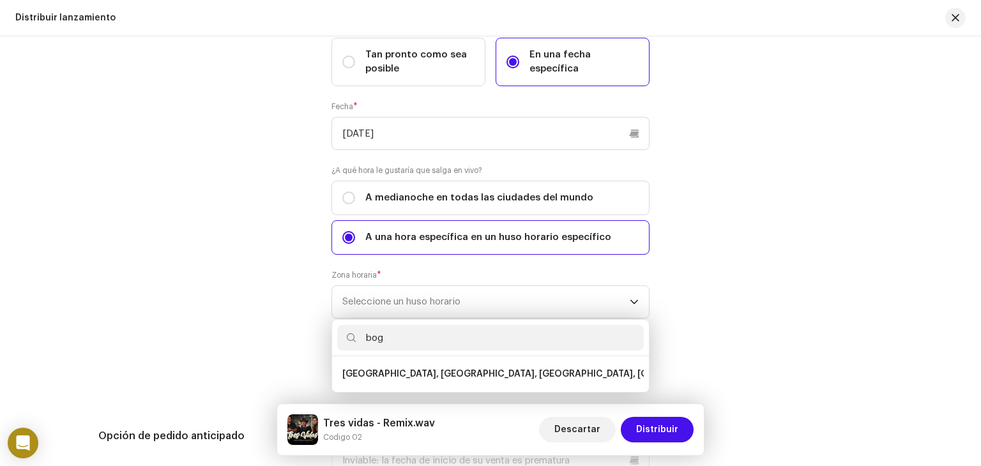
scroll to position [0, 0]
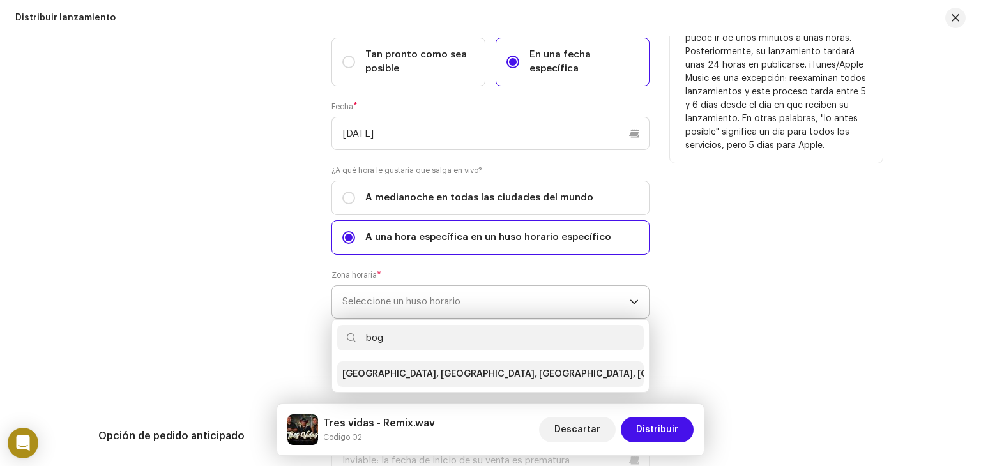
click at [414, 369] on span "[GEOGRAPHIC_DATA], [GEOGRAPHIC_DATA], [GEOGRAPHIC_DATA], [GEOGRAPHIC_DATA][PERS…" at bounding box center [572, 374] width 461 height 13
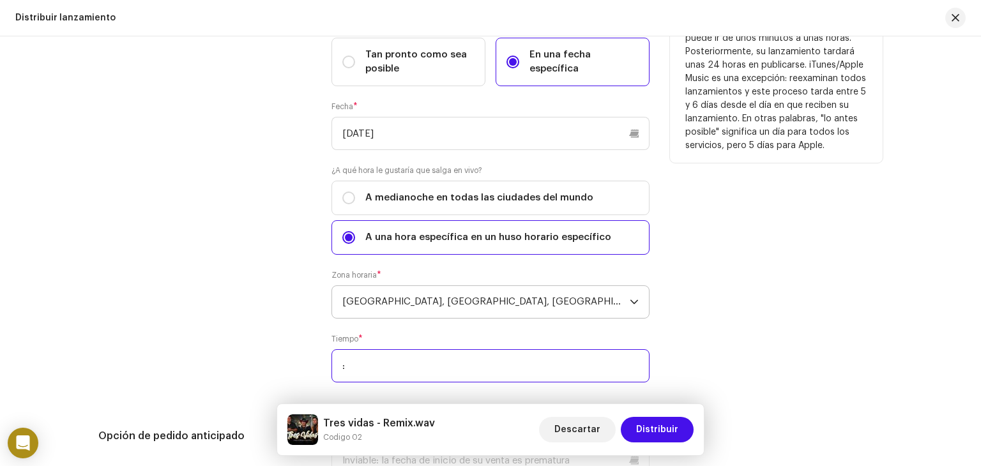
click at [426, 361] on input ":" at bounding box center [490, 365] width 318 height 33
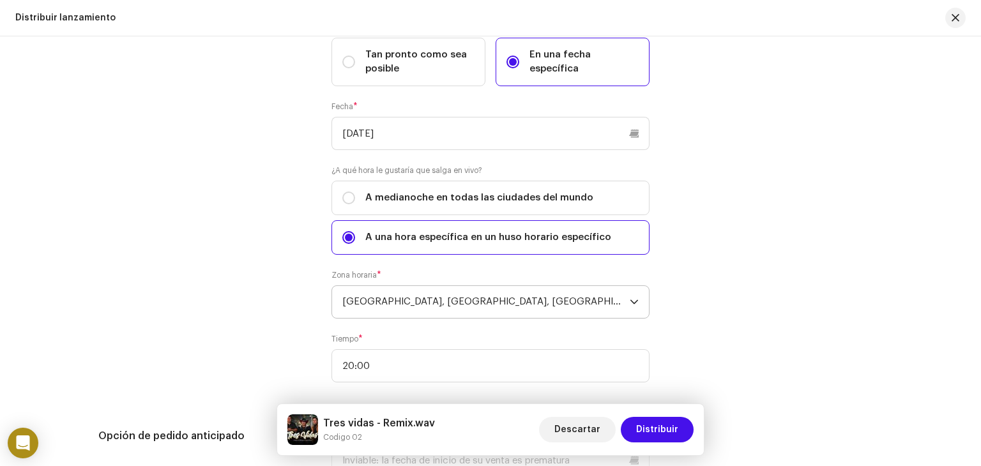
click at [334, 307] on p-select "[GEOGRAPHIC_DATA], [GEOGRAPHIC_DATA], [GEOGRAPHIC_DATA], [GEOGRAPHIC_DATA][PERS…" at bounding box center [490, 301] width 318 height 33
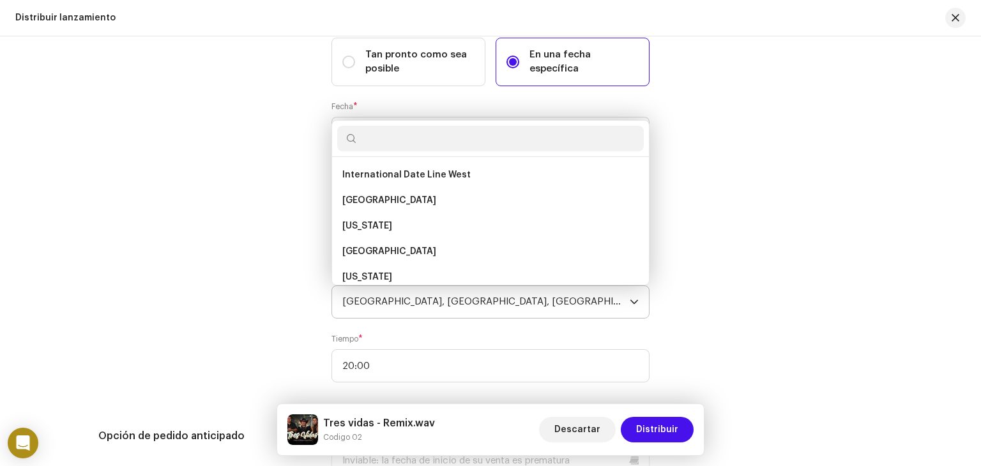
scroll to position [312, 0]
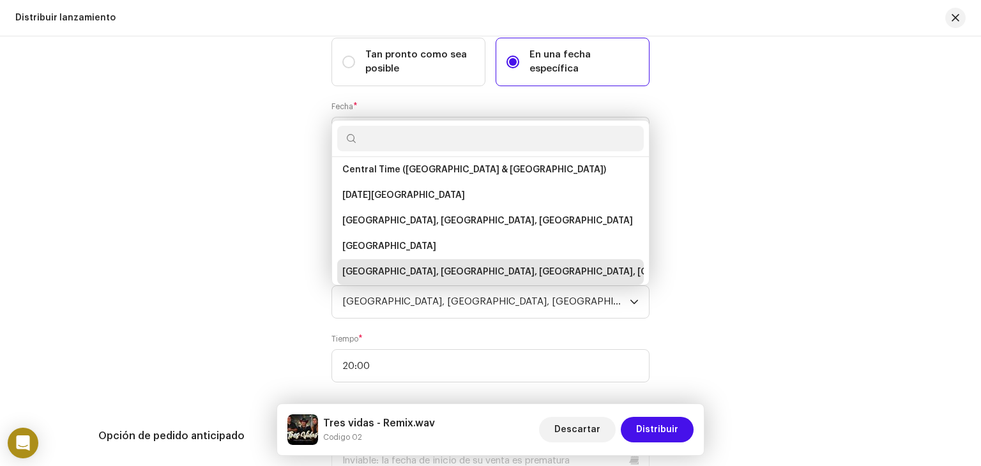
click at [275, 325] on div "Fecha de inicio del lanzamiento" at bounding box center [204, 184] width 213 height 427
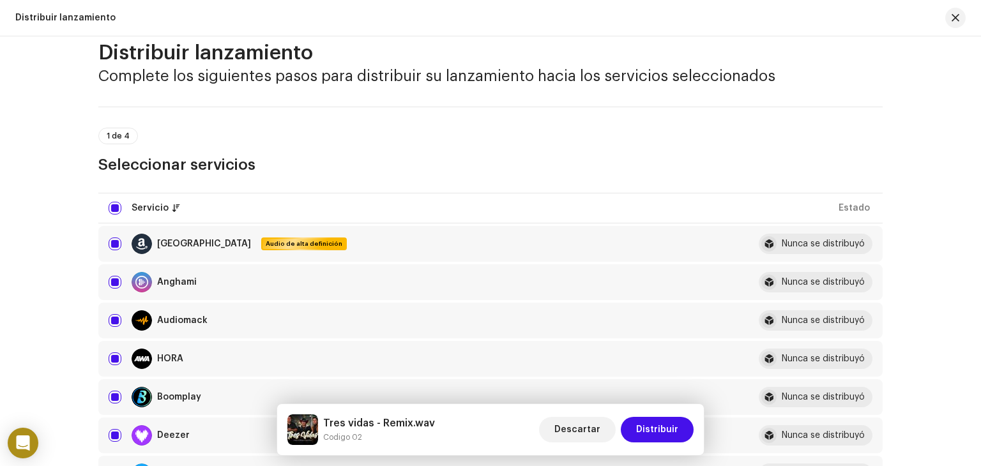
scroll to position [0, 0]
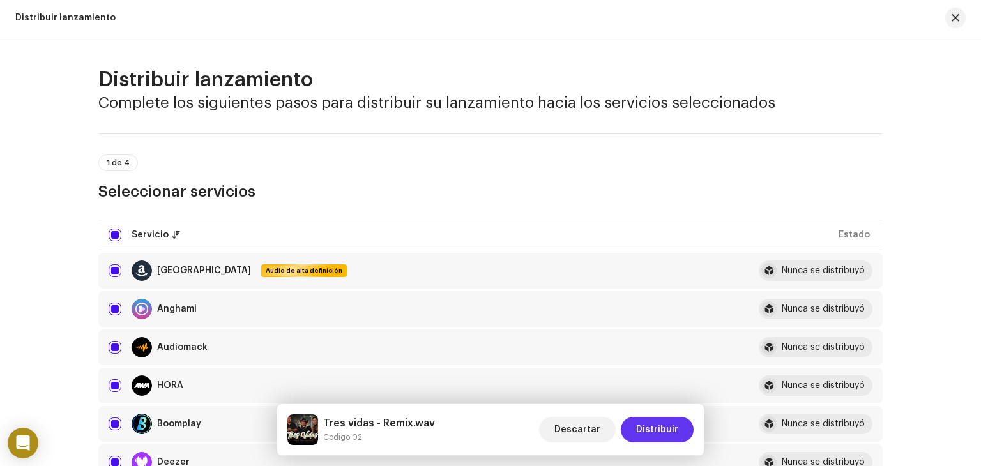
click at [663, 432] on font "Distribuir" at bounding box center [657, 429] width 42 height 9
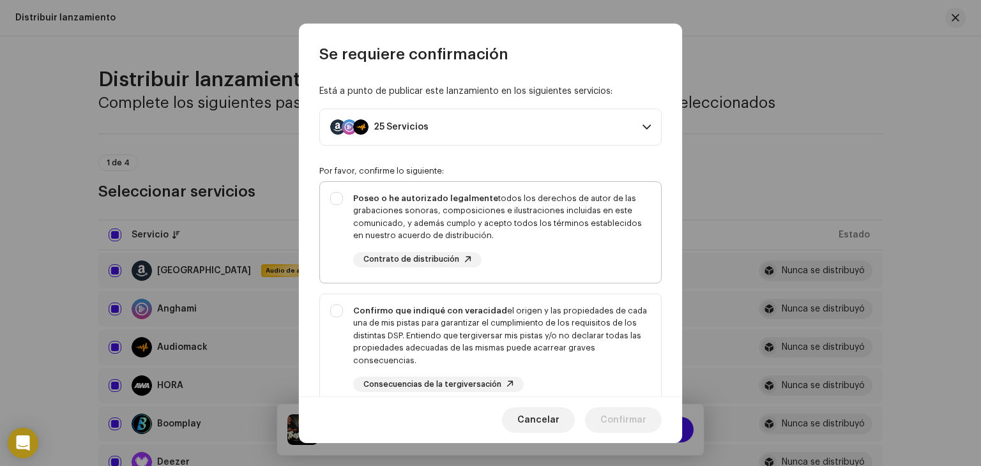
click at [480, 206] on div "Poseo o he autorizado legalmente todos los derechos de autor de las grabaciones…" at bounding box center [502, 217] width 298 height 50
click at [456, 348] on div "Confirmo que indiqué con veracidad el origen y las propiedades de cada una de m…" at bounding box center [502, 336] width 298 height 63
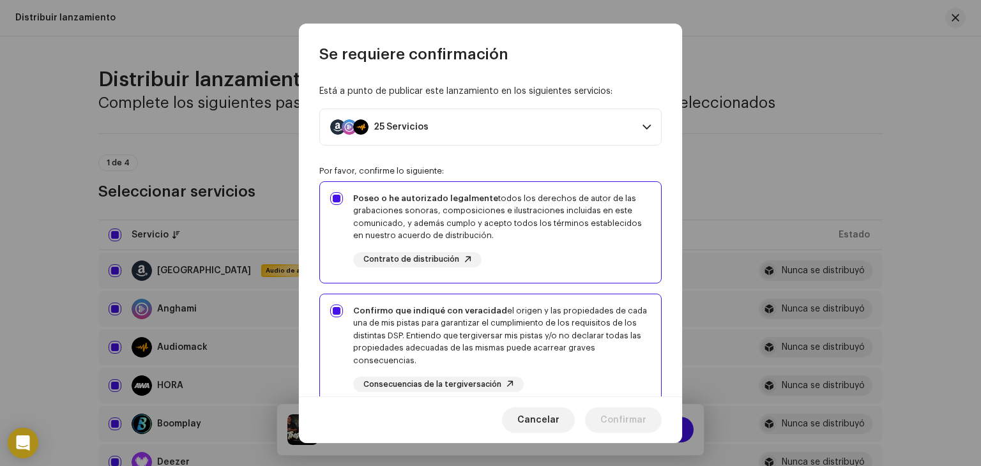
scroll to position [258, 0]
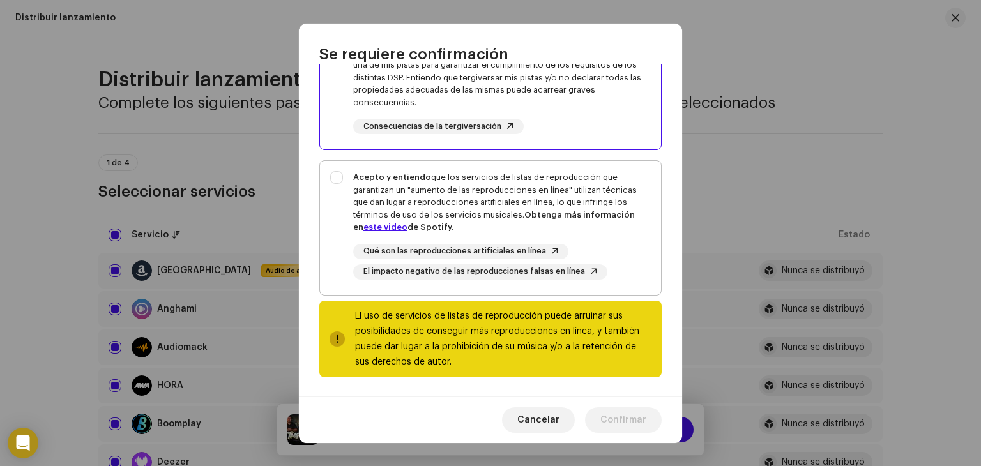
click at [526, 195] on div "Acepto y entiendo que los servicios de listas de reproducción que garantizan un…" at bounding box center [502, 202] width 298 height 63
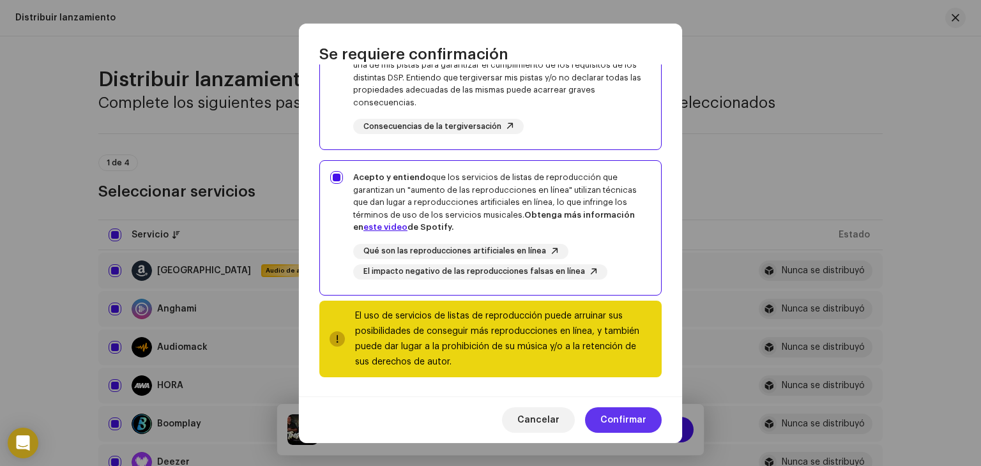
click at [635, 420] on font "Confirmar" at bounding box center [623, 420] width 46 height 9
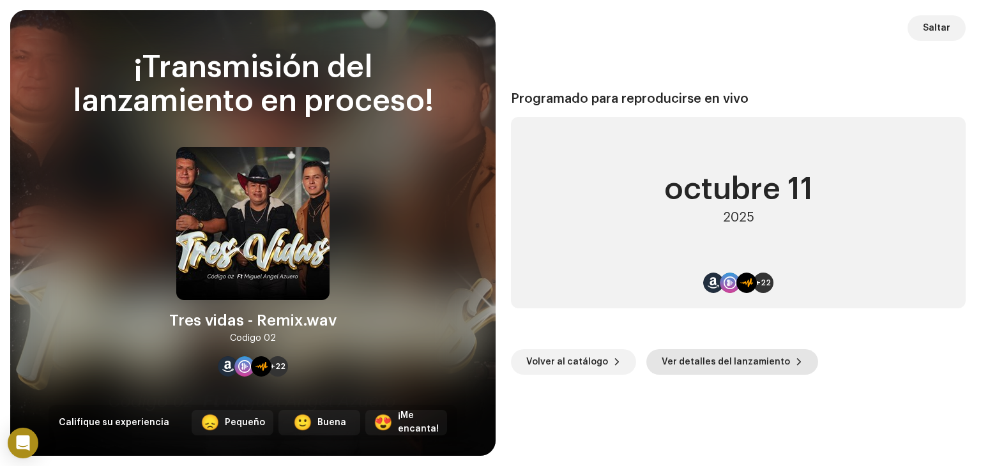
click at [683, 358] on span "Ver detalles del lanzamiento" at bounding box center [726, 362] width 128 height 26
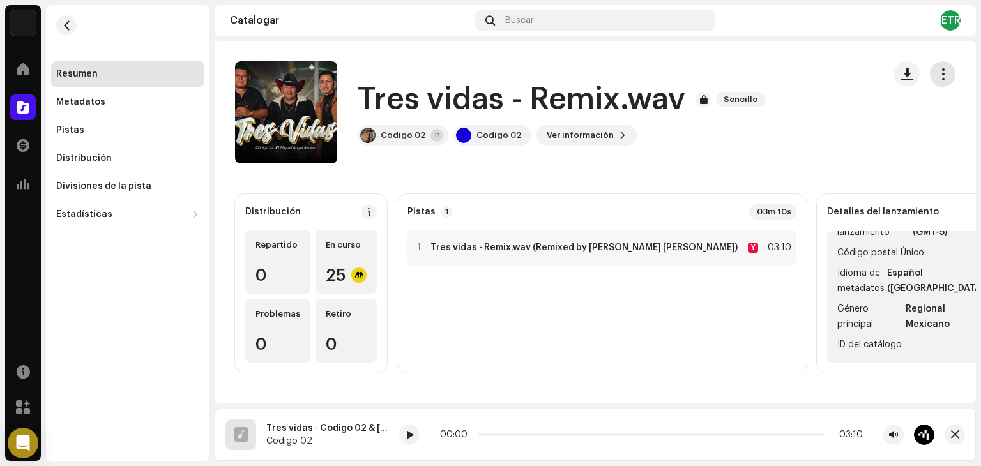
click at [939, 69] on span "button" at bounding box center [943, 74] width 12 height 10
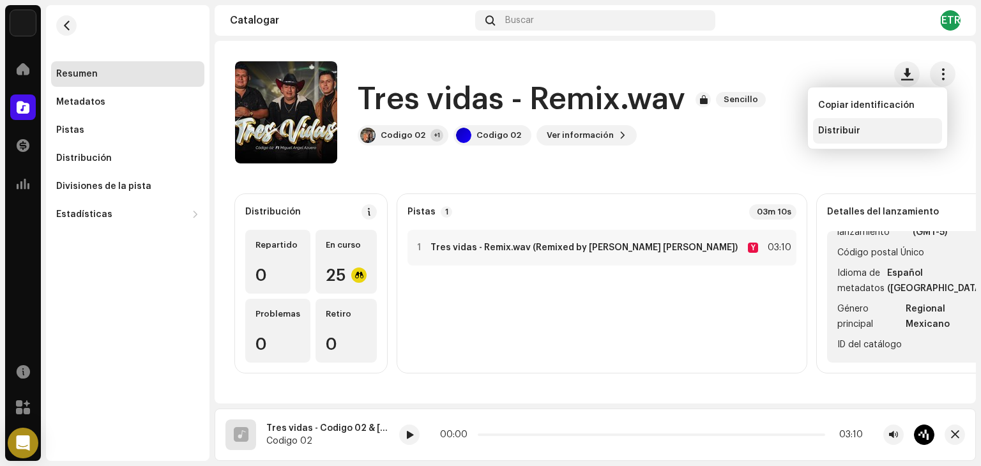
click at [871, 133] on div "Distribuir" at bounding box center [877, 131] width 119 height 10
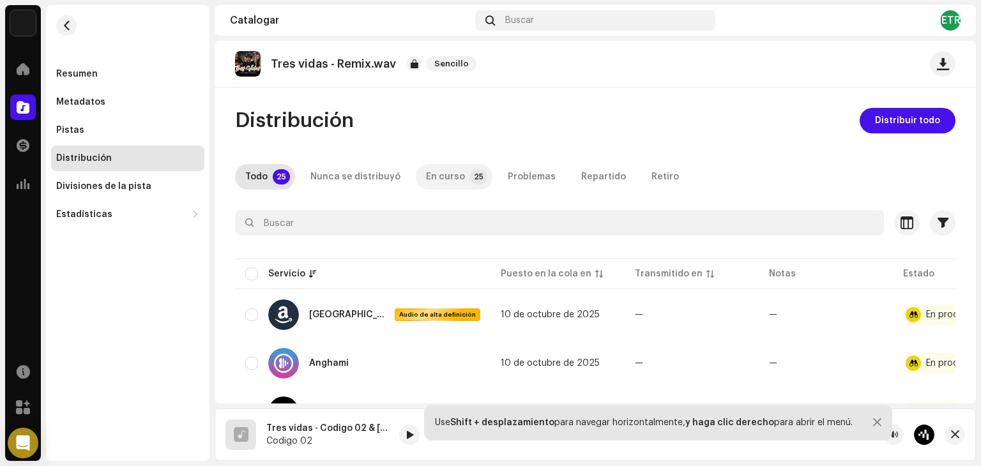
click at [443, 183] on div "En curso" at bounding box center [445, 177] width 39 height 26
click at [590, 173] on font "Repartido" at bounding box center [603, 176] width 45 height 9
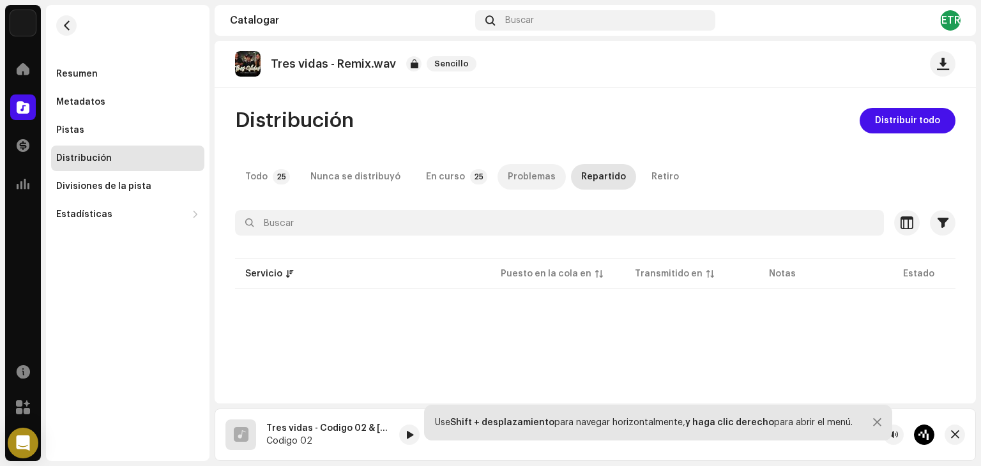
click at [521, 179] on font "Problemas" at bounding box center [532, 176] width 48 height 9
click at [361, 179] on font "Nunca se distribuyó" at bounding box center [355, 176] width 90 height 9
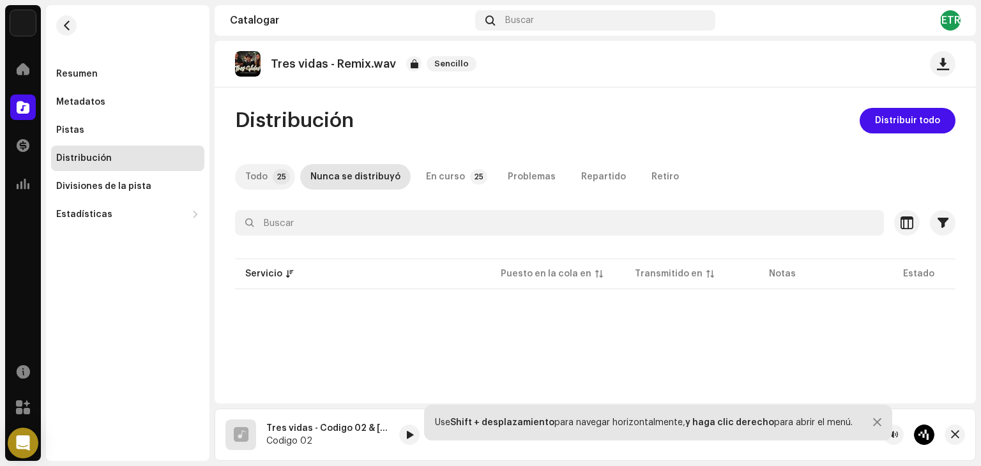
click at [258, 175] on font "Todo" at bounding box center [256, 176] width 22 height 9
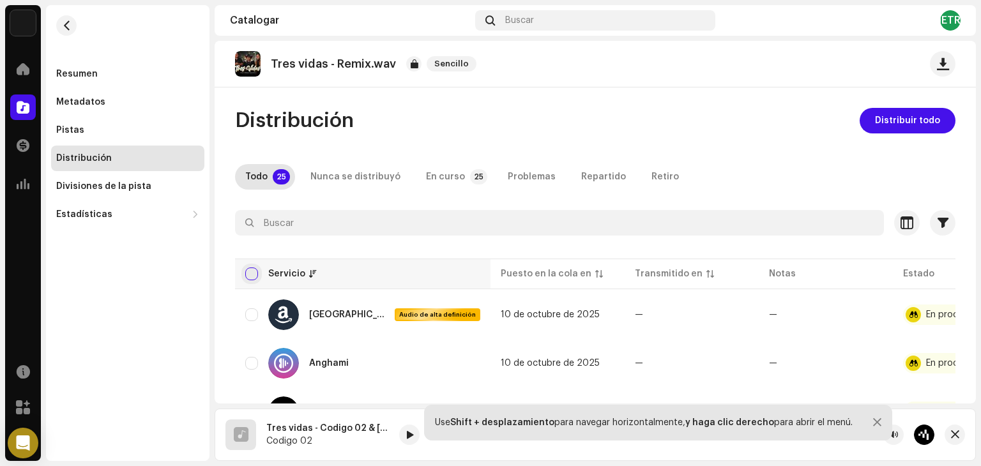
click at [256, 277] on input "checkbox" at bounding box center [251, 274] width 13 height 13
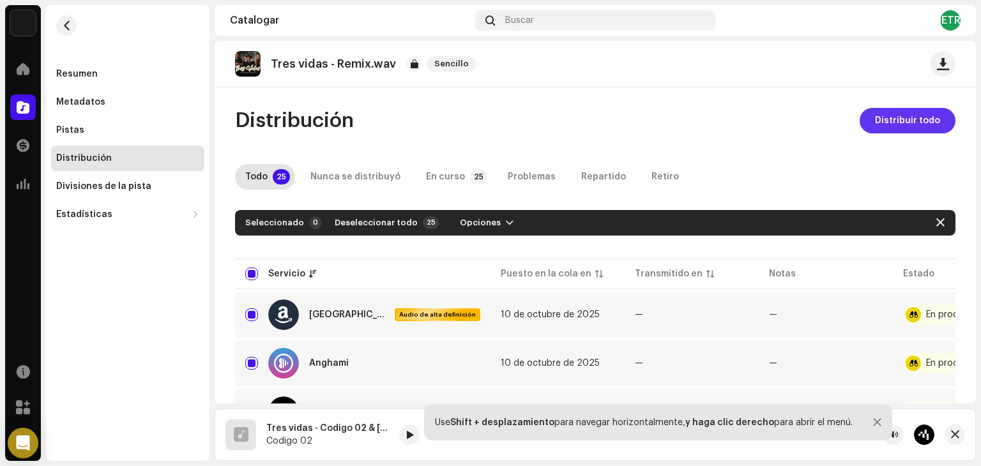
click at [893, 125] on span "Distribuir todo" at bounding box center [907, 121] width 65 height 26
click at [117, 165] on div "Distribución" at bounding box center [127, 159] width 153 height 26
click at [97, 73] on div "Resumen" at bounding box center [127, 74] width 143 height 10
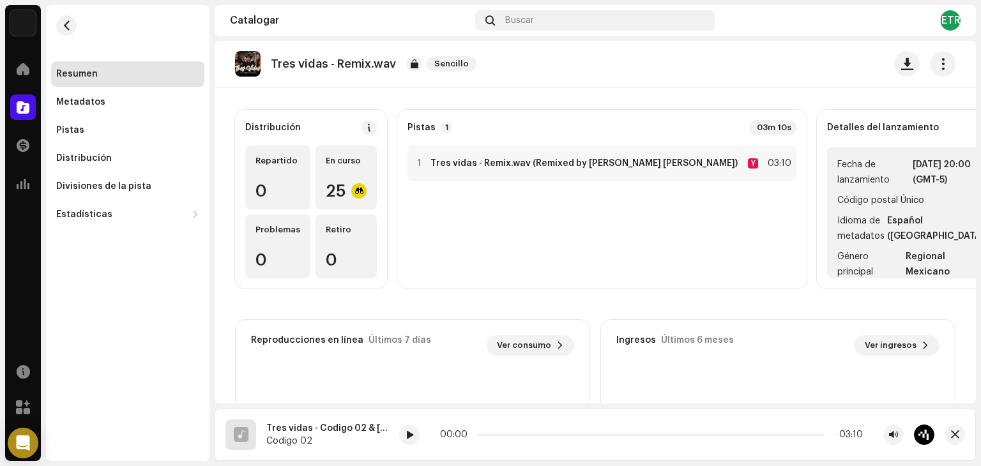
scroll to position [84, 0]
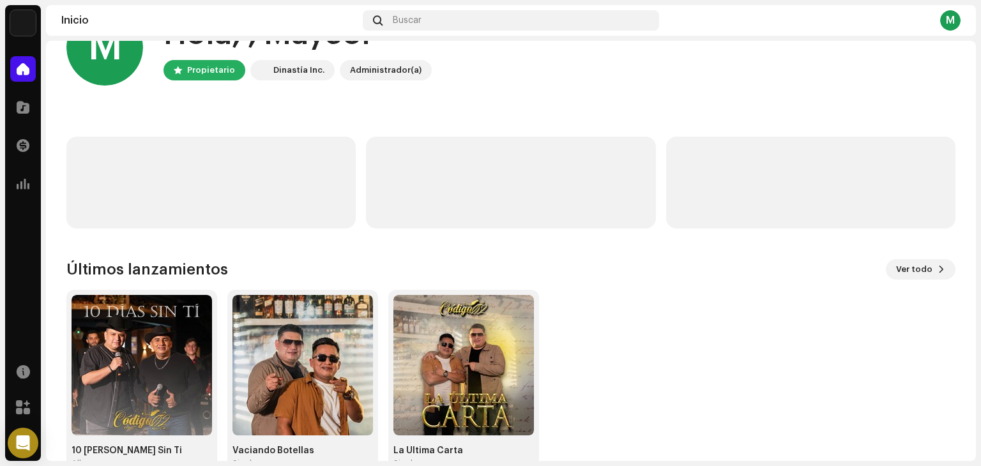
scroll to position [86, 0]
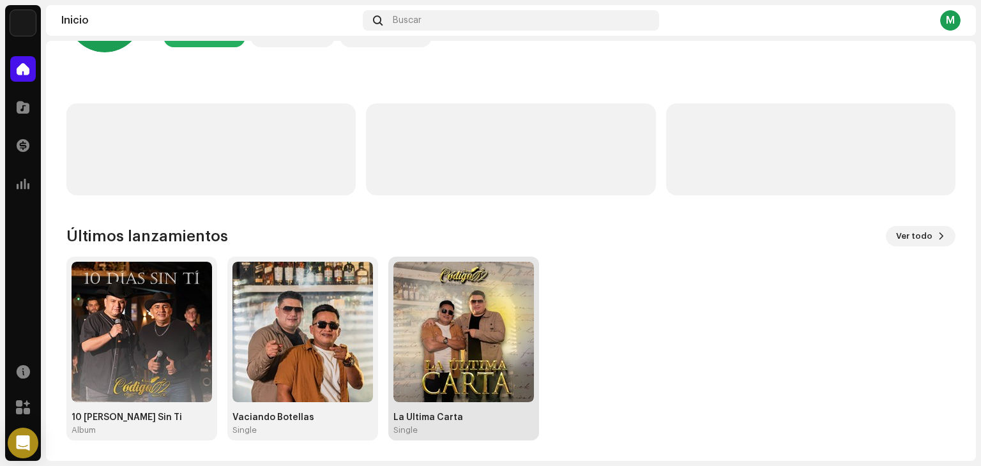
click at [466, 329] on img at bounding box center [463, 332] width 141 height 141
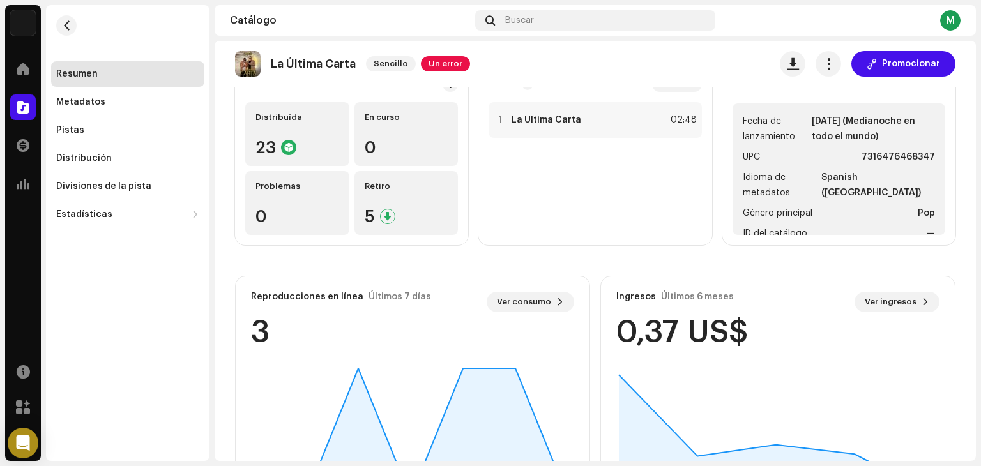
scroll to position [218, 0]
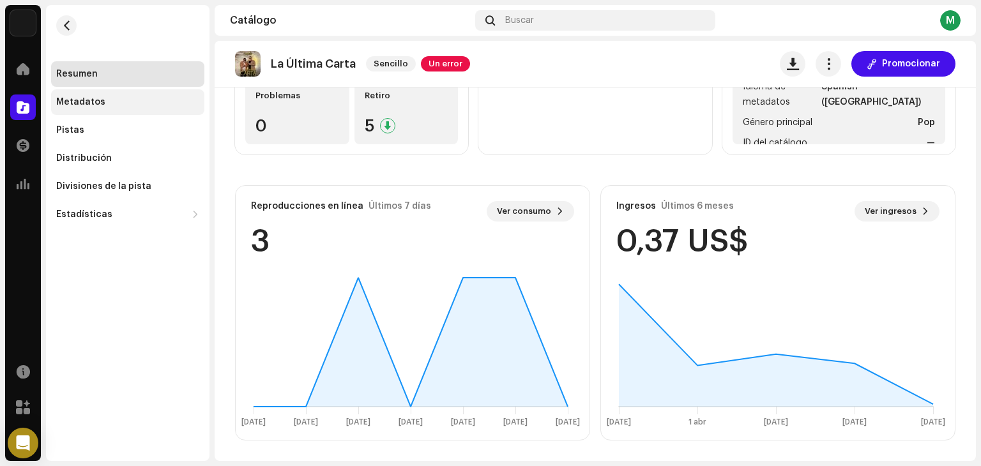
click at [96, 105] on div "Metadatos" at bounding box center [80, 102] width 49 height 10
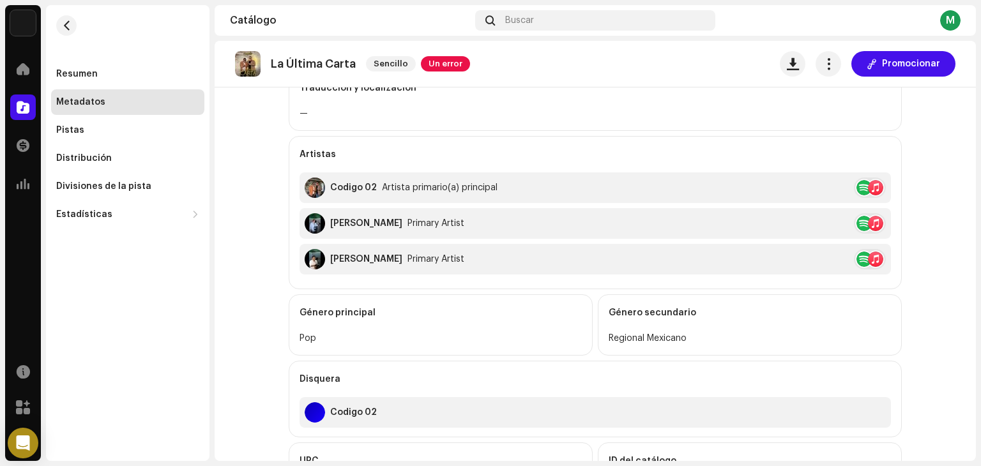
scroll to position [432, 0]
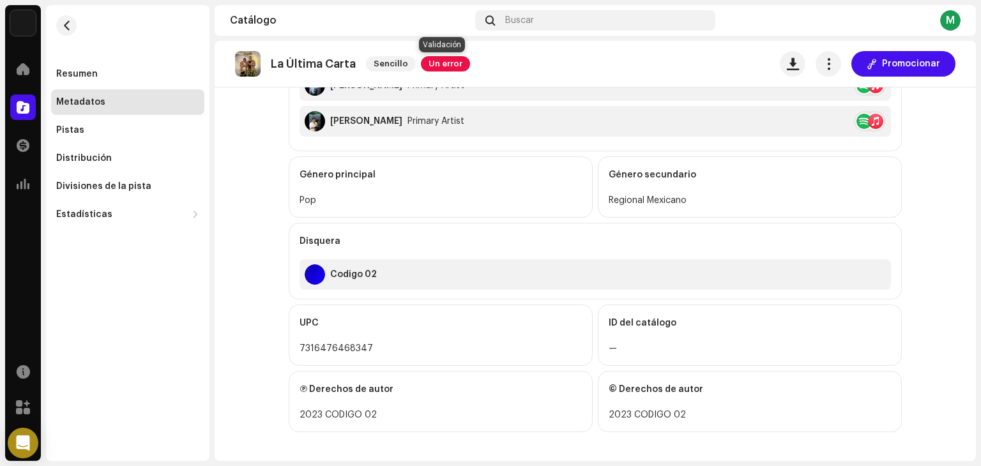
click at [432, 64] on span "Un error" at bounding box center [445, 63] width 49 height 15
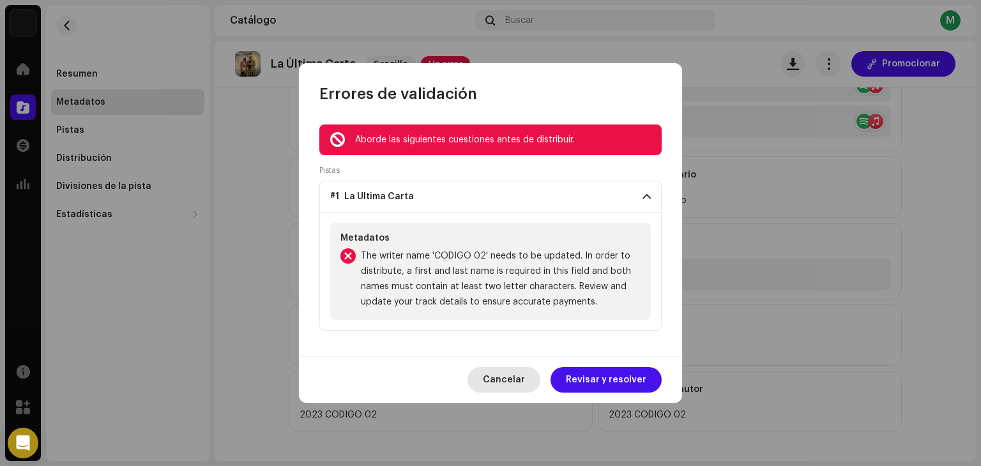
click at [501, 379] on span "Cancelar" at bounding box center [504, 380] width 42 height 26
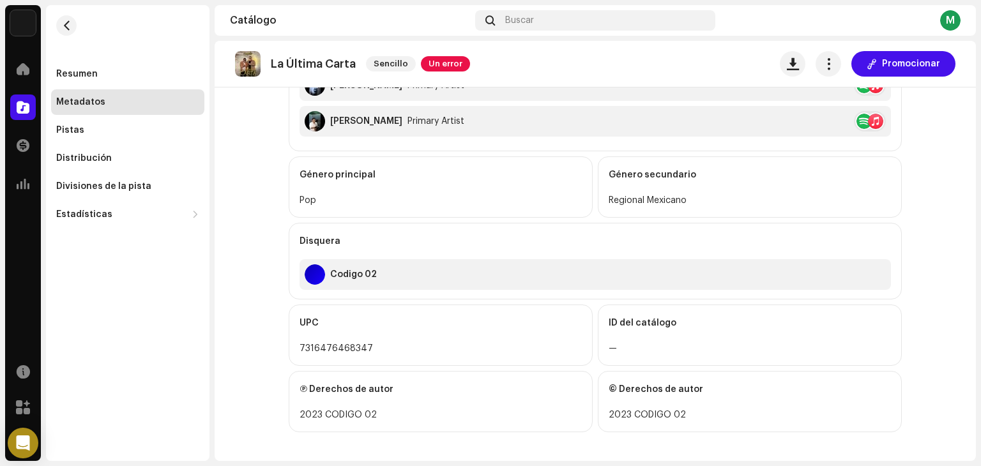
click at [629, 412] on div "2023 CODIGO 02" at bounding box center [750, 414] width 282 height 15
click at [345, 347] on div "7316476468347" at bounding box center [441, 348] width 282 height 15
copy div "7316476468347"
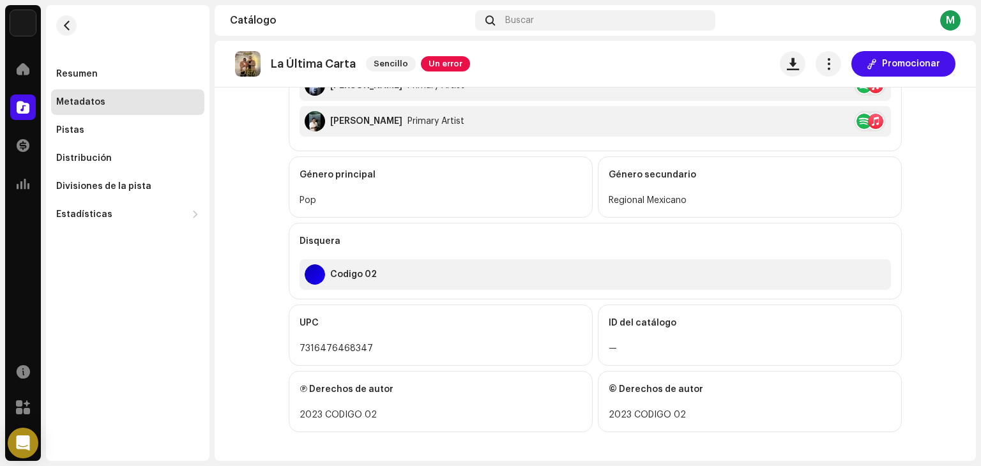
click at [412, 259] on div "Codigo 02" at bounding box center [595, 274] width 591 height 31
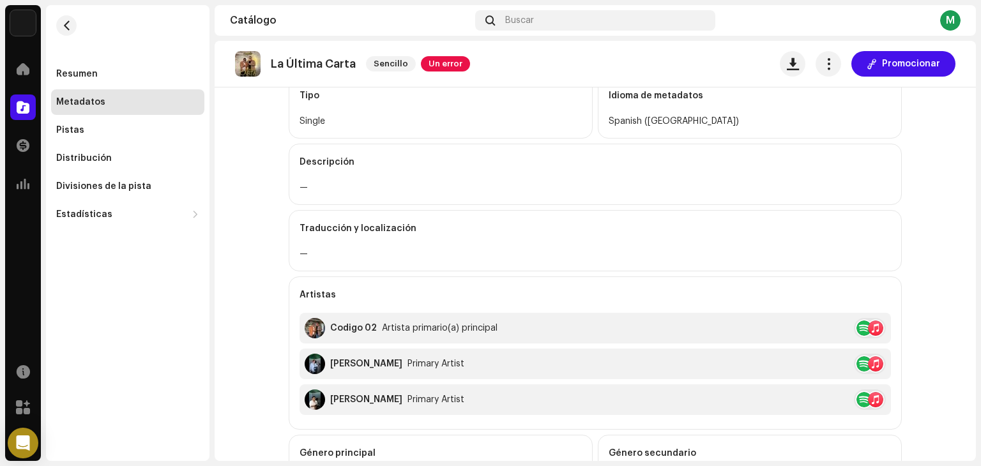
scroll to position [145, 0]
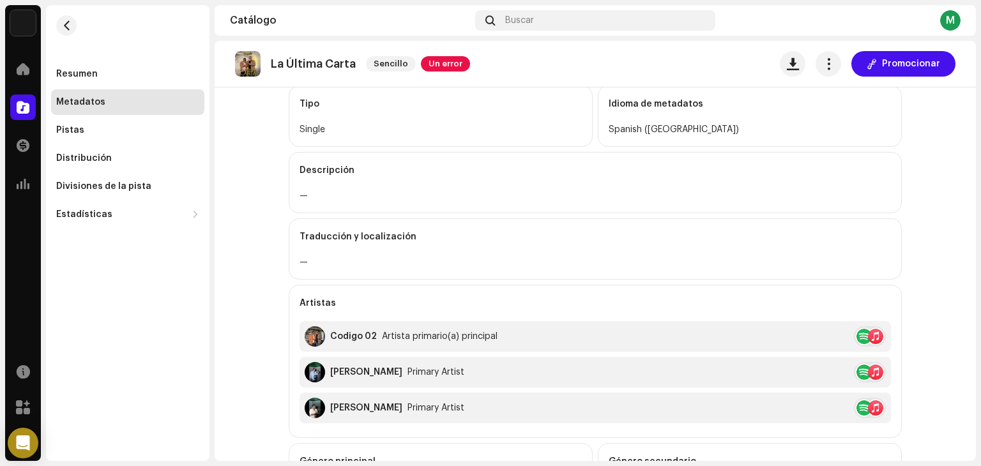
click at [582, 335] on div "Codigo 02 Artista primario(a) principal" at bounding box center [595, 336] width 591 height 31
click at [857, 333] on div at bounding box center [863, 336] width 15 height 15
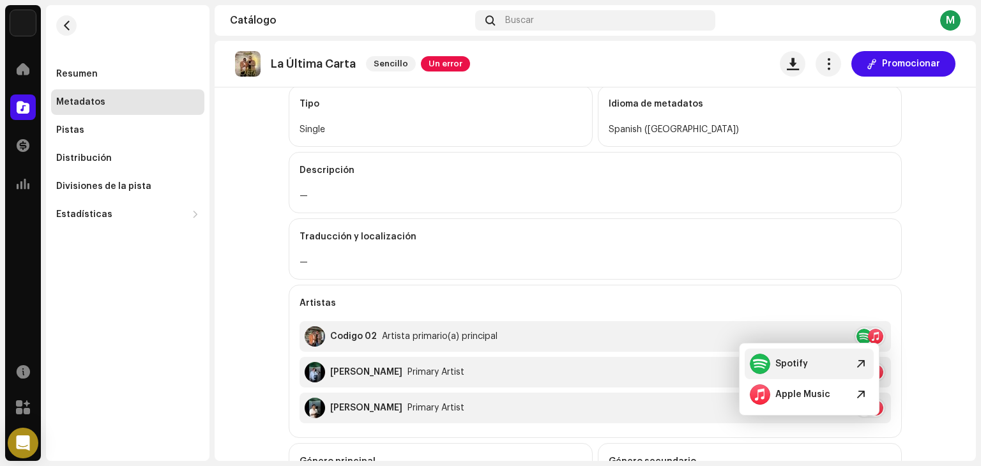
click at [860, 361] on span at bounding box center [860, 363] width 15 height 15
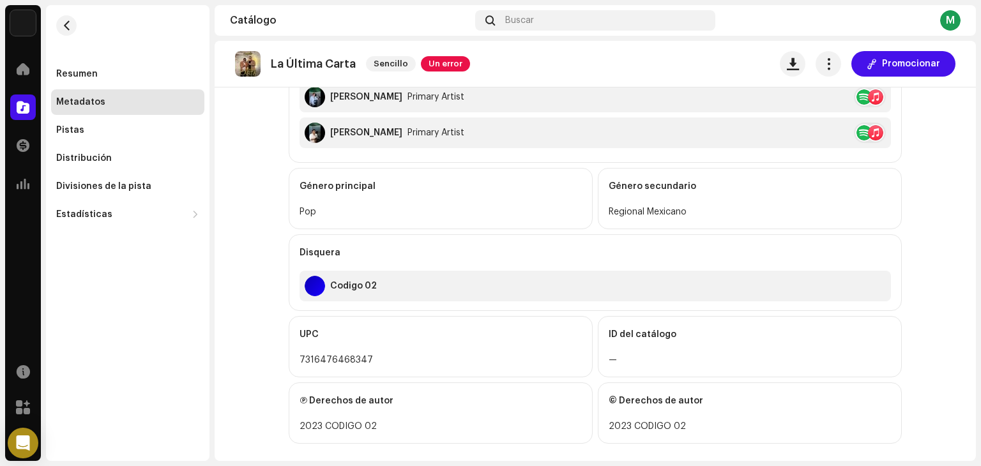
scroll to position [432, 0]
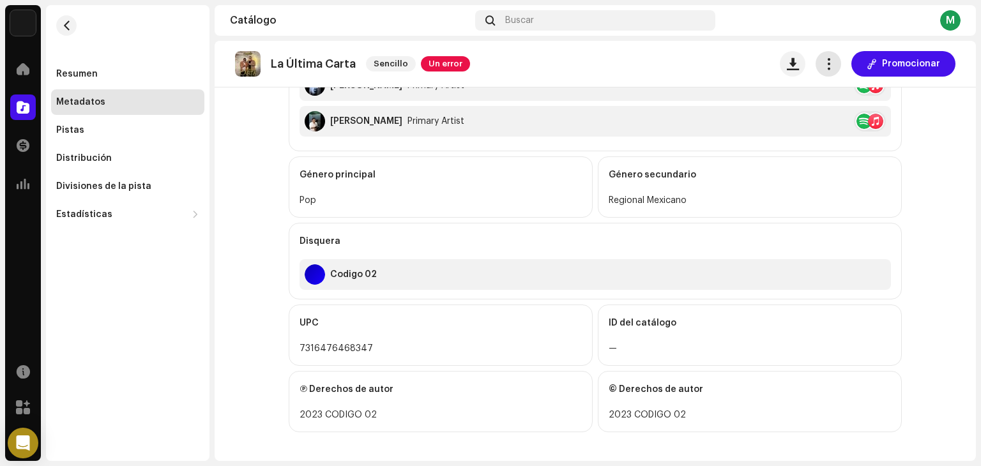
click at [823, 62] on span "button" at bounding box center [829, 64] width 12 height 10
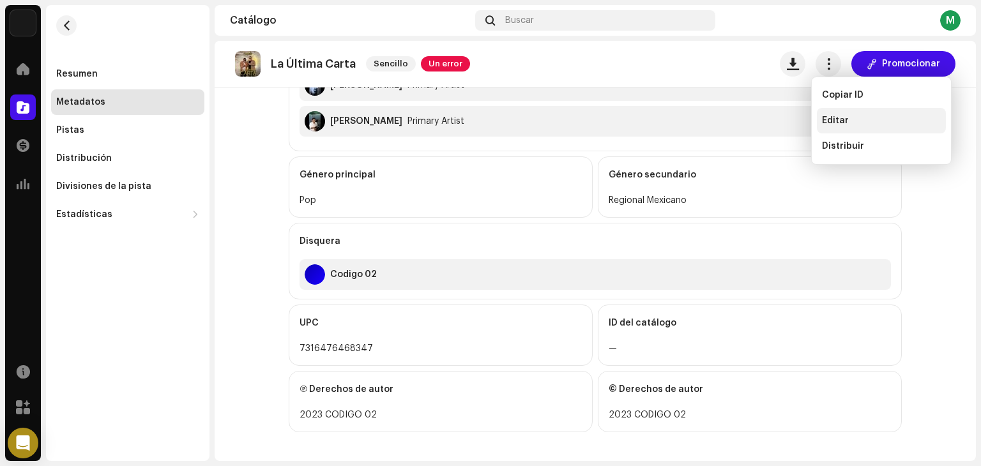
click at [834, 124] on span "Editar" at bounding box center [835, 121] width 27 height 10
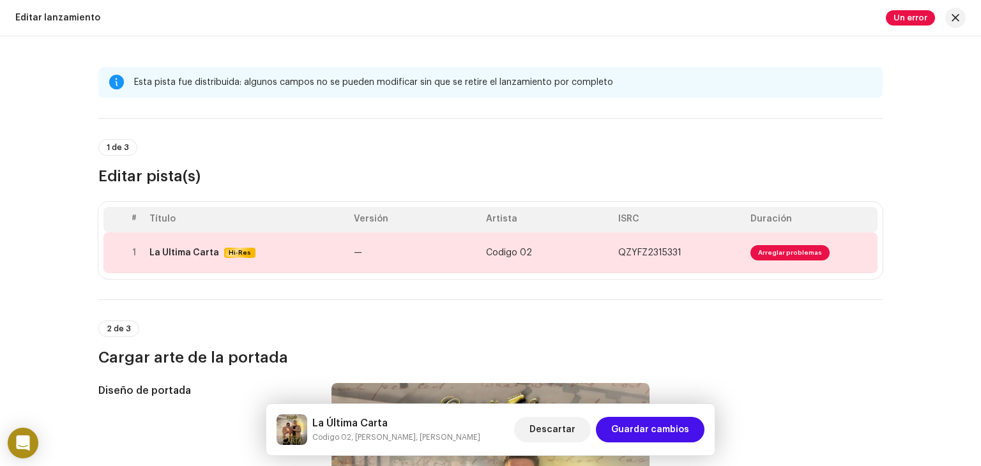
click at [399, 321] on div "2 de 3 Cargar arte de la portada" at bounding box center [490, 344] width 784 height 47
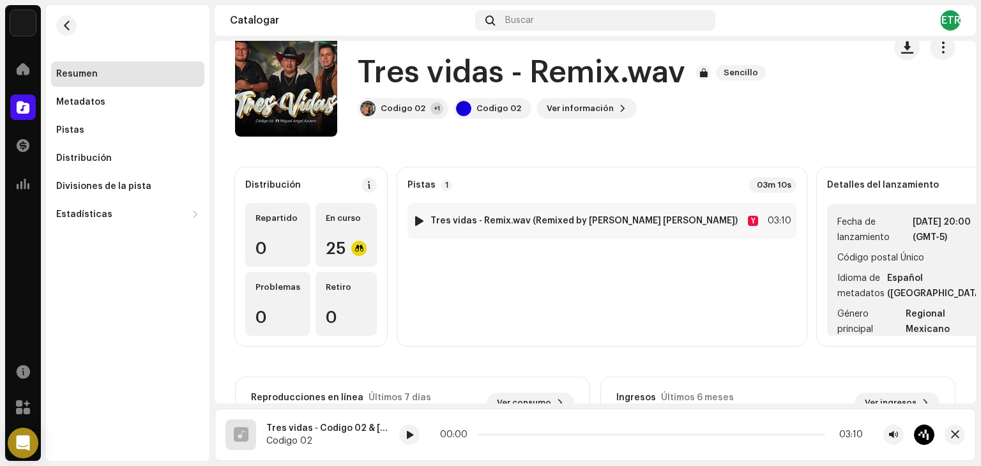
scroll to position [15, 0]
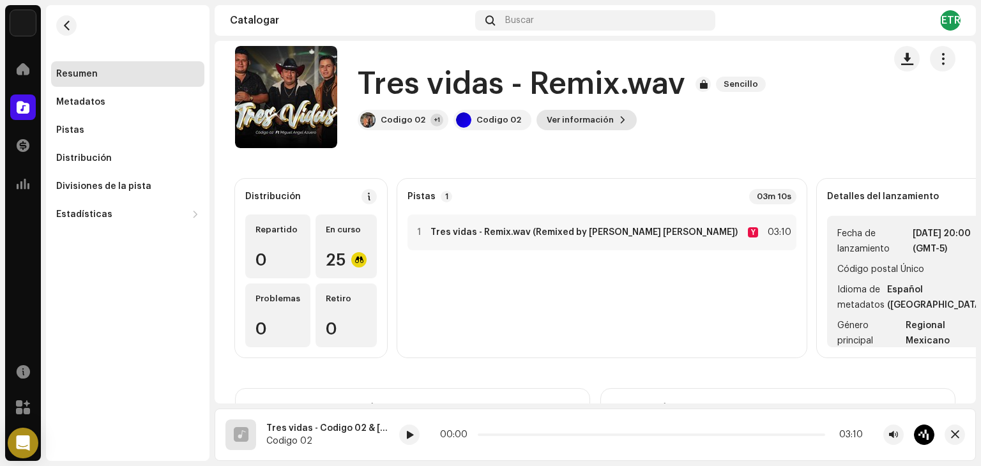
click at [609, 113] on button "Ver información" at bounding box center [586, 120] width 100 height 20
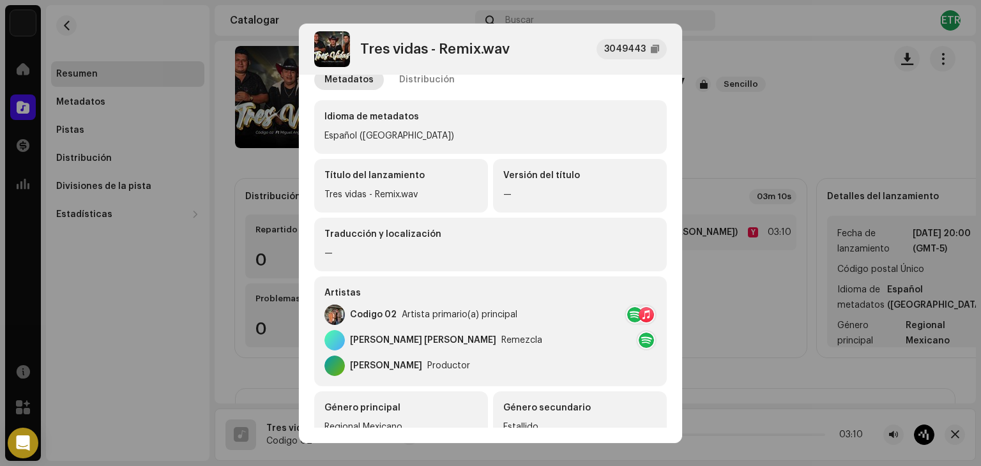
scroll to position [0, 0]
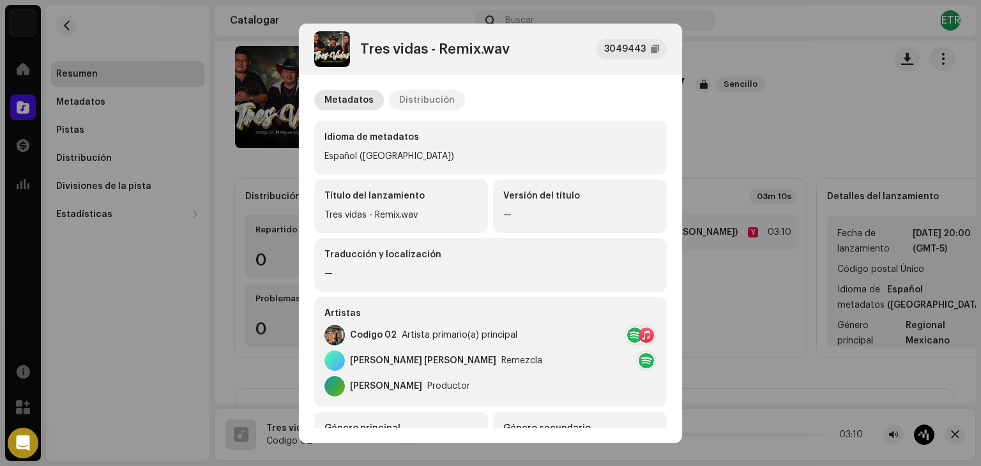
click at [414, 98] on font "Distribución" at bounding box center [427, 100] width 56 height 9
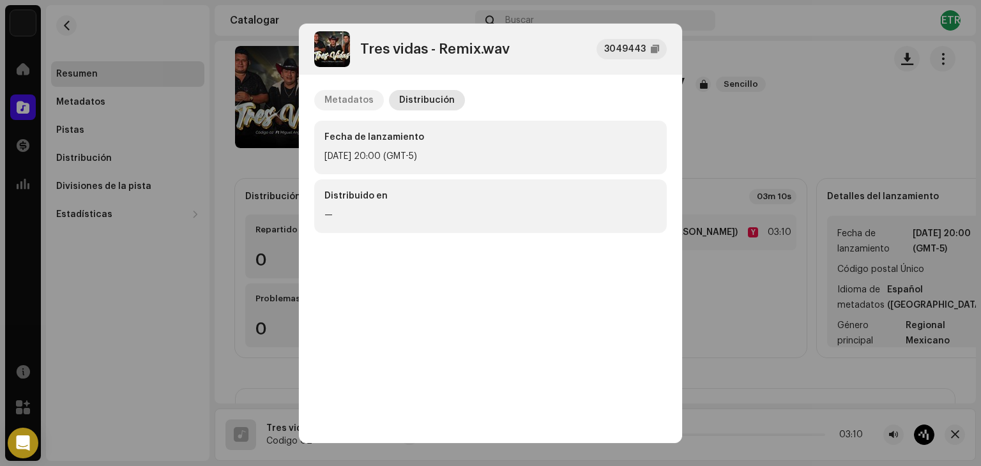
click at [358, 98] on font "Metadatos" at bounding box center [348, 100] width 49 height 9
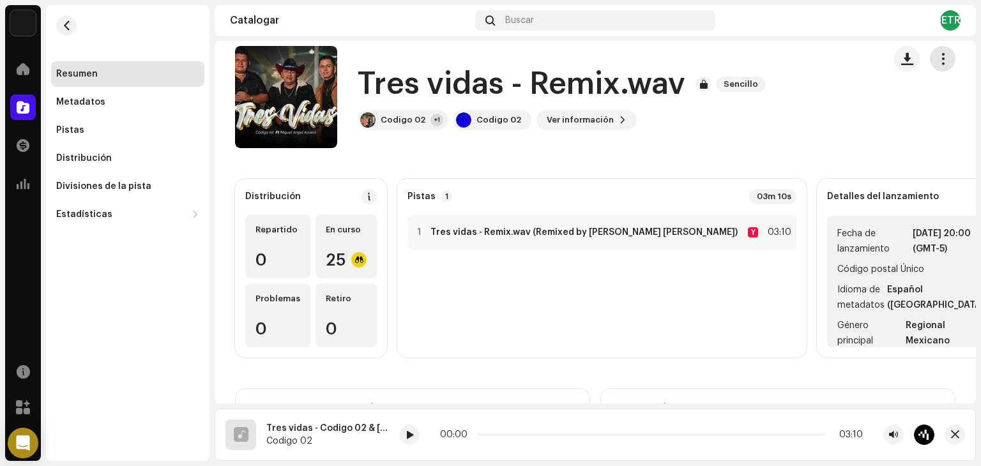
click at [939, 57] on span "button" at bounding box center [943, 59] width 12 height 10
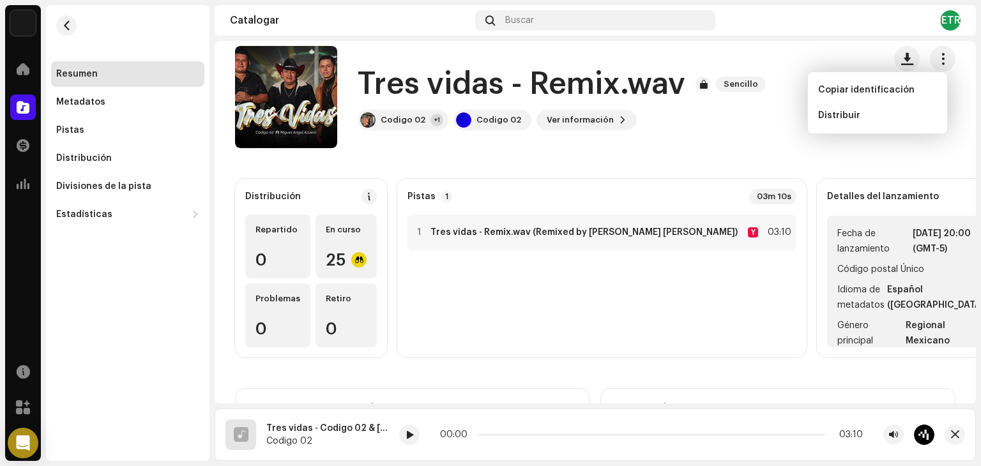
click at [844, 257] on span "Fecha de lanzamiento" at bounding box center [873, 241] width 73 height 31
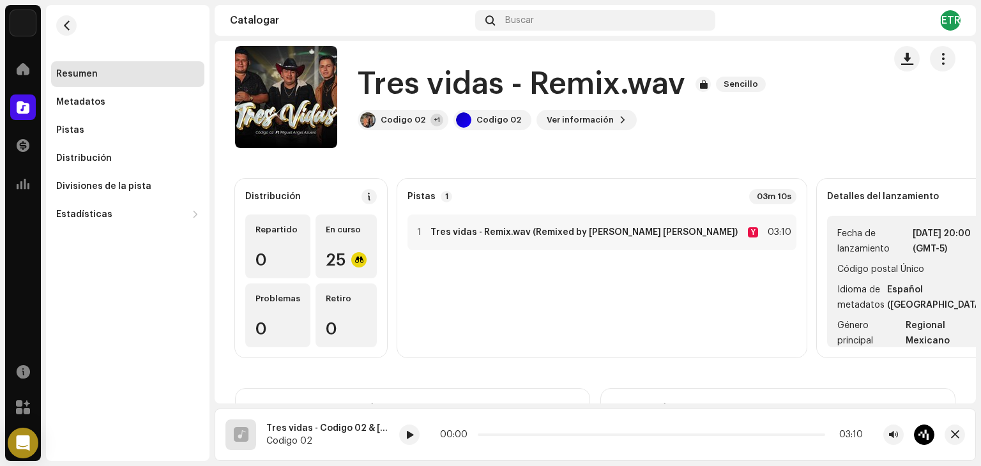
click at [892, 273] on ul "Fecha de lanzamiento 11 de octubre de 2025, 20:00 (GMT-5) Código postal Único —…" at bounding box center [912, 282] width 170 height 132
click at [913, 257] on strong "[DATE] 20:00 (GMT-5)" at bounding box center [950, 241] width 74 height 31
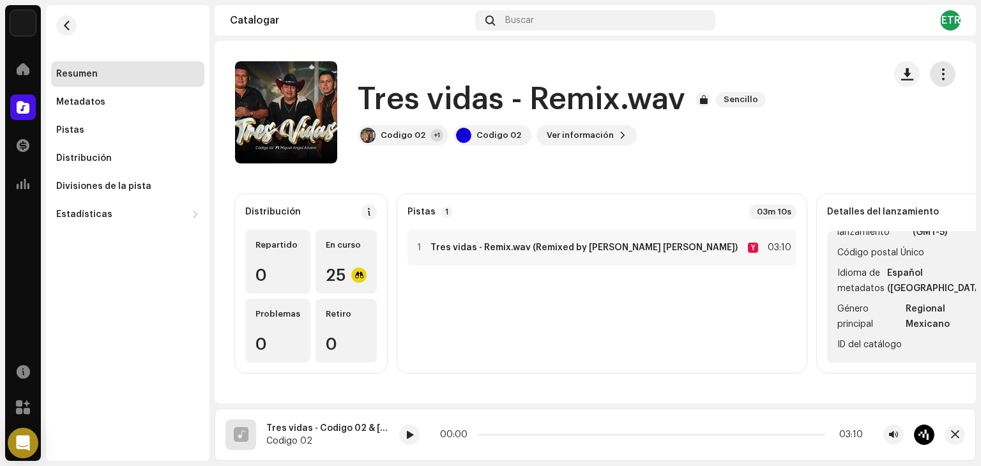
click at [930, 72] on button "button" at bounding box center [943, 74] width 26 height 26
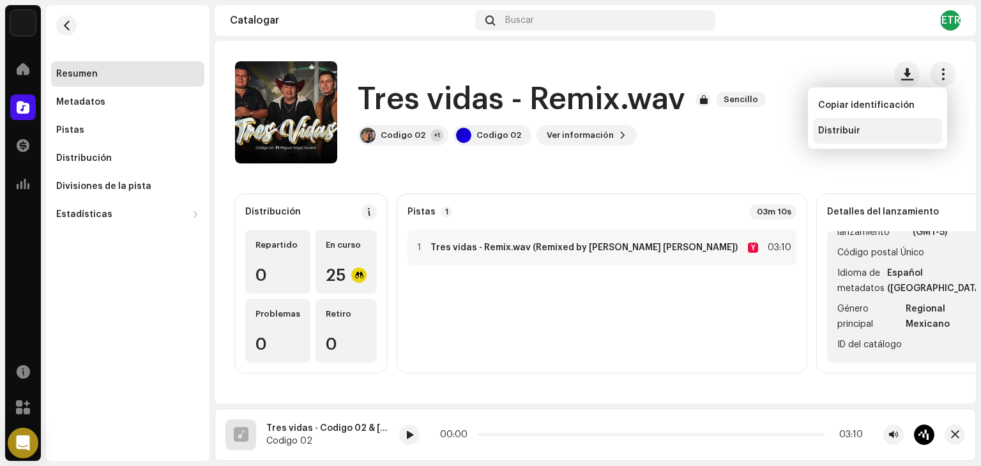
click at [857, 128] on font "Distribuir" at bounding box center [839, 130] width 42 height 9
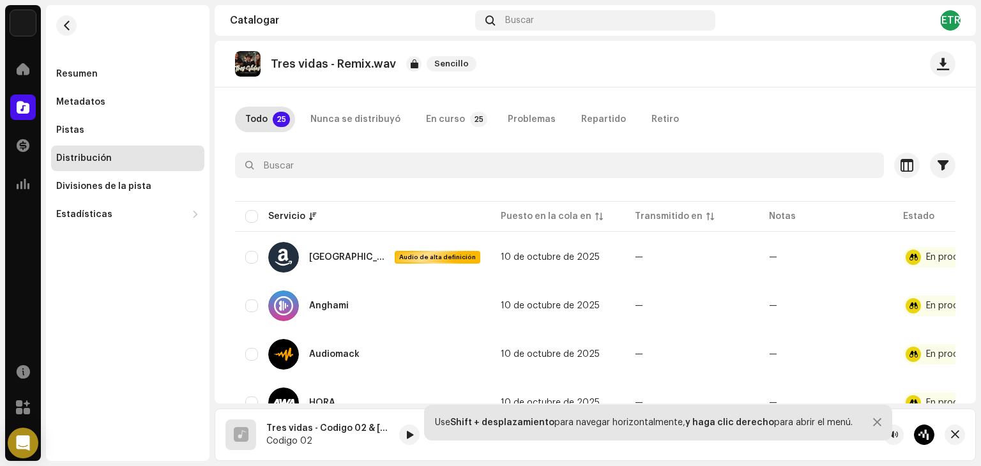
scroll to position [59, 0]
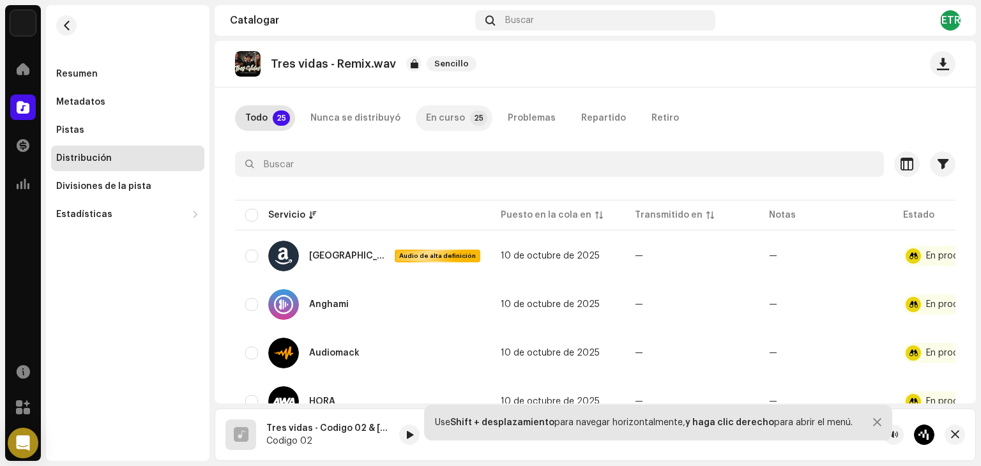
click at [455, 116] on font "En curso" at bounding box center [445, 118] width 39 height 9
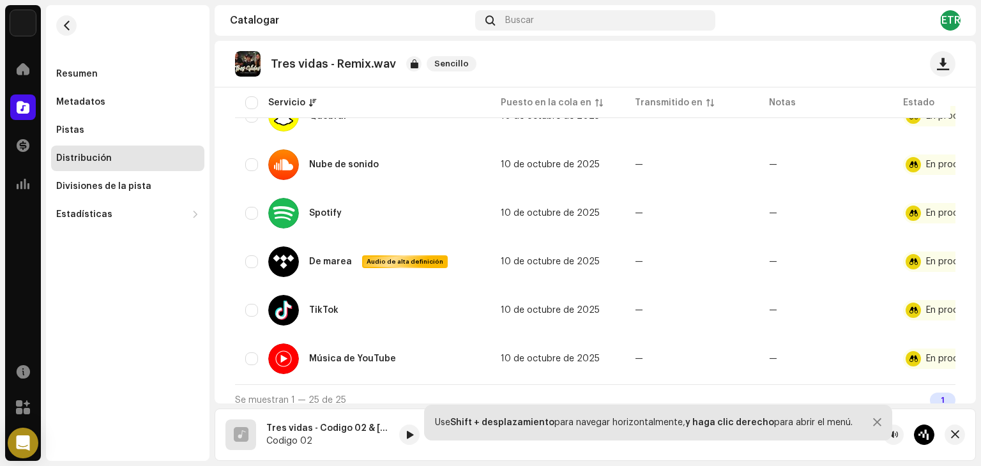
scroll to position [1140, 0]
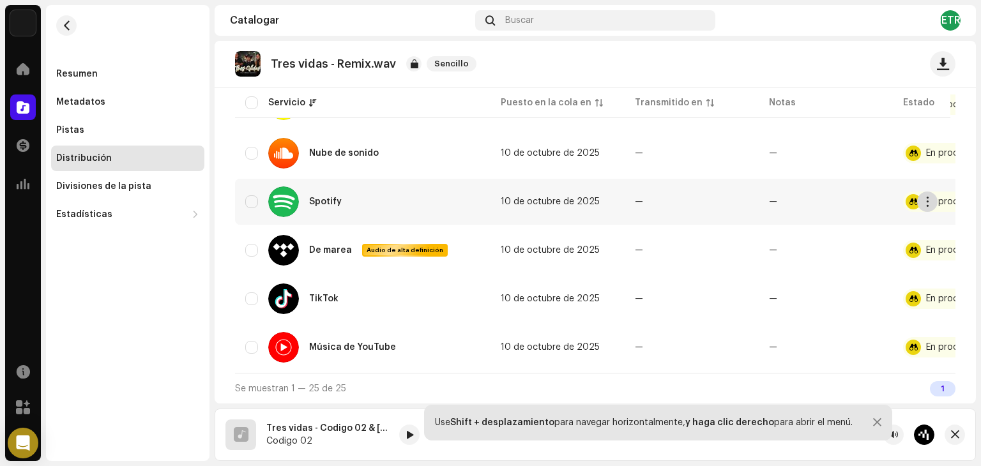
click at [925, 197] on span "button" at bounding box center [928, 202] width 10 height 10
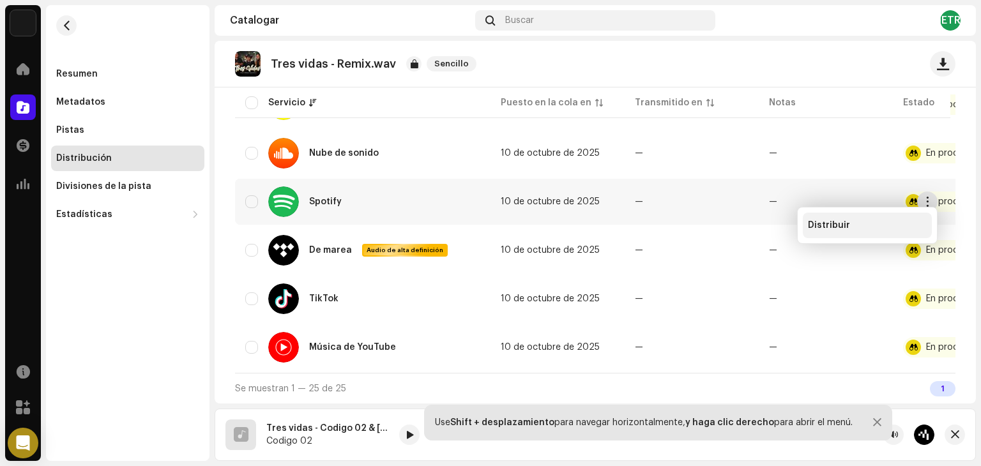
click at [866, 226] on div "Distribuir" at bounding box center [867, 225] width 119 height 10
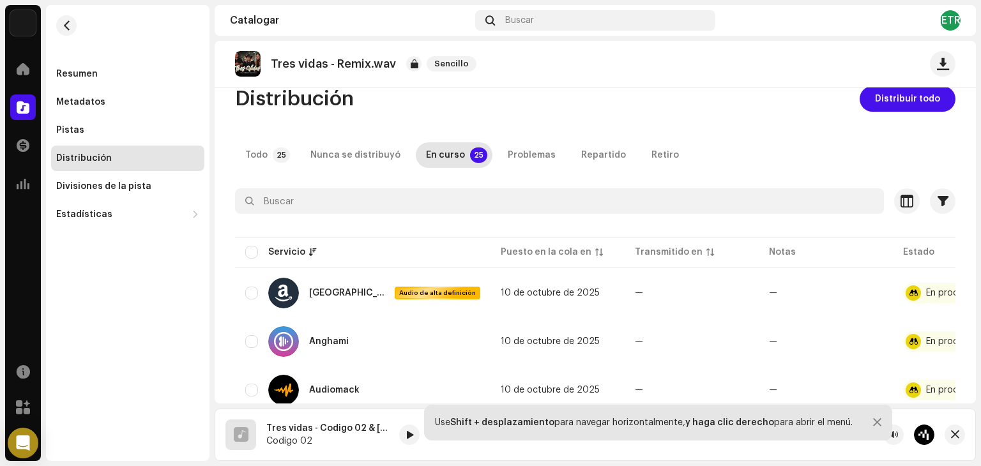
scroll to position [0, 0]
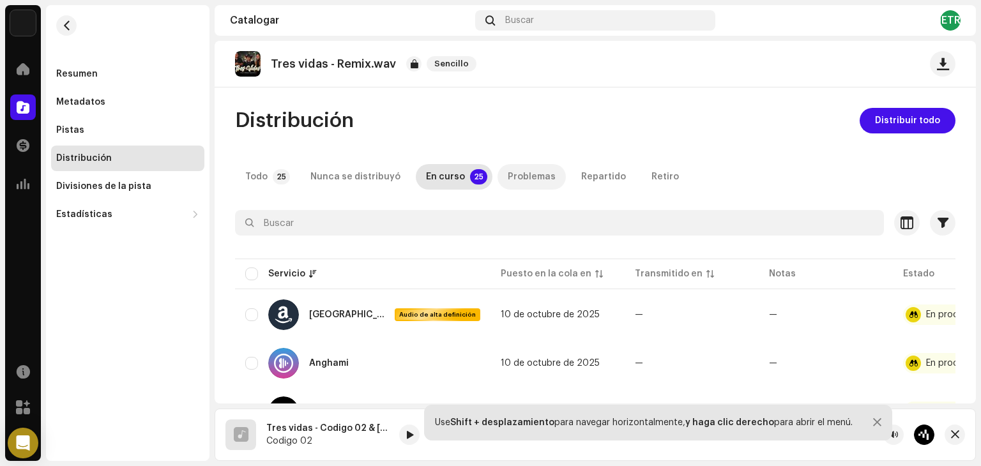
click at [526, 172] on font "Problemas" at bounding box center [532, 176] width 48 height 9
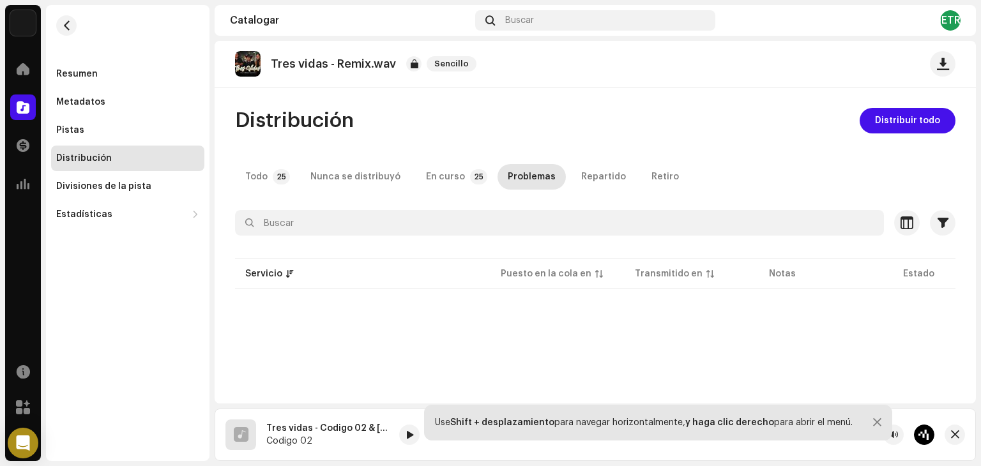
click at [621, 169] on div "Todo 25 Nunca se distribuyó En curso 25 Problemas Repartido Retiro" at bounding box center [595, 177] width 720 height 26
click at [603, 176] on font "Repartido" at bounding box center [603, 176] width 45 height 9
click at [667, 173] on p-tab "Retiro" at bounding box center [665, 177] width 48 height 26
click at [266, 180] on p-tab "Todo 25" at bounding box center [265, 177] width 60 height 26
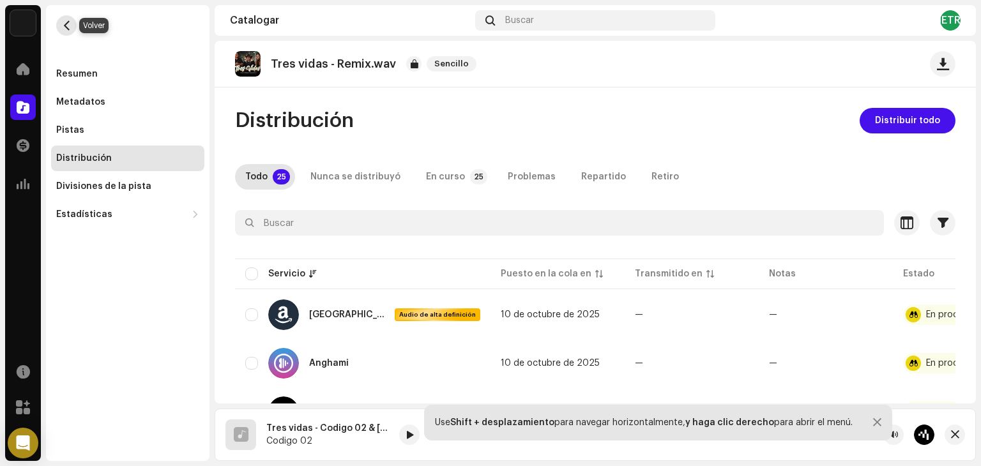
click at [63, 24] on span "button" at bounding box center [67, 25] width 10 height 10
click at [69, 26] on span "button" at bounding box center [67, 25] width 10 height 10
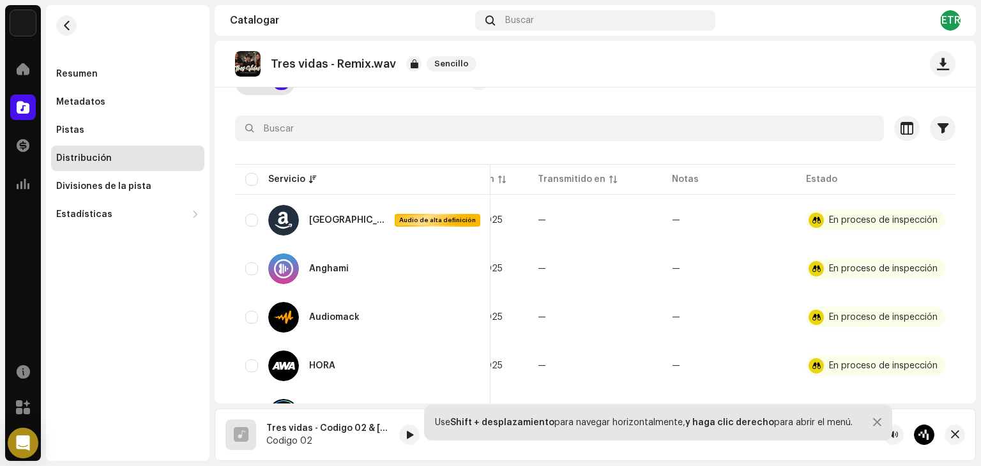
scroll to position [95, 0]
click at [809, 220] on div at bounding box center [816, 220] width 15 height 15
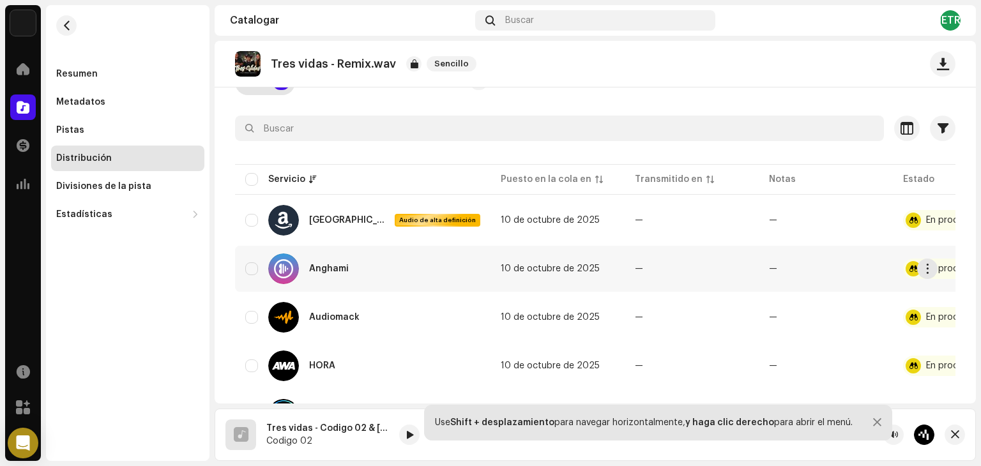
scroll to position [0, 0]
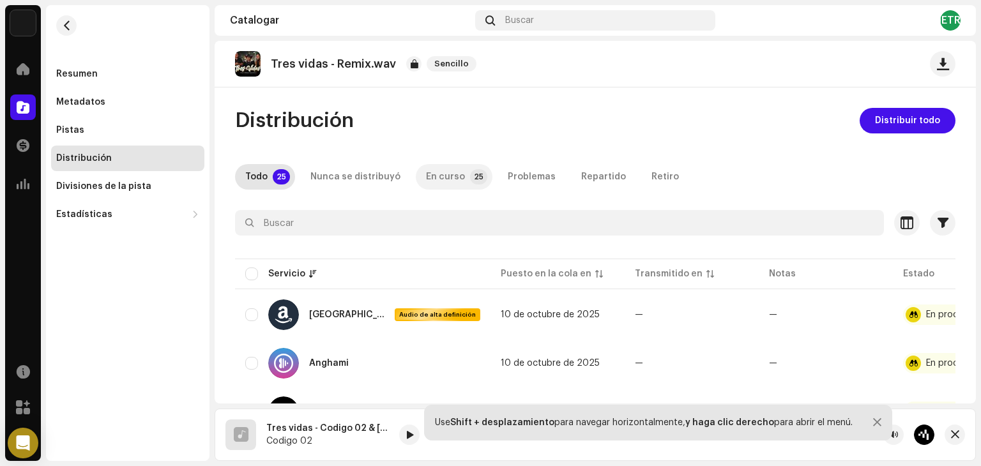
click at [438, 174] on font "En curso" at bounding box center [445, 176] width 39 height 9
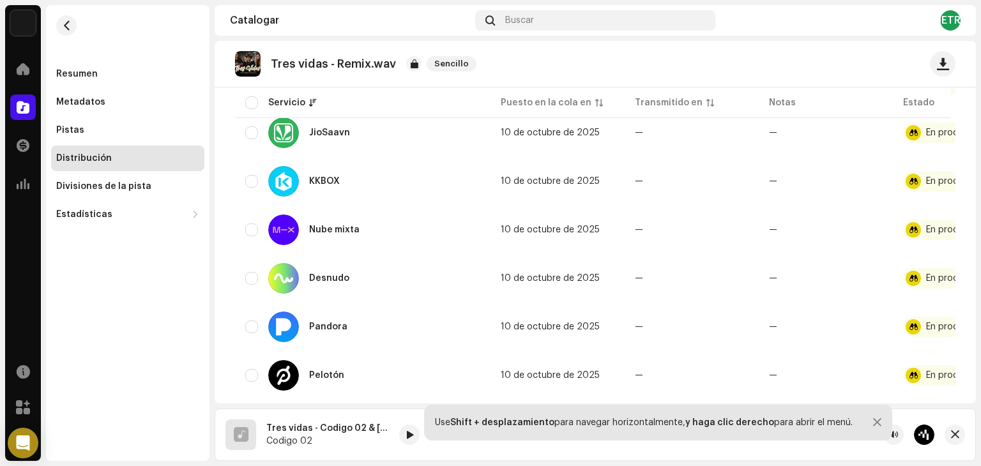
scroll to position [1140, 0]
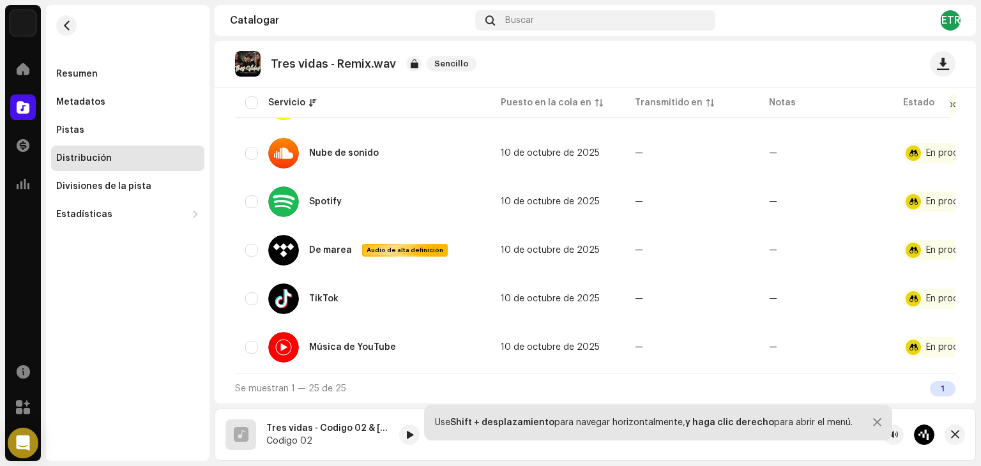
click at [873, 420] on div at bounding box center [877, 423] width 8 height 10
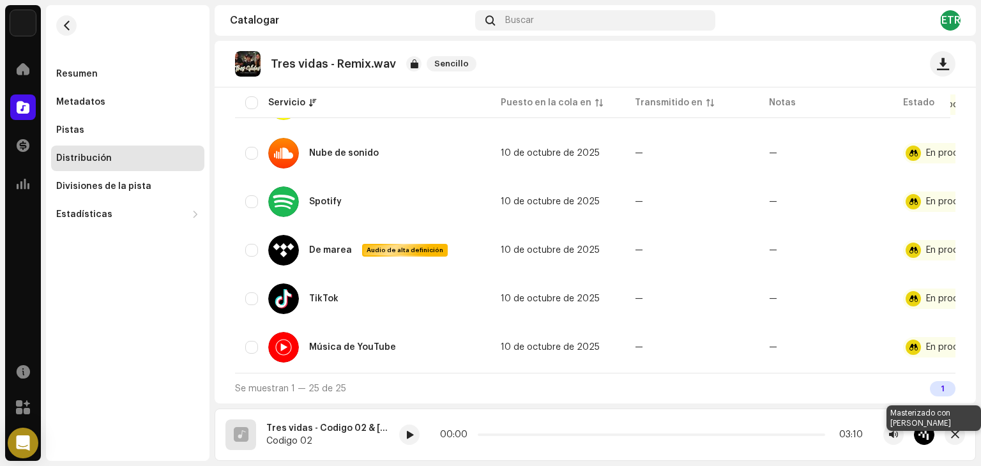
click at [932, 436] on div at bounding box center [924, 435] width 20 height 20
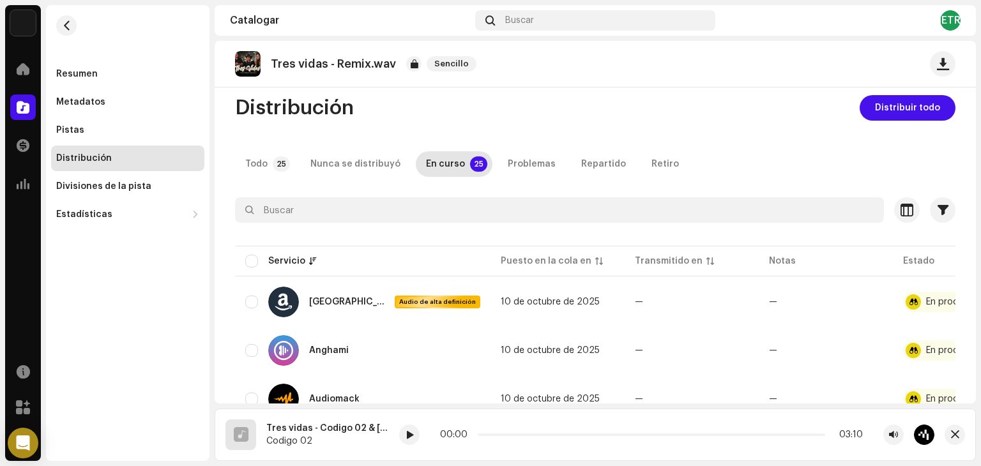
scroll to position [0, 0]
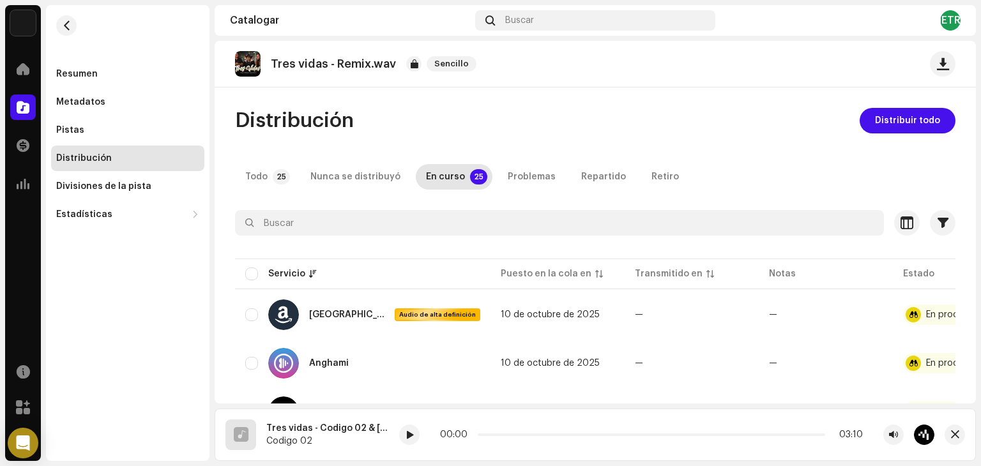
click at [950, 18] on font "METRO" at bounding box center [950, 20] width 36 height 10
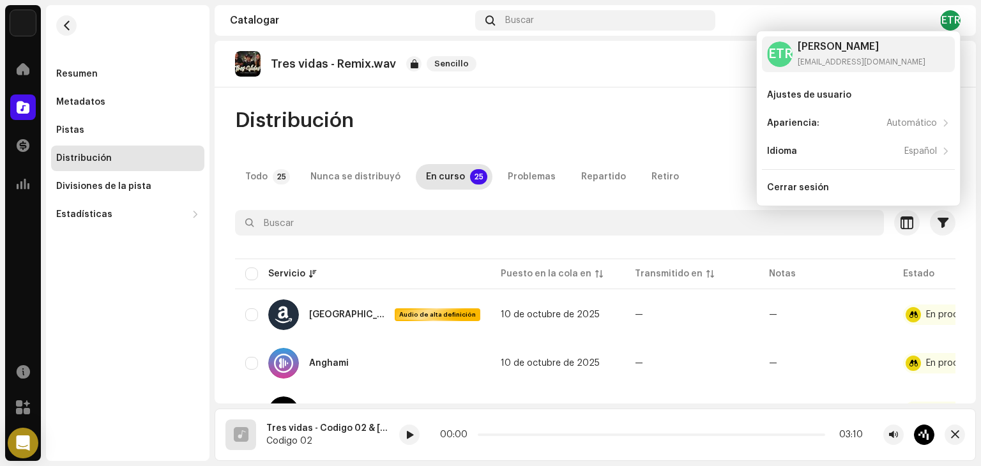
click at [720, 91] on div "Tres vidas - Remix.wav Sencillo Distribución Distribuir todo Todo 25 Nunca se d…" at bounding box center [595, 222] width 761 height 363
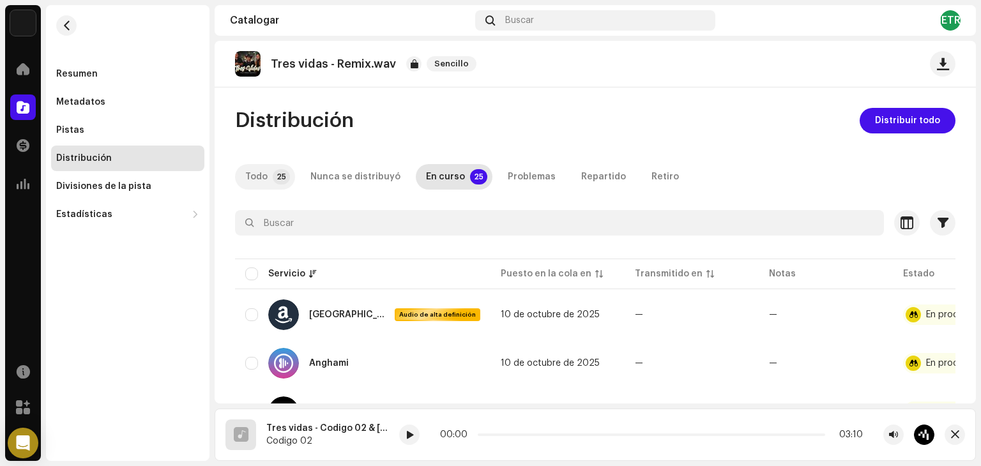
click at [273, 169] on p-tab "Todo 25" at bounding box center [265, 177] width 60 height 26
click at [582, 179] on font "Repartido" at bounding box center [603, 176] width 45 height 9
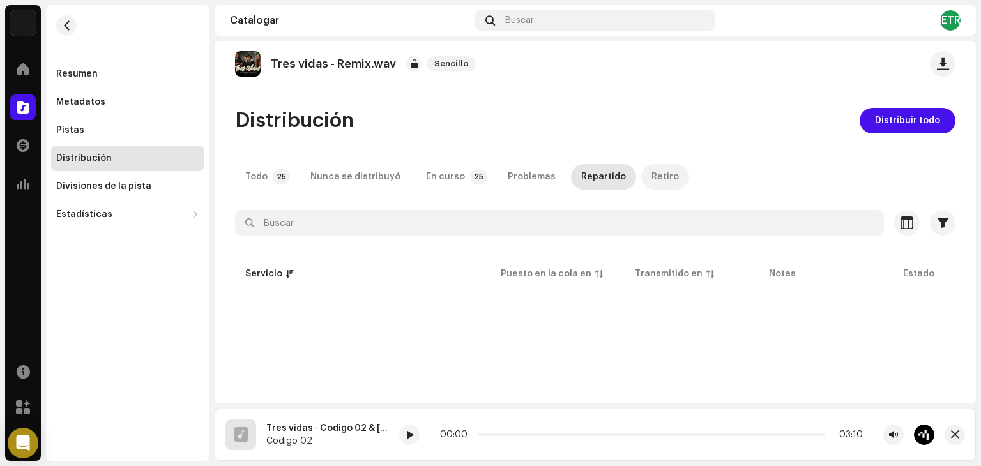
click at [655, 175] on font "Retiro" at bounding box center [664, 176] width 27 height 9
click at [516, 182] on div "Problemas" at bounding box center [532, 177] width 48 height 26
click at [423, 195] on div "Distribución Distribuir todo Todo 25 Nunca se distribuyó En curso 25 Problemas …" at bounding box center [595, 327] width 761 height 439
click at [442, 185] on div "En curso" at bounding box center [445, 177] width 39 height 26
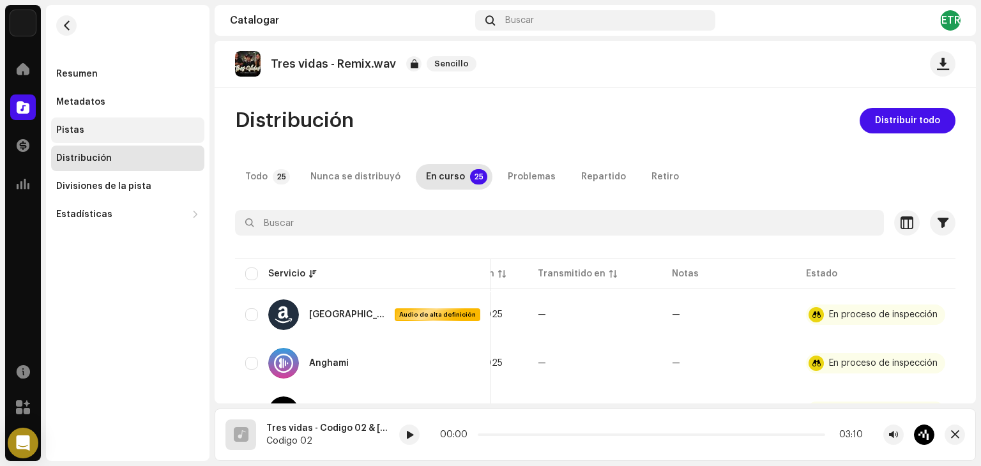
click at [87, 125] on div "Pistas" at bounding box center [127, 130] width 143 height 10
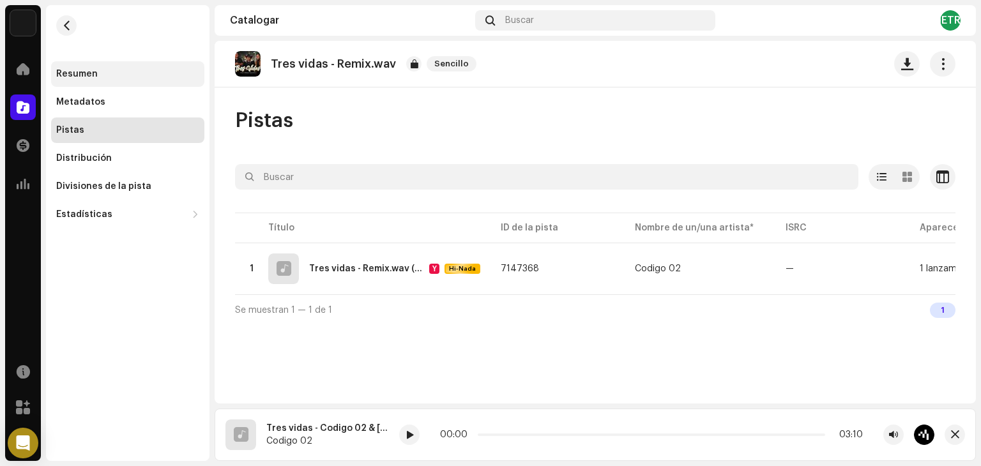
click at [132, 63] on div "Resumen" at bounding box center [127, 74] width 153 height 26
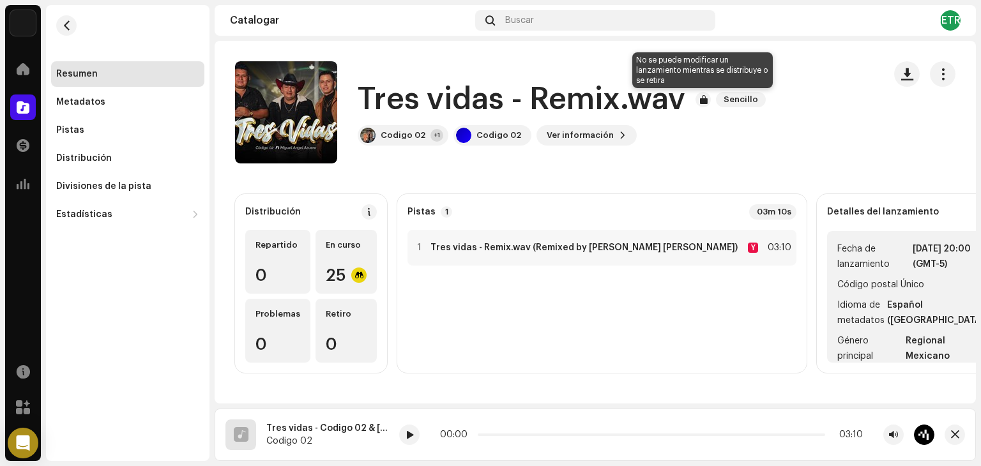
click at [705, 99] on div at bounding box center [703, 99] width 15 height 15
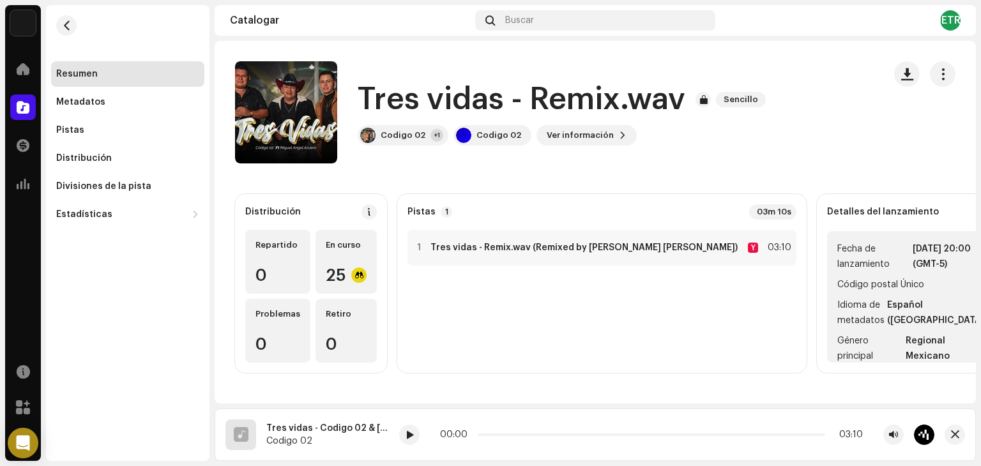
click at [948, 70] on div "Tres vidas - Remix.wav Sencillo Codigo 02 +1 Codigo 02 Ver información" at bounding box center [595, 112] width 761 height 102
click at [943, 72] on button "button" at bounding box center [943, 74] width 26 height 26
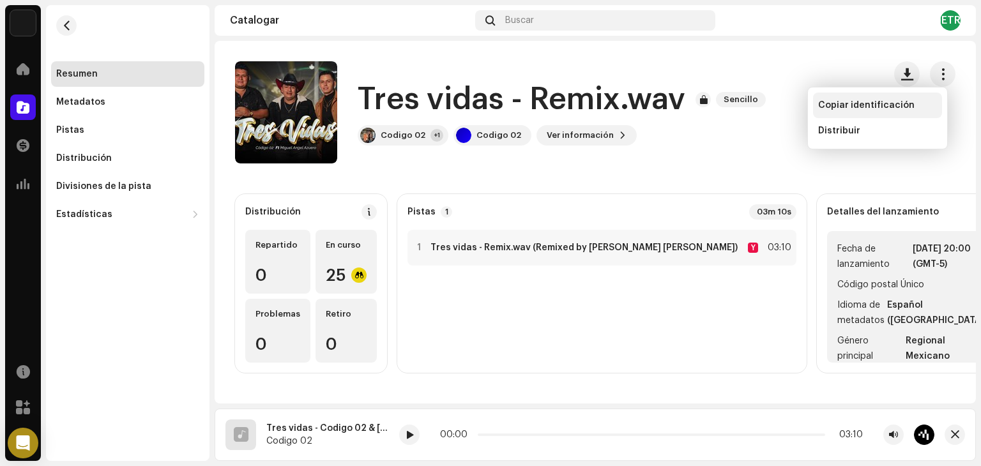
click at [905, 105] on font "Copiar identificación" at bounding box center [866, 105] width 96 height 9
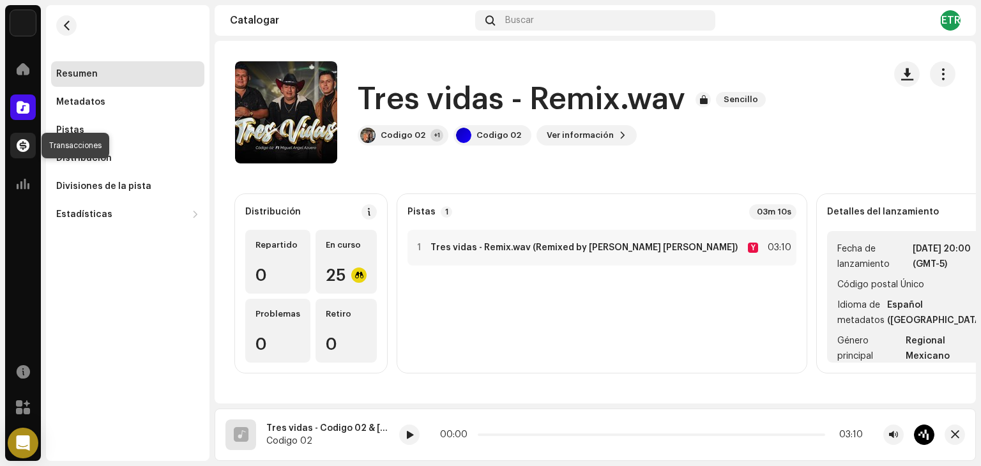
click at [18, 152] on div at bounding box center [23, 146] width 26 height 26
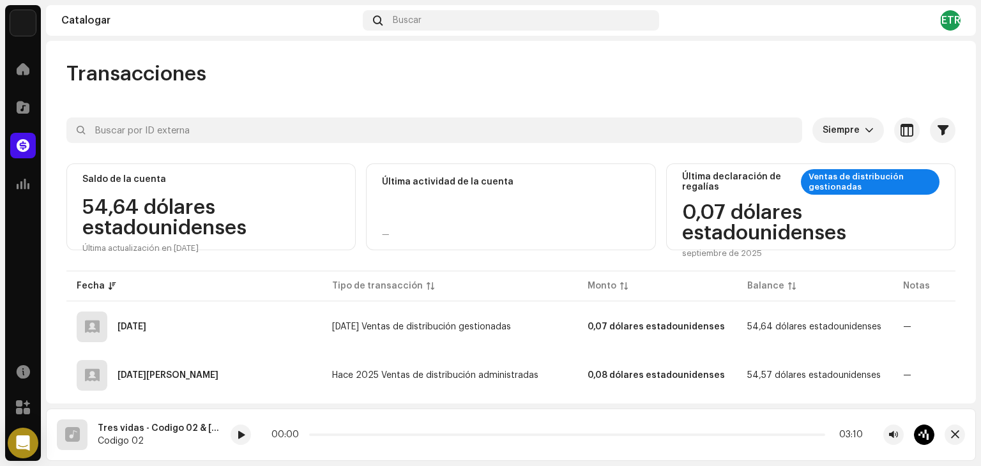
click at [186, 197] on div "54,64 dólares estadounidenses Última actualización en 10 oct 2025" at bounding box center [210, 225] width 257 height 56
click at [902, 125] on span "button" at bounding box center [907, 130] width 13 height 10
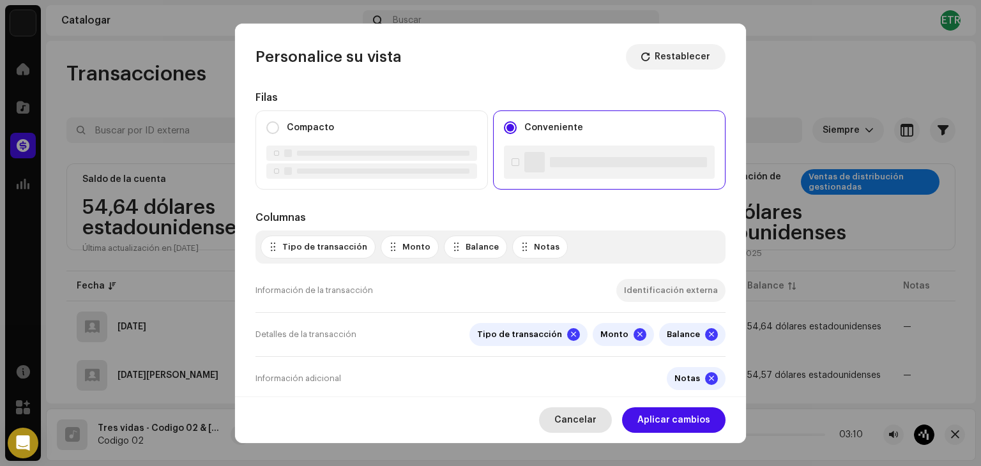
click at [577, 427] on span "Cancelar" at bounding box center [575, 420] width 42 height 26
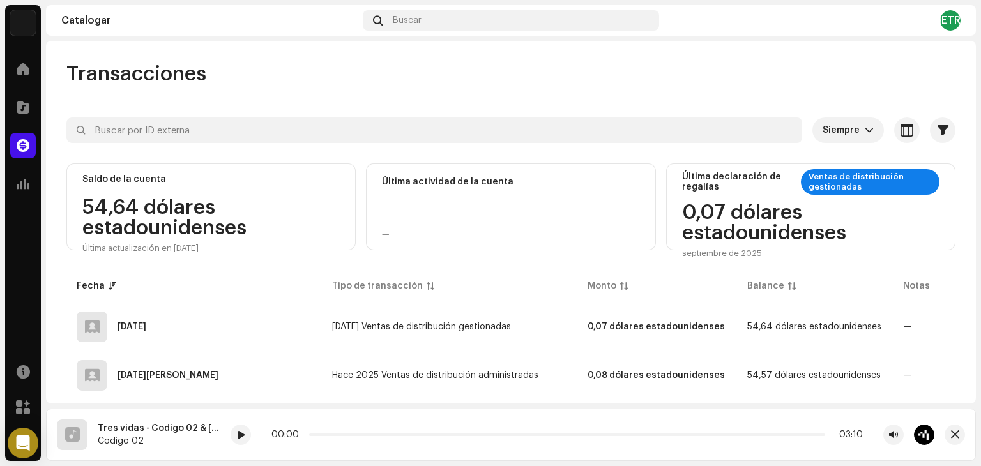
click at [954, 16] on font "METRO" at bounding box center [950, 20] width 36 height 10
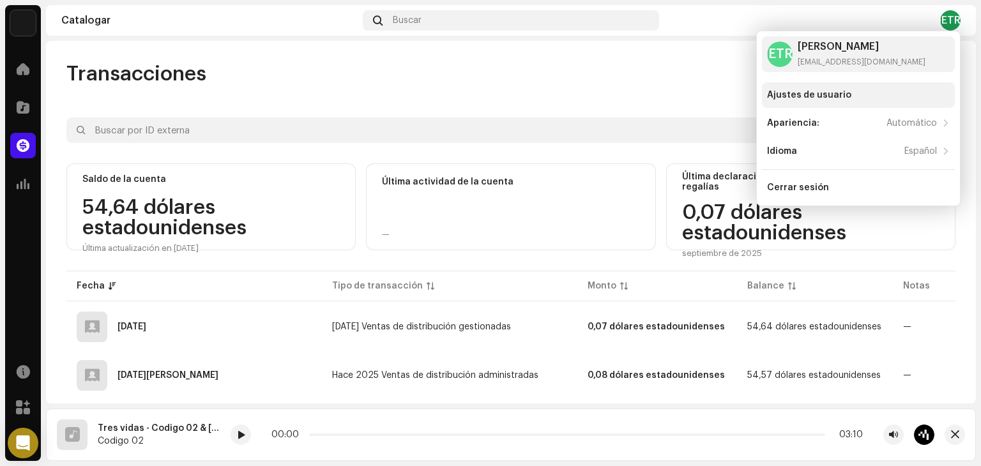
click at [858, 98] on div "Ajustes de usuario" at bounding box center [858, 95] width 183 height 10
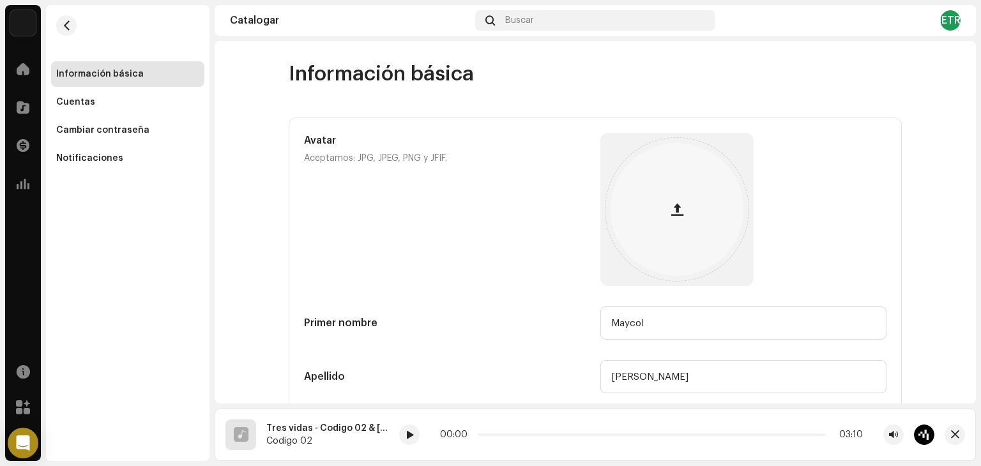
click at [950, 31] on div "Catalogar Buscar METRO" at bounding box center [595, 20] width 761 height 31
click at [948, 26] on div "METRO" at bounding box center [950, 20] width 20 height 20
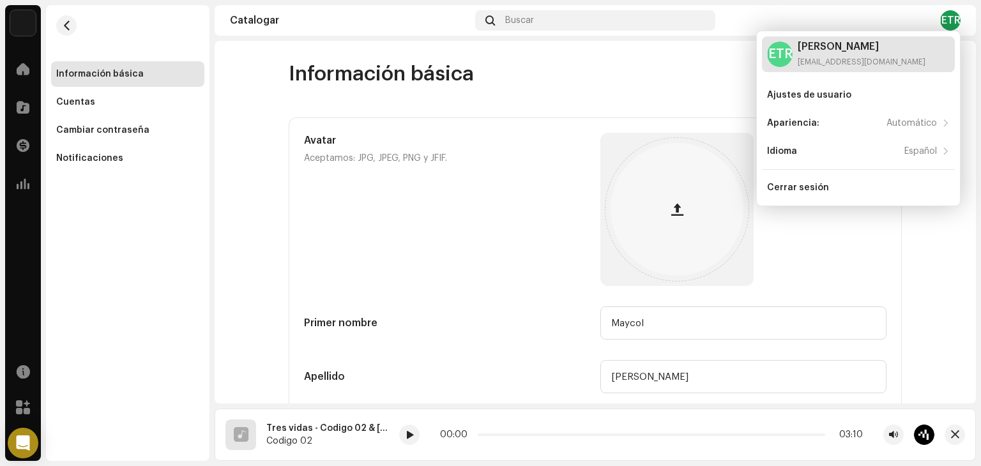
click at [800, 64] on font "snnamaicol2016@gmail.com" at bounding box center [862, 62] width 128 height 8
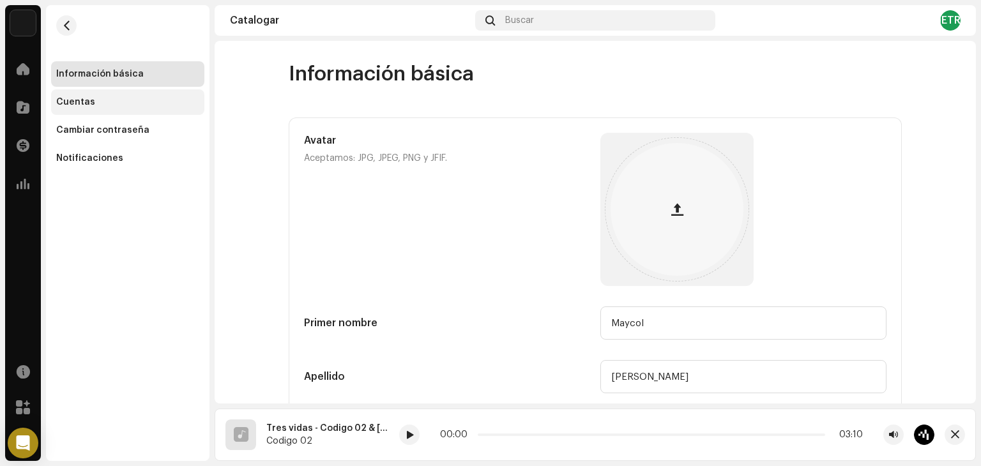
click at [94, 107] on div "Cuentas" at bounding box center [127, 102] width 153 height 26
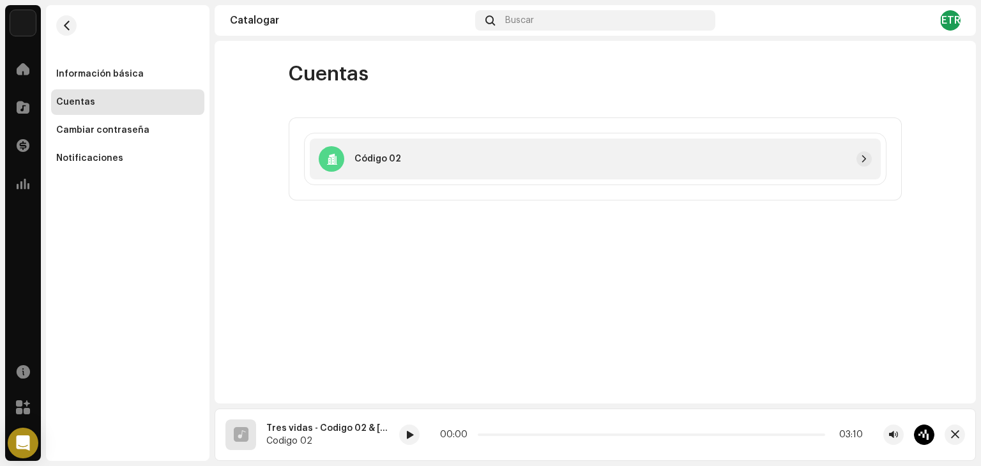
click at [358, 142] on div "Código 02" at bounding box center [595, 159] width 571 height 41
click at [374, 162] on font "Código 02" at bounding box center [377, 159] width 47 height 9
click at [858, 156] on button "button" at bounding box center [863, 158] width 15 height 15
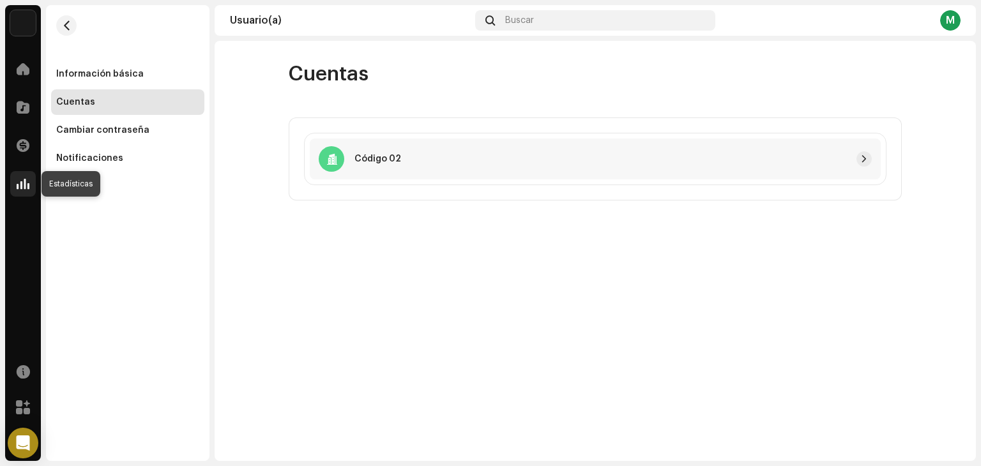
click at [24, 185] on span at bounding box center [23, 184] width 13 height 10
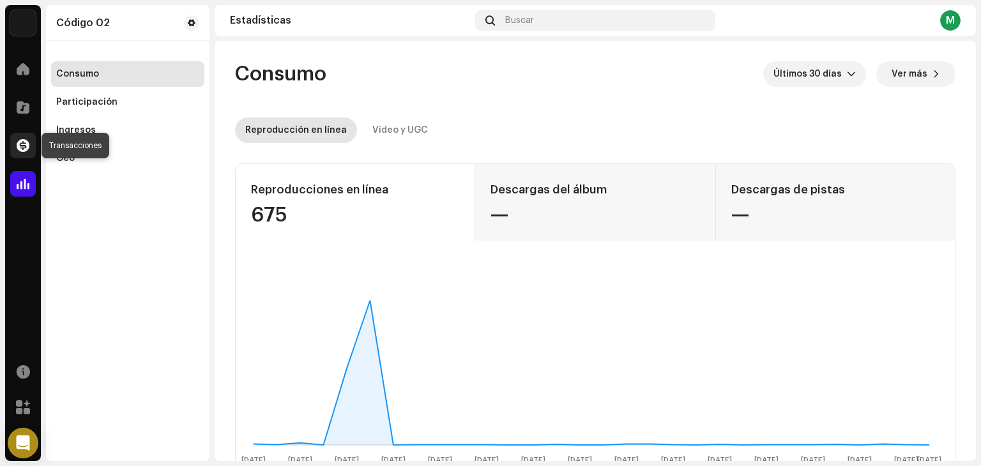
click at [18, 141] on span at bounding box center [23, 146] width 13 height 10
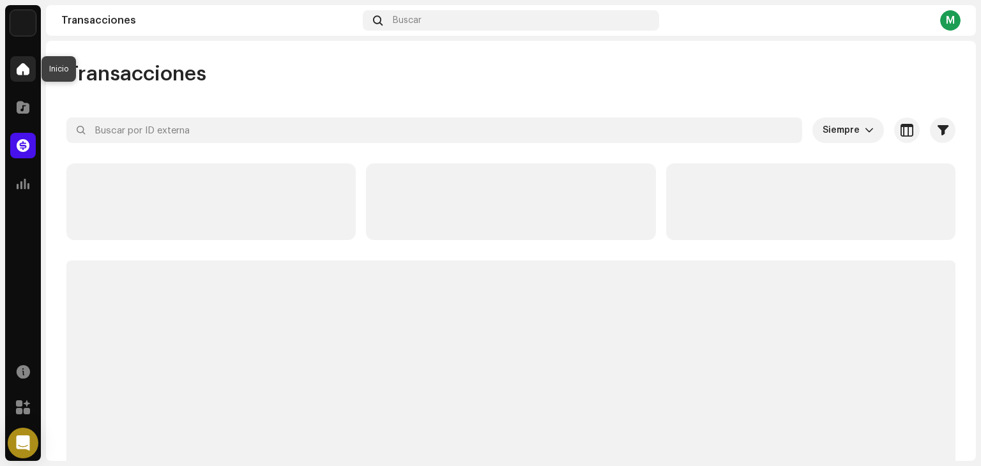
click at [14, 60] on div at bounding box center [23, 69] width 26 height 26
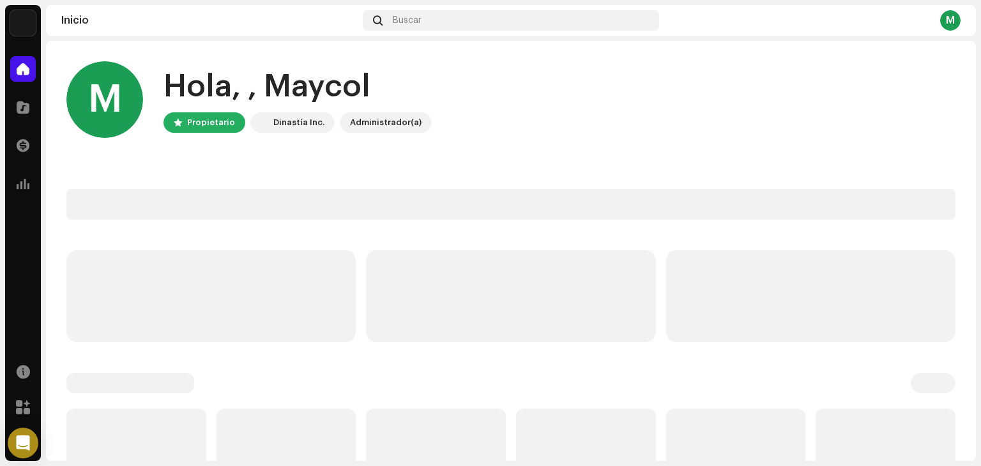
click at [14, 60] on div at bounding box center [23, 69] width 26 height 26
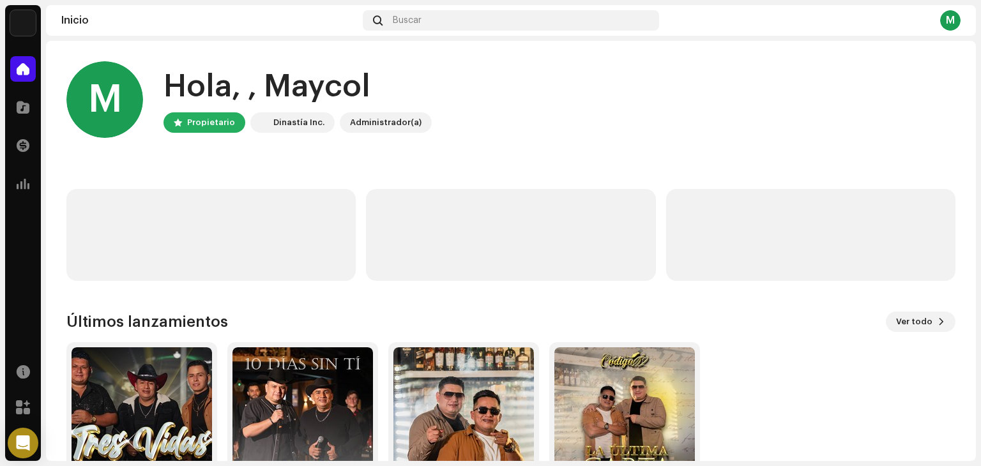
scroll to position [86, 0]
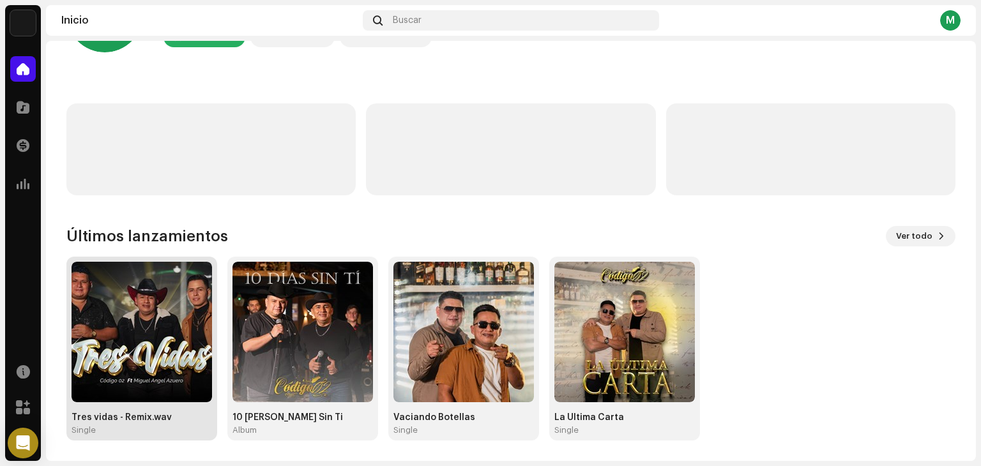
click at [125, 418] on div "Tres vidas - Remix.wav" at bounding box center [142, 418] width 141 height 10
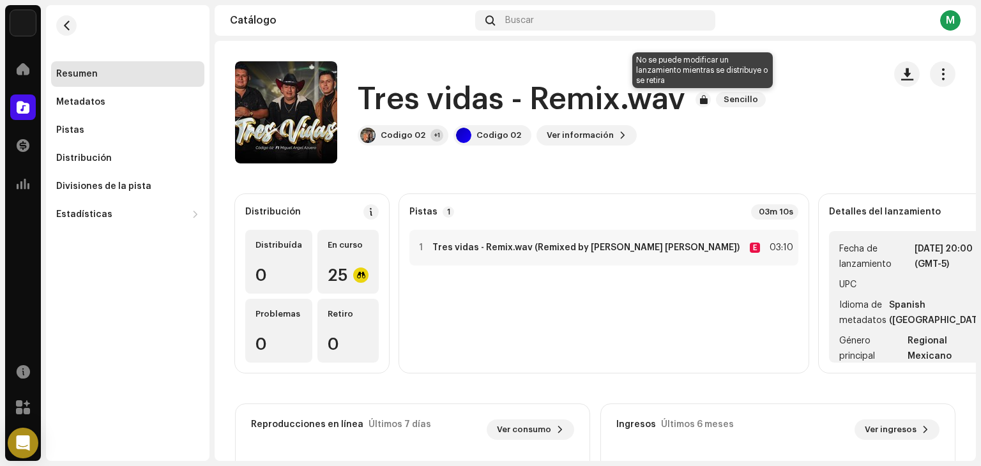
click at [703, 100] on div at bounding box center [703, 99] width 15 height 15
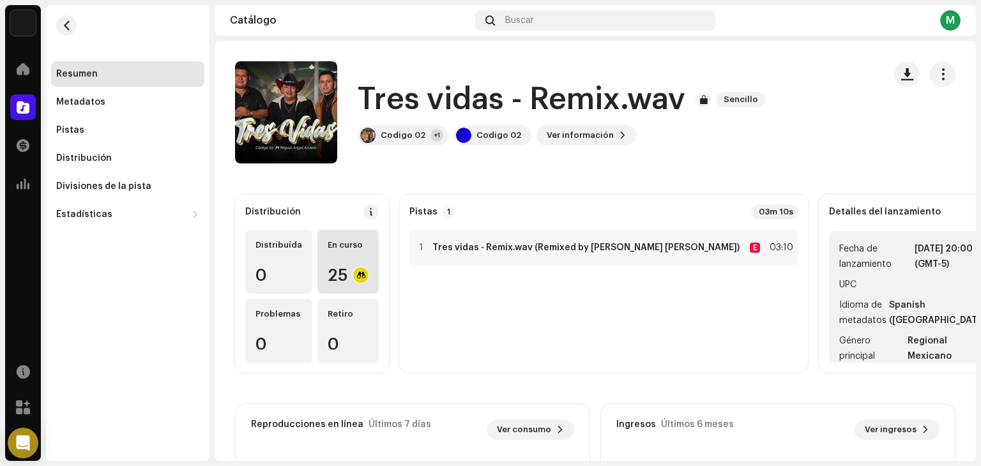
click at [357, 254] on div "En curso 25" at bounding box center [347, 262] width 61 height 64
